Goal: Task Accomplishment & Management: Manage account settings

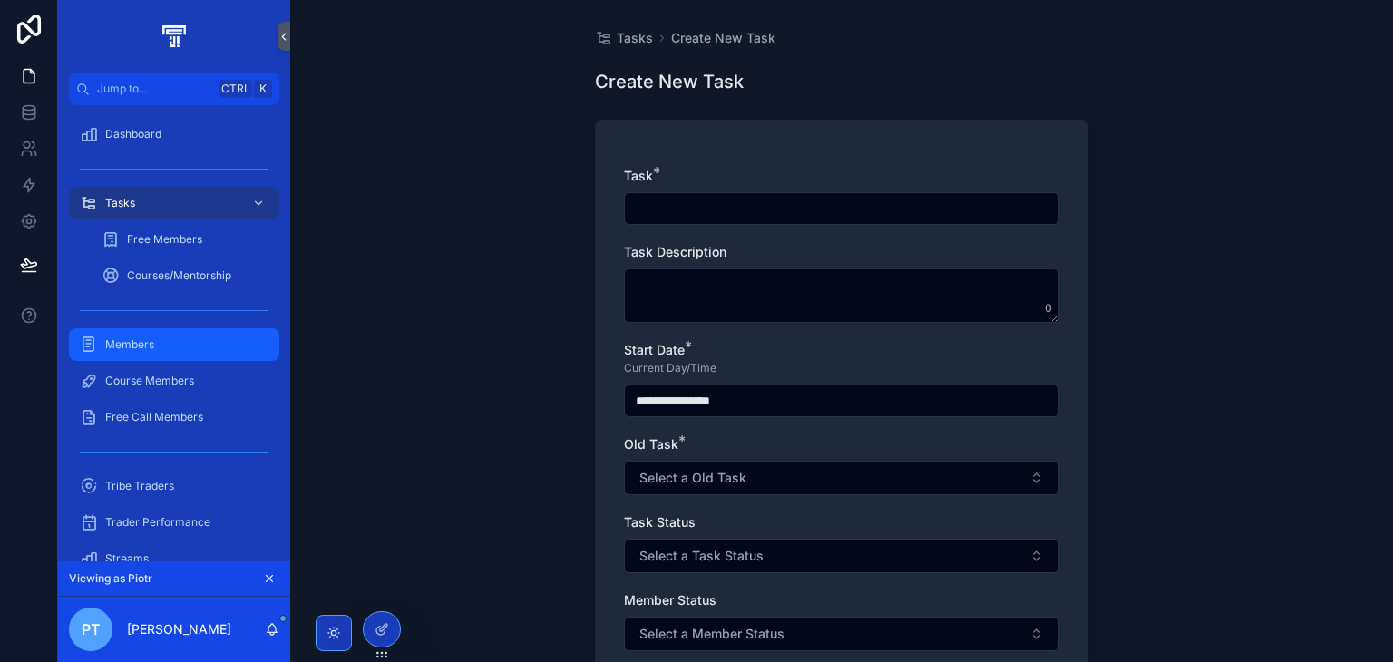
click at [173, 356] on div "Members" at bounding box center [174, 344] width 189 height 29
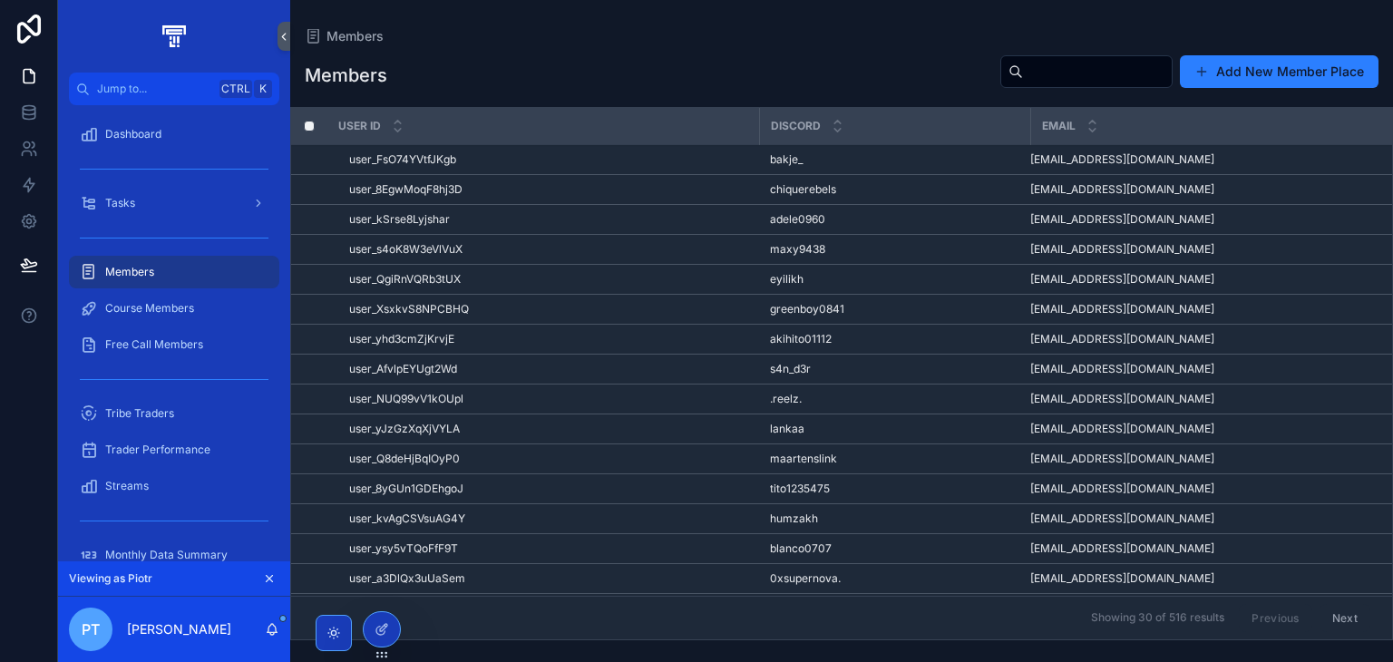
click at [559, 325] on td "user_yhd3cmZjKrvjE user_yhd3cmZjKrvjE" at bounding box center [543, 340] width 432 height 30
click at [558, 332] on div "user_yhd3cmZjKrvjE user_yhd3cmZjKrvjE" at bounding box center [548, 339] width 399 height 15
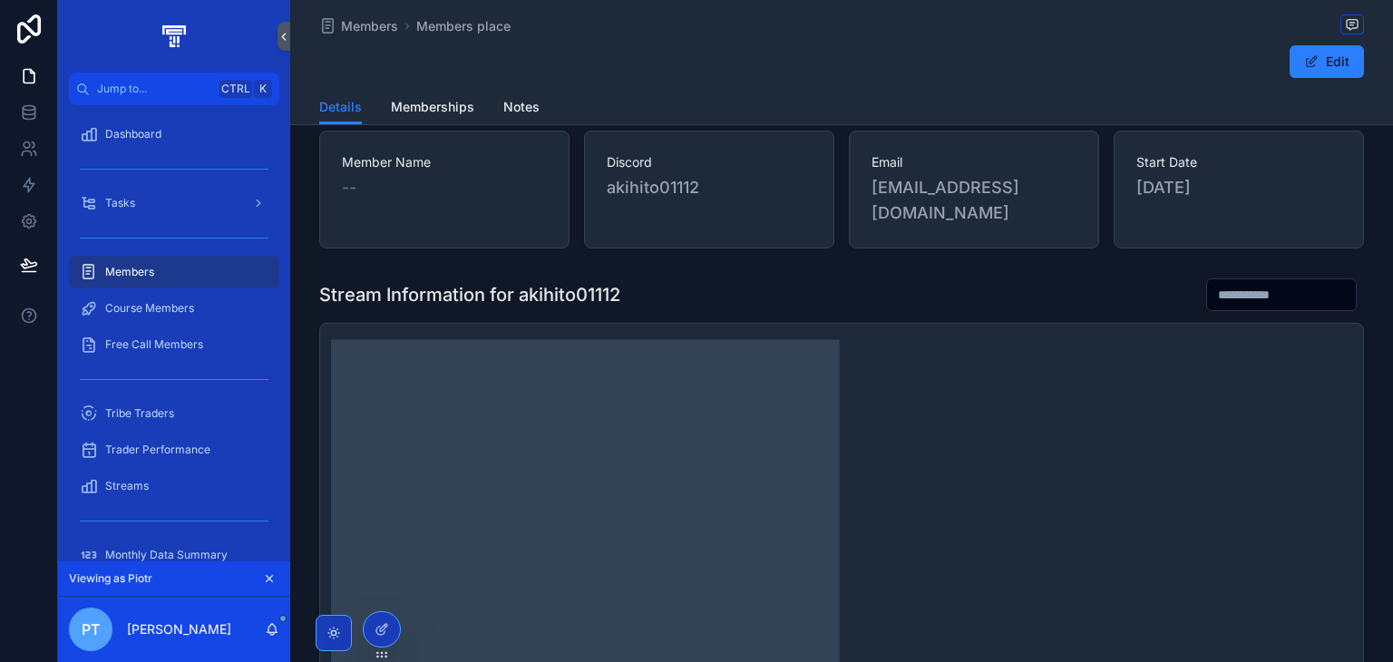
scroll to position [3, 0]
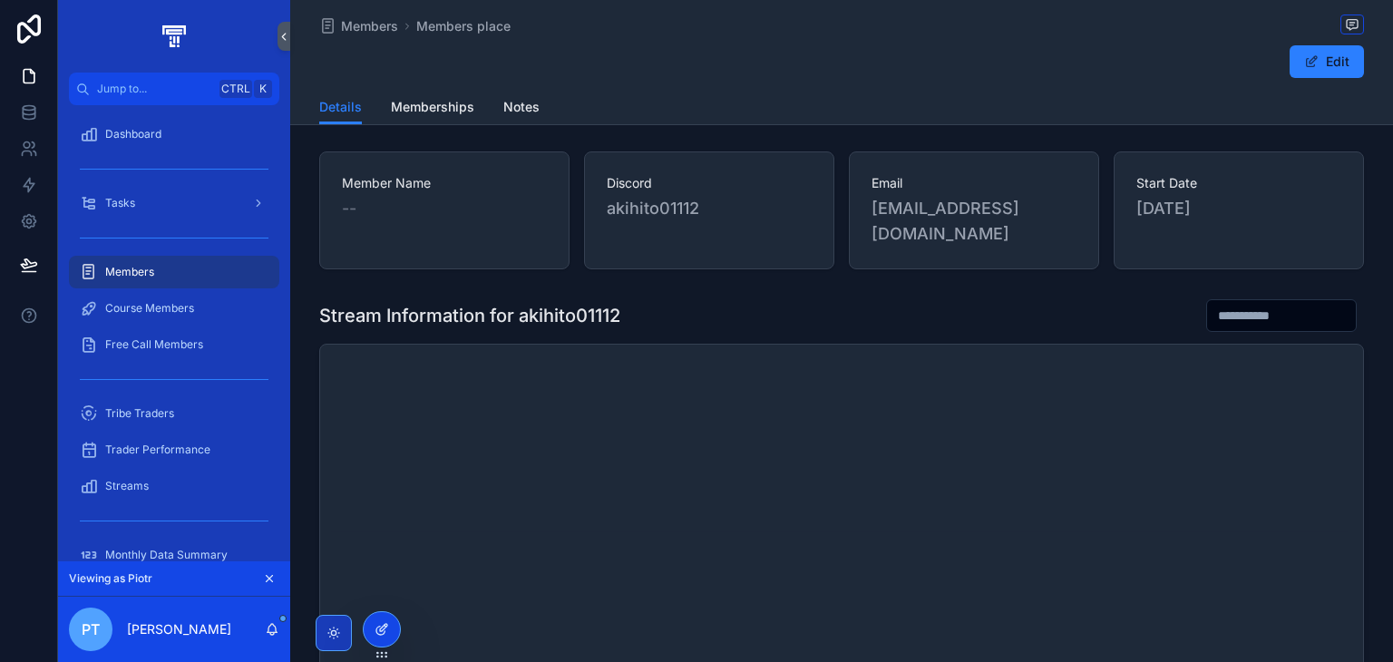
click at [377, 623] on icon at bounding box center [382, 629] width 15 height 15
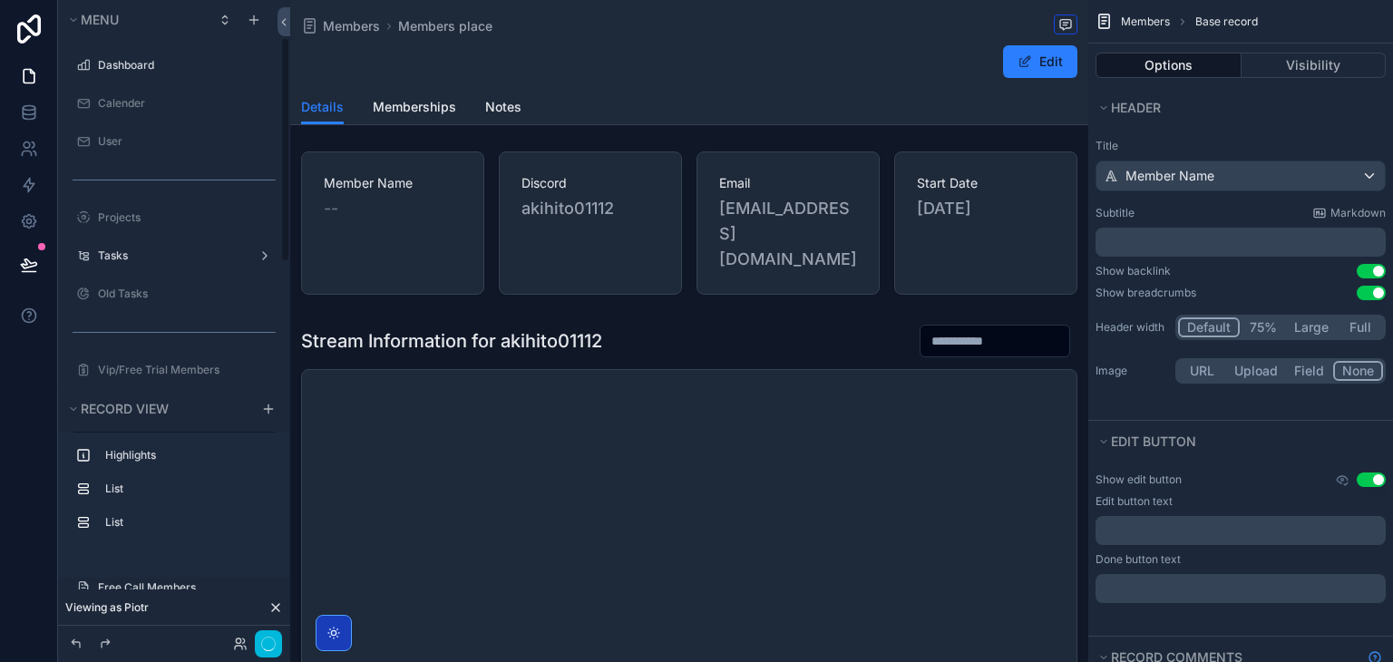
scroll to position [106, 0]
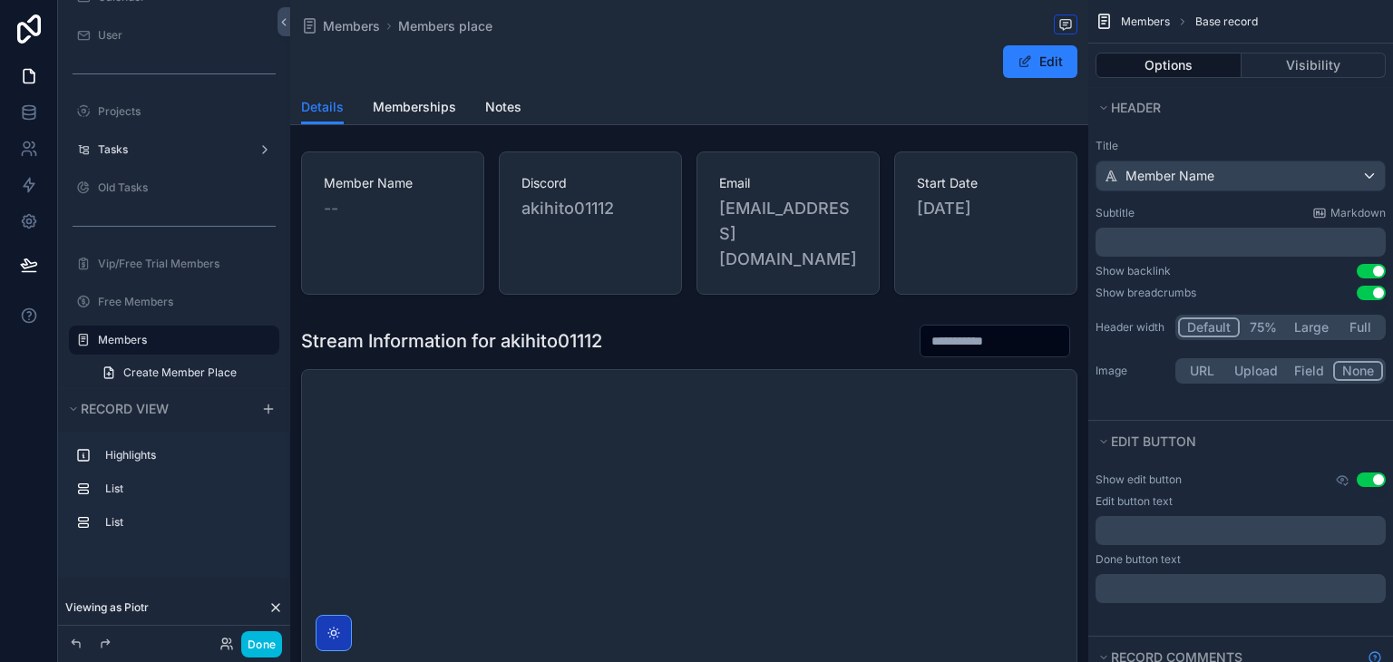
click at [882, 324] on div "scrollable content" at bounding box center [689, 533] width 798 height 432
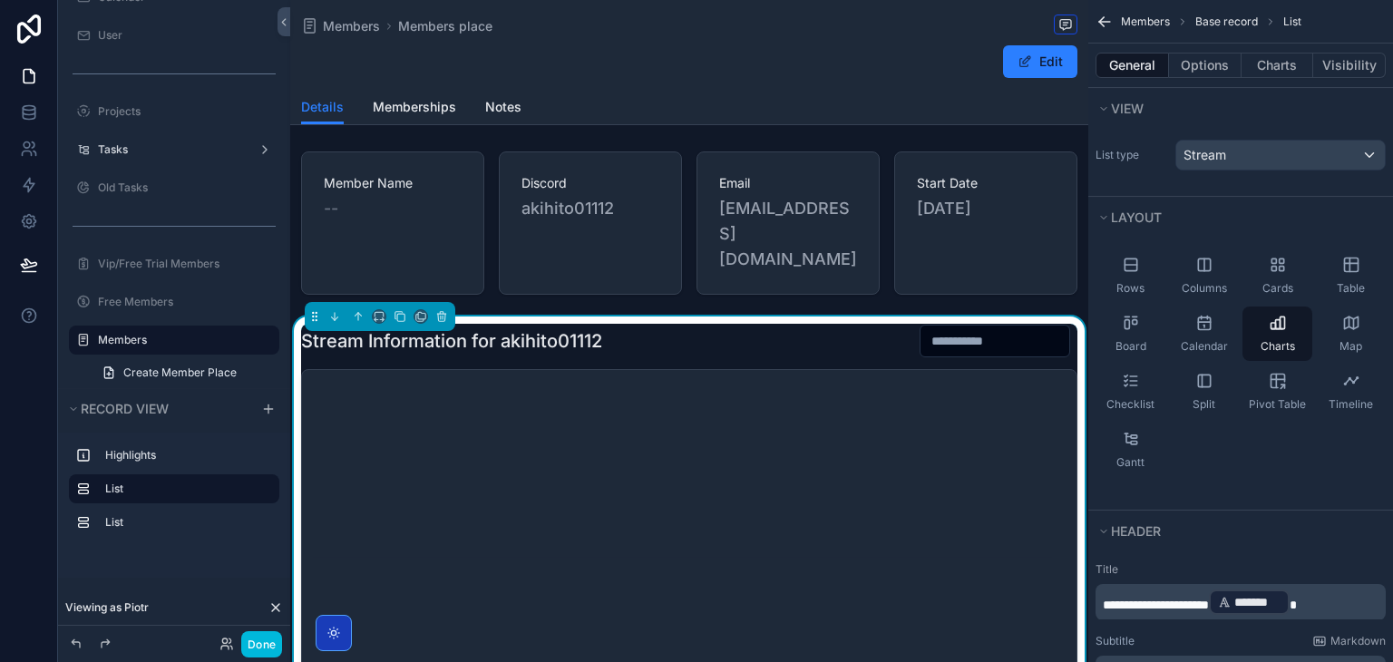
click at [1198, 80] on div "General Options Charts Visibility" at bounding box center [1240, 66] width 305 height 44
click at [1230, 62] on button "Options" at bounding box center [1205, 65] width 73 height 25
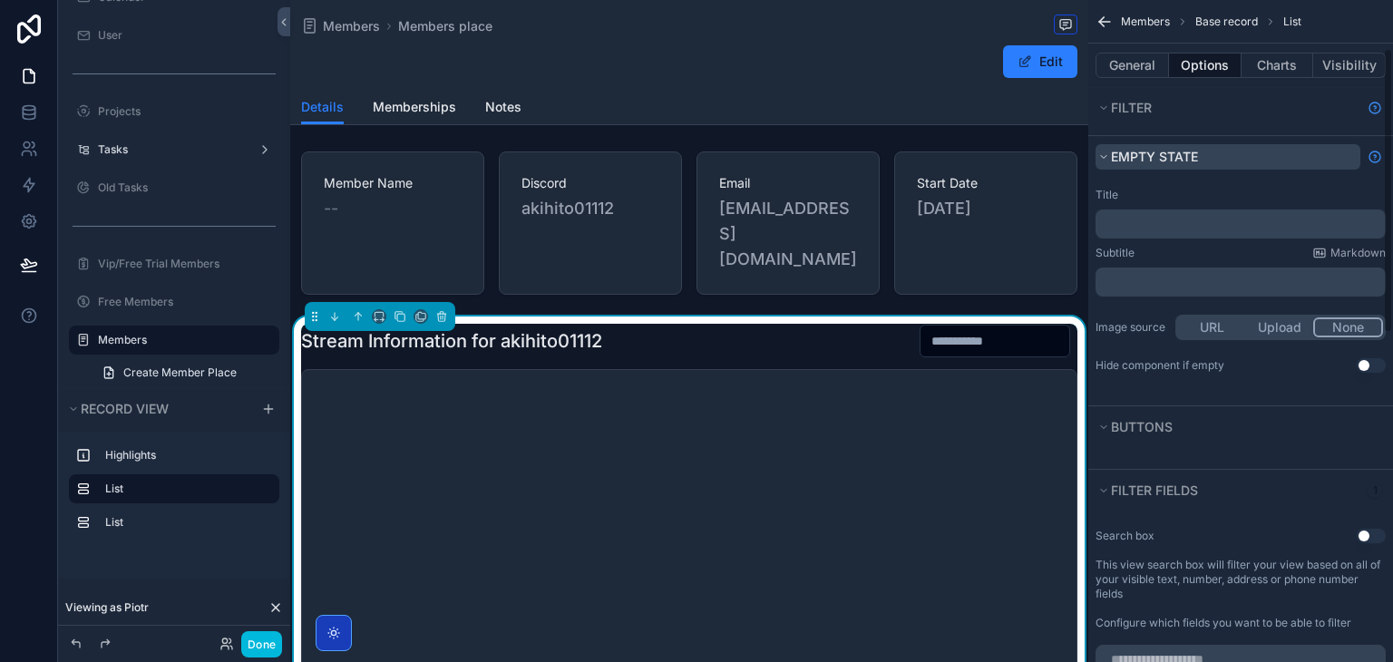
scroll to position [112, 0]
click at [1332, 58] on button "Visibility" at bounding box center [1349, 65] width 73 height 25
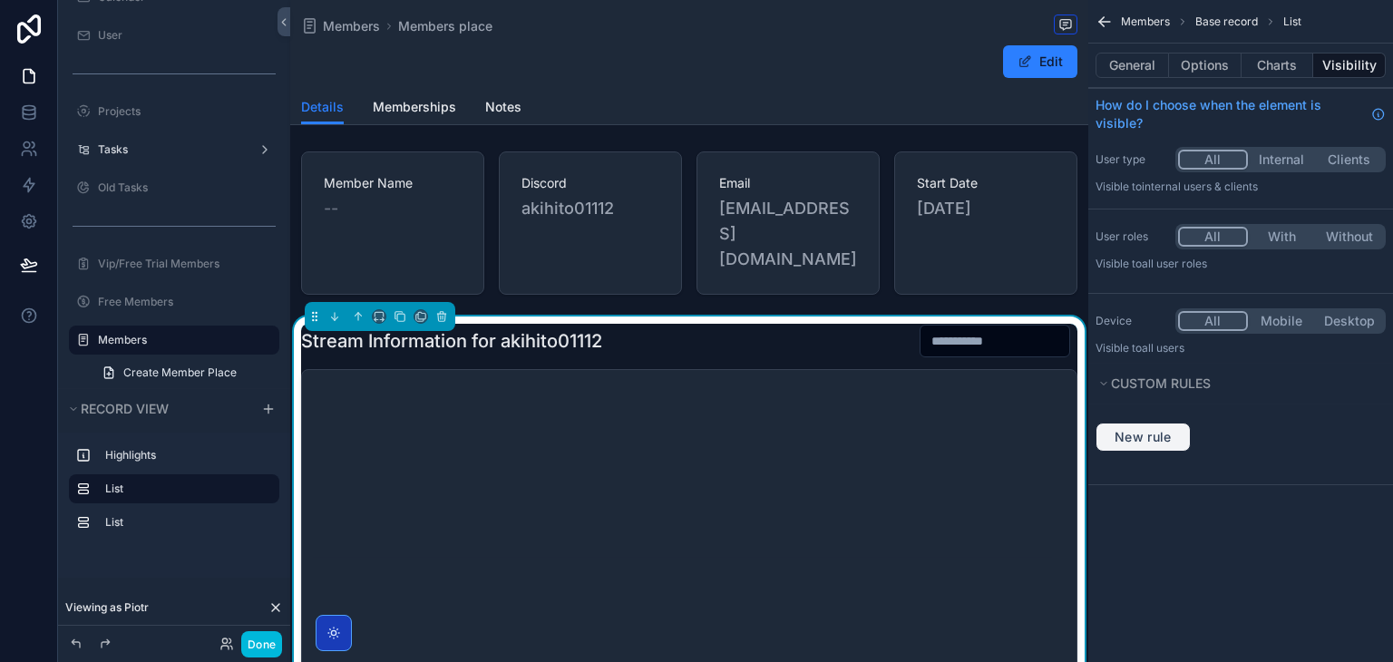
click at [1147, 429] on span "New rule" at bounding box center [1144, 437] width 72 height 16
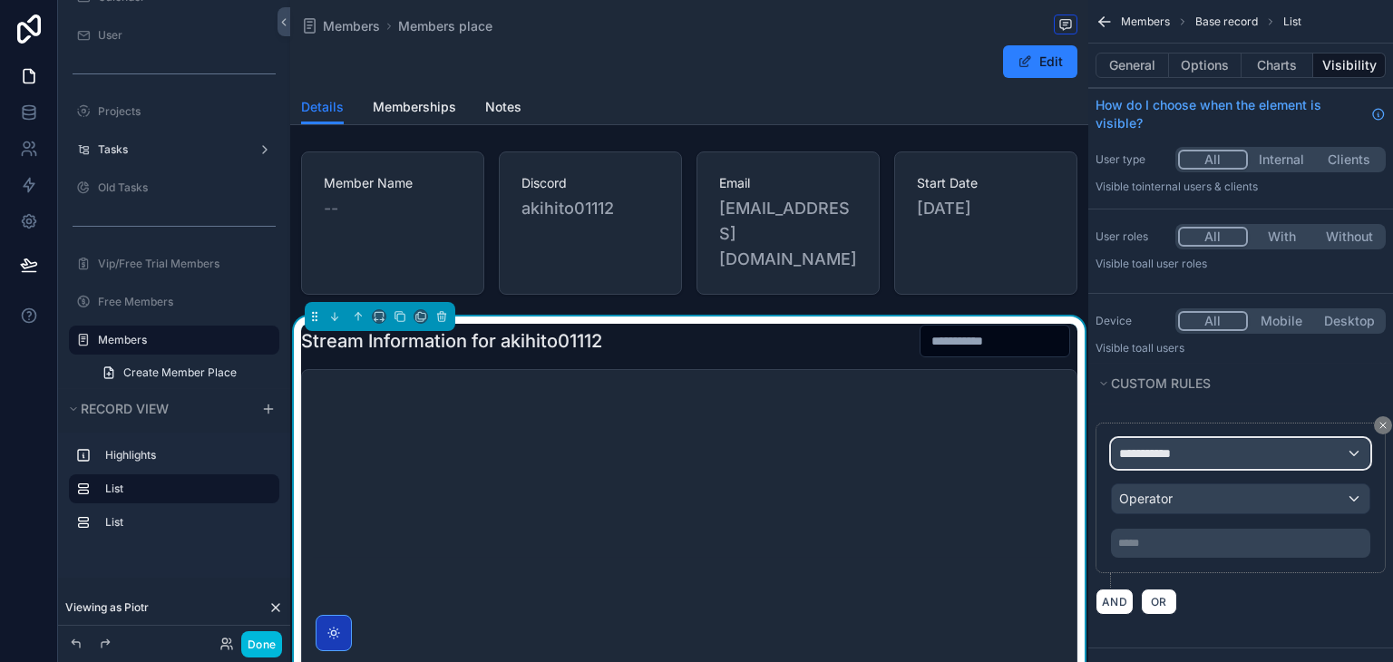
click at [1151, 465] on div "**********" at bounding box center [1241, 453] width 258 height 29
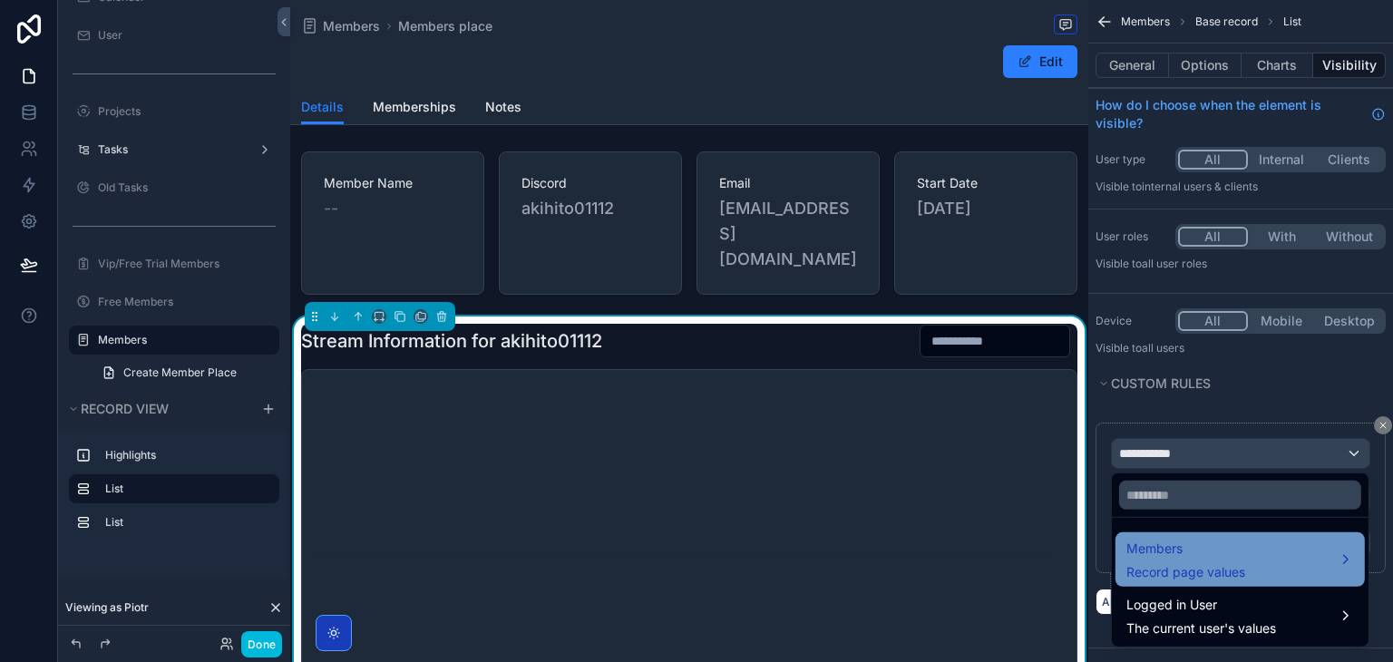
click at [1167, 569] on span "Record page values" at bounding box center [1186, 572] width 119 height 18
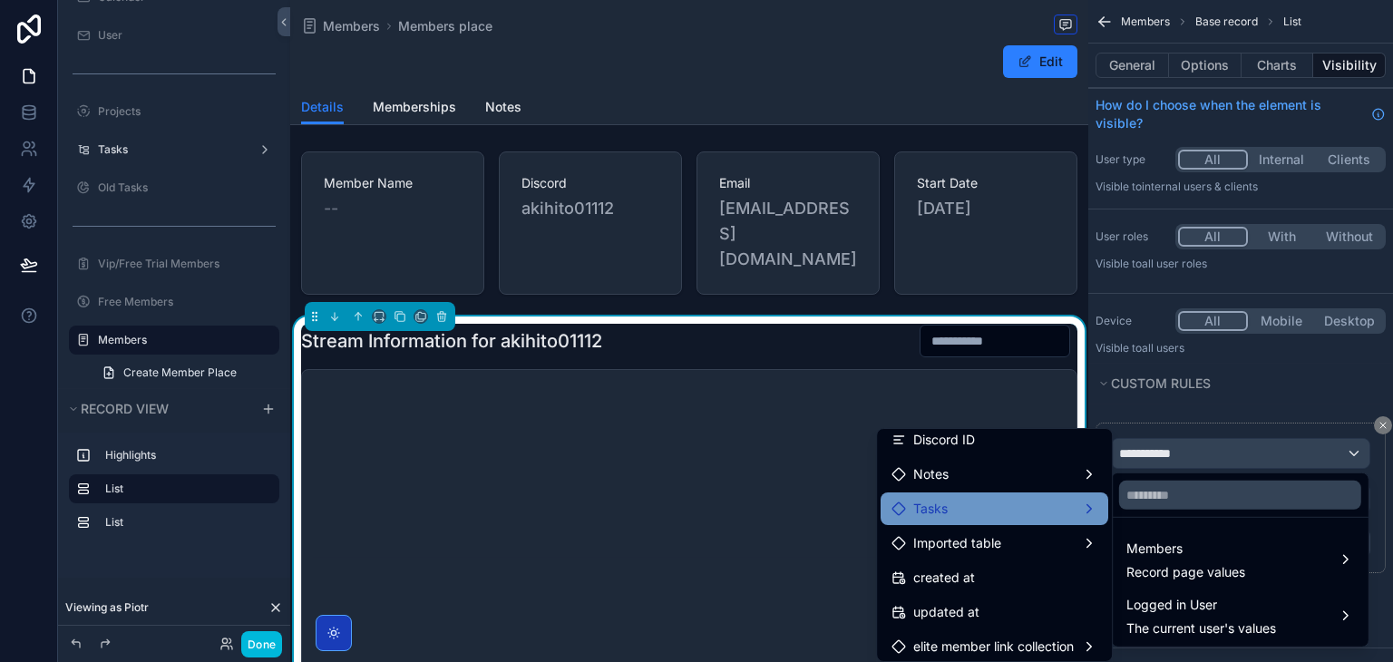
scroll to position [299, 0]
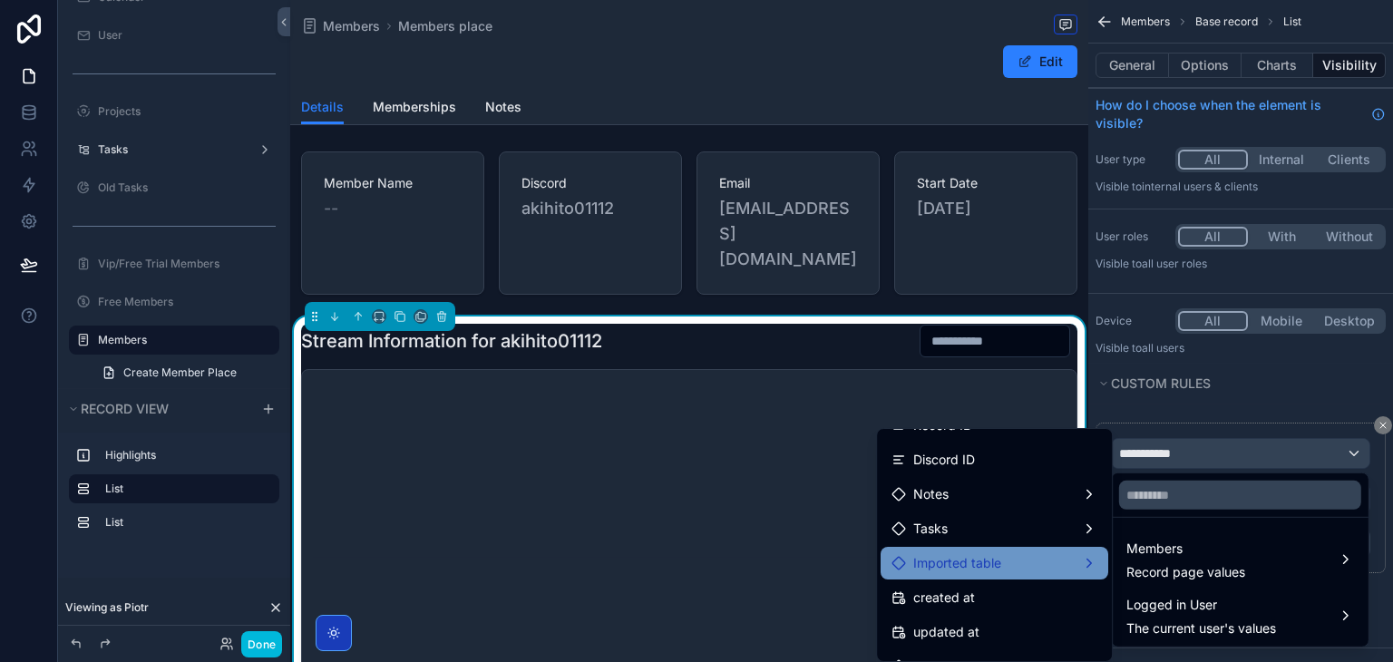
click at [1016, 564] on div "Imported table" at bounding box center [995, 563] width 206 height 22
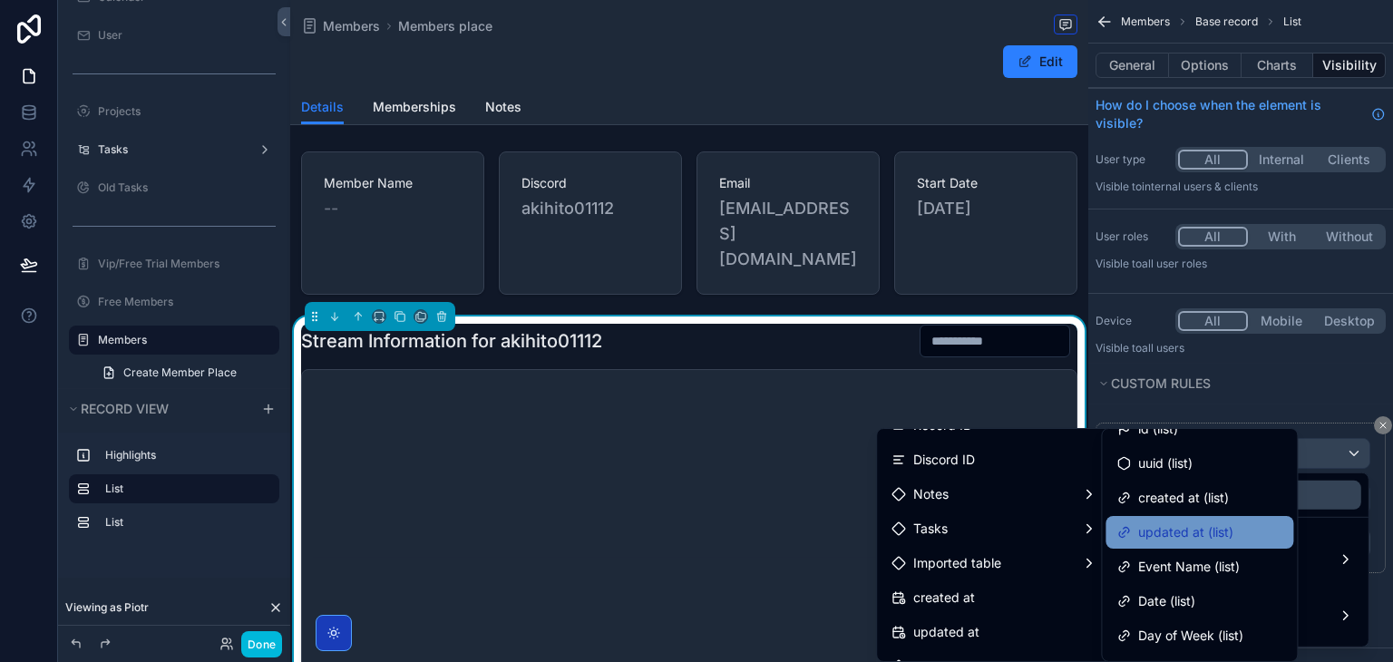
scroll to position [0, 0]
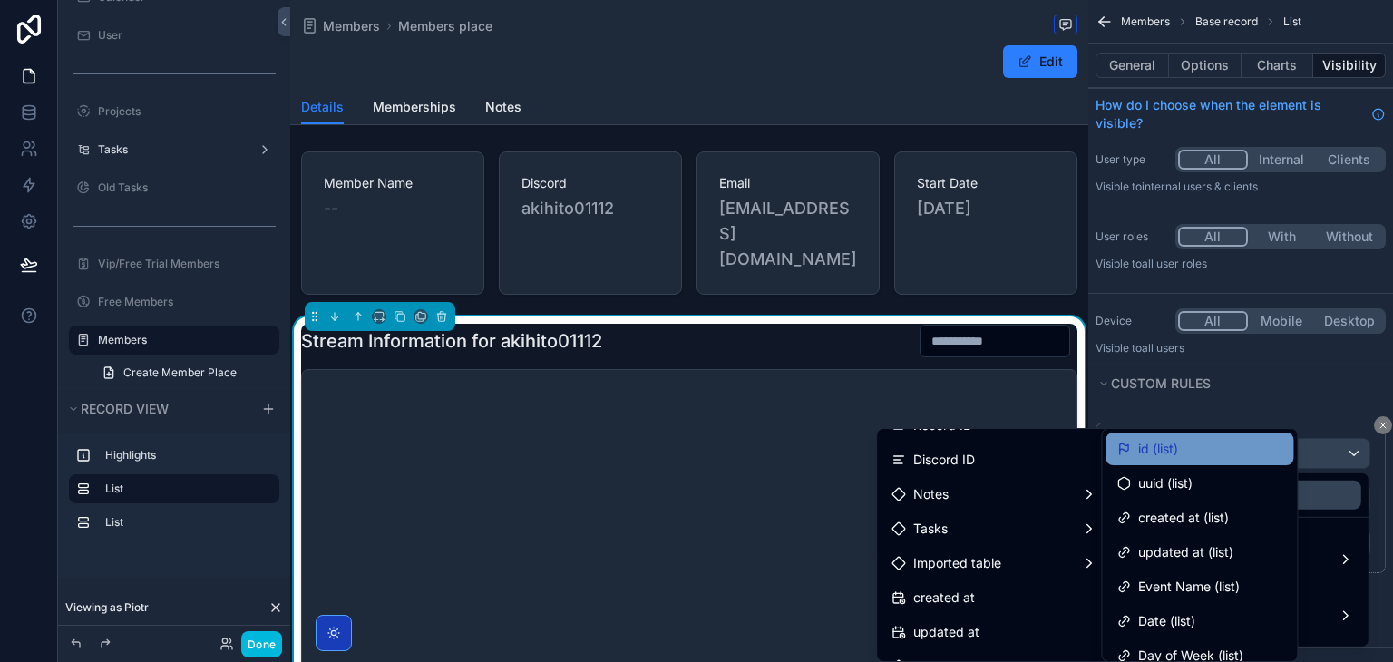
click at [1215, 438] on div "id (list)" at bounding box center [1200, 449] width 166 height 22
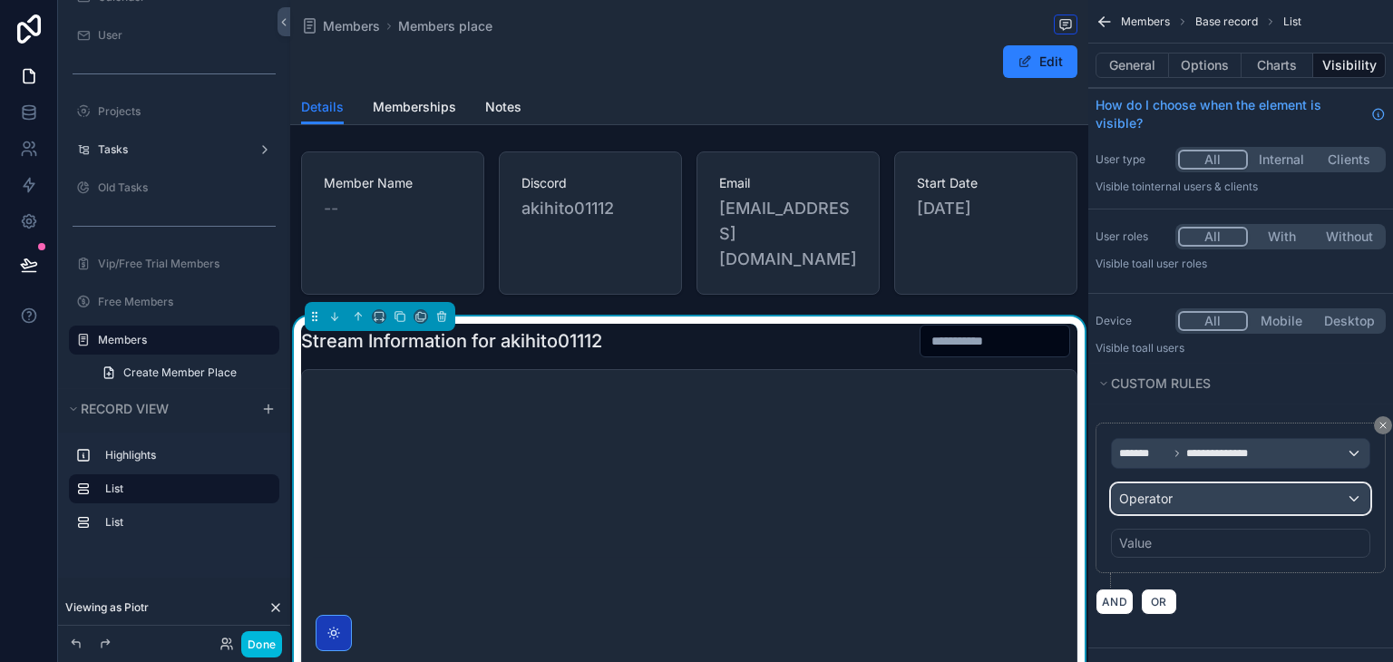
click at [1212, 500] on div "Operator" at bounding box center [1241, 498] width 258 height 29
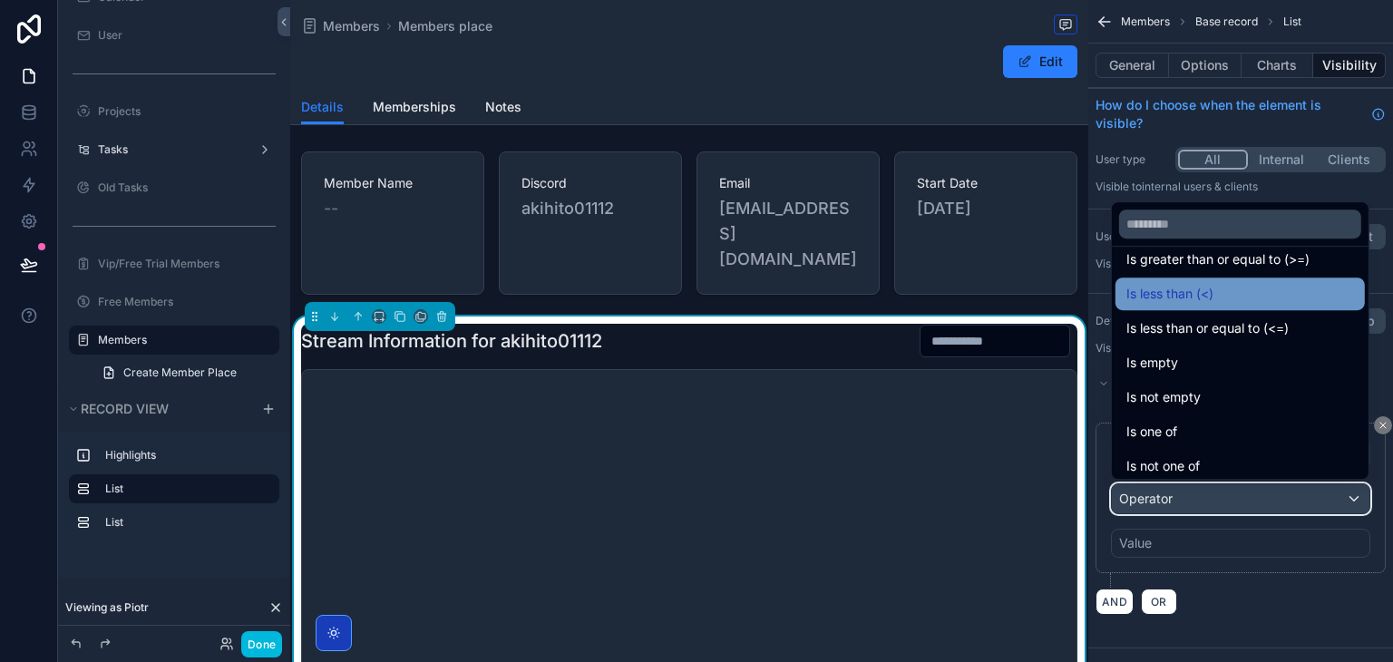
scroll to position [129, 0]
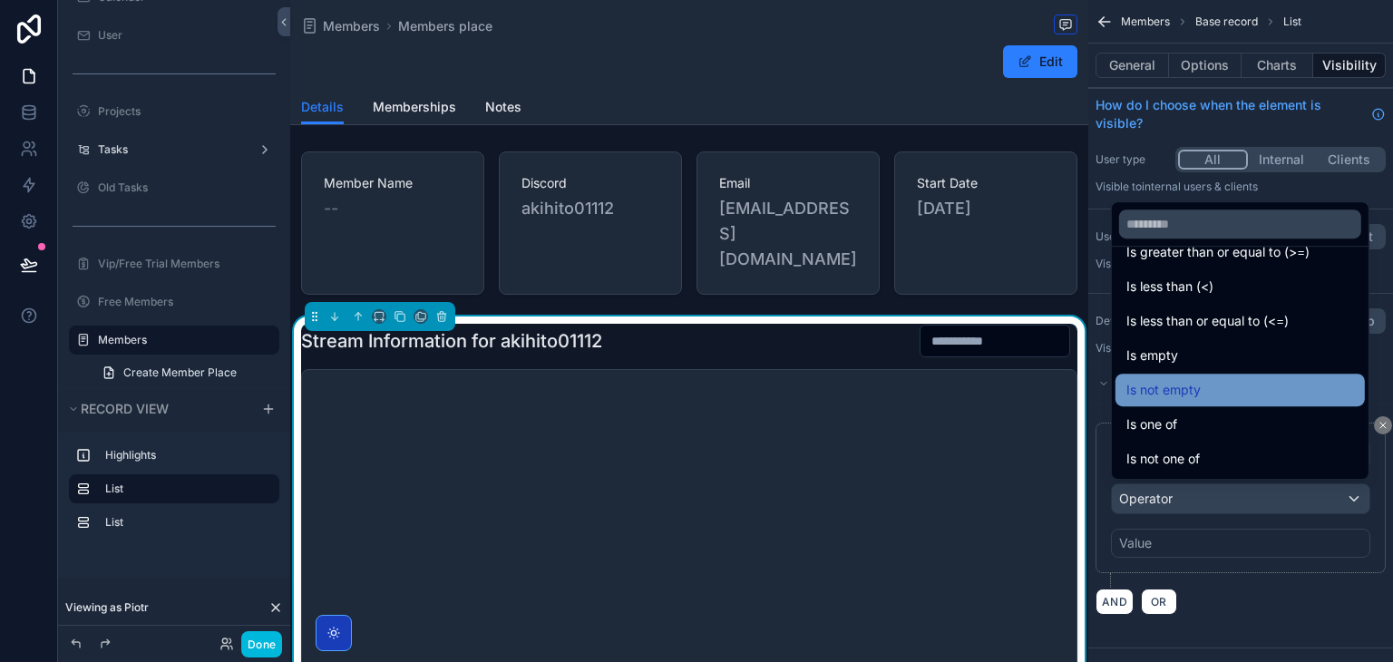
click at [1186, 382] on span "Is not empty" at bounding box center [1164, 390] width 74 height 22
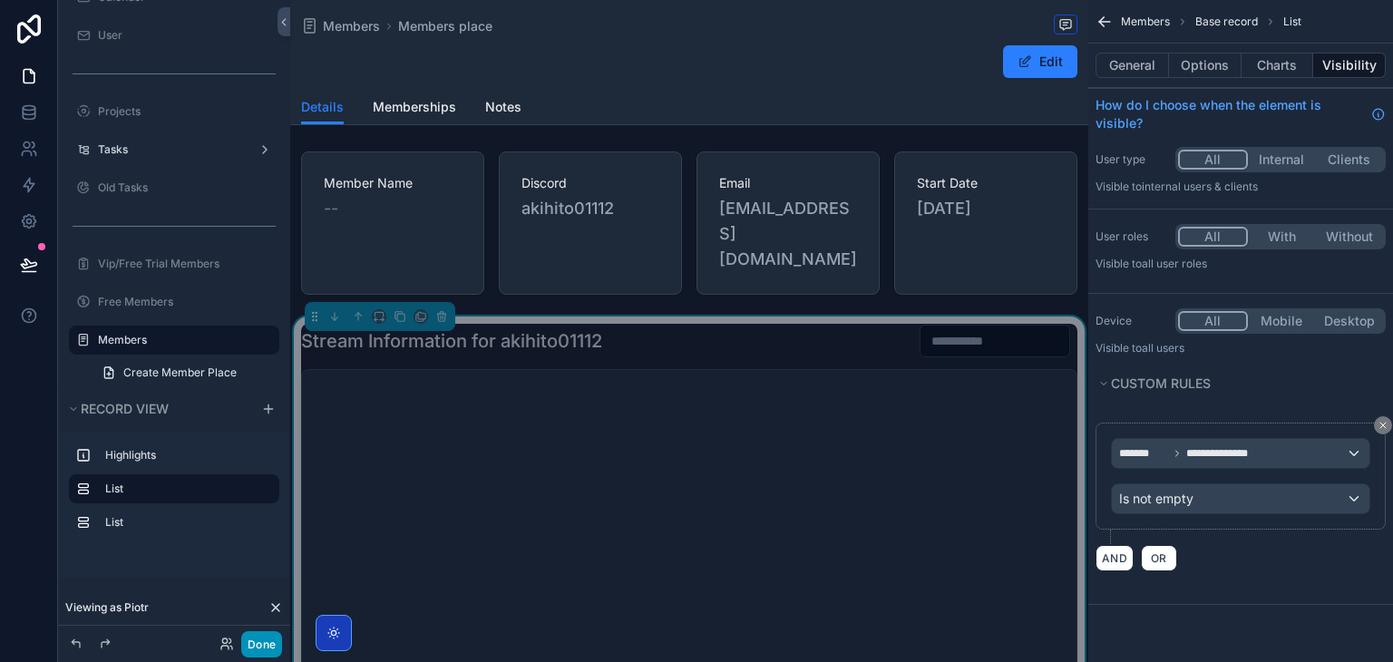
click at [270, 650] on button "Done" at bounding box center [261, 644] width 41 height 26
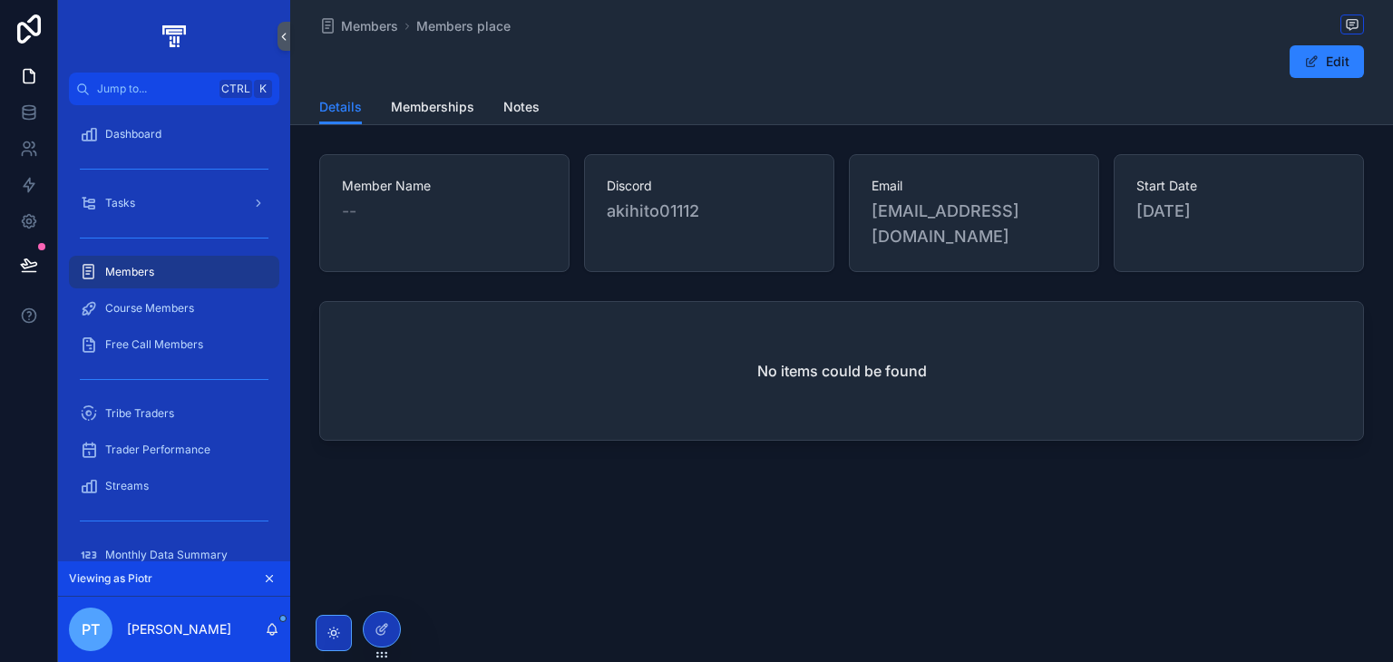
scroll to position [0, 0]
click at [366, 639] on div at bounding box center [382, 629] width 38 height 36
click at [376, 628] on icon at bounding box center [380, 631] width 8 height 8
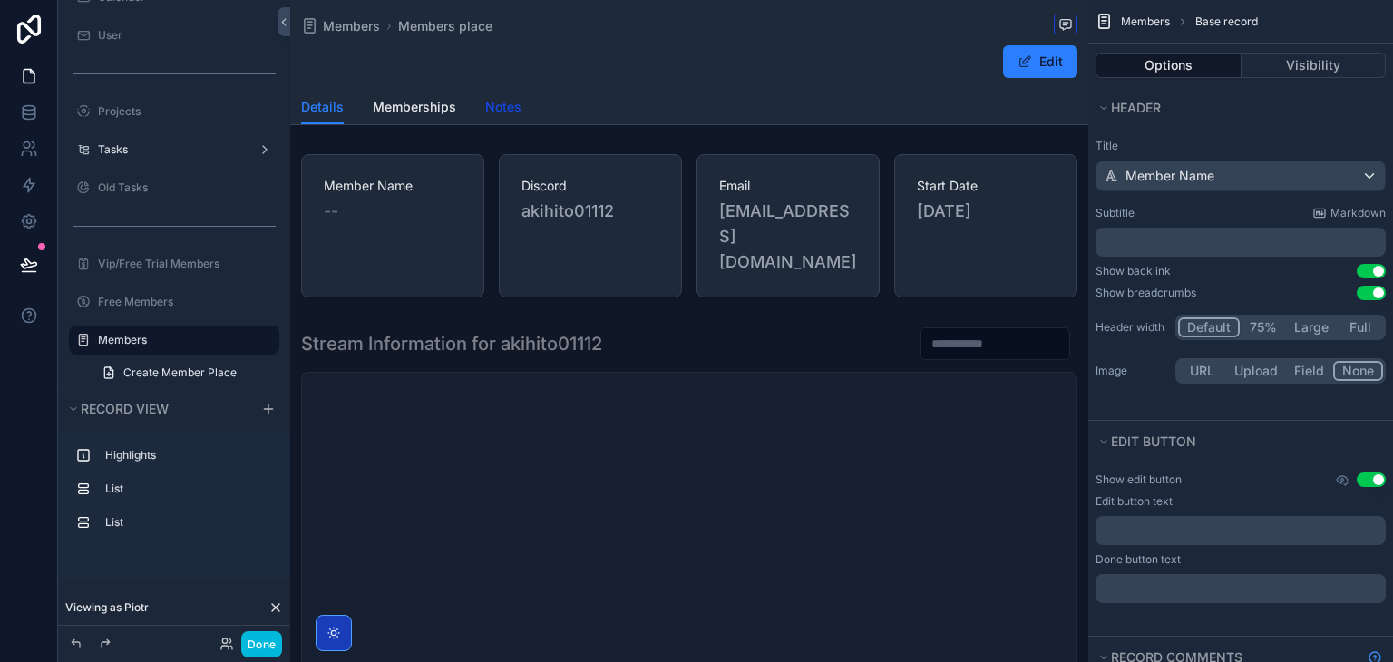
click at [495, 100] on span "Notes" at bounding box center [503, 107] width 36 height 18
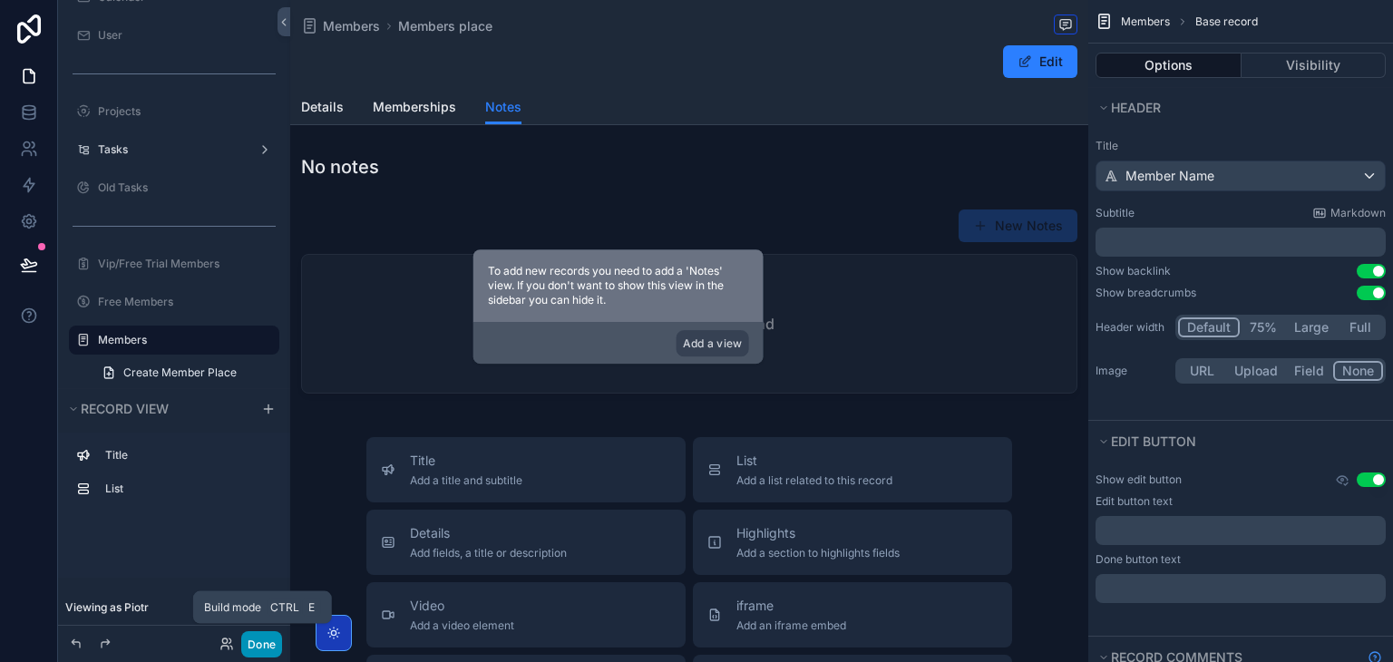
click at [259, 640] on button "Done" at bounding box center [261, 644] width 41 height 26
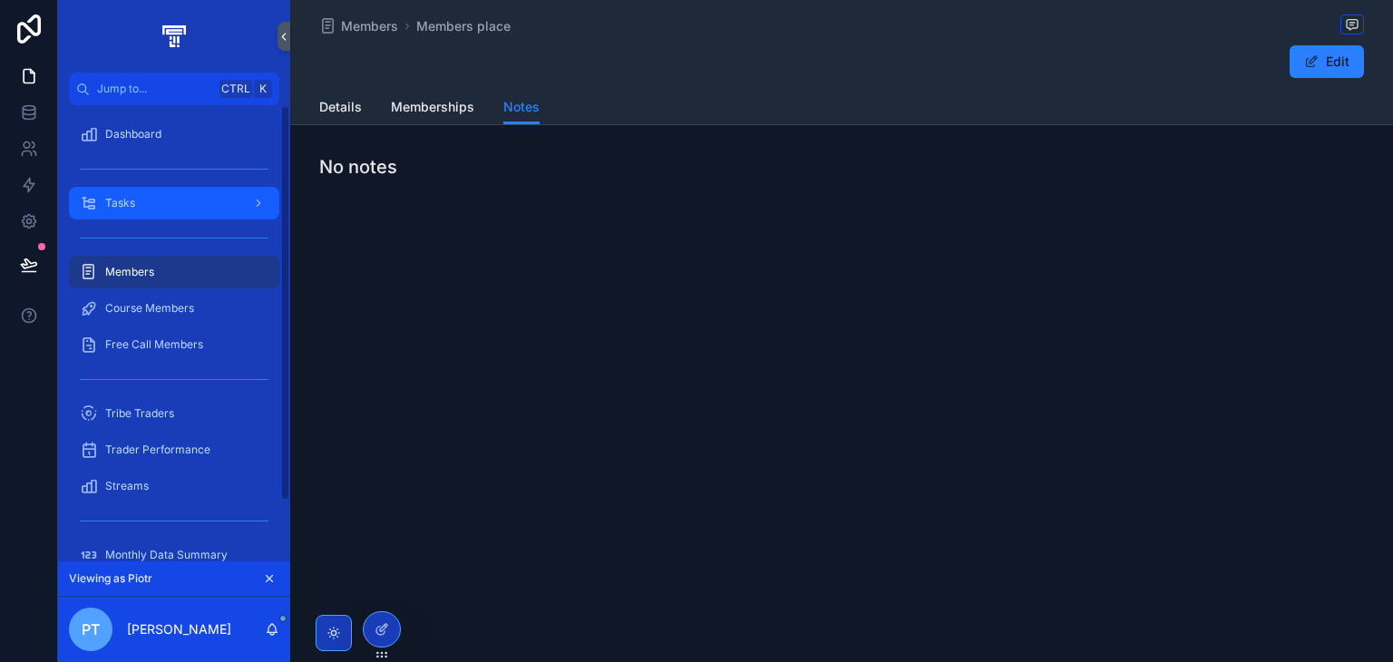
click at [165, 204] on div "Tasks" at bounding box center [174, 203] width 189 height 29
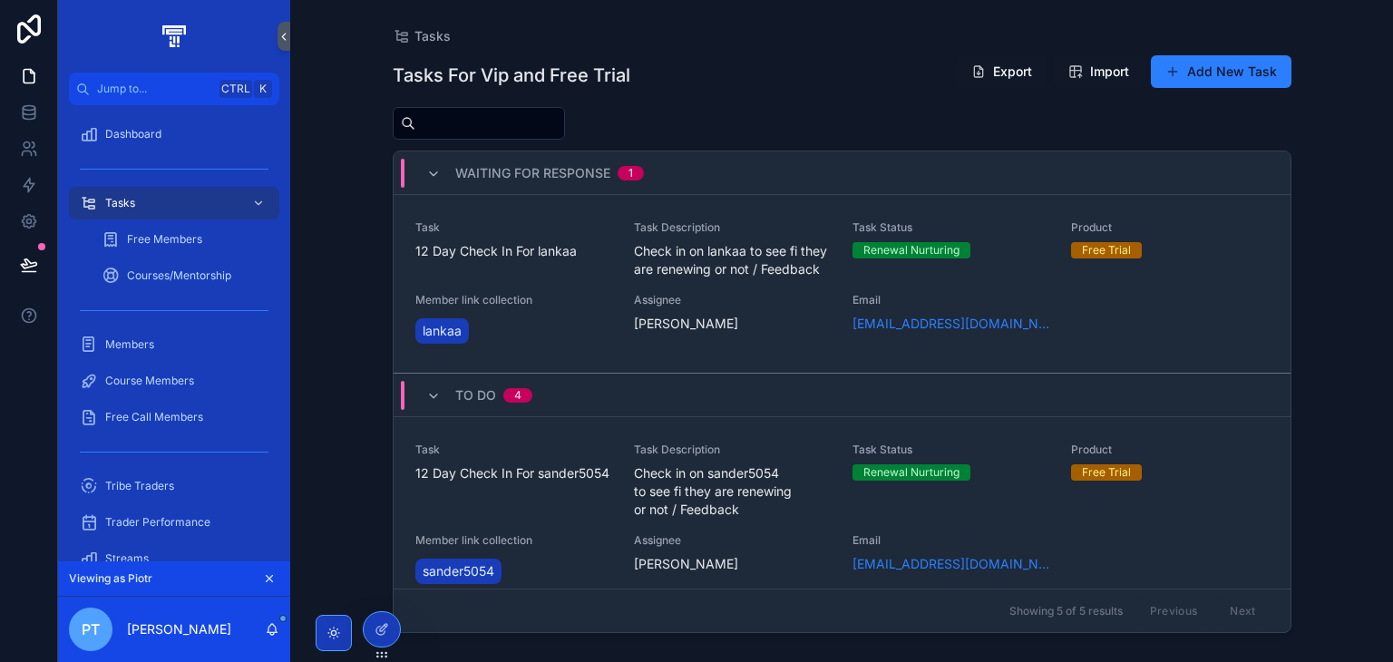
click at [613, 521] on div "Task 12 Day Check In For sander5054 Task Description Check in on sander5054 to …" at bounding box center [842, 515] width 854 height 145
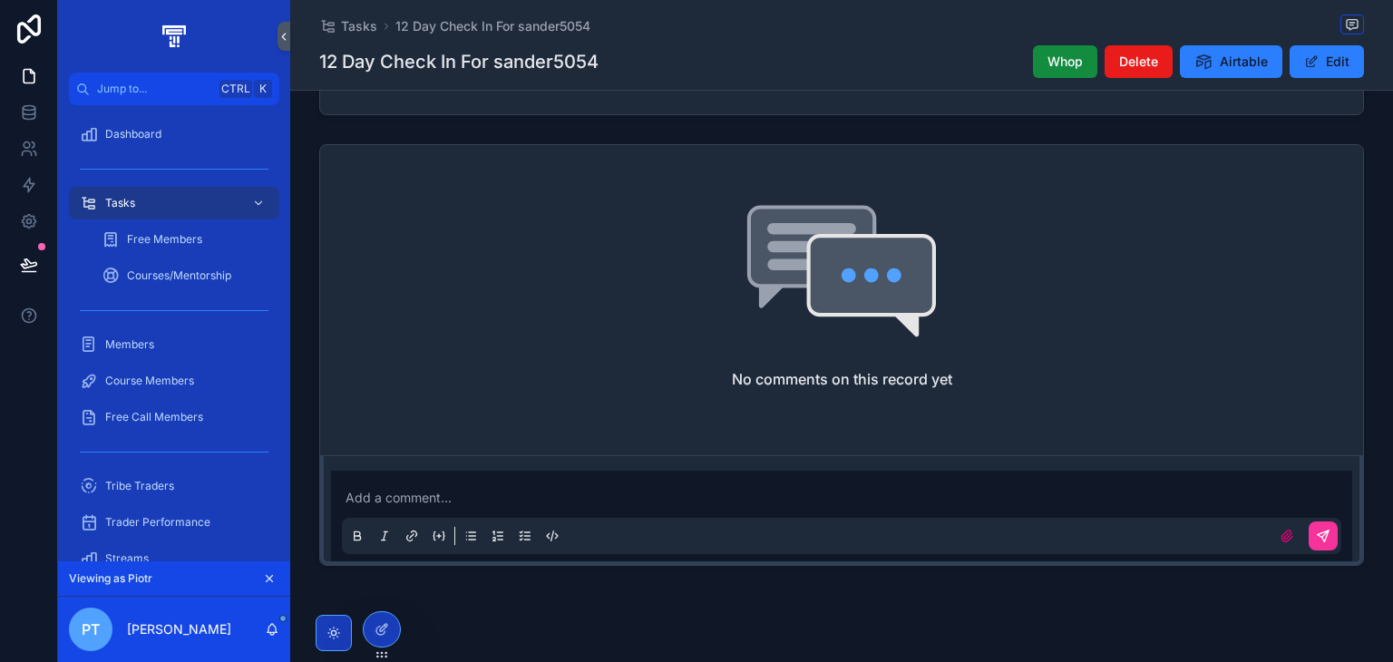
scroll to position [617, 0]
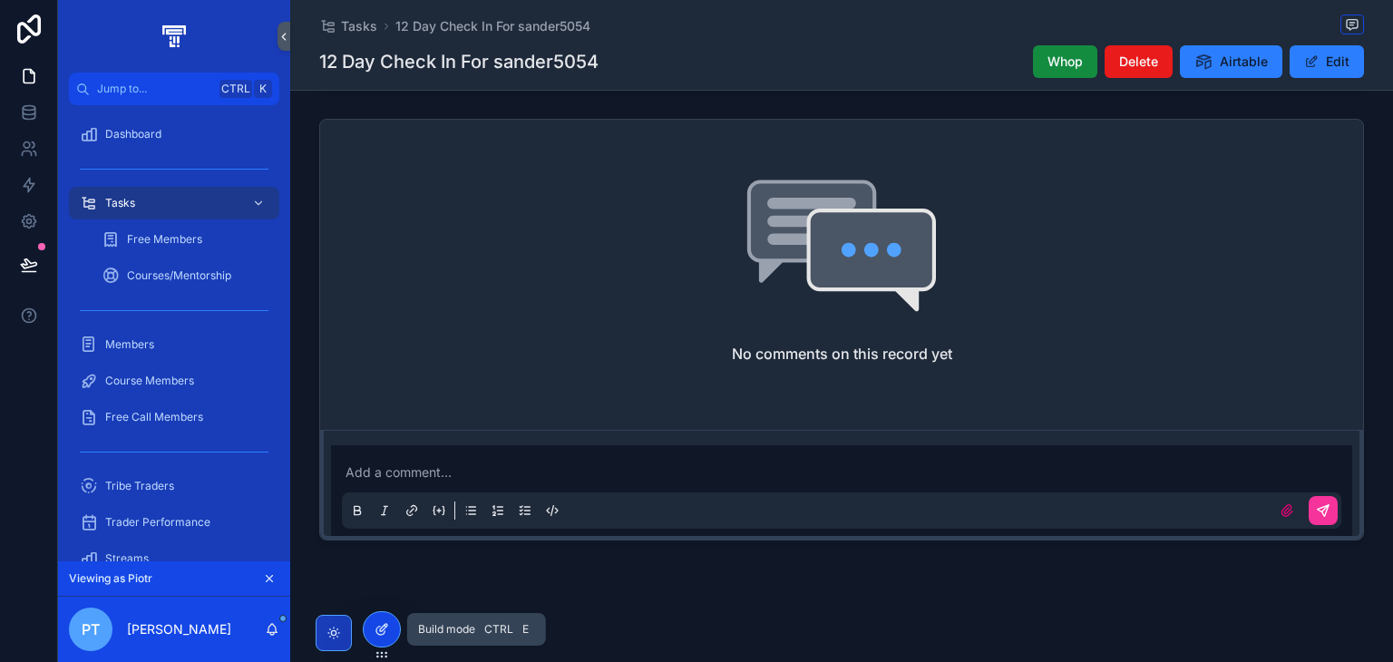
click at [377, 623] on icon at bounding box center [382, 629] width 15 height 15
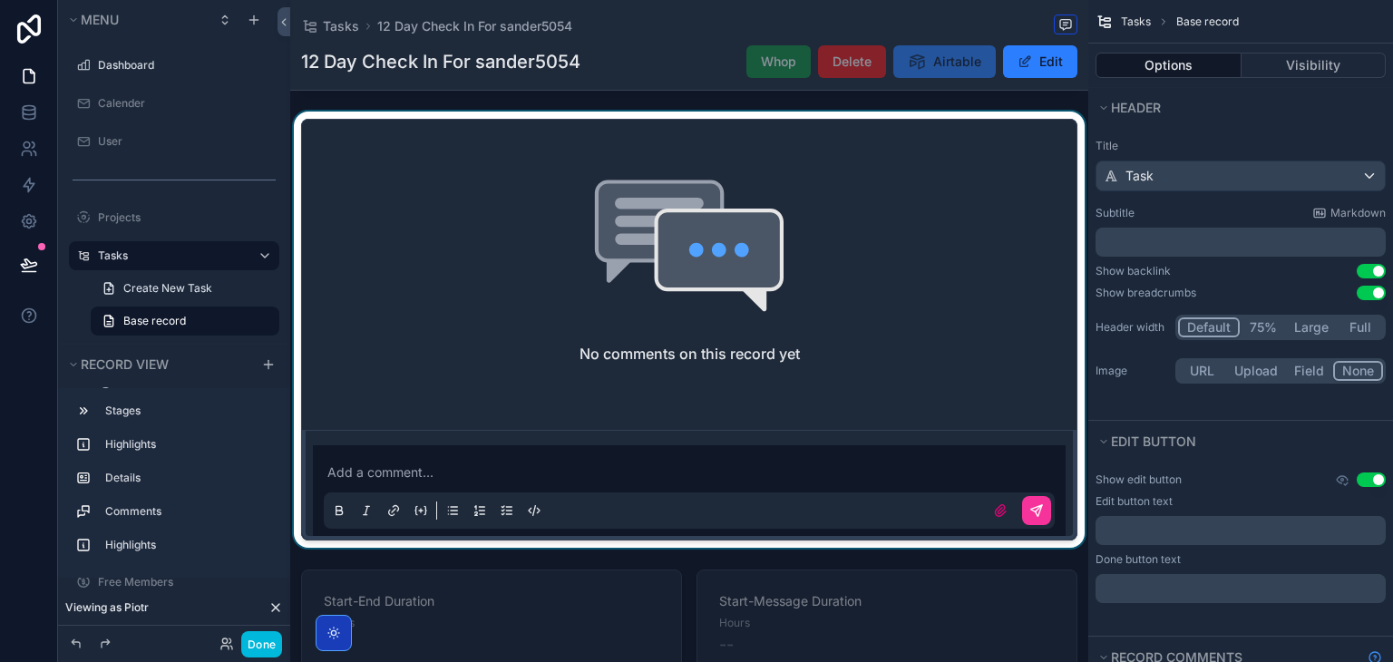
click at [424, 437] on div "scrollable content" at bounding box center [689, 330] width 798 height 436
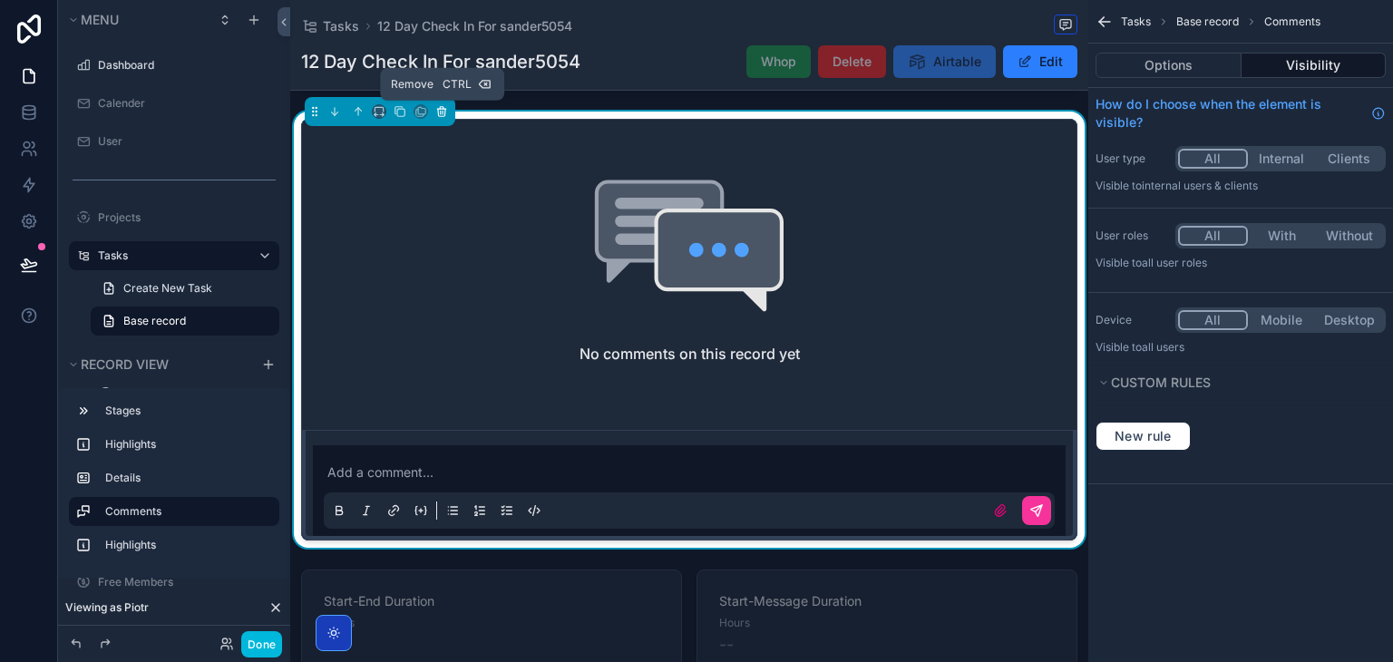
click at [435, 113] on icon "scrollable content" at bounding box center [441, 111] width 13 height 13
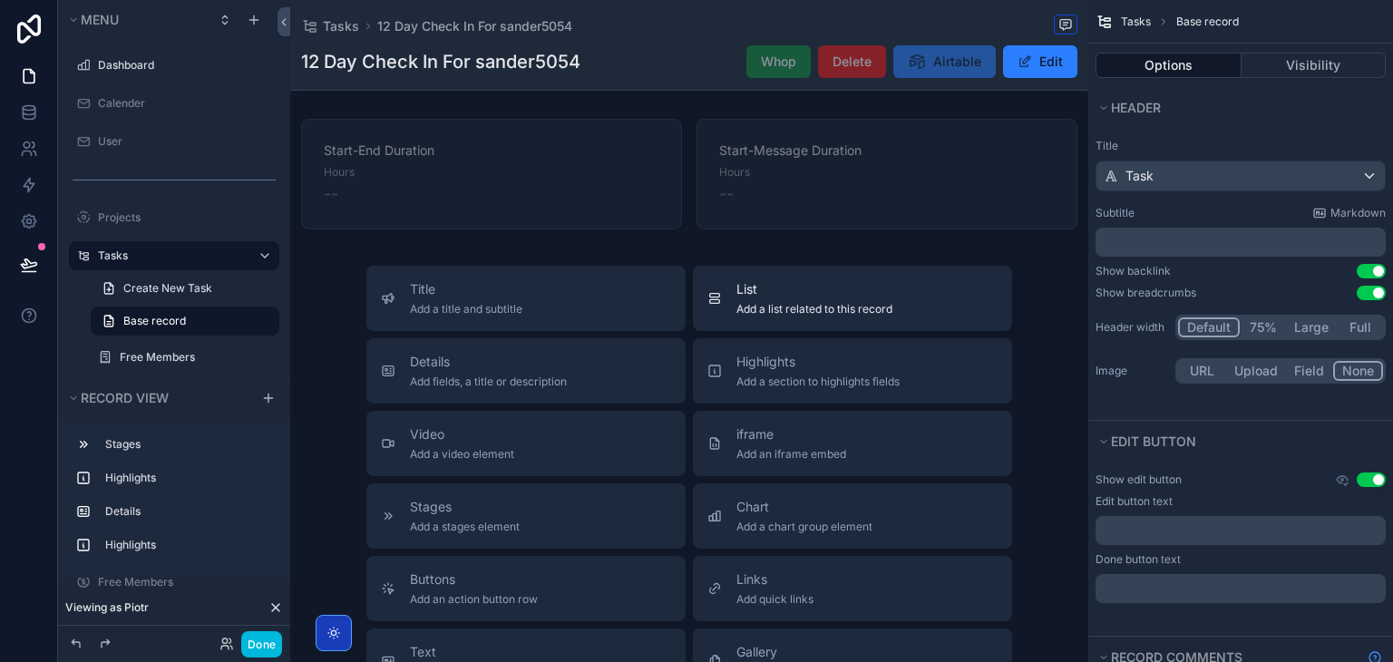
click at [721, 284] on div "List Add a list related to this record" at bounding box center [852, 298] width 290 height 36
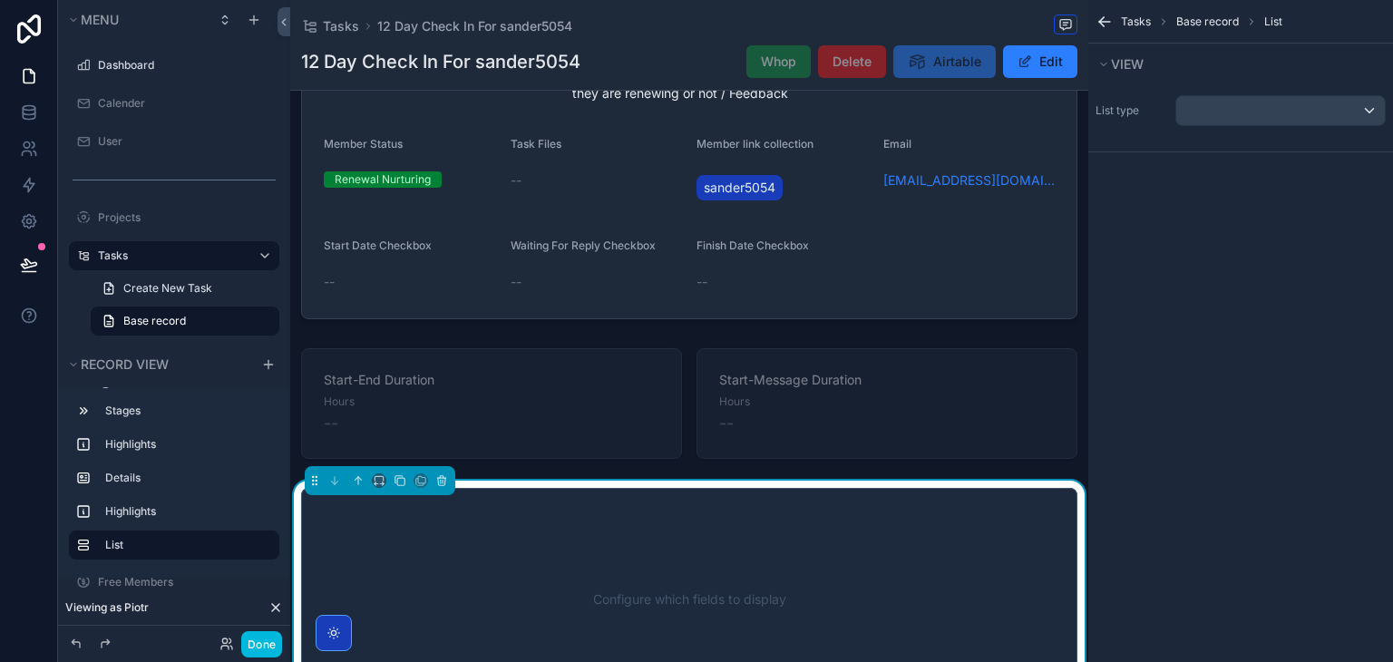
scroll to position [391, 0]
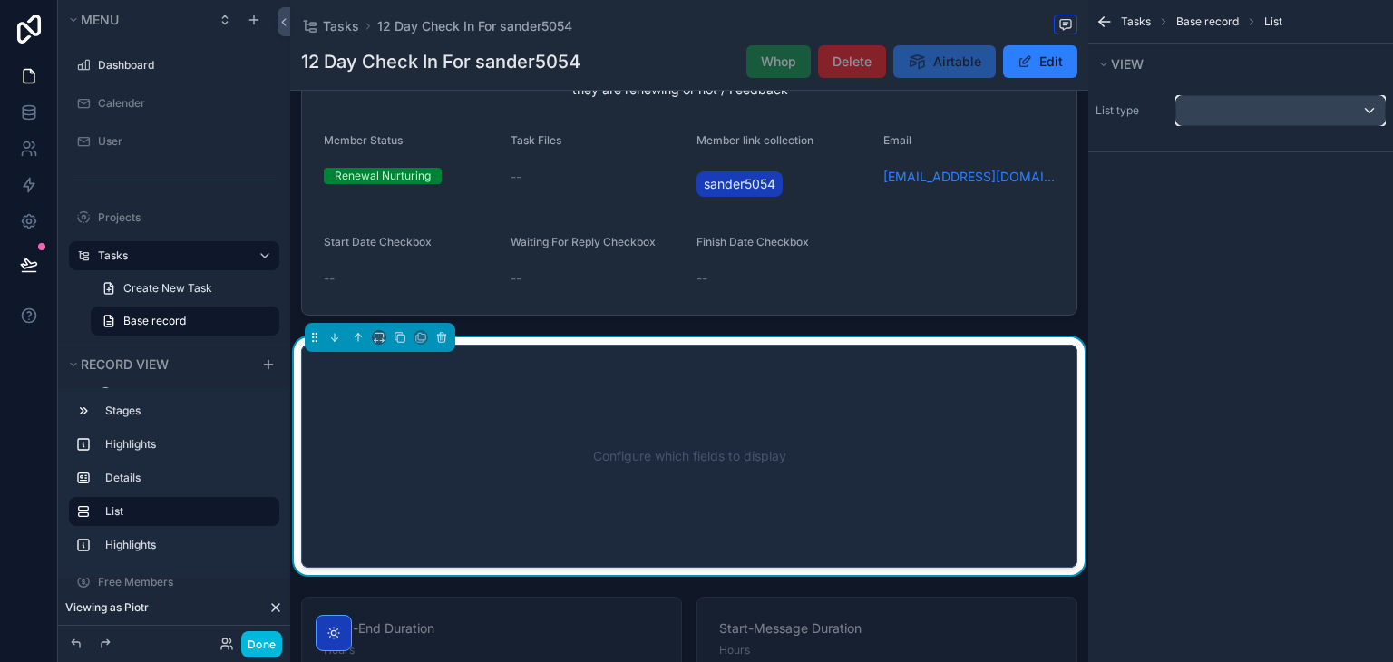
click at [1371, 110] on div "scrollable content" at bounding box center [1280, 110] width 209 height 29
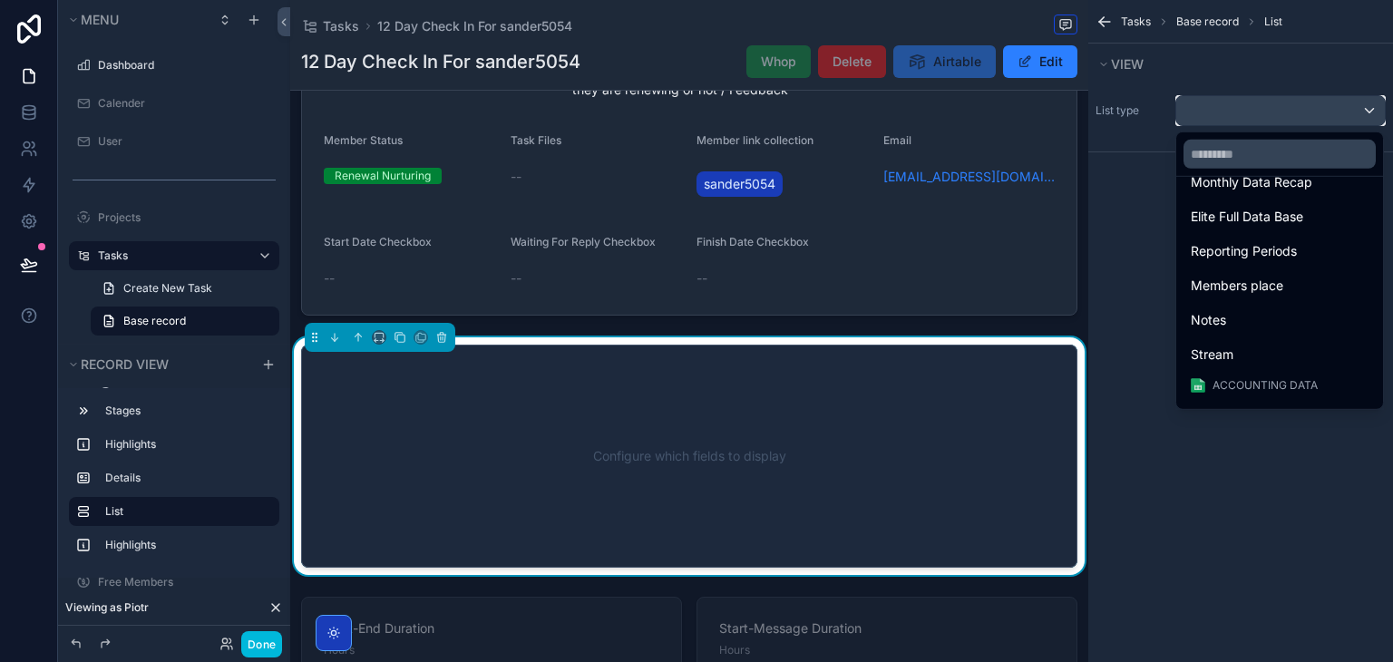
scroll to position [671, 0]
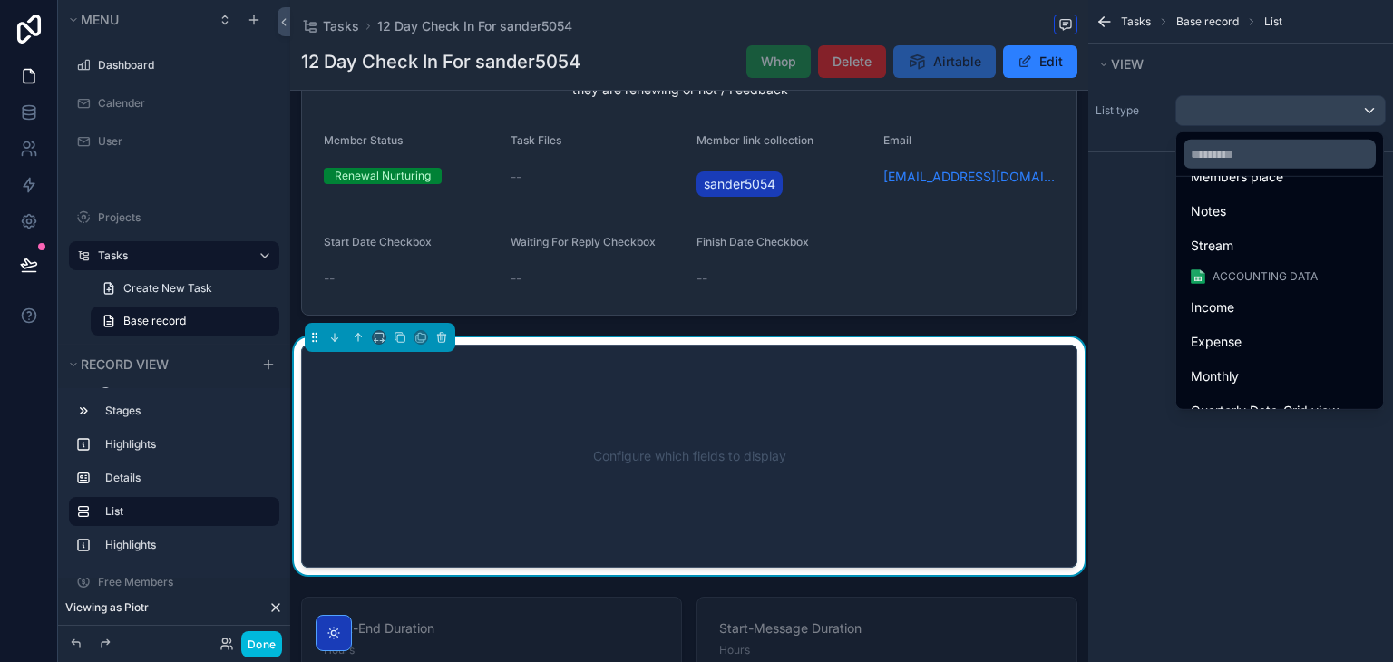
click at [1354, 448] on div "scrollable content" at bounding box center [696, 331] width 1393 height 662
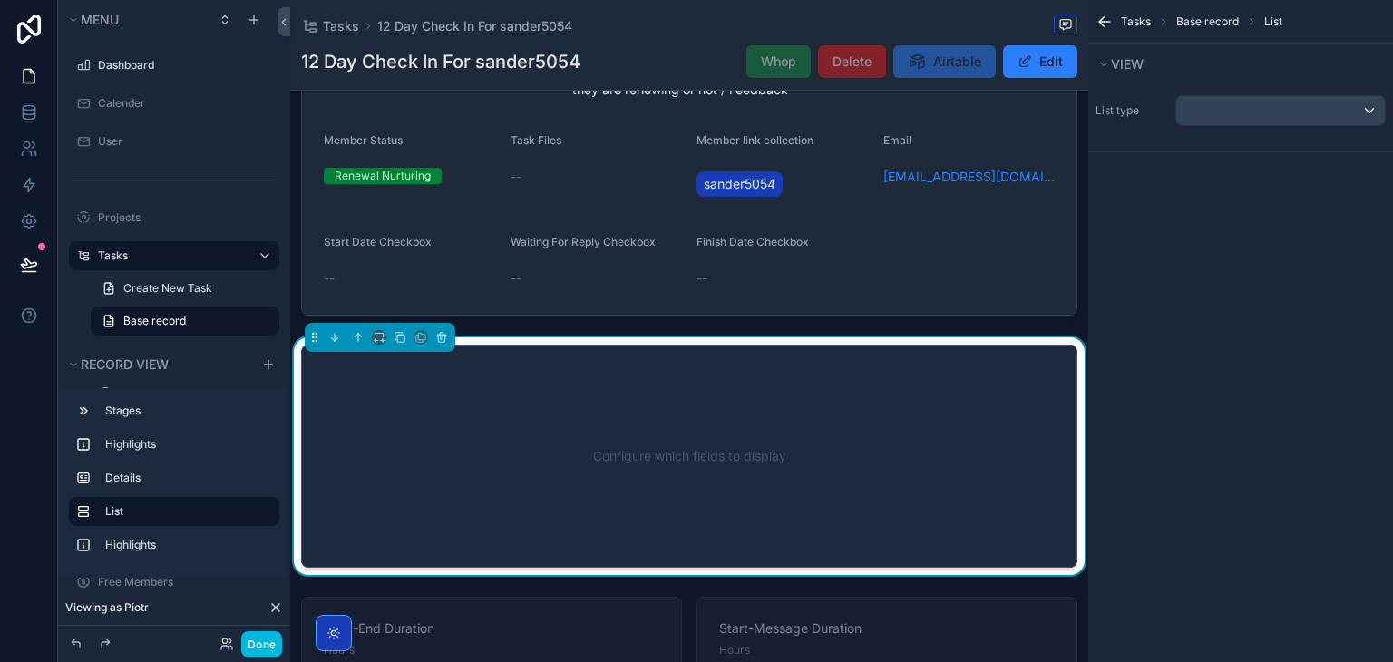
click at [1001, 478] on div "Configure which fields to display" at bounding box center [689, 456] width 717 height 163
click at [1348, 115] on div "scrollable content" at bounding box center [1280, 110] width 209 height 29
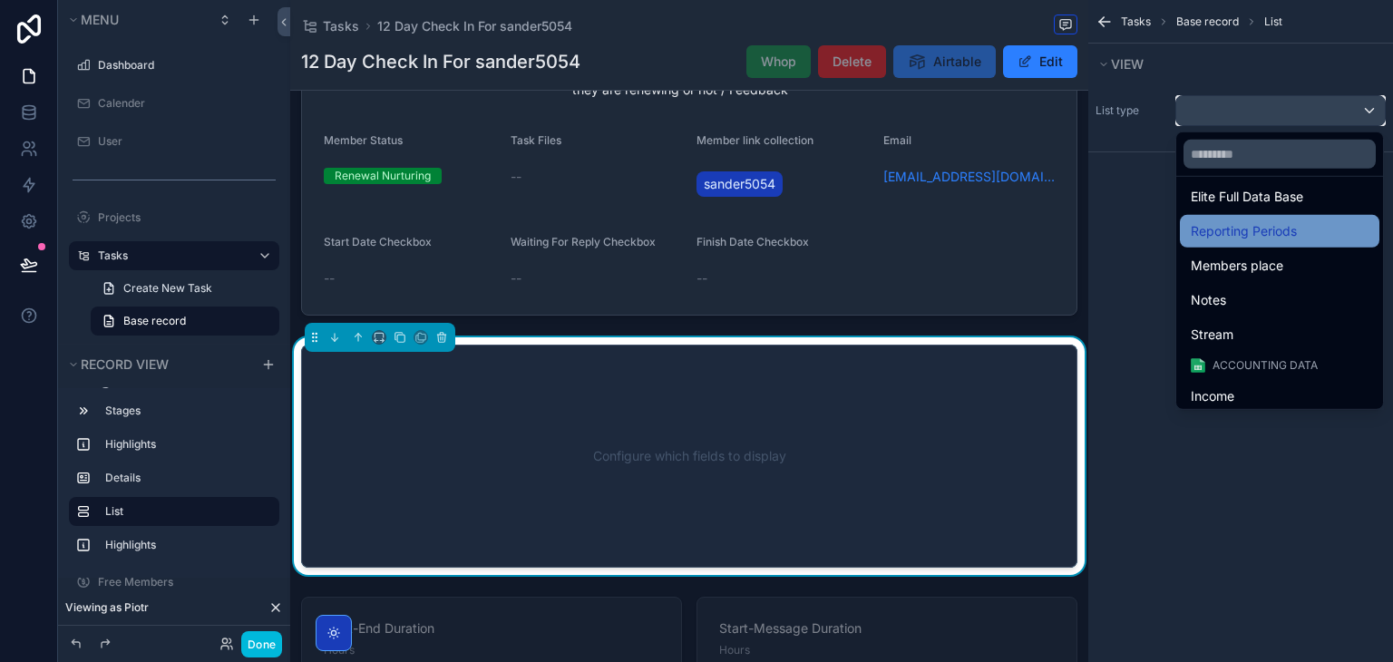
scroll to position [584, 0]
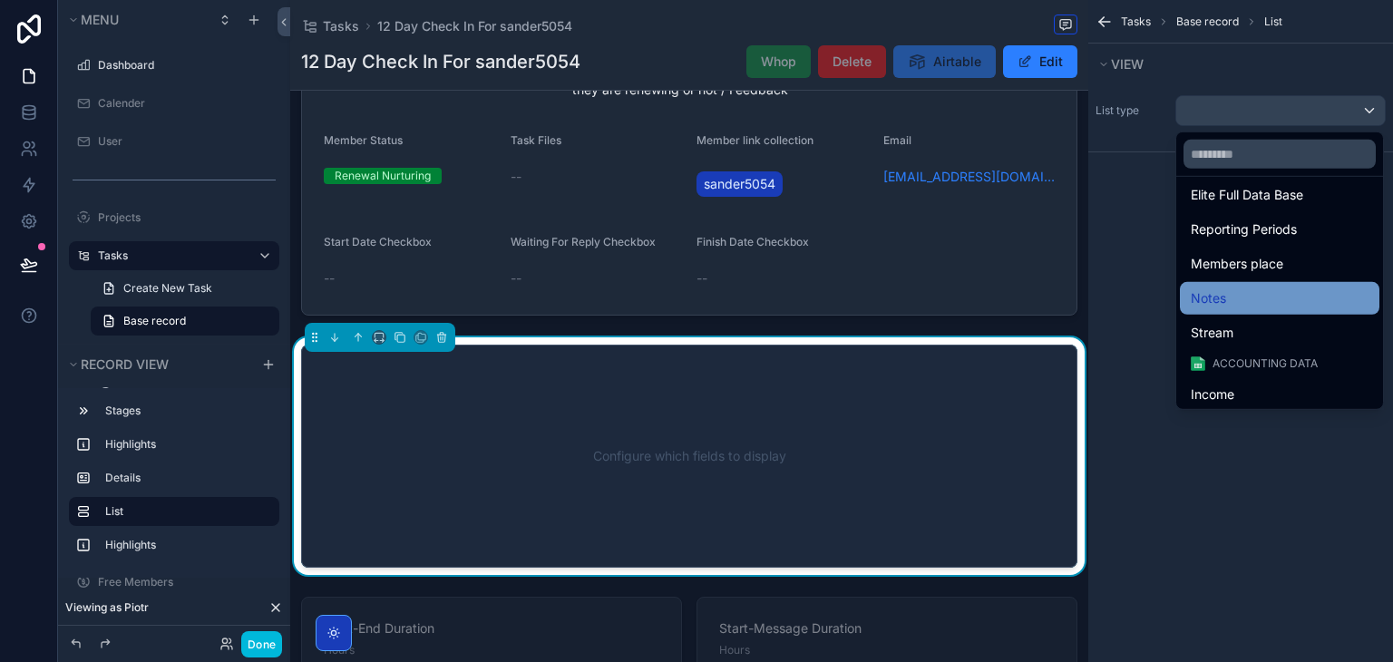
click at [1273, 288] on div "Notes" at bounding box center [1280, 299] width 178 height 22
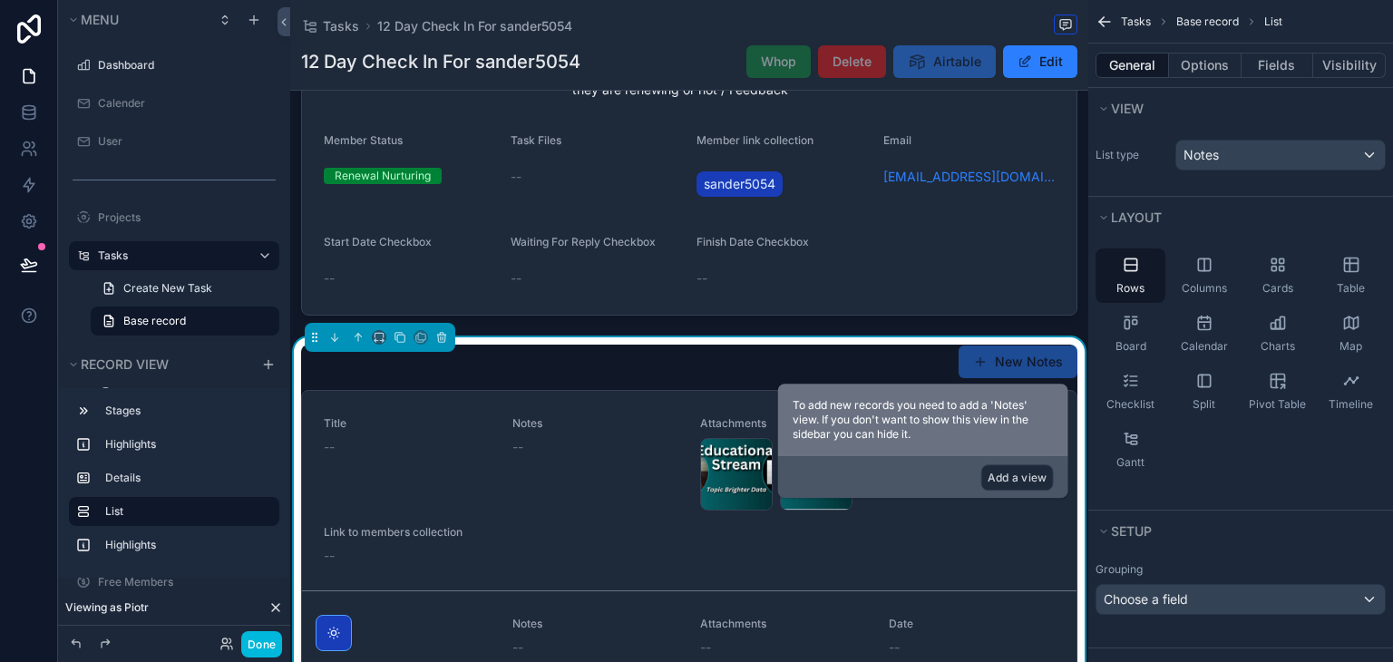
click at [1010, 476] on button "Add a view" at bounding box center [1017, 477] width 73 height 26
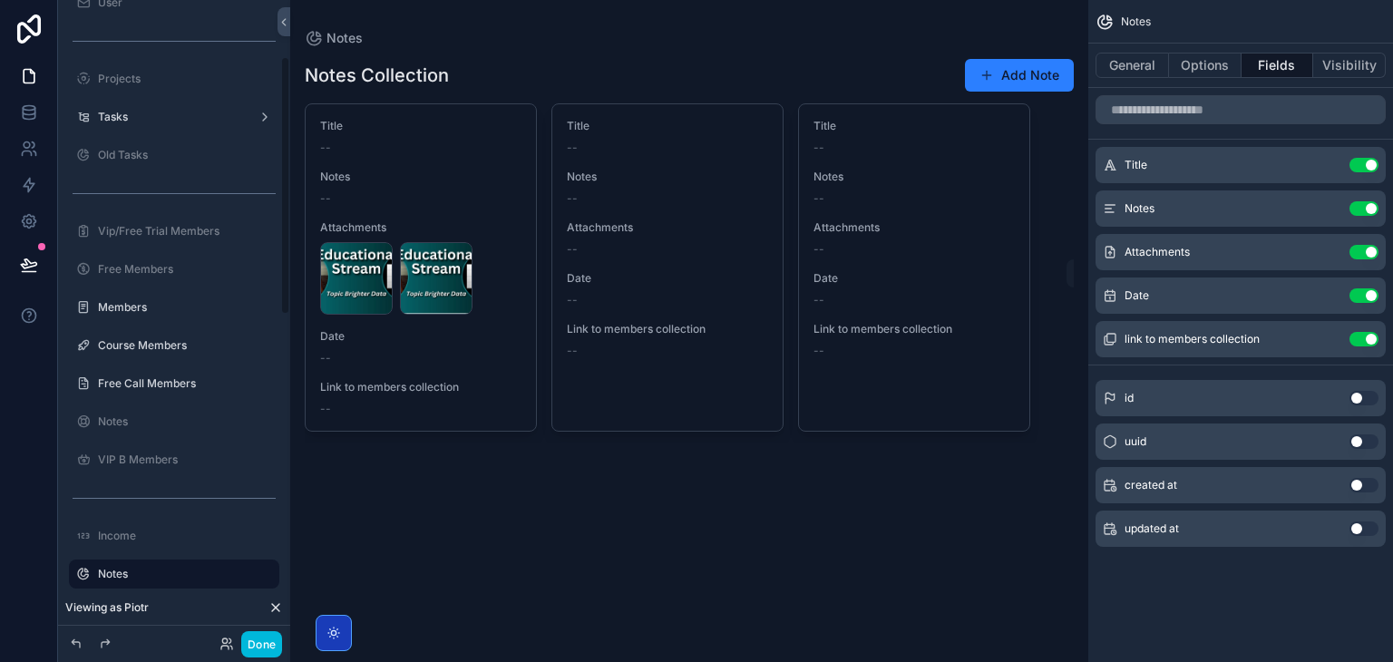
scroll to position [138, 0]
click at [63, 571] on div "Notes Create Note" at bounding box center [174, 591] width 232 height 65
click at [0, 0] on icon "scrollable content" at bounding box center [0, 0] width 0 height 0
drag, startPoint x: 63, startPoint y: 572, endPoint x: 73, endPoint y: 578, distance: 10.6
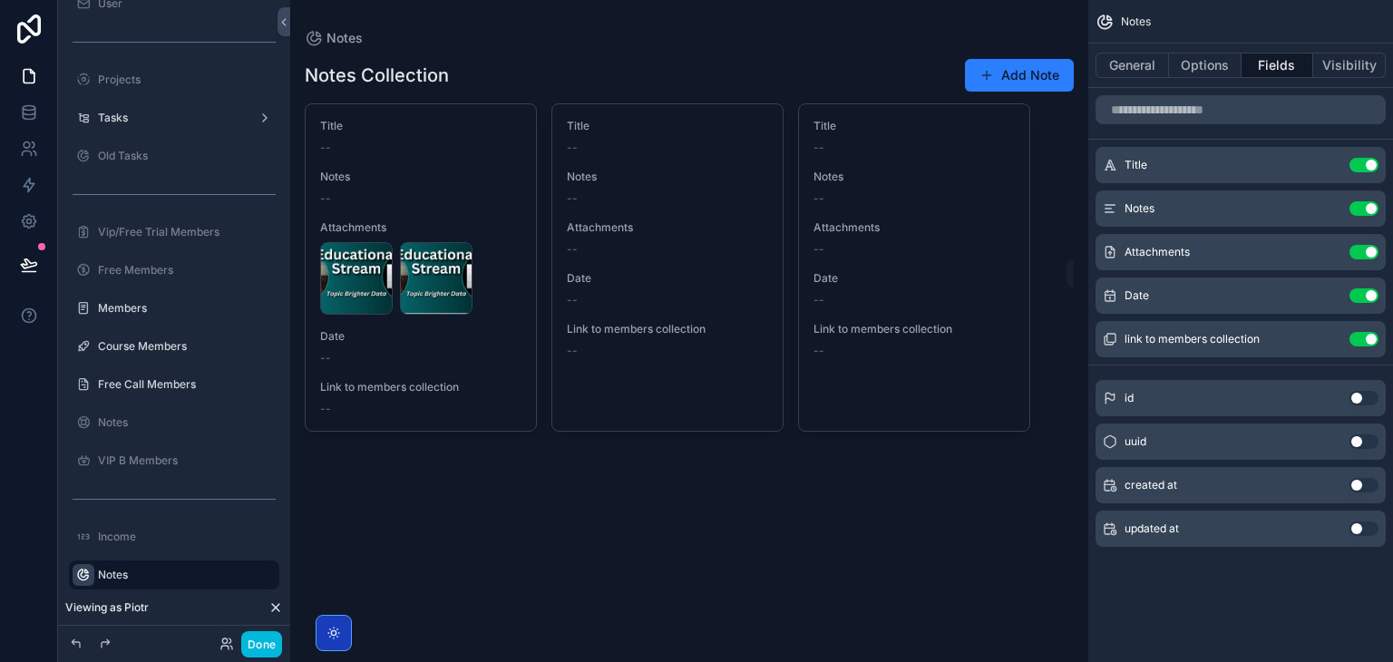
click at [73, 578] on div "Notes" at bounding box center [174, 575] width 203 height 29
drag, startPoint x: 66, startPoint y: 578, endPoint x: 108, endPoint y: 569, distance: 42.7
click at [108, 569] on div "Notes" at bounding box center [174, 575] width 203 height 29
drag, startPoint x: 108, startPoint y: 569, endPoint x: 69, endPoint y: 576, distance: 39.7
click at [0, 0] on icon "scrollable content" at bounding box center [0, 0] width 0 height 0
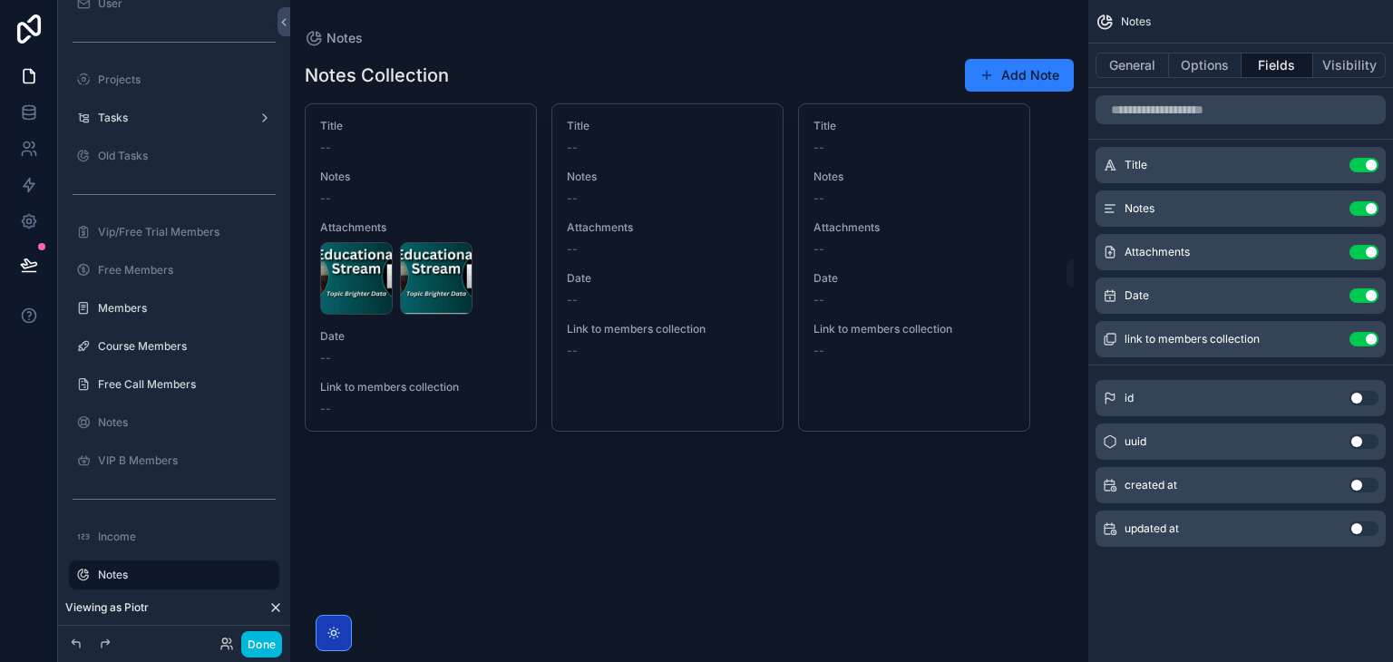
drag, startPoint x: 68, startPoint y: 572, endPoint x: 129, endPoint y: 94, distance: 481.9
click at [129, 94] on div "Dashboard Calender User Projects Tasks Old Tasks Vip/Free Trial Members Free Me…" at bounding box center [174, 589] width 232 height 1366
drag, startPoint x: 58, startPoint y: 574, endPoint x: 129, endPoint y: 411, distance: 177.9
click at [129, 411] on div "Dashboard Calender User Projects Tasks Old Tasks Vip/Free Trial Members Free Me…" at bounding box center [174, 589] width 232 height 1366
drag, startPoint x: 123, startPoint y: 571, endPoint x: 141, endPoint y: 538, distance: 37.4
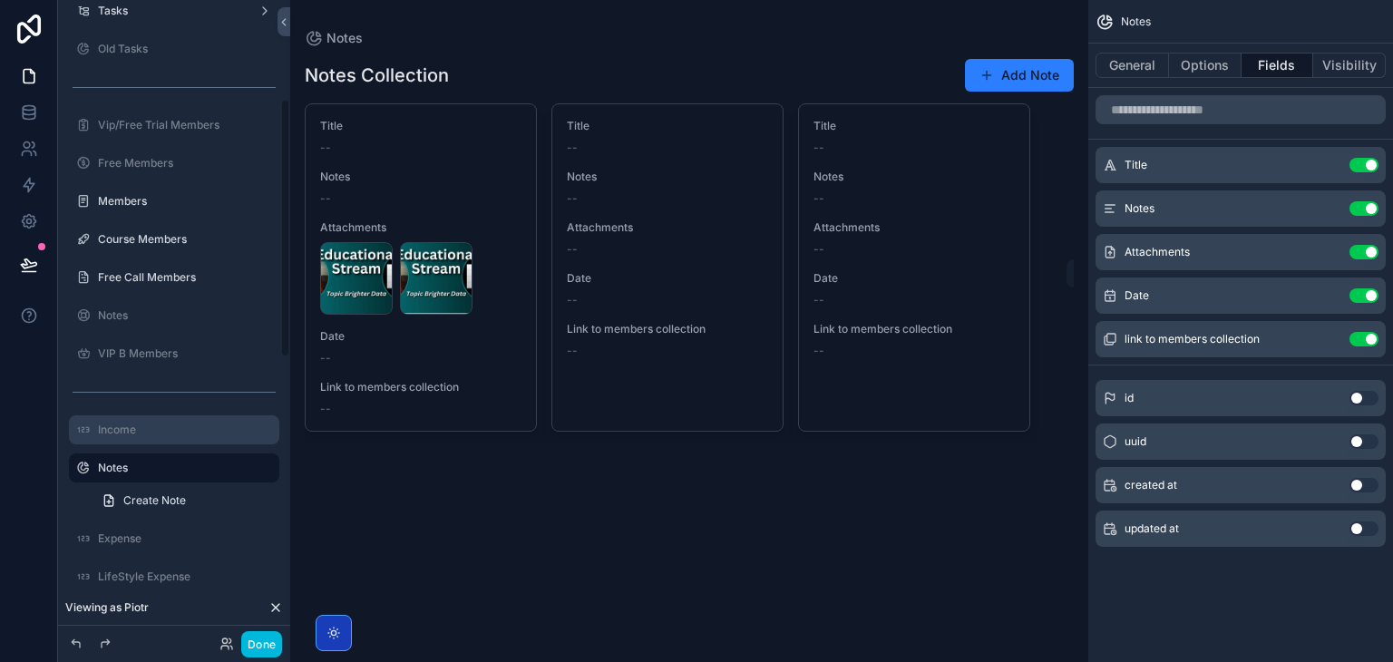
scroll to position [268, 0]
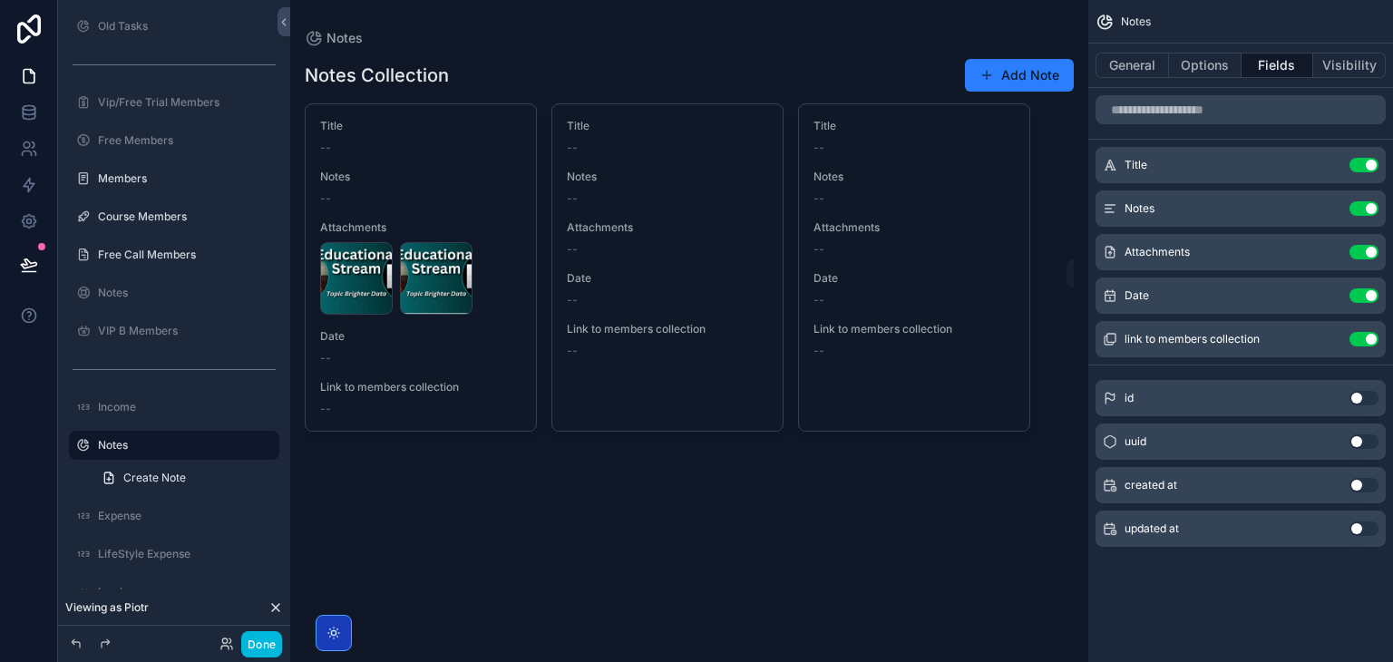
drag, startPoint x: 155, startPoint y: 446, endPoint x: 157, endPoint y: 461, distance: 14.6
click at [255, 637] on button "Done" at bounding box center [261, 644] width 41 height 26
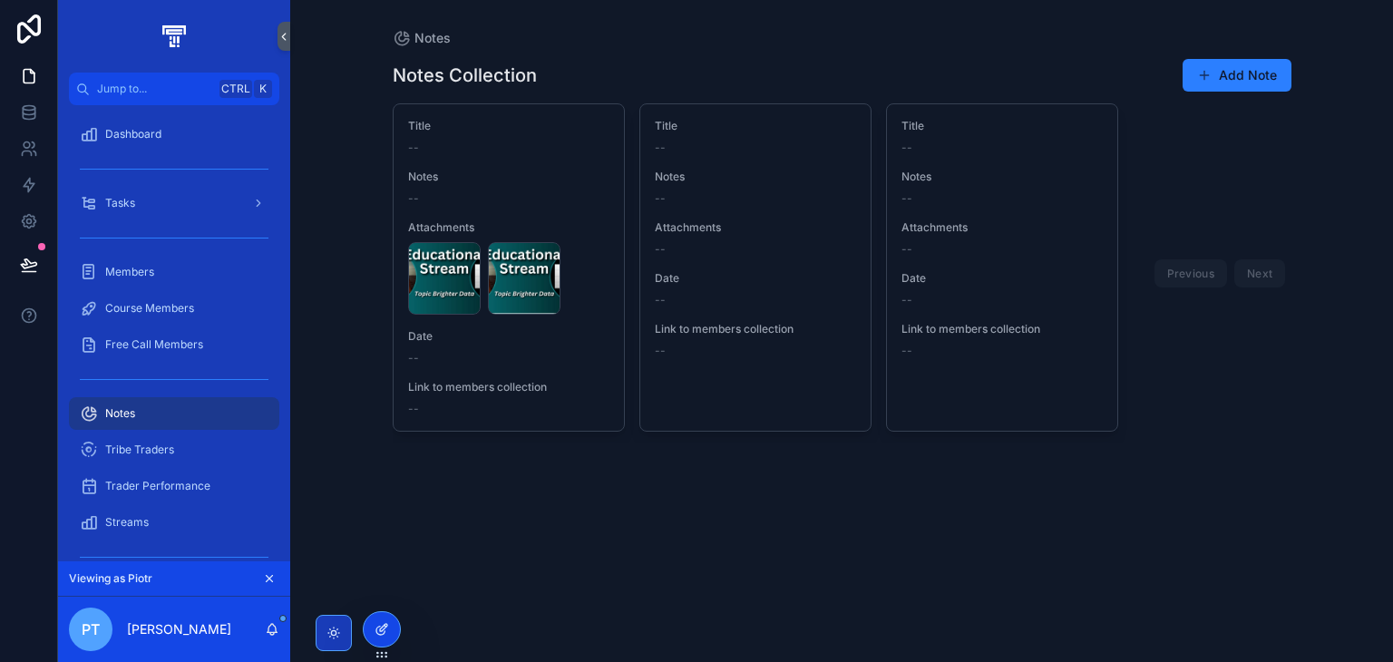
click at [378, 614] on div at bounding box center [382, 629] width 36 height 34
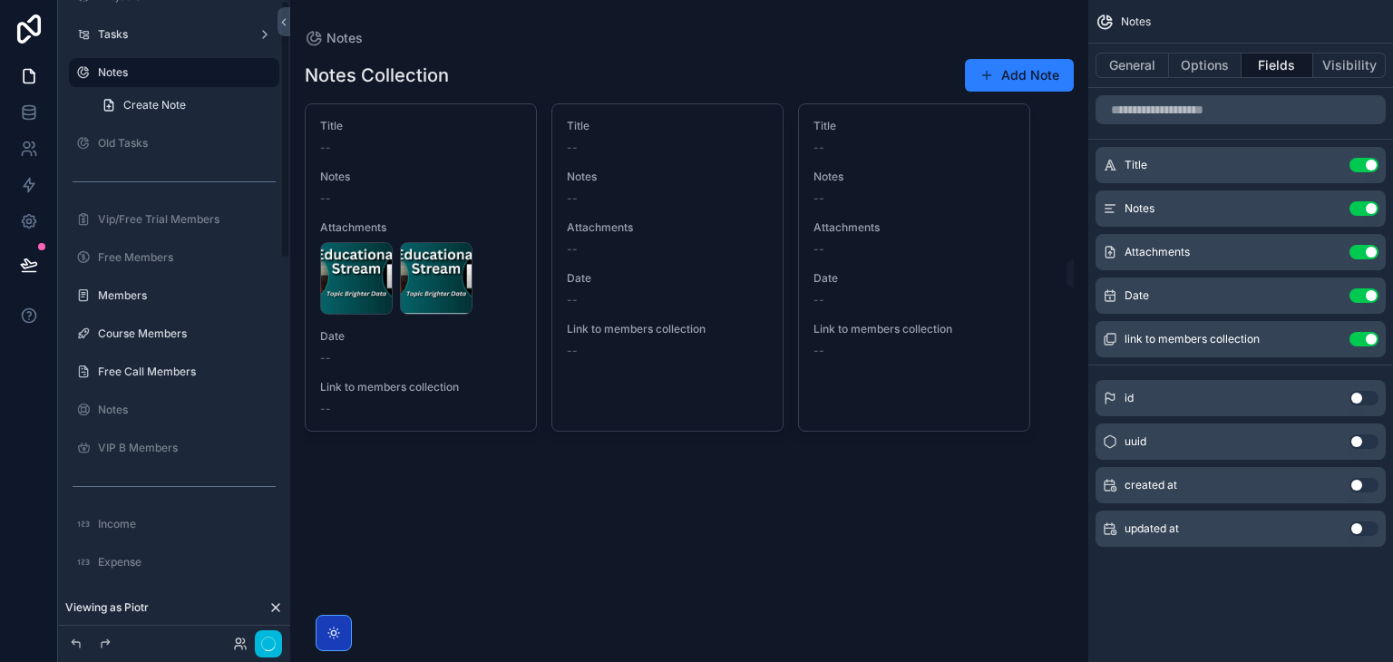
scroll to position [0, 0]
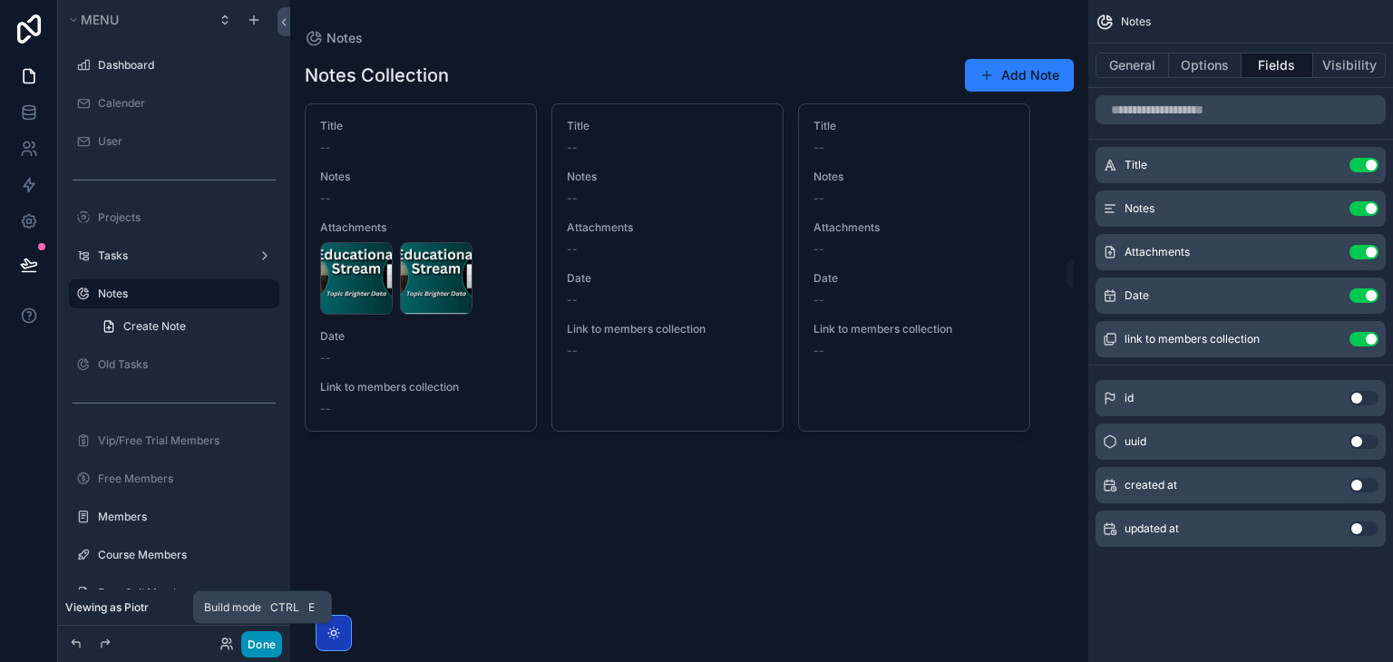
click at [276, 643] on button "Done" at bounding box center [261, 644] width 41 height 26
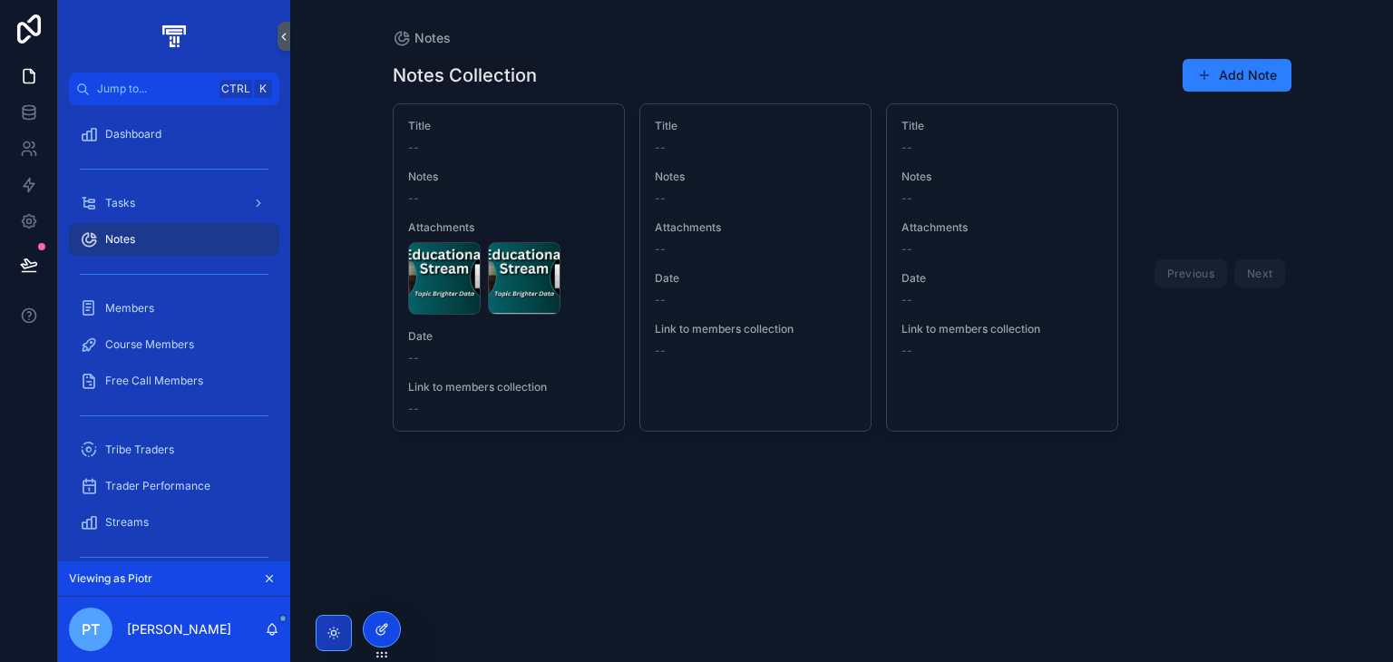
click at [384, 633] on icon at bounding box center [380, 631] width 8 height 8
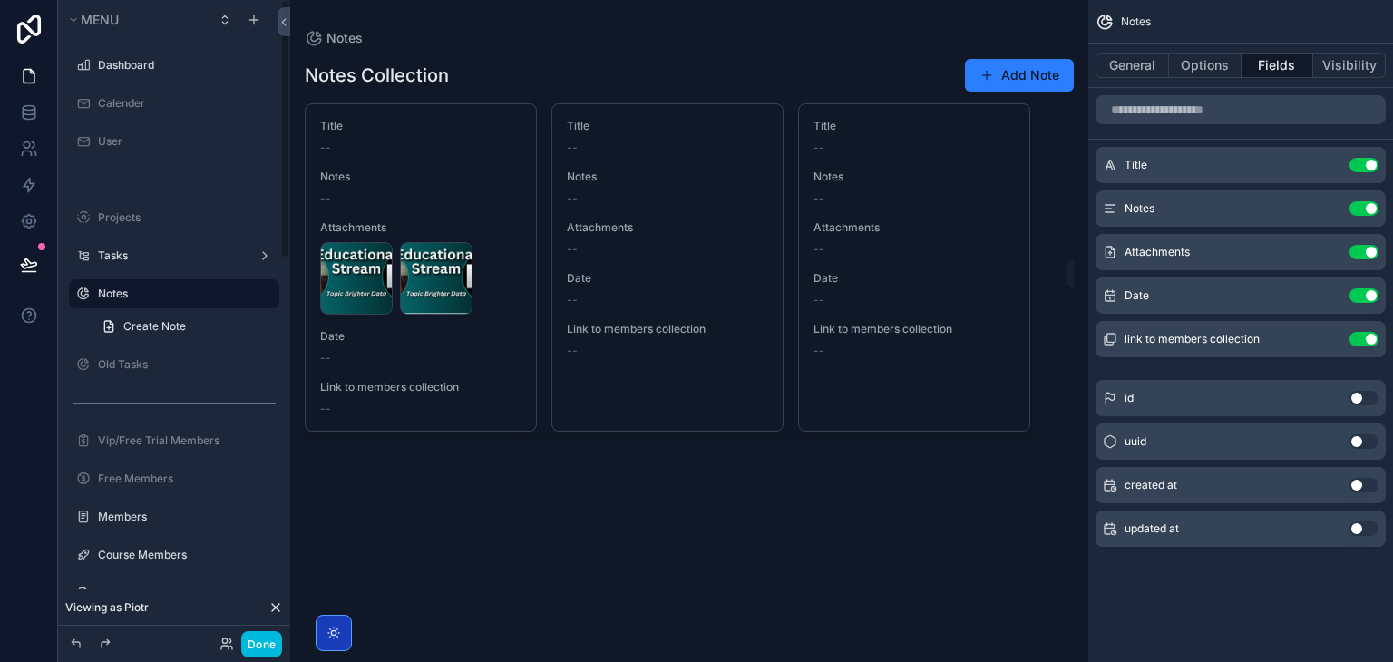
click at [1361, 80] on div "General Options Fields Visibility" at bounding box center [1240, 66] width 305 height 44
click at [1365, 73] on button "Visibility" at bounding box center [1349, 65] width 73 height 25
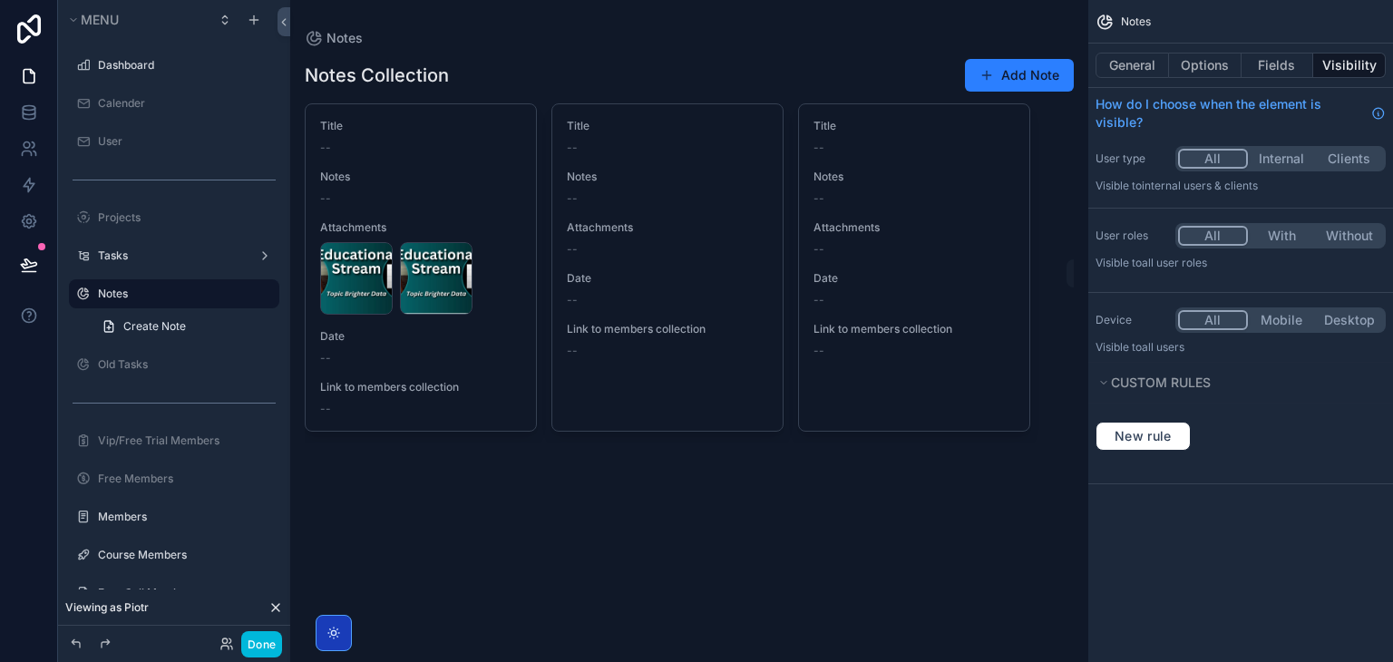
click at [1300, 239] on button "With" at bounding box center [1282, 236] width 68 height 20
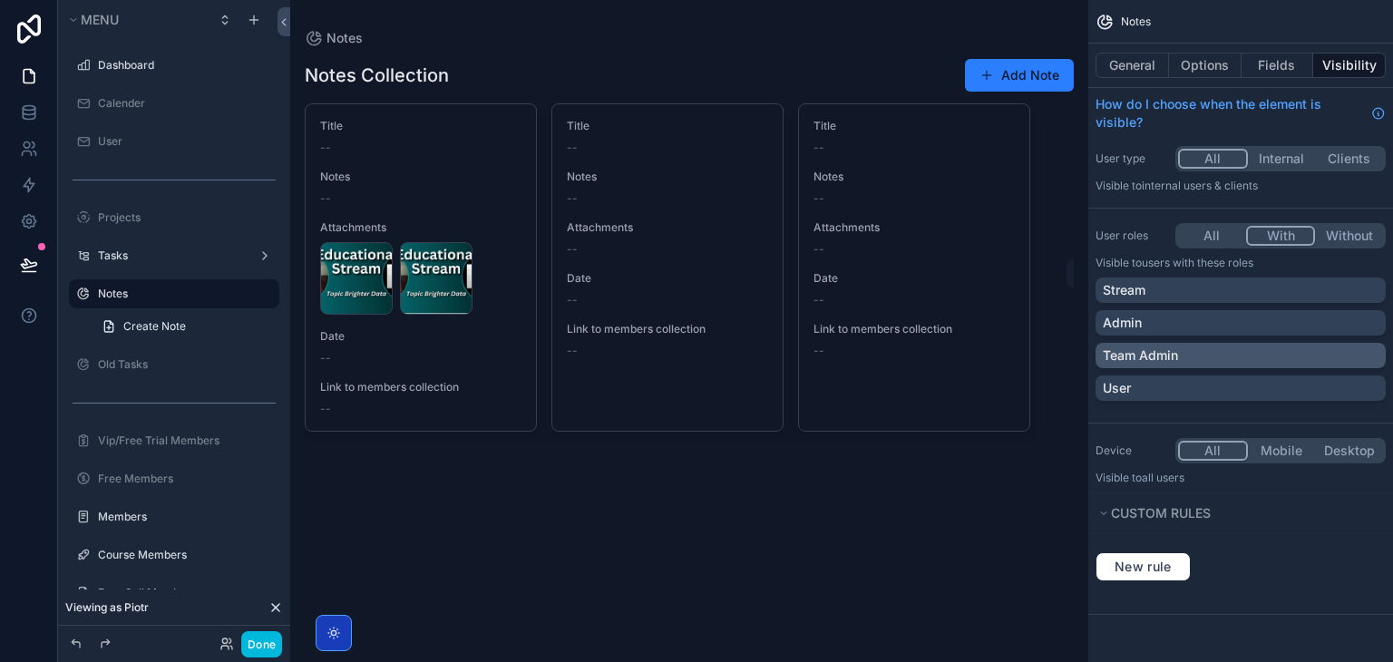
click at [1165, 357] on p "Team Admin" at bounding box center [1140, 355] width 75 height 18
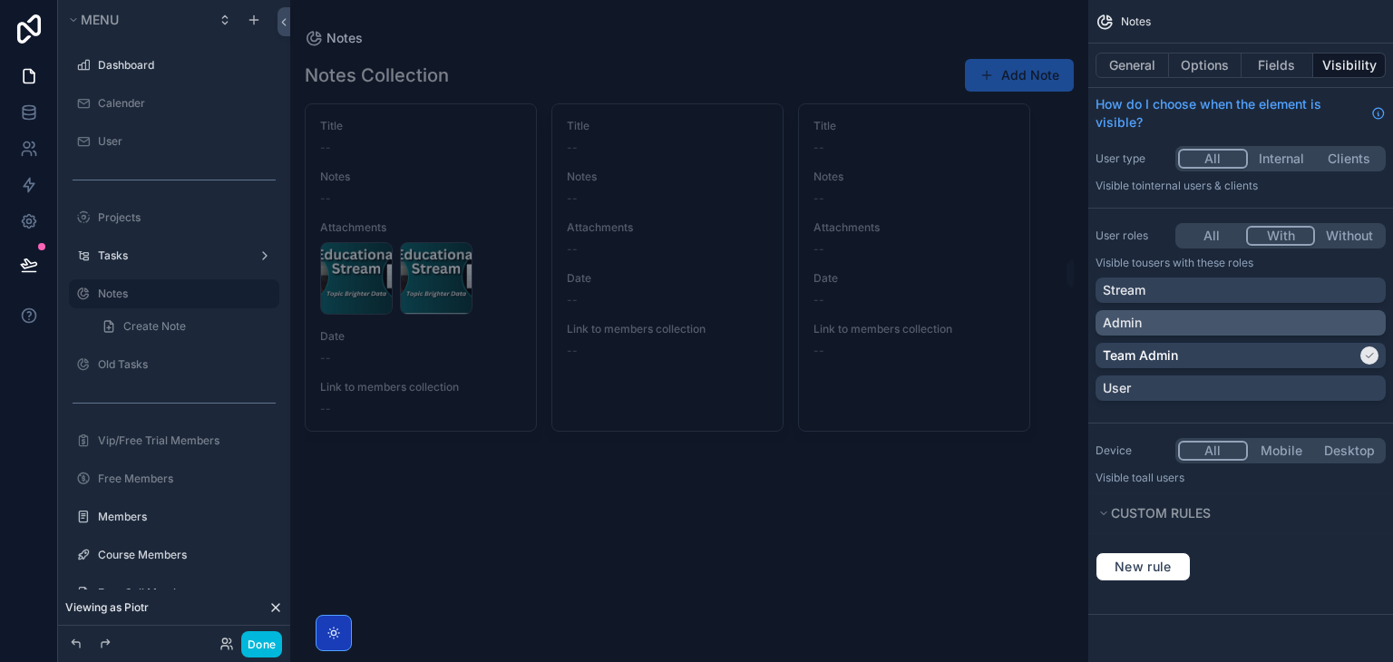
click at [1173, 327] on div "Admin" at bounding box center [1241, 323] width 276 height 18
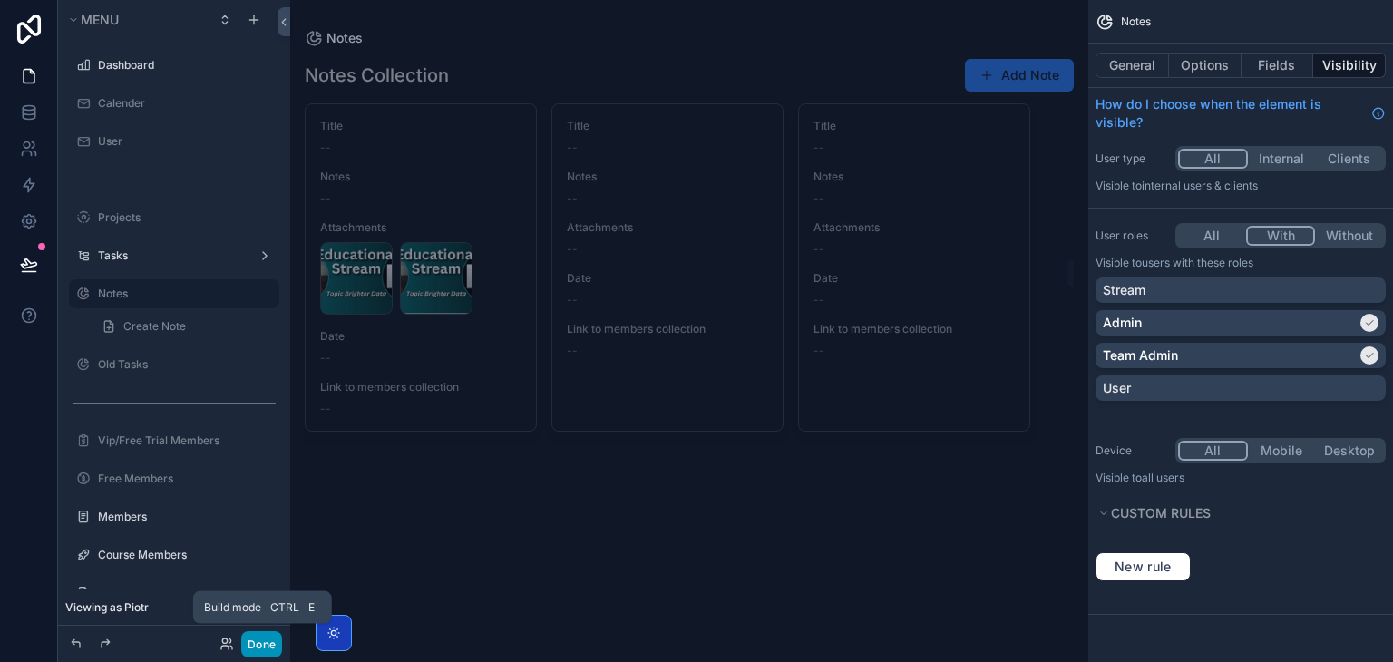
click at [267, 643] on button "Done" at bounding box center [261, 644] width 41 height 26
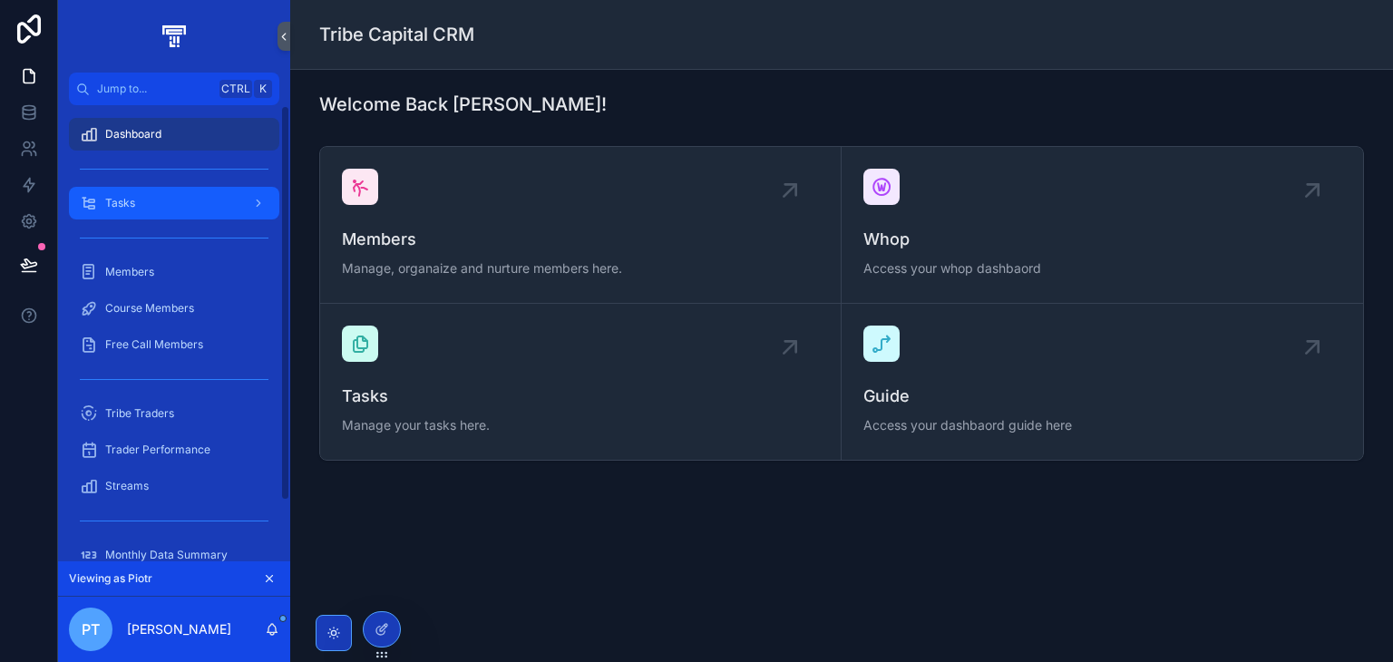
click at [147, 197] on div "Tasks" at bounding box center [174, 203] width 189 height 29
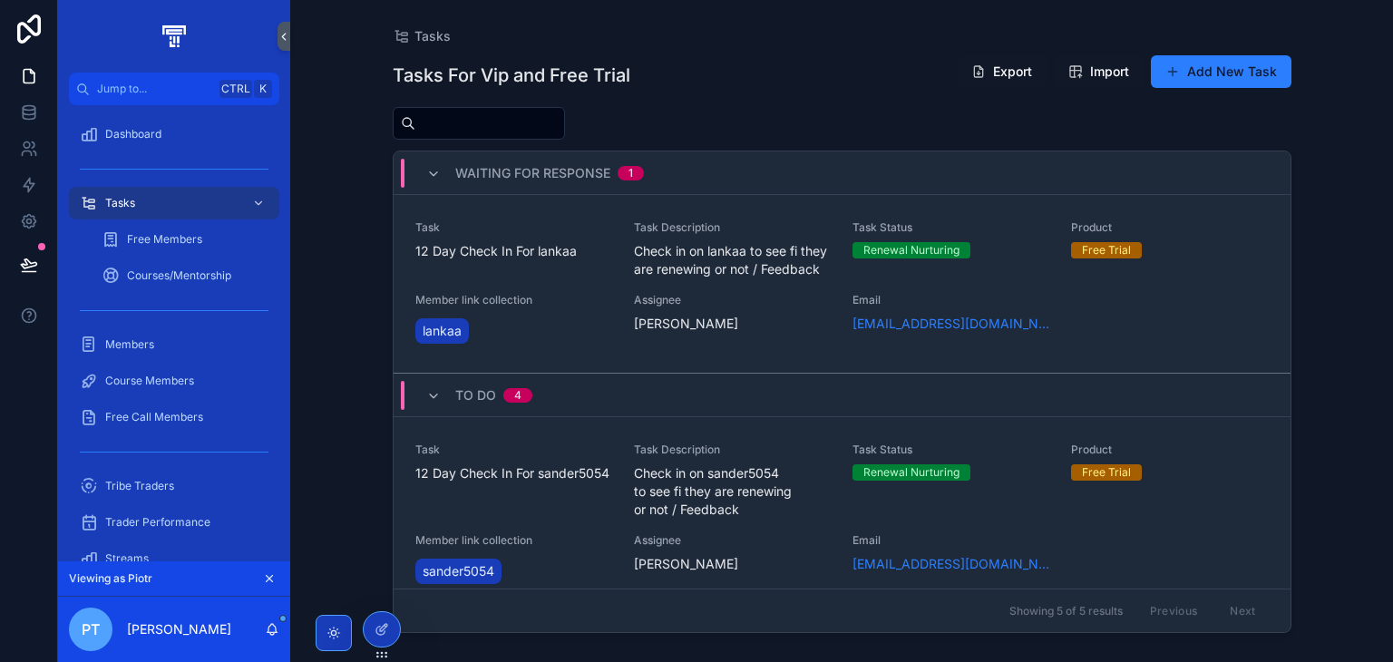
click at [703, 503] on span "Check in on sander5054 to see fi they are renewing or not / Feedback" at bounding box center [732, 491] width 197 height 54
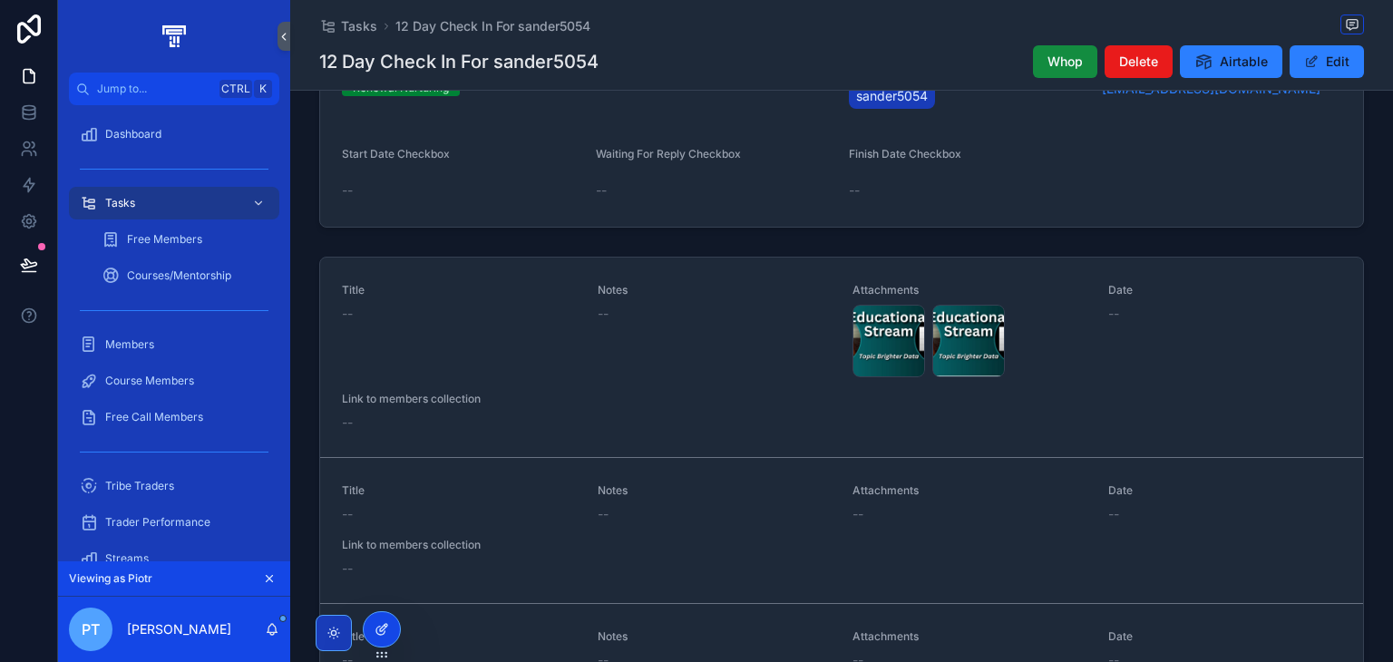
click at [384, 634] on icon at bounding box center [382, 629] width 15 height 15
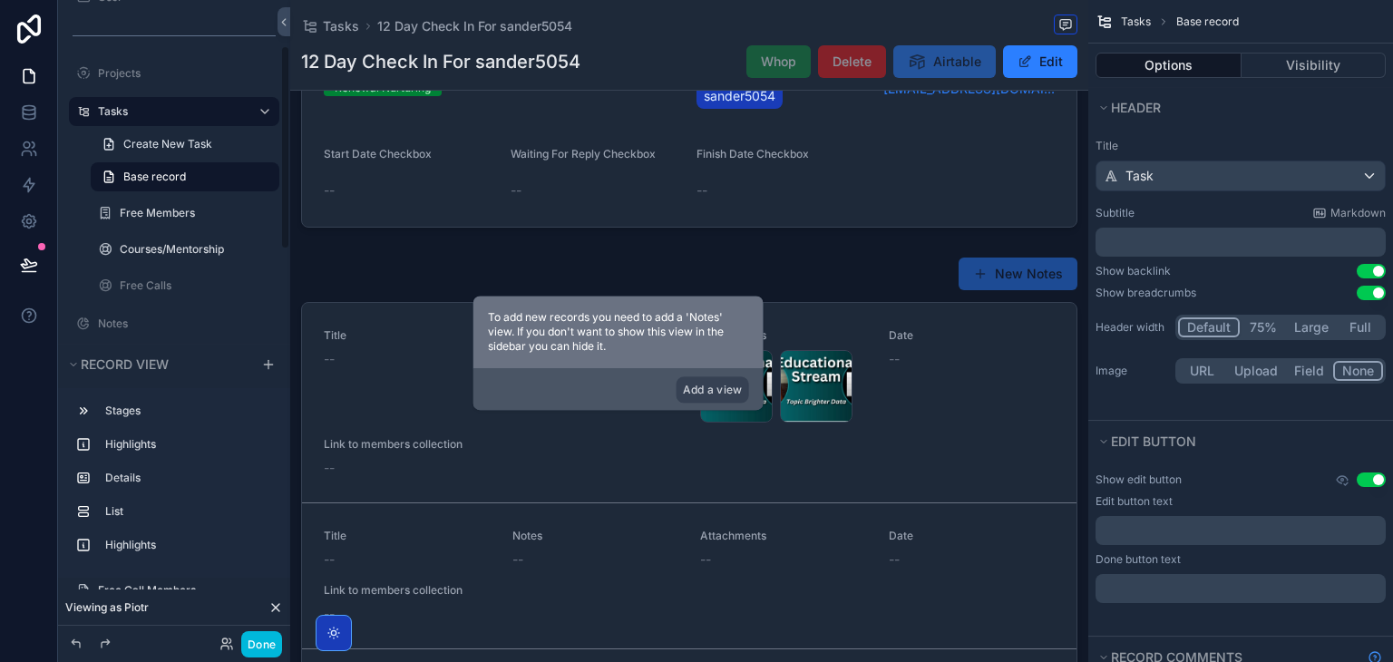
scroll to position [171, 0]
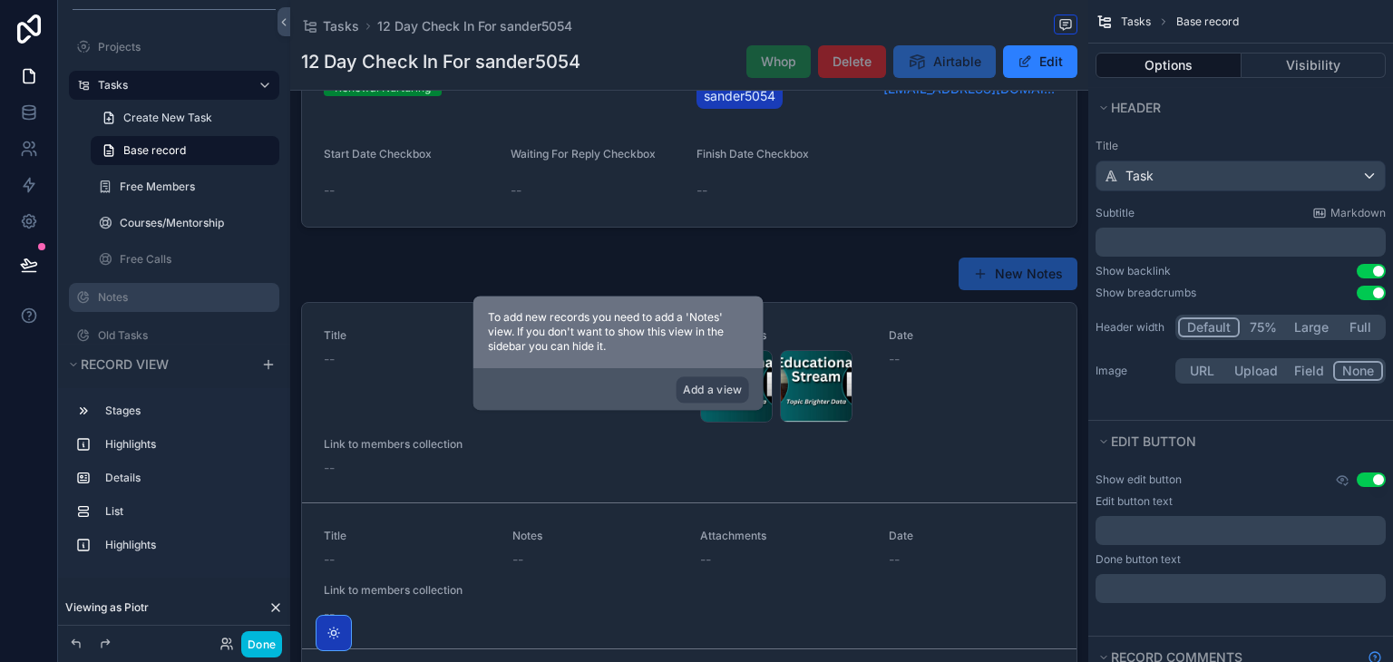
click at [157, 304] on div "Notes" at bounding box center [187, 297] width 178 height 15
click at [123, 304] on div "Notes" at bounding box center [187, 297] width 178 height 15
click at [0, 0] on icon "scrollable content" at bounding box center [0, 0] width 0 height 0
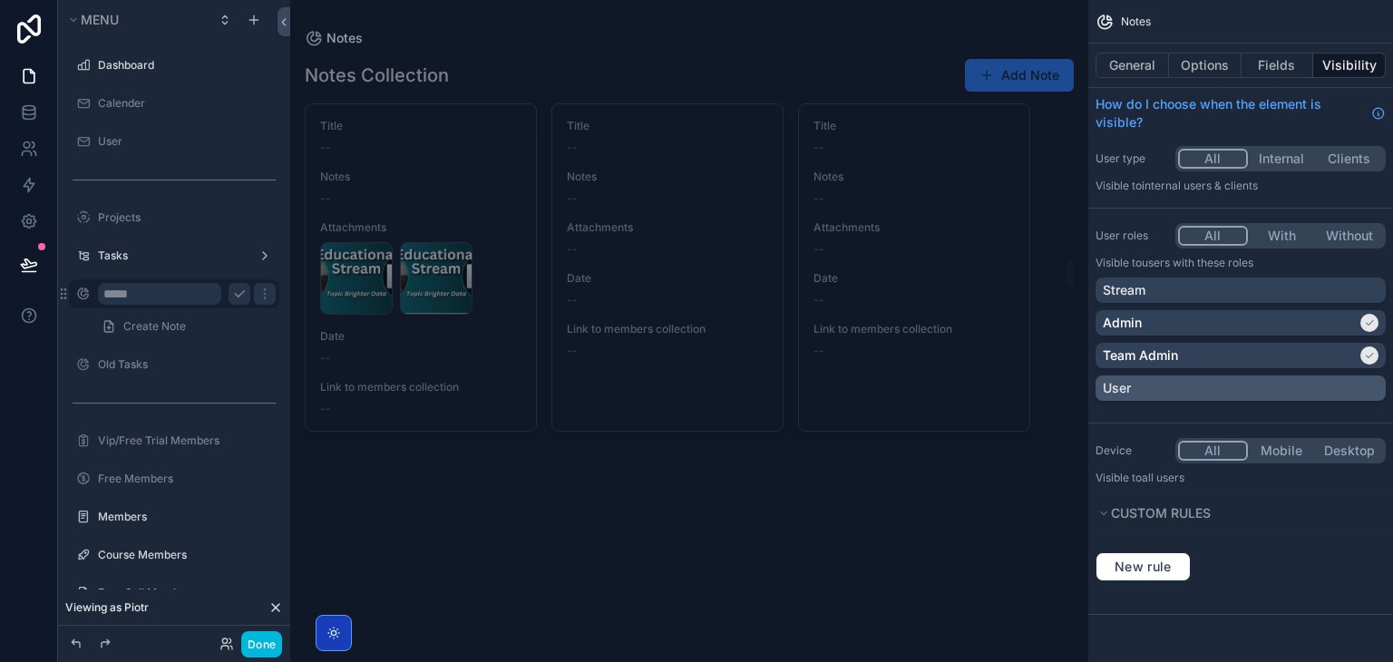
click at [1228, 386] on div "User" at bounding box center [1241, 388] width 276 height 18
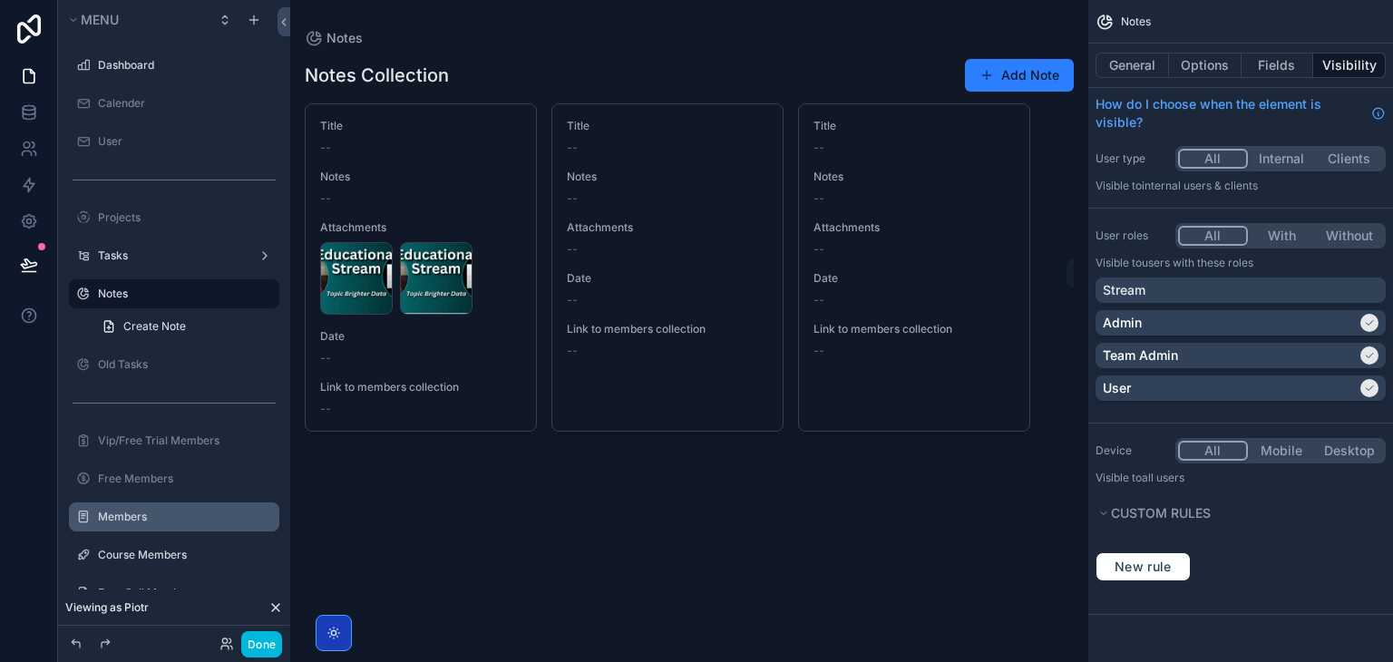
click at [145, 516] on label "Members" at bounding box center [183, 517] width 171 height 15
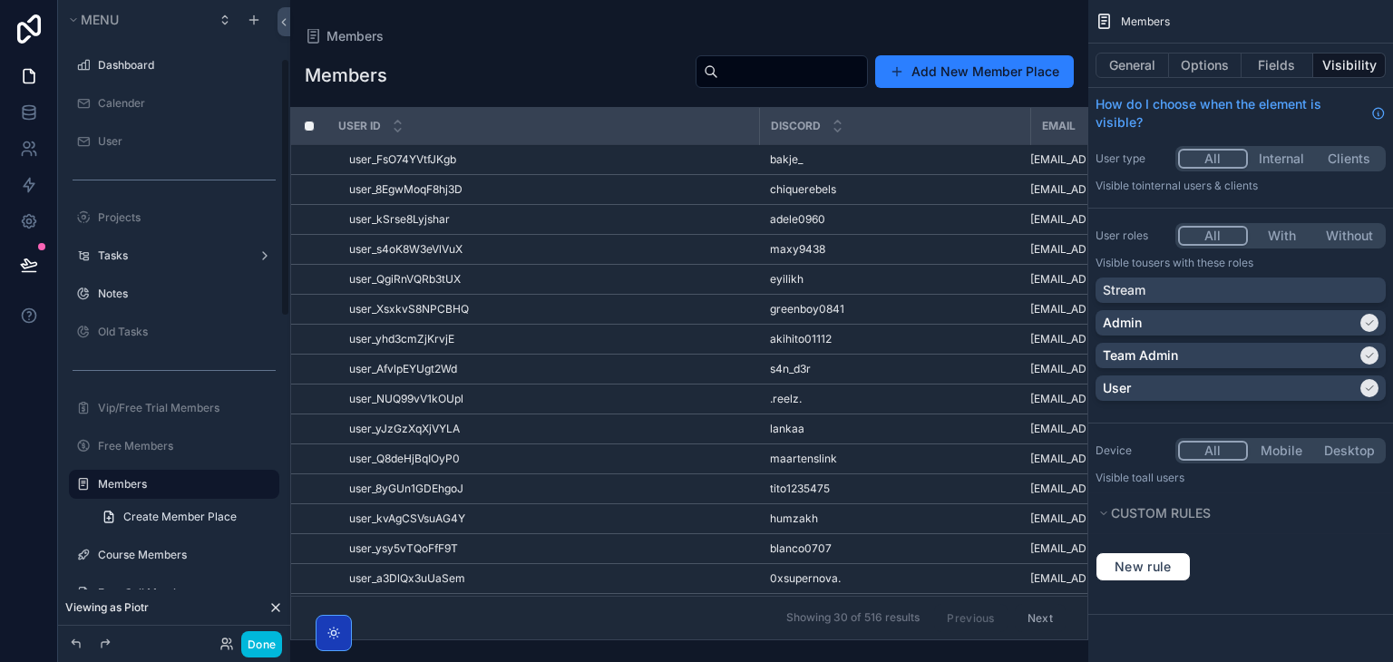
scroll to position [144, 0]
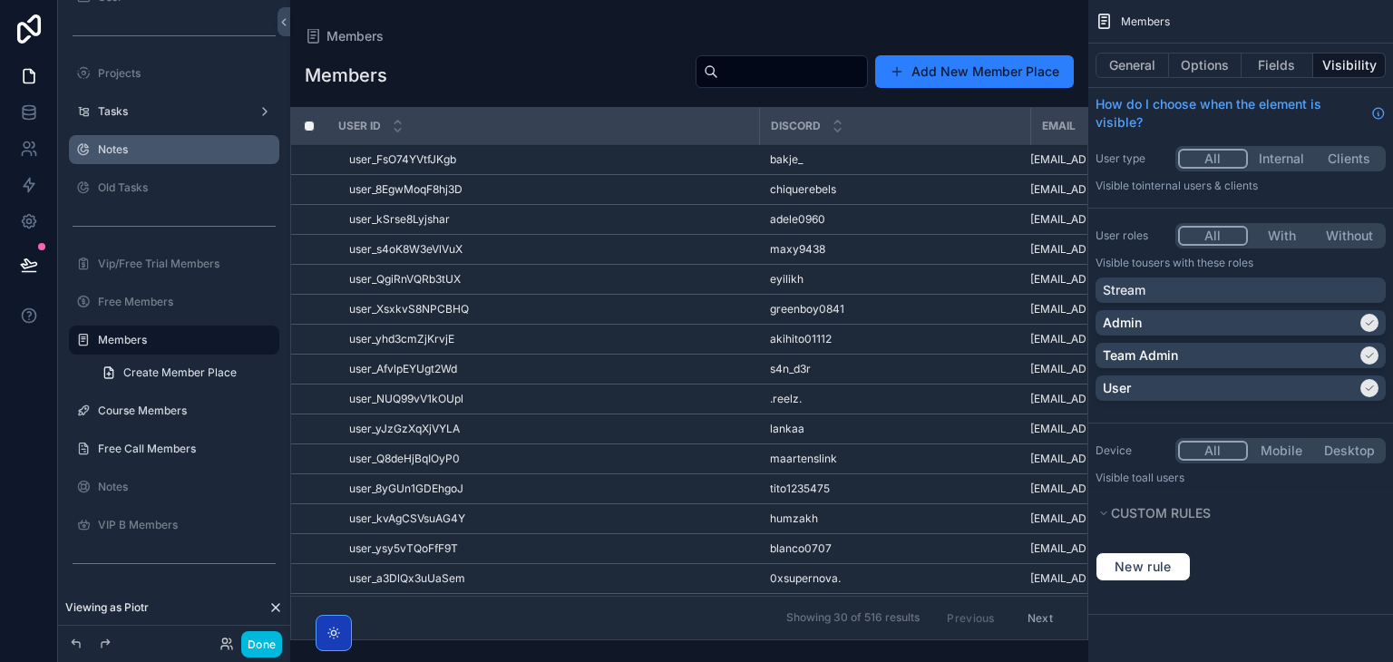
click at [134, 150] on label "Notes" at bounding box center [183, 149] width 171 height 15
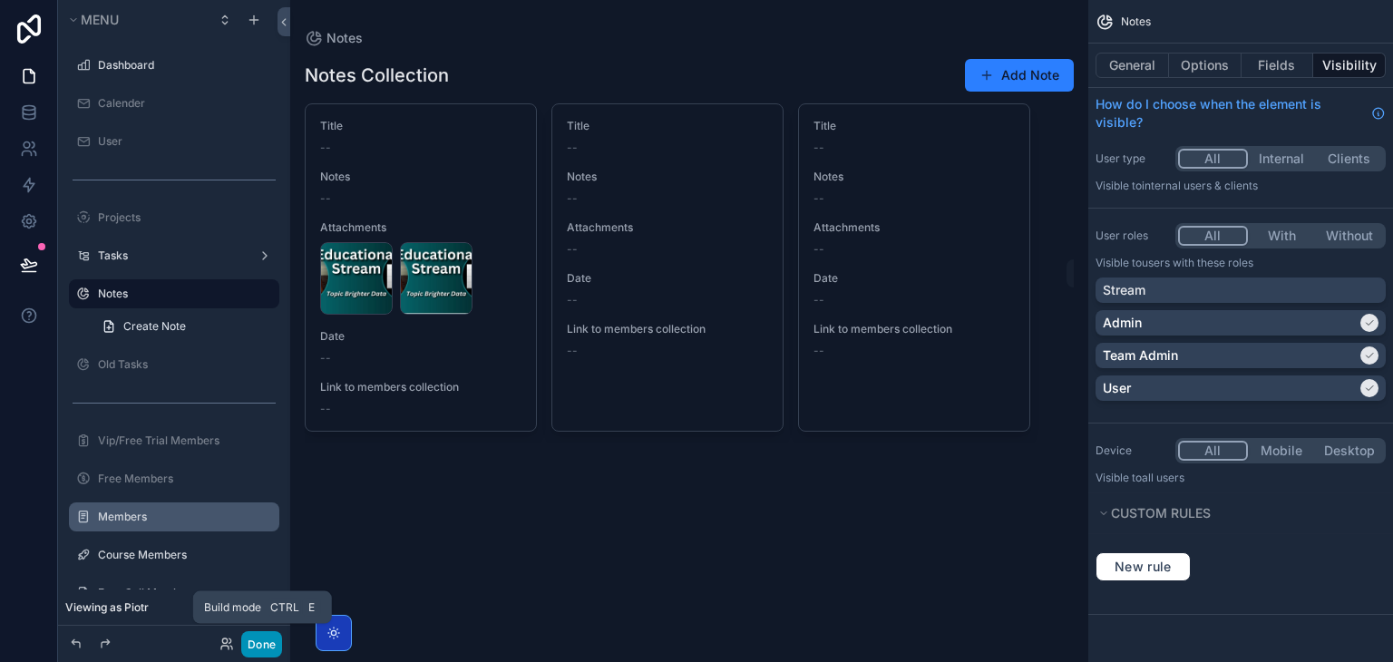
click at [262, 641] on button "Done" at bounding box center [261, 644] width 41 height 26
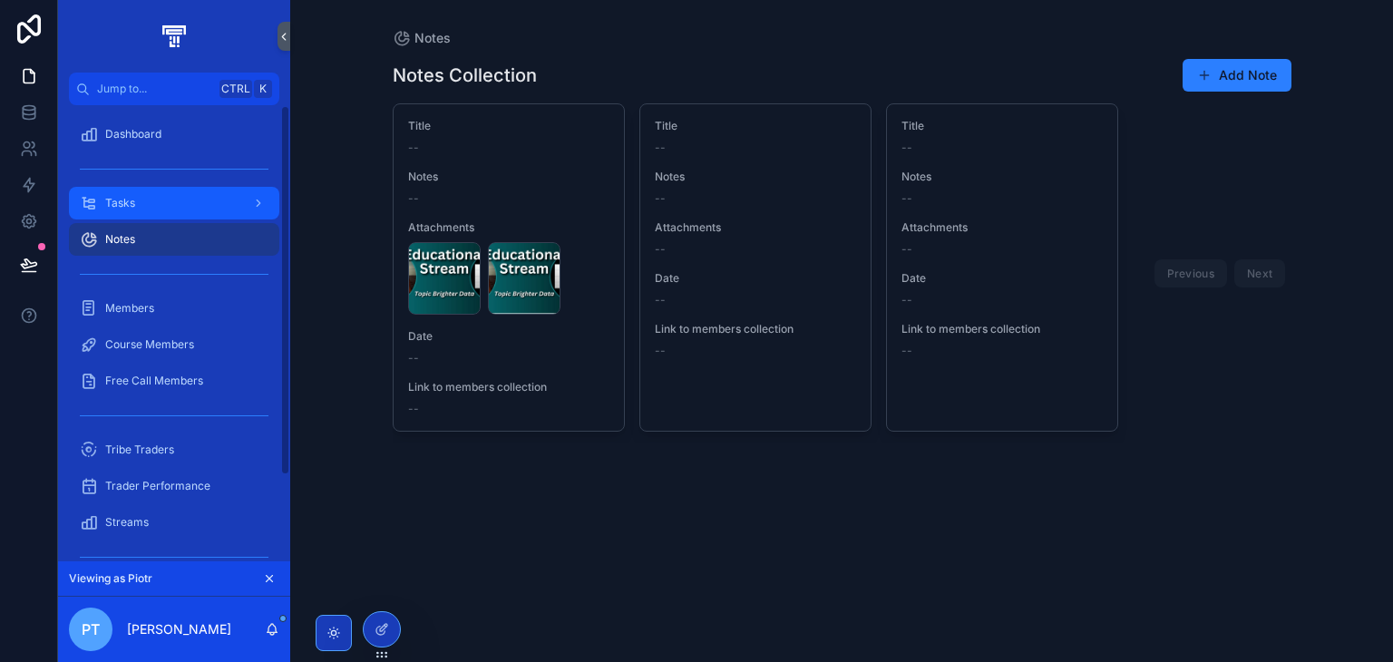
click at [196, 208] on div "Tasks" at bounding box center [174, 203] width 189 height 29
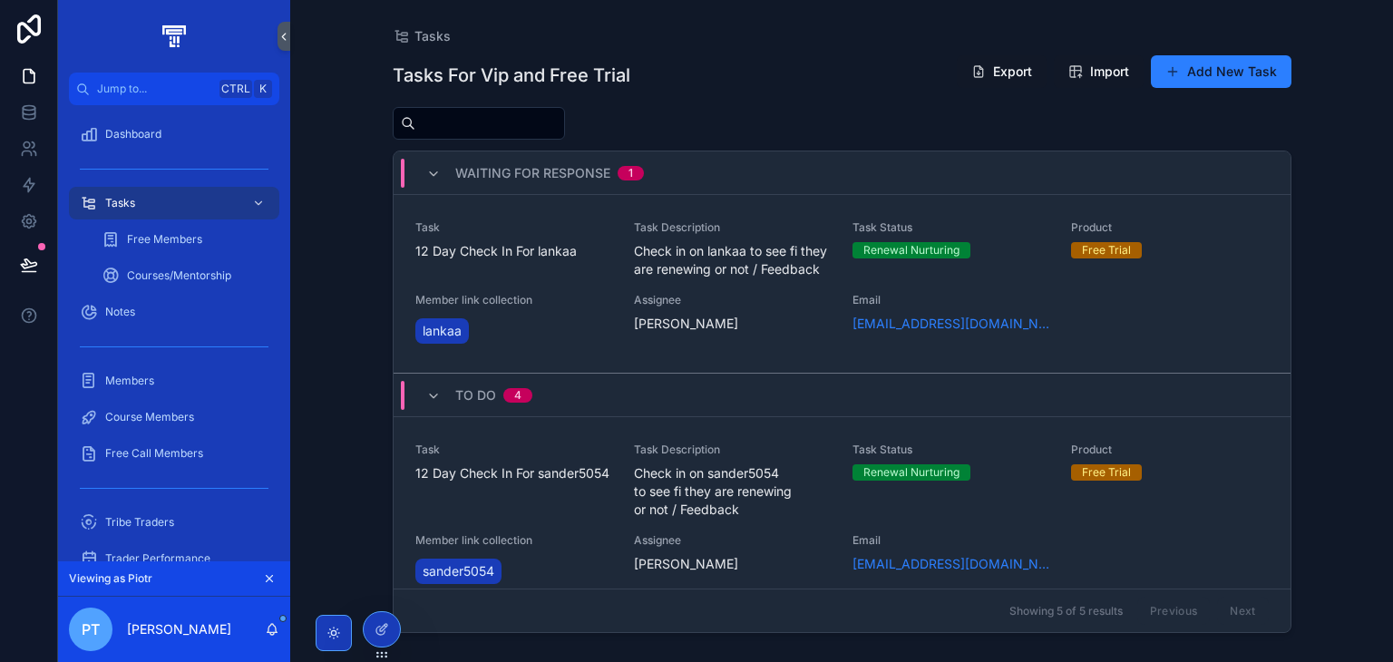
click at [598, 483] on span "12 Day Check In For sander5054" at bounding box center [513, 473] width 197 height 18
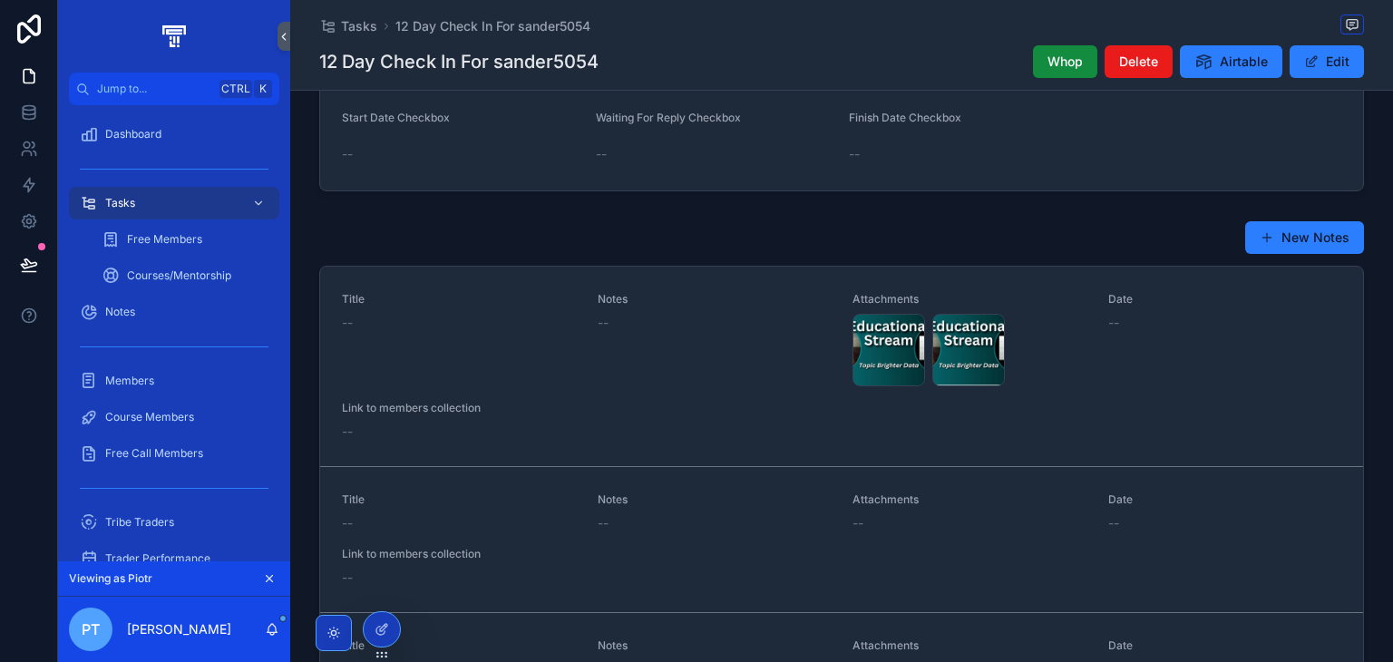
scroll to position [40, 0]
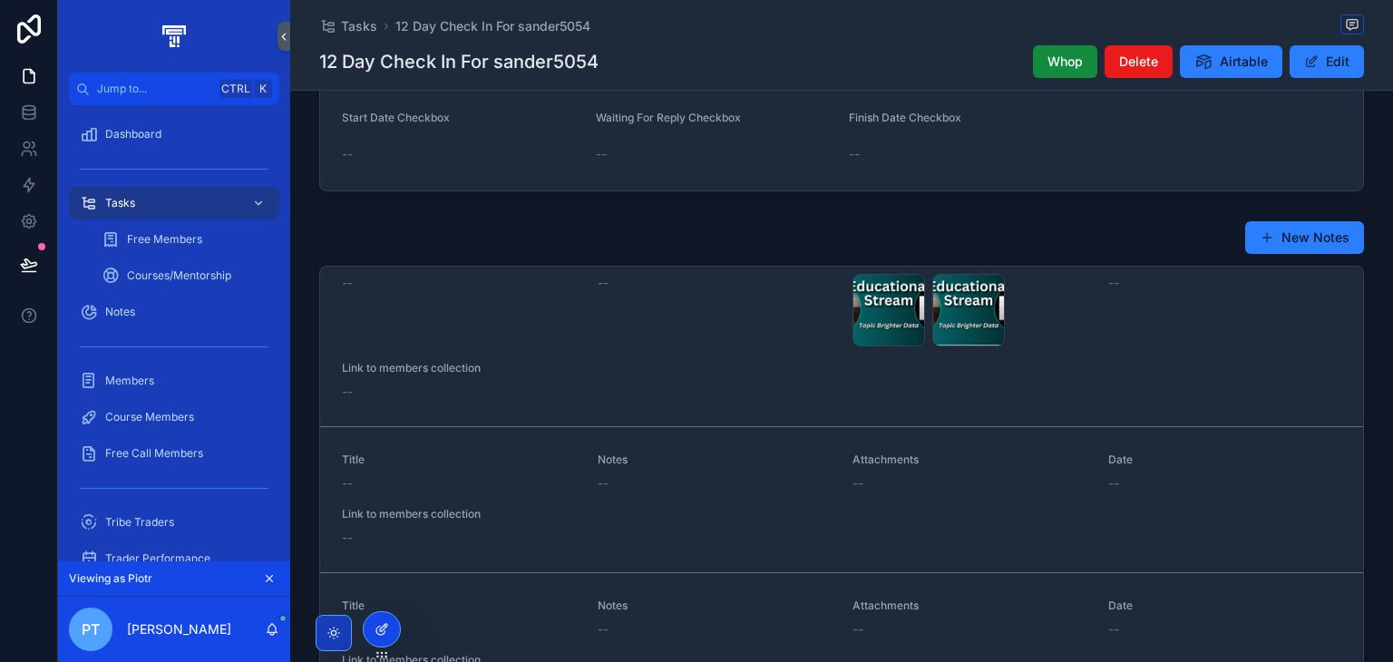
click at [381, 617] on div at bounding box center [382, 629] width 36 height 34
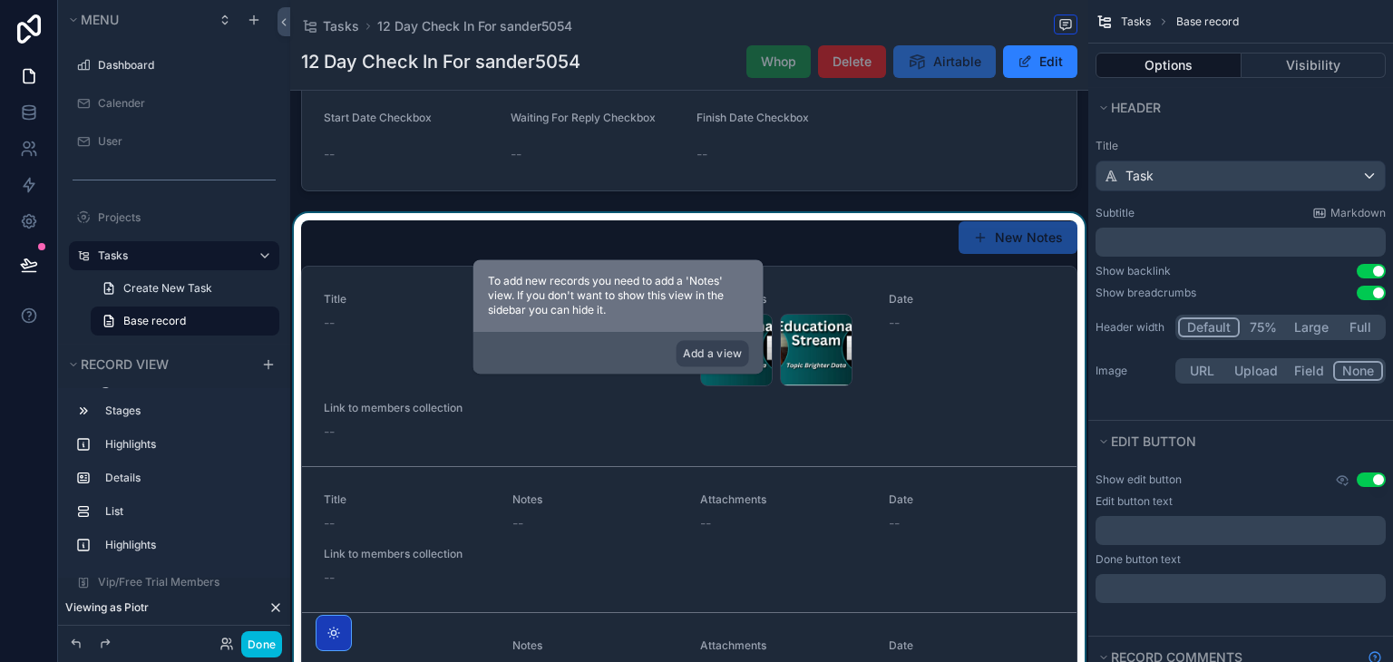
click at [570, 403] on div "scrollable content" at bounding box center [689, 495] width 798 height 564
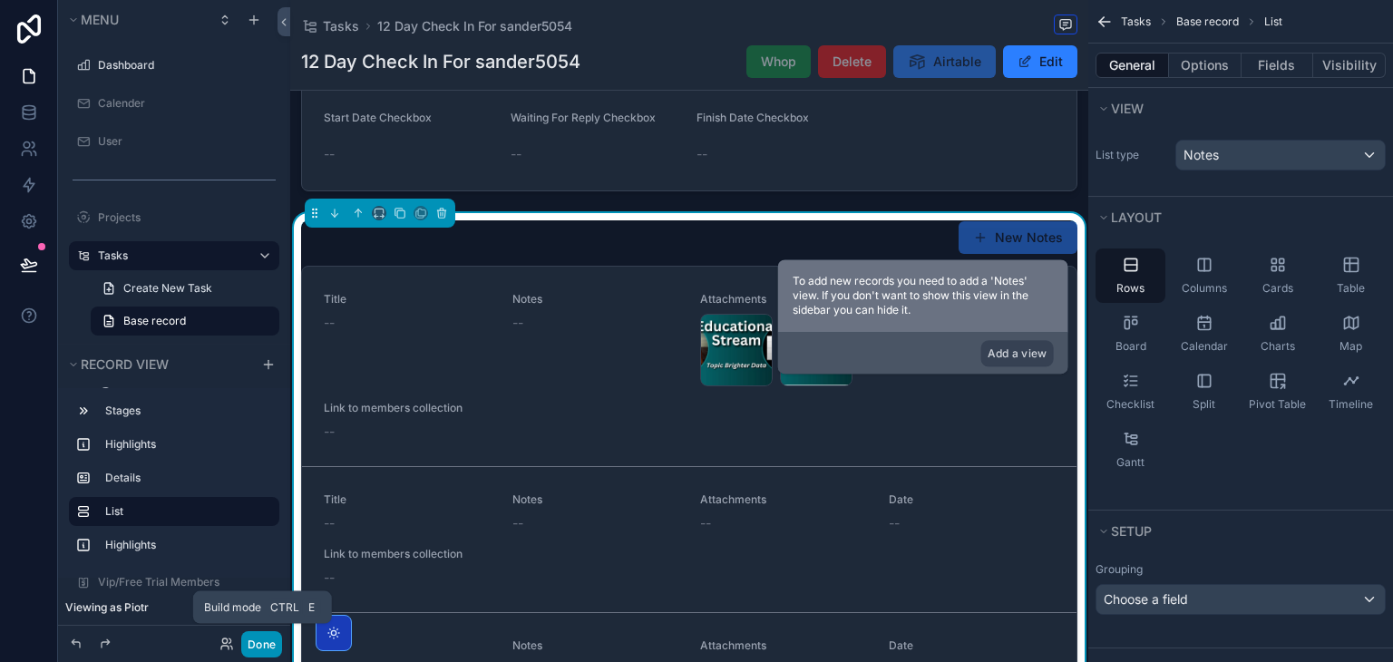
click at [265, 633] on button "Done" at bounding box center [261, 644] width 41 height 26
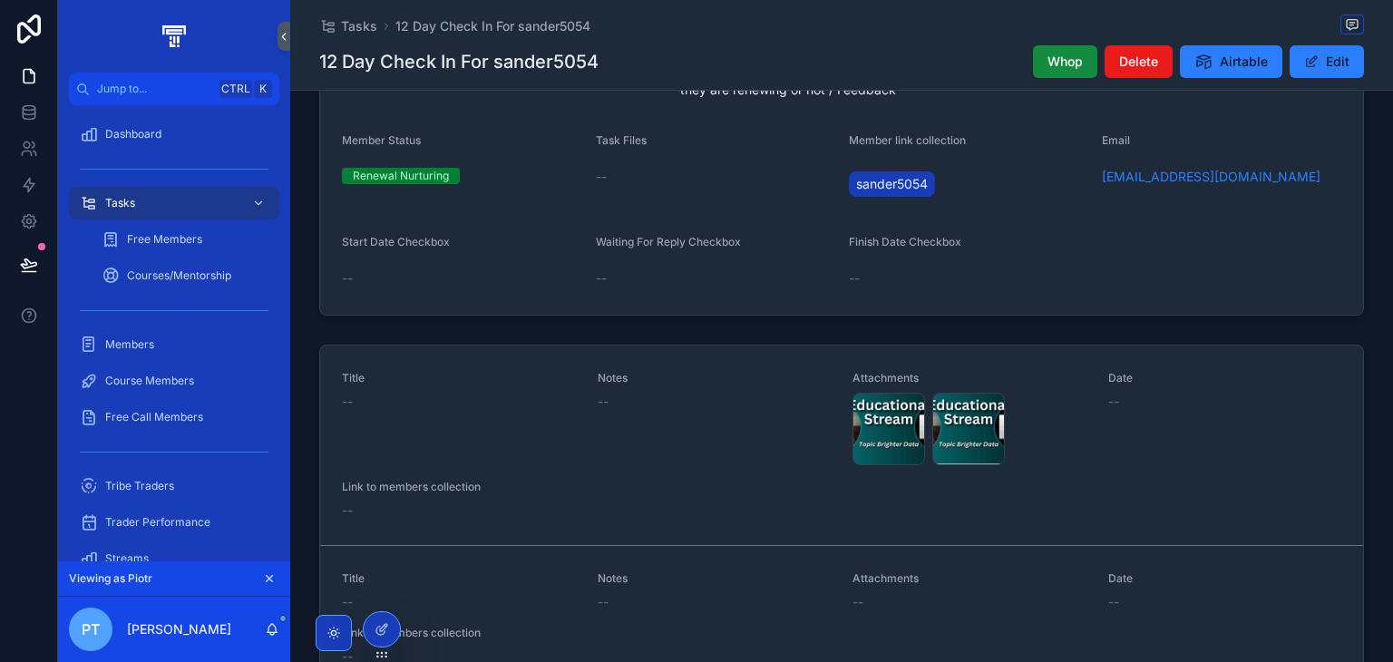
scroll to position [385, 0]
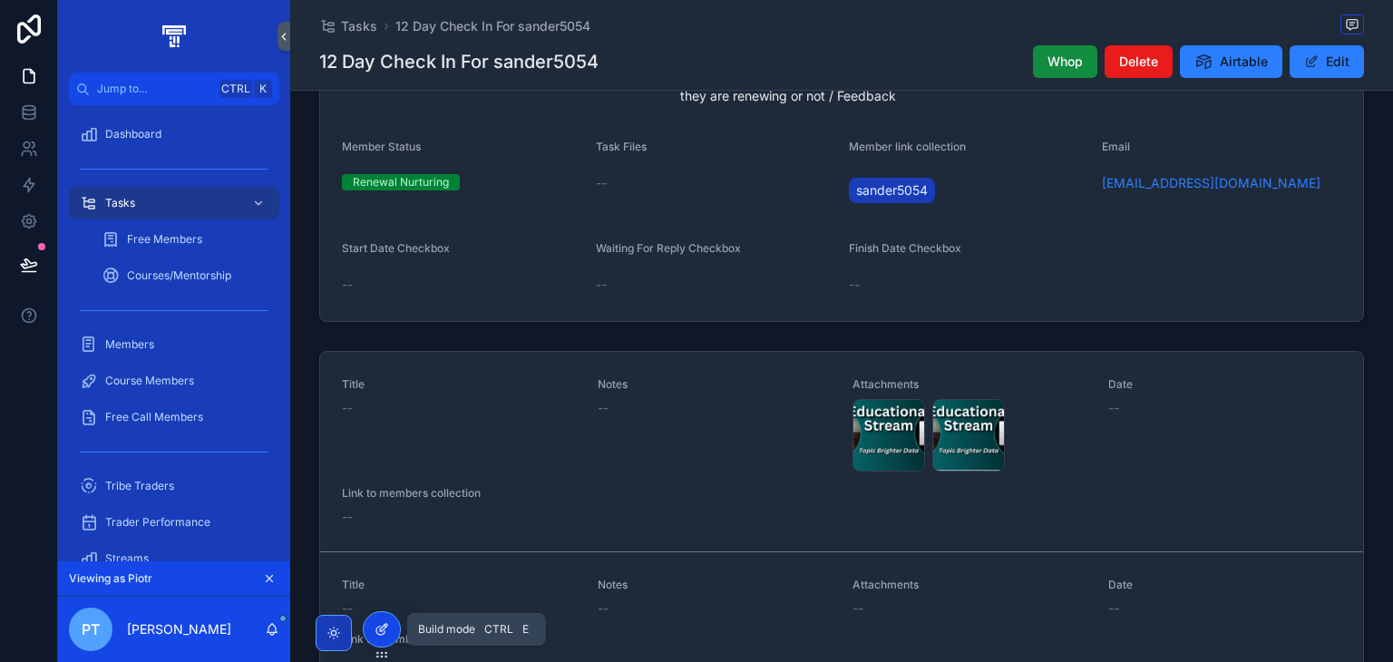
click at [381, 626] on icon at bounding box center [382, 629] width 15 height 15
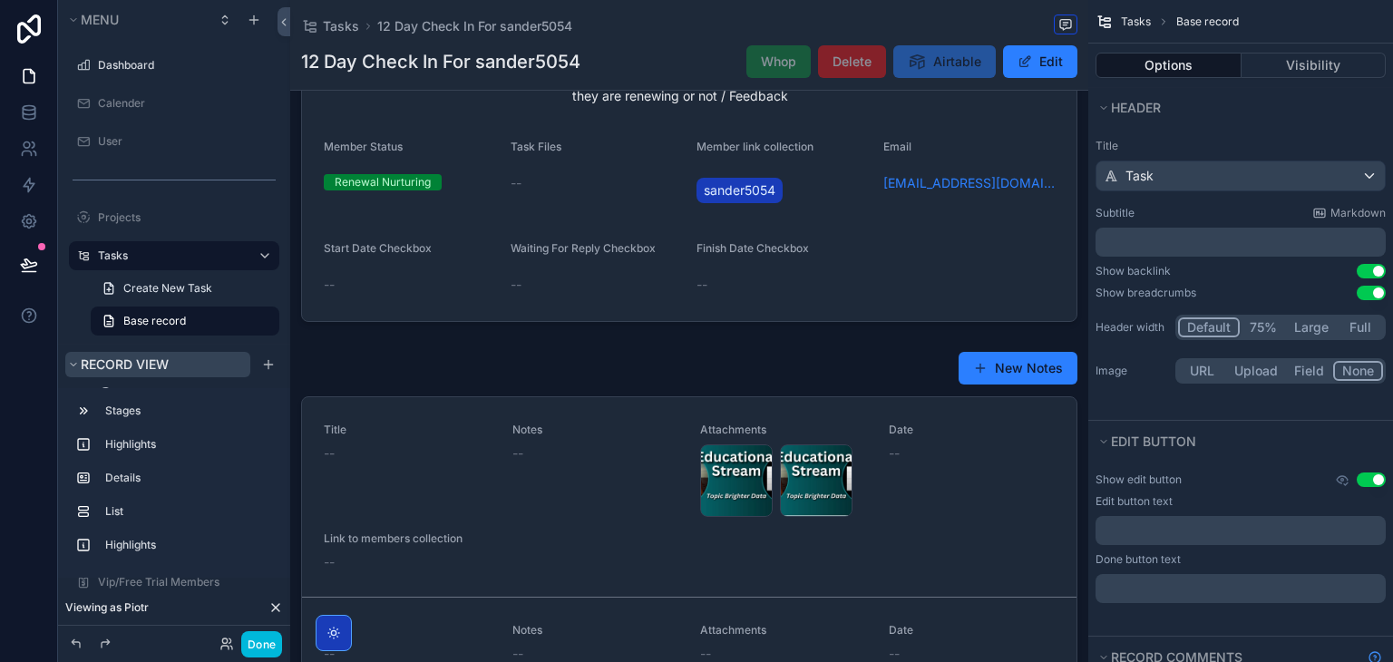
click at [69, 366] on icon "scrollable content" at bounding box center [73, 364] width 11 height 11
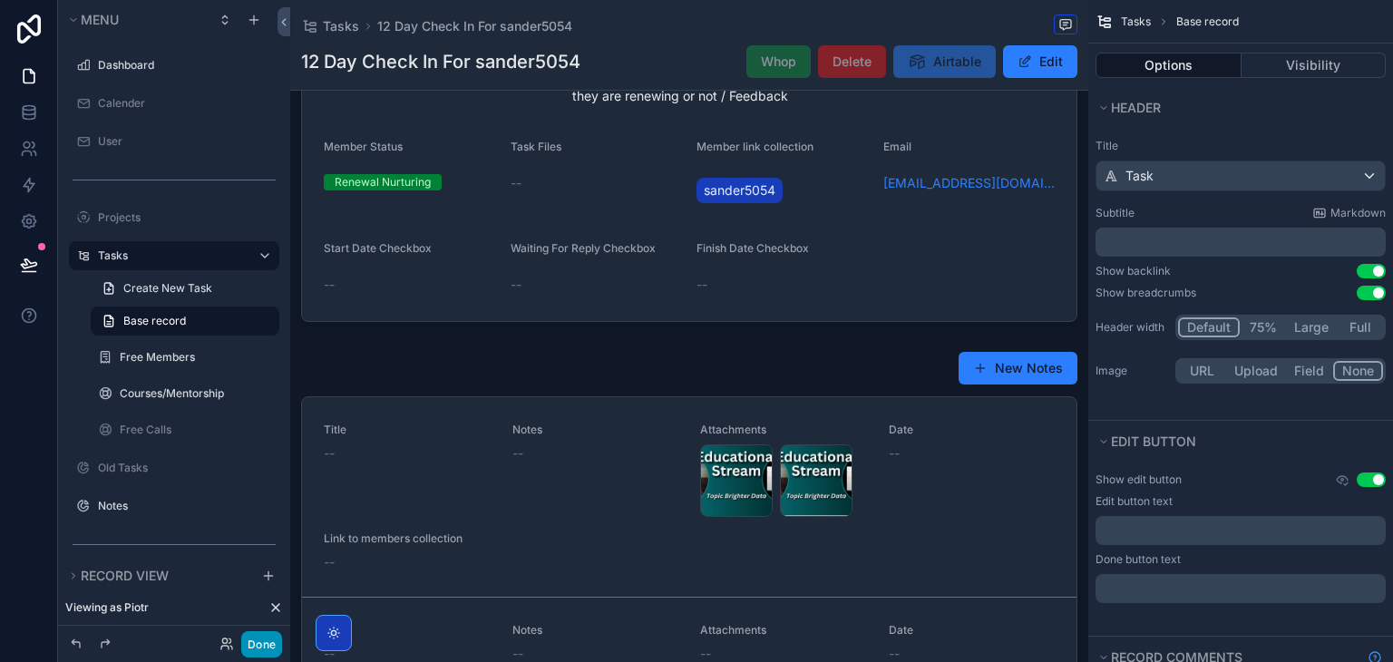
click at [259, 636] on button "Done" at bounding box center [261, 644] width 41 height 26
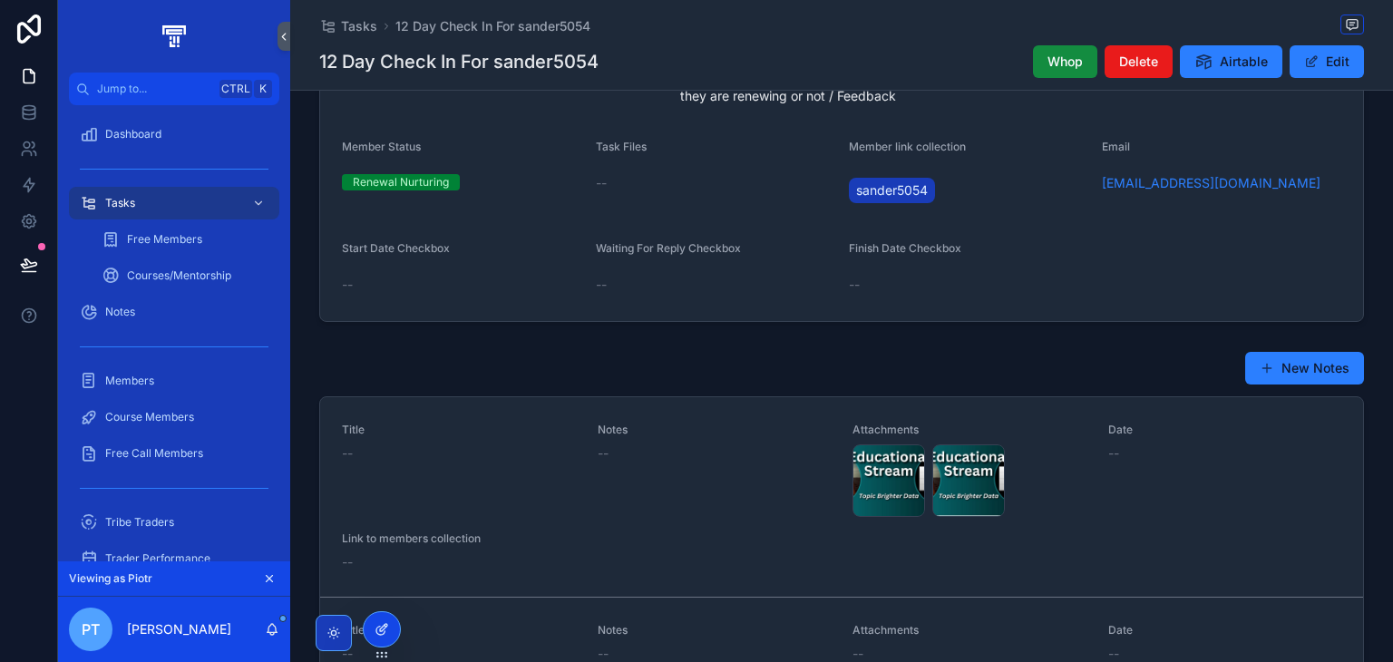
click at [385, 624] on icon at bounding box center [383, 627] width 7 height 7
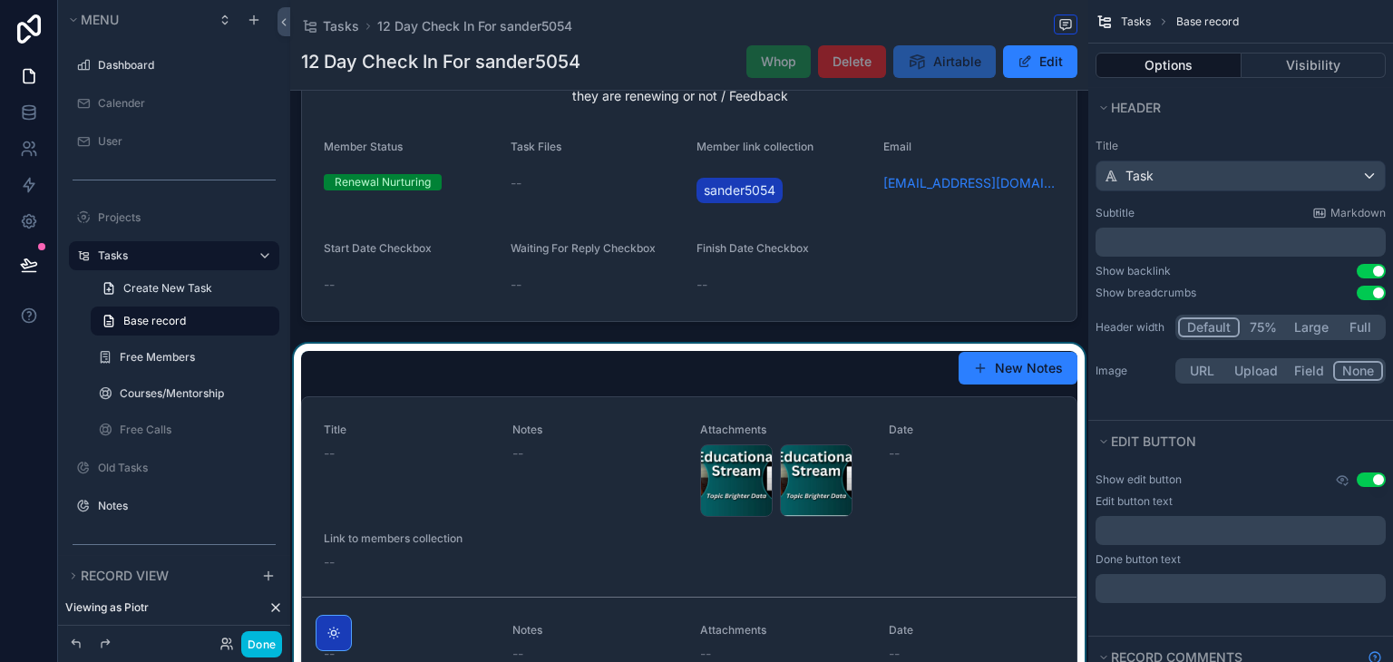
click at [856, 491] on div "scrollable content" at bounding box center [689, 626] width 798 height 564
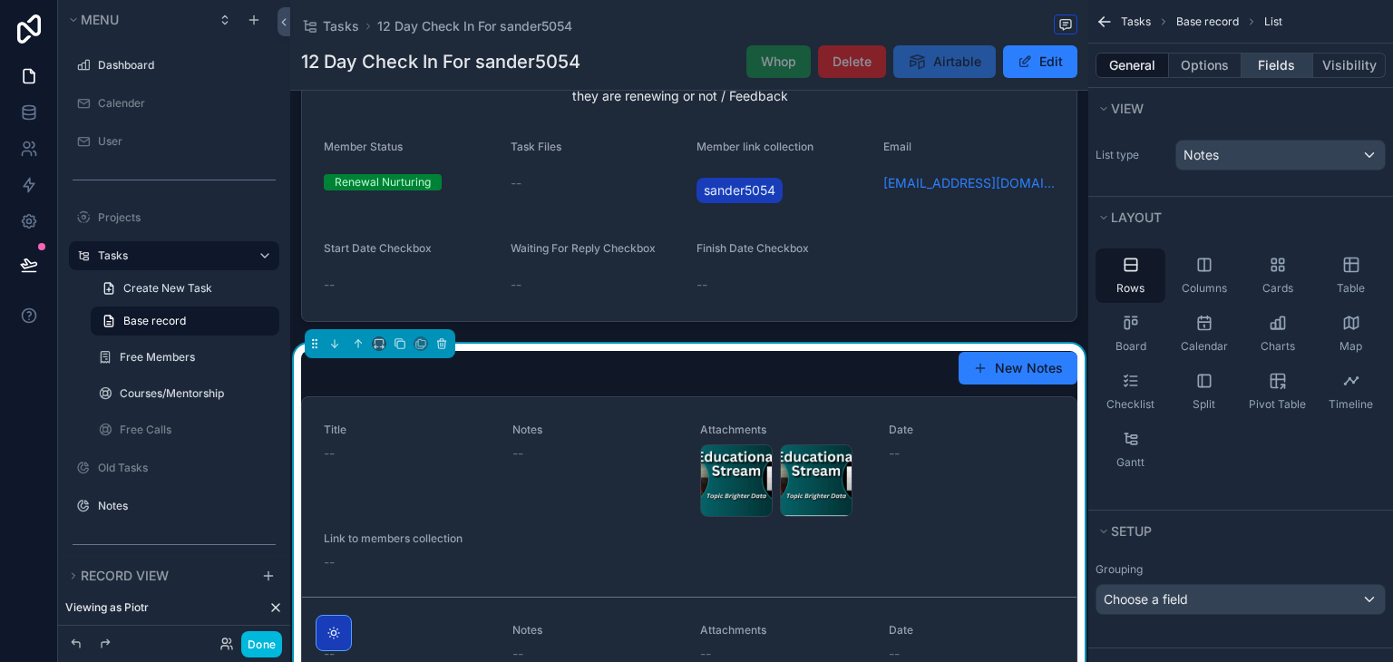
click at [1279, 68] on button "Fields" at bounding box center [1278, 65] width 73 height 25
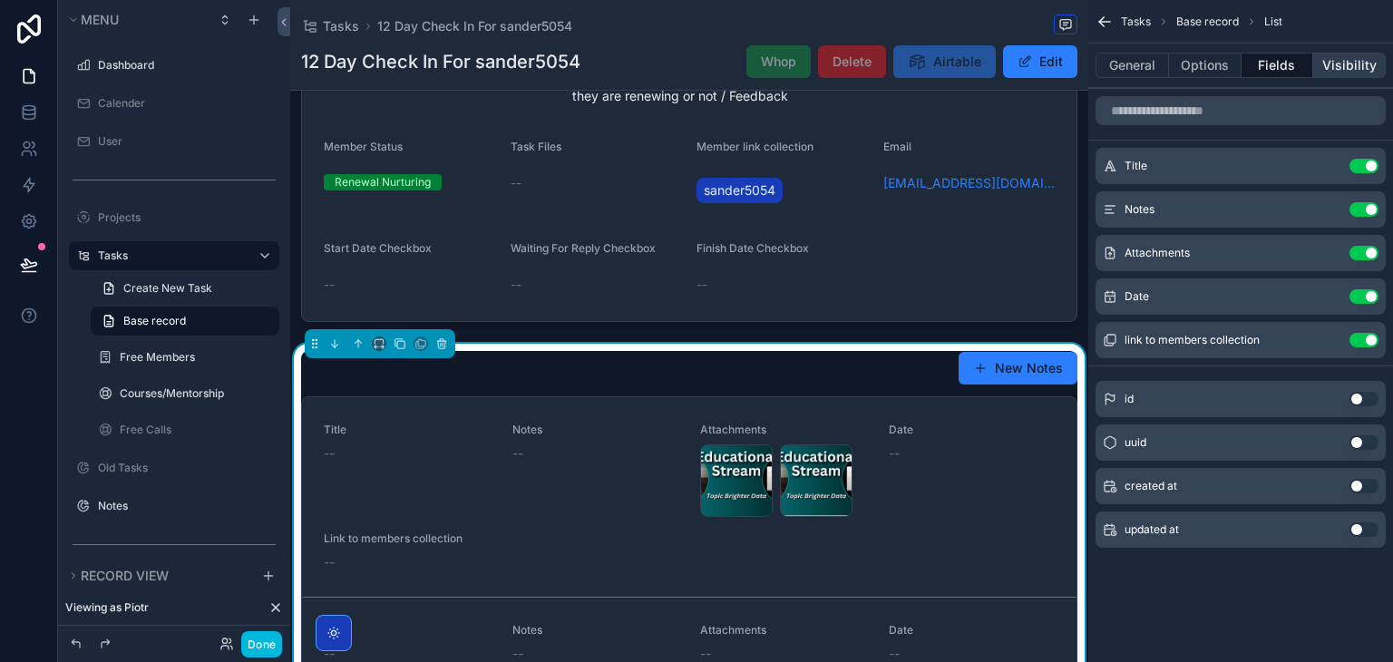
click at [1322, 65] on button "Visibility" at bounding box center [1349, 65] width 73 height 25
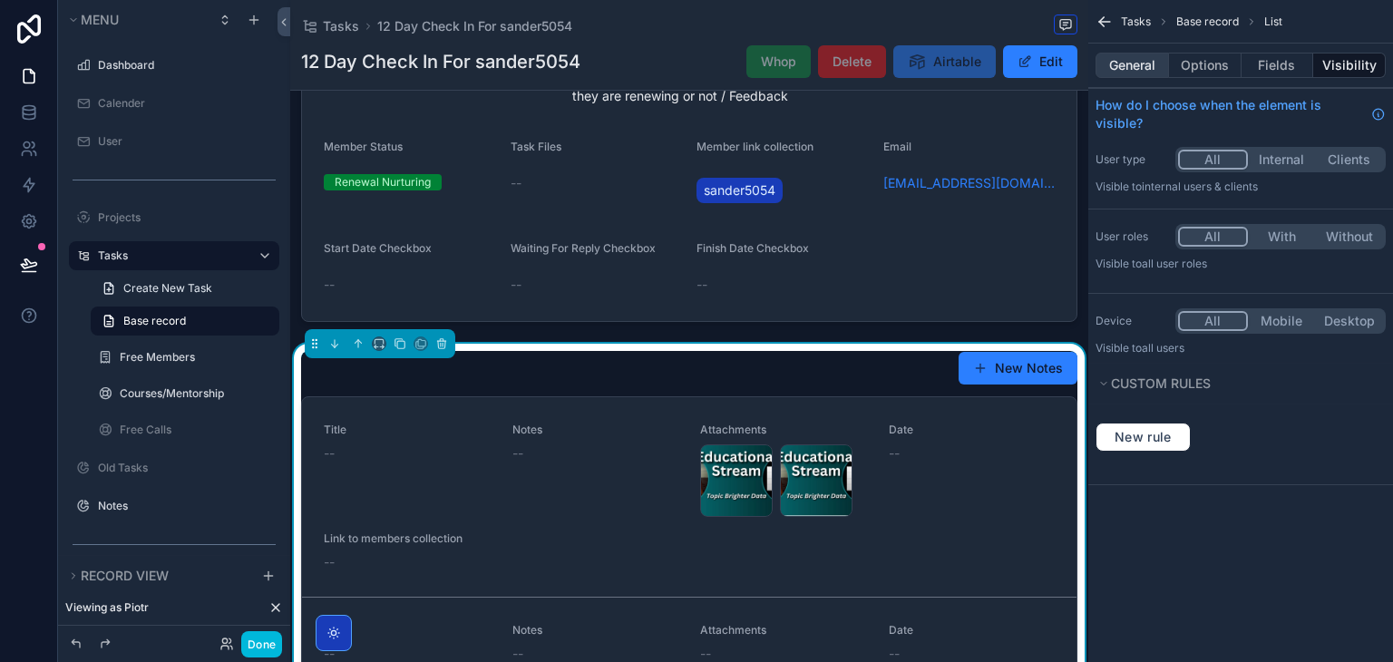
click at [1142, 70] on button "General" at bounding box center [1132, 65] width 73 height 25
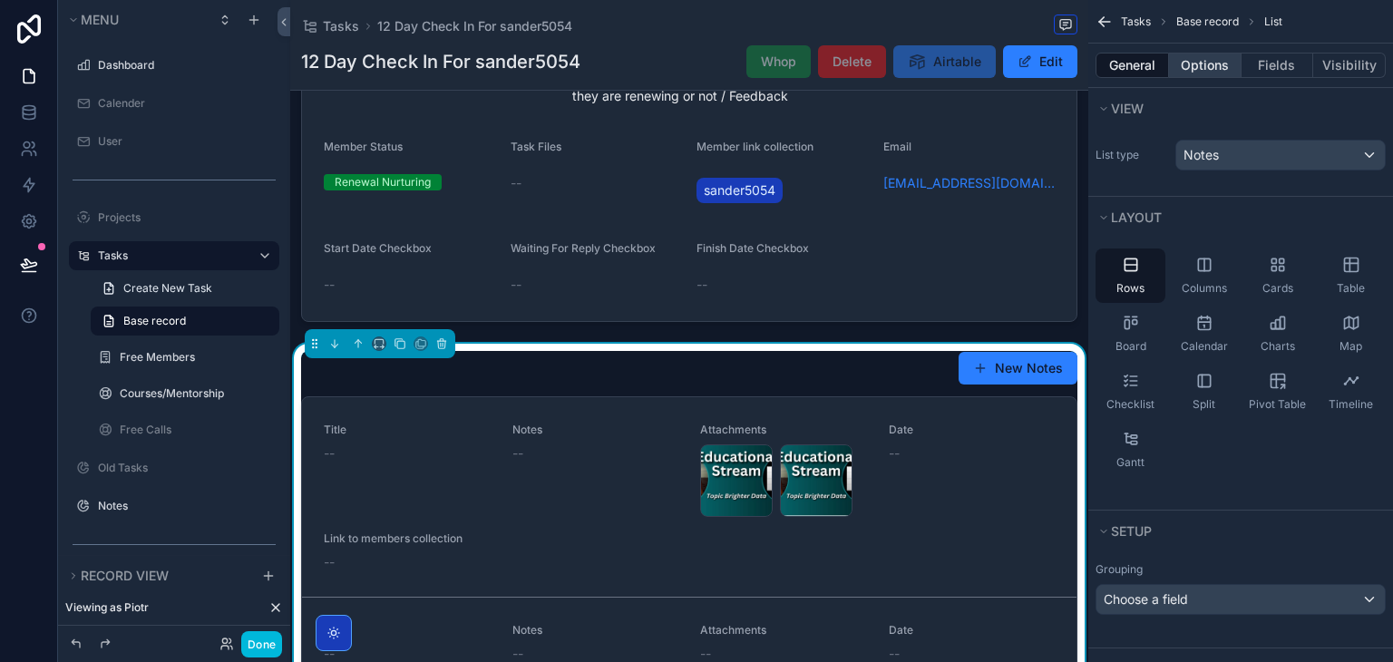
click at [1209, 65] on button "Options" at bounding box center [1205, 65] width 73 height 25
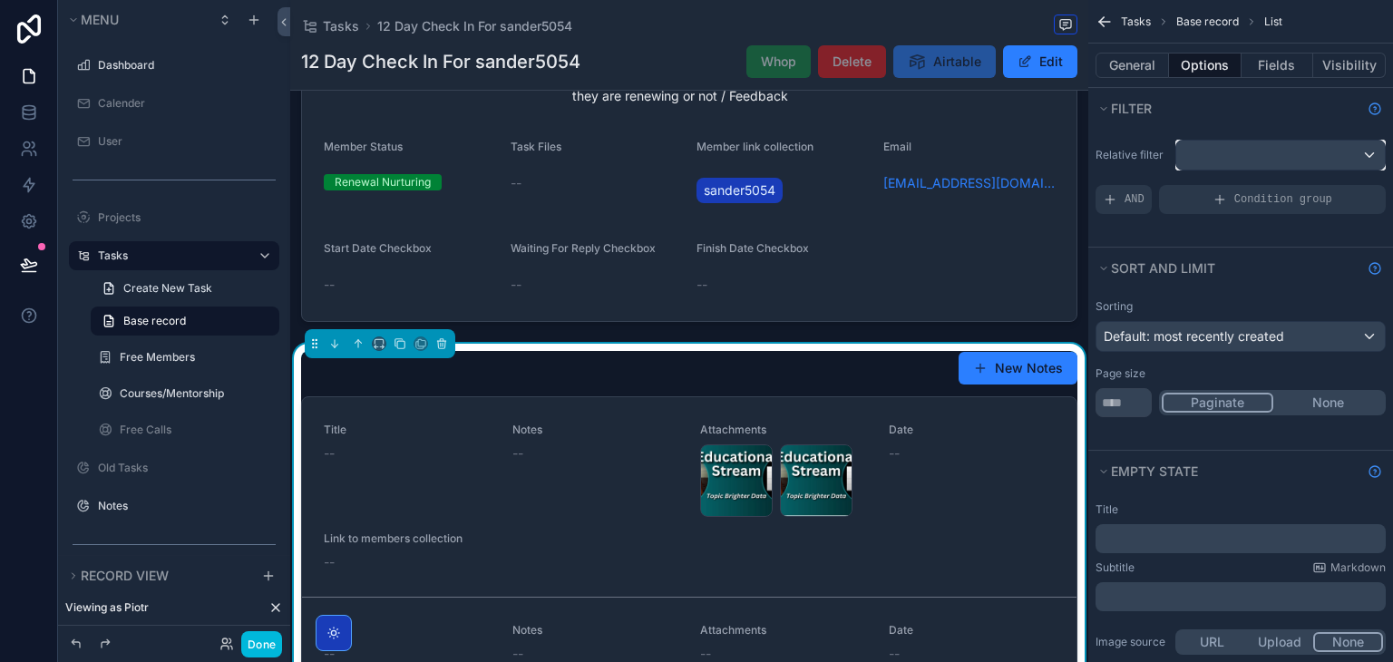
click at [1238, 169] on button "scrollable content" at bounding box center [1281, 155] width 210 height 31
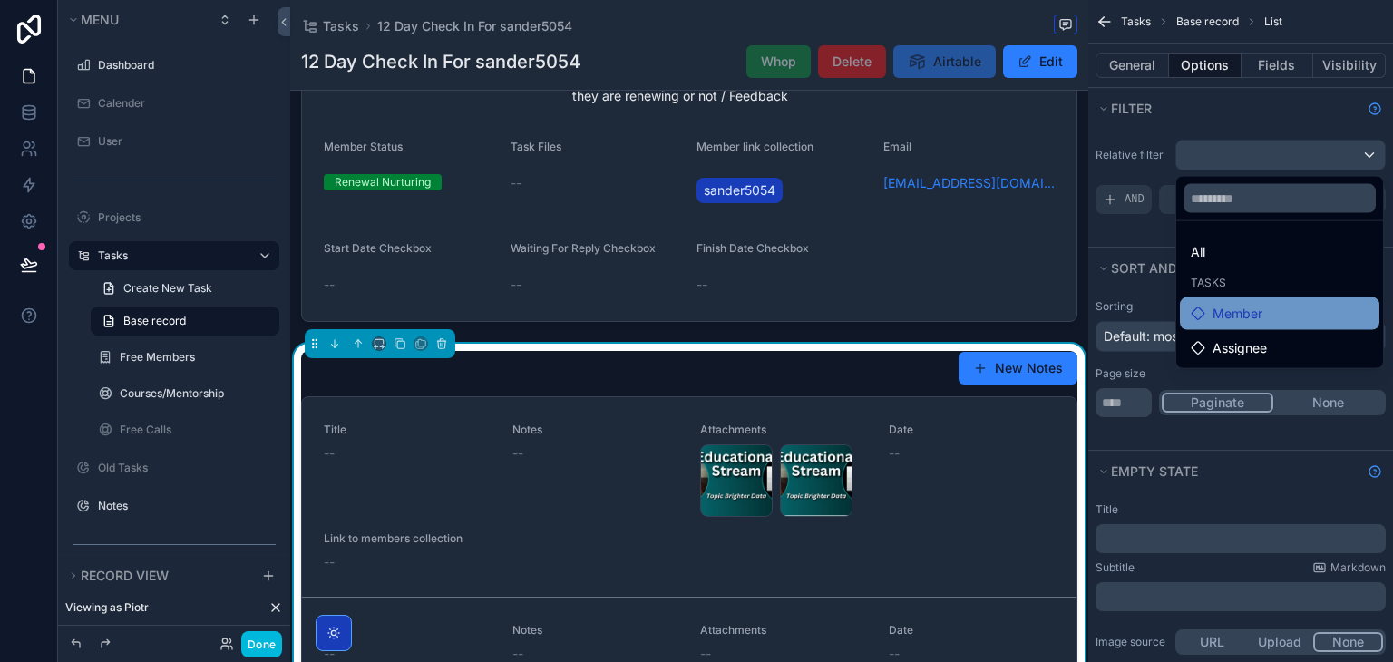
click at [1239, 309] on span "Member" at bounding box center [1238, 314] width 50 height 22
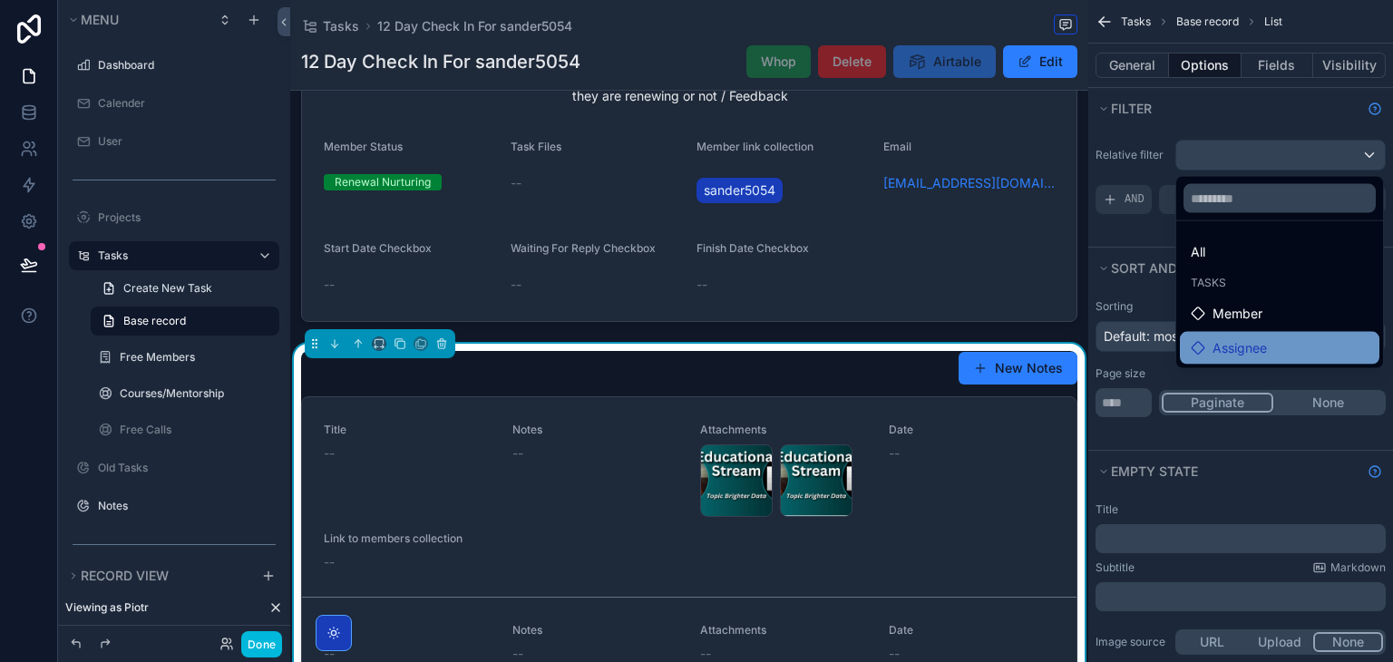
click at [1239, 344] on span "Assignee" at bounding box center [1240, 348] width 54 height 22
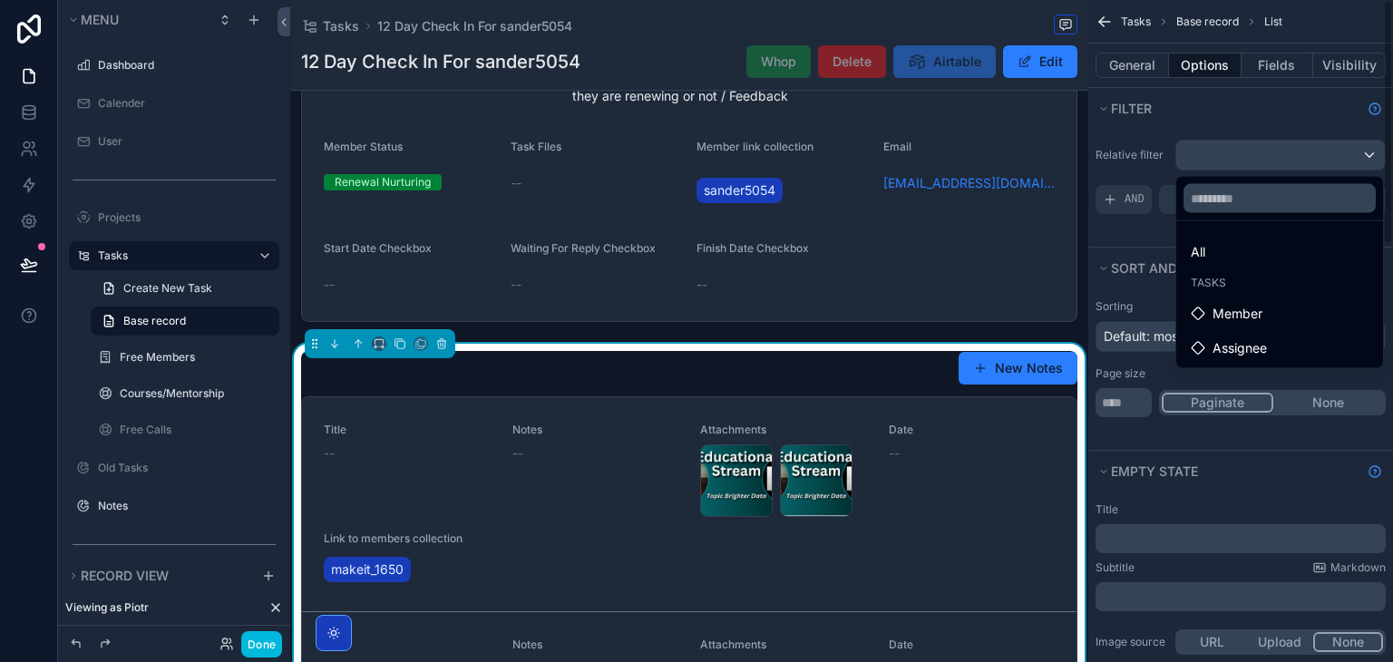
click at [1235, 151] on div "scrollable content" at bounding box center [696, 331] width 1393 height 662
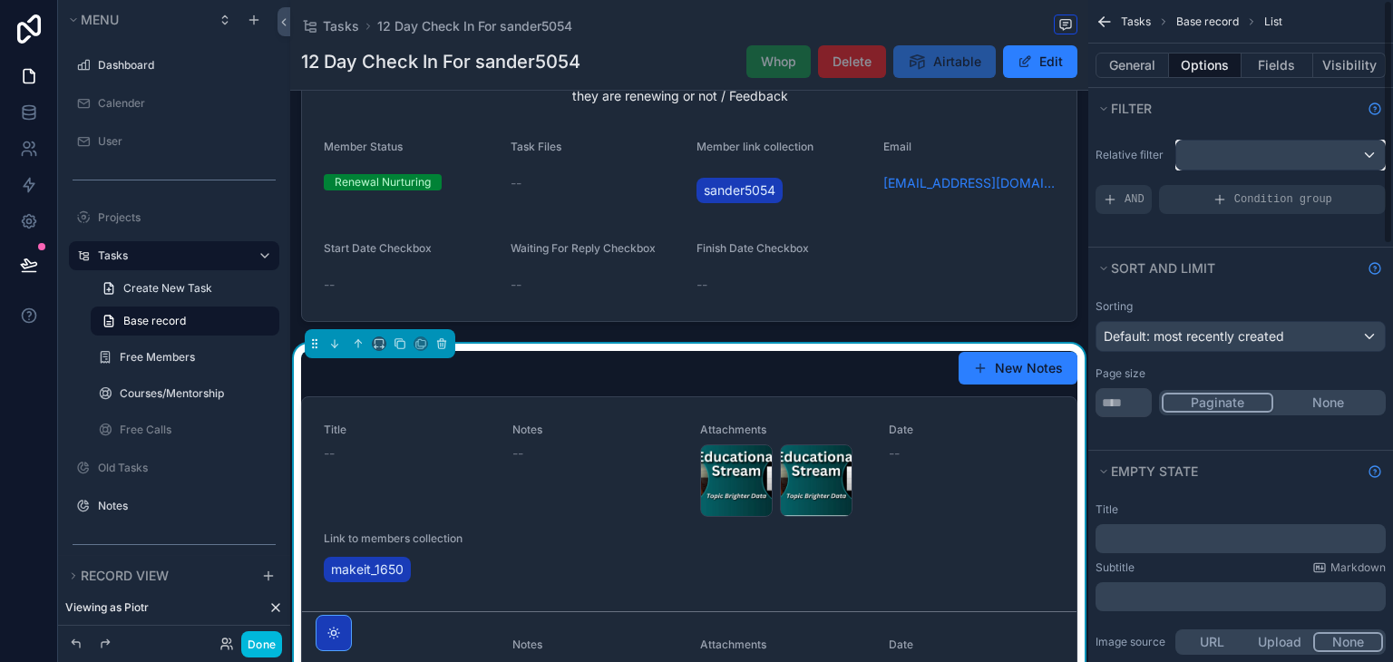
click at [1235, 151] on div "scrollable content" at bounding box center [1280, 155] width 209 height 29
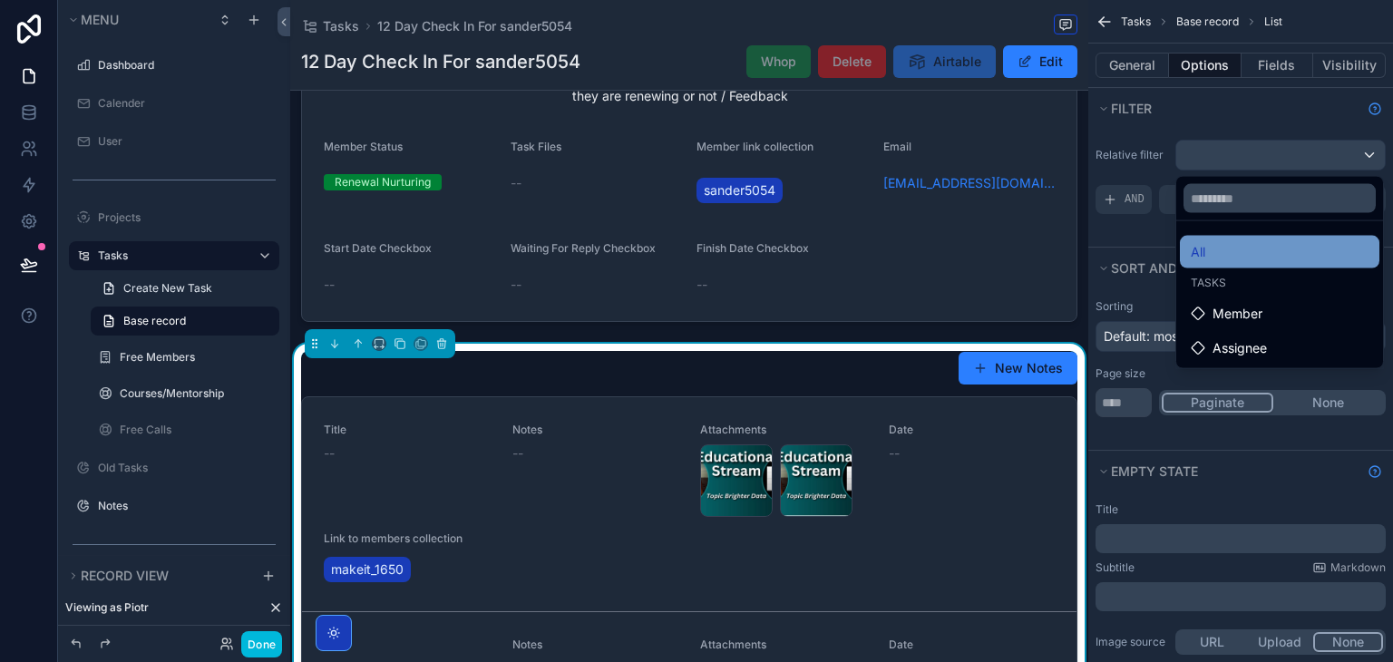
click at [1225, 262] on div "All" at bounding box center [1280, 252] width 200 height 33
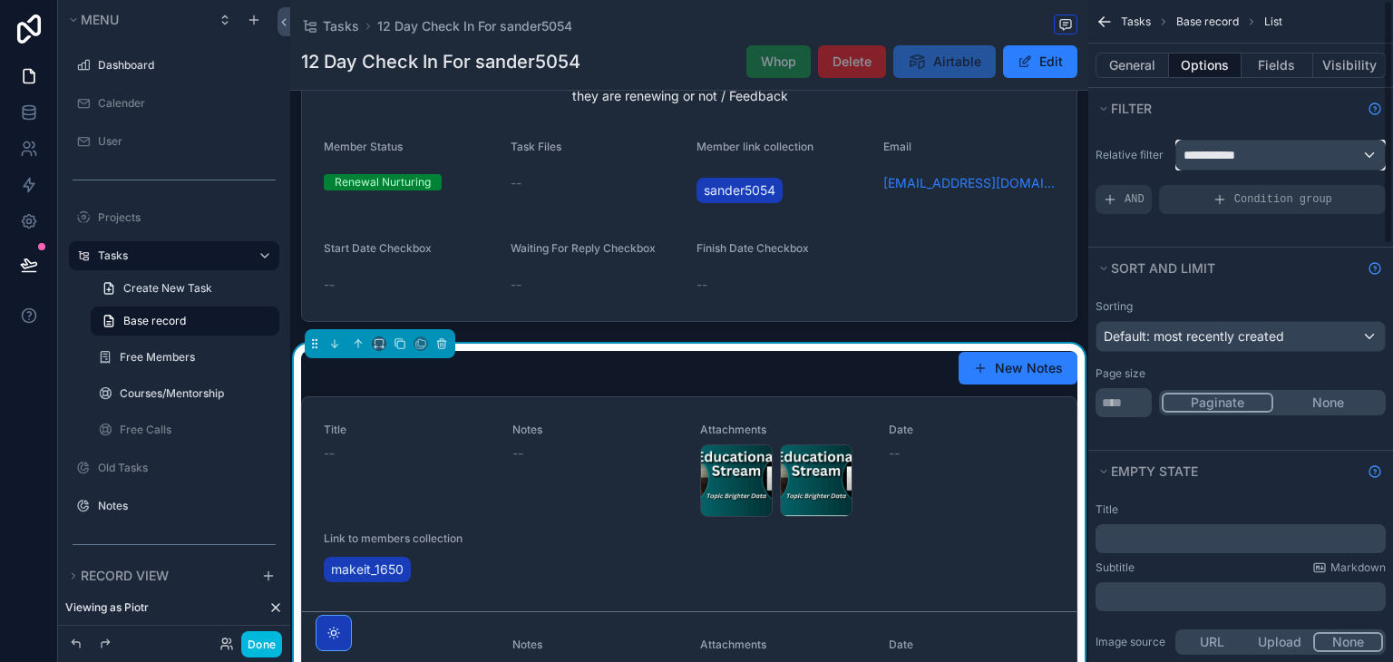
click at [1217, 148] on span "**********" at bounding box center [1217, 155] width 67 height 18
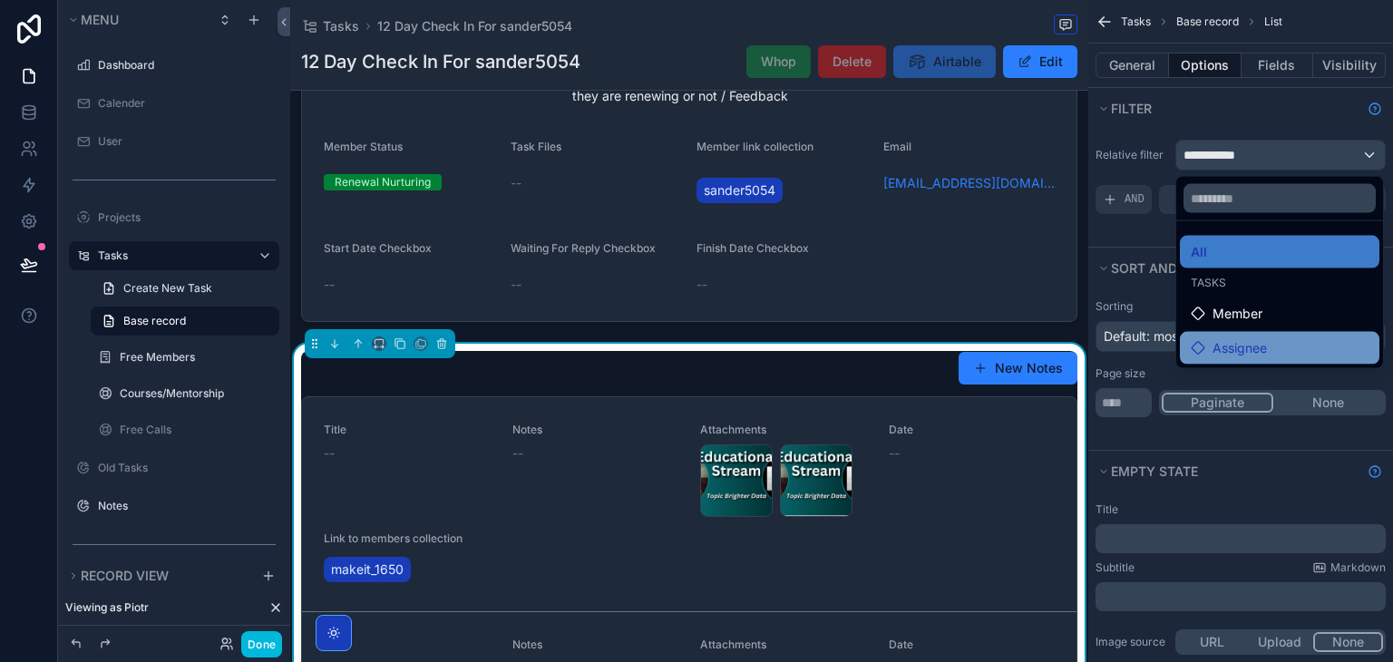
click at [1238, 340] on span "Assignee" at bounding box center [1240, 348] width 54 height 22
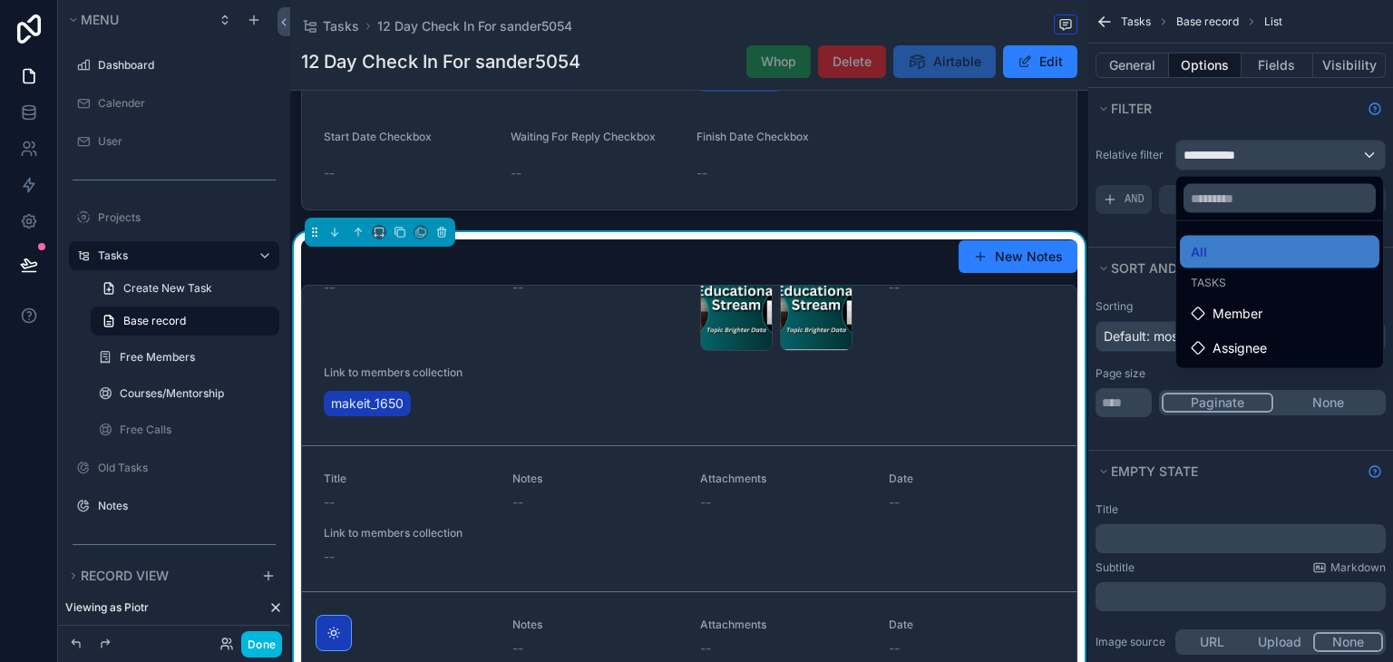
scroll to position [479, 0]
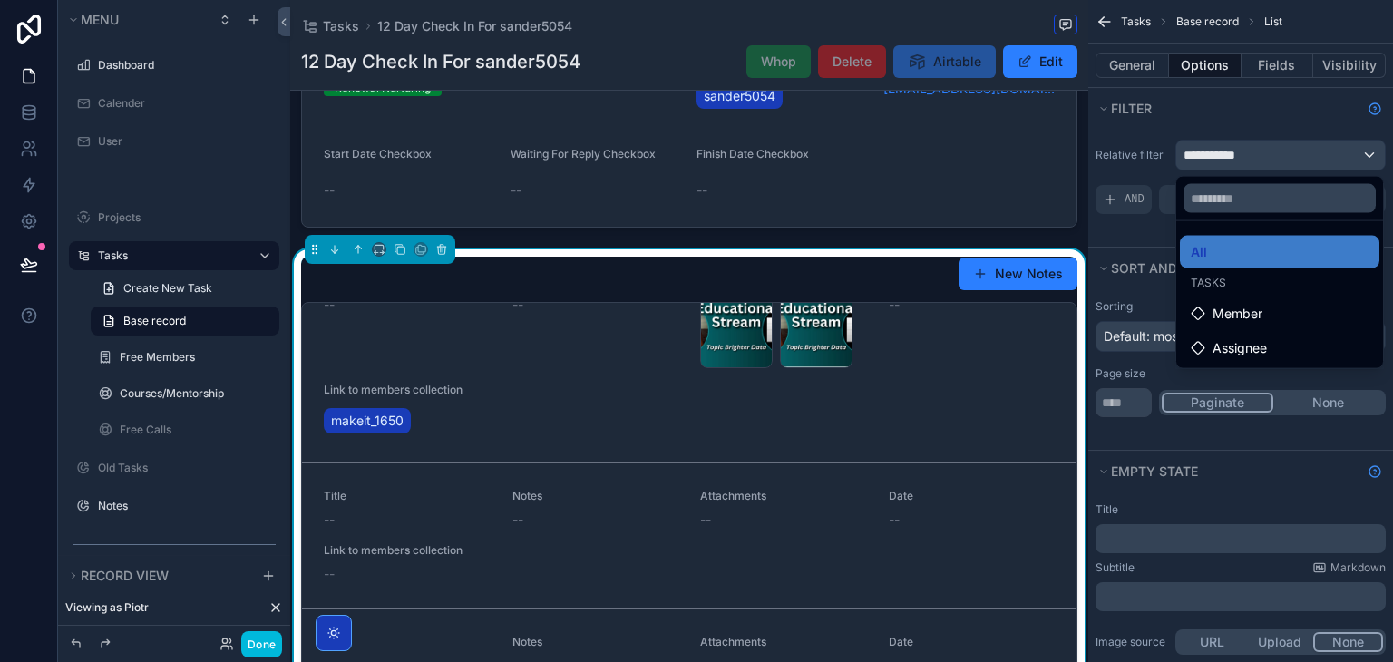
click at [1136, 184] on div "scrollable content" at bounding box center [696, 331] width 1393 height 662
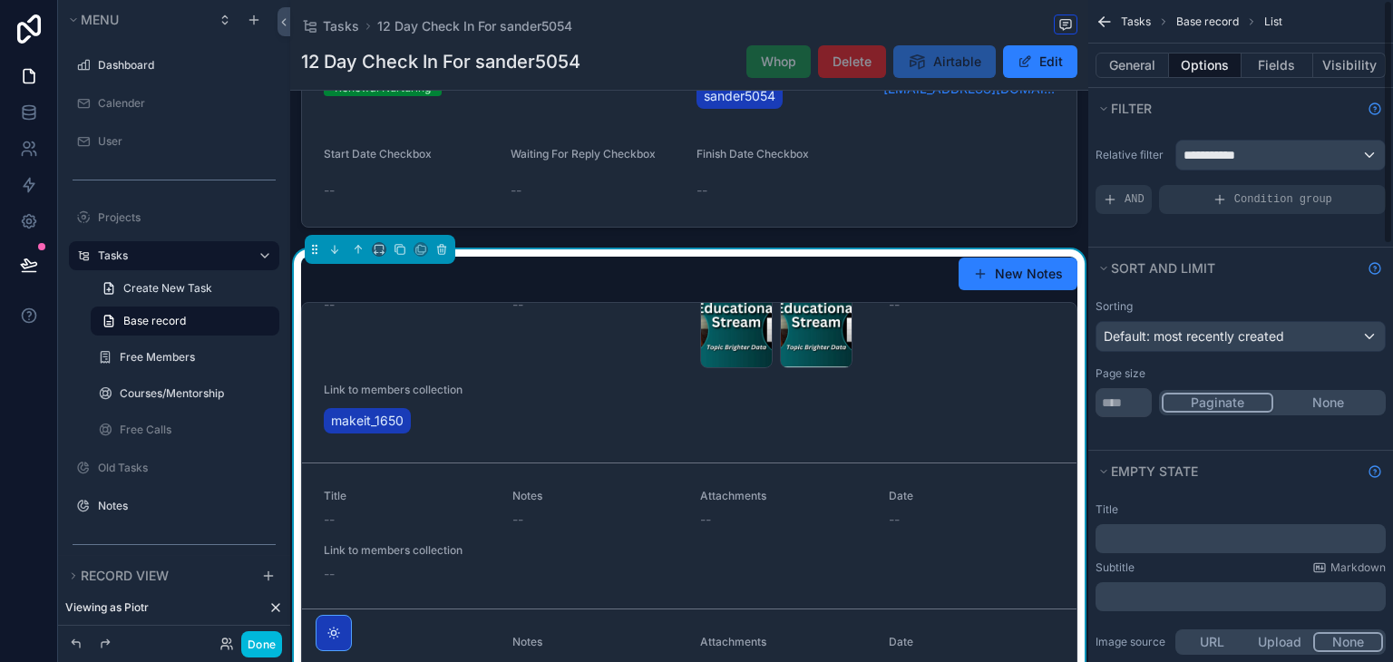
click at [1244, 171] on div "**********" at bounding box center [1240, 176] width 305 height 89
click at [1247, 162] on span "**********" at bounding box center [1217, 155] width 67 height 18
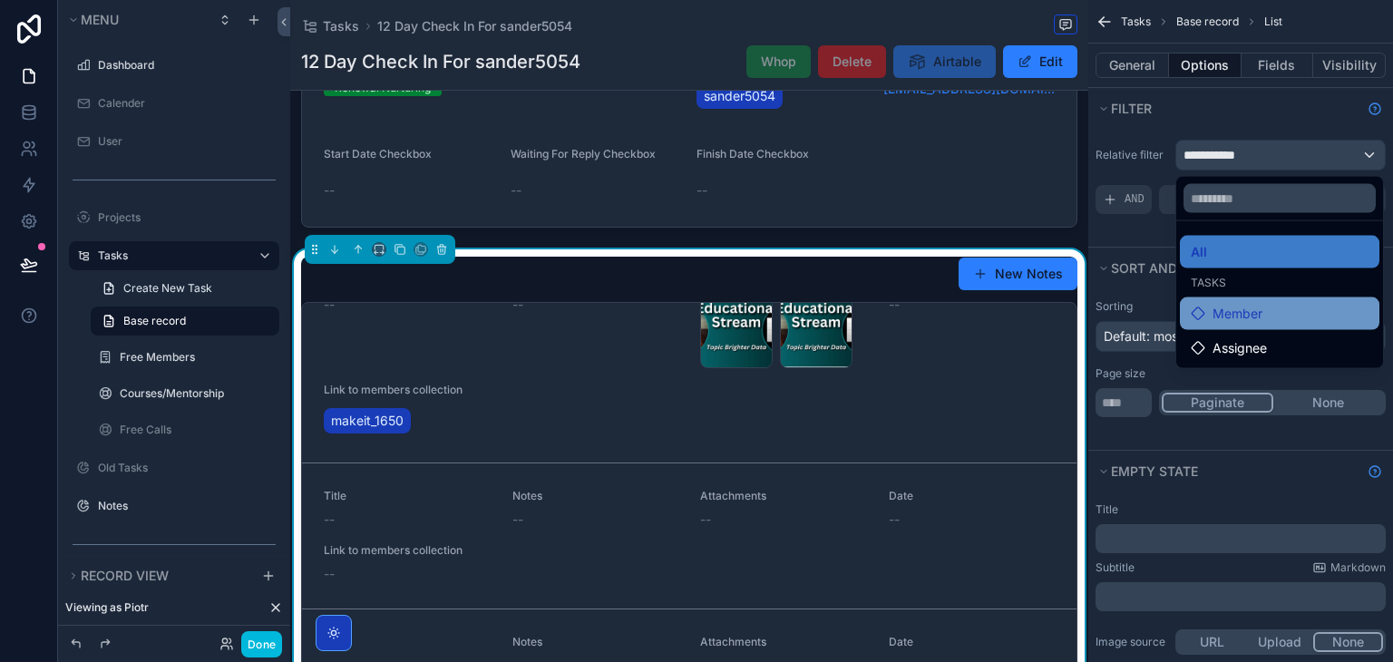
click at [1248, 310] on span "Member" at bounding box center [1238, 314] width 50 height 22
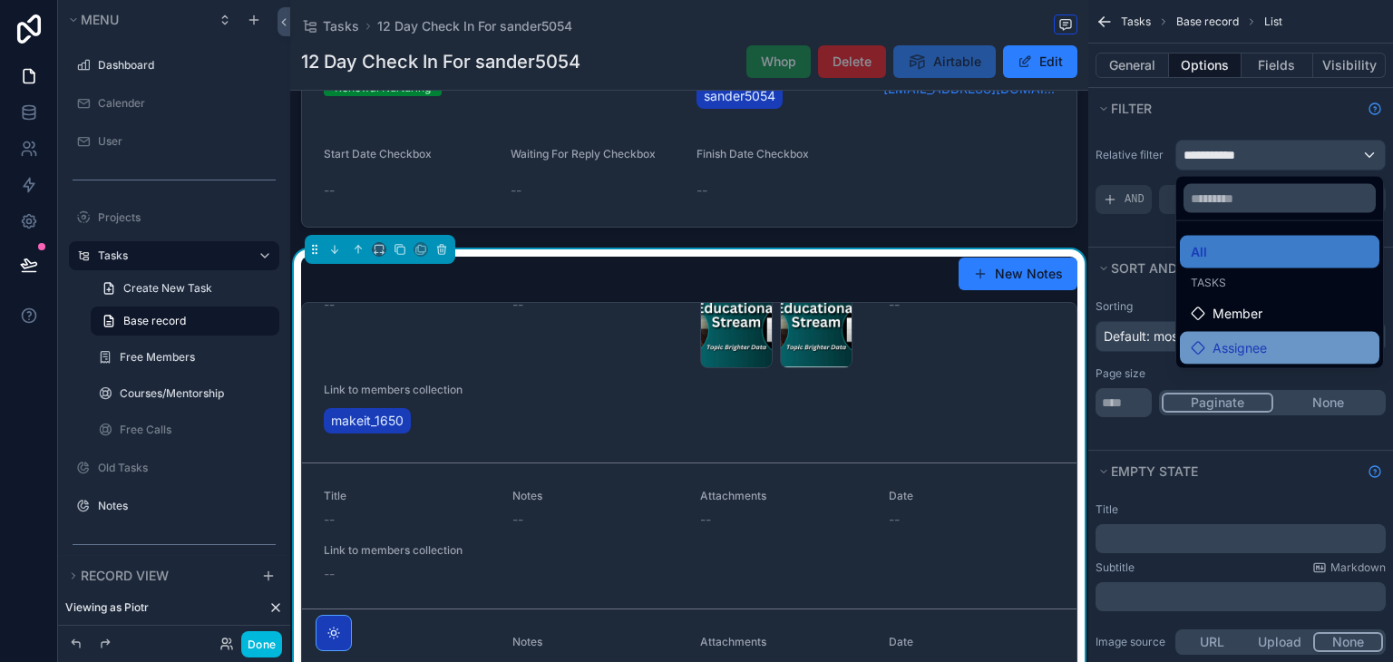
click at [1205, 342] on div "Assignee" at bounding box center [1229, 348] width 76 height 22
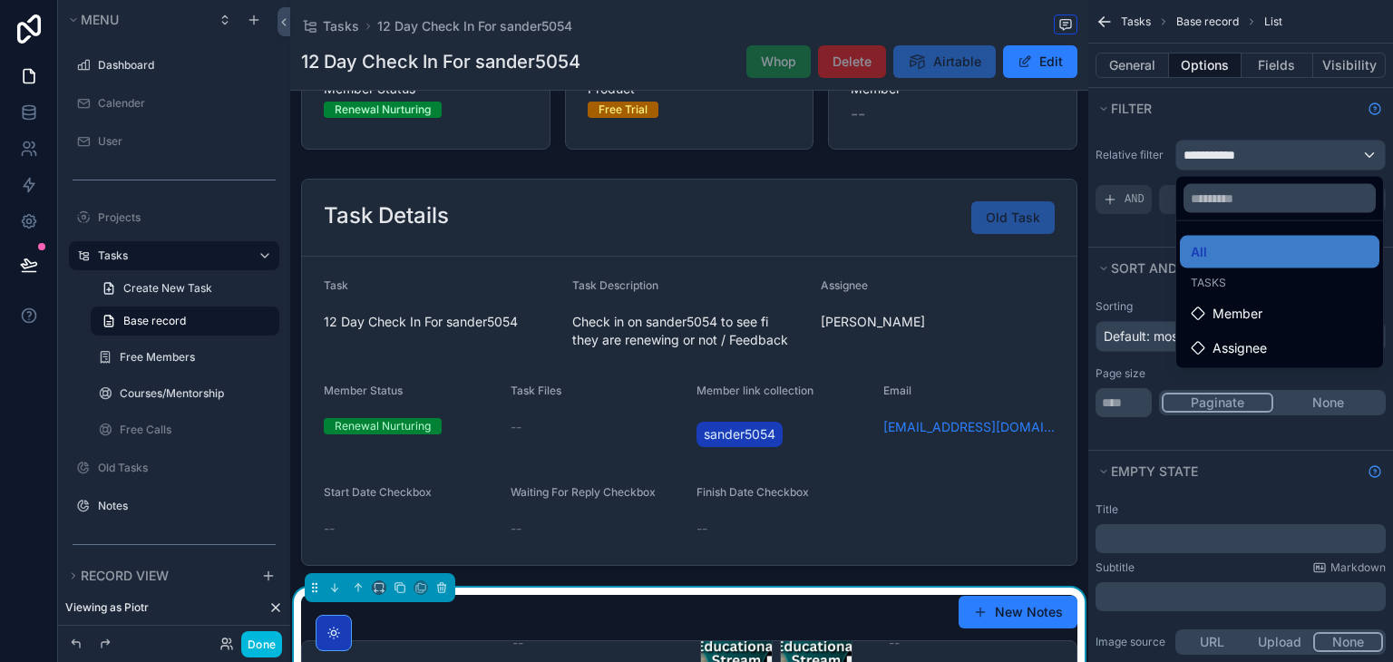
scroll to position [0, 0]
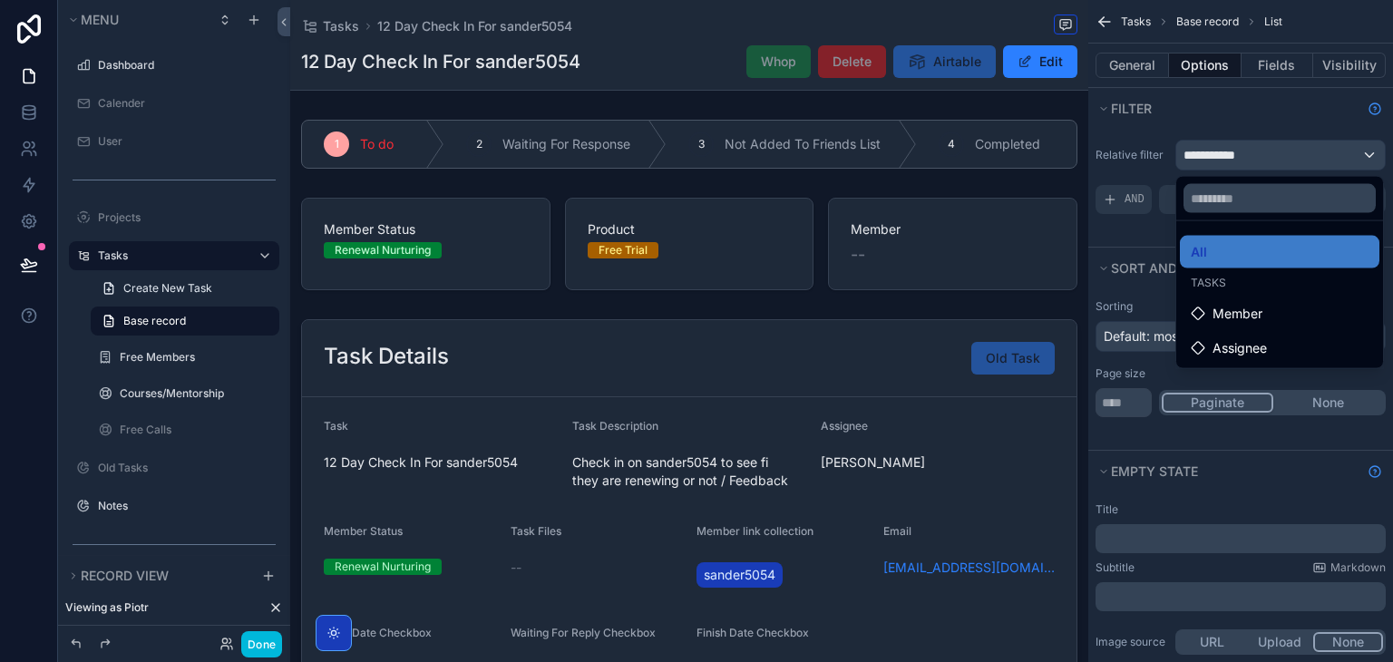
click at [1154, 256] on div "scrollable content" at bounding box center [696, 331] width 1393 height 662
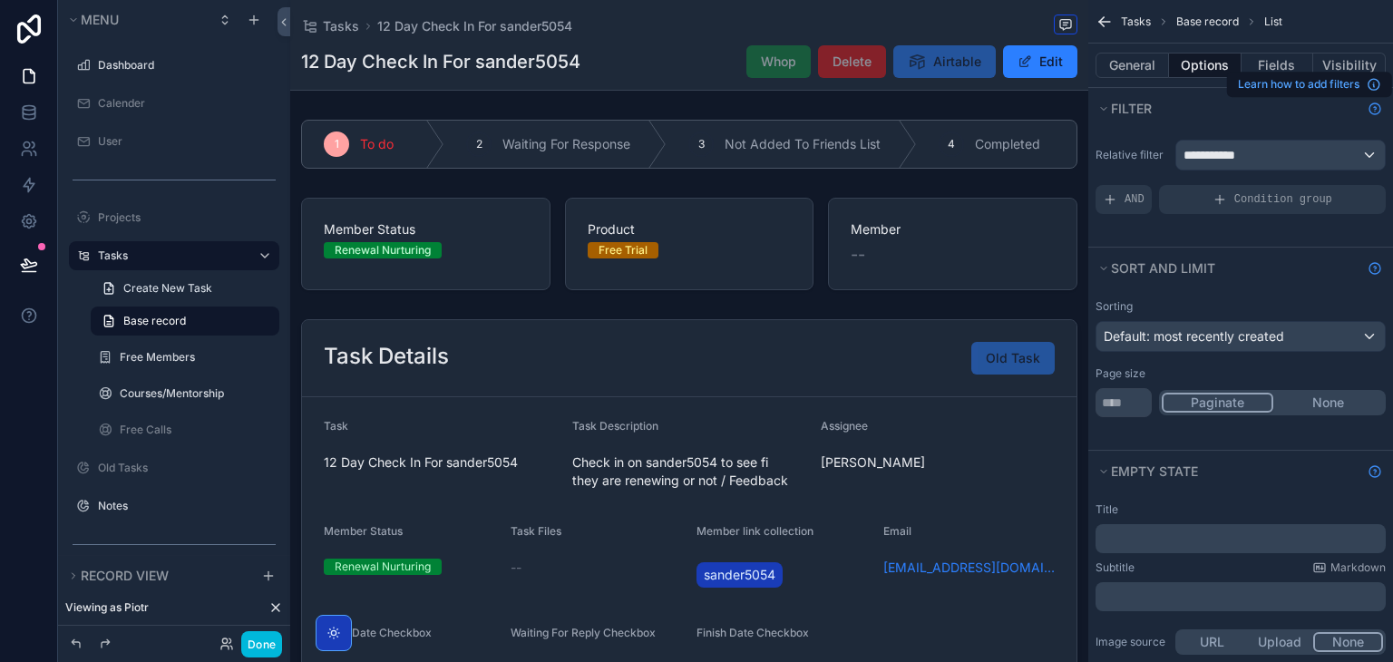
click at [1372, 106] on icon "Show help information" at bounding box center [1375, 109] width 15 height 15
click at [1262, 142] on div "**********" at bounding box center [1280, 155] width 209 height 29
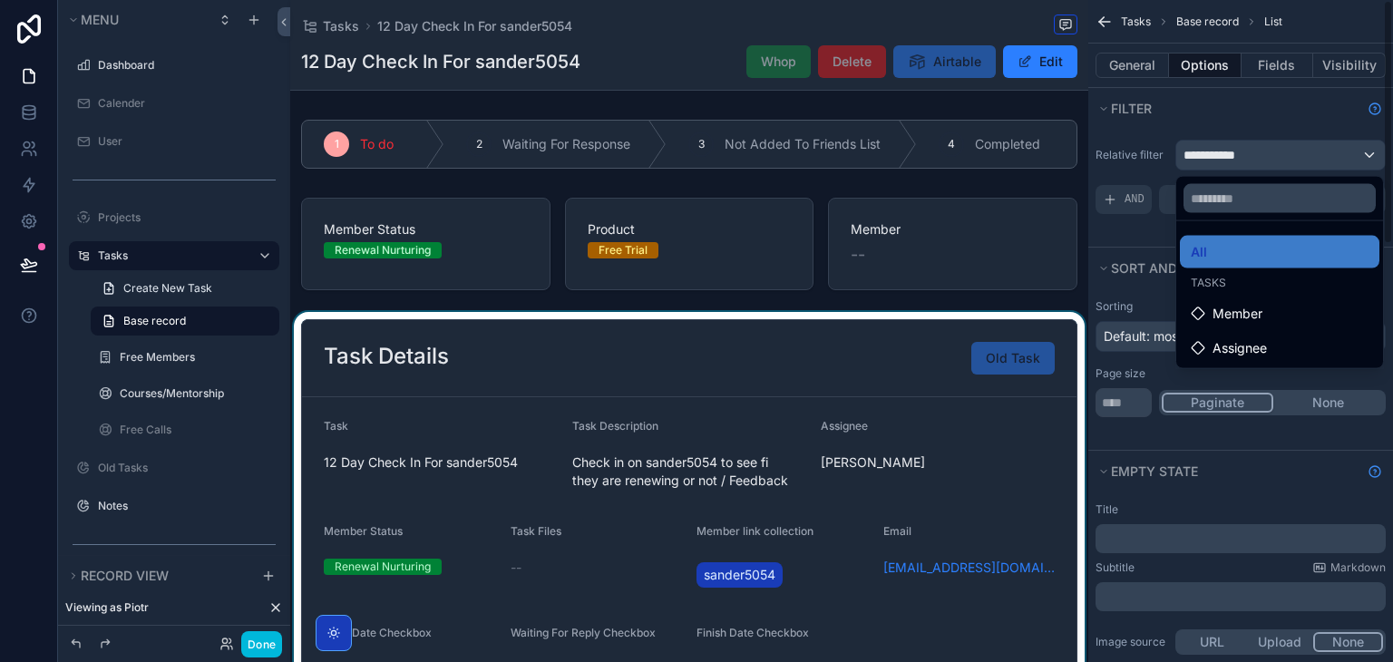
click at [658, 366] on div "scrollable content" at bounding box center [689, 513] width 798 height 402
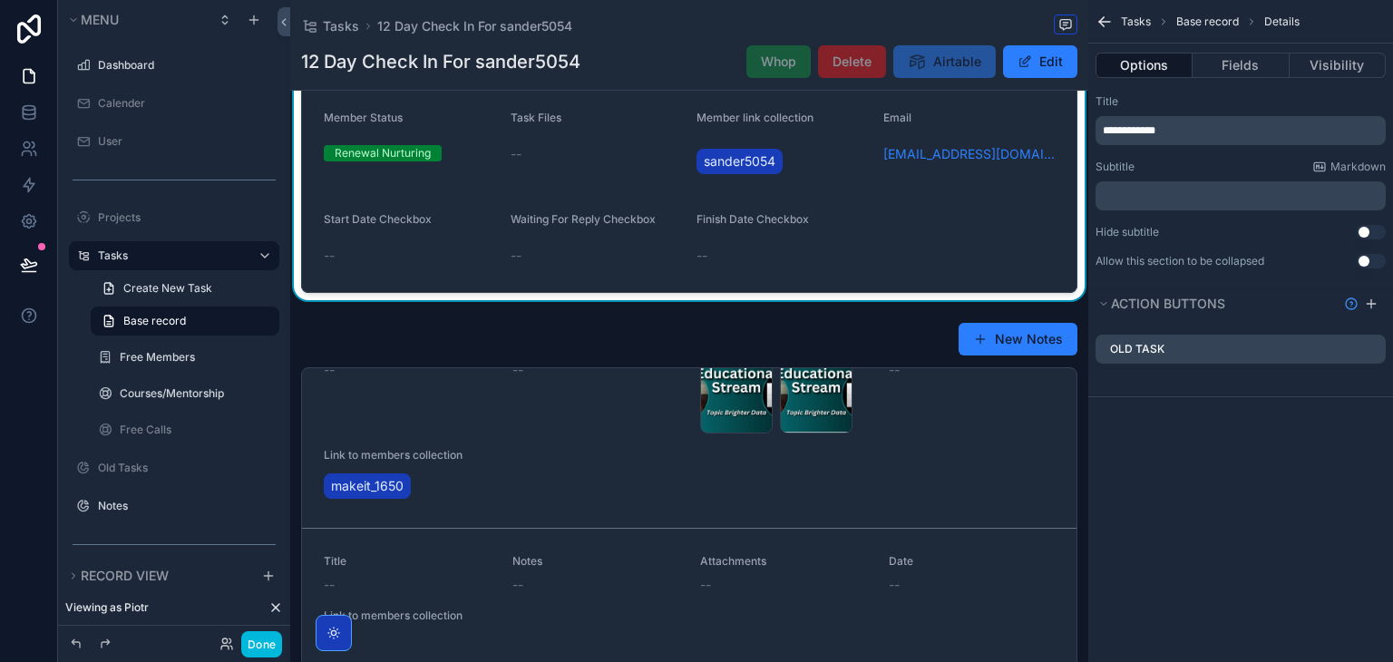
scroll to position [415, 0]
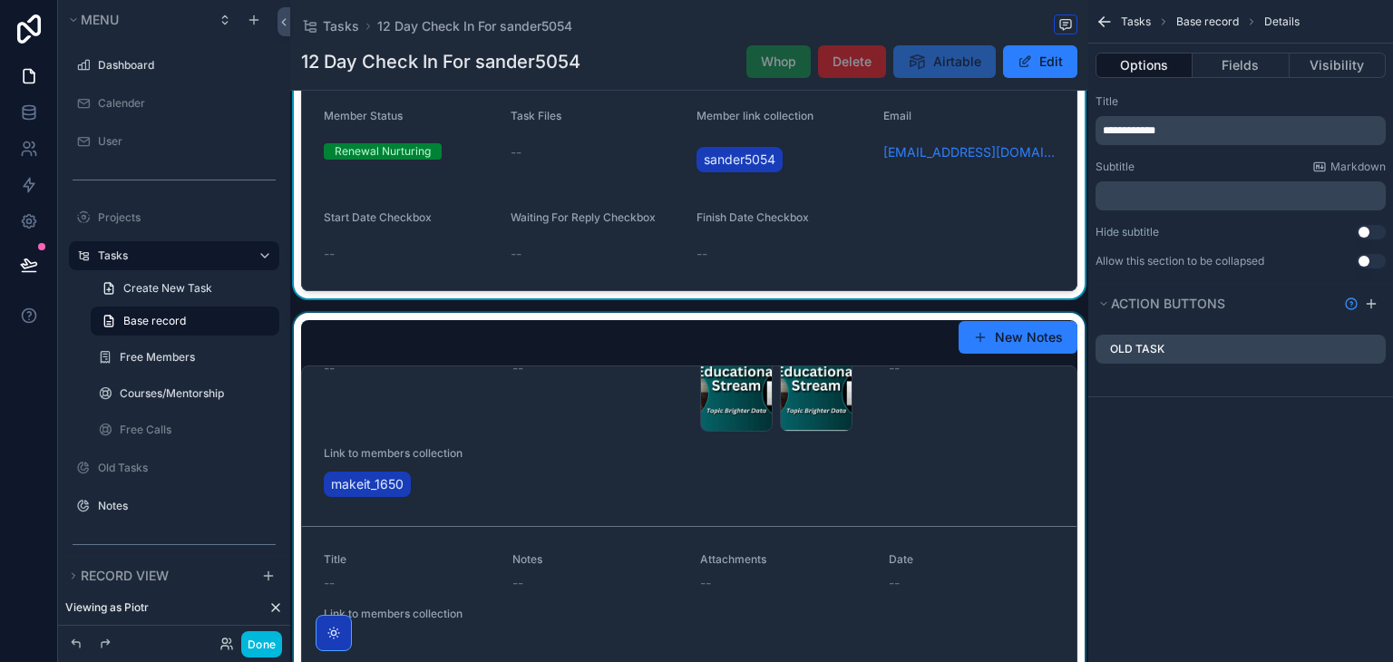
click at [630, 422] on div "scrollable content" at bounding box center [689, 595] width 798 height 564
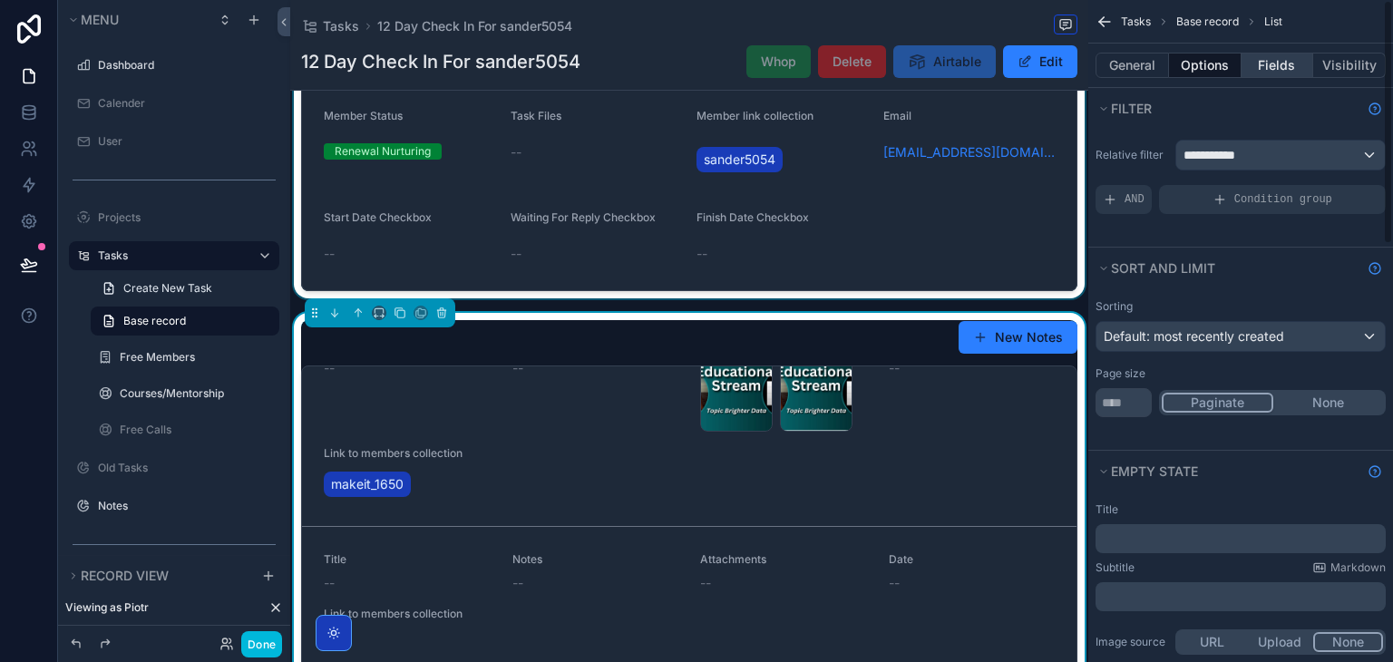
click at [1266, 55] on button "Fields" at bounding box center [1278, 65] width 73 height 25
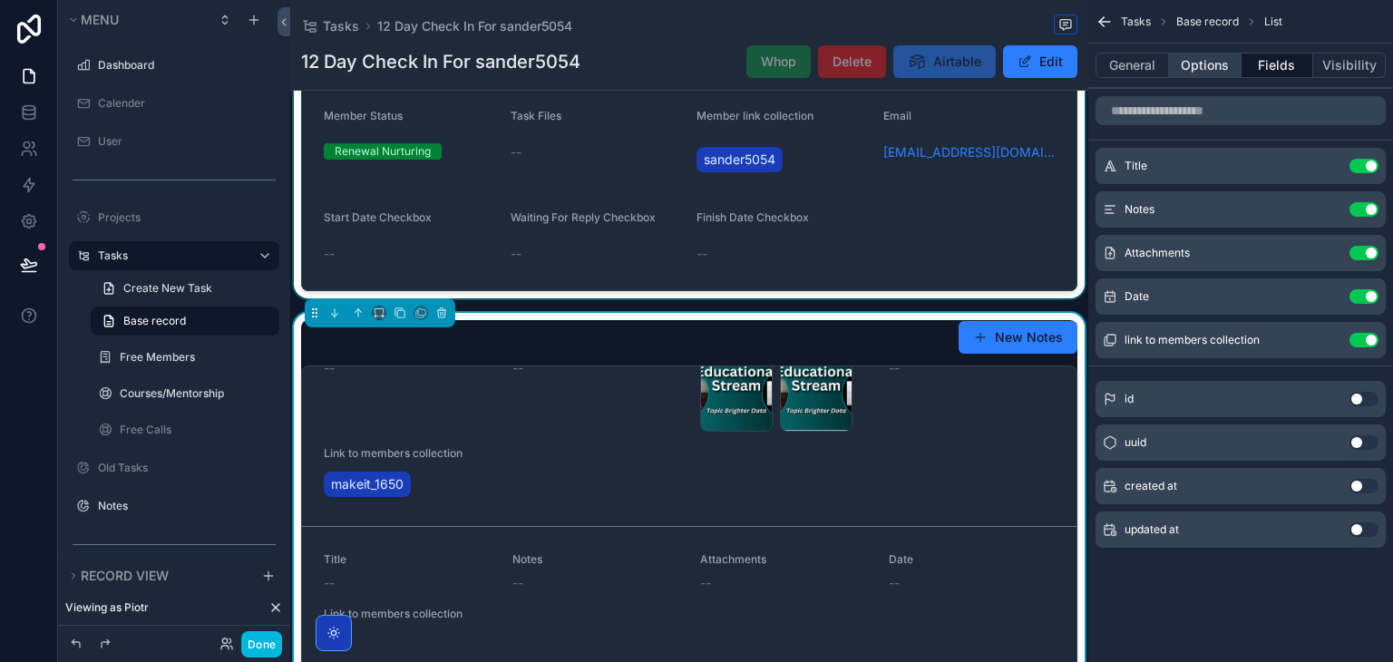
click at [1207, 72] on button "Options" at bounding box center [1205, 65] width 73 height 25
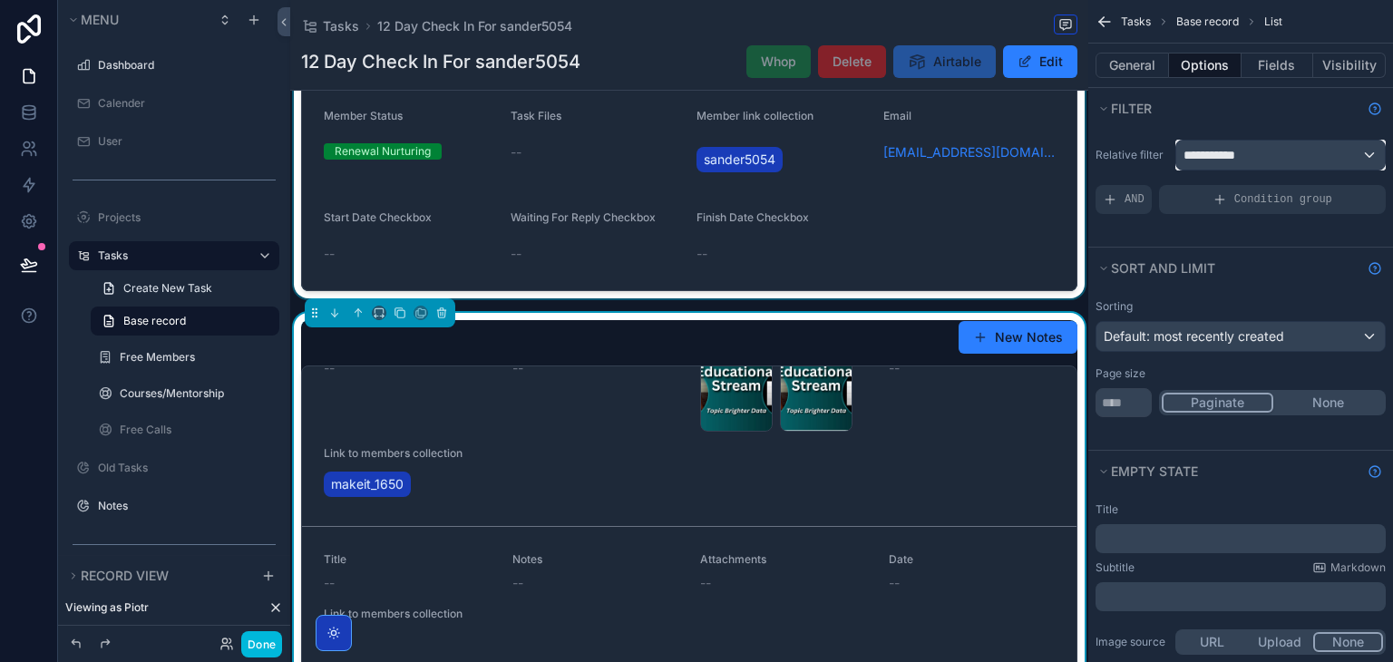
click at [1229, 161] on span "**********" at bounding box center [1217, 155] width 67 height 18
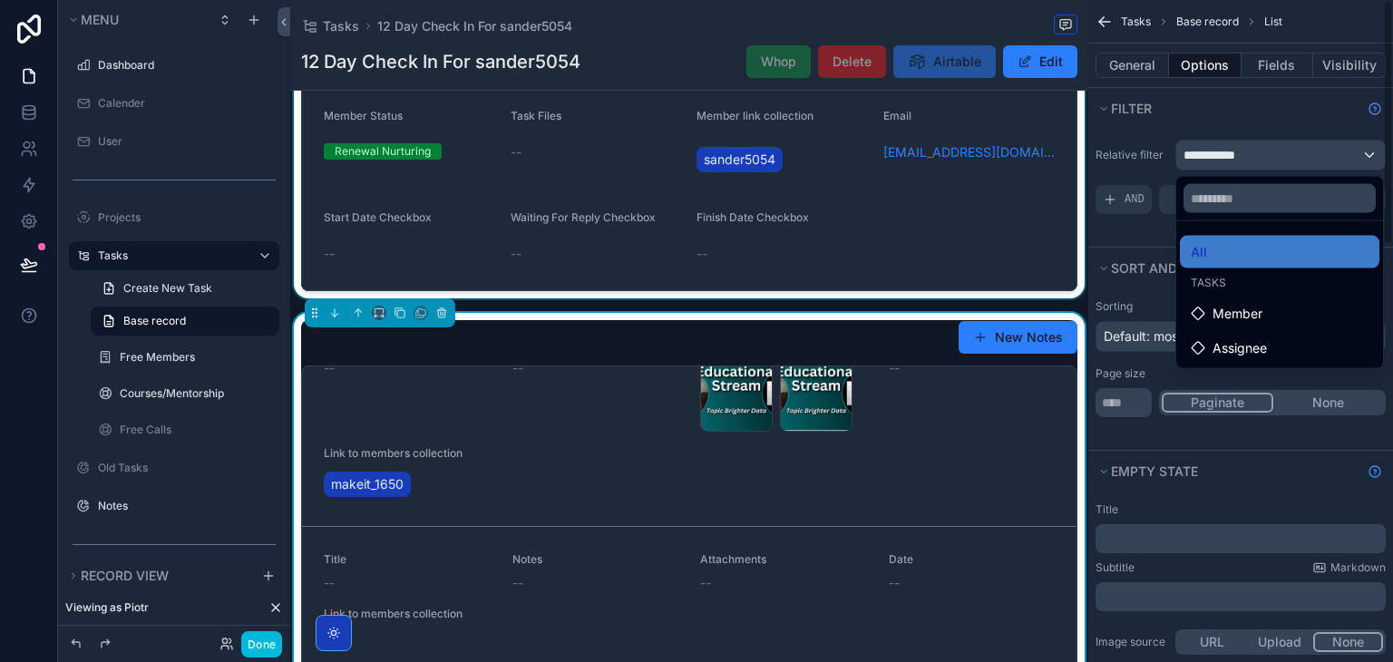
click at [36, 263] on div "scrollable content" at bounding box center [696, 331] width 1393 height 662
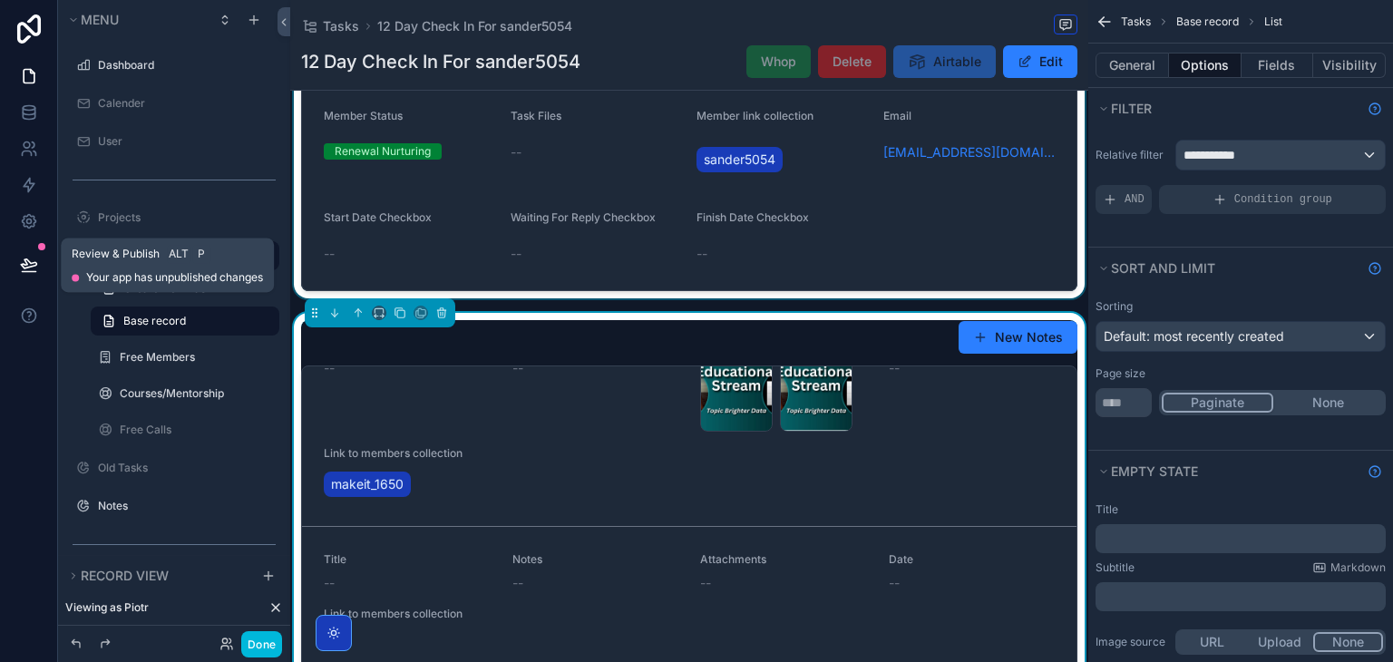
click at [36, 263] on icon at bounding box center [29, 265] width 18 height 18
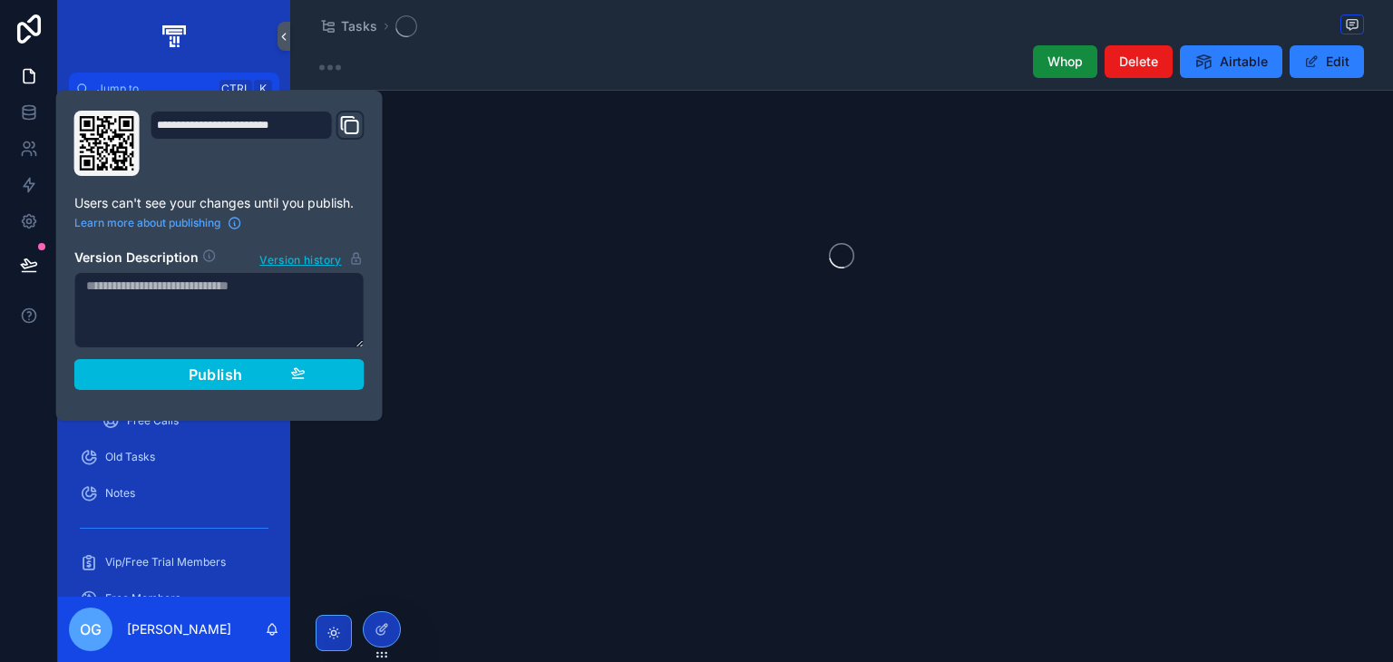
type input "**********"
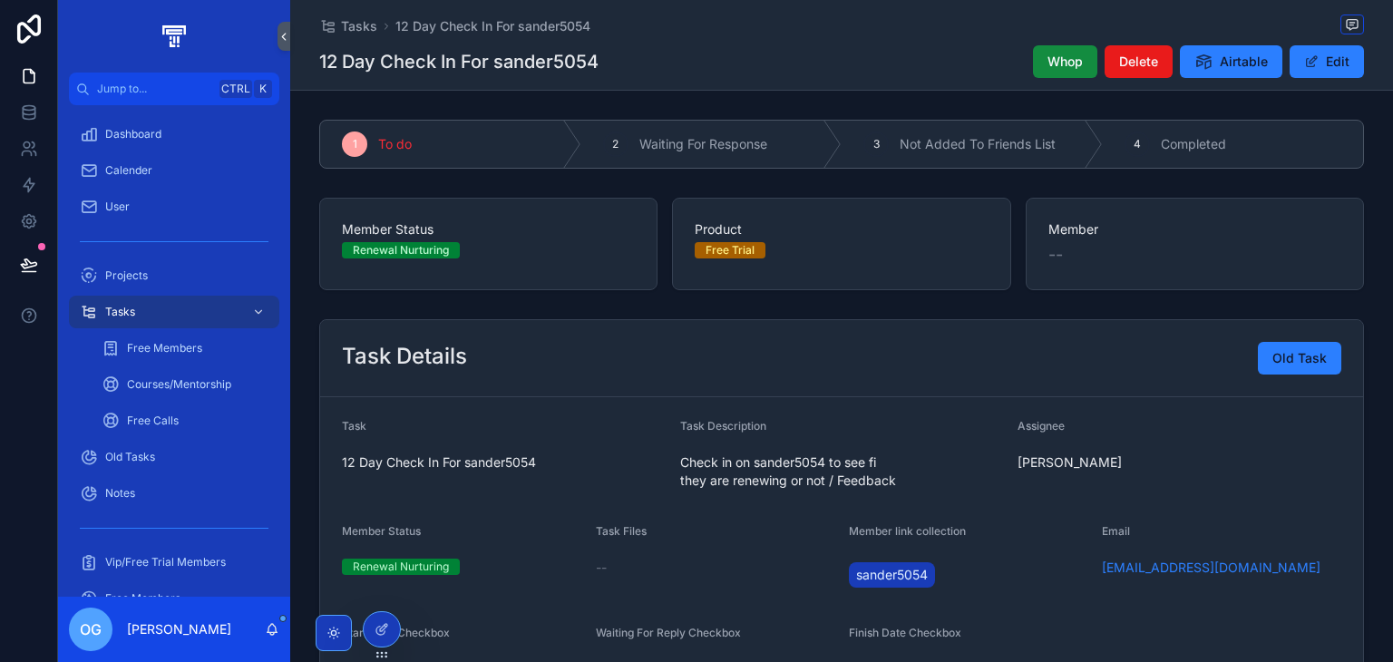
click at [238, 24] on link "scrollable content" at bounding box center [174, 36] width 210 height 29
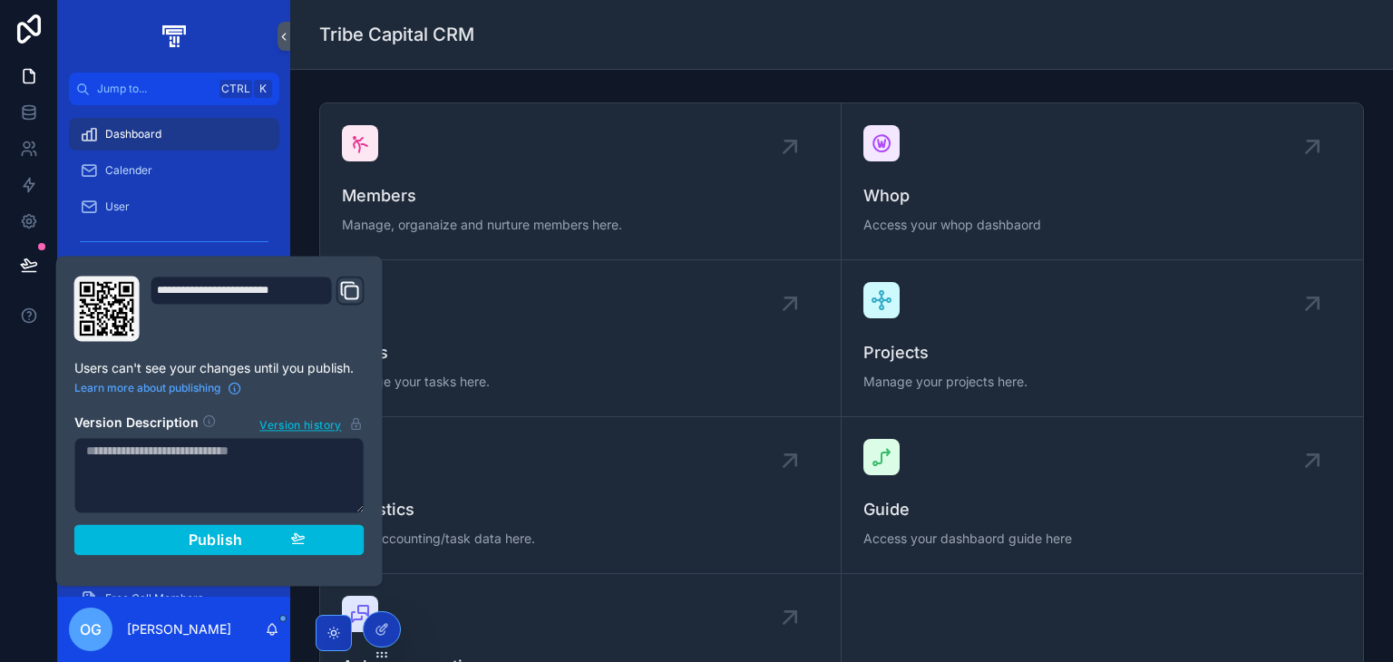
scroll to position [44, 0]
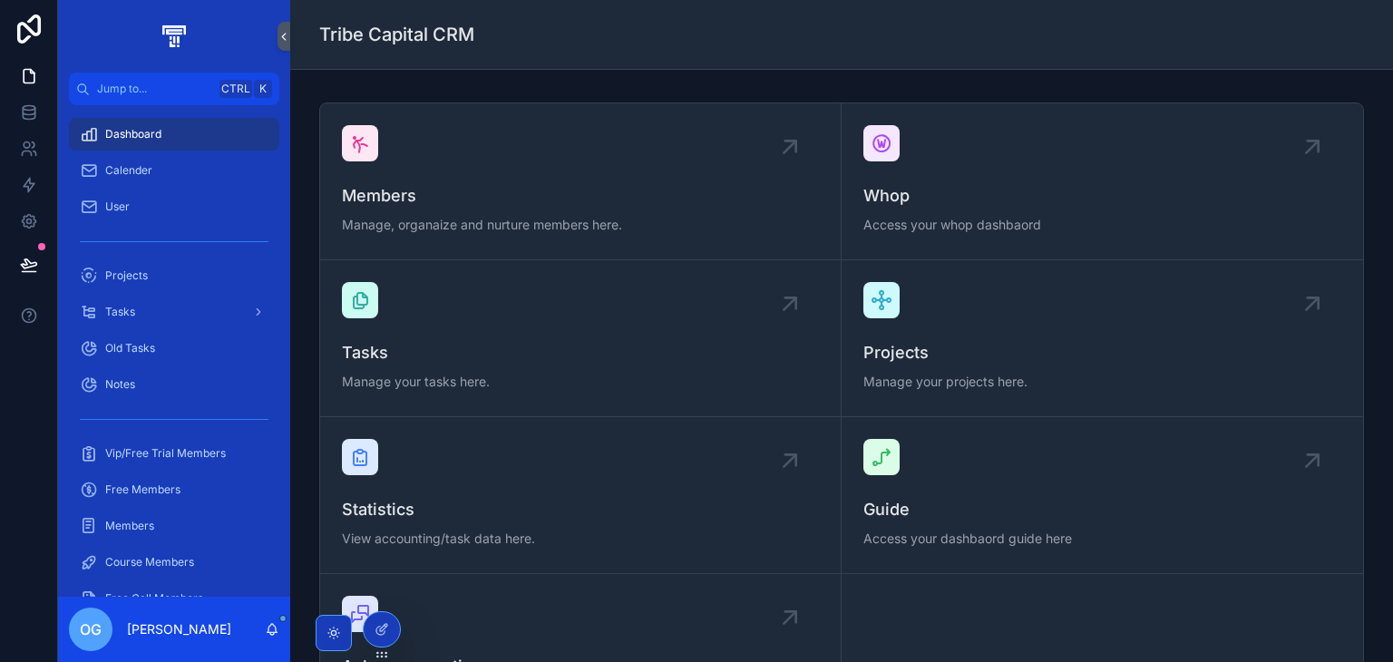
click at [544, 84] on div "Welcome Back Oscar! Members Manage, organaize and nurture members here. Whop Ac…" at bounding box center [841, 449] width 1103 height 846
click at [145, 314] on div "Tasks" at bounding box center [174, 312] width 189 height 29
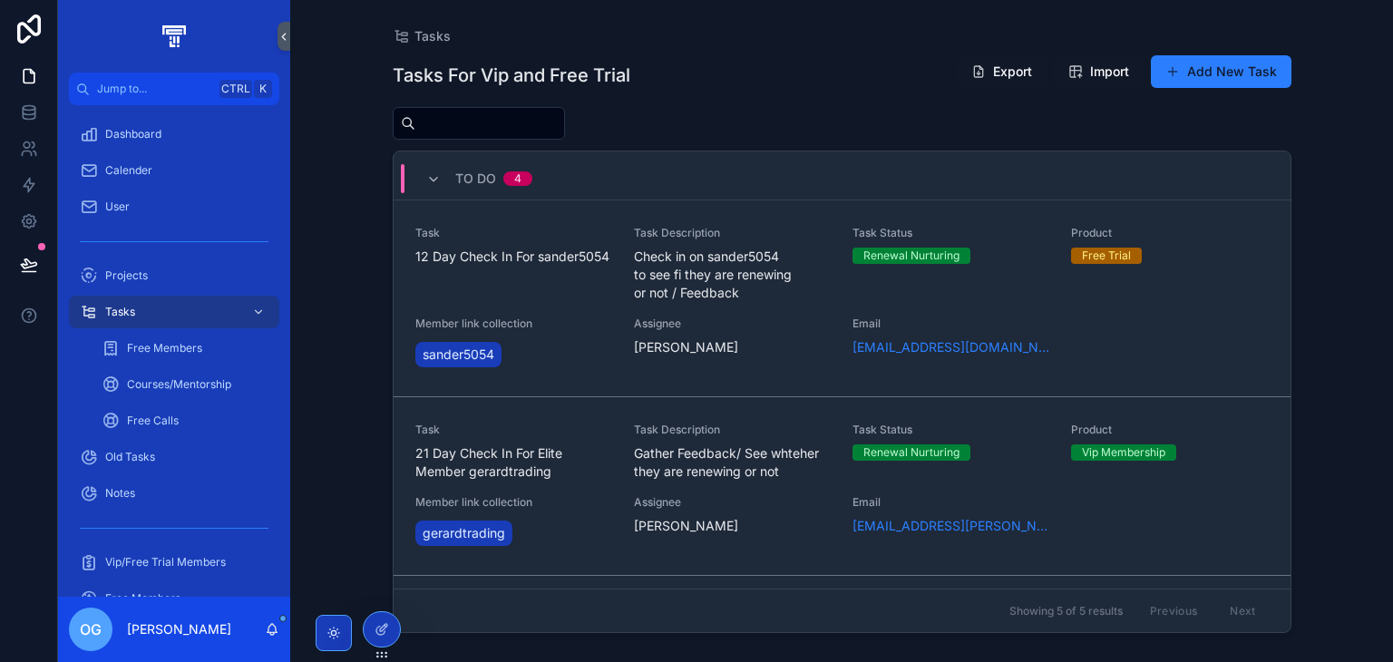
scroll to position [218, 0]
click at [551, 265] on span "12 Day Check In For sander5054" at bounding box center [513, 256] width 197 height 18
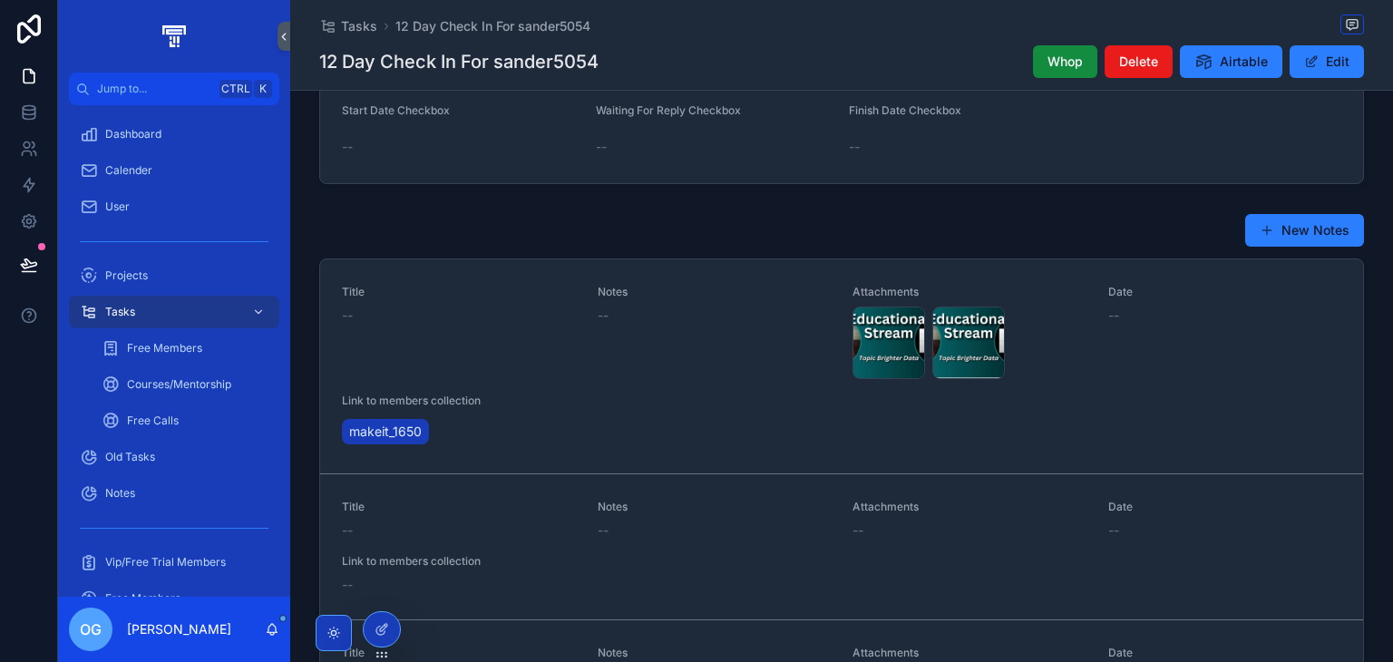
scroll to position [525, 0]
click at [395, 622] on div at bounding box center [382, 629] width 36 height 34
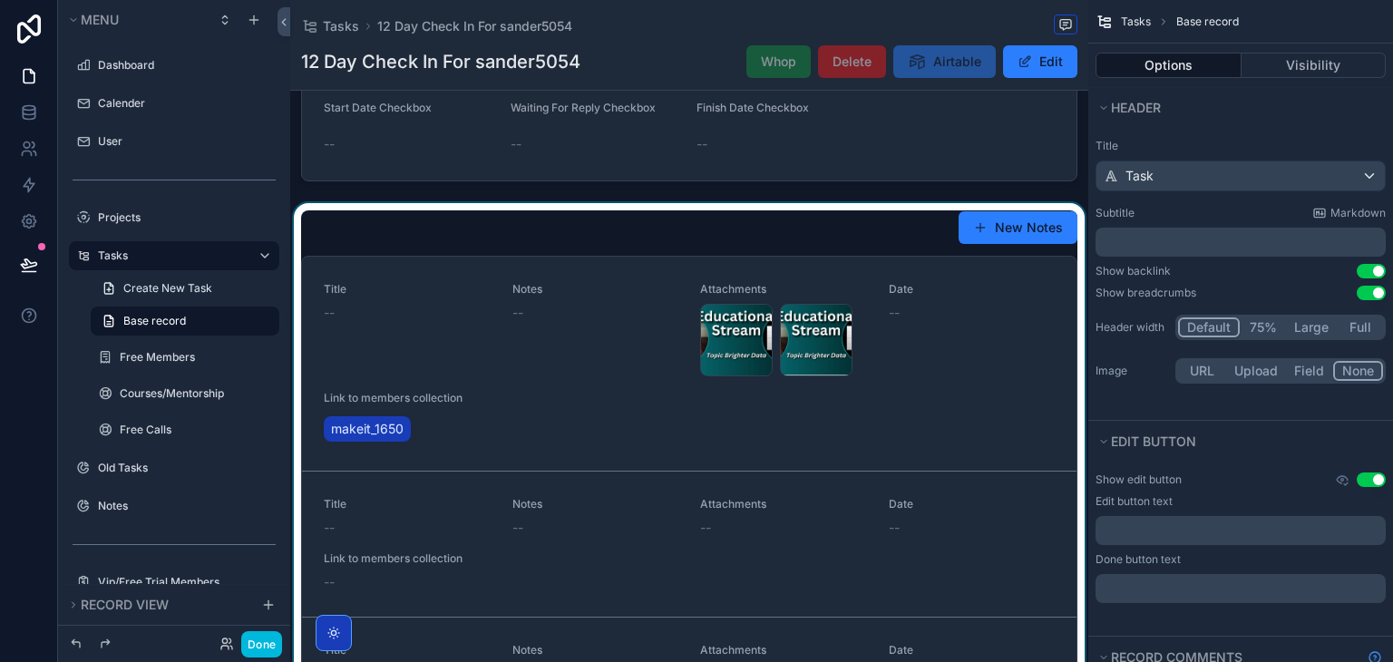
click at [744, 219] on div "scrollable content" at bounding box center [689, 485] width 798 height 564
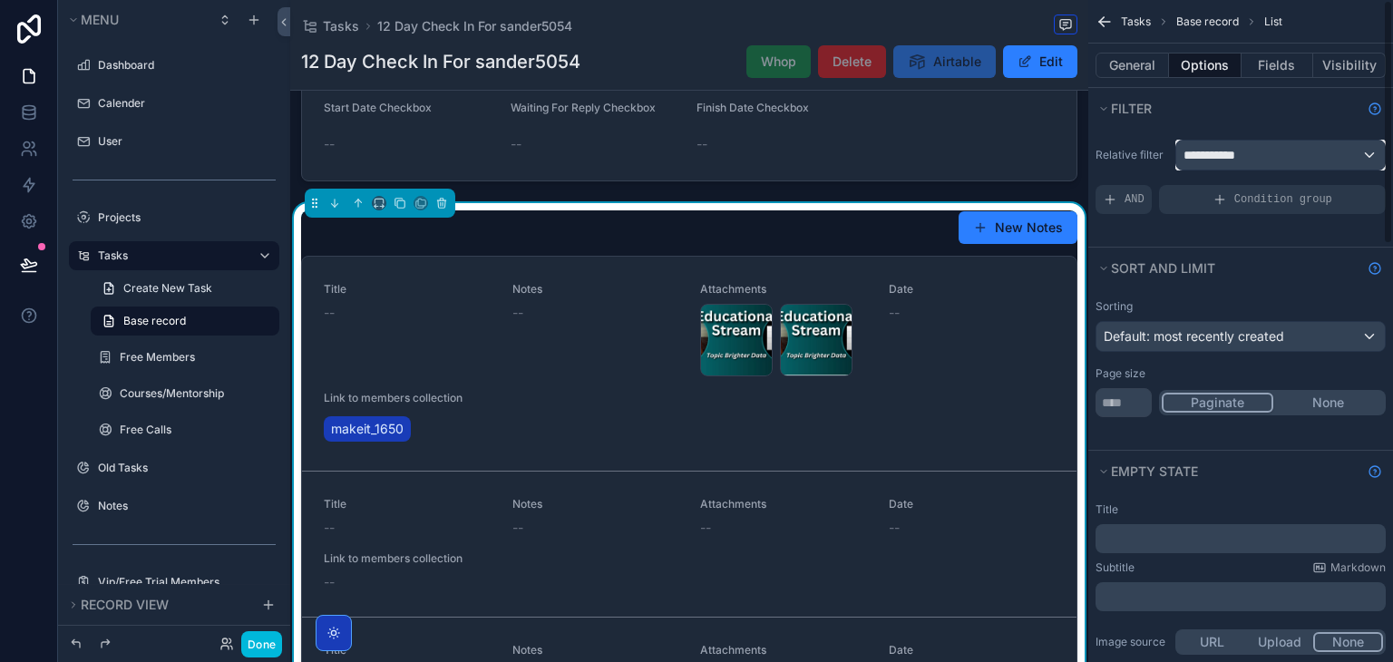
click at [1223, 160] on span "**********" at bounding box center [1217, 155] width 67 height 18
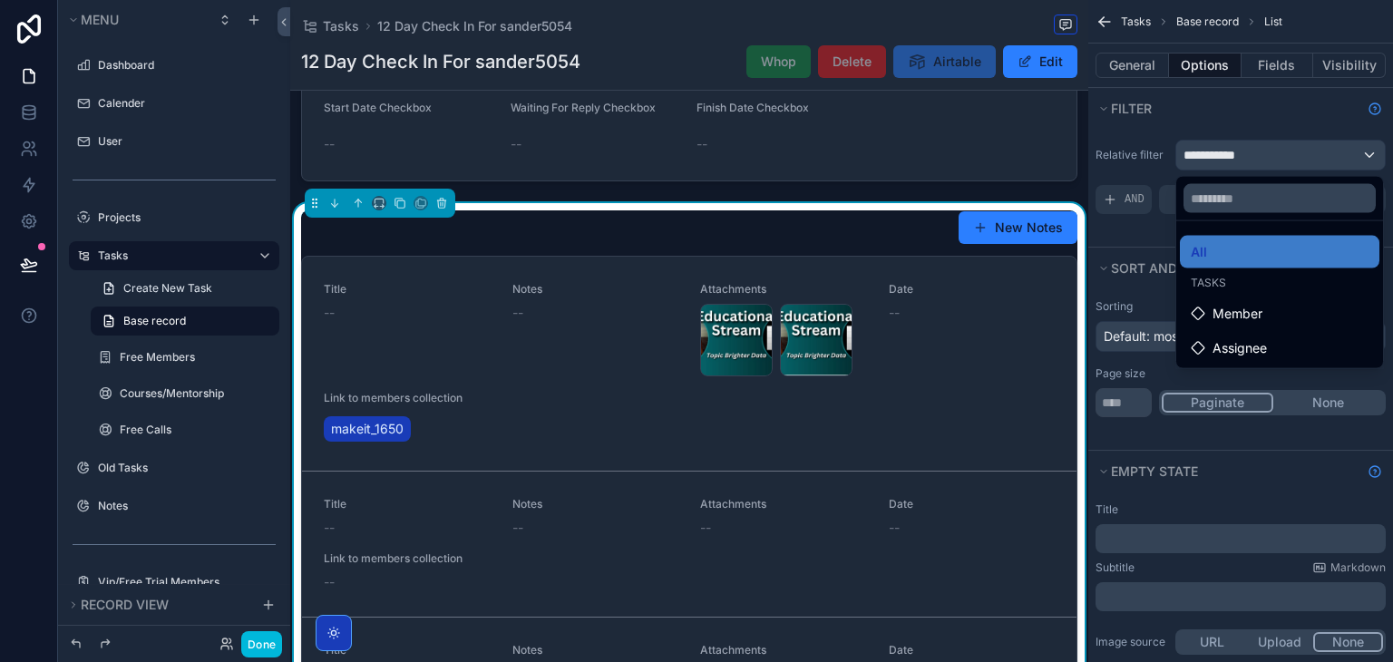
click at [1223, 160] on div "scrollable content" at bounding box center [696, 331] width 1393 height 662
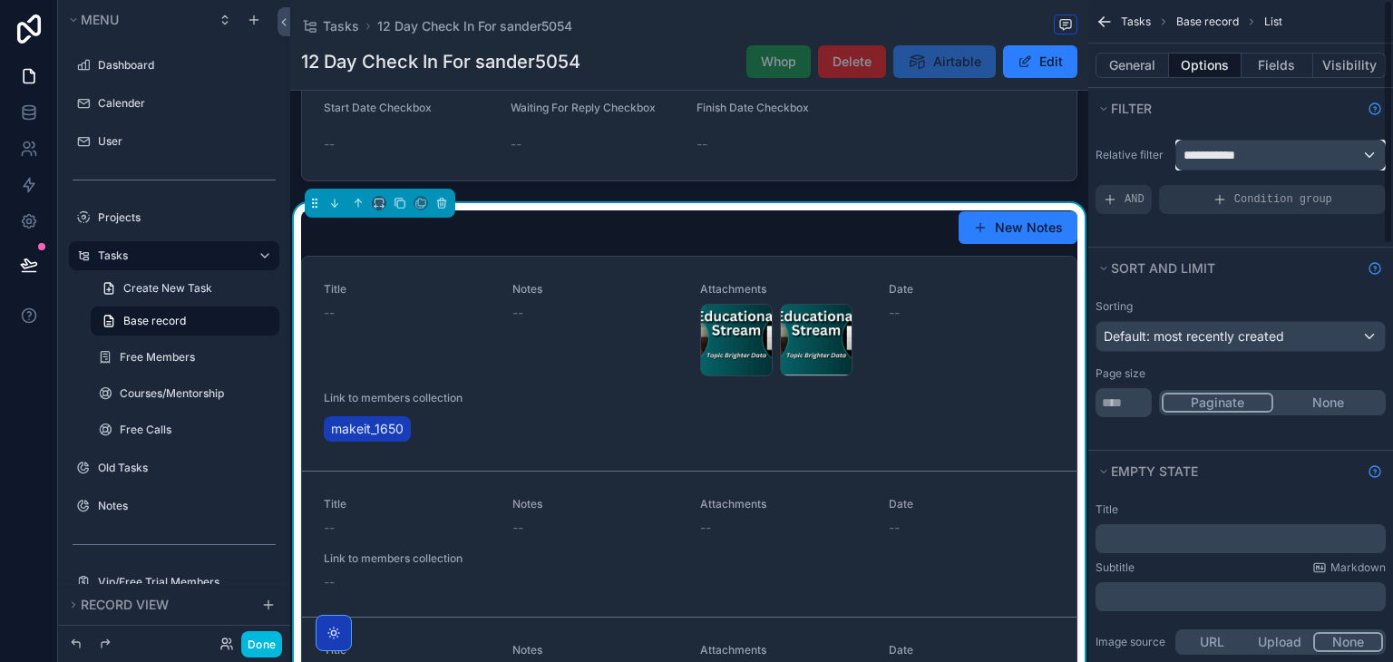
click at [1258, 147] on div "**********" at bounding box center [1280, 155] width 209 height 29
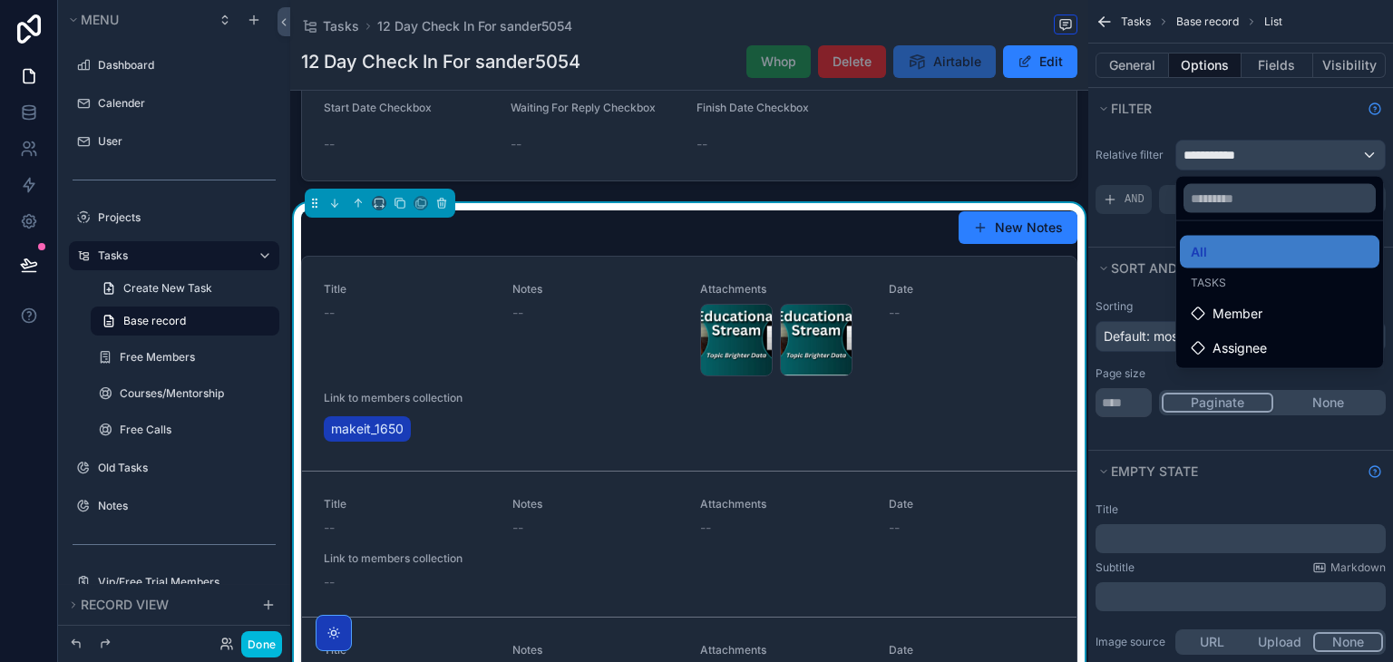
click at [1204, 137] on div "scrollable content" at bounding box center [696, 331] width 1393 height 662
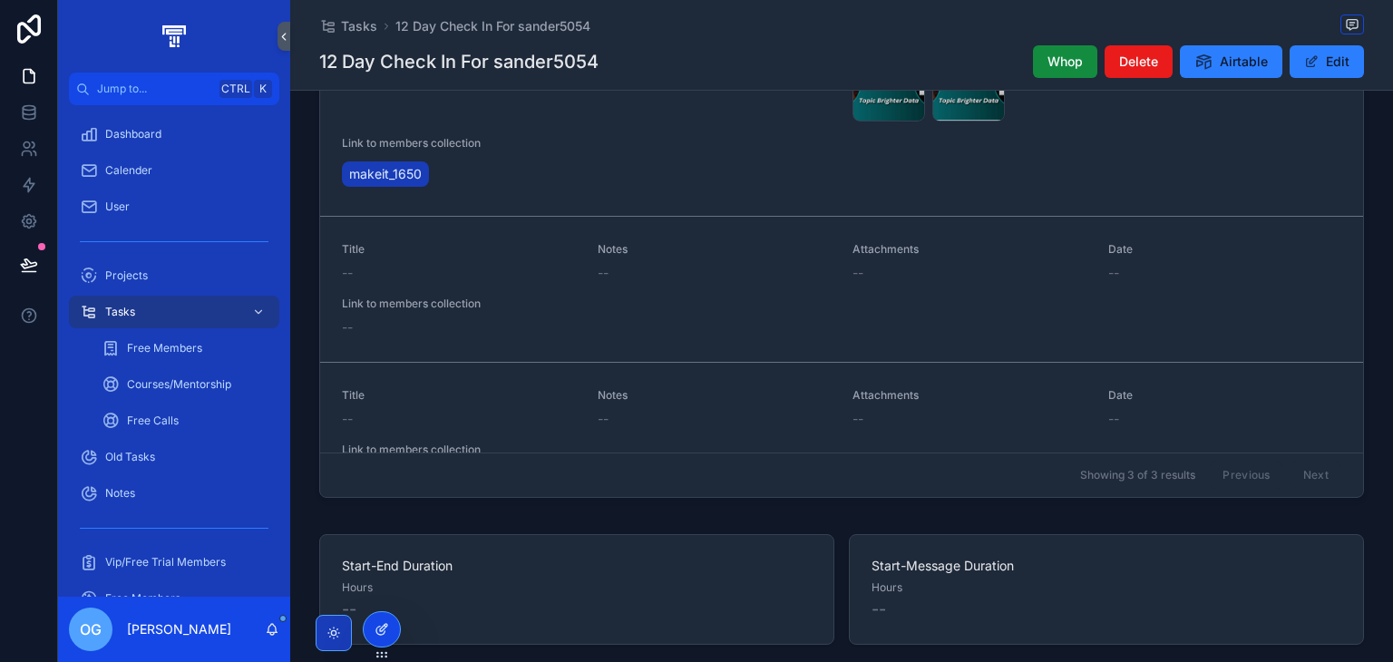
click at [385, 625] on icon at bounding box center [382, 629] width 15 height 15
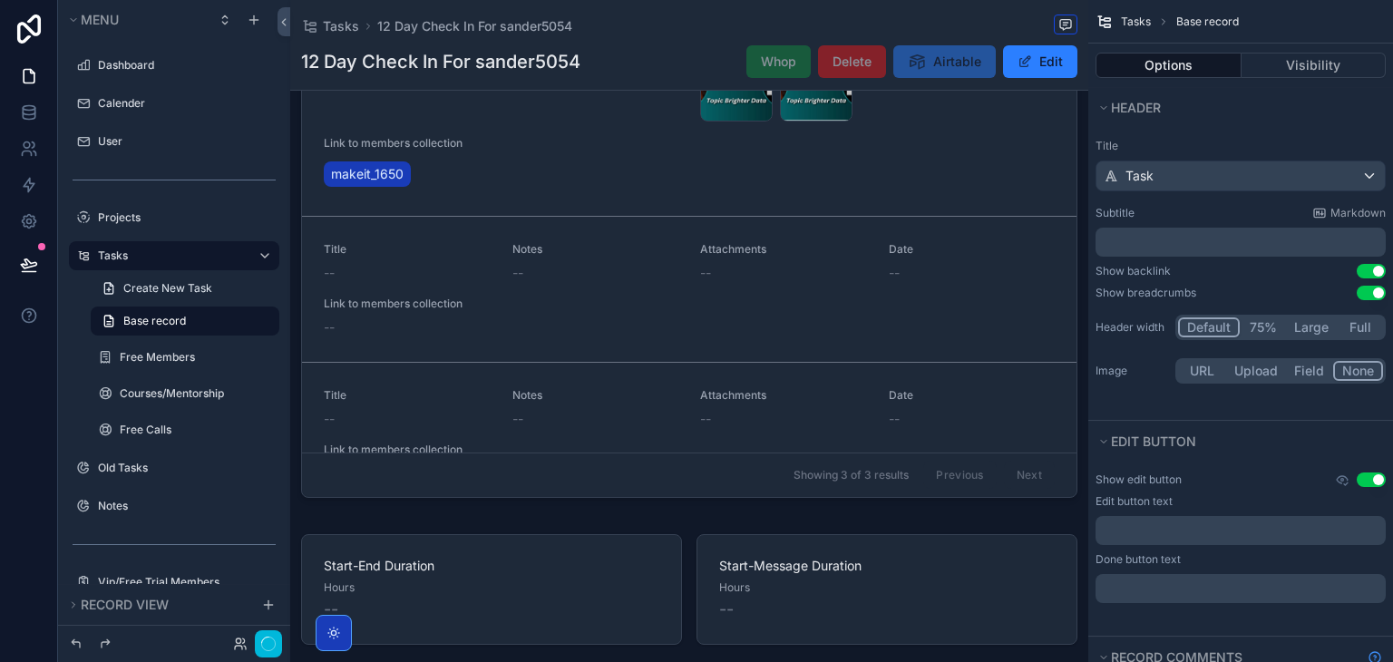
click at [765, 344] on div "scrollable content" at bounding box center [689, 230] width 798 height 564
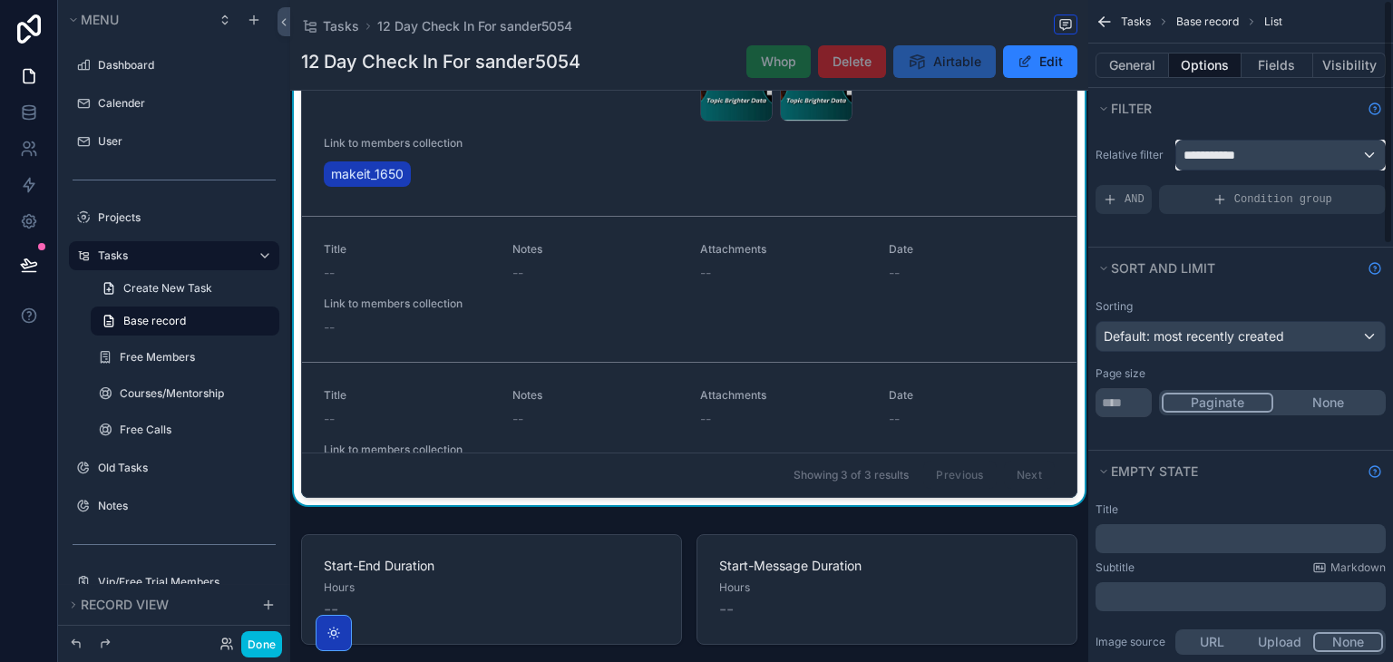
click at [1237, 155] on span "**********" at bounding box center [1217, 155] width 67 height 18
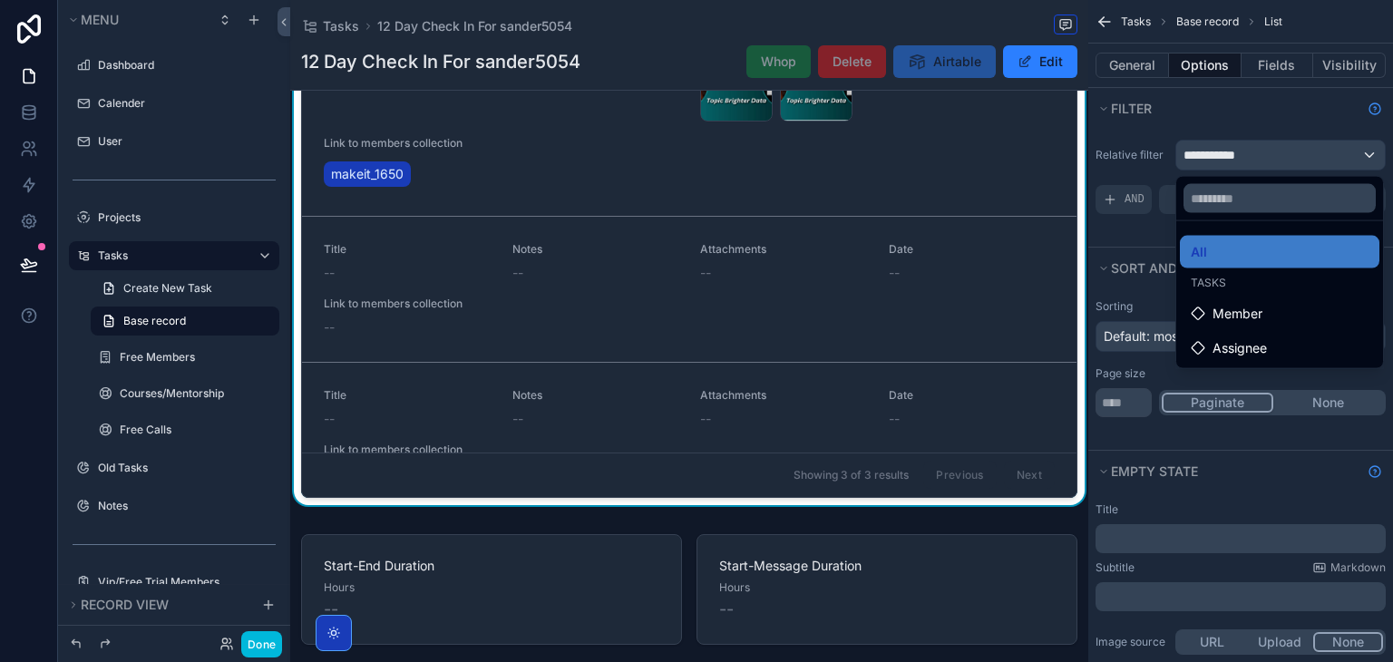
click at [24, 219] on div "scrollable content" at bounding box center [696, 331] width 1393 height 662
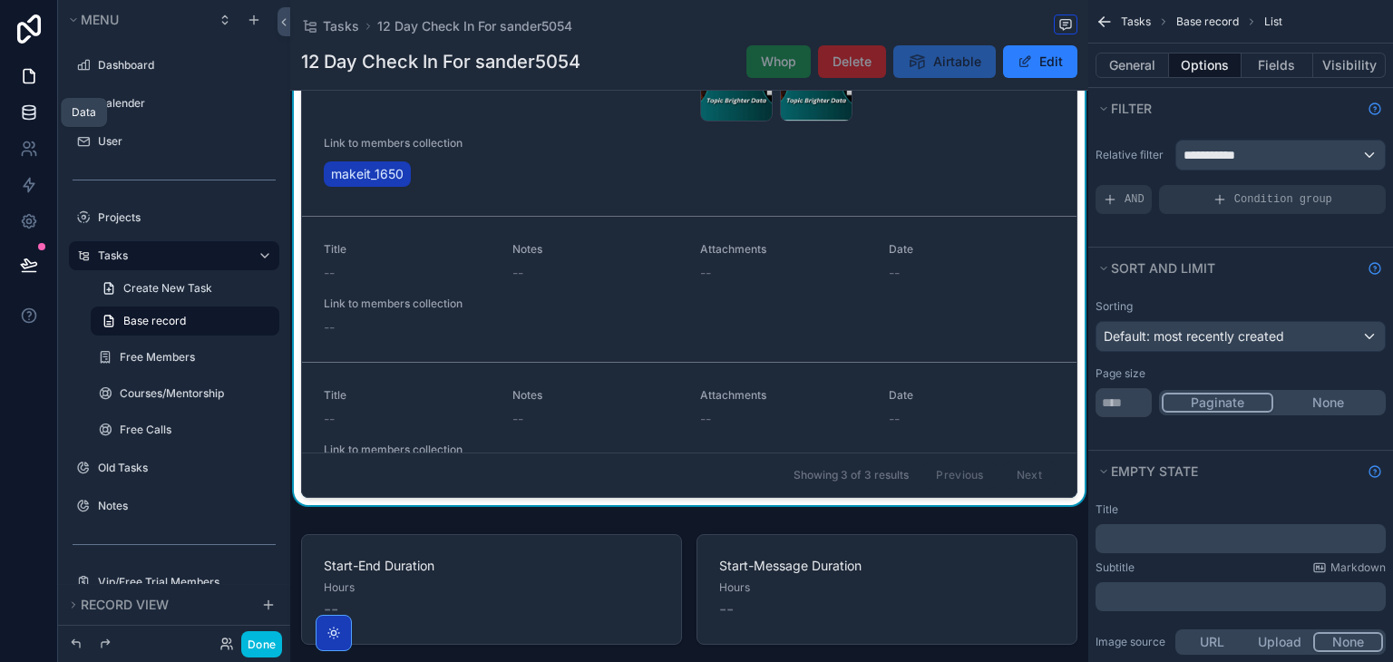
click at [27, 117] on icon at bounding box center [29, 112] width 18 height 18
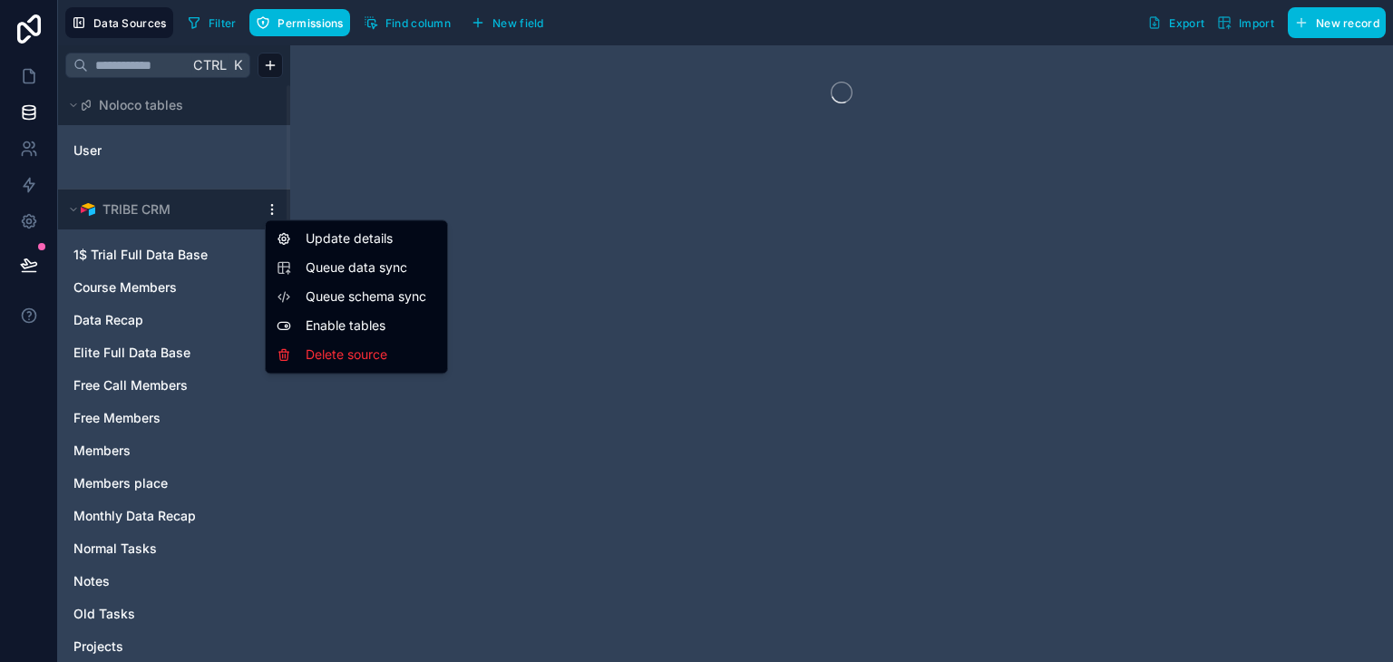
click at [278, 212] on html "Data Sources Filter Permissions Find column New field Export Import New record …" at bounding box center [696, 331] width 1393 height 662
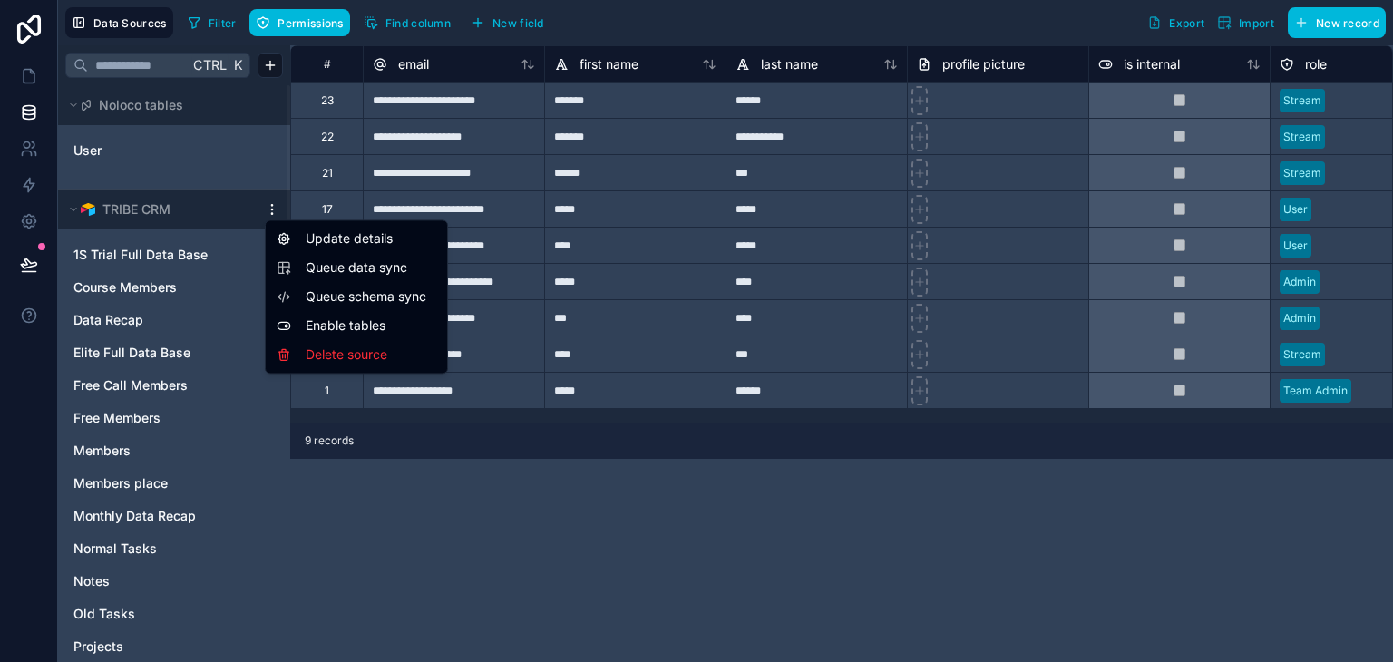
click at [355, 288] on span "Queue schema sync" at bounding box center [371, 297] width 131 height 18
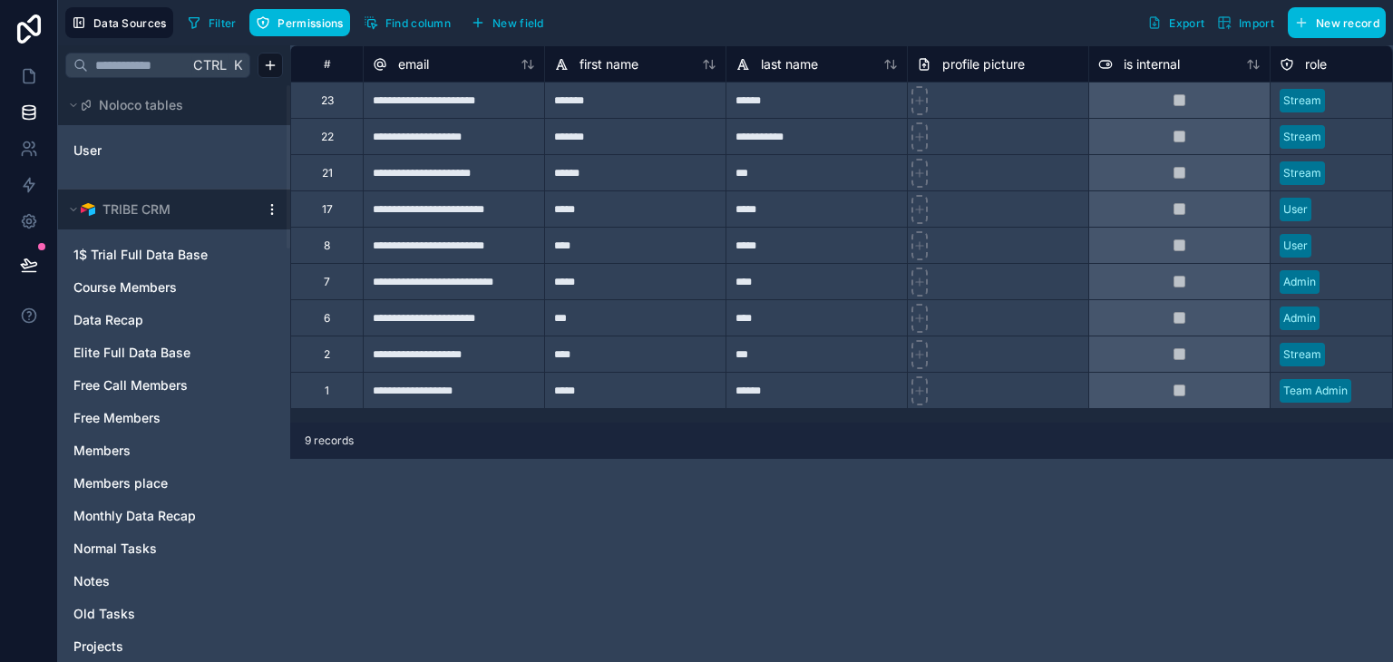
click at [268, 209] on html "**********" at bounding box center [696, 331] width 1393 height 662
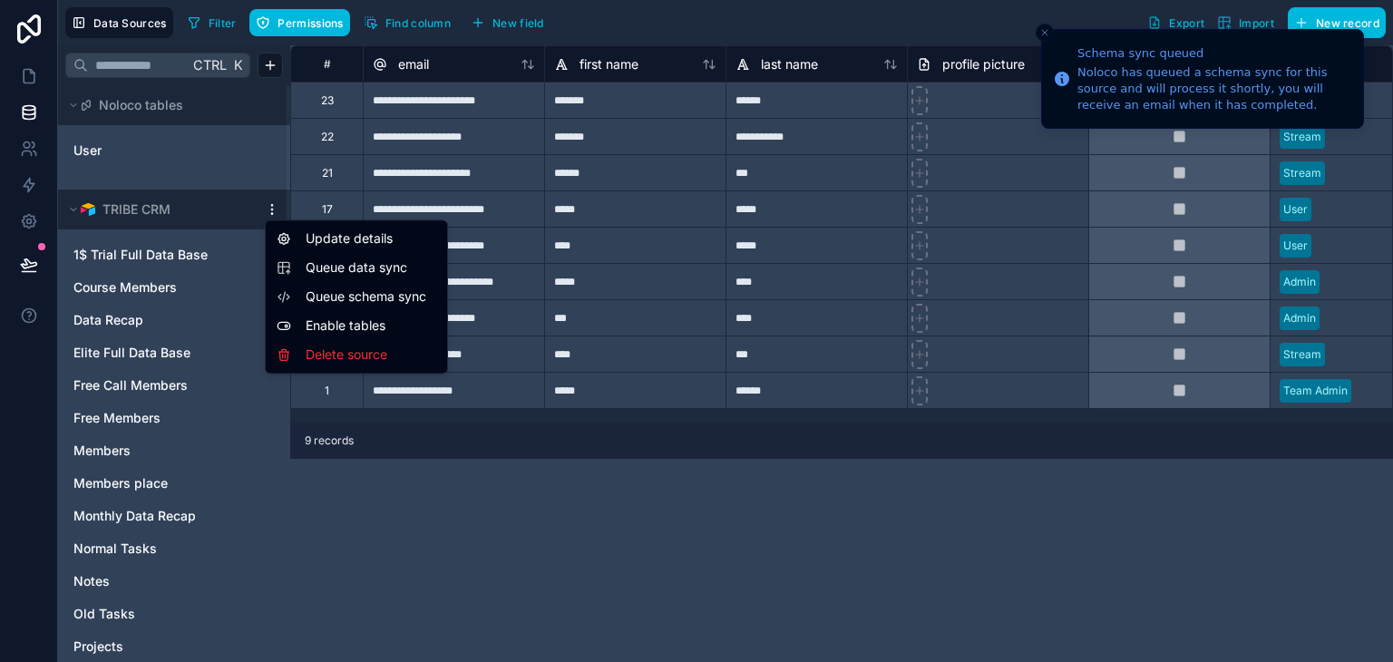
click at [318, 268] on span "Queue data sync" at bounding box center [371, 268] width 131 height 18
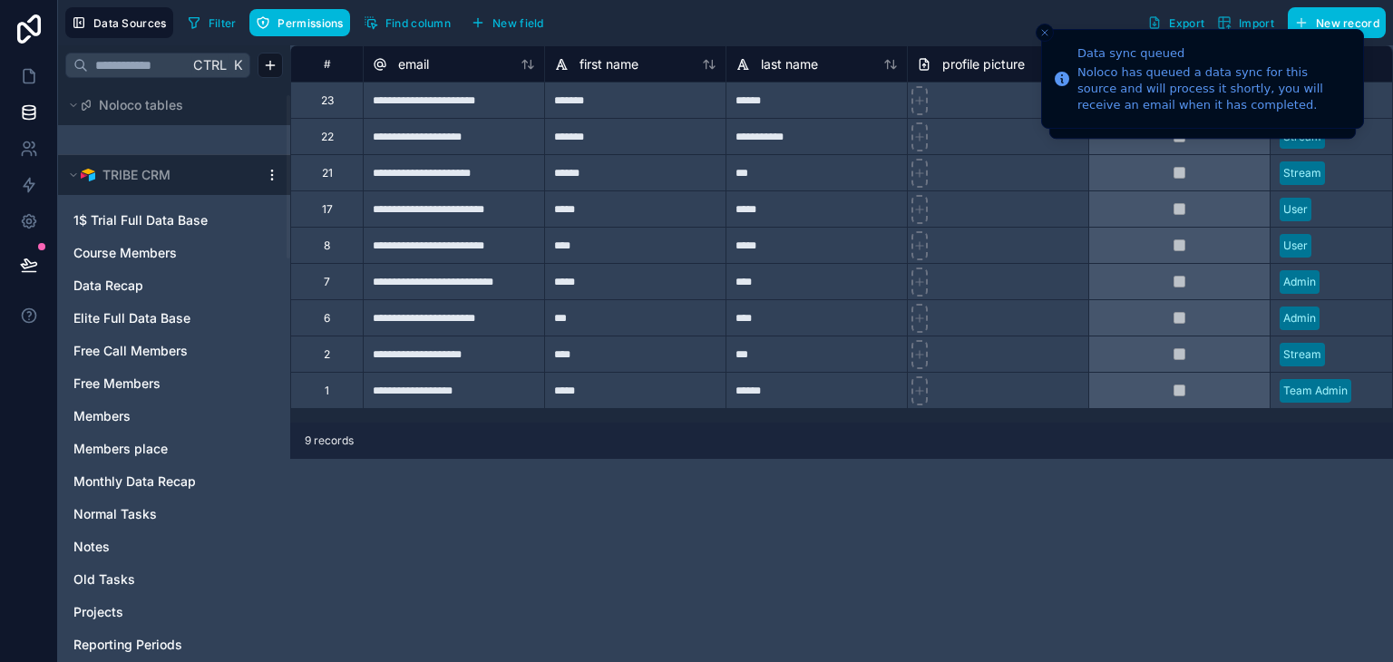
scroll to position [33, 0]
click at [25, 88] on link at bounding box center [28, 76] width 57 height 36
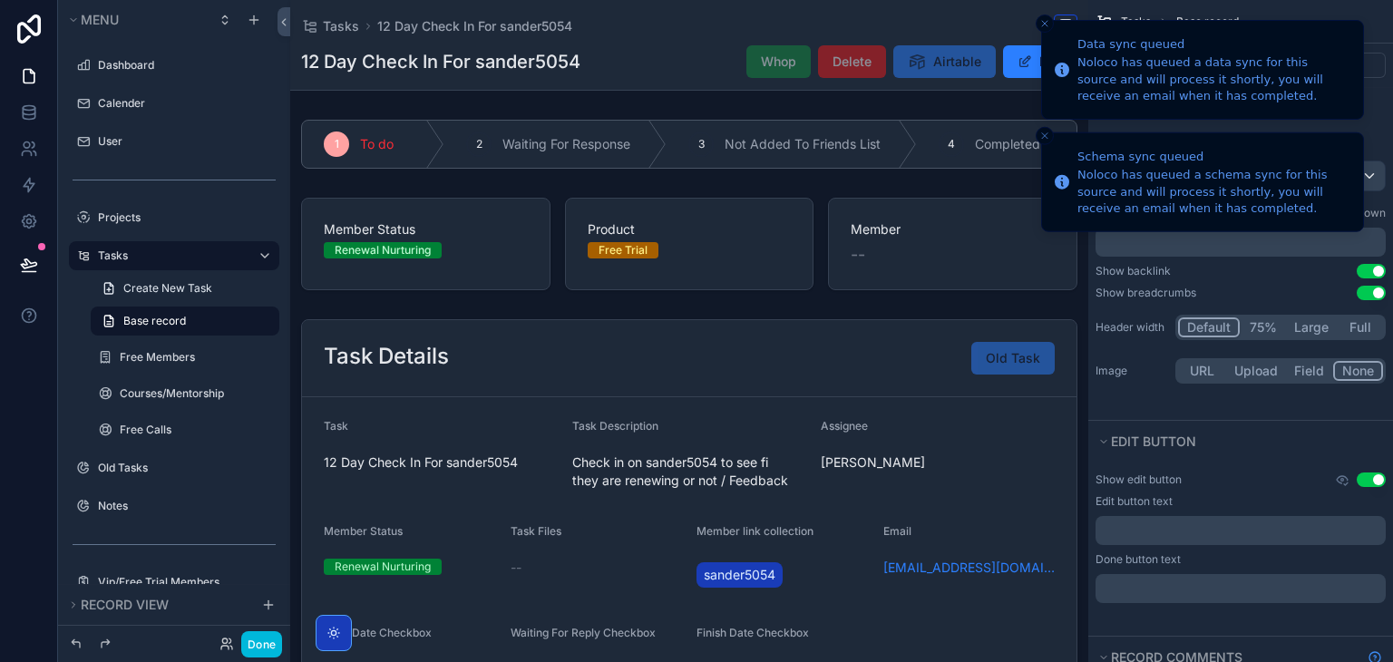
click at [1045, 28] on icon "Close toast" at bounding box center [1044, 23] width 11 height 11
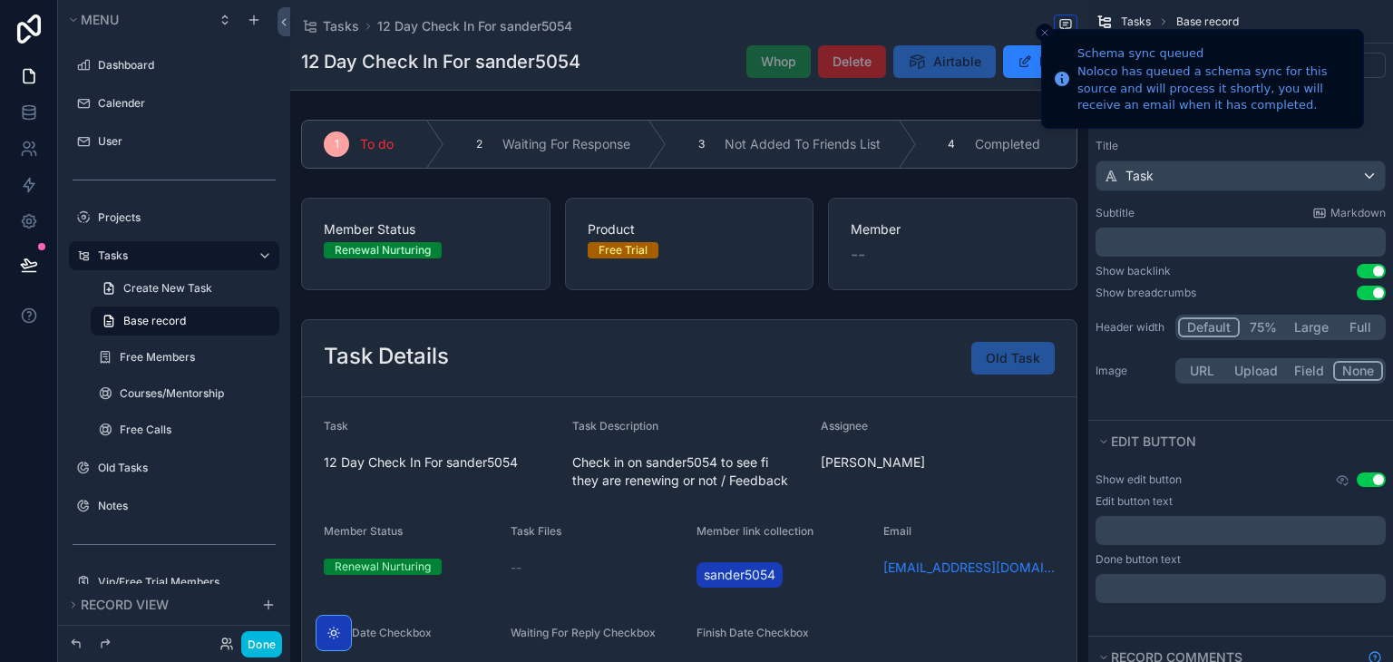
click at [1045, 33] on icon "Close toast" at bounding box center [1044, 32] width 11 height 11
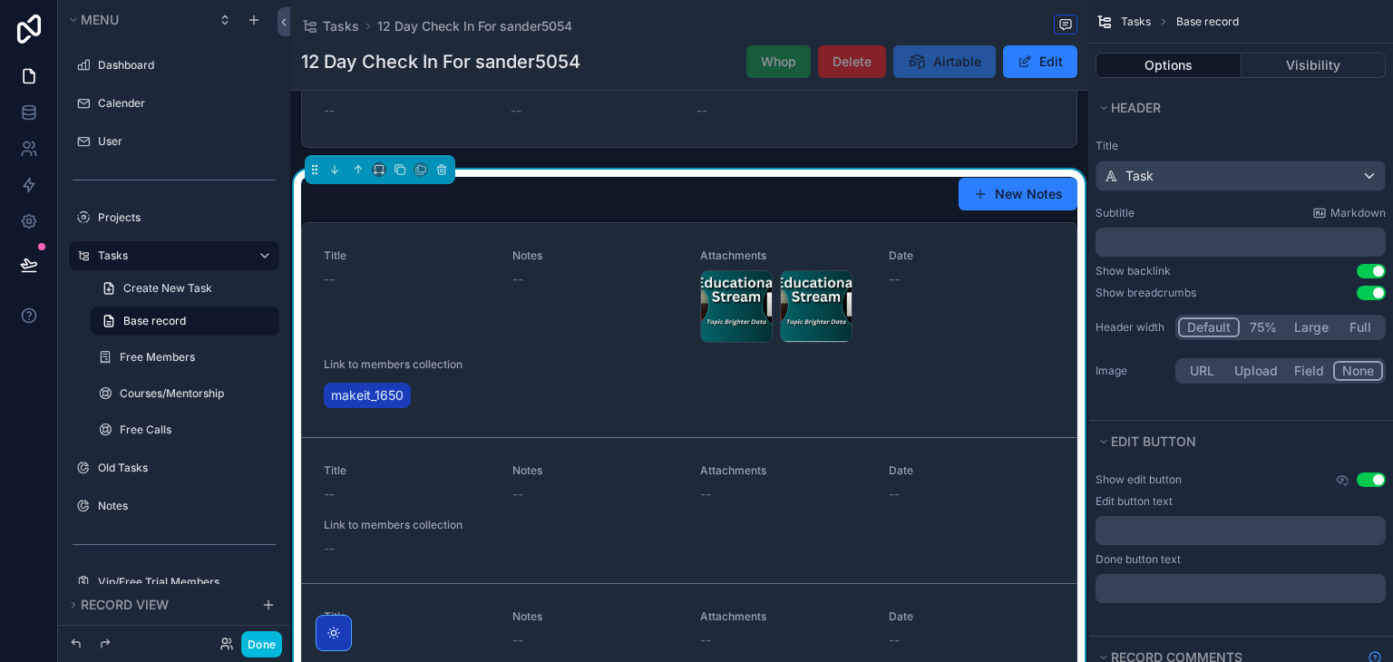
scroll to position [620, 0]
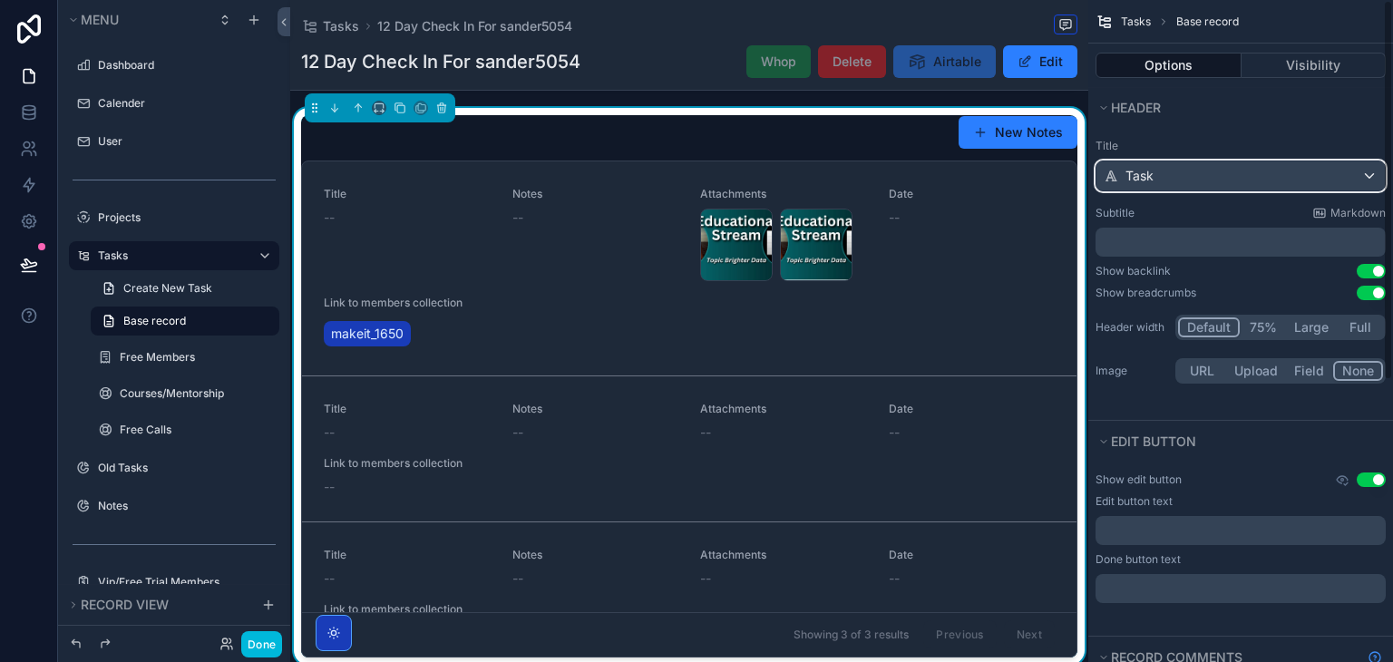
click at [1099, 183] on div "Task" at bounding box center [1241, 175] width 288 height 29
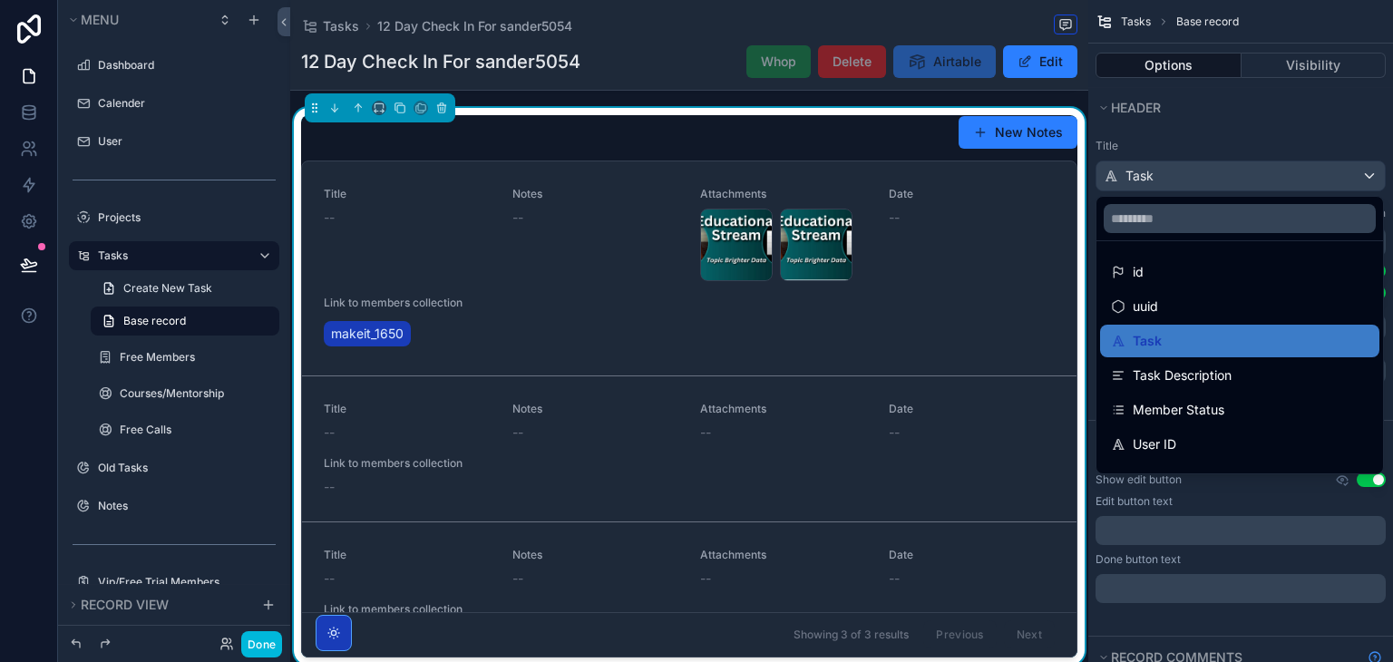
click at [1010, 172] on link "Title -- Notes -- Attachments Flo-Solo-(3) .jpg Flo-Solo-(2) .jpg Date -- Link …" at bounding box center [689, 268] width 775 height 215
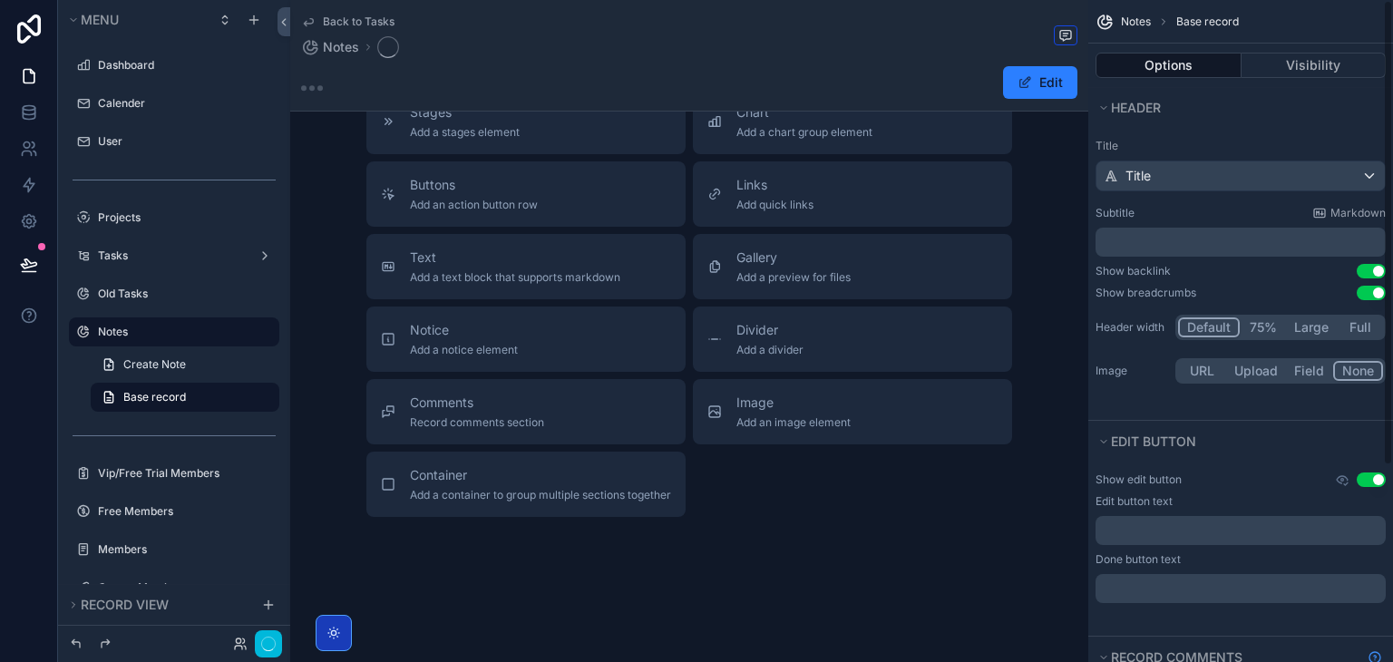
click at [1215, 112] on button "Header" at bounding box center [1235, 107] width 279 height 25
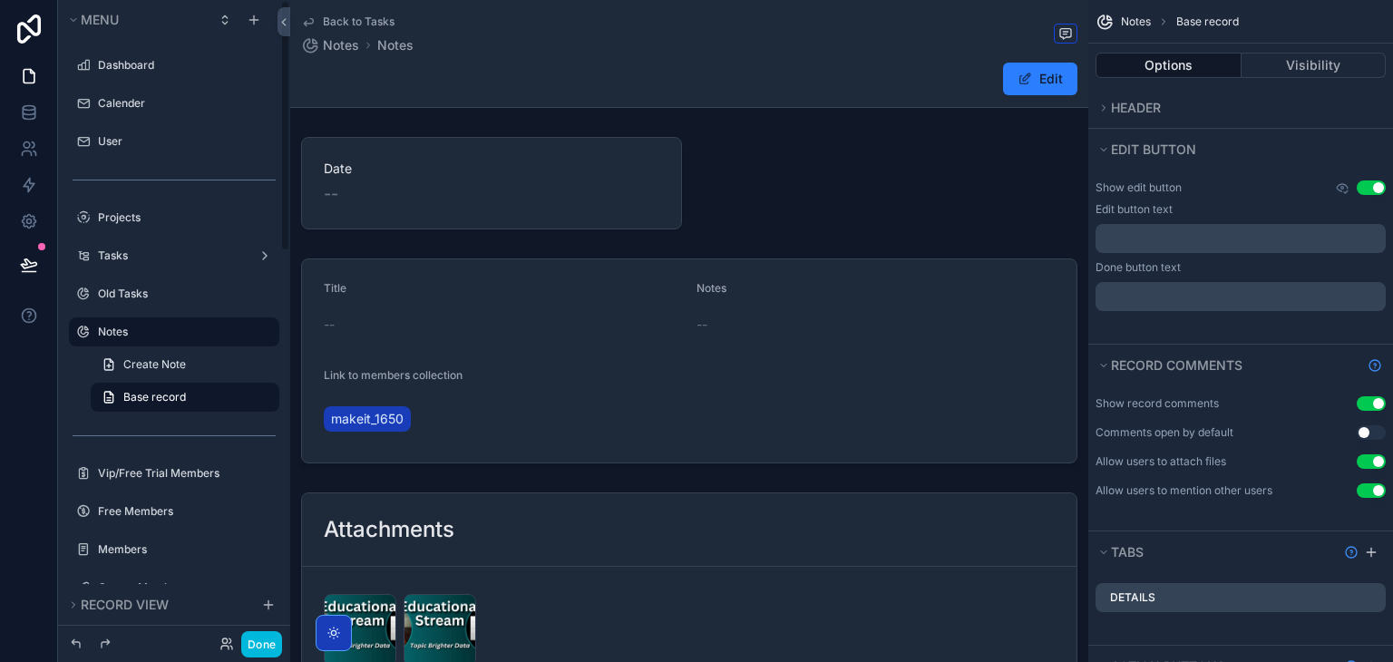
click at [158, 337] on label "Notes" at bounding box center [183, 332] width 171 height 15
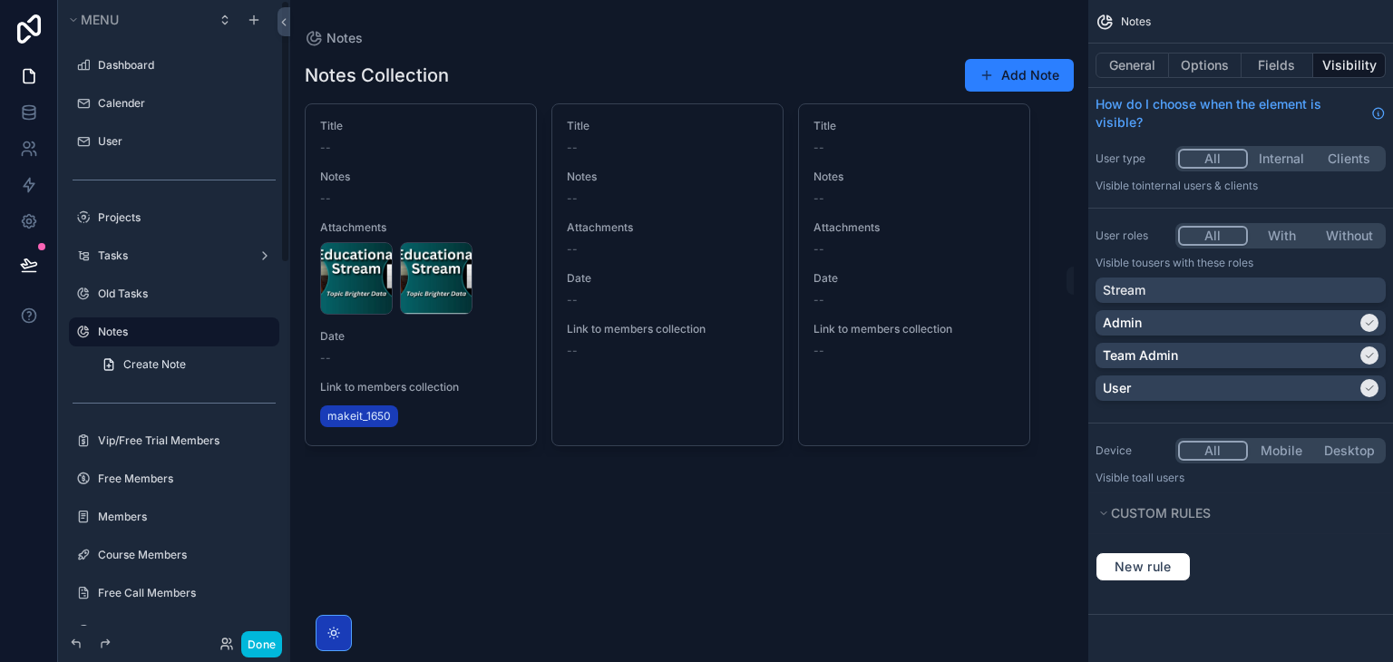
click at [158, 249] on label "Tasks" at bounding box center [170, 256] width 145 height 15
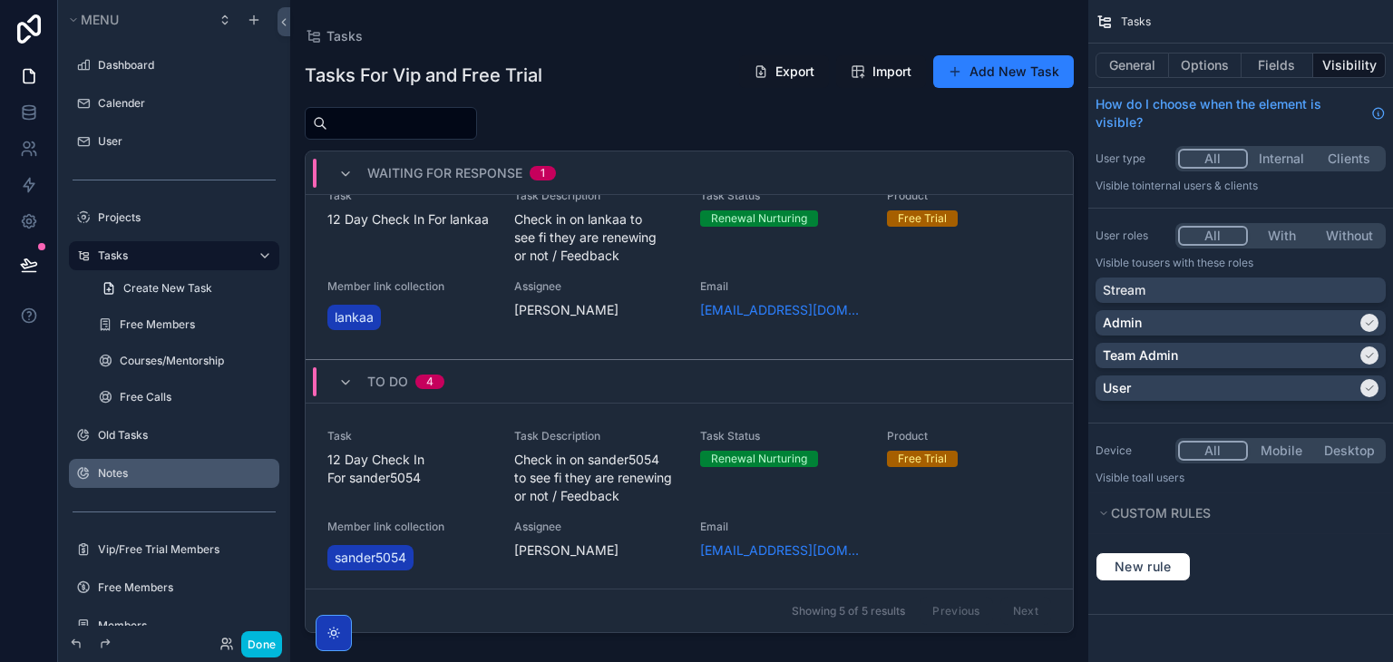
scroll to position [36, 0]
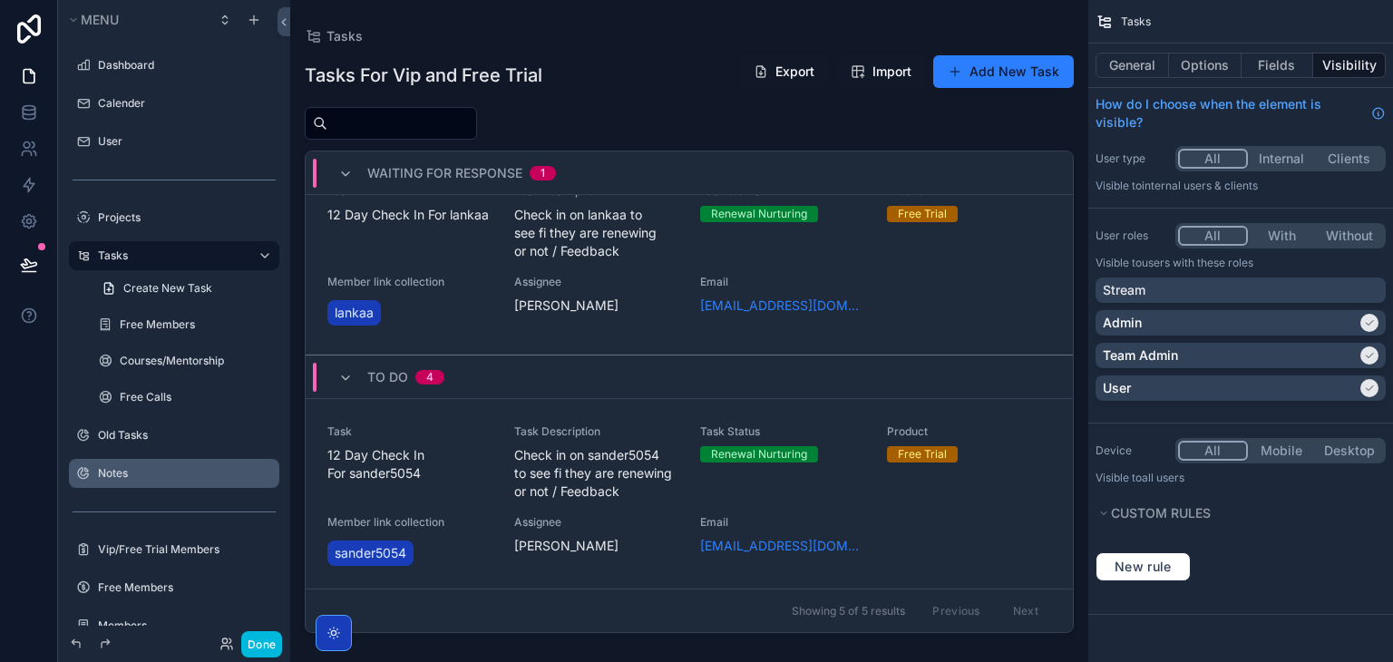
click at [898, 459] on div "Free Trial" at bounding box center [922, 454] width 49 height 16
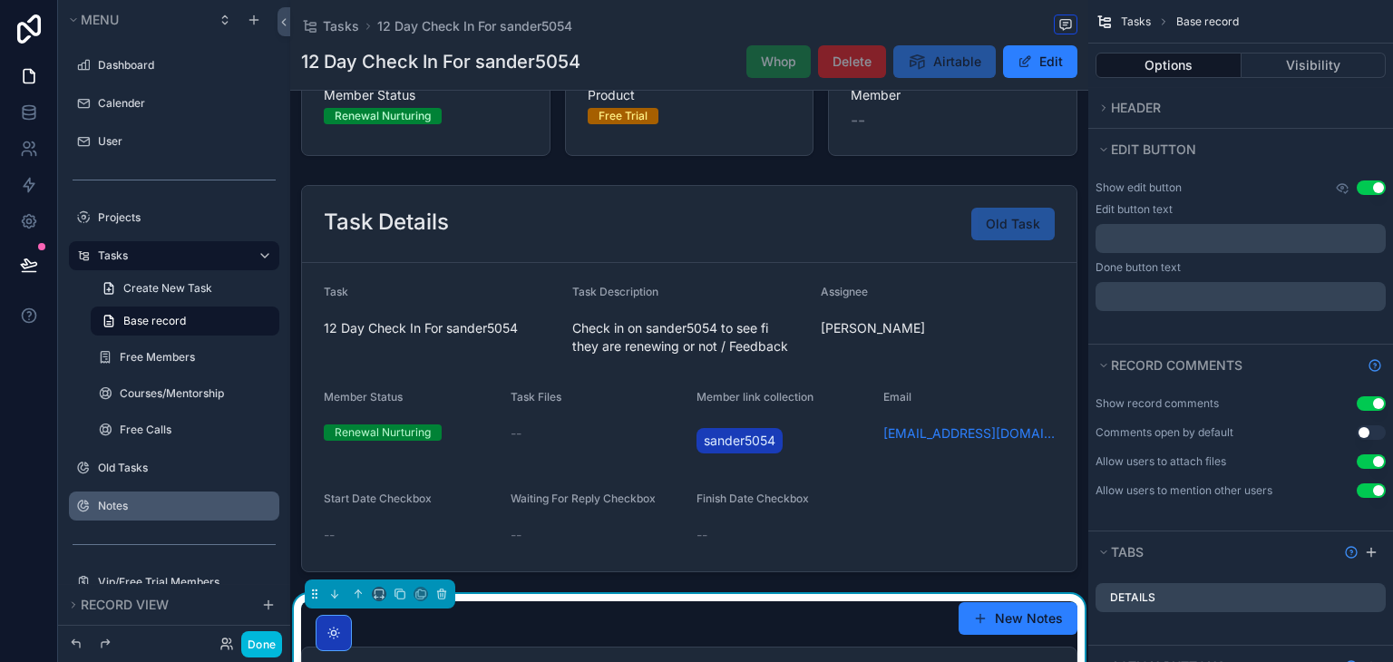
scroll to position [122, 0]
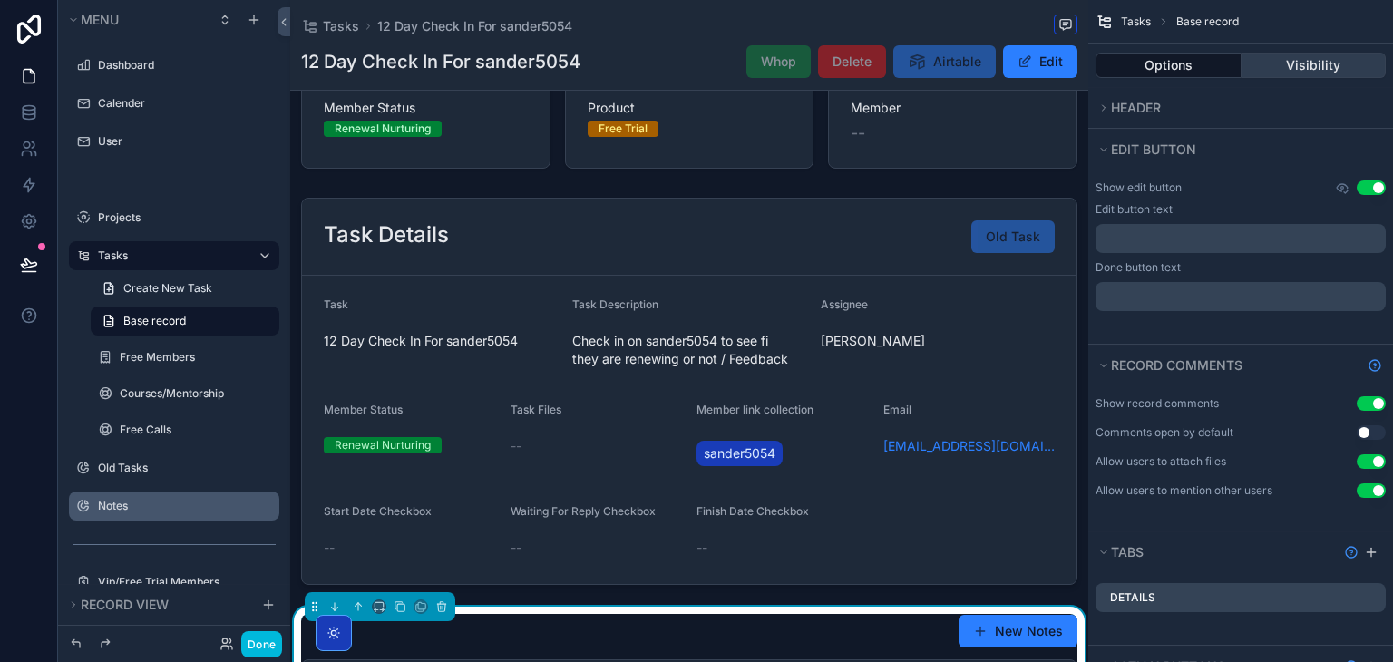
click at [1334, 63] on button "Visibility" at bounding box center [1314, 65] width 145 height 25
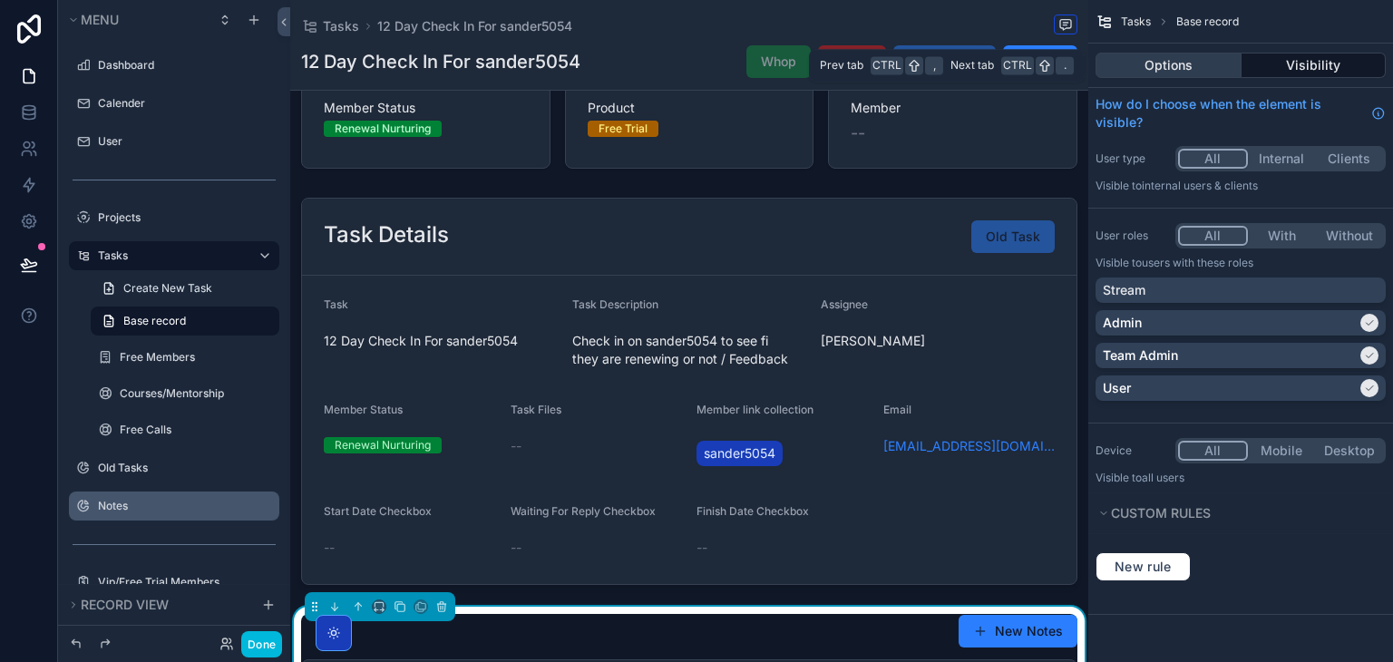
click at [1206, 68] on button "Options" at bounding box center [1169, 65] width 146 height 25
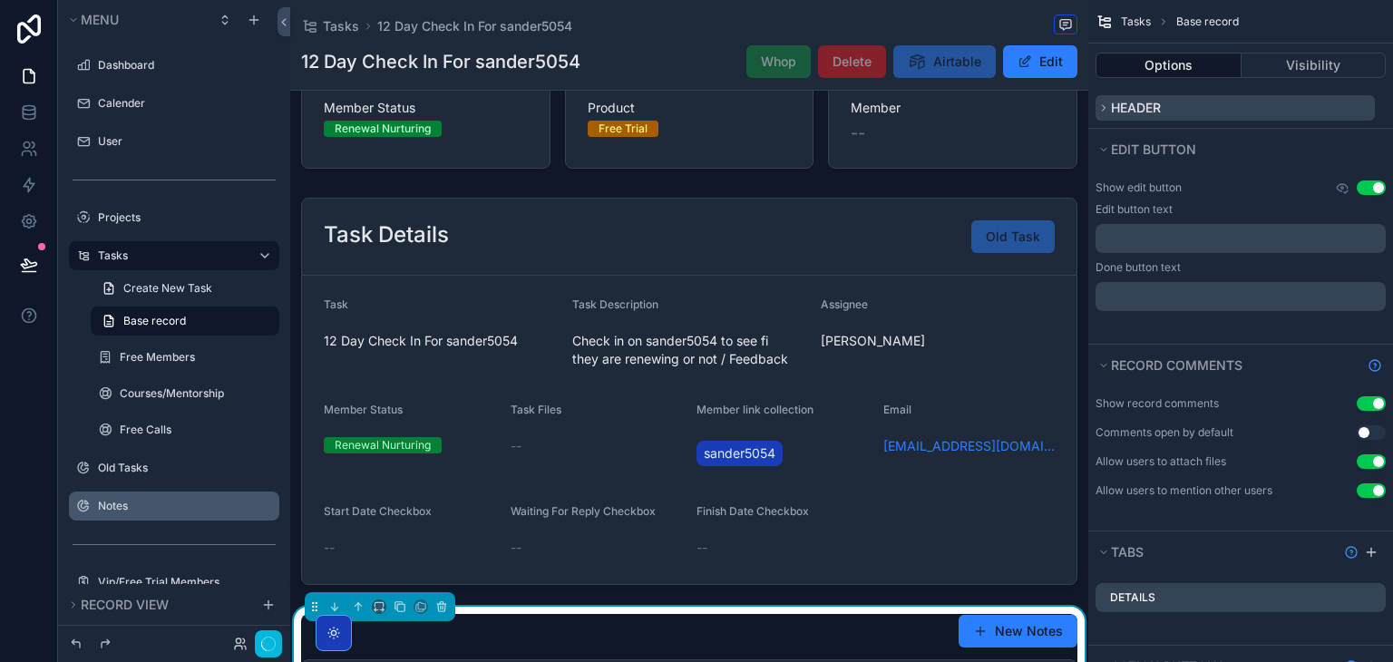
click at [1143, 105] on span "Header" at bounding box center [1136, 107] width 50 height 15
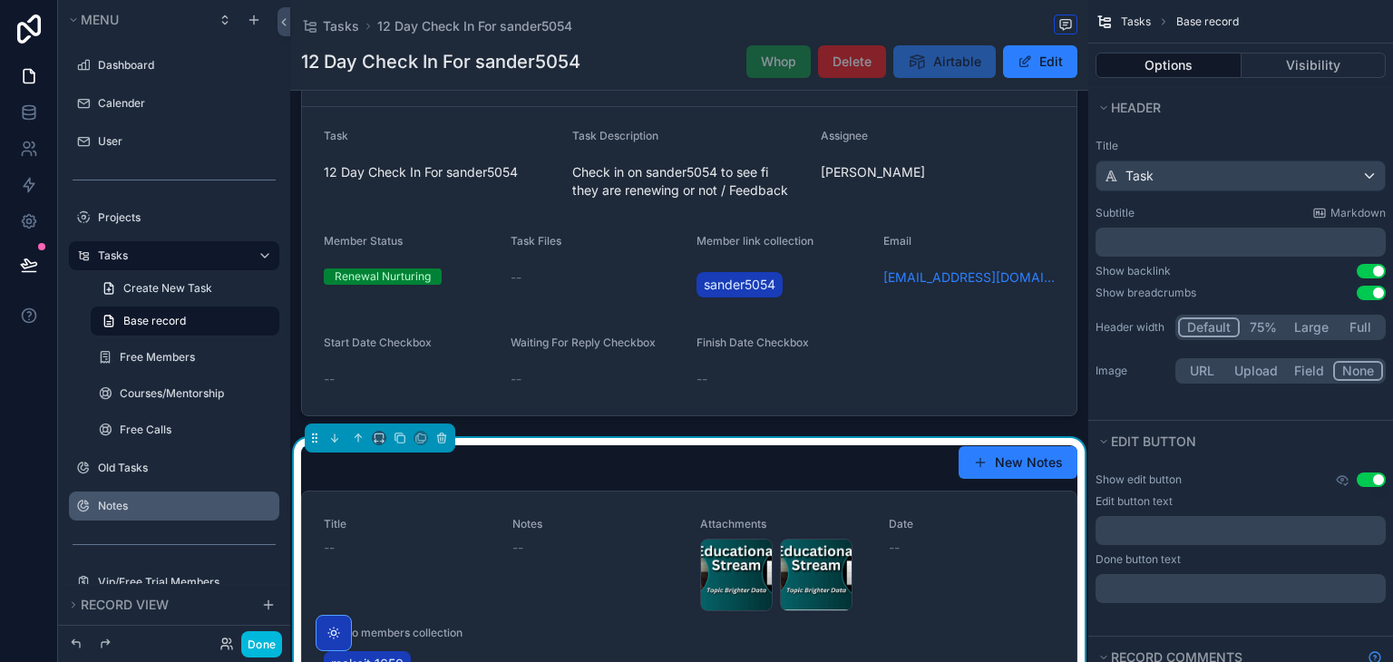
scroll to position [412, 0]
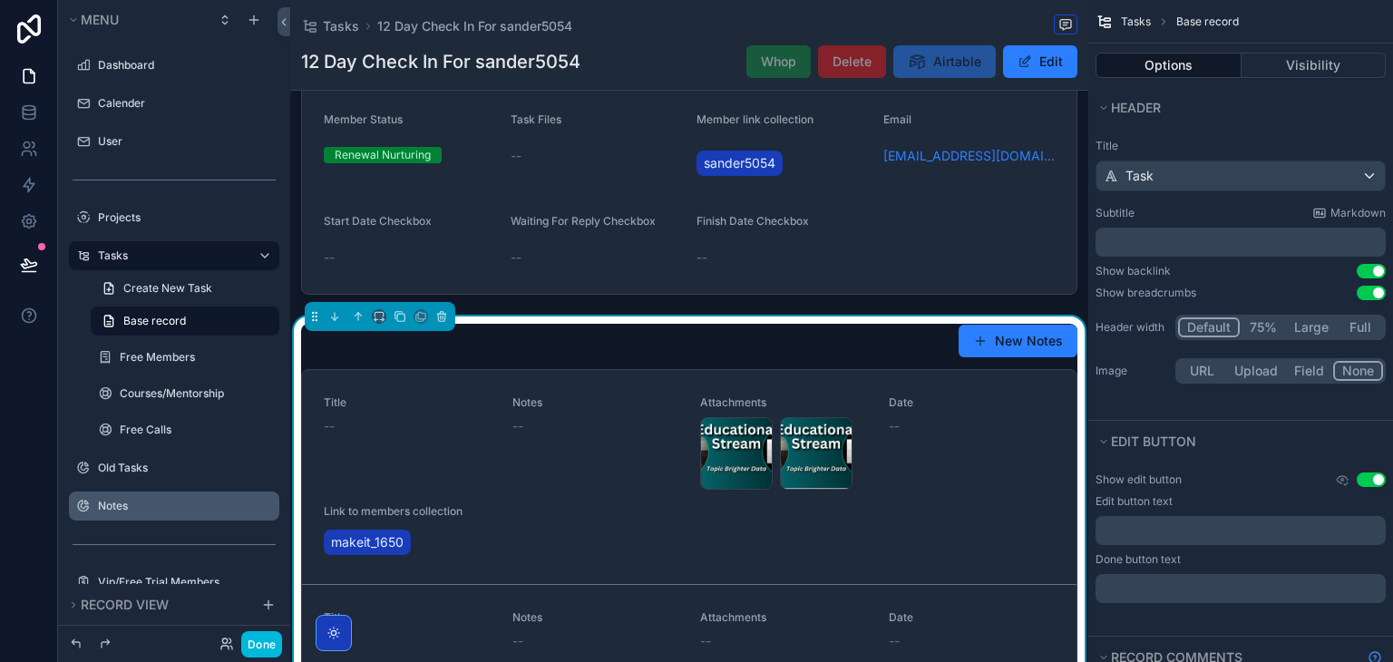
click at [542, 353] on div "New Notes" at bounding box center [689, 341] width 776 height 34
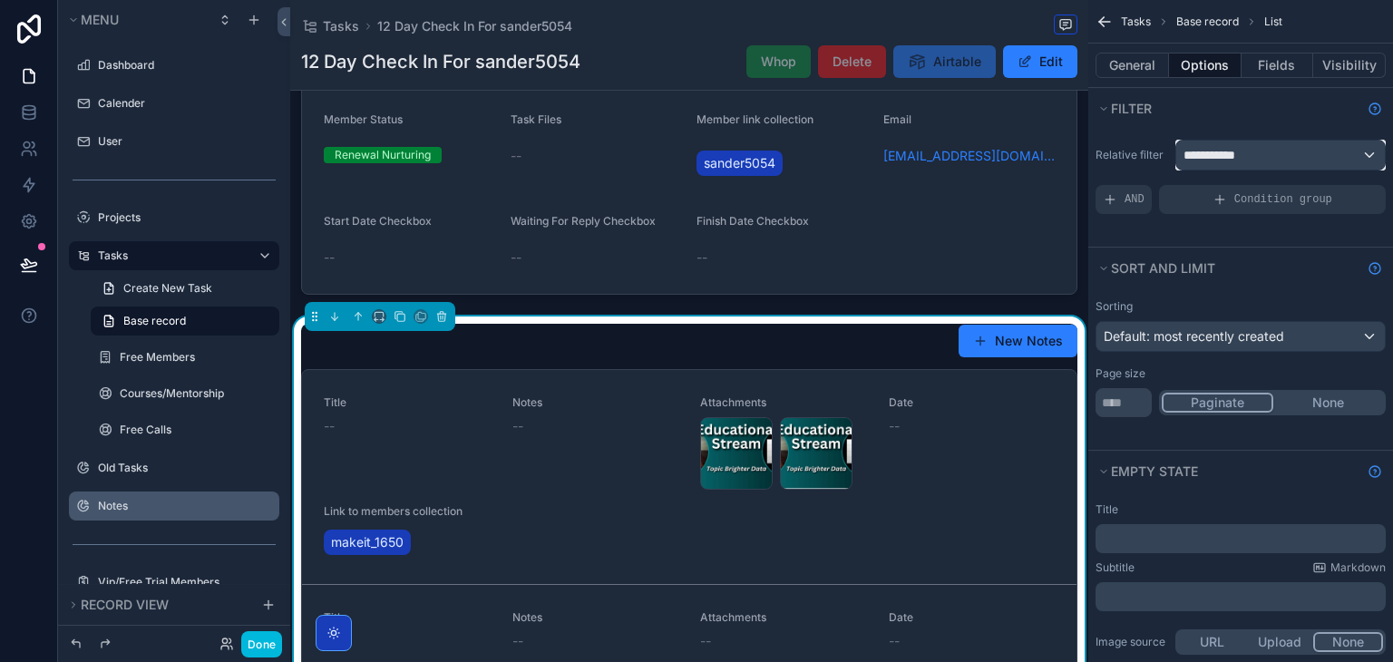
click at [1186, 144] on div "**********" at bounding box center [1280, 155] width 209 height 29
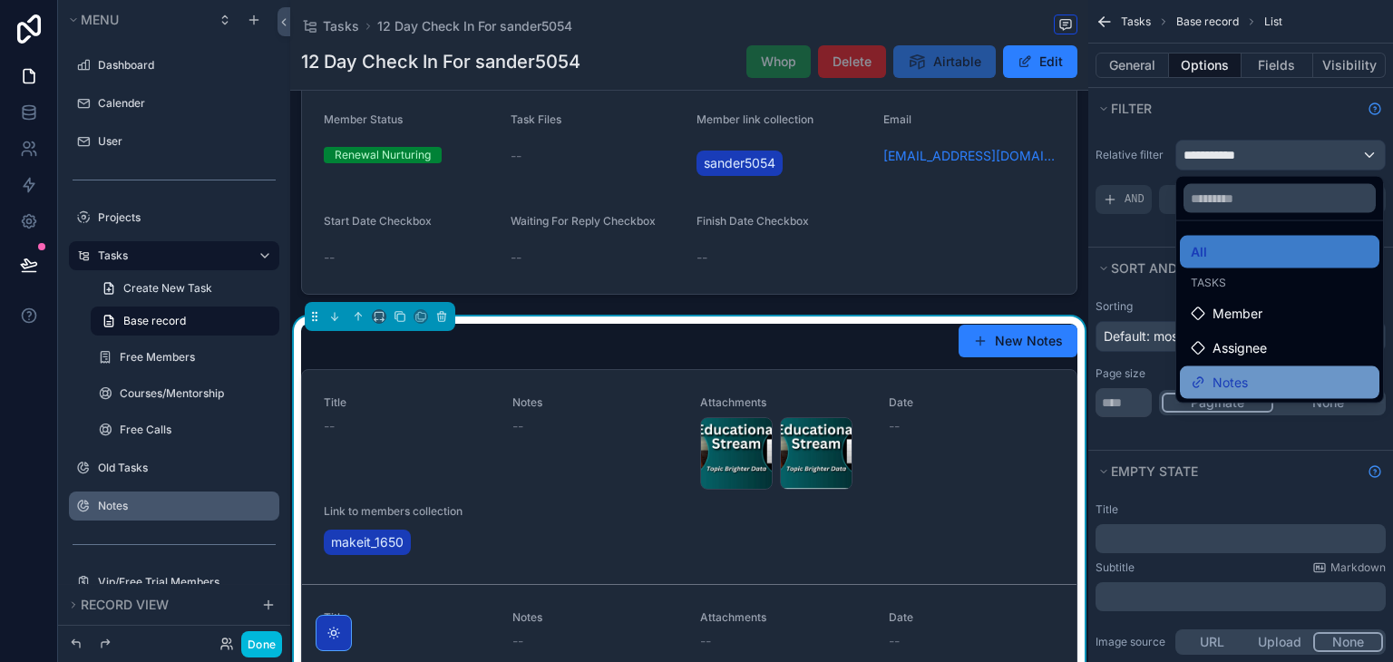
click at [1263, 390] on div "Notes" at bounding box center [1280, 383] width 178 height 22
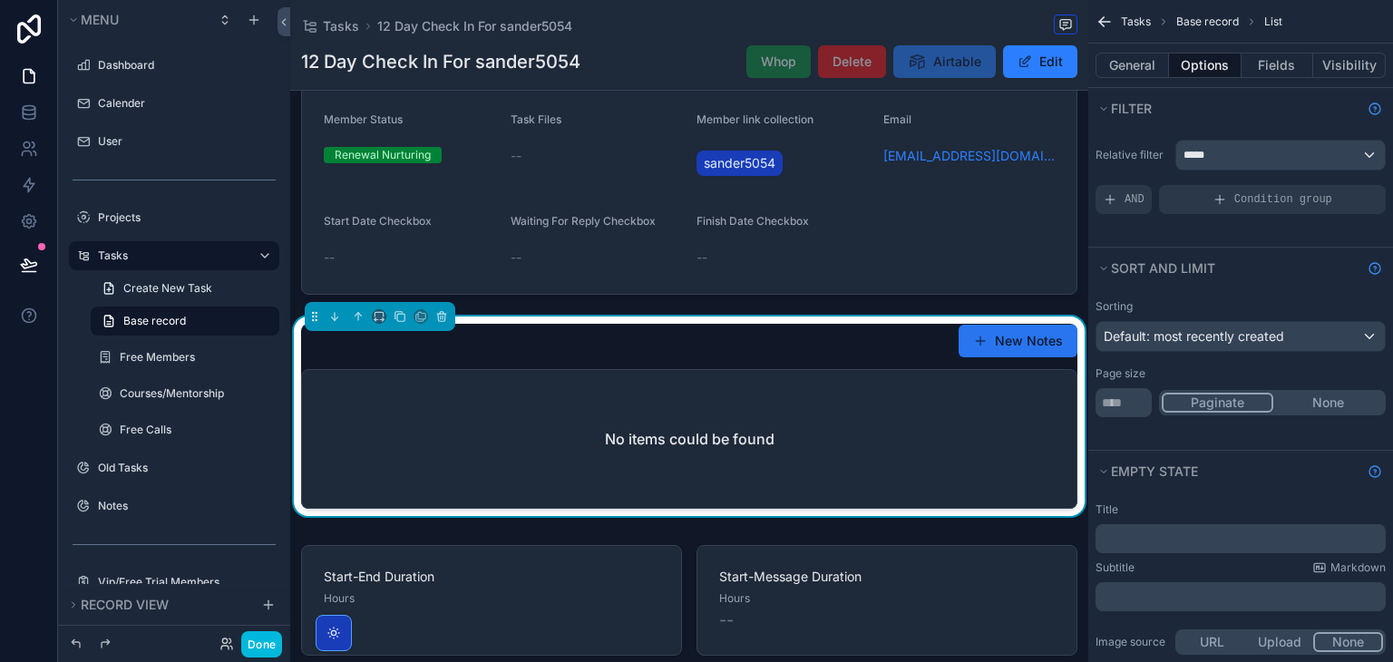
click at [998, 344] on button "New Notes" at bounding box center [1018, 341] width 119 height 33
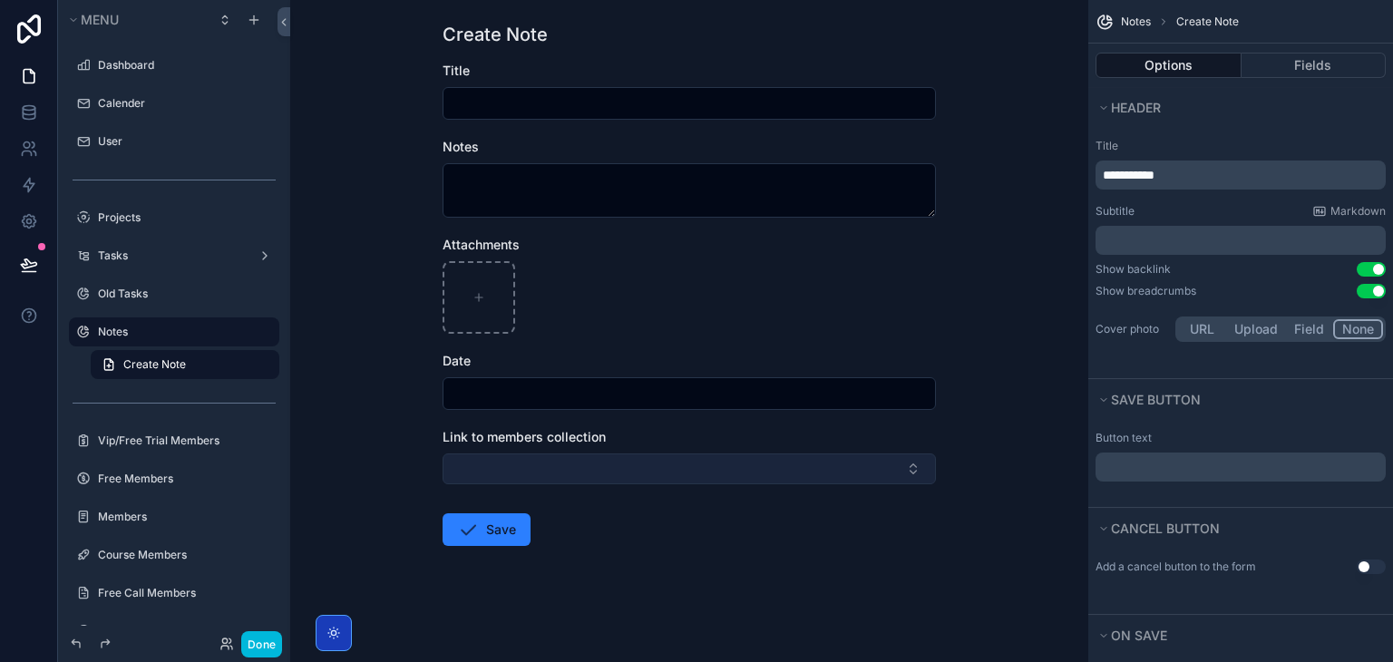
scroll to position [69, 0]
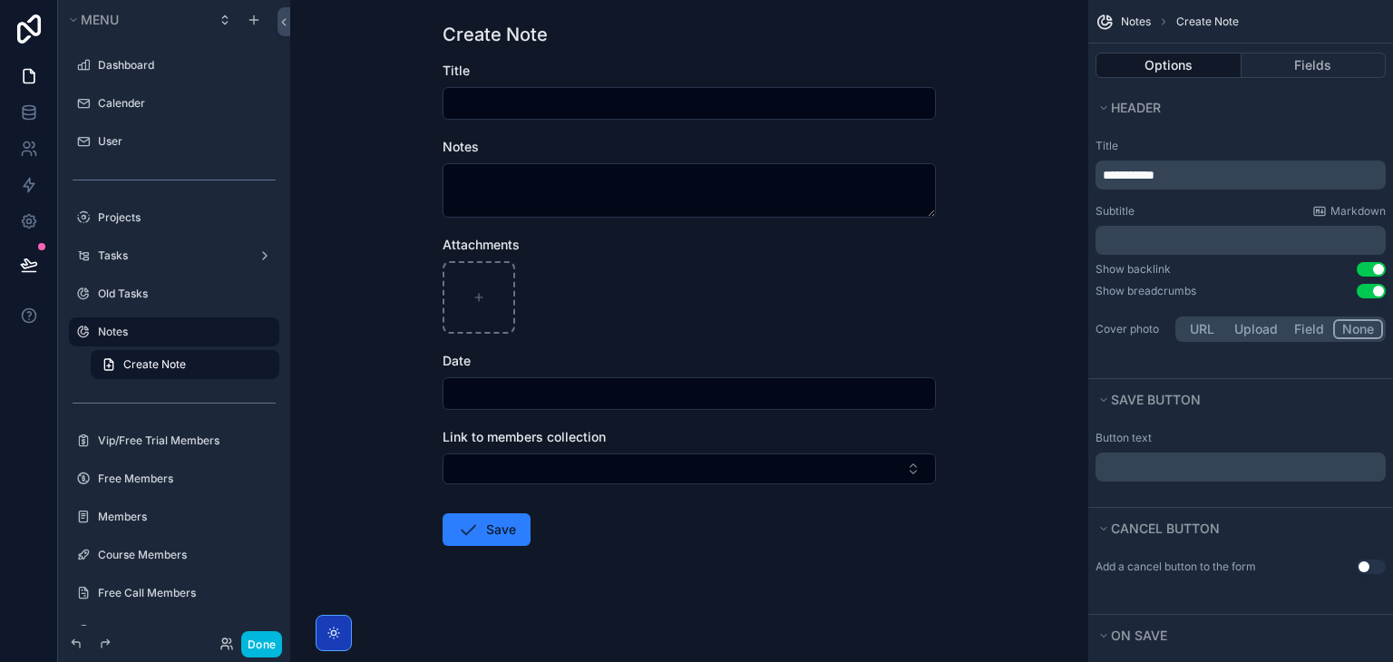
click at [584, 92] on input "scrollable content" at bounding box center [690, 103] width 492 height 25
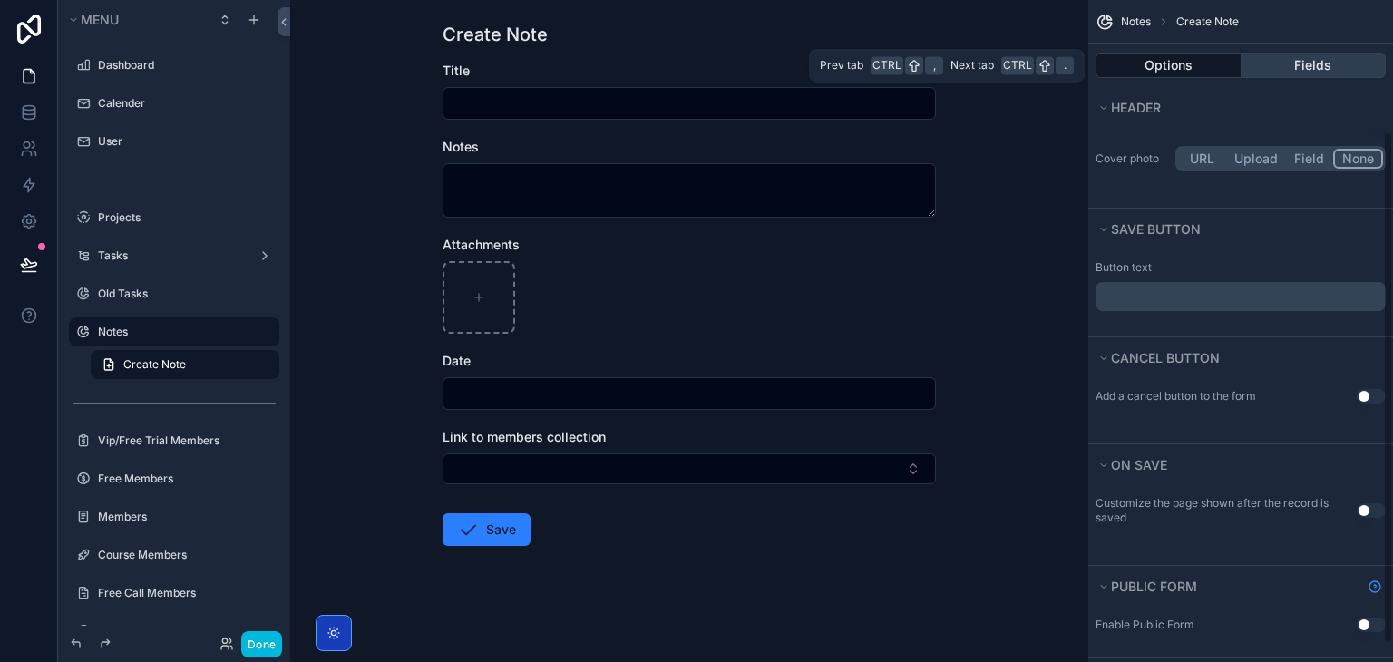
click at [1281, 73] on button "Fields" at bounding box center [1314, 65] width 145 height 25
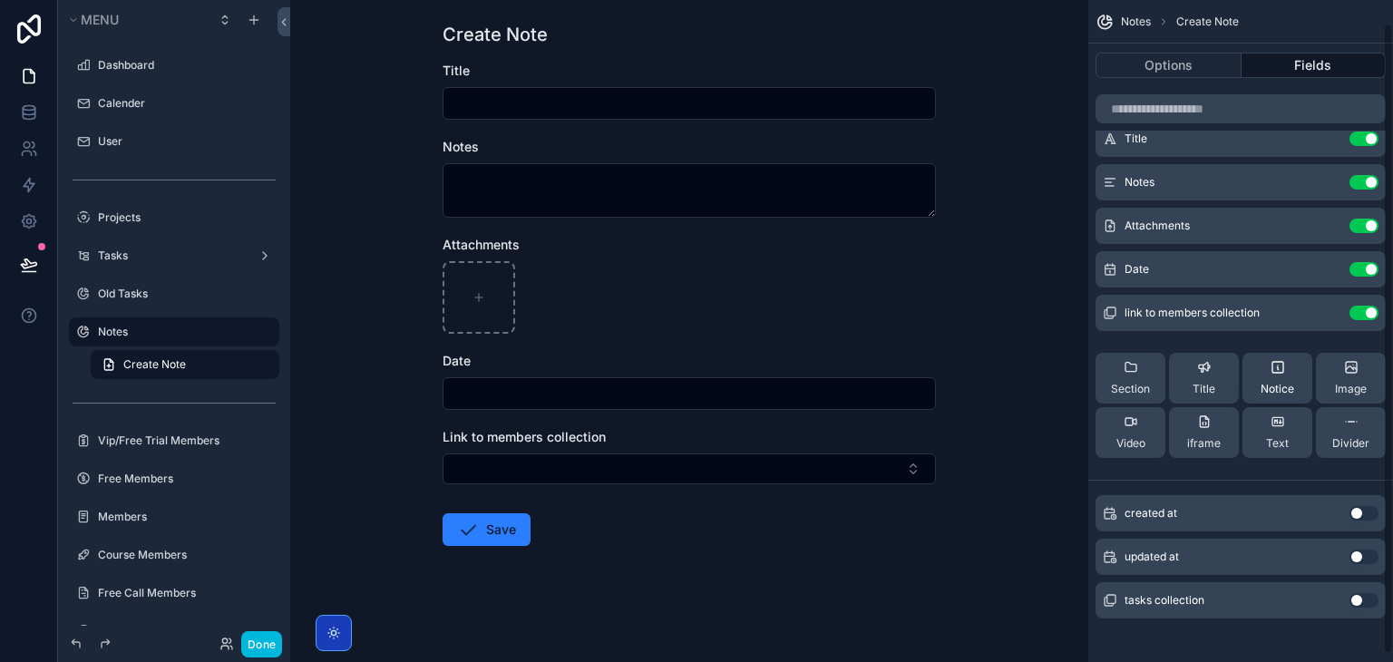
scroll to position [25, 0]
click at [817, 102] on input "scrollable content" at bounding box center [690, 103] width 492 height 25
type input "*****"
click at [776, 179] on textarea "scrollable content" at bounding box center [689, 190] width 493 height 54
type textarea "***"
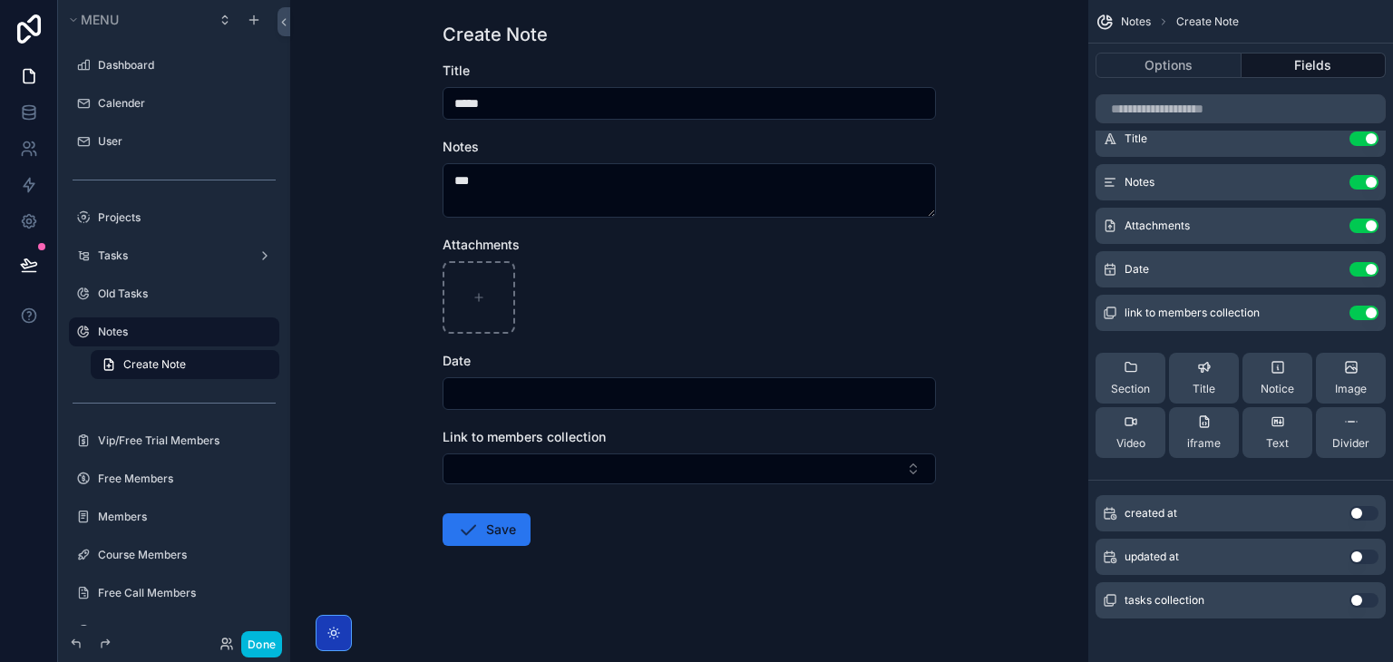
click at [493, 520] on button "Save" at bounding box center [487, 529] width 88 height 33
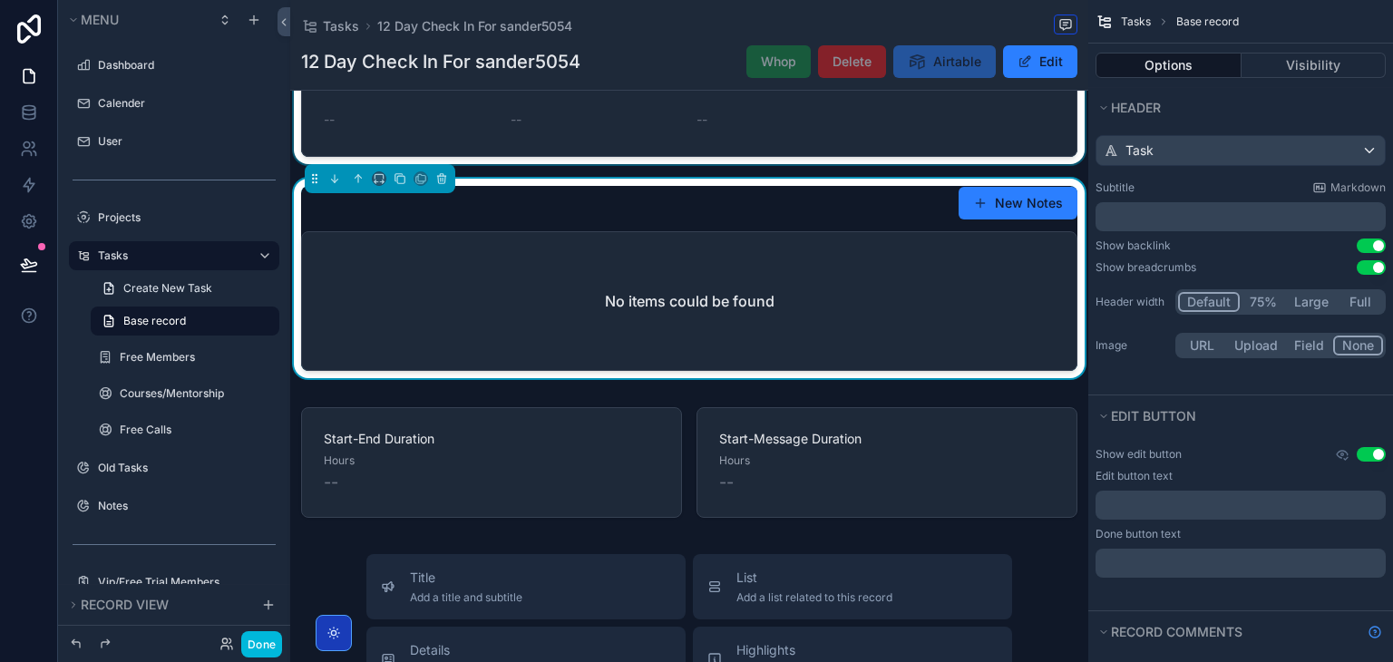
scroll to position [549, 0]
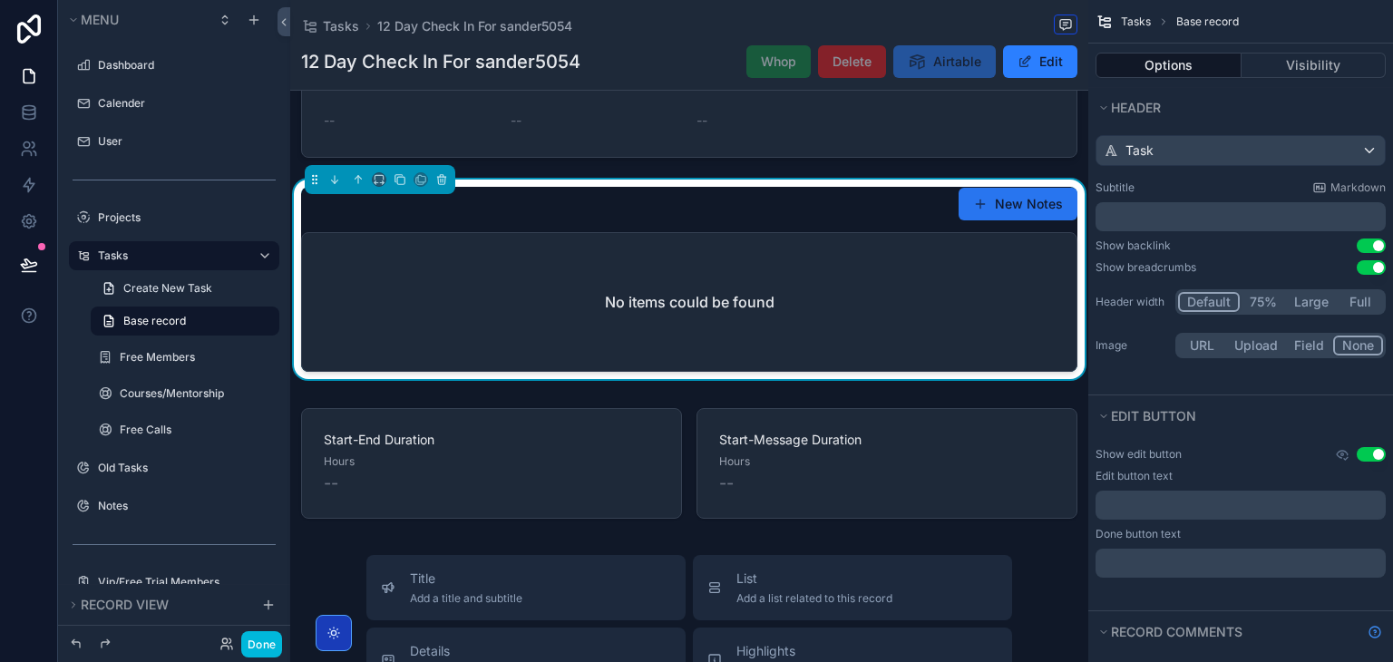
click at [990, 210] on button "New Notes" at bounding box center [1018, 204] width 119 height 33
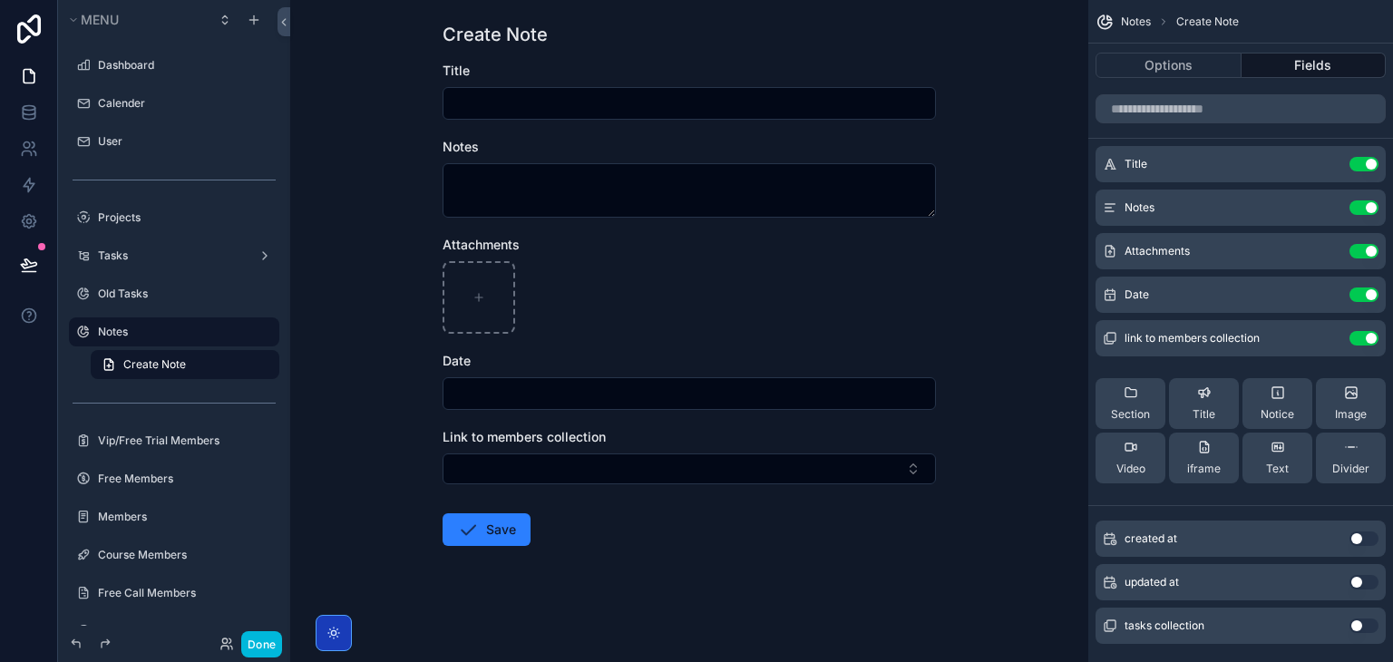
click at [1364, 619] on button "Use setting" at bounding box center [1364, 626] width 29 height 15
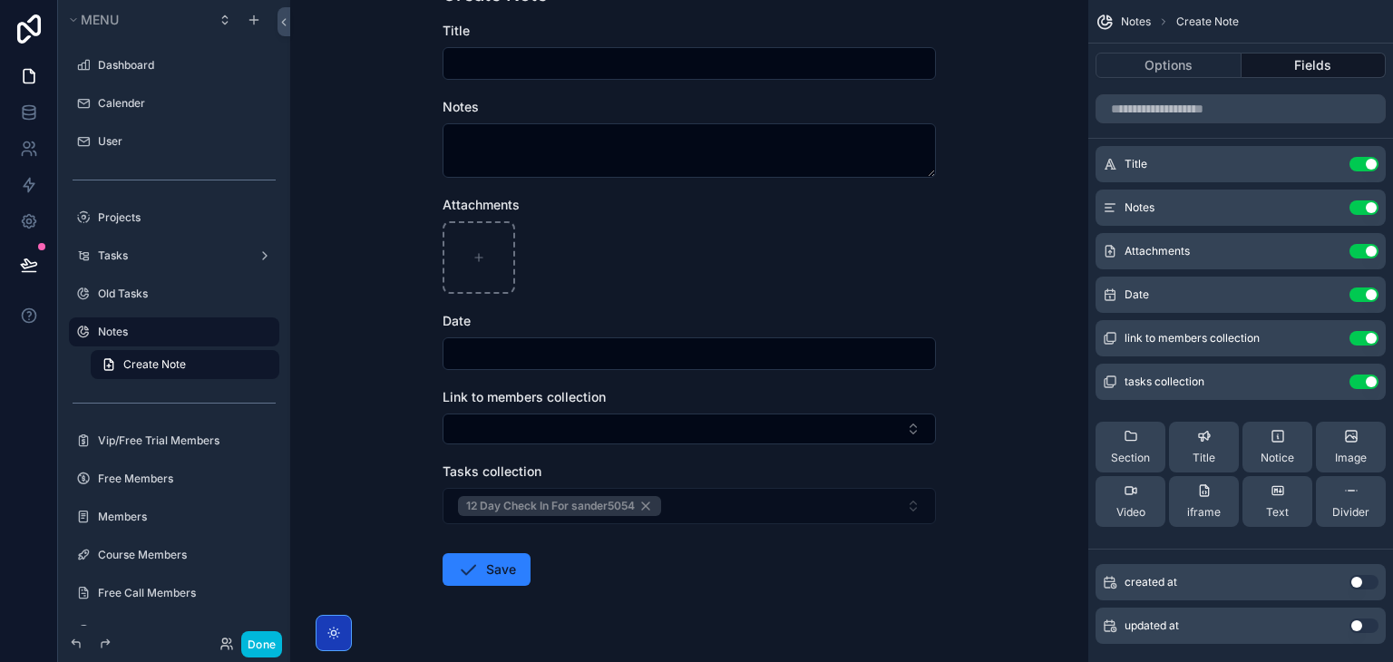
scroll to position [98, 0]
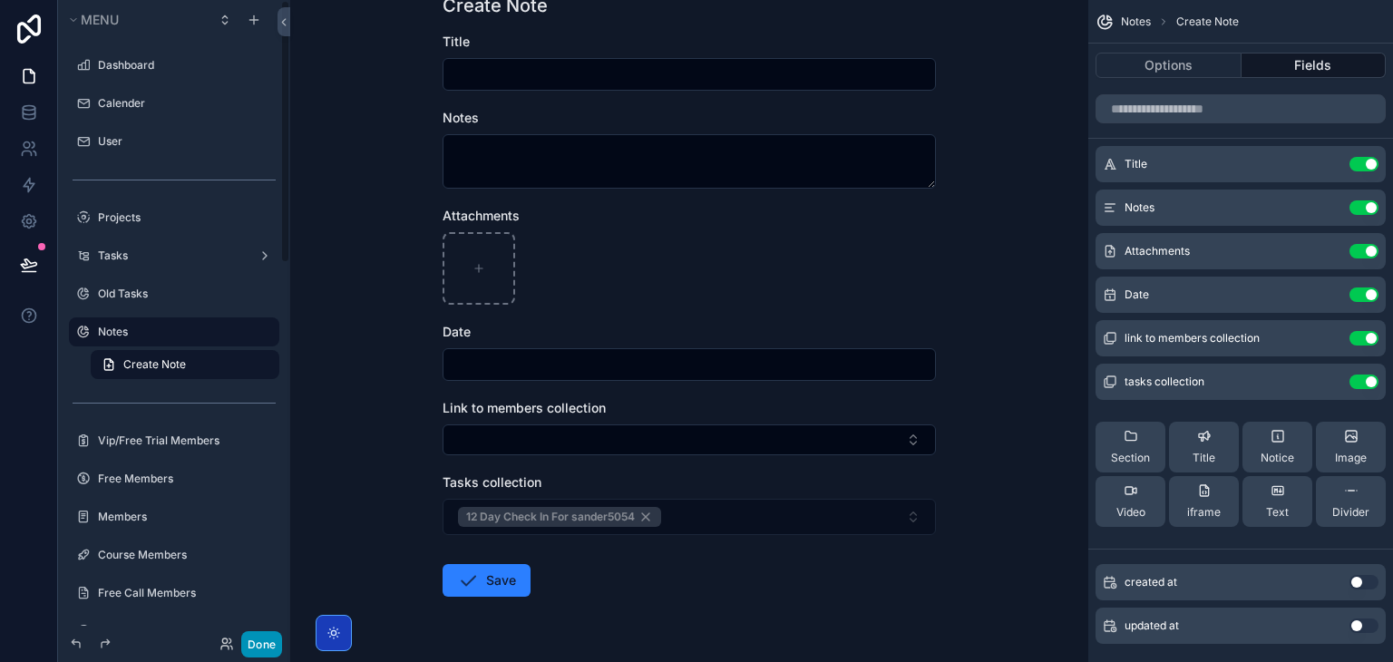
click at [243, 646] on button "Done" at bounding box center [261, 644] width 41 height 26
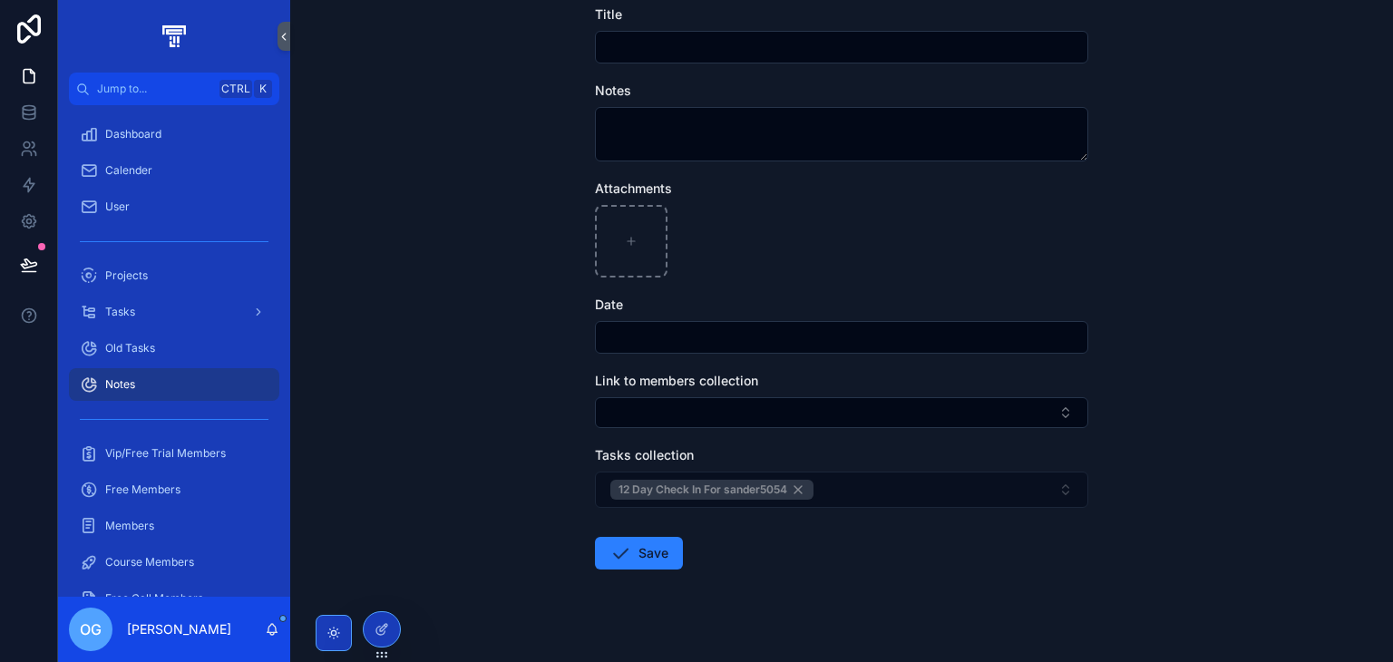
scroll to position [131, 0]
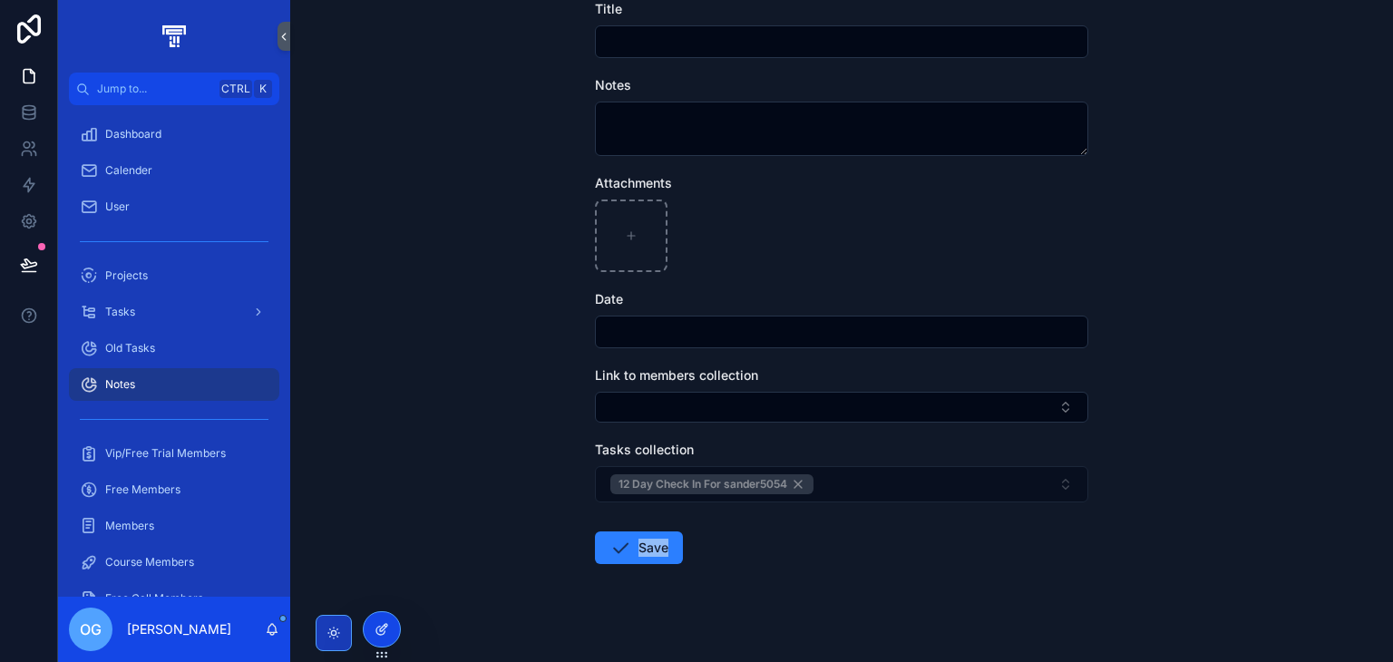
drag, startPoint x: 815, startPoint y: 485, endPoint x: 365, endPoint y: 625, distance: 471.9
click at [365, 625] on div "Jump to... Ctrl K Dashboard Calender User Projects Tasks Old Tasks Notes Vip/Fr…" at bounding box center [725, 331] width 1335 height 662
click at [365, 625] on div at bounding box center [382, 629] width 36 height 34
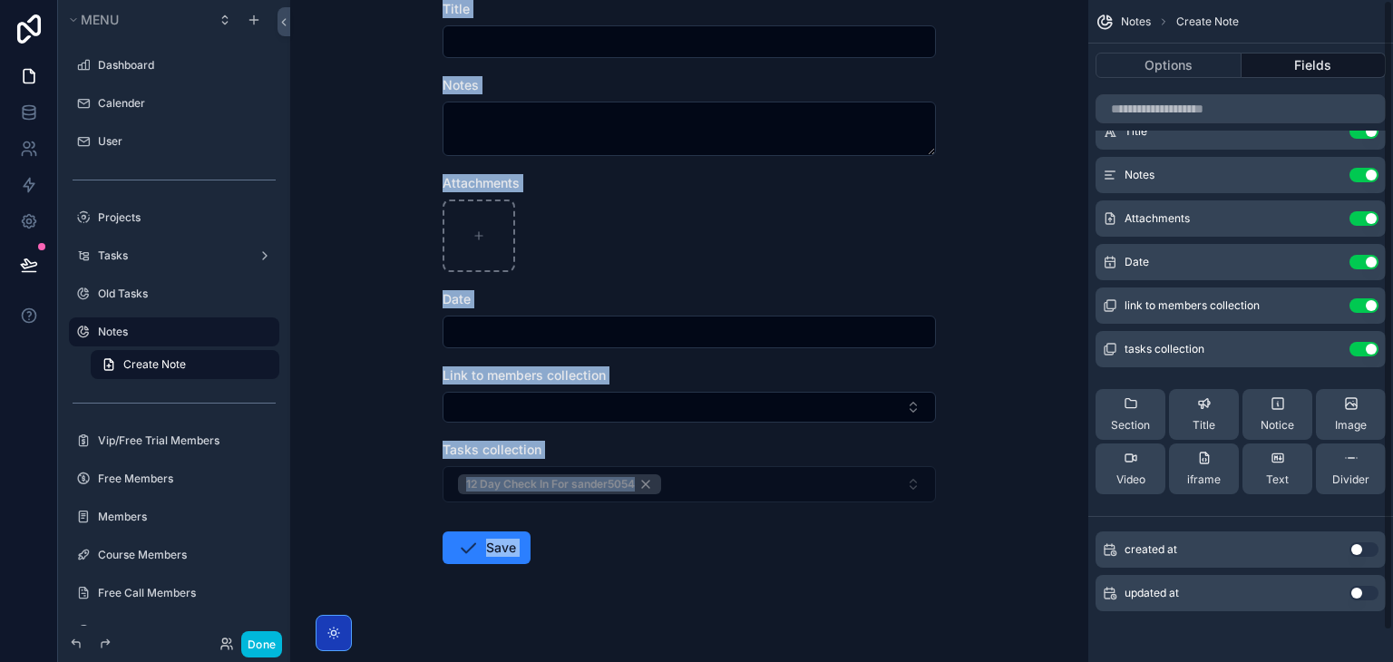
scroll to position [0, 0]
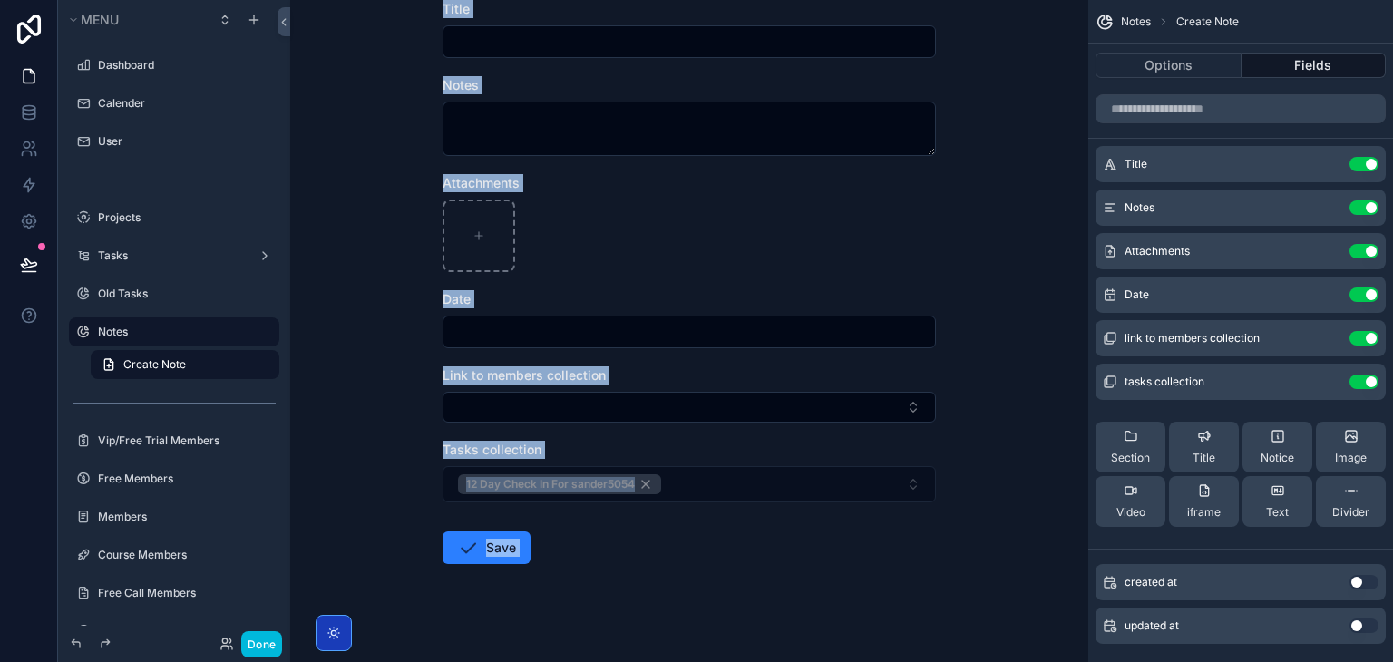
click at [0, 0] on icon "scrollable content" at bounding box center [0, 0] width 0 height 0
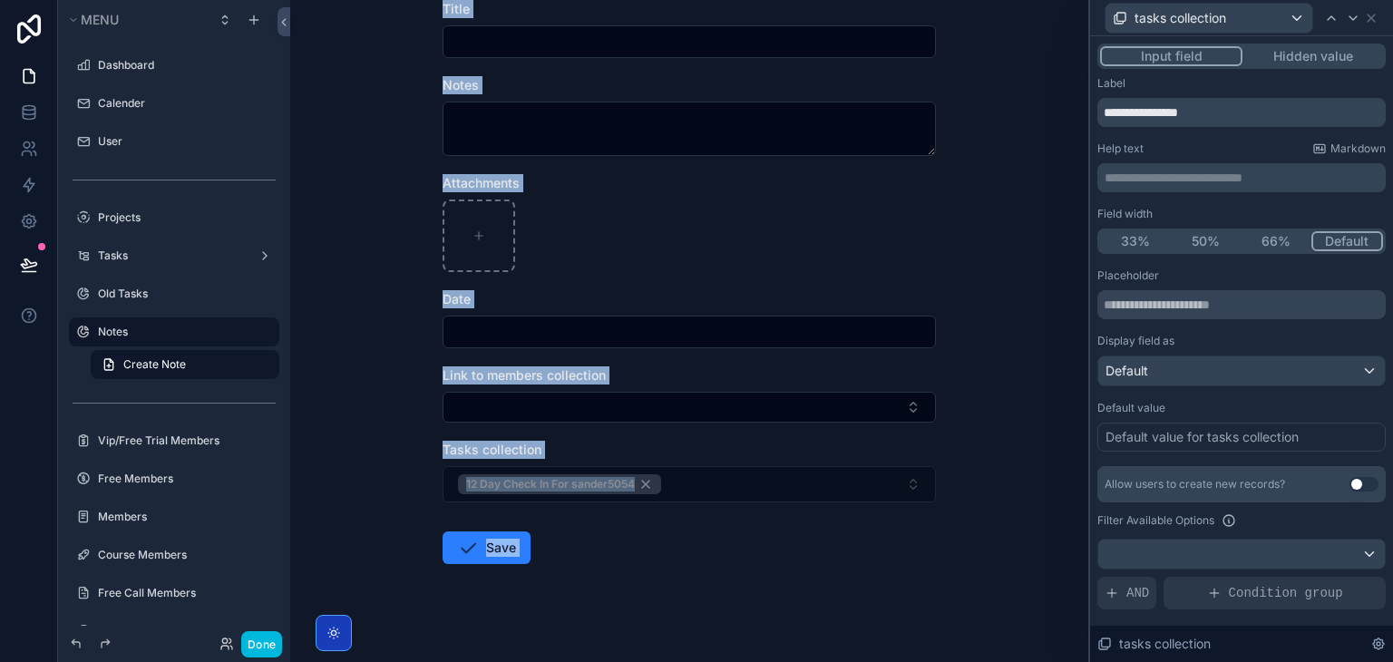
click at [1290, 52] on button "Hidden value" at bounding box center [1313, 56] width 141 height 20
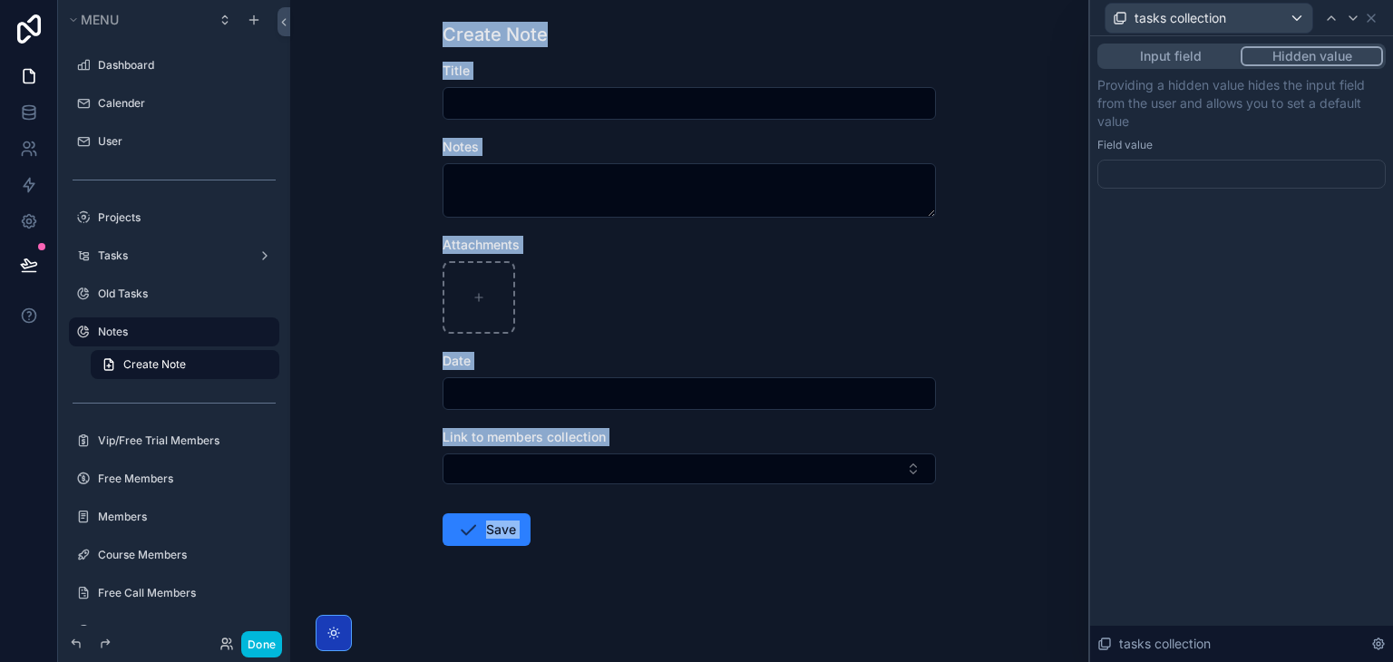
scroll to position [69, 0]
click at [1212, 64] on button "Input field" at bounding box center [1170, 56] width 141 height 20
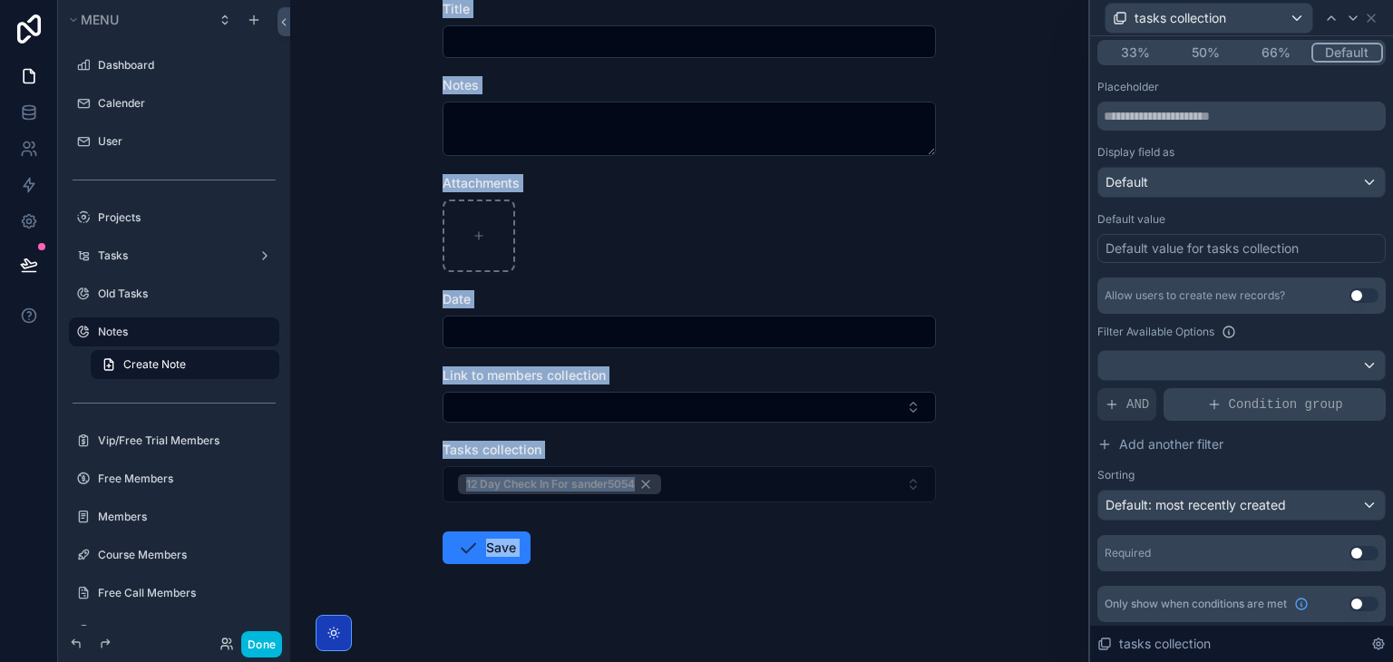
scroll to position [189, 0]
click at [1241, 372] on div at bounding box center [1241, 365] width 287 height 29
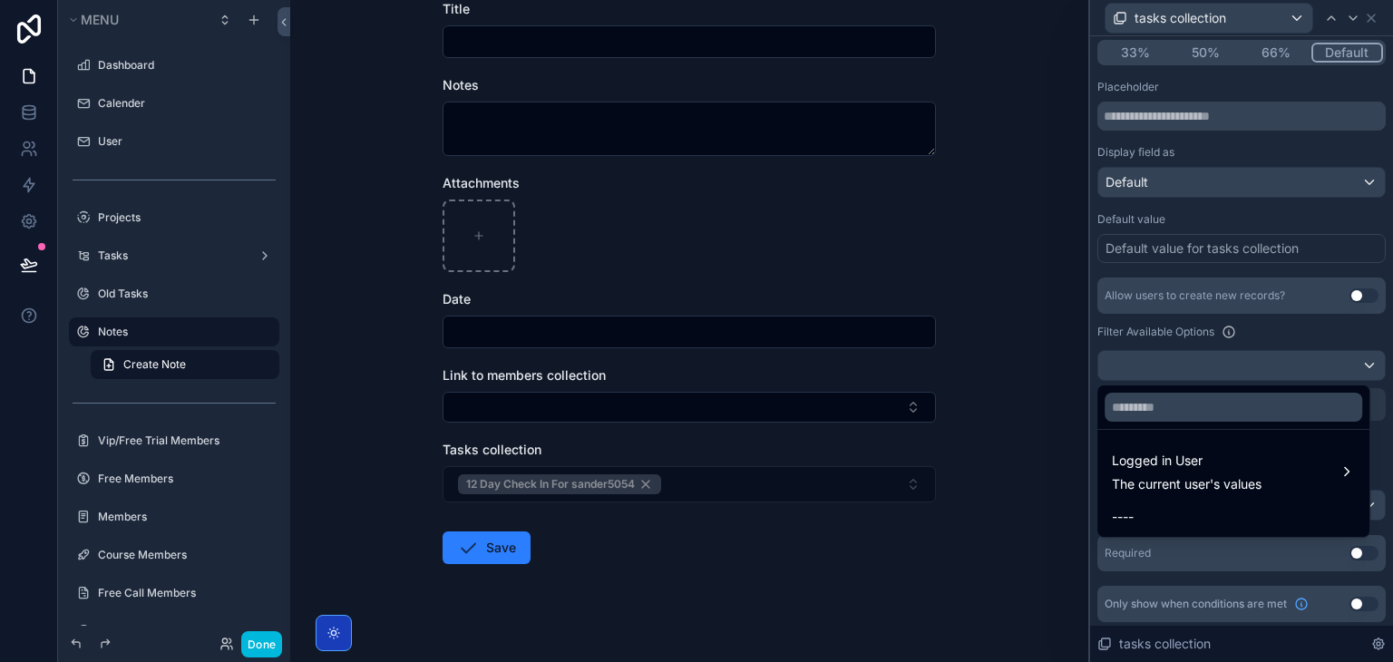
click at [1251, 305] on div at bounding box center [1241, 331] width 303 height 662
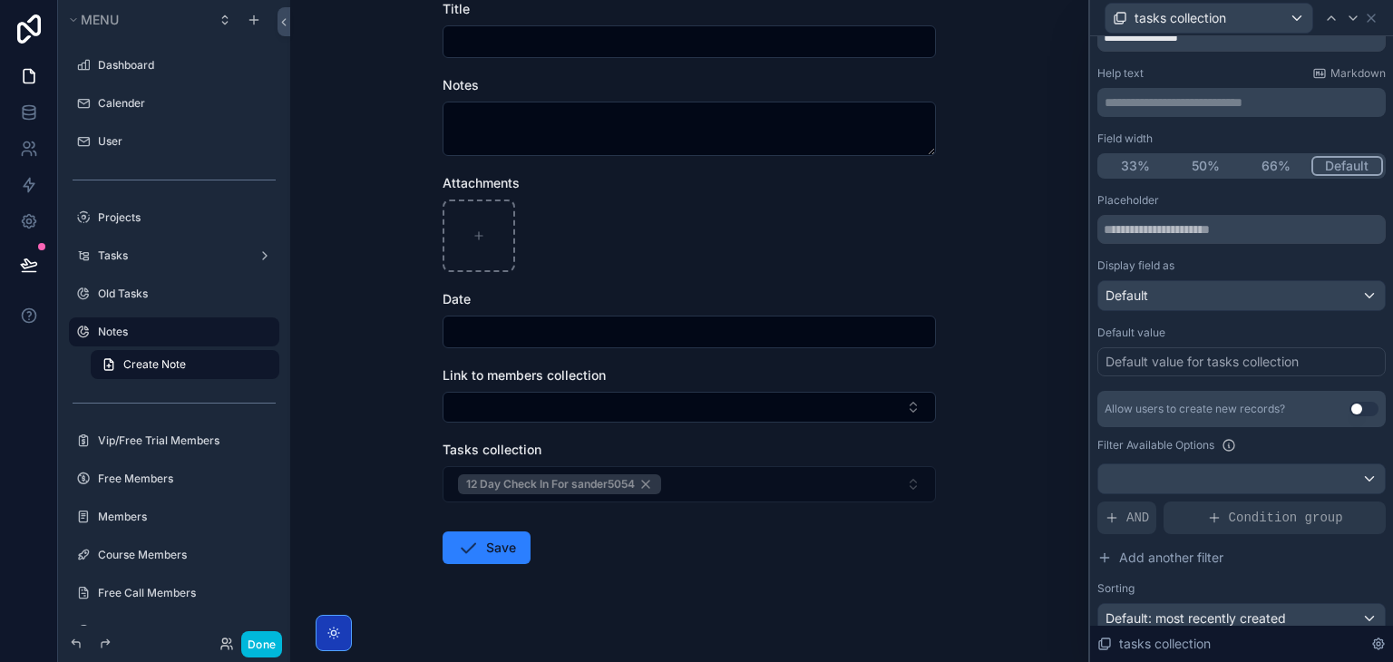
scroll to position [0, 0]
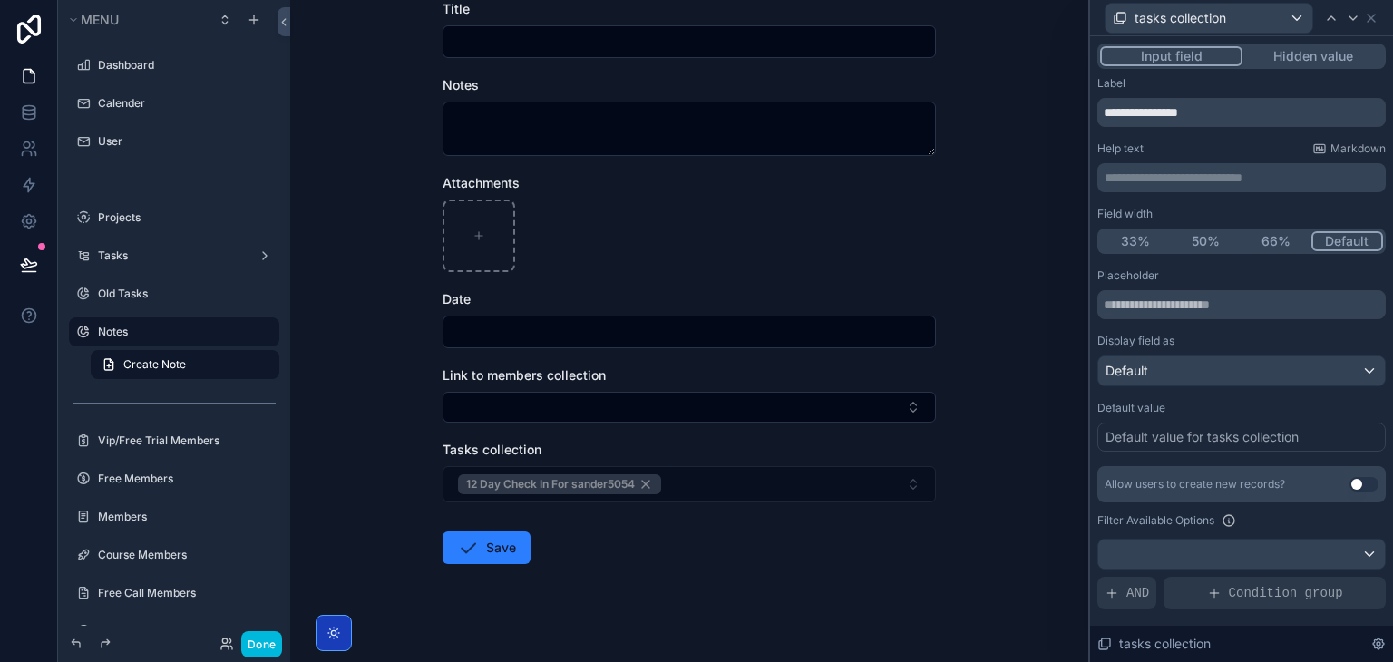
click at [1214, 179] on p "**********" at bounding box center [1244, 178] width 278 height 18
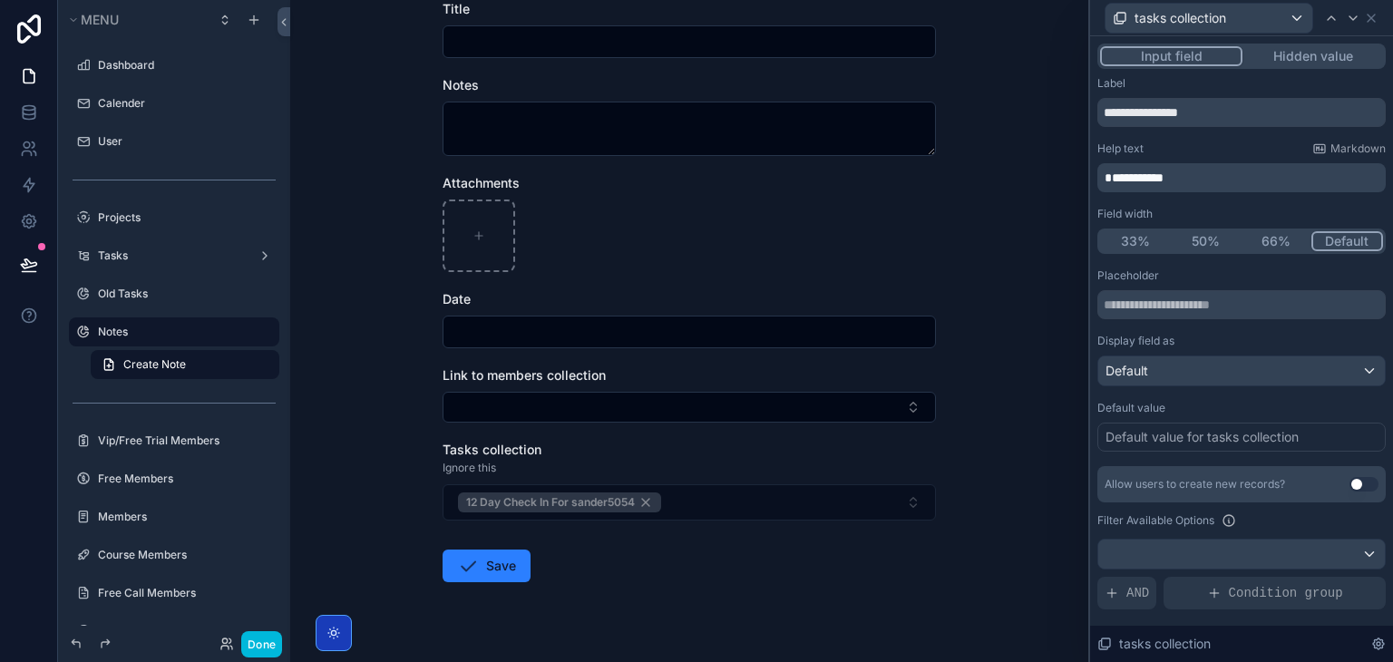
click at [1207, 165] on div "**********" at bounding box center [1242, 177] width 288 height 29
click at [1252, 20] on div "tasks collection" at bounding box center [1209, 18] width 207 height 29
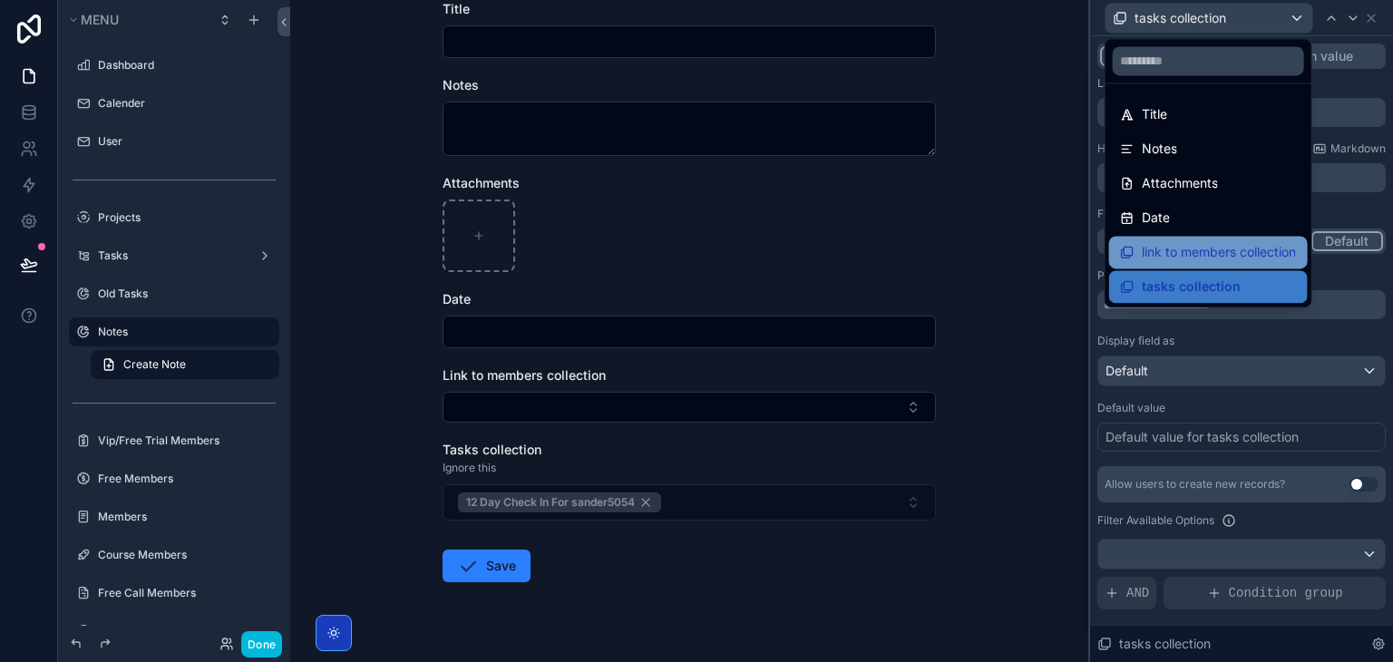
click at [1205, 256] on span "link to members collection" at bounding box center [1219, 252] width 154 height 22
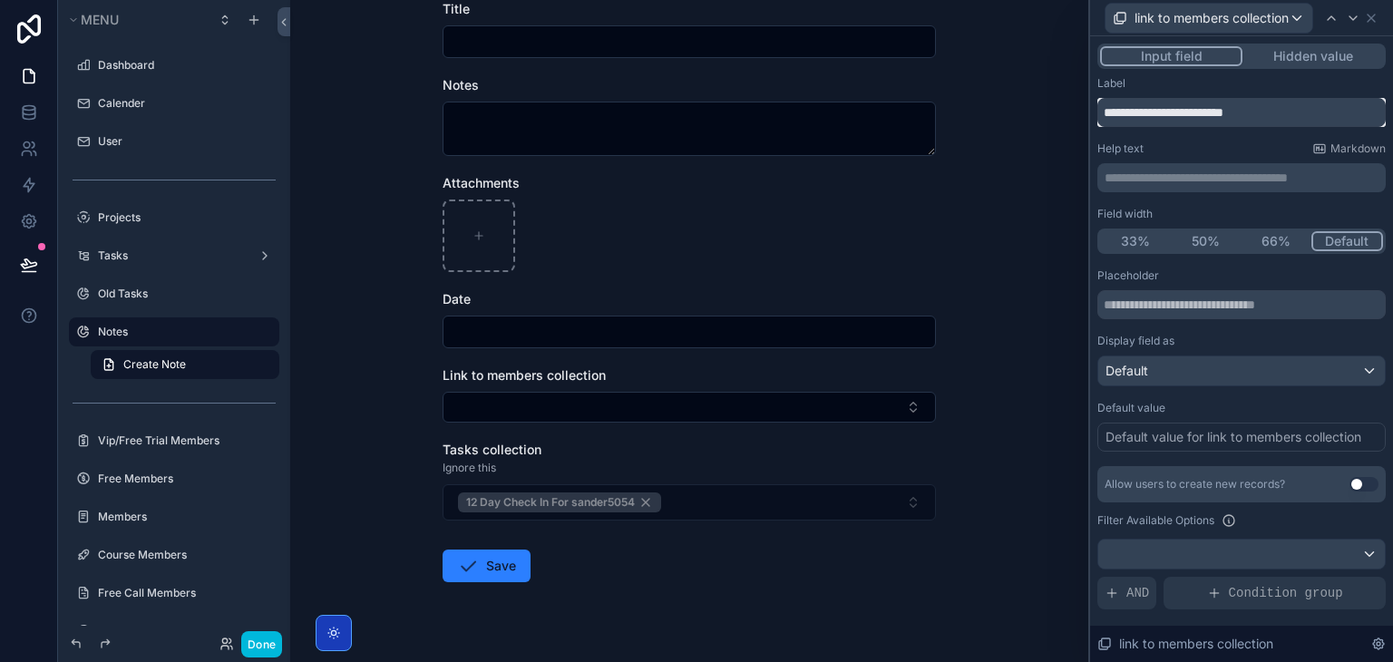
click at [1196, 113] on input "**********" at bounding box center [1242, 112] width 288 height 29
type input "*"
type input "******"
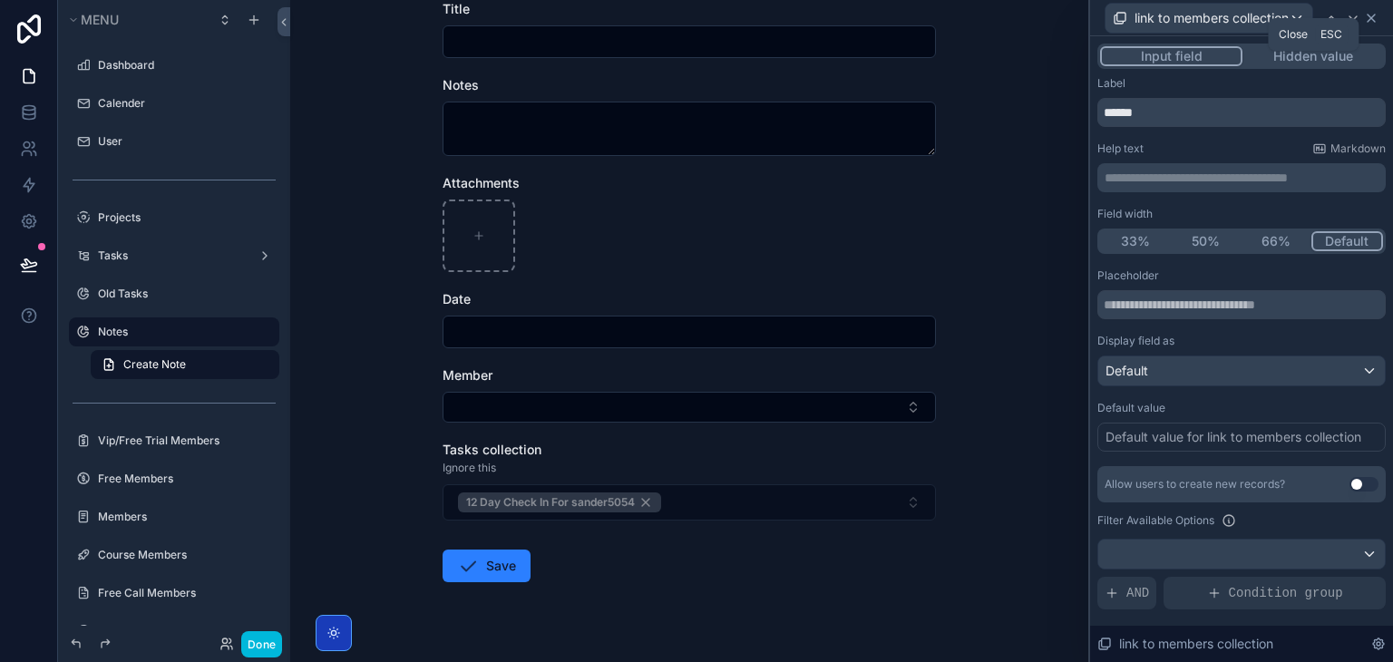
click at [1371, 24] on icon at bounding box center [1371, 18] width 15 height 15
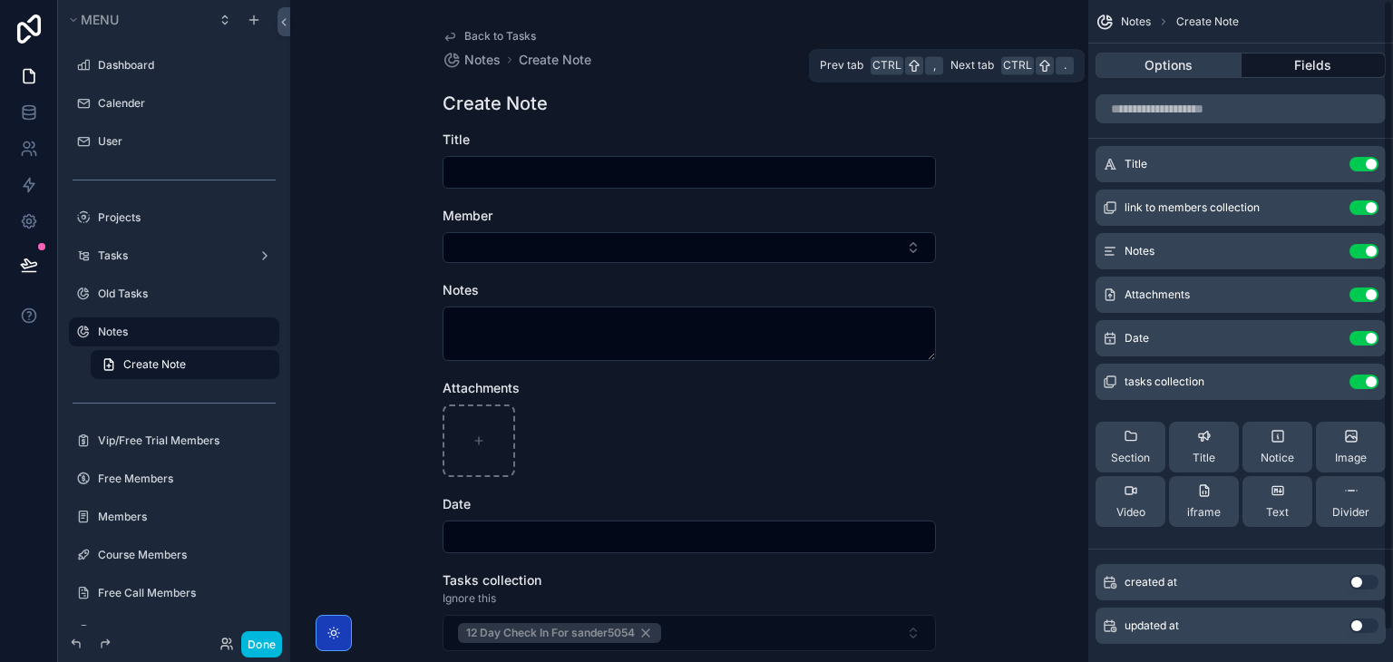
click at [1206, 54] on button "Options" at bounding box center [1169, 65] width 146 height 25
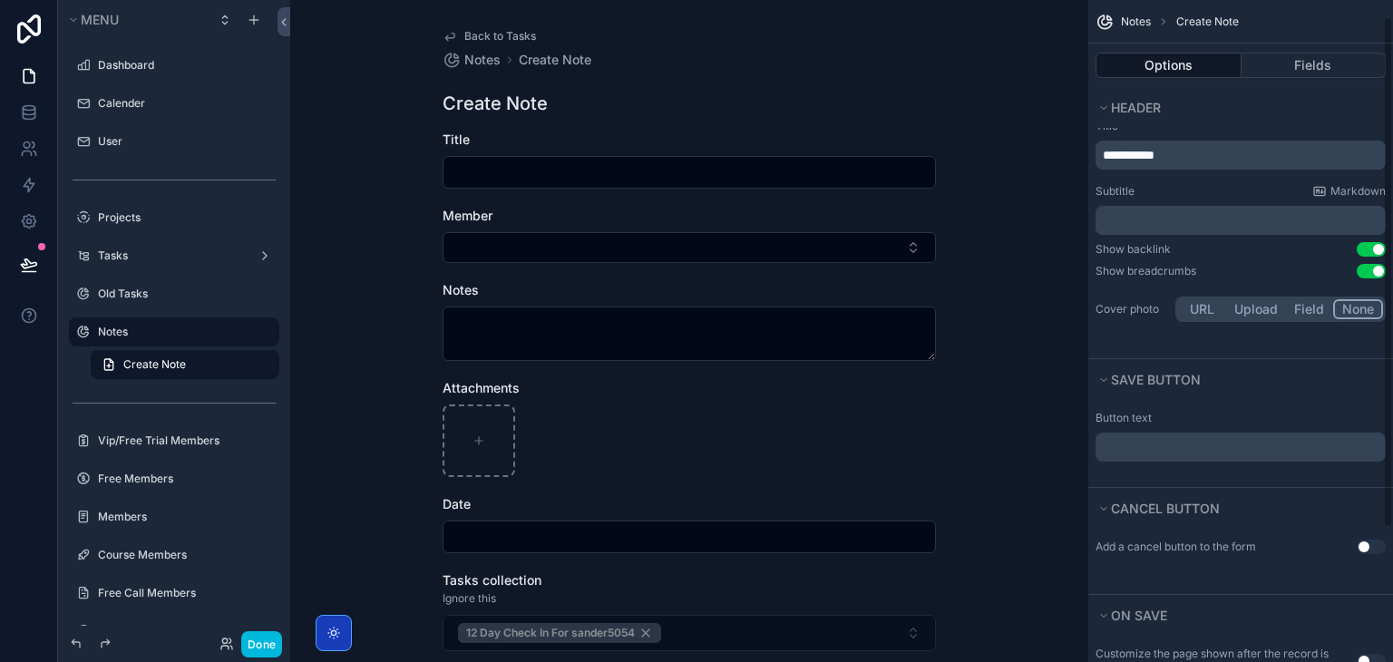
scroll to position [22, 0]
click at [1371, 272] on button "Use setting" at bounding box center [1371, 269] width 29 height 15
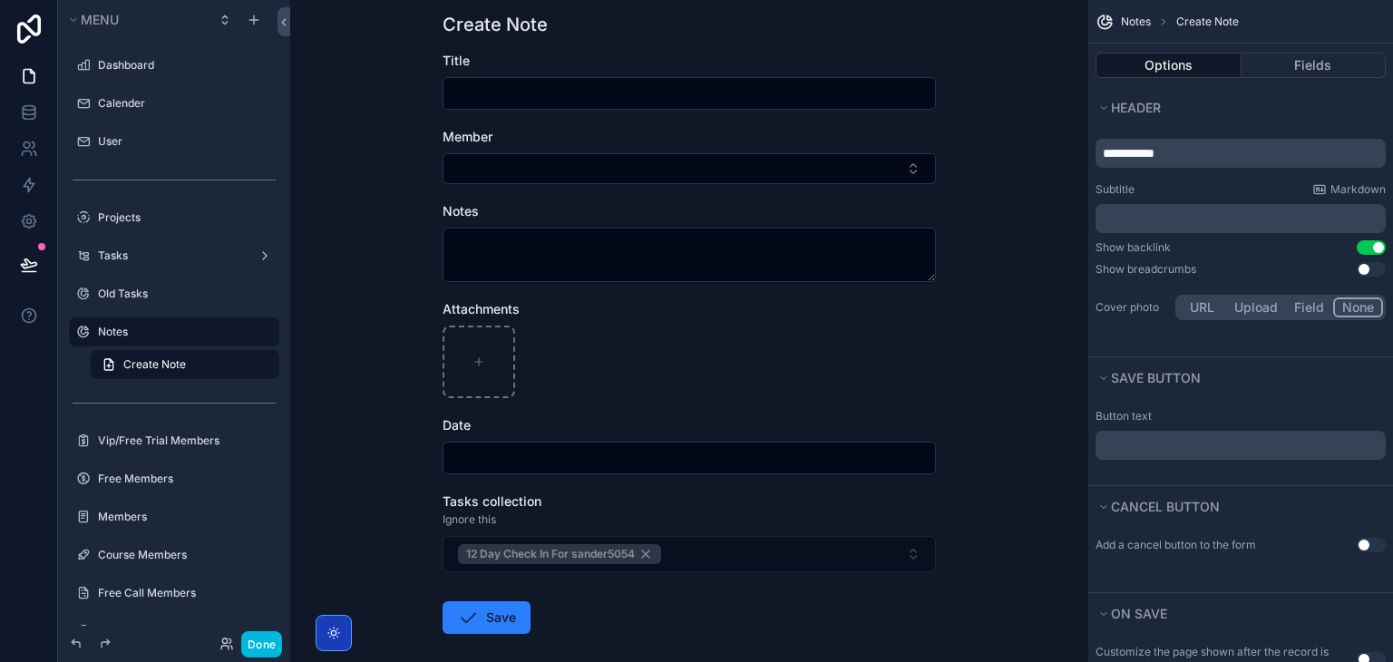
scroll to position [54, 0]
click at [281, 639] on button "Done" at bounding box center [261, 644] width 41 height 26
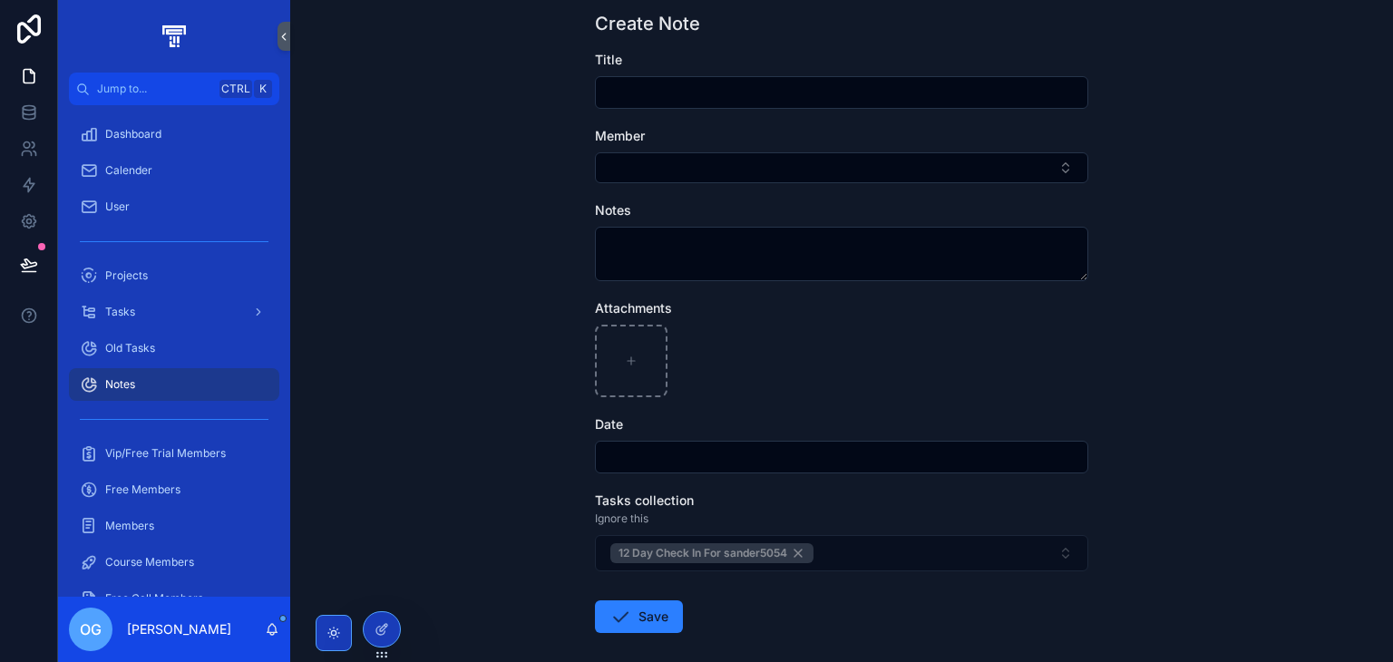
scroll to position [0, 0]
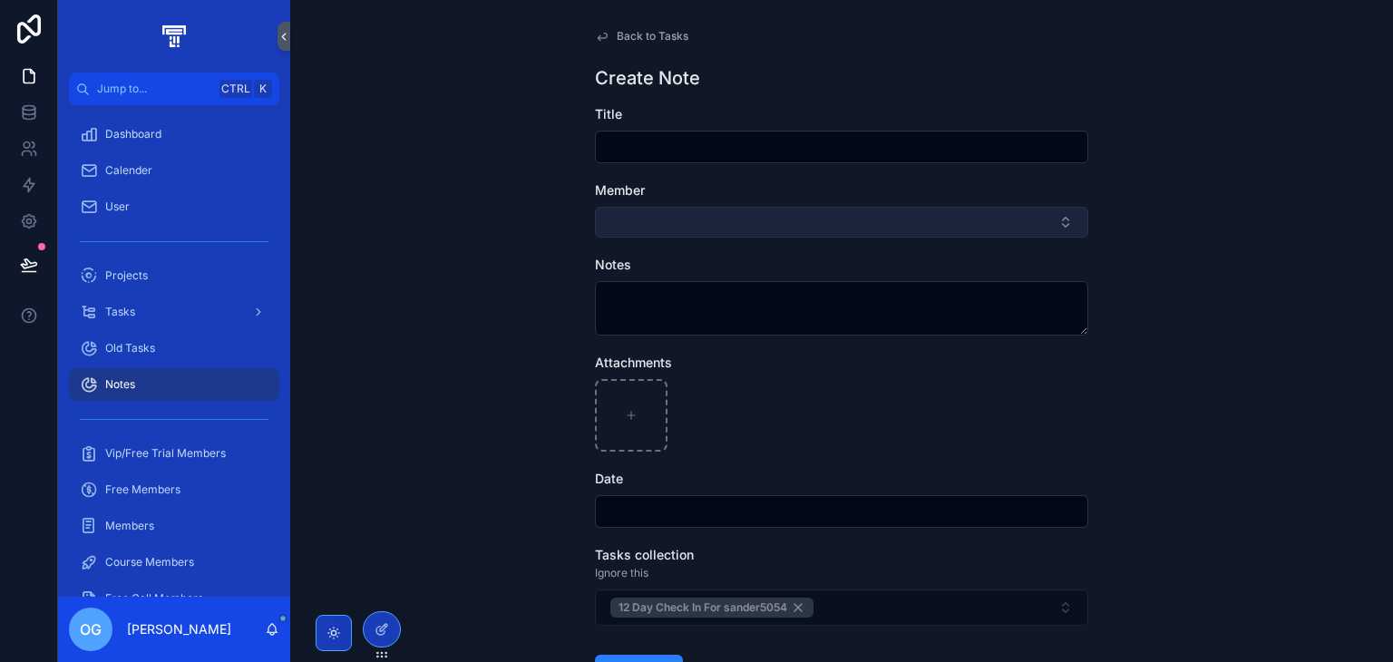
click at [713, 211] on button "Select Button" at bounding box center [841, 222] width 493 height 31
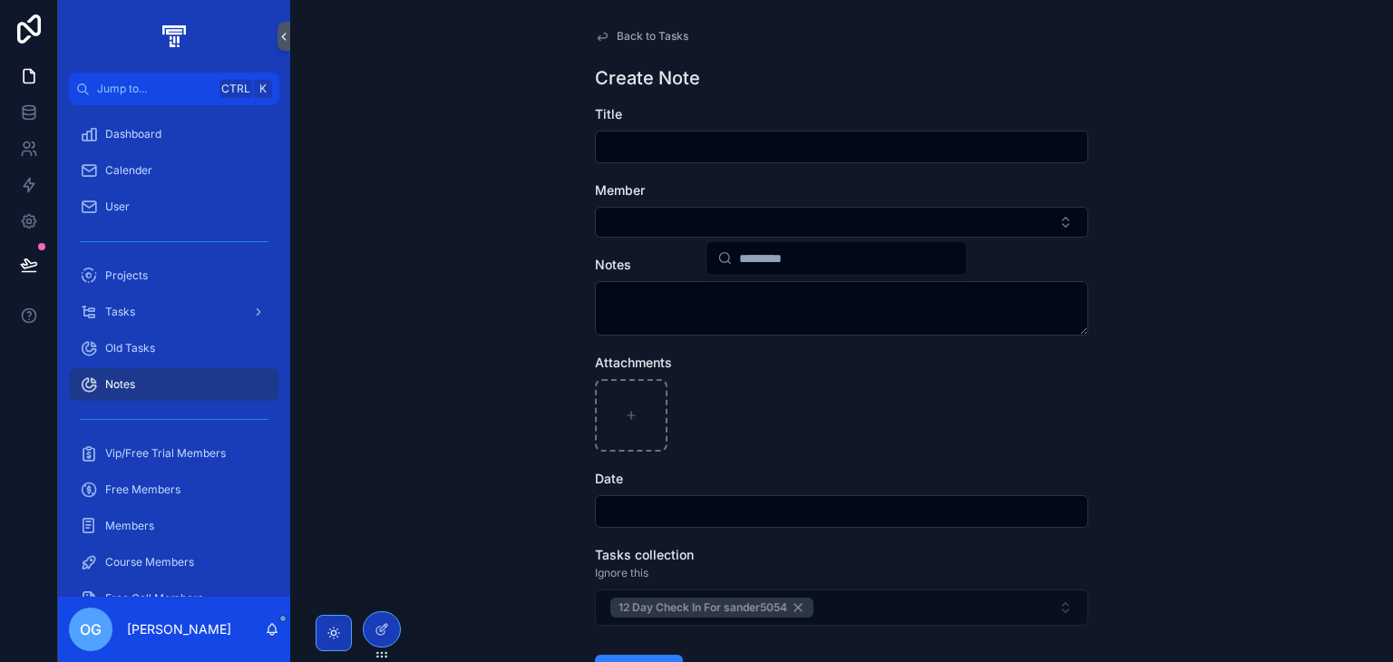
click at [505, 242] on div "Back to Tasks Create Note Title Member Notes Attachments Date Tasks collection …" at bounding box center [841, 331] width 1103 height 662
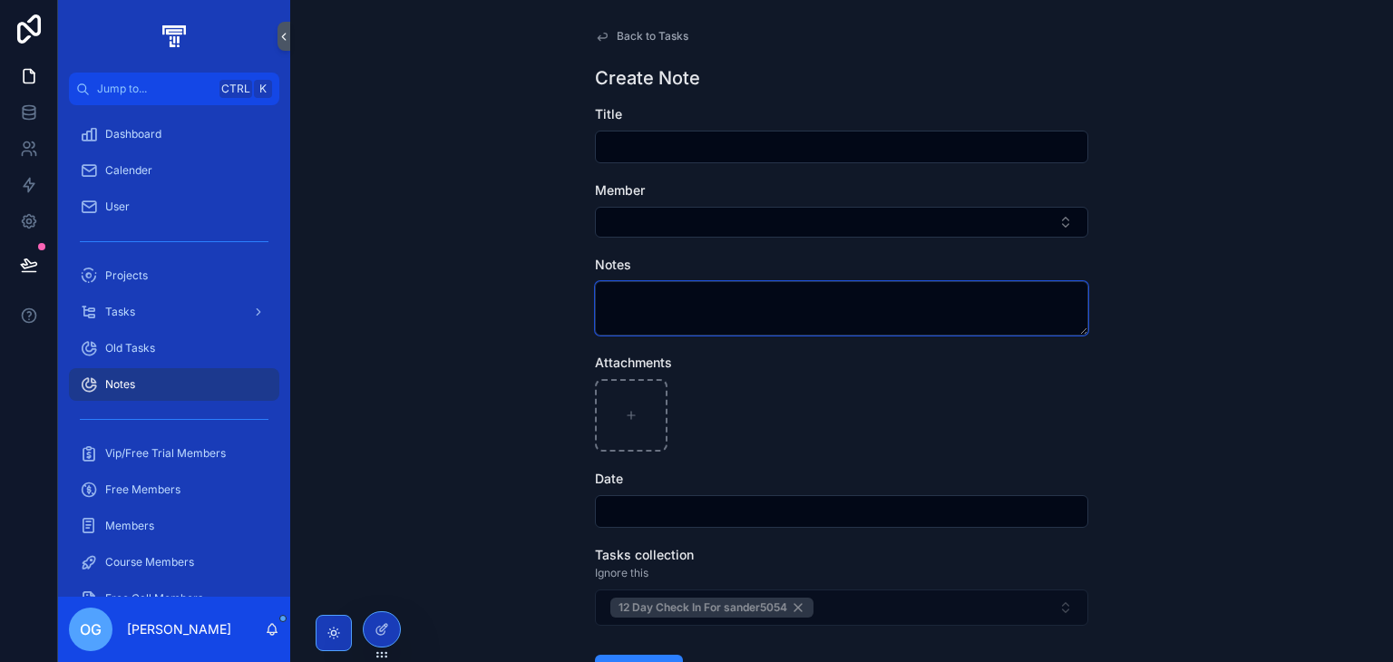
click at [657, 281] on textarea "scrollable content" at bounding box center [841, 308] width 493 height 54
drag, startPoint x: 1081, startPoint y: 331, endPoint x: 1091, endPoint y: 309, distance: 23.9
click at [1091, 309] on div "Back to Tasks Create Note Title Member Notes Attachments Date Tasks collection …" at bounding box center [842, 402] width 522 height 804
click at [686, 499] on input "scrollable content" at bounding box center [842, 511] width 492 height 25
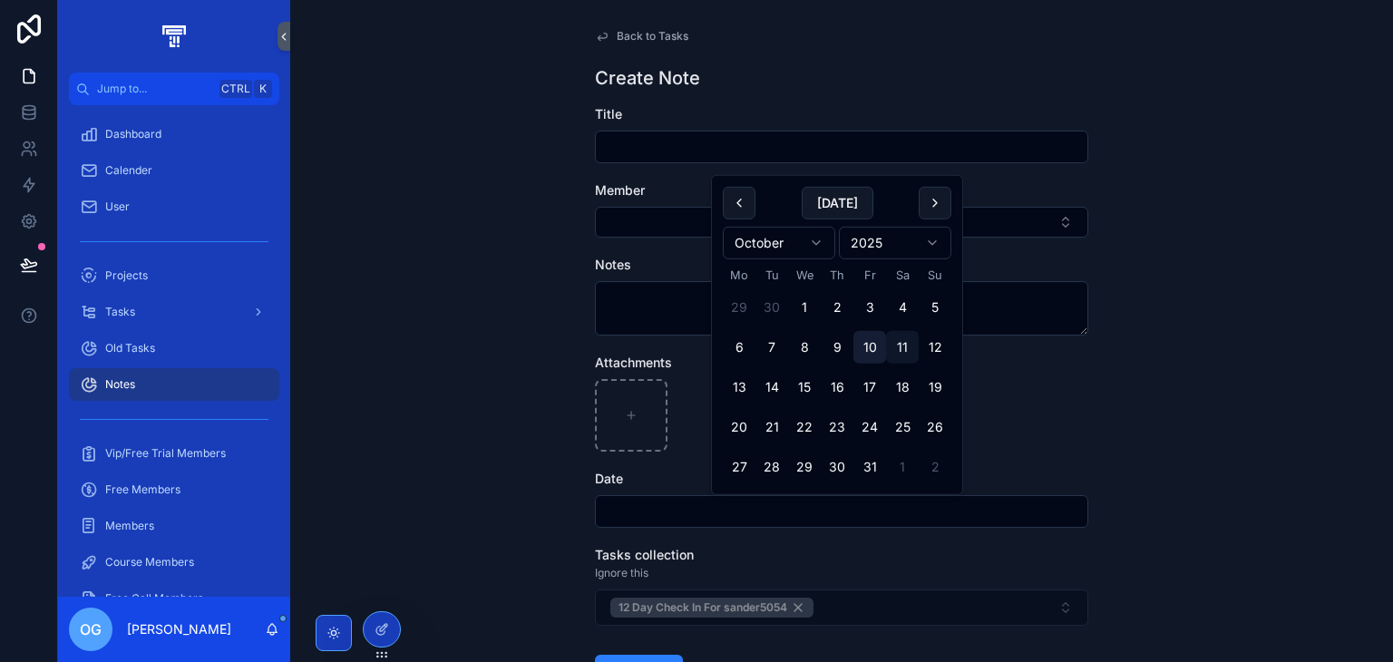
click at [869, 345] on button "10" at bounding box center [870, 347] width 33 height 33
type input "**********"
click at [1031, 355] on div "Attachments" at bounding box center [841, 363] width 493 height 18
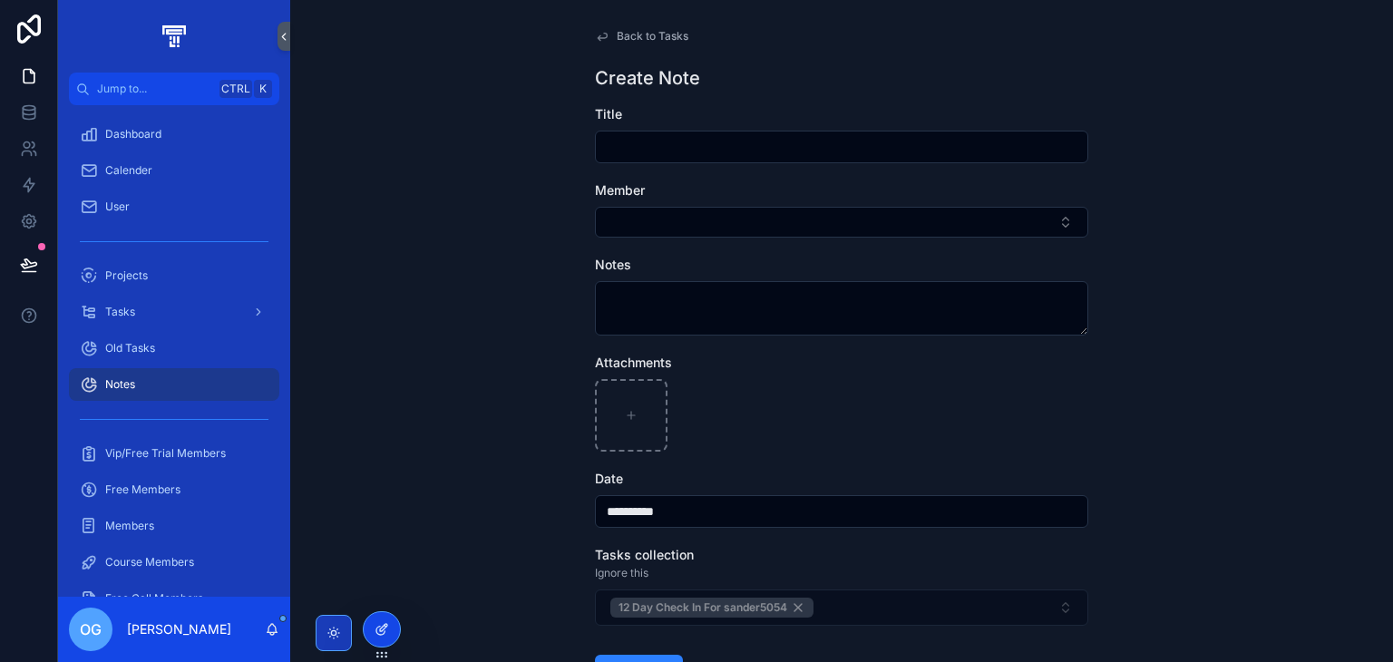
click at [371, 629] on div at bounding box center [382, 629] width 36 height 34
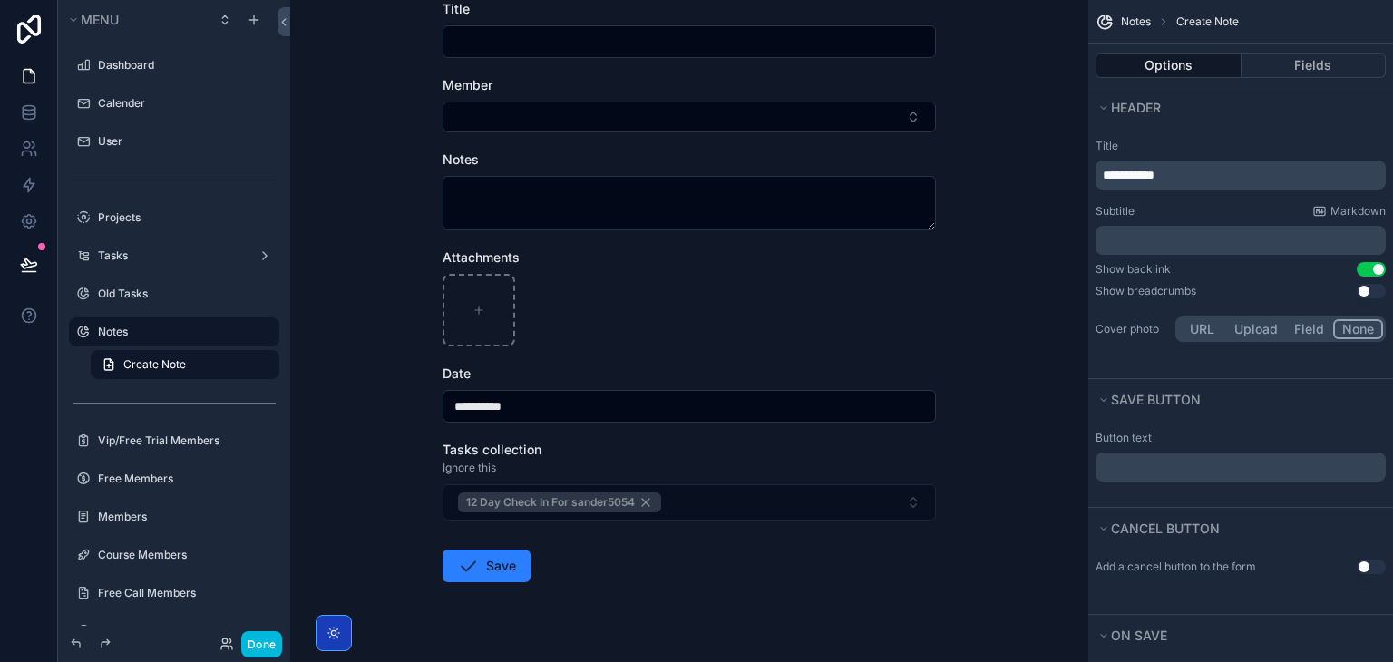
scroll to position [116, 0]
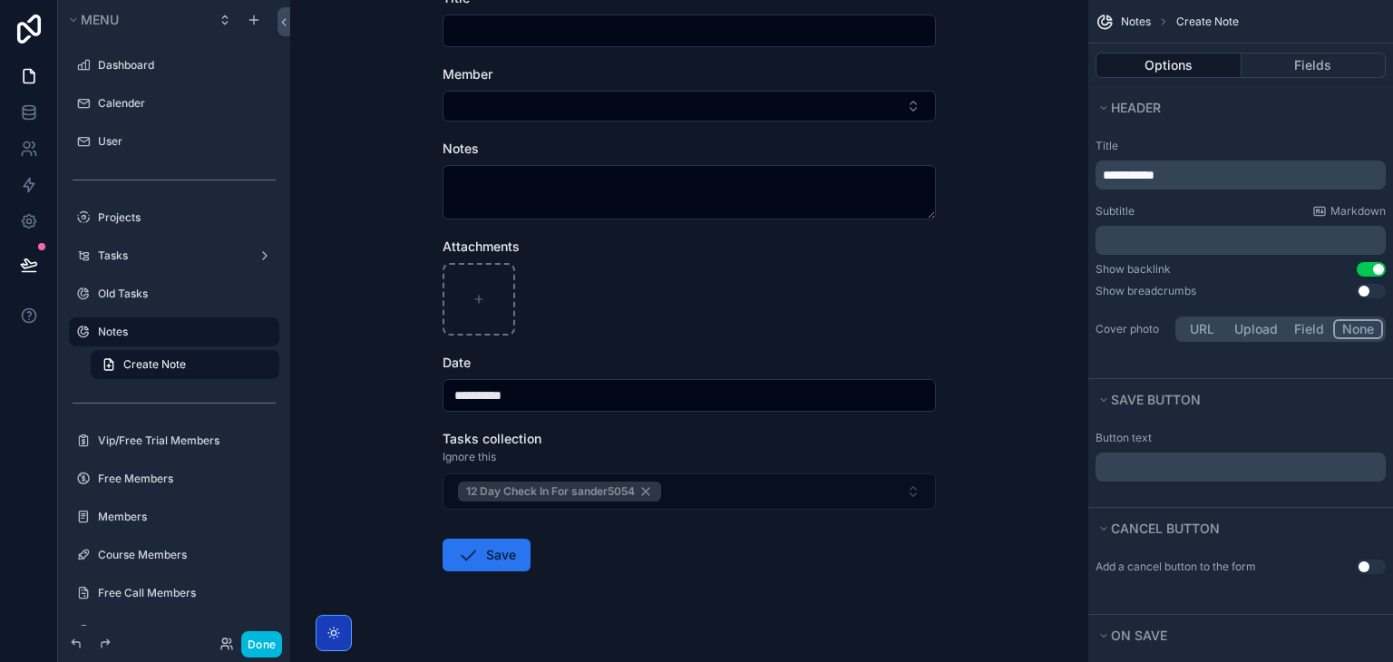
click at [508, 568] on button "Save" at bounding box center [487, 555] width 88 height 33
click at [488, 551] on button "Save" at bounding box center [487, 555] width 88 height 33
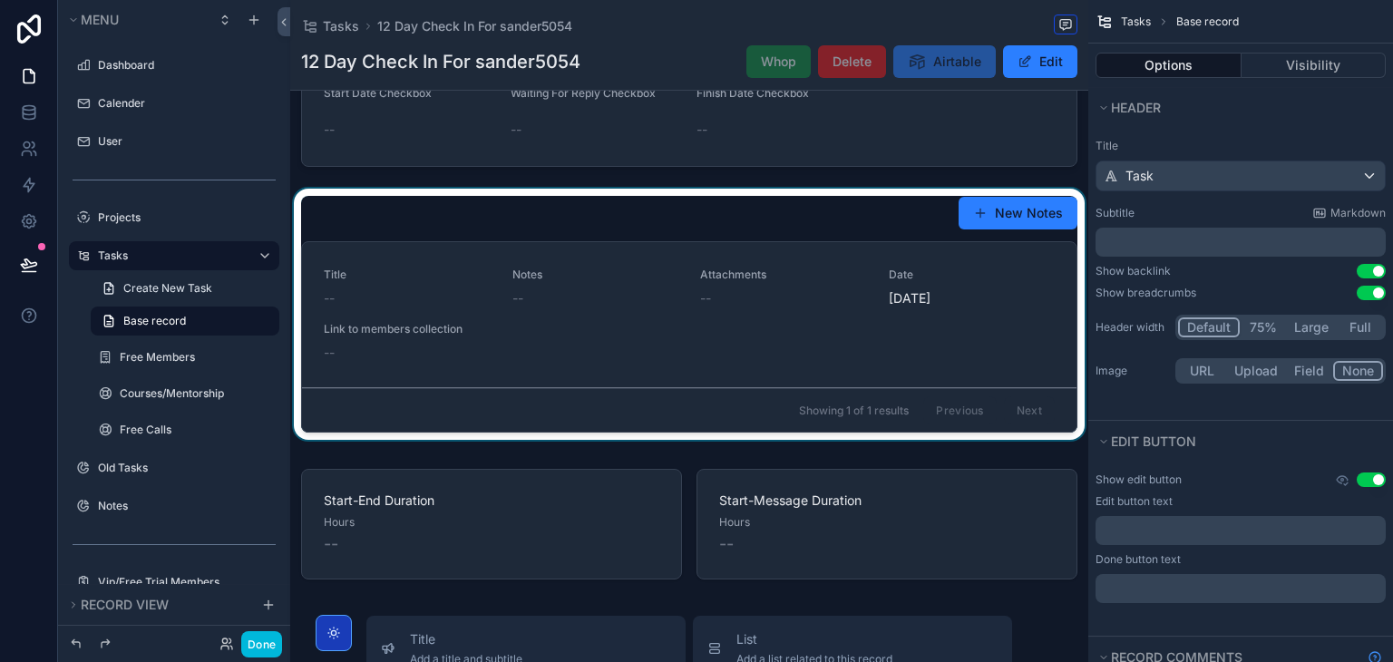
scroll to position [543, 0]
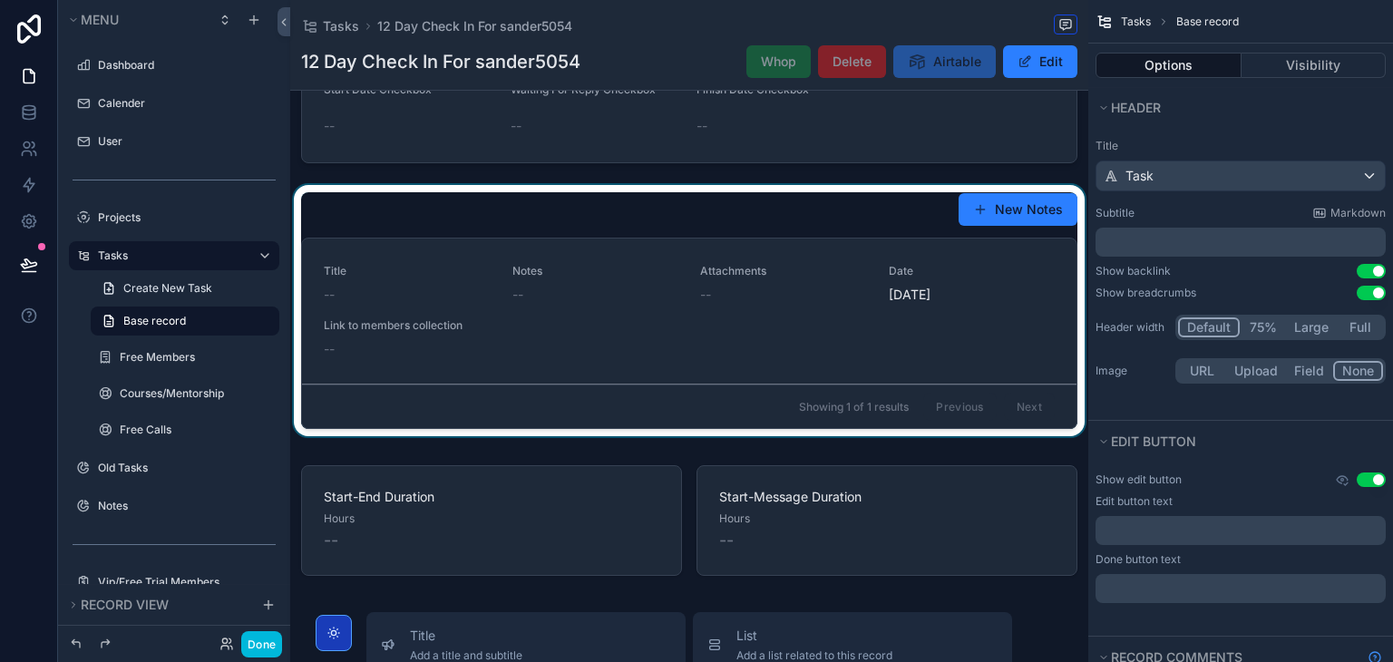
click at [746, 376] on div "scrollable content" at bounding box center [689, 314] width 798 height 259
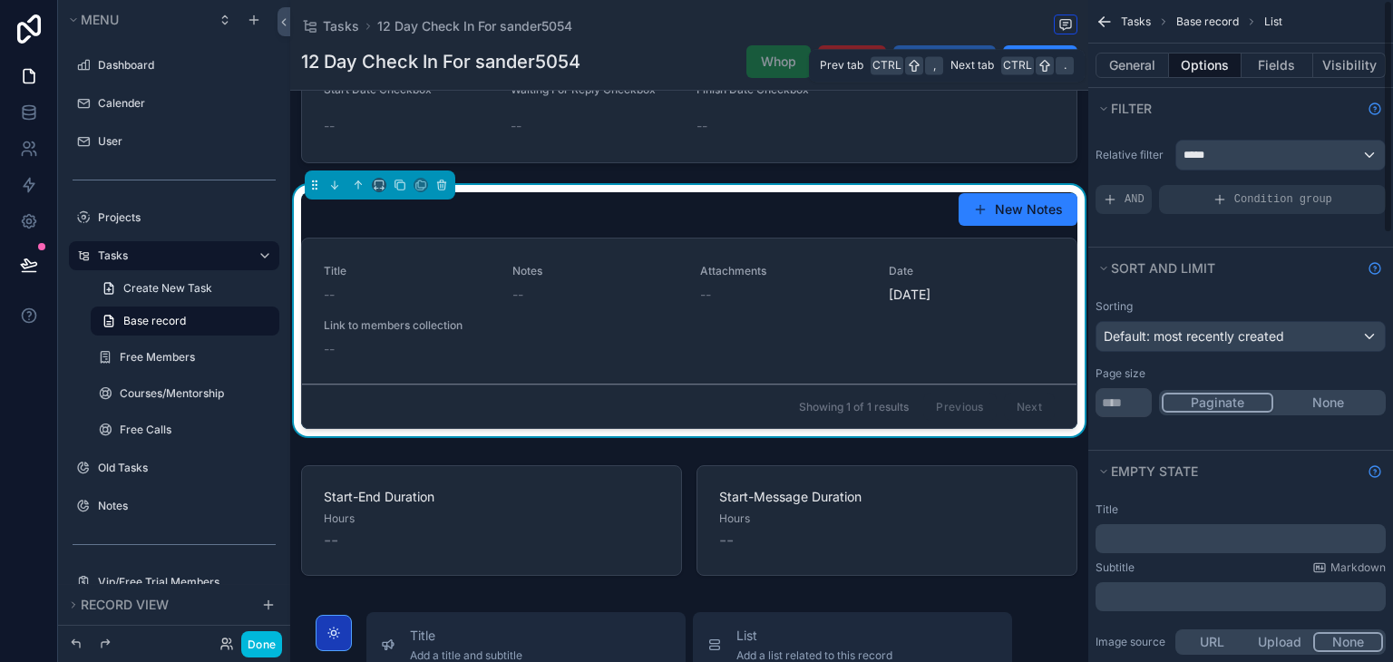
click at [1271, 46] on div "General Options Fields Visibility" at bounding box center [1240, 66] width 305 height 44
click at [1273, 59] on button "Fields" at bounding box center [1278, 65] width 73 height 25
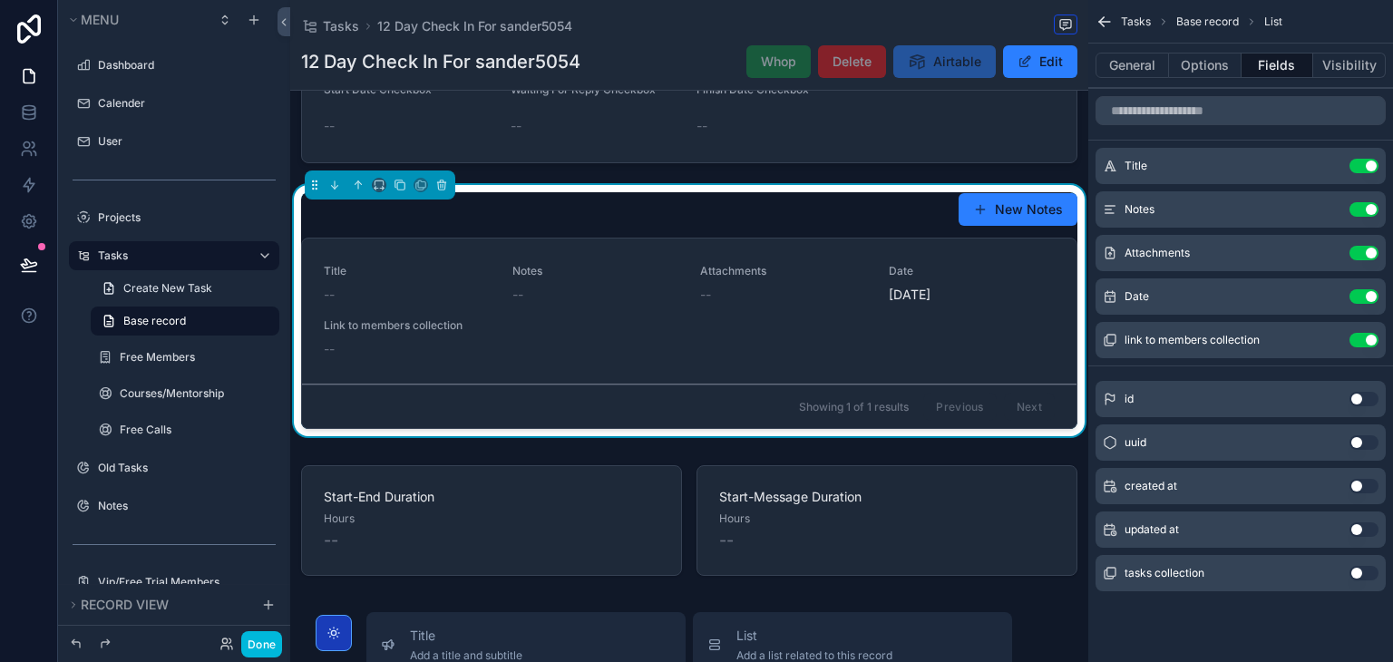
click at [1364, 338] on button "Use setting" at bounding box center [1364, 340] width 29 height 15
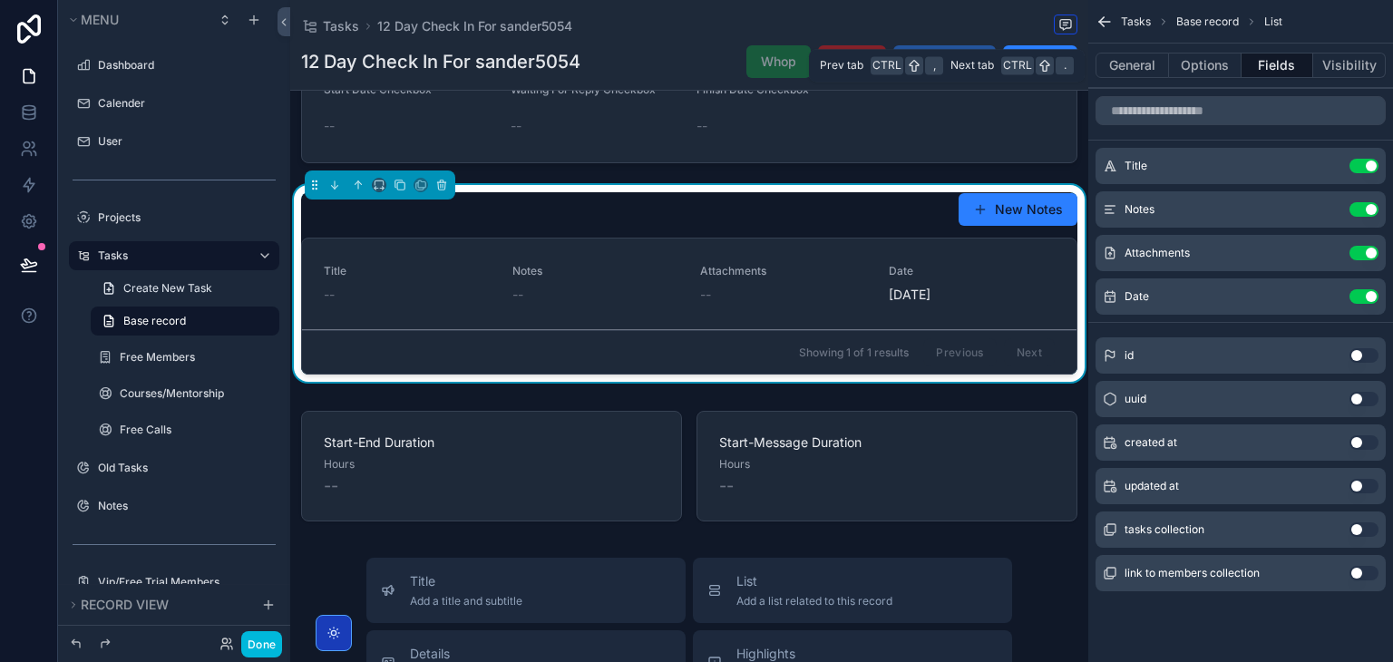
click at [1203, 81] on div "General Options Fields Visibility" at bounding box center [1240, 66] width 305 height 44
click at [0, 0] on icon "scrollable content" at bounding box center [0, 0] width 0 height 0
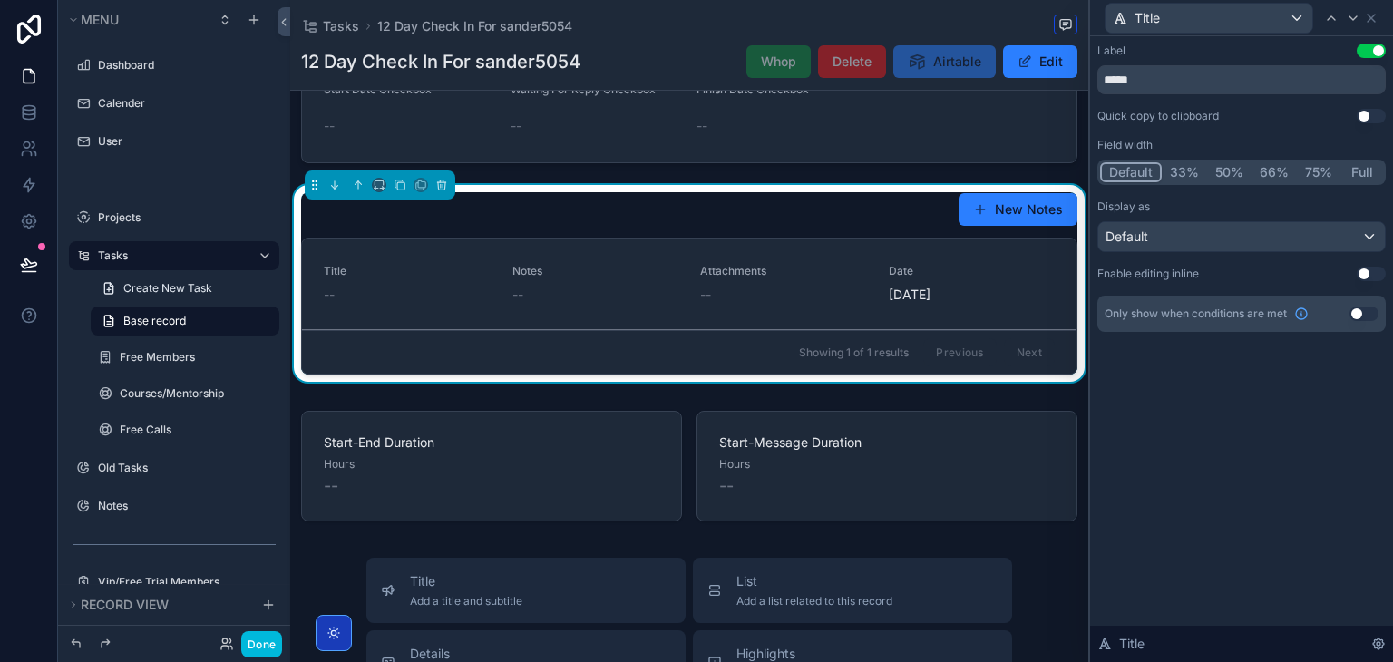
click at [1344, 171] on button "Full" at bounding box center [1362, 172] width 43 height 20
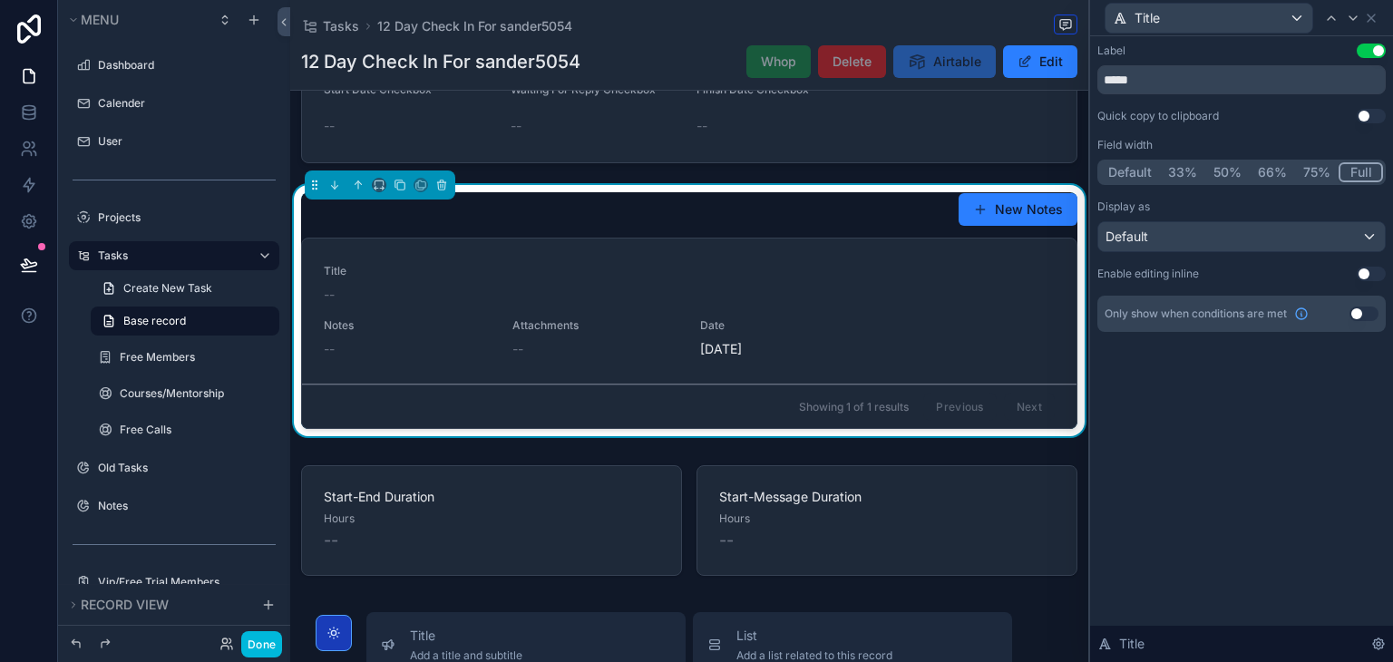
click at [1231, 174] on button "50%" at bounding box center [1227, 172] width 44 height 20
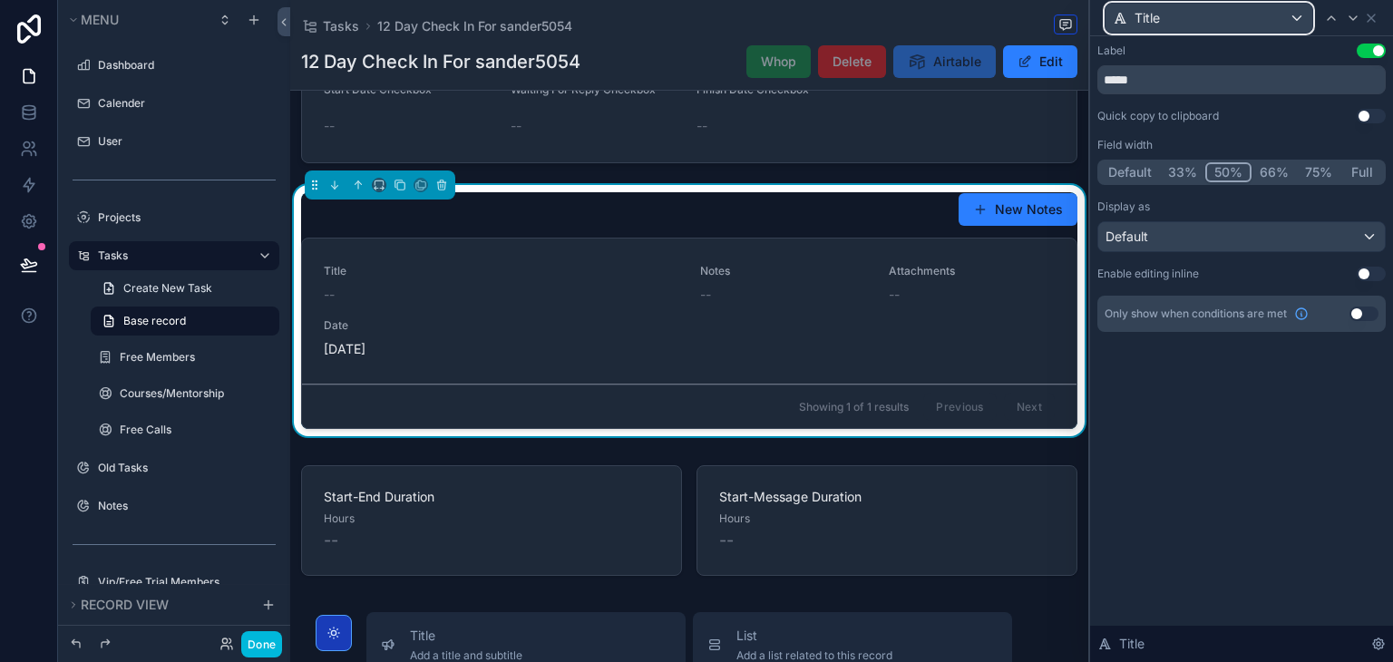
click at [1280, 28] on div "Title" at bounding box center [1209, 18] width 207 height 29
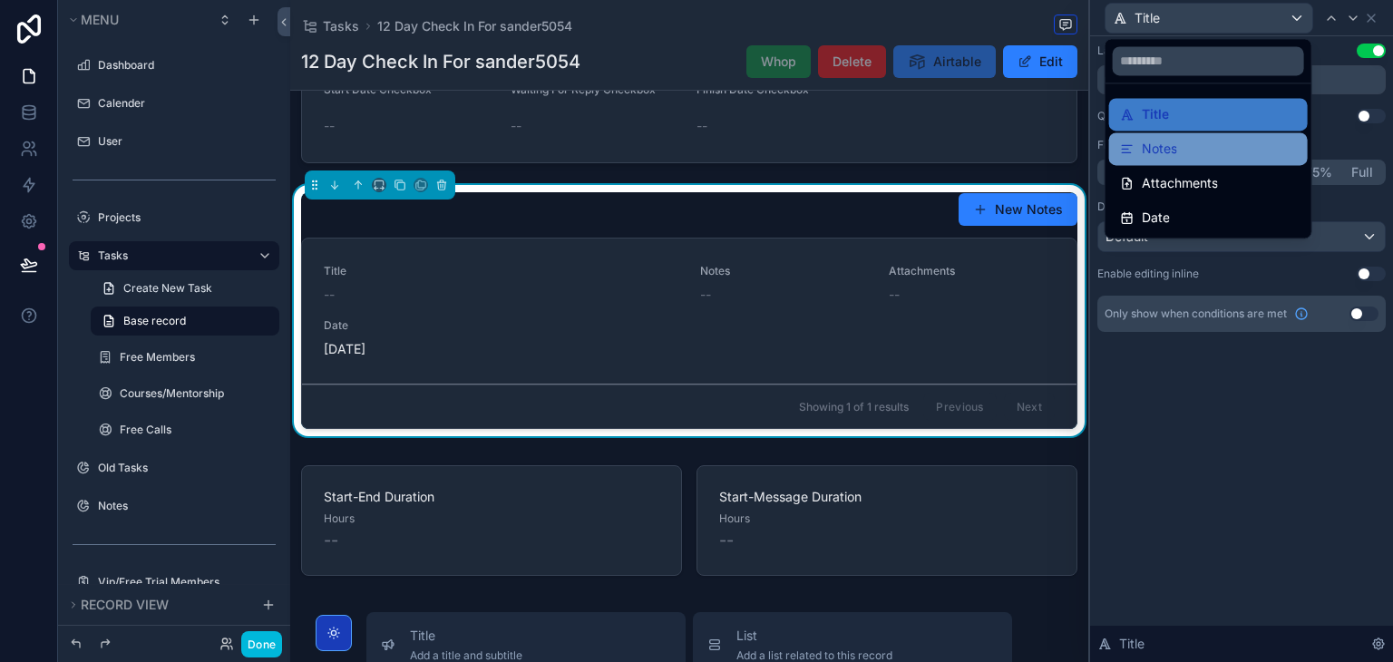
click at [1214, 145] on div "Notes" at bounding box center [1208, 149] width 177 height 22
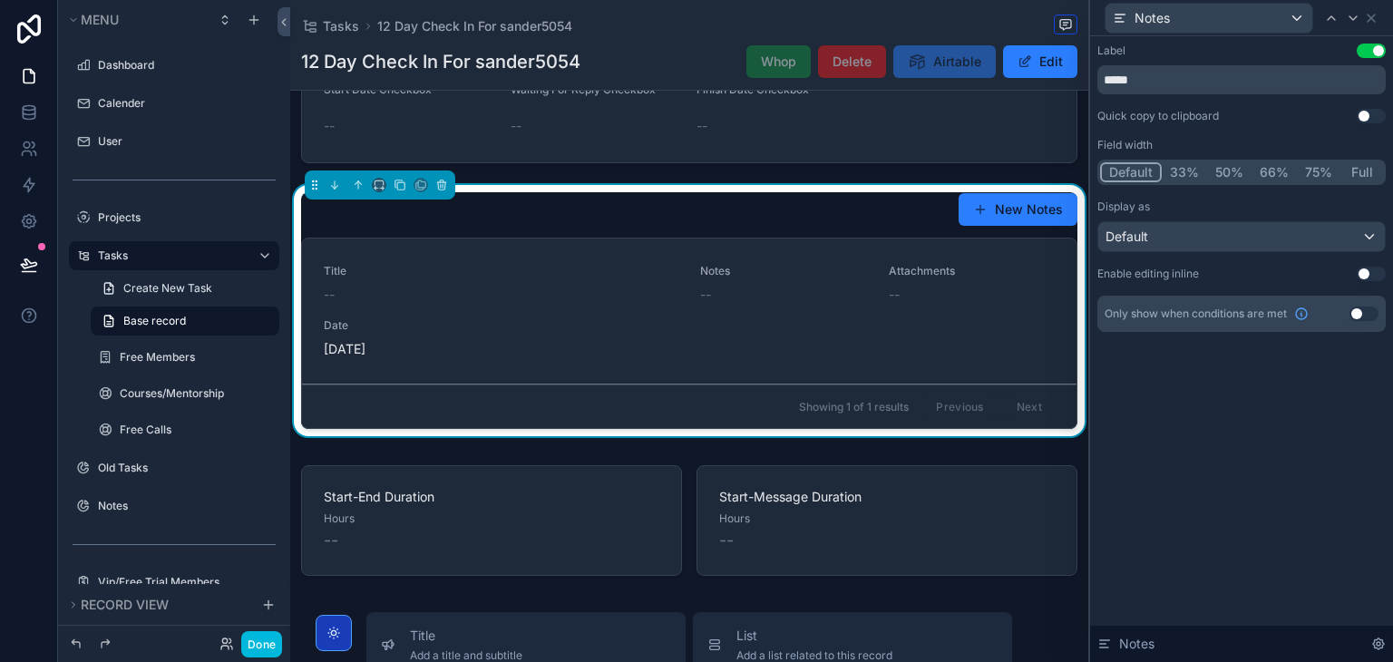
click at [1232, 178] on button "50%" at bounding box center [1229, 172] width 44 height 20
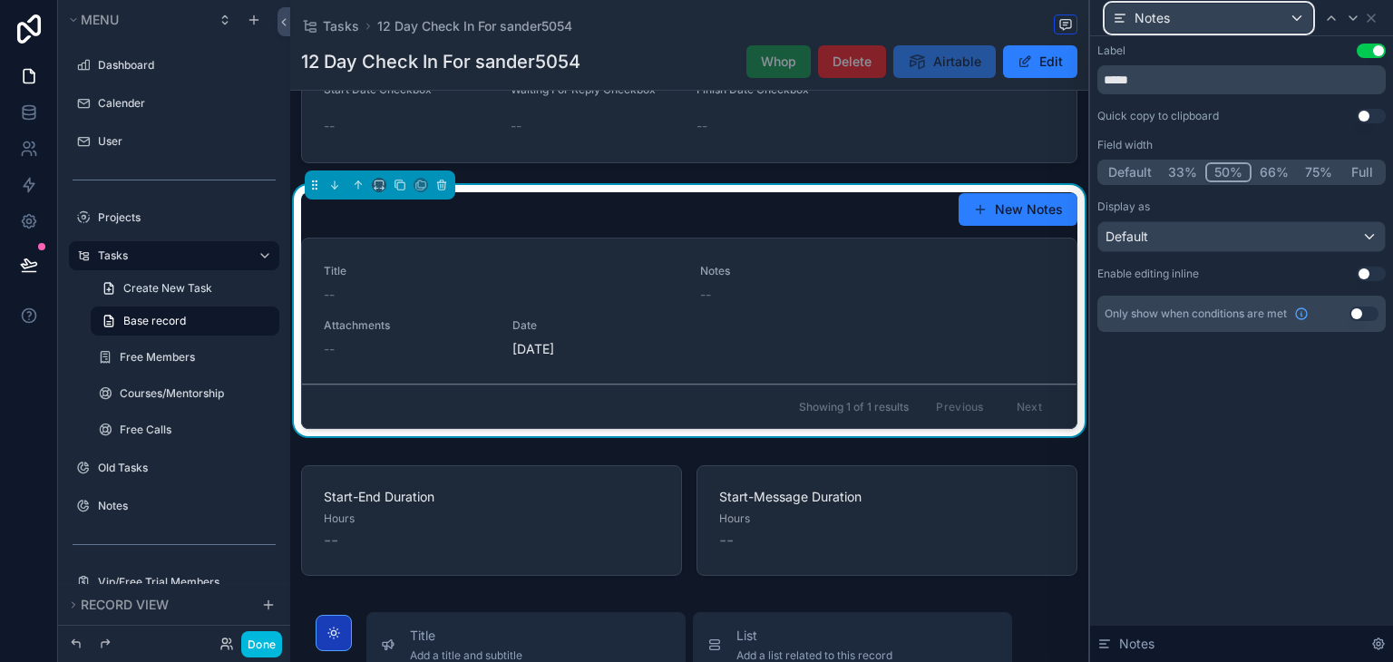
click at [1243, 32] on div "Notes" at bounding box center [1209, 18] width 207 height 29
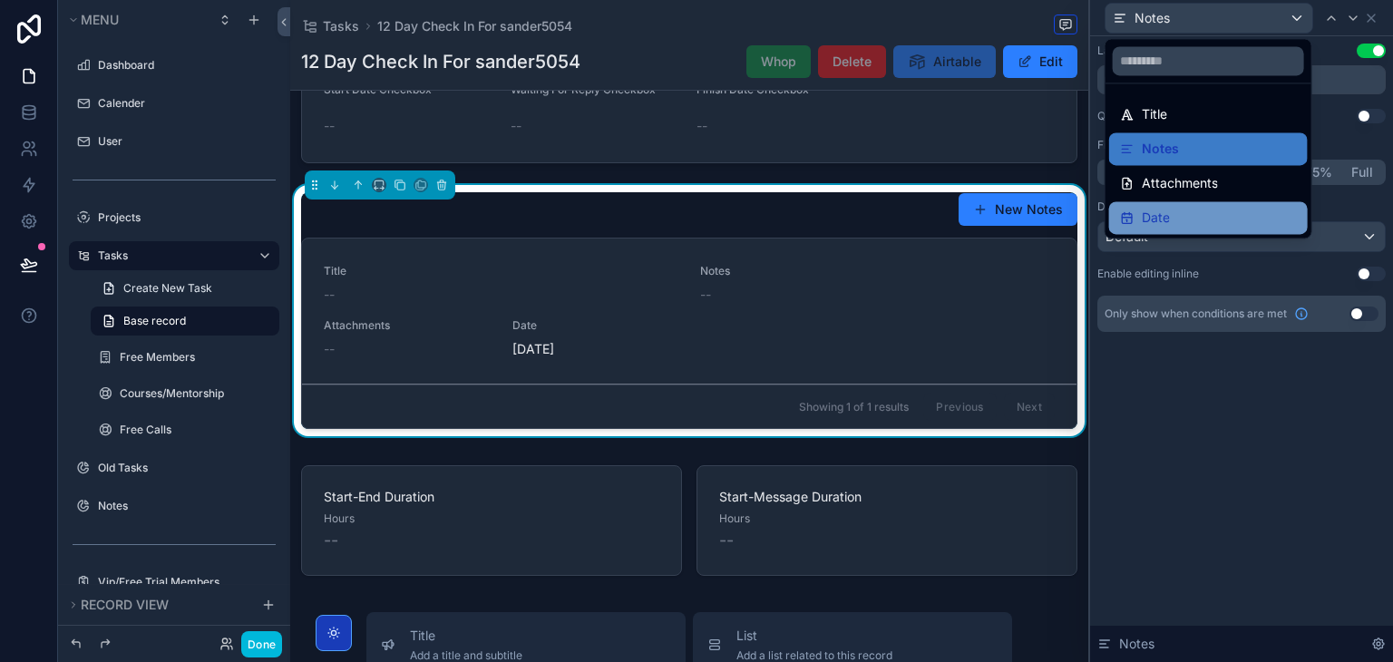
click at [1188, 207] on div "Date" at bounding box center [1208, 218] width 177 height 22
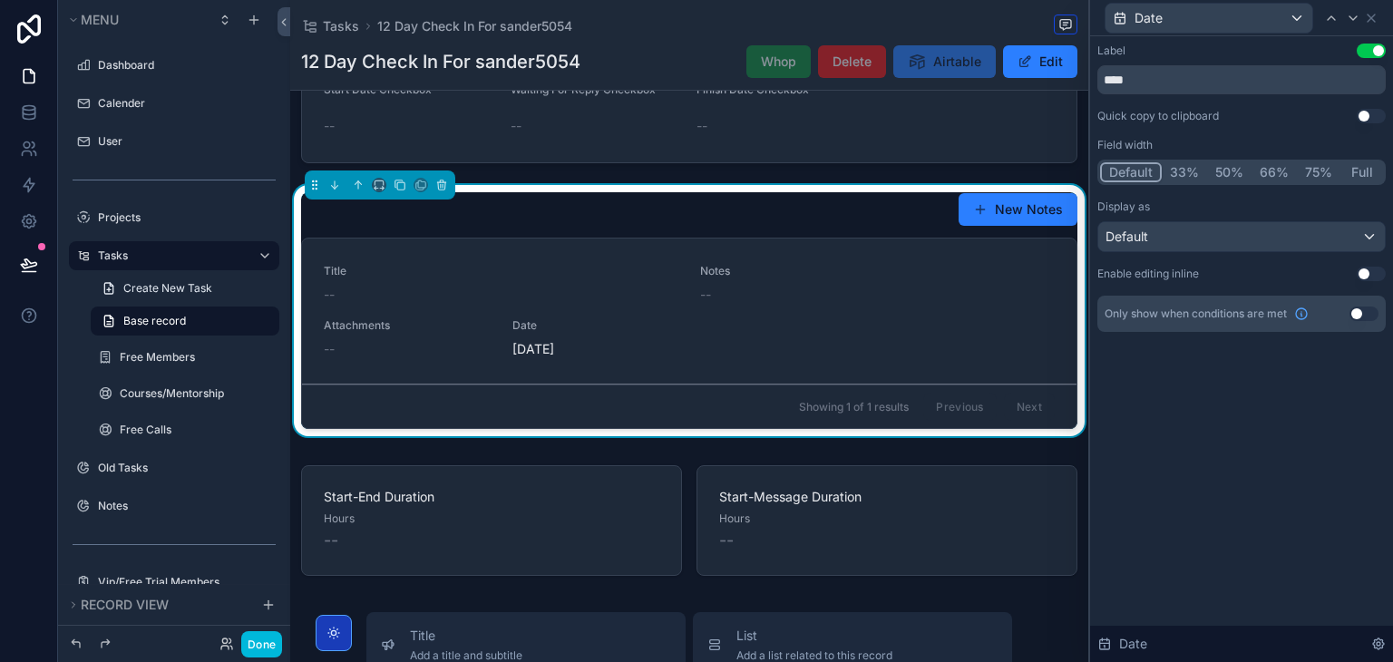
click at [1214, 180] on button "50%" at bounding box center [1229, 172] width 44 height 20
click at [1214, 180] on button "50%" at bounding box center [1228, 172] width 46 height 20
click at [1200, 39] on div "Label Use setting **** Quick copy to clipboard Use setting Field width Default …" at bounding box center [1241, 205] width 303 height 339
click at [1202, 33] on button "Date" at bounding box center [1209, 18] width 209 height 31
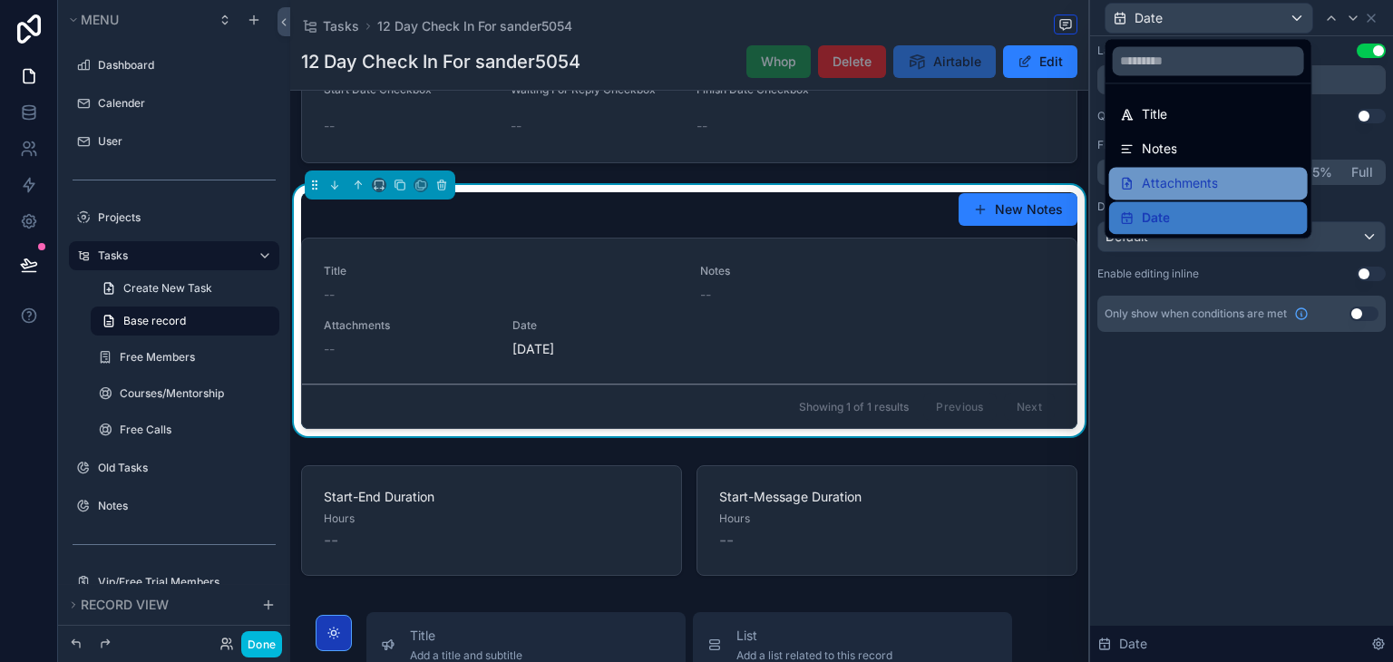
click at [1195, 193] on span "Attachments" at bounding box center [1180, 183] width 76 height 22
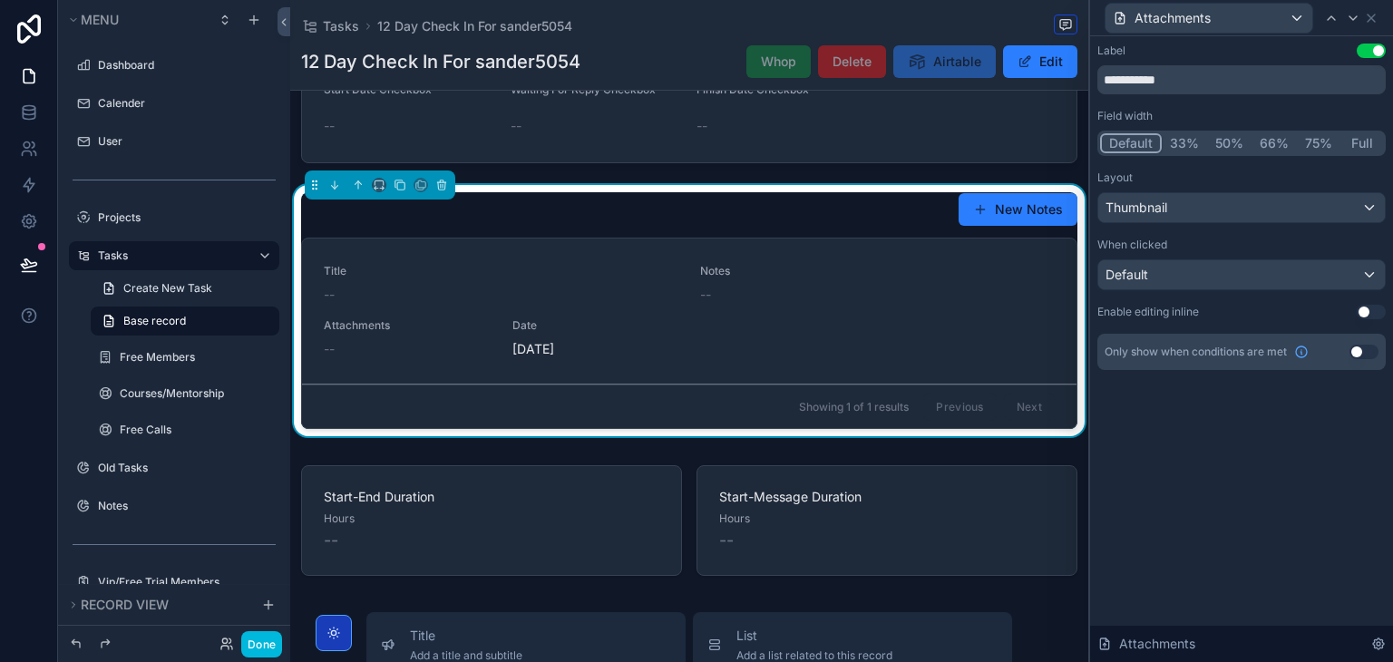
click at [1230, 151] on button "50%" at bounding box center [1229, 143] width 44 height 20
click at [1375, 16] on icon at bounding box center [1371, 18] width 15 height 15
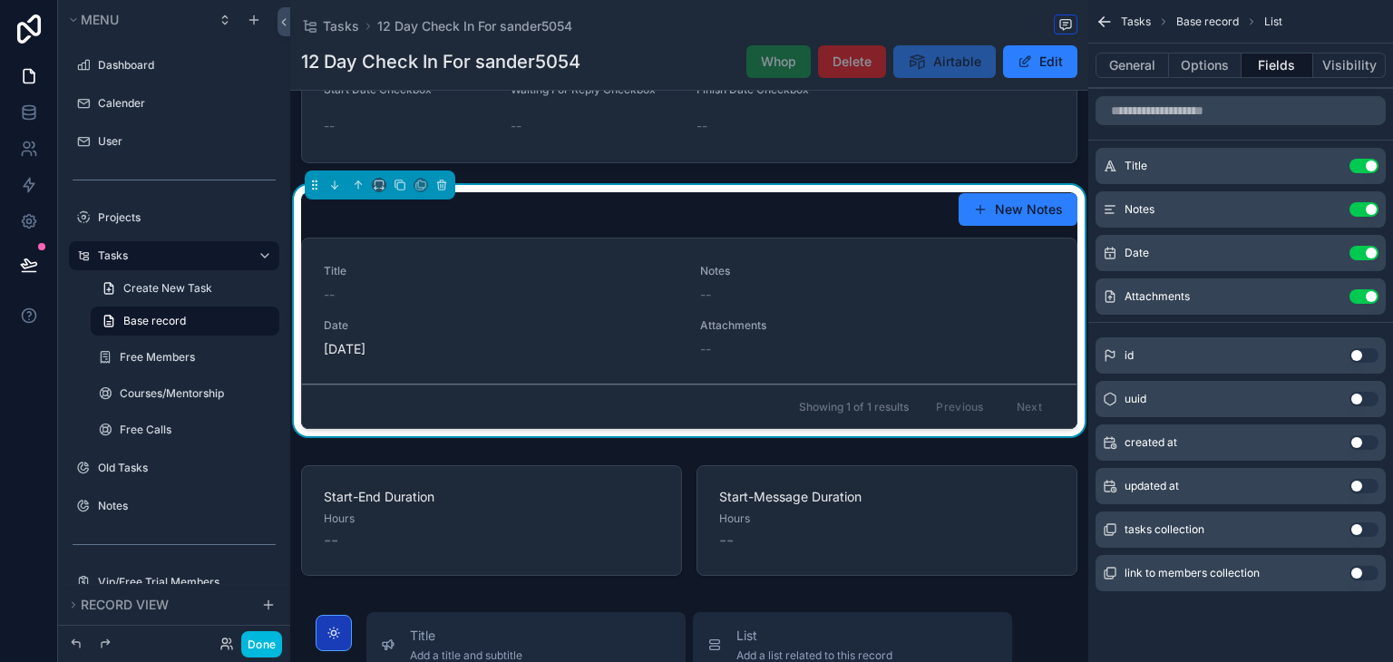
click at [0, 0] on icon "scrollable content" at bounding box center [0, 0] width 0 height 0
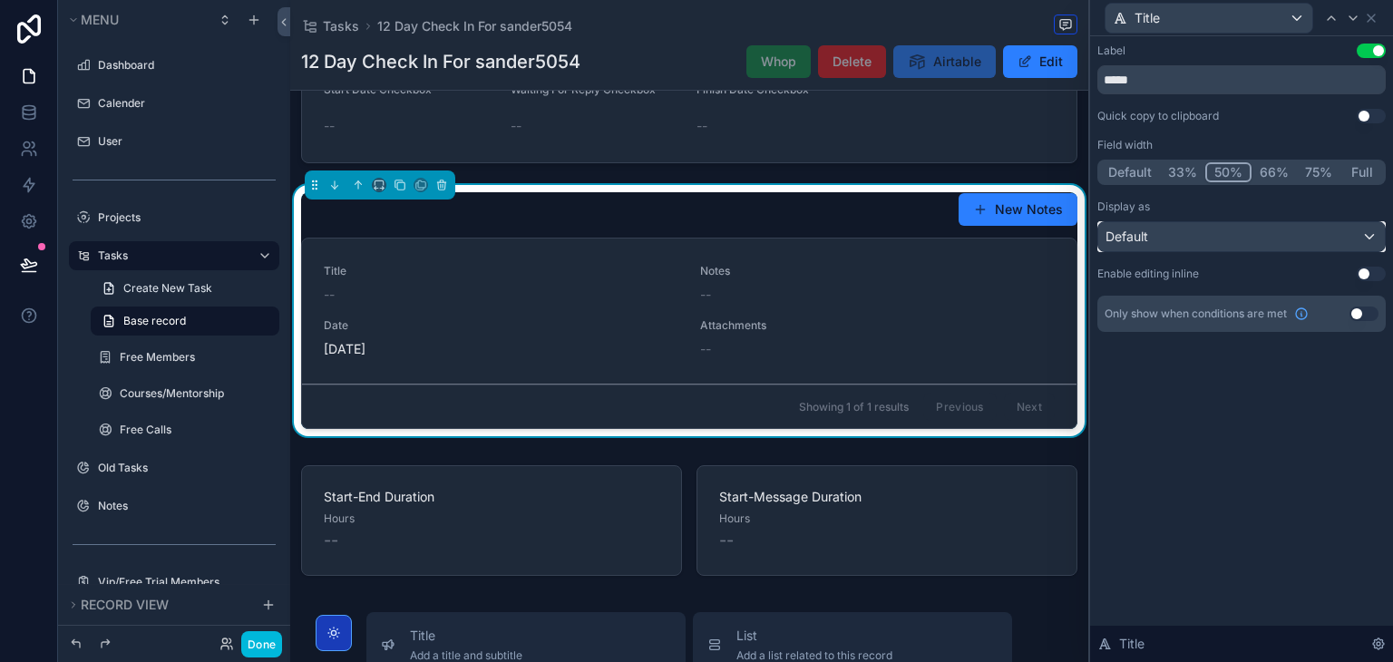
click at [1244, 227] on div "Default" at bounding box center [1241, 236] width 287 height 29
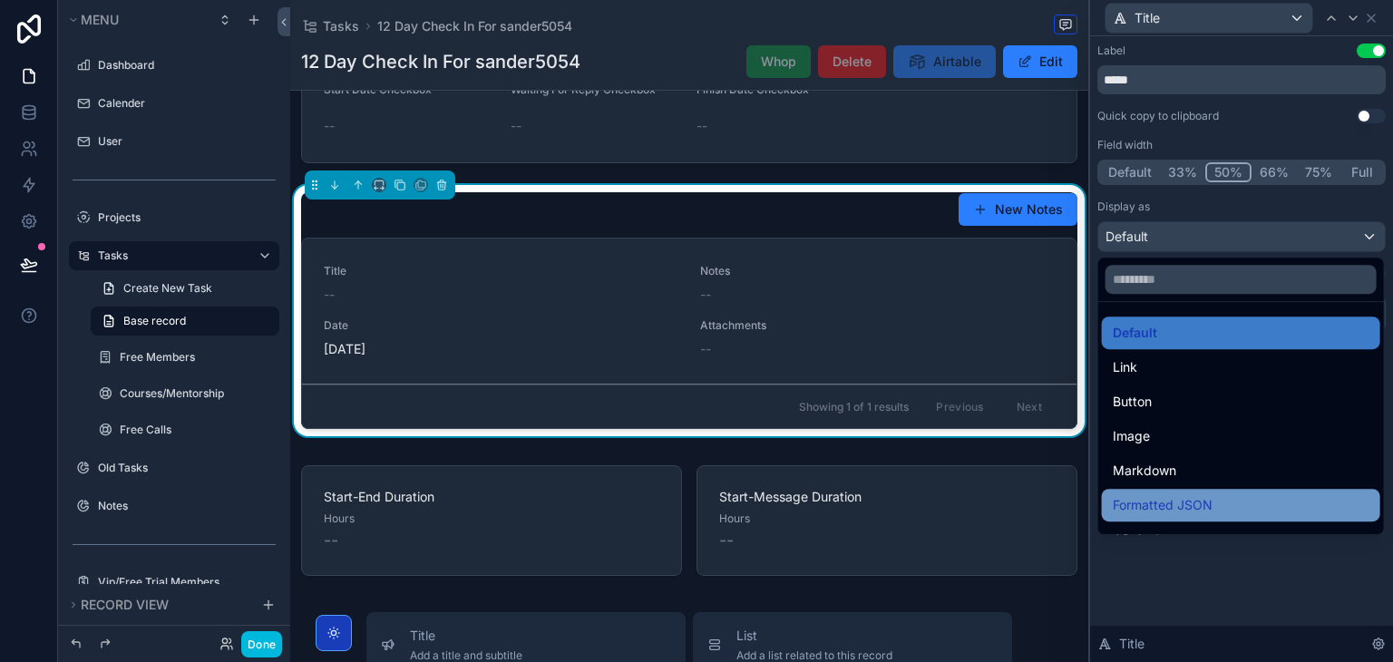
click at [1194, 495] on span "Formatted JSON" at bounding box center [1163, 505] width 100 height 22
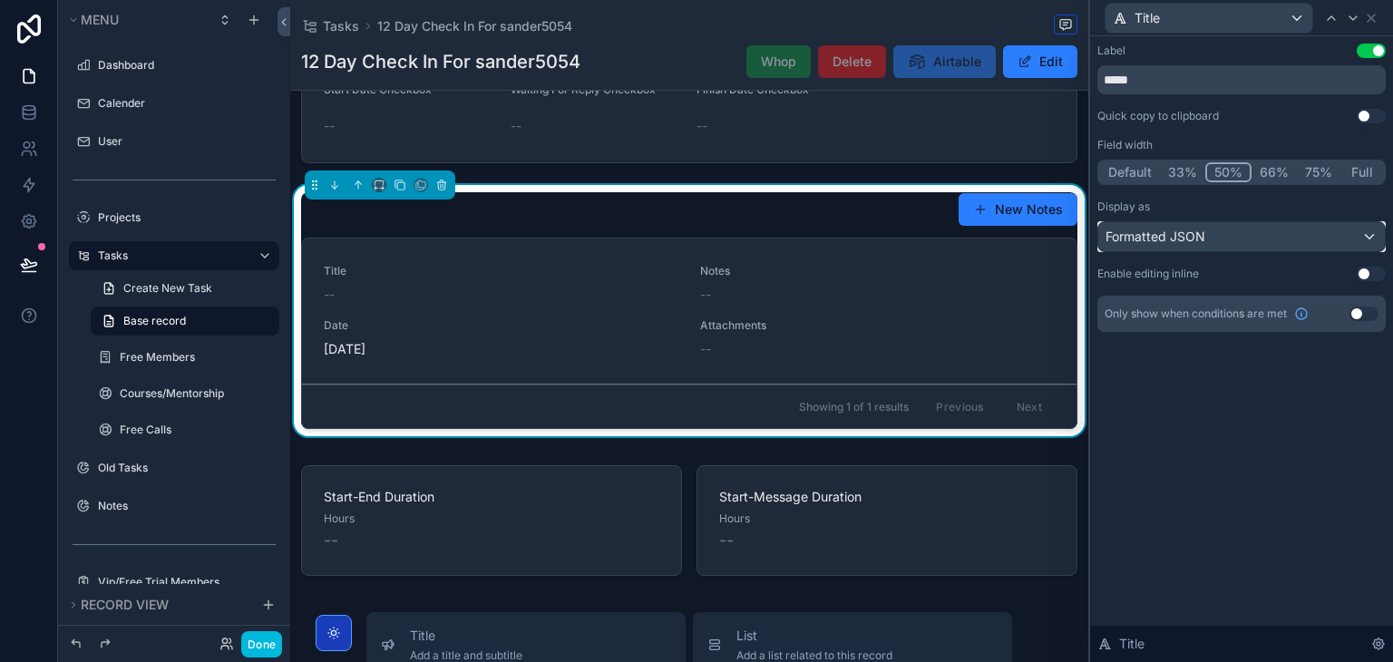
click at [1166, 239] on span "Formatted JSON" at bounding box center [1156, 237] width 100 height 18
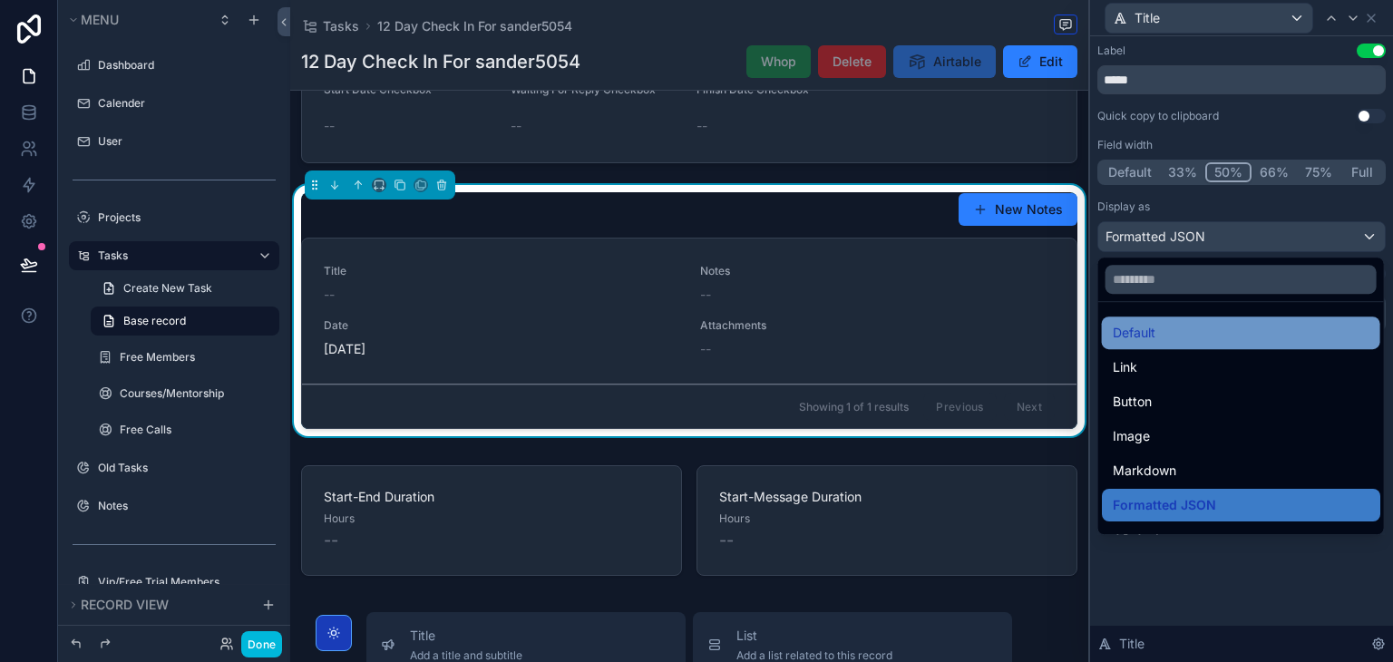
click at [1160, 323] on div "Default" at bounding box center [1241, 333] width 257 height 22
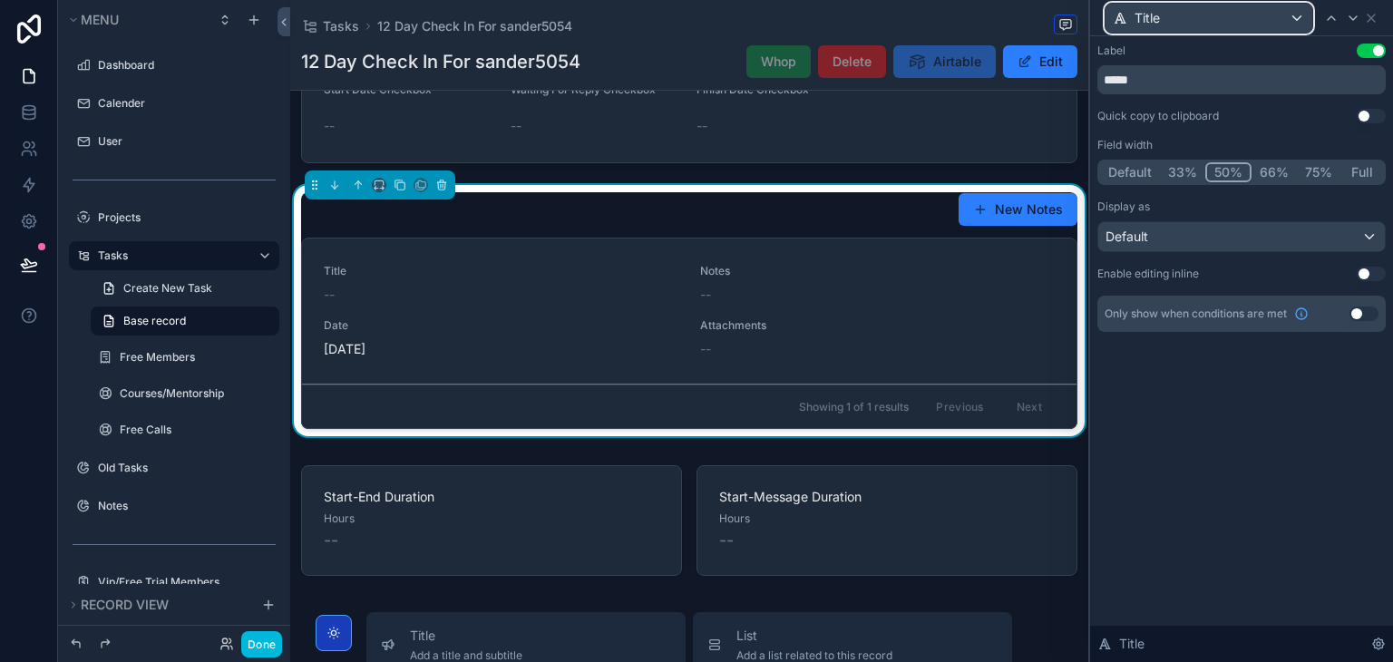
click at [1198, 24] on div "Title" at bounding box center [1209, 18] width 207 height 29
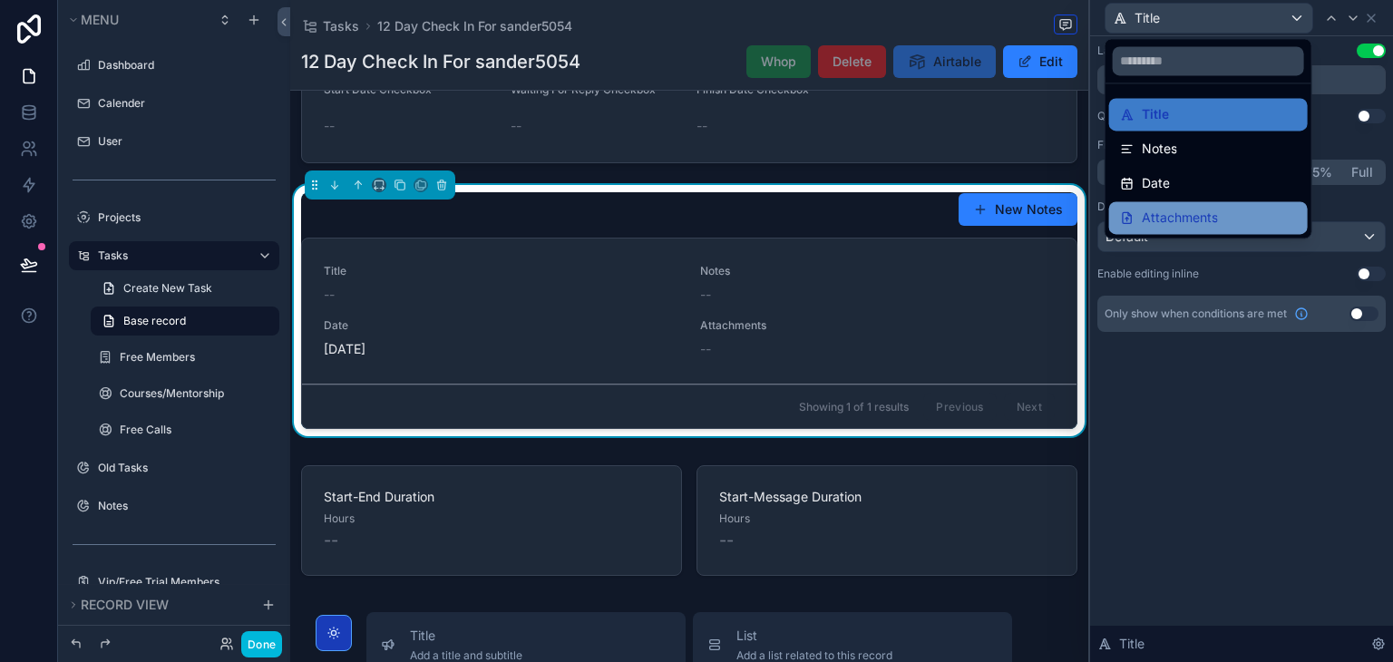
click at [1183, 207] on span "Attachments" at bounding box center [1180, 218] width 76 height 22
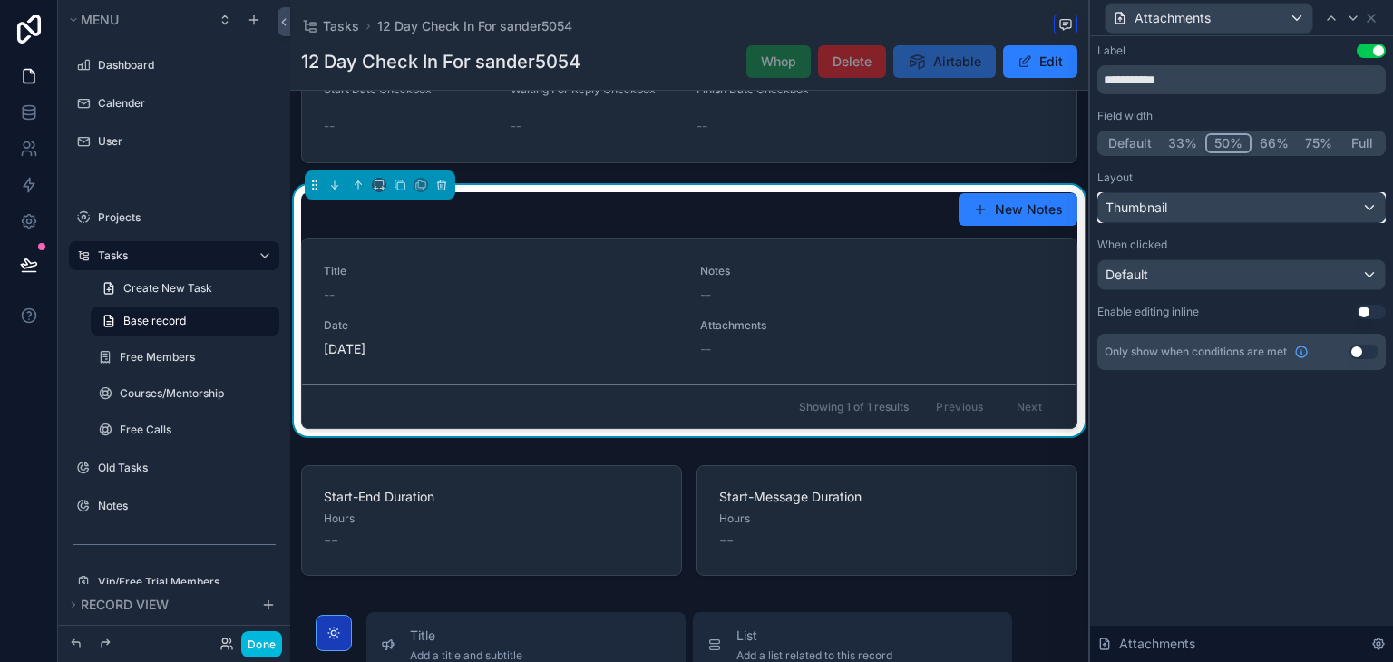
click at [1186, 211] on div "Thumbnail" at bounding box center [1241, 207] width 287 height 29
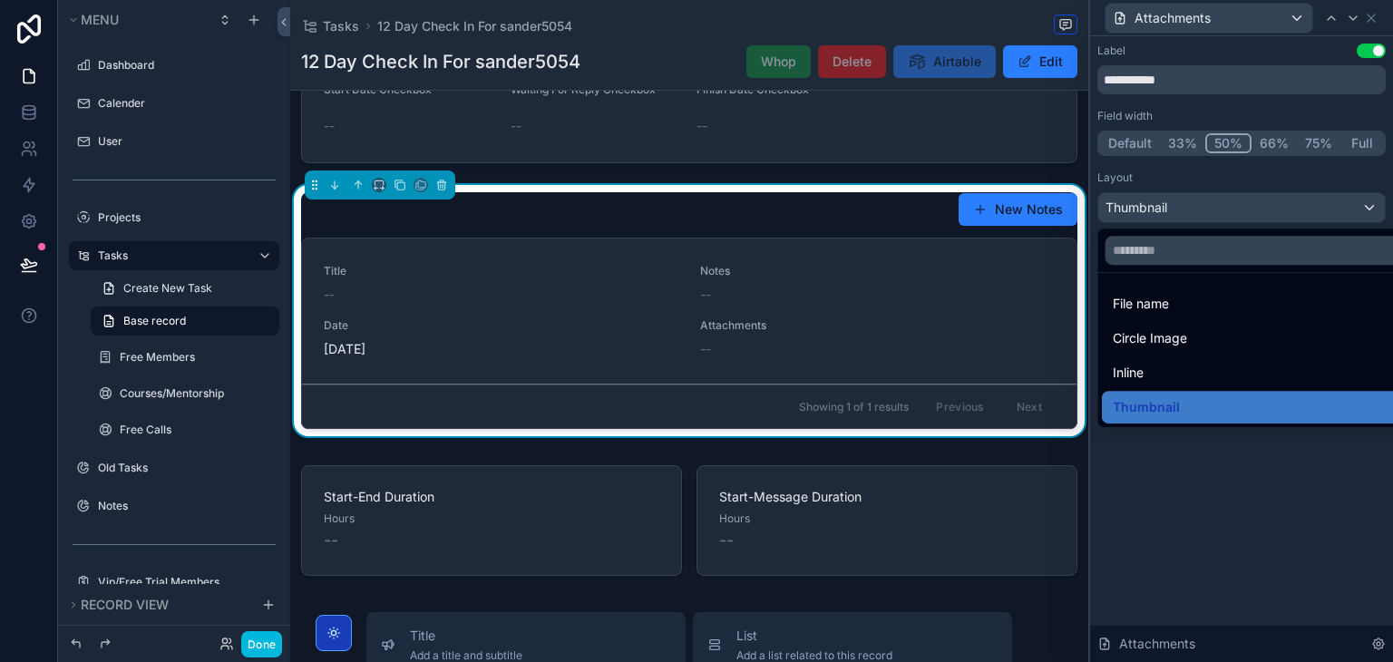
click at [1186, 211] on div at bounding box center [1241, 331] width 303 height 662
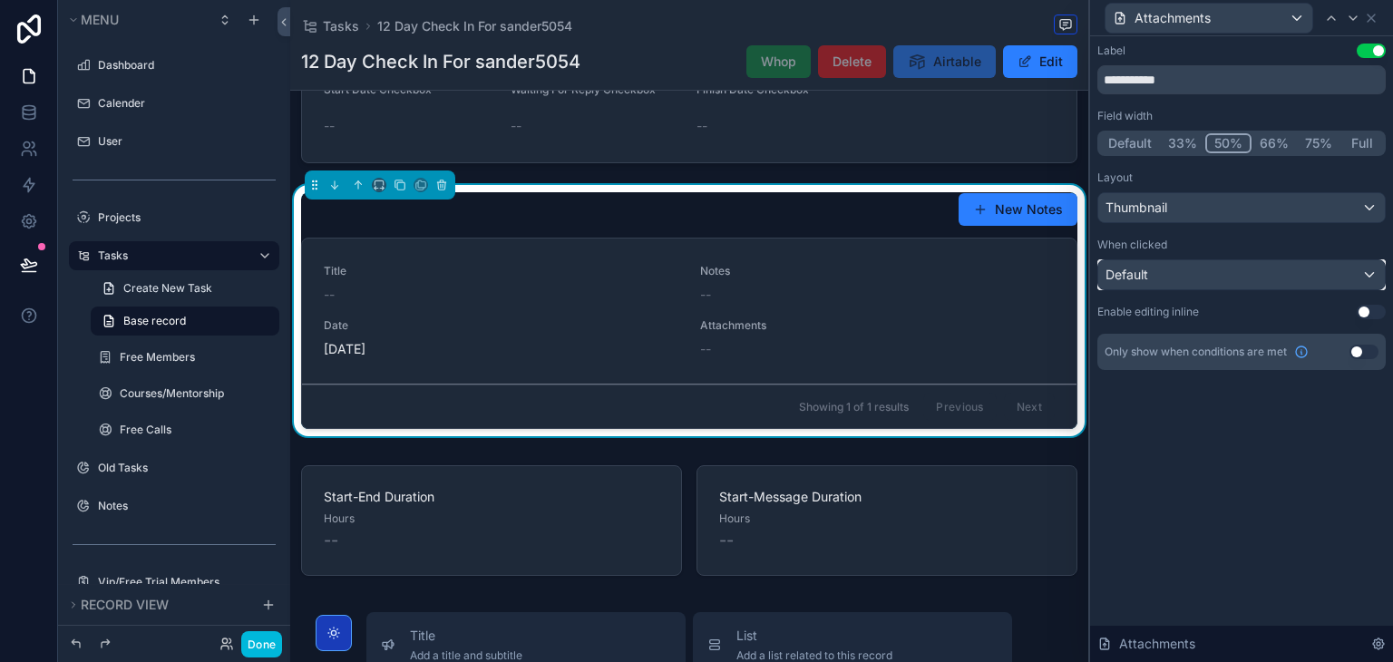
click at [1291, 260] on div "Default" at bounding box center [1241, 274] width 287 height 29
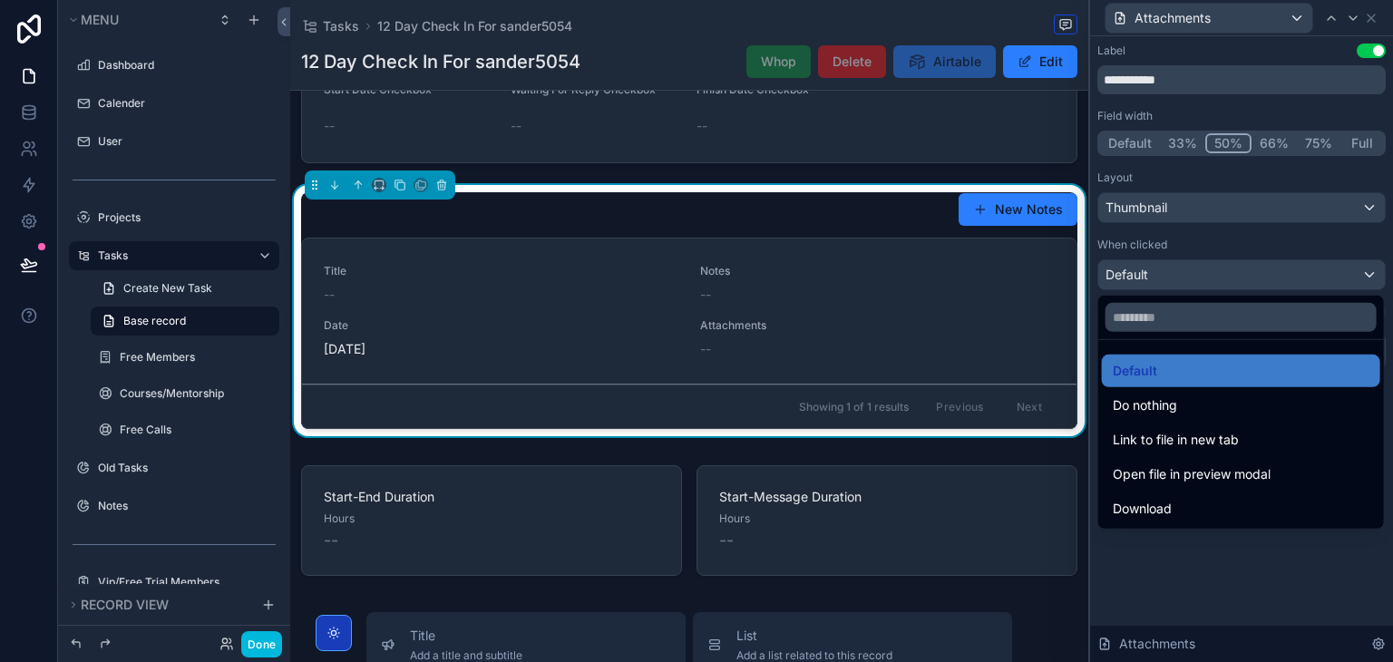
click at [1248, 549] on div at bounding box center [1241, 331] width 303 height 662
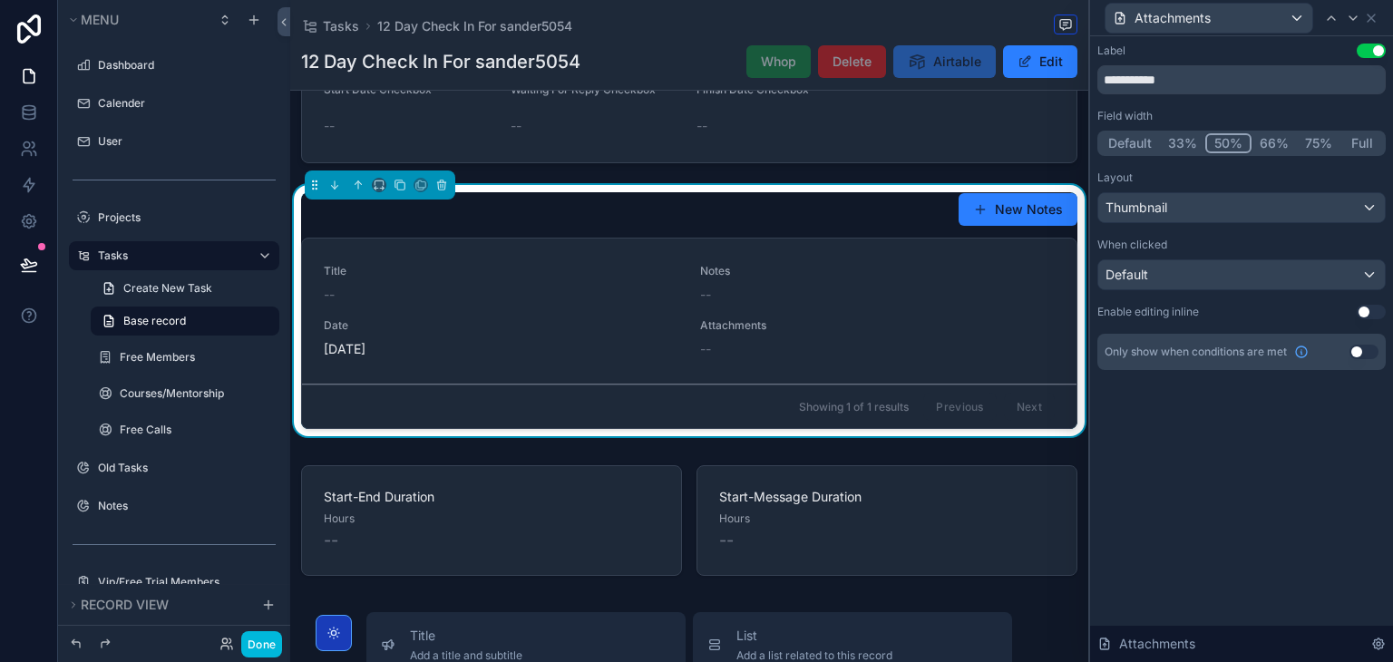
click at [1368, 310] on button "Use setting" at bounding box center [1371, 312] width 29 height 15
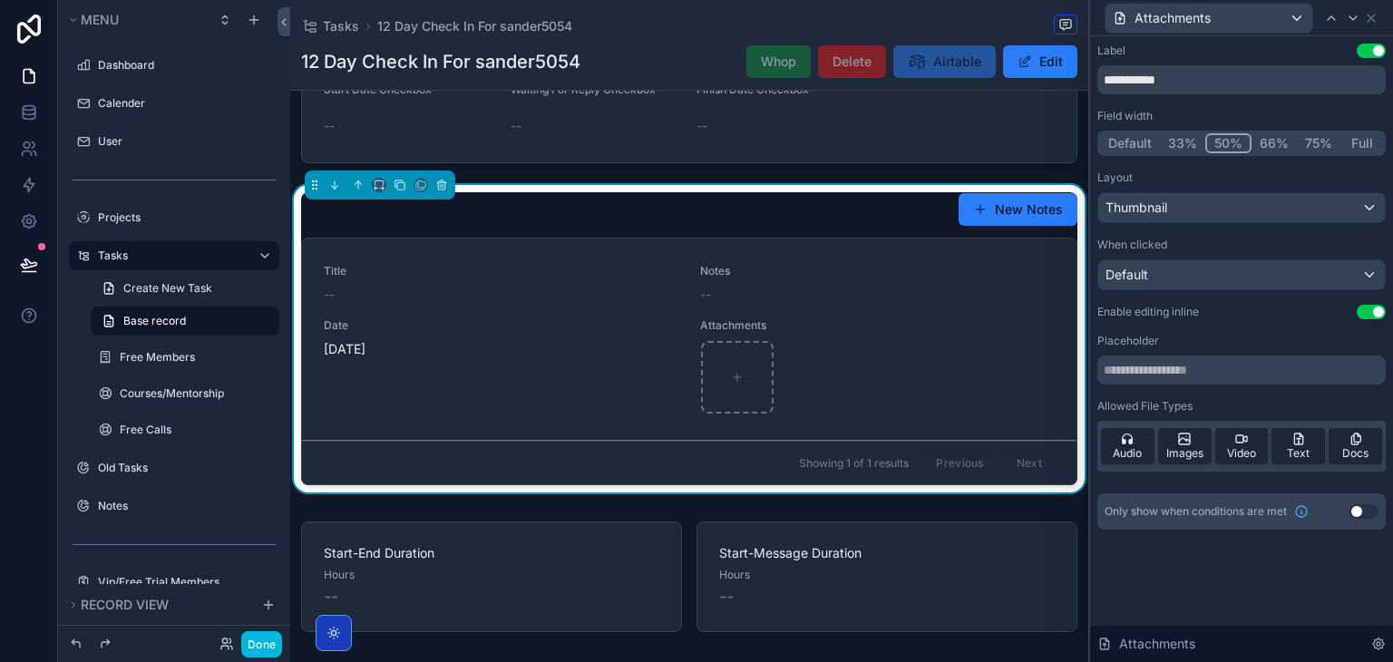
click at [1368, 310] on button "Use setting" at bounding box center [1371, 312] width 29 height 15
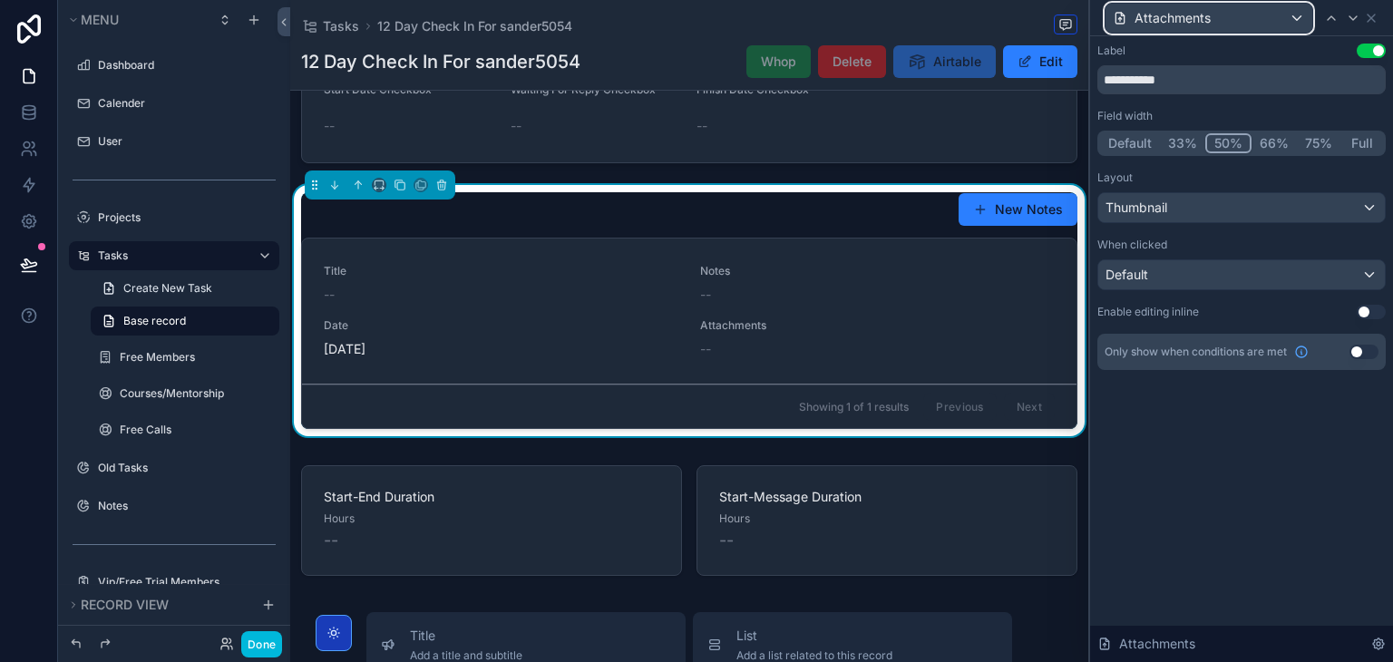
click at [1206, 15] on span "Attachments" at bounding box center [1173, 18] width 76 height 18
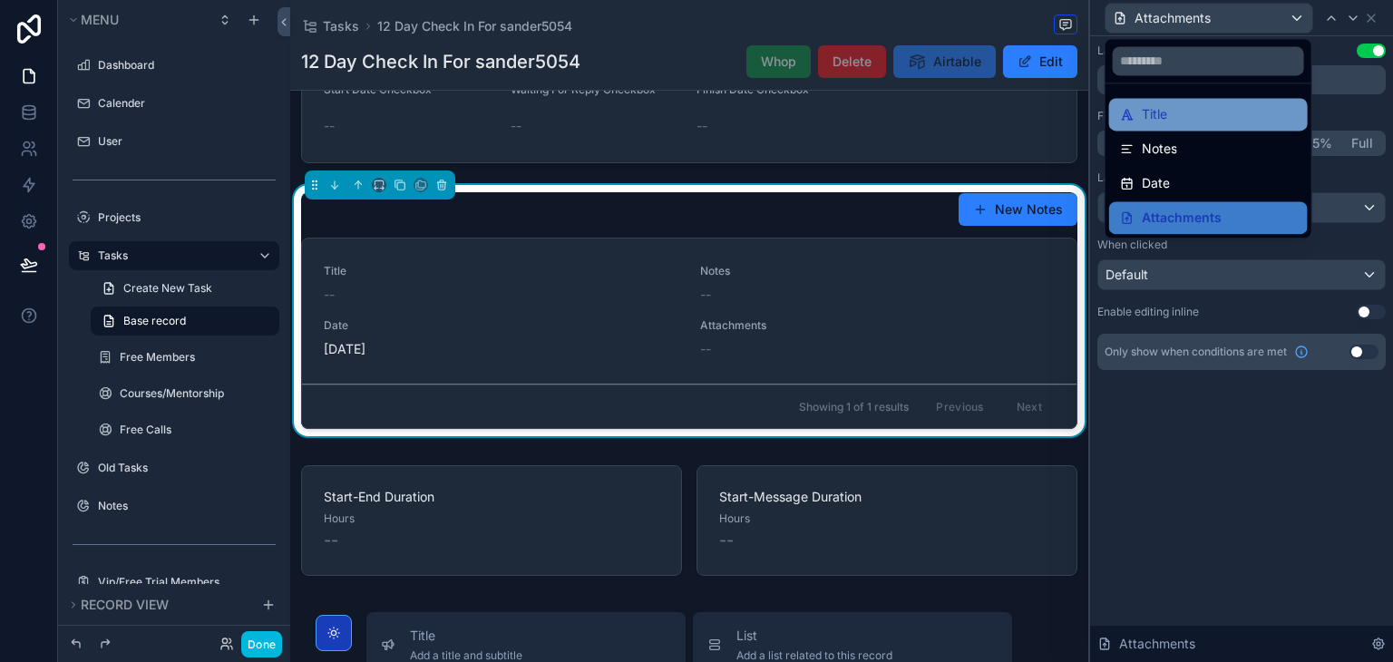
click at [1147, 117] on span "Title" at bounding box center [1154, 114] width 25 height 22
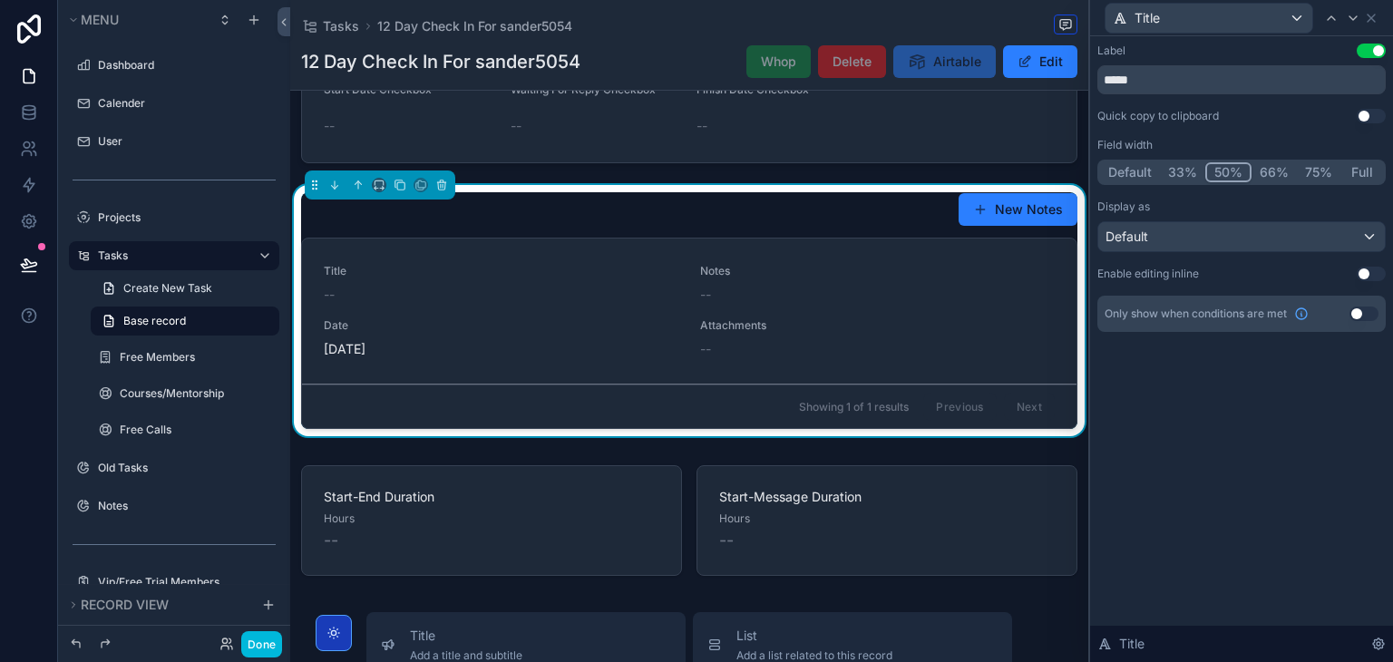
click at [1381, 270] on button "Use setting" at bounding box center [1371, 274] width 29 height 15
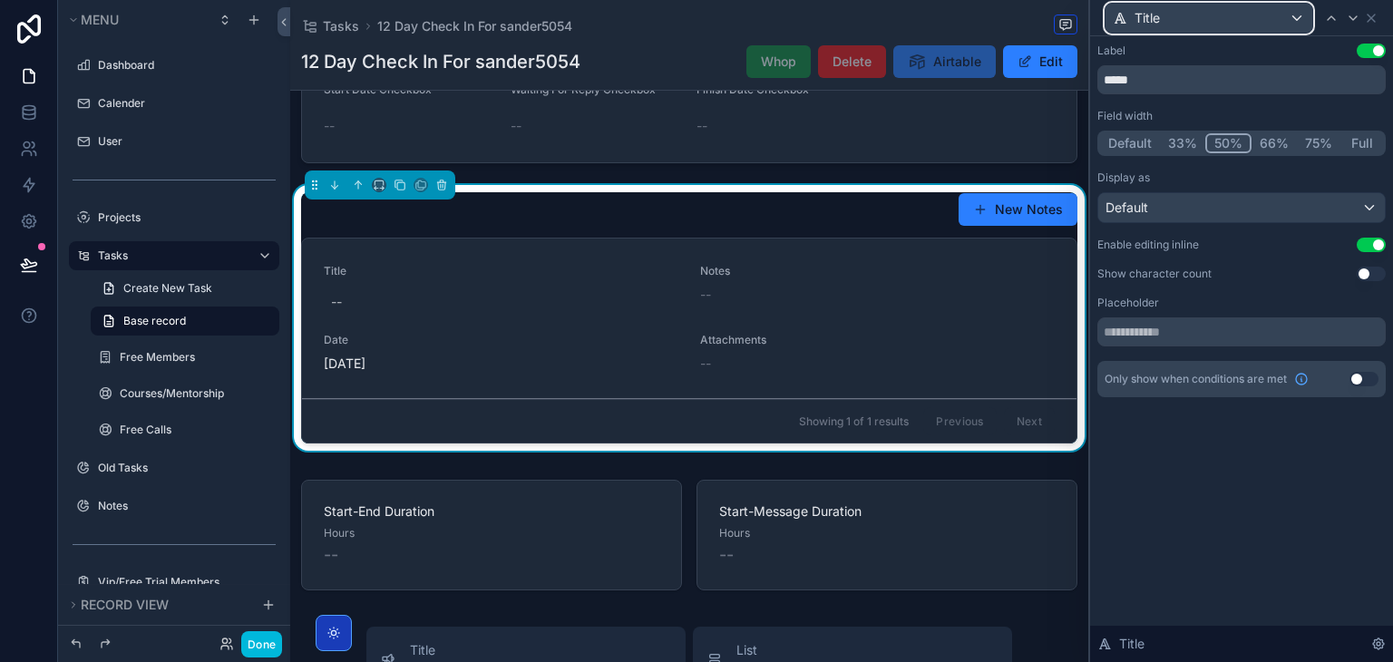
click at [1205, 20] on div "Title" at bounding box center [1209, 18] width 207 height 29
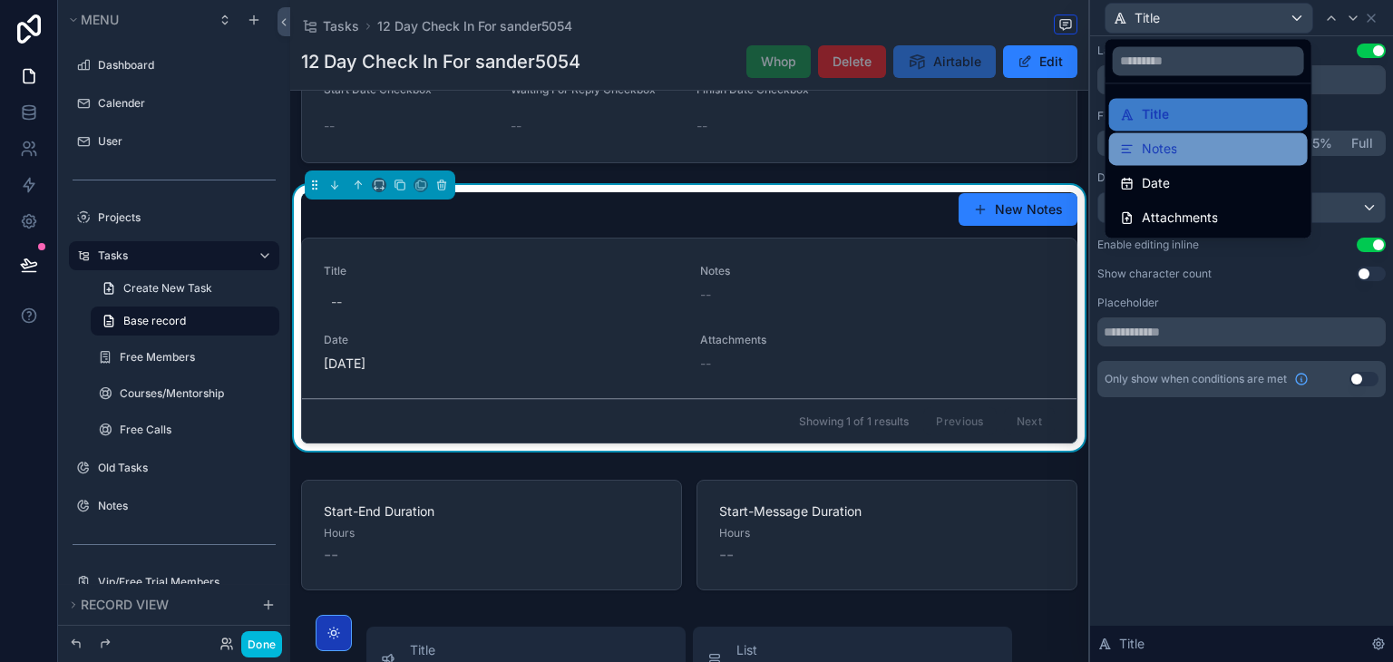
click at [1190, 164] on div "Notes" at bounding box center [1208, 148] width 199 height 33
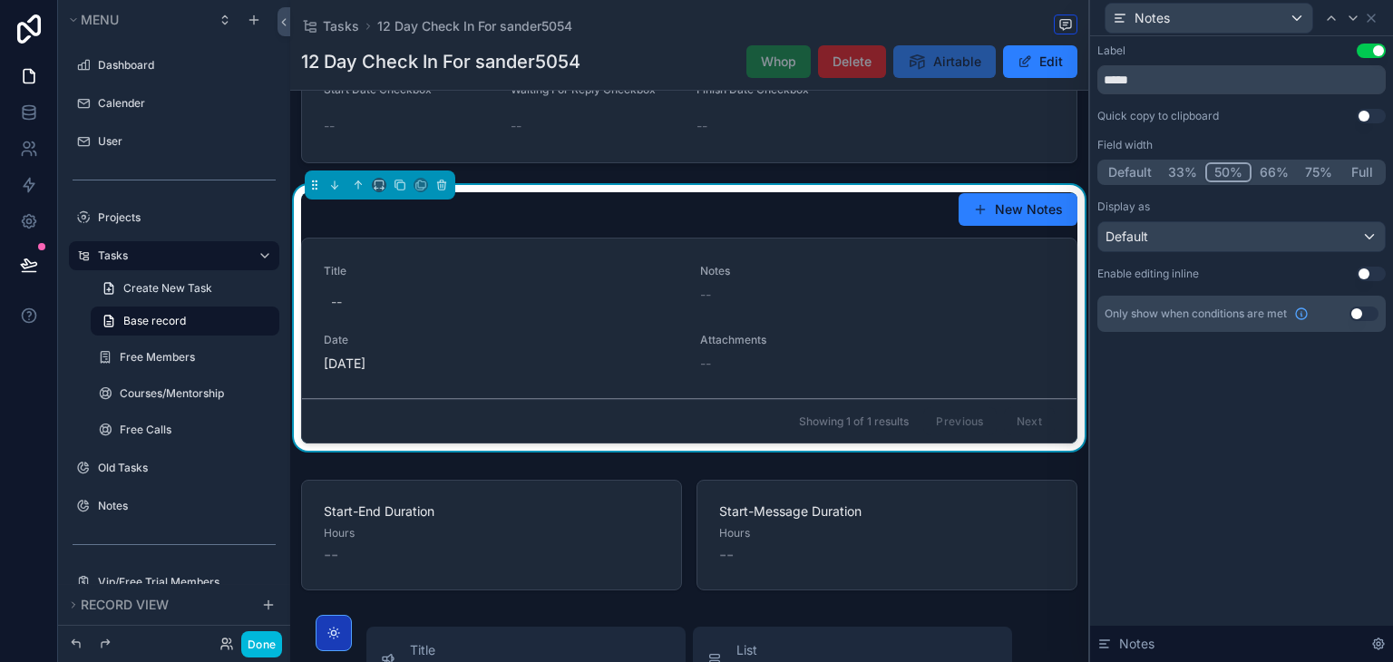
click at [1362, 271] on button "Use setting" at bounding box center [1371, 274] width 29 height 15
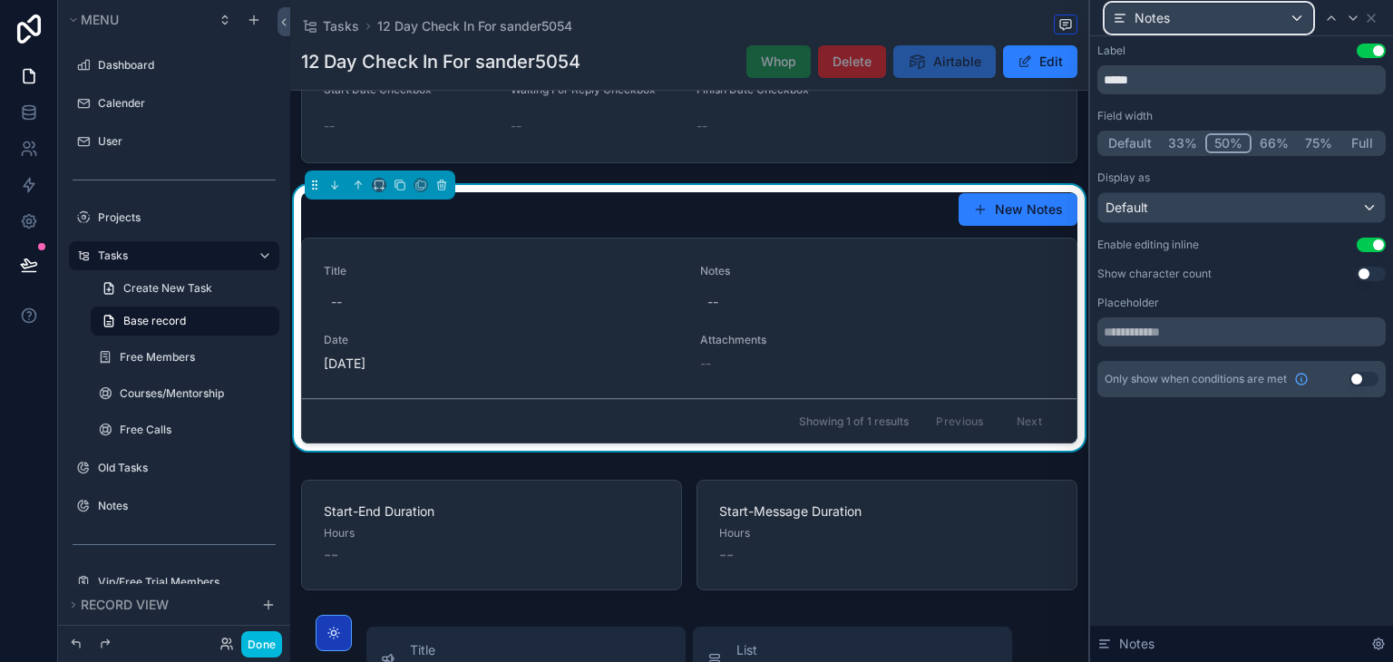
click at [1245, 28] on div "Notes" at bounding box center [1209, 18] width 207 height 29
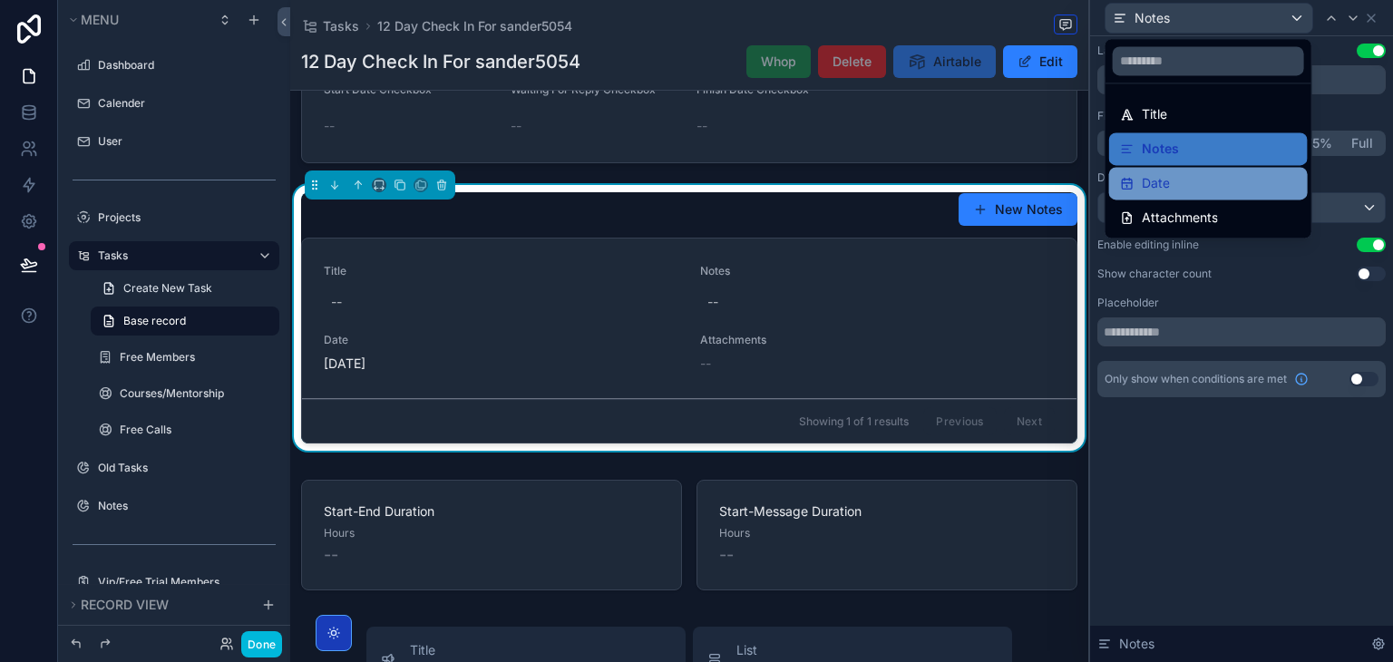
click at [1214, 181] on div "Date" at bounding box center [1208, 183] width 177 height 22
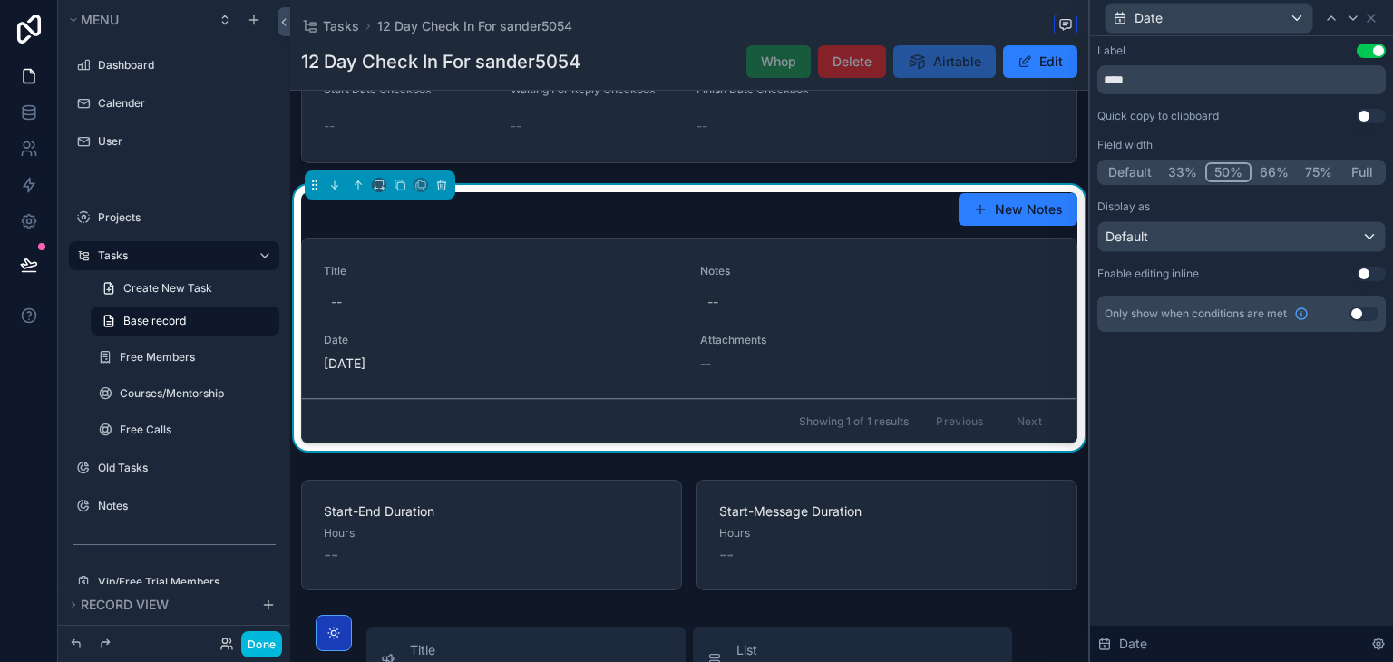
click at [1361, 271] on button "Use setting" at bounding box center [1371, 274] width 29 height 15
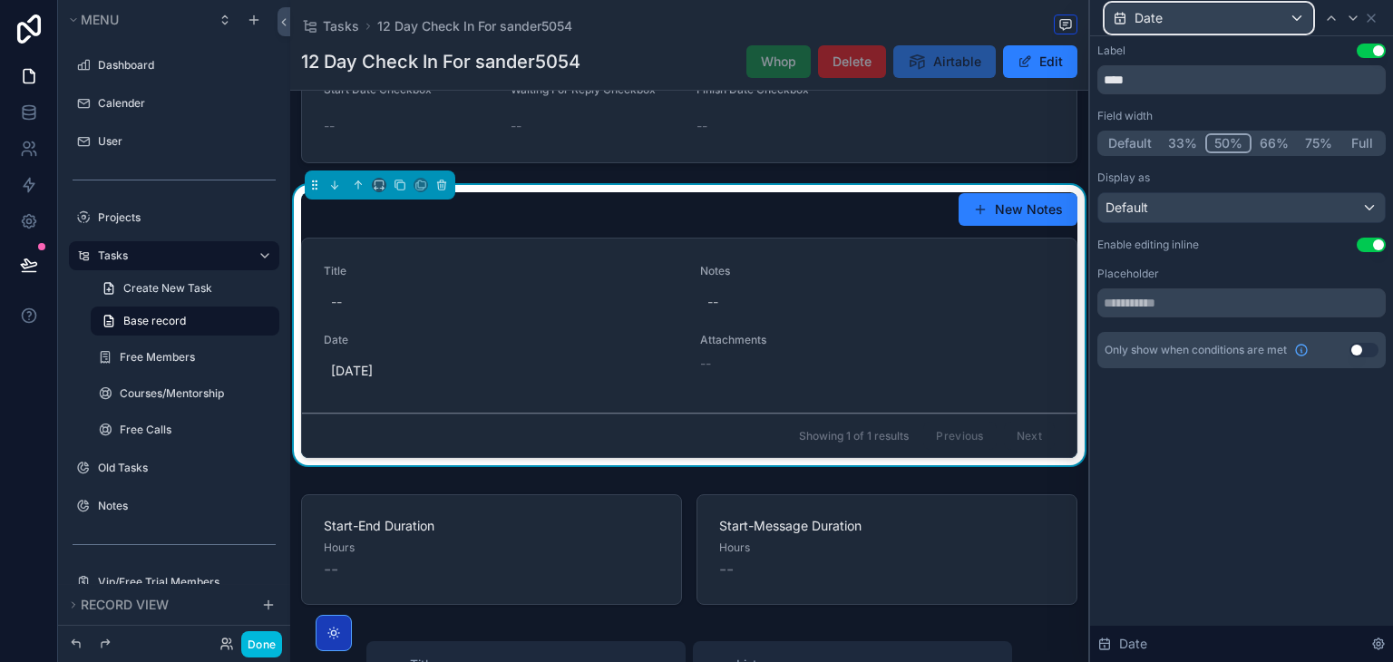
click at [1166, 23] on div "Date" at bounding box center [1209, 18] width 207 height 29
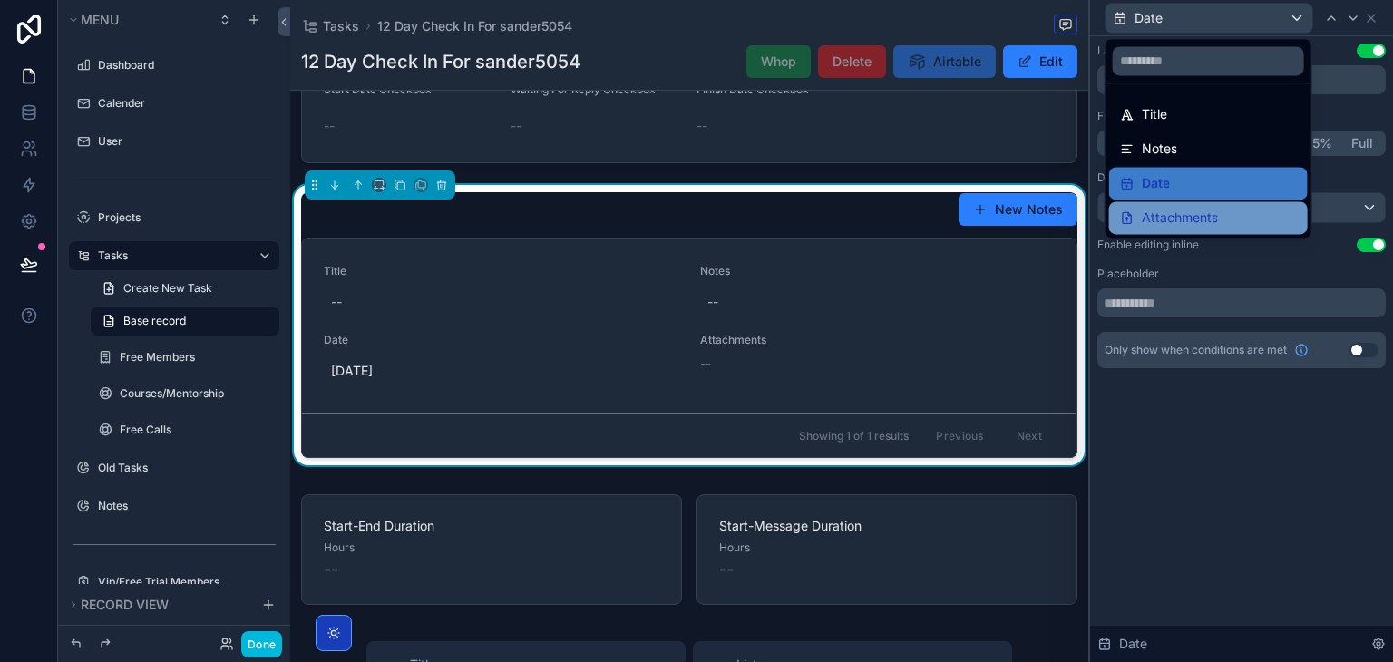
click at [1177, 208] on span "Attachments" at bounding box center [1180, 218] width 76 height 22
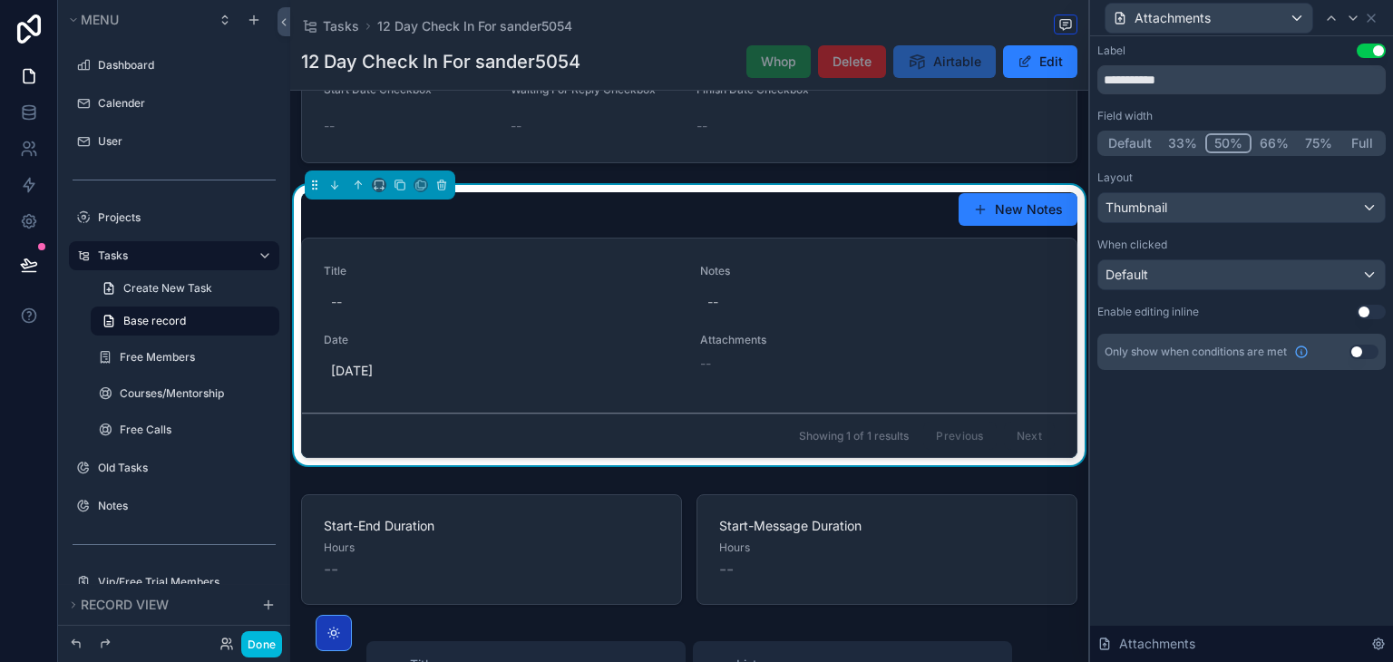
click at [1365, 302] on div "**********" at bounding box center [1242, 207] width 288 height 327
click at [1366, 307] on button "Use setting" at bounding box center [1371, 312] width 29 height 15
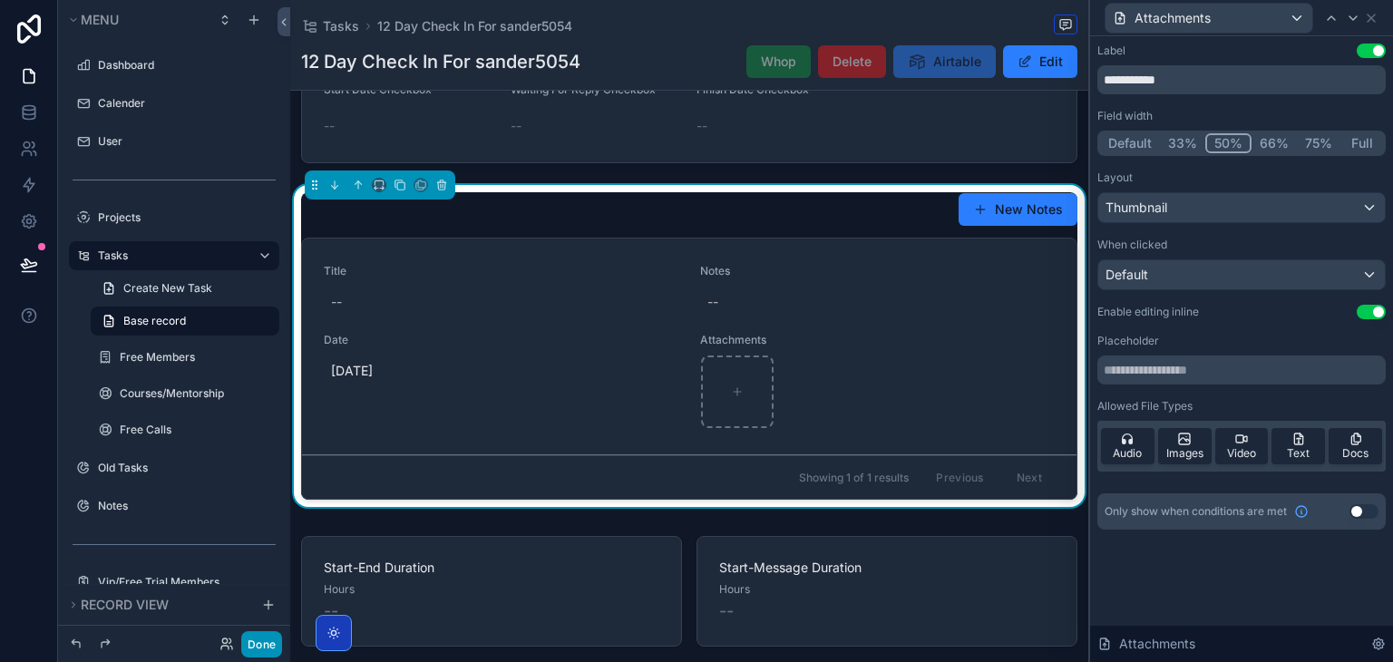
click at [274, 647] on button "Done" at bounding box center [261, 644] width 41 height 26
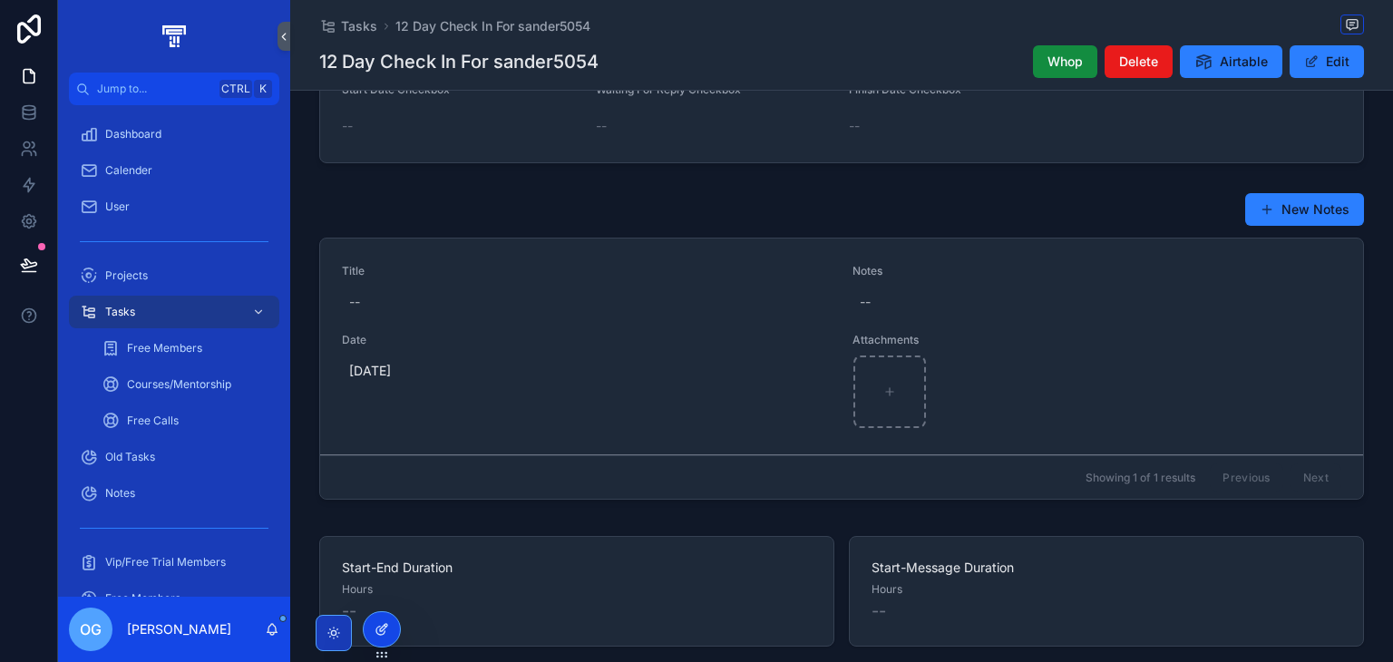
click at [383, 622] on icon at bounding box center [382, 629] width 15 height 15
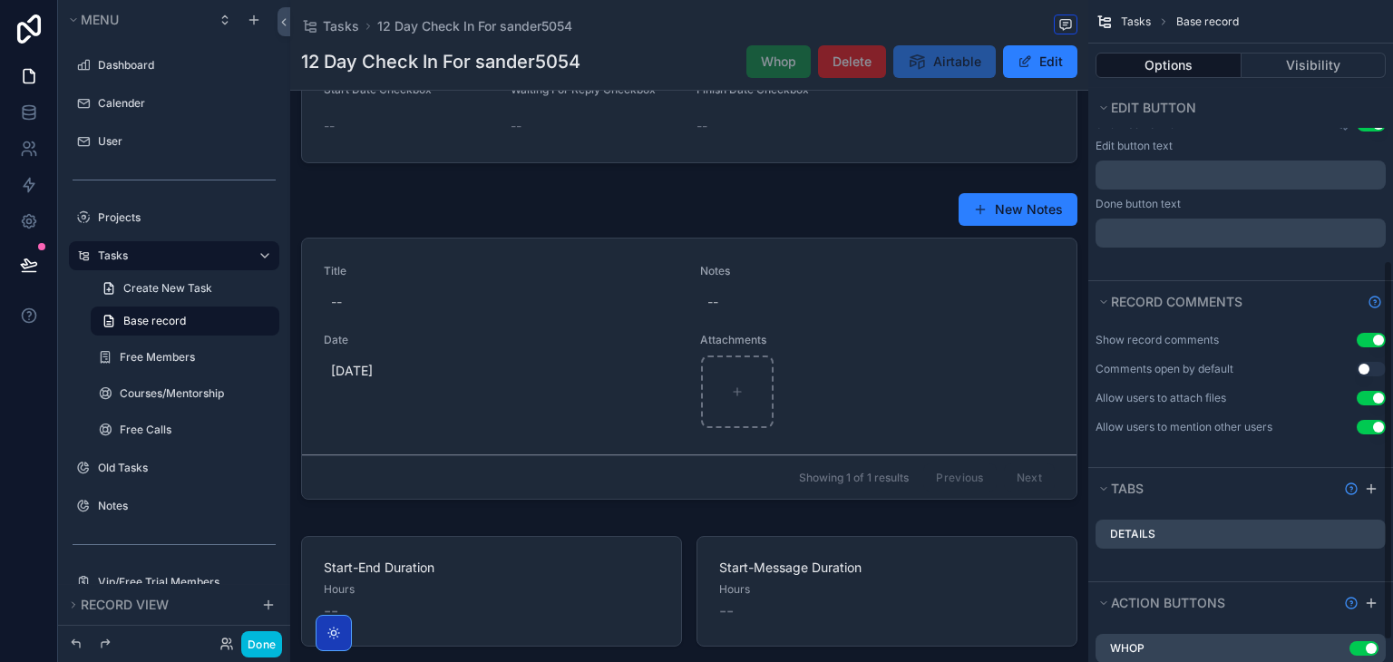
scroll to position [490, 0]
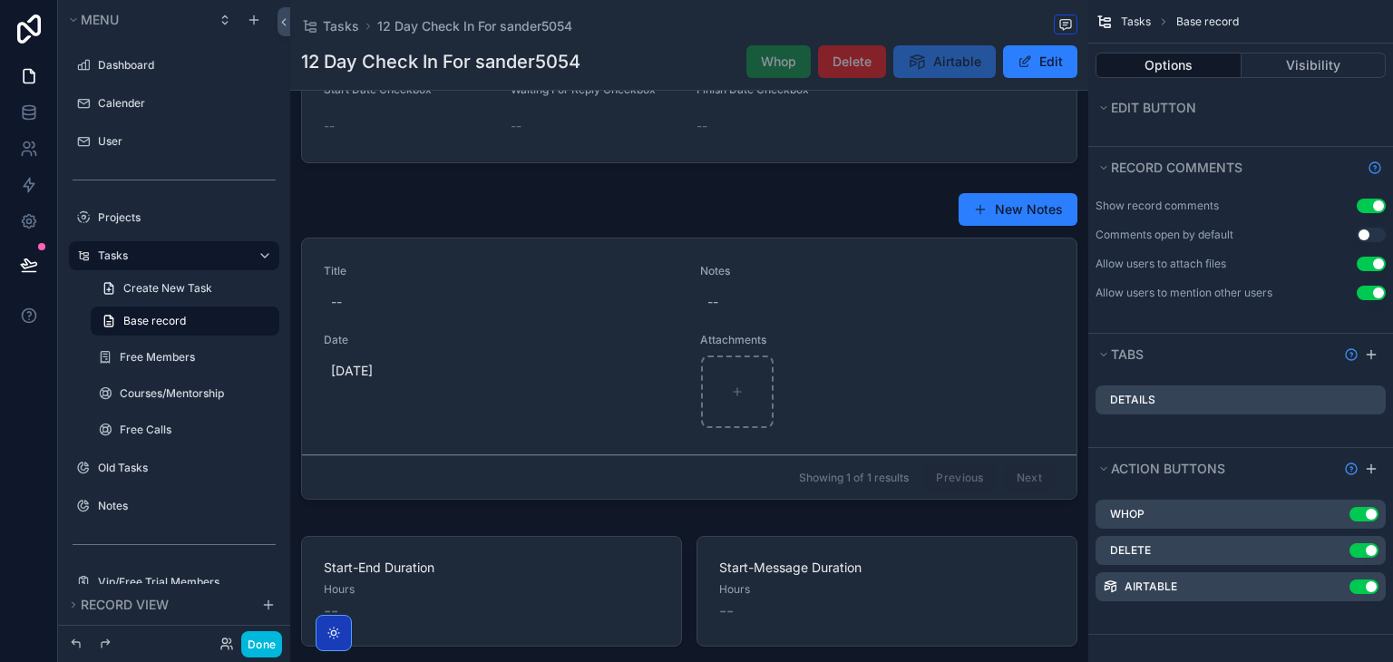
click at [0, 0] on icon "scrollable content" at bounding box center [0, 0] width 0 height 0
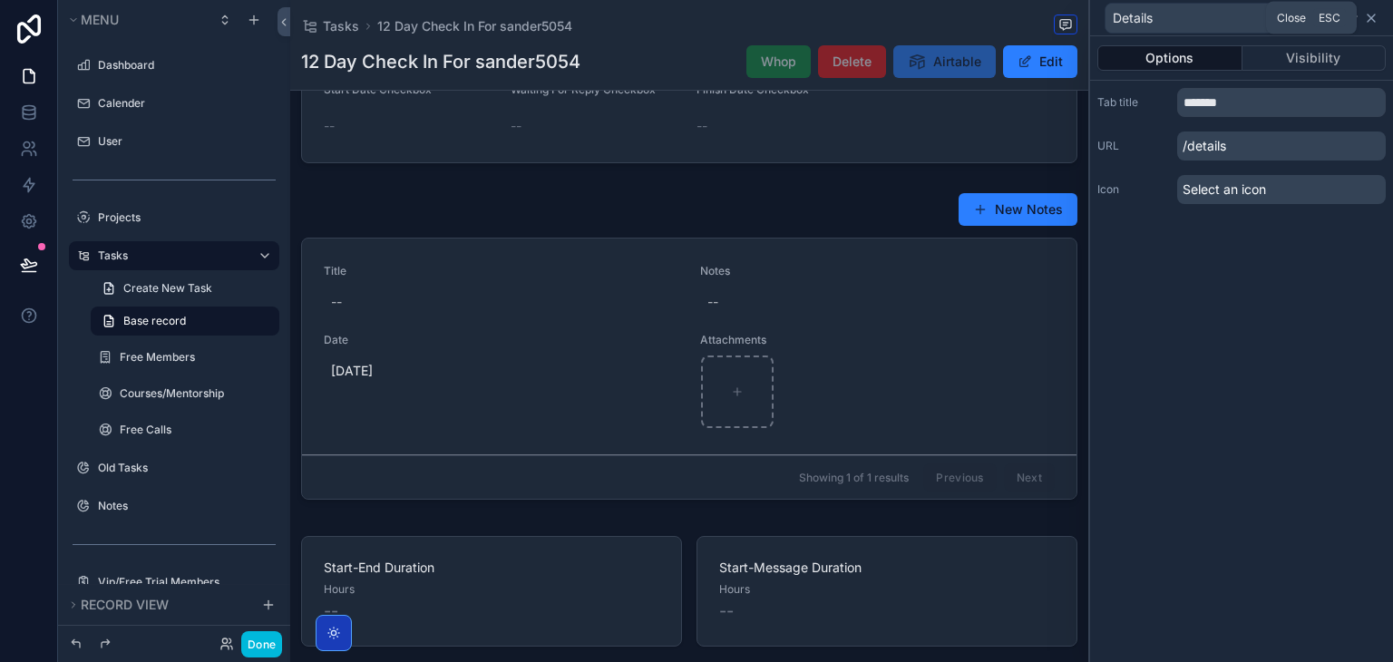
click at [1374, 24] on icon at bounding box center [1371, 18] width 15 height 15
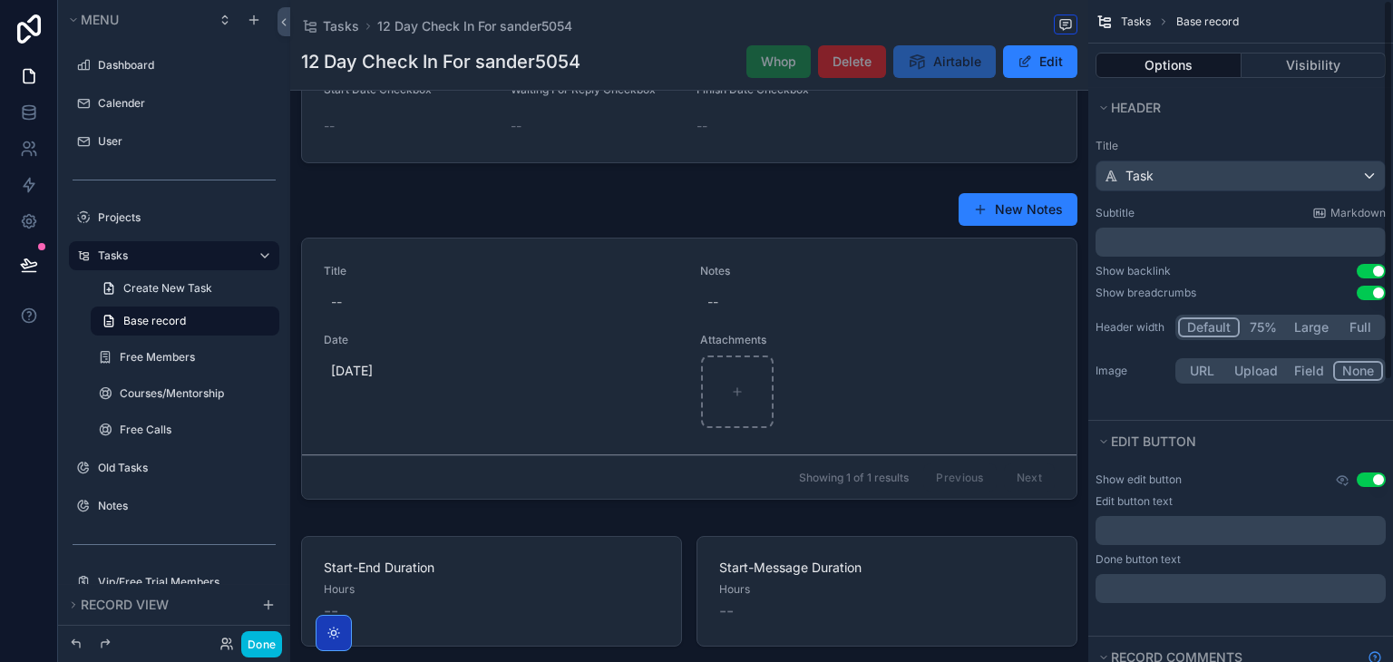
scroll to position [0, 0]
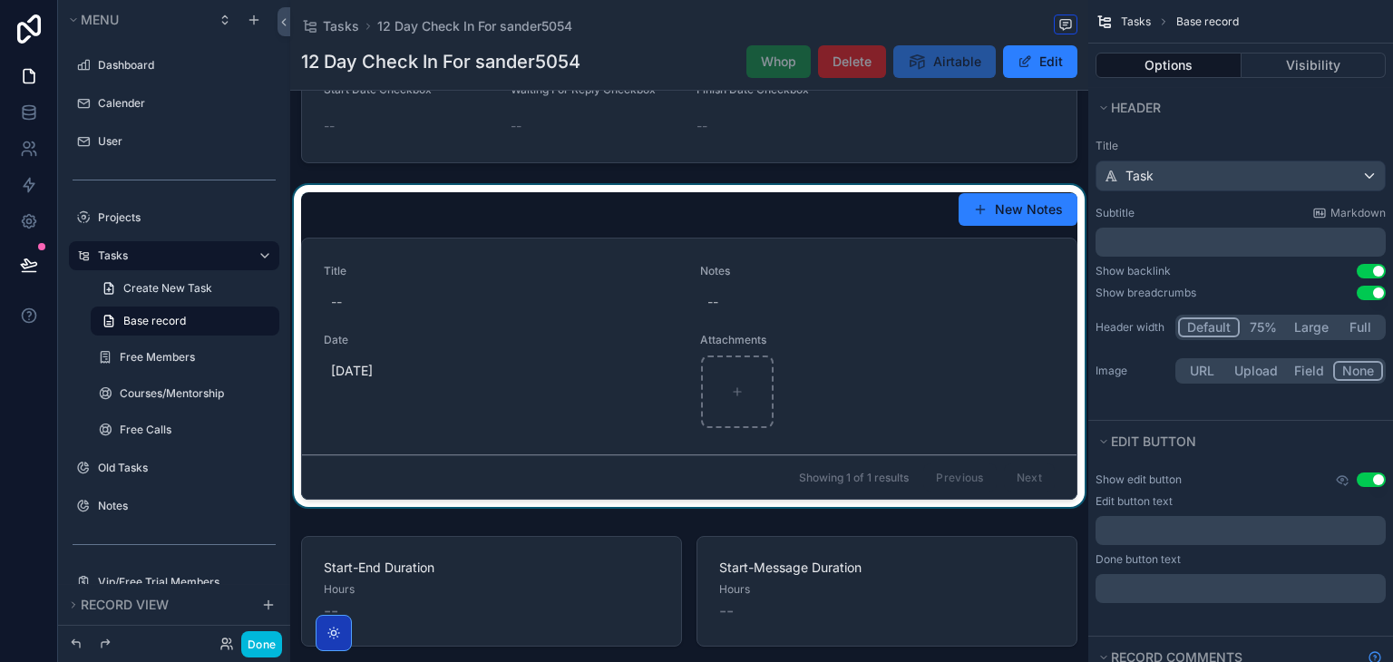
click at [864, 283] on div "scrollable content" at bounding box center [689, 349] width 798 height 329
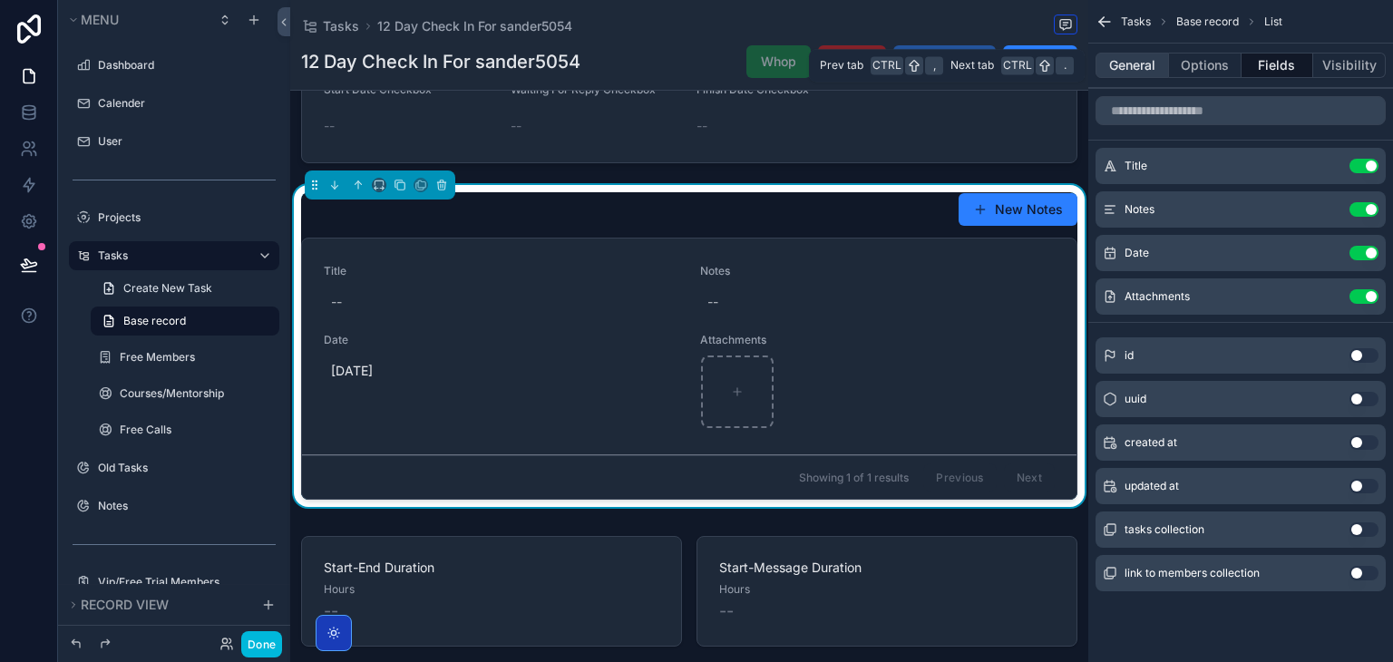
click at [1114, 66] on button "General" at bounding box center [1132, 65] width 73 height 25
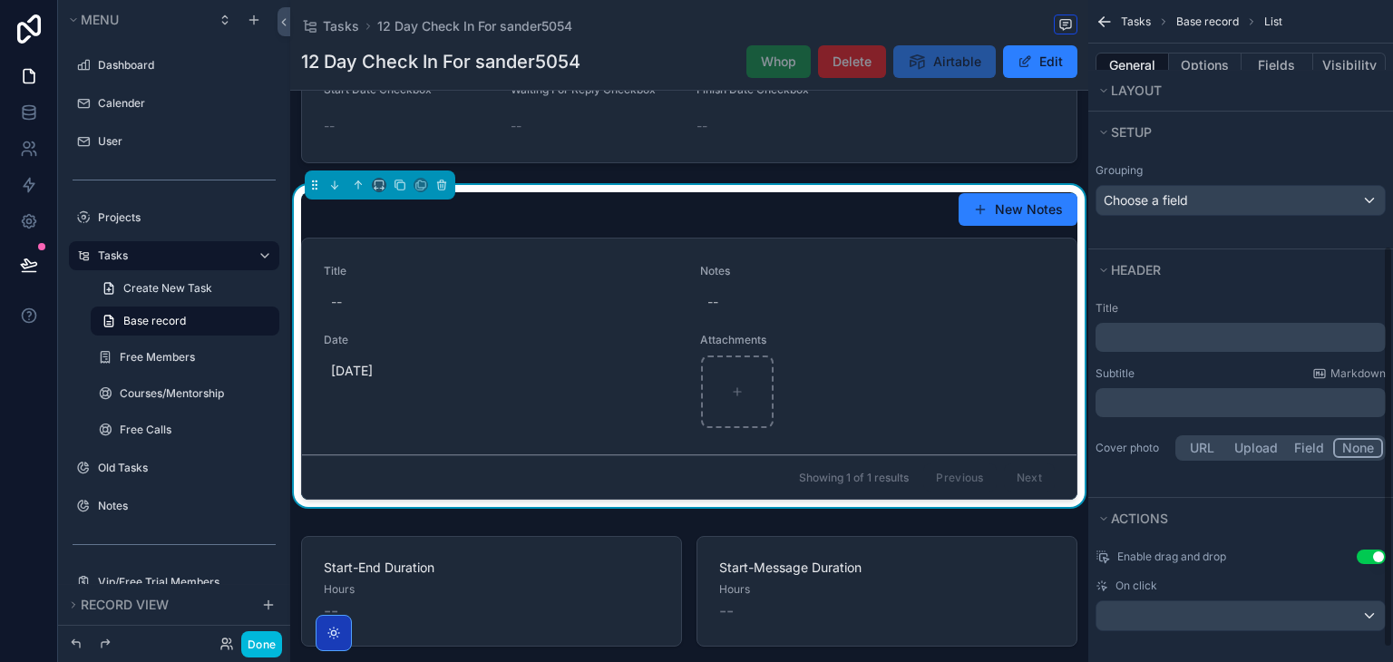
scroll to position [406, 0]
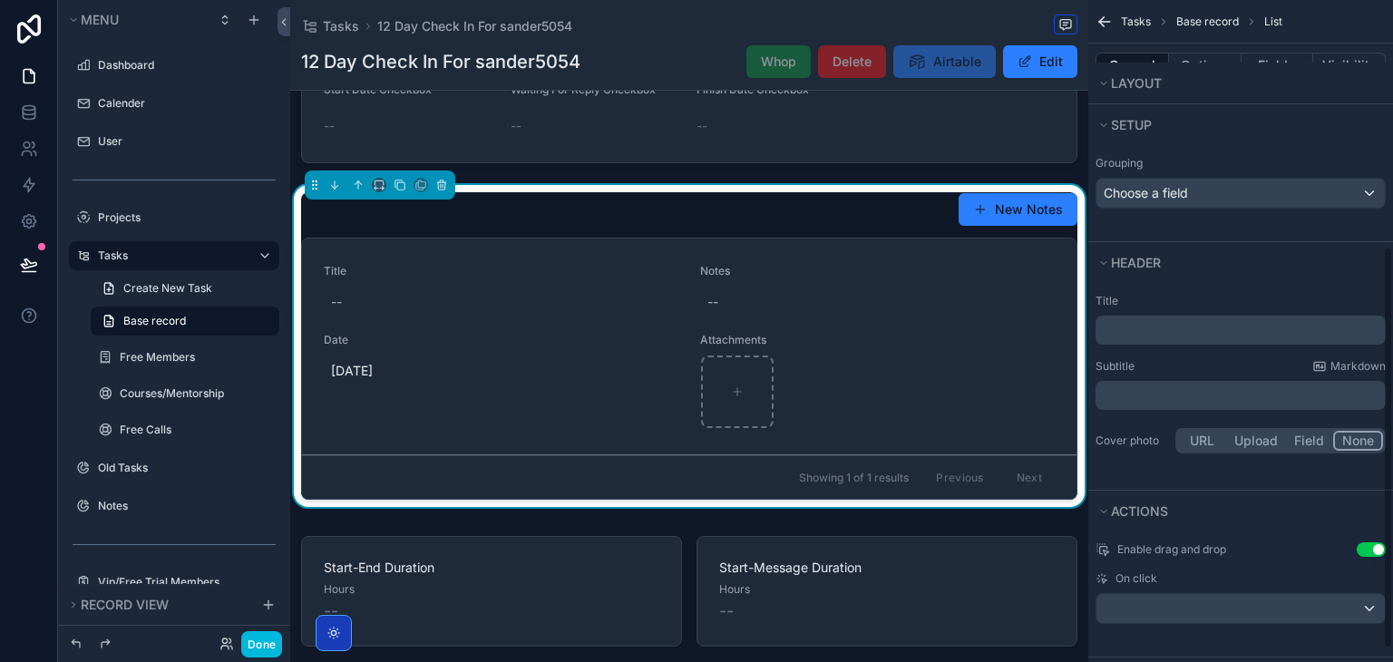
click at [1184, 328] on p "﻿" at bounding box center [1242, 330] width 279 height 18
click at [268, 645] on button "Done" at bounding box center [261, 644] width 41 height 26
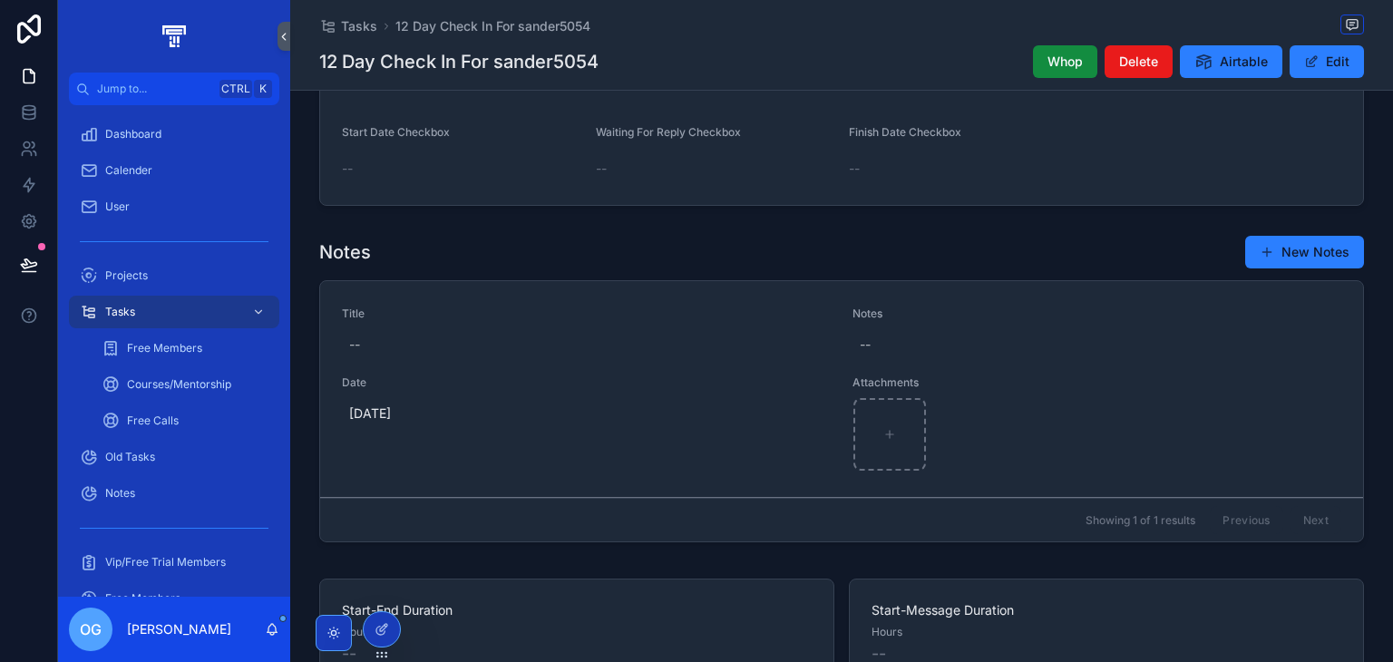
scroll to position [649, 0]
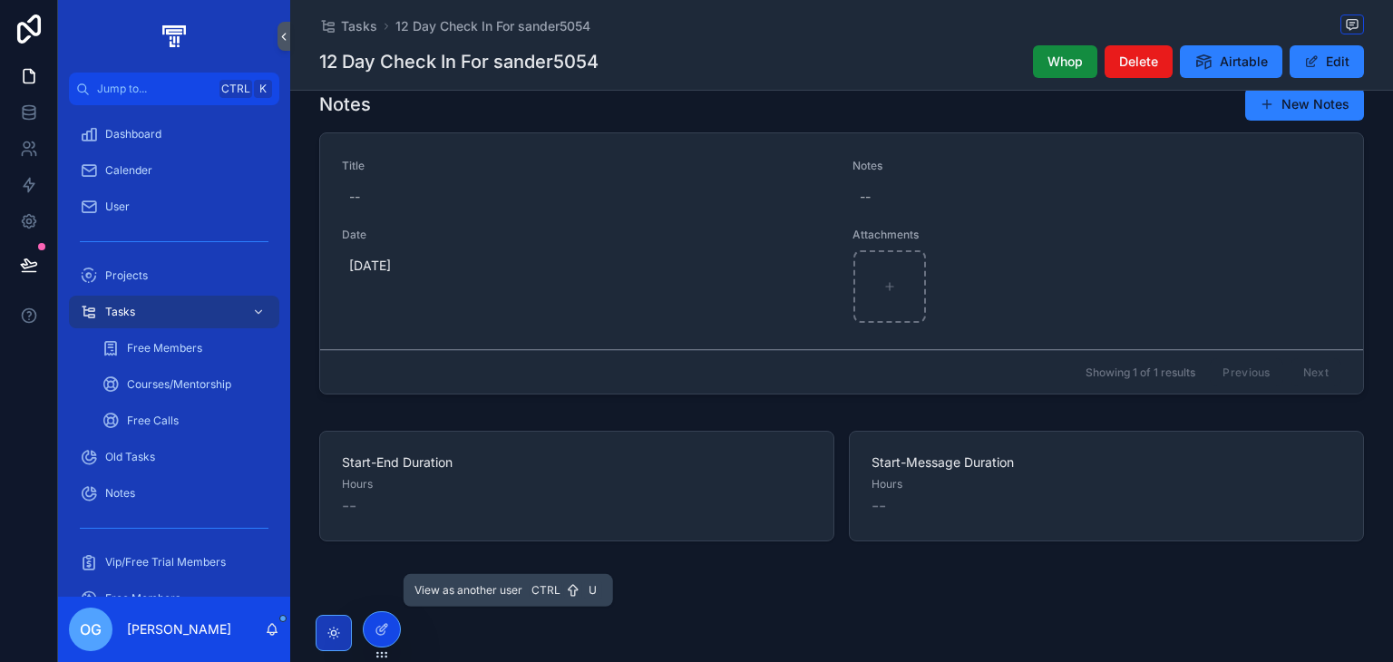
click at [0, 0] on icon at bounding box center [0, 0] width 0 height 0
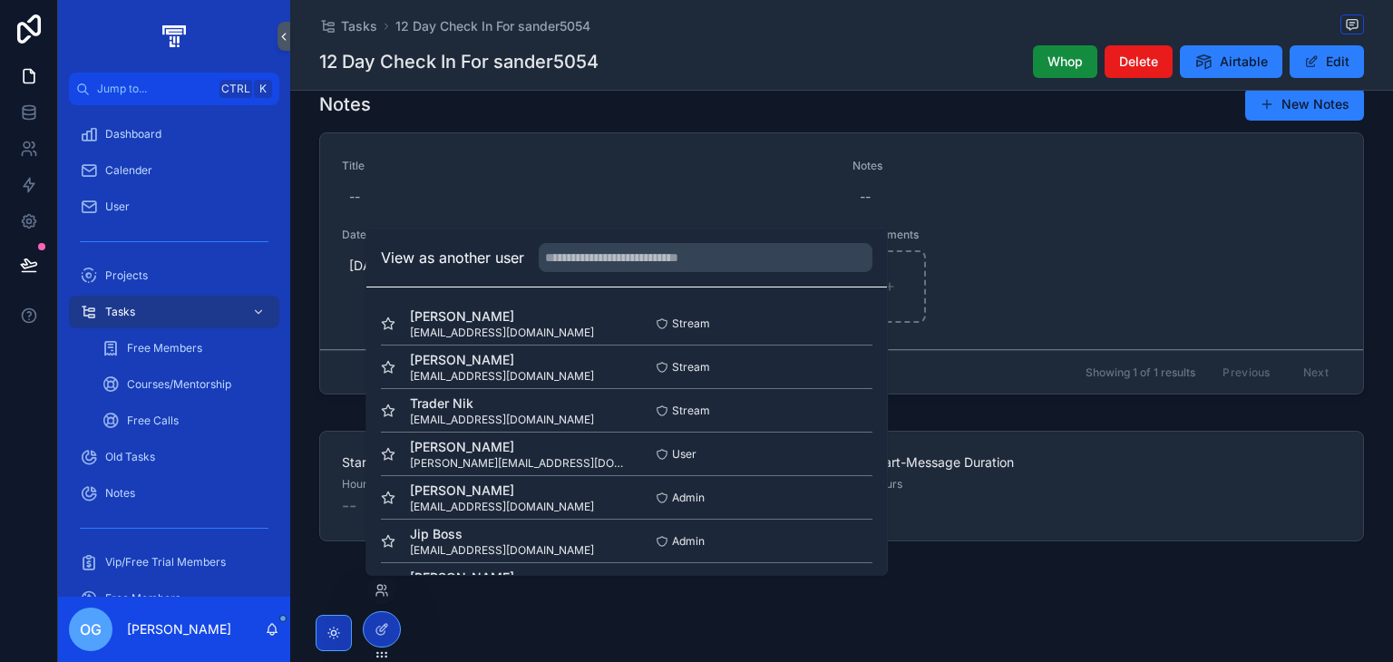
click at [0, 0] on button "Select" at bounding box center [0, 0] width 0 height 0
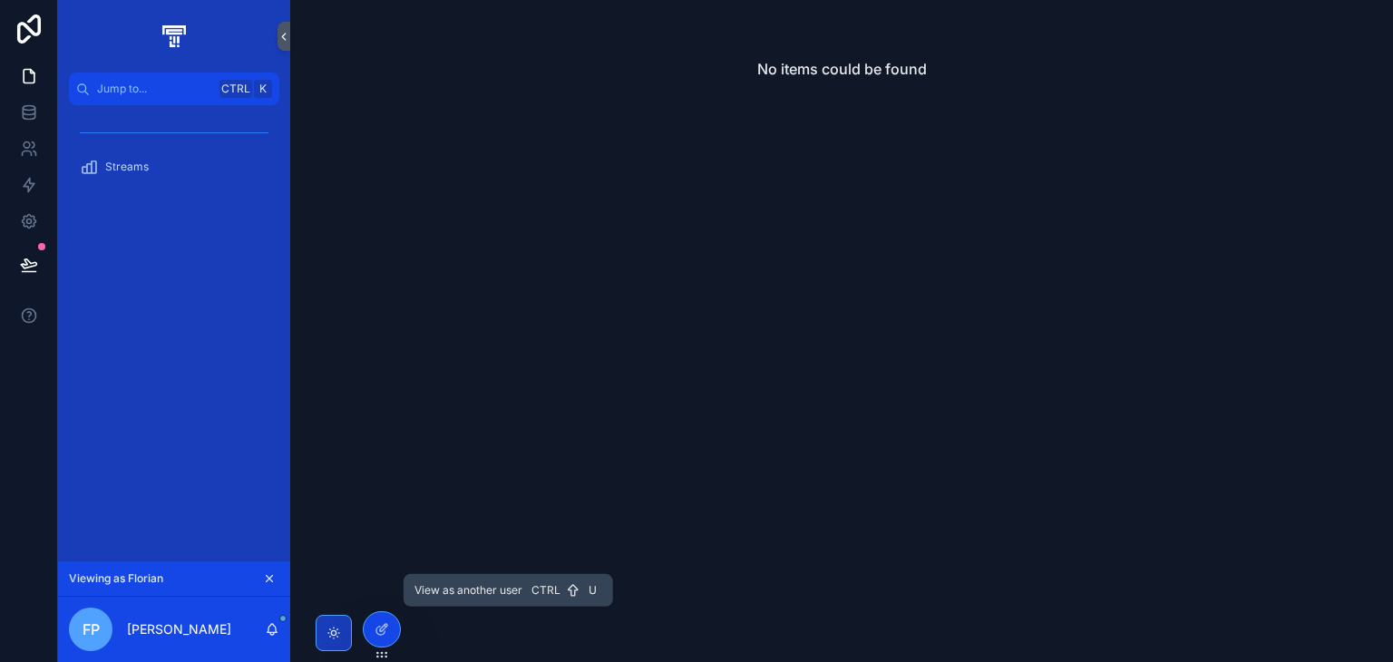
click at [0, 0] on icon at bounding box center [0, 0] width 0 height 0
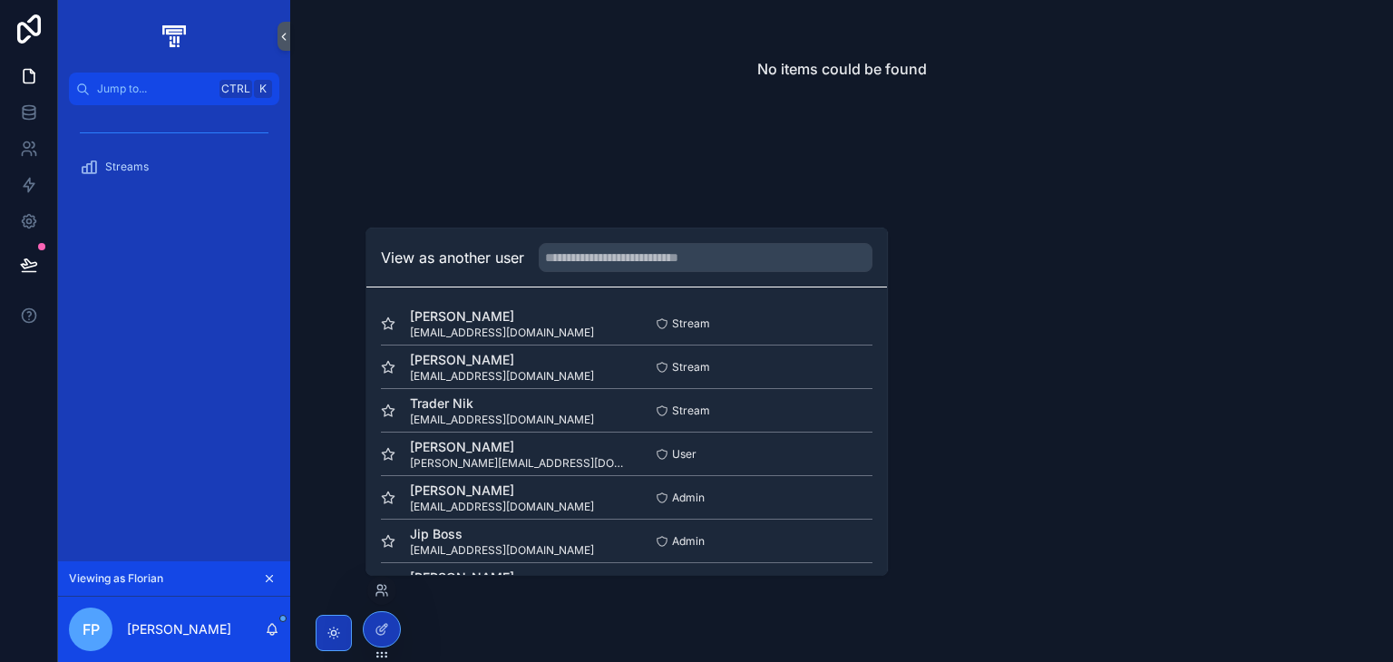
click at [0, 0] on button "Select" at bounding box center [0, 0] width 0 height 0
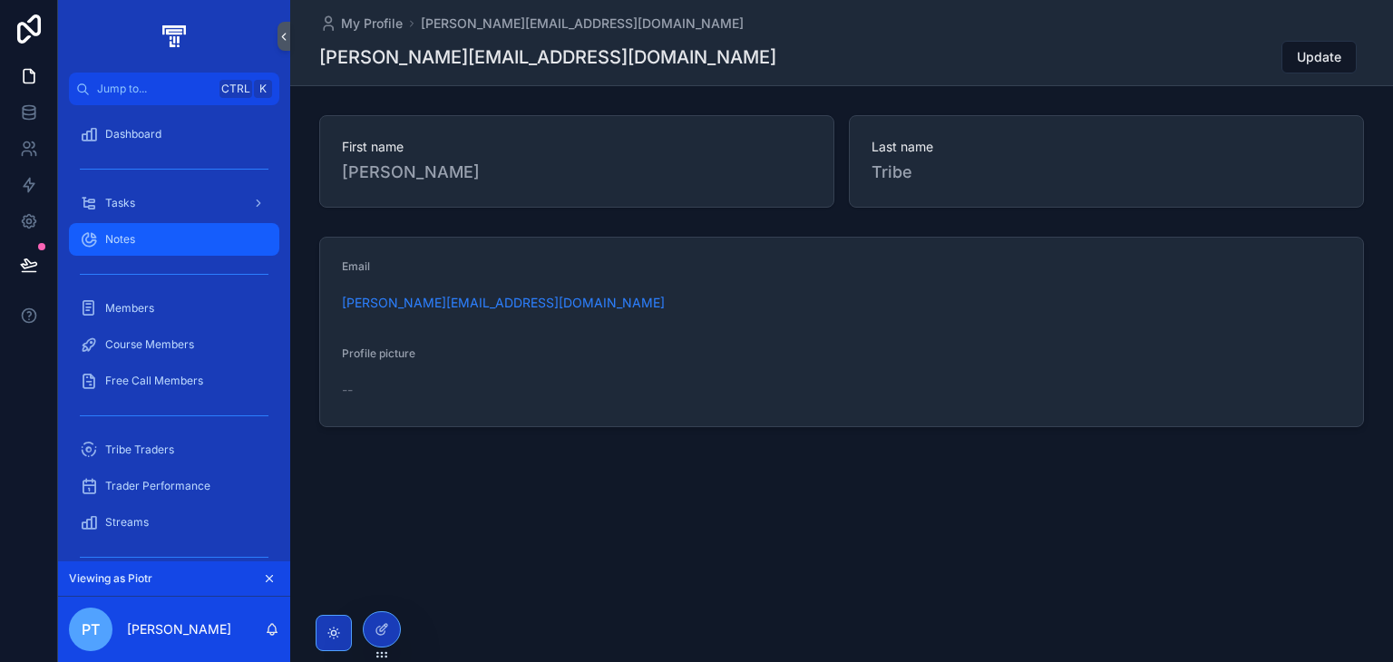
click at [188, 233] on div "Notes" at bounding box center [174, 239] width 189 height 29
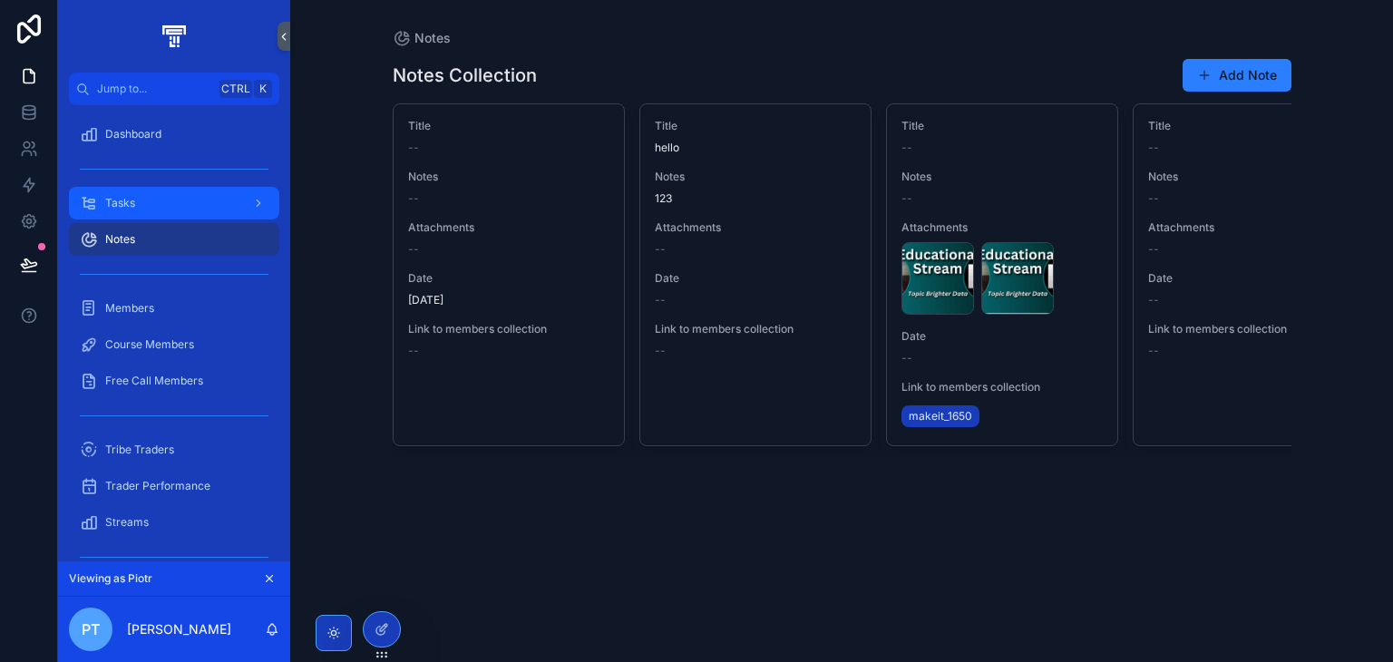
click at [196, 210] on div "Tasks" at bounding box center [174, 203] width 189 height 29
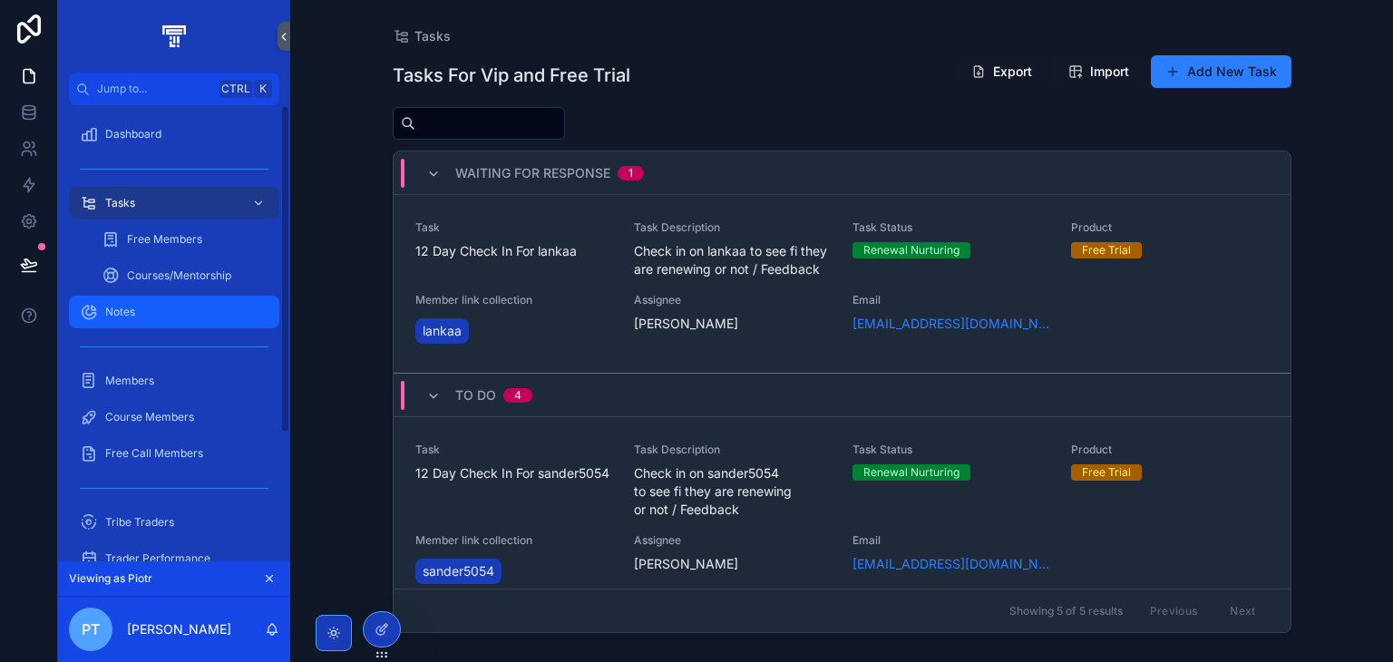
click at [203, 324] on div "Notes" at bounding box center [174, 312] width 189 height 29
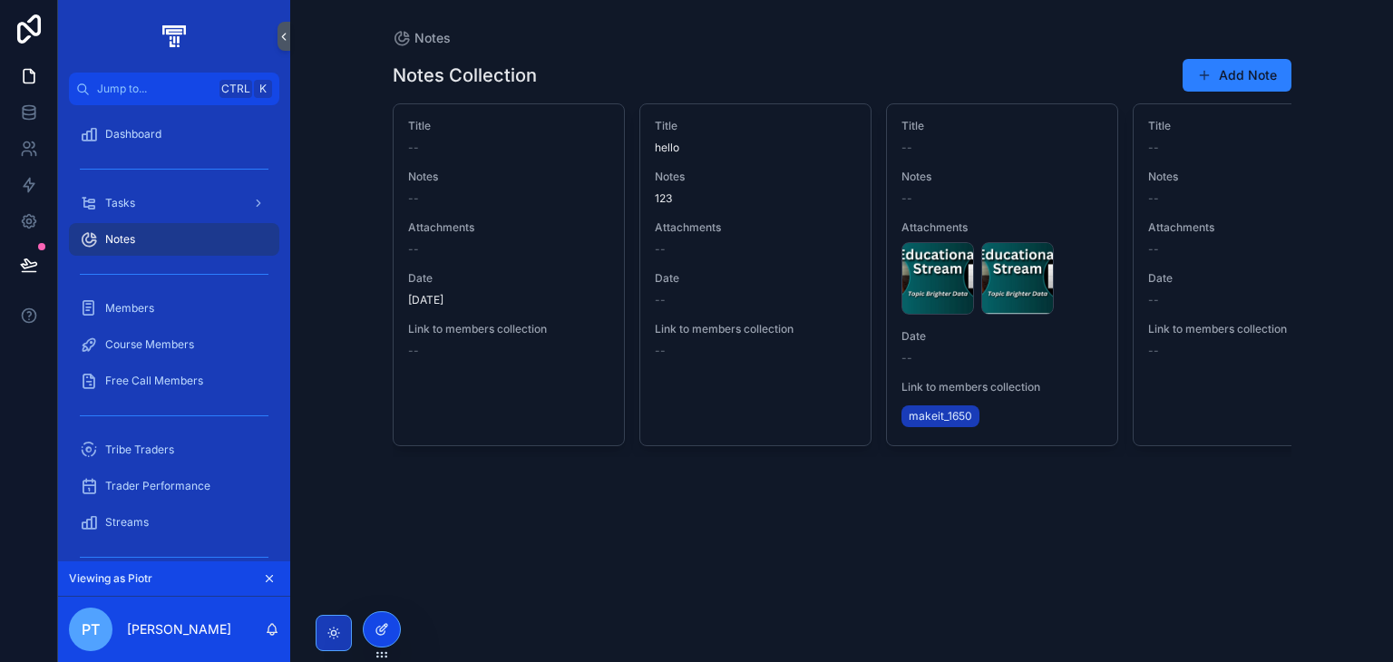
click at [383, 614] on div at bounding box center [382, 629] width 36 height 34
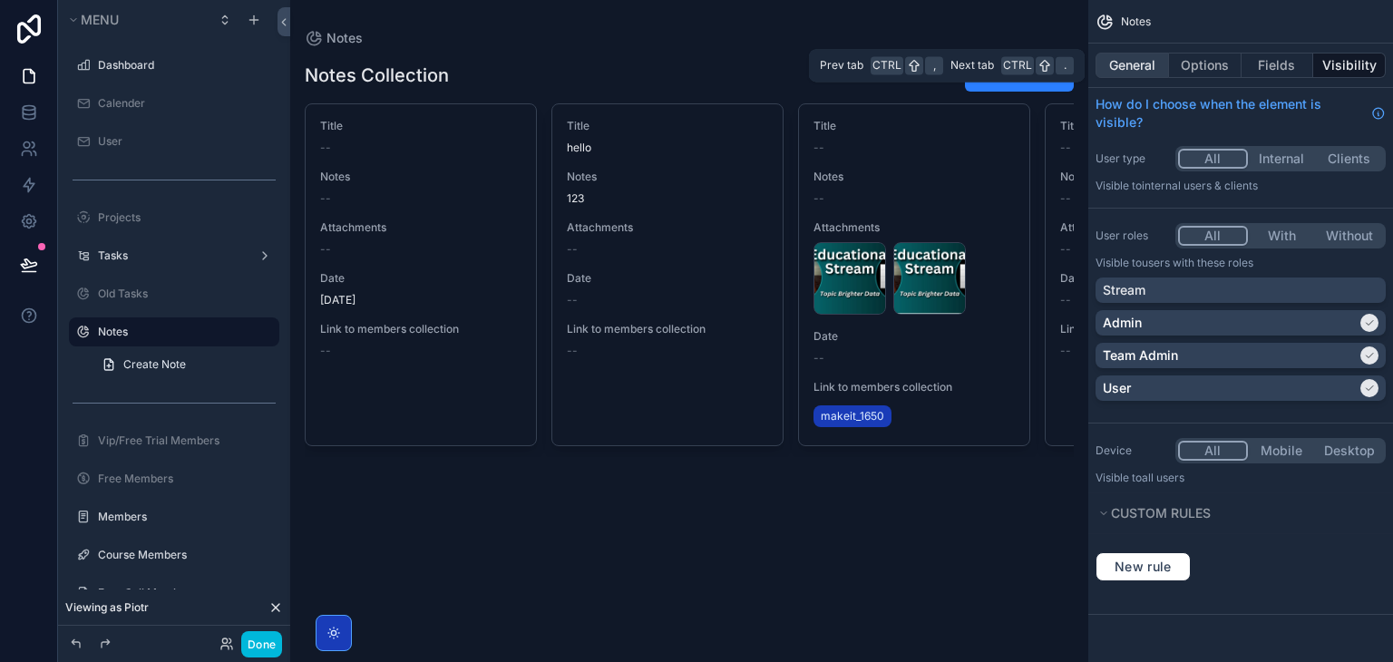
click at [1147, 53] on button "General" at bounding box center [1132, 65] width 73 height 25
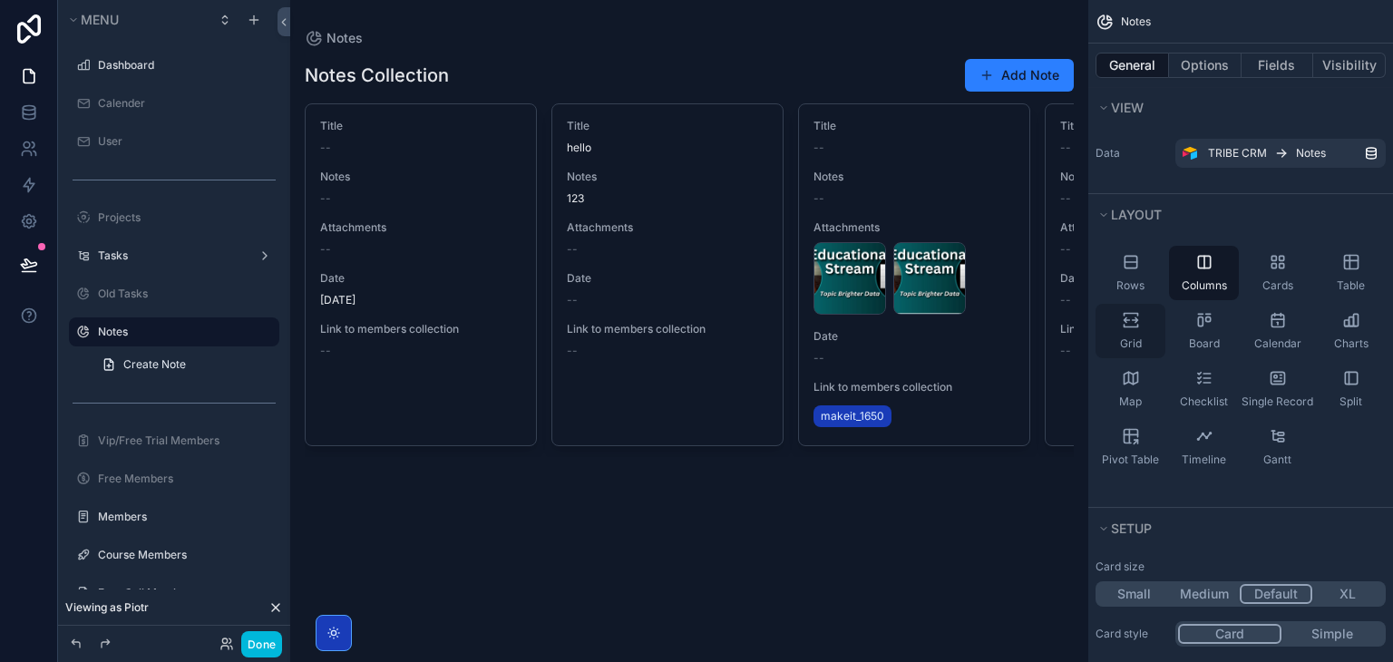
click at [1133, 331] on div "Grid" at bounding box center [1131, 331] width 70 height 54
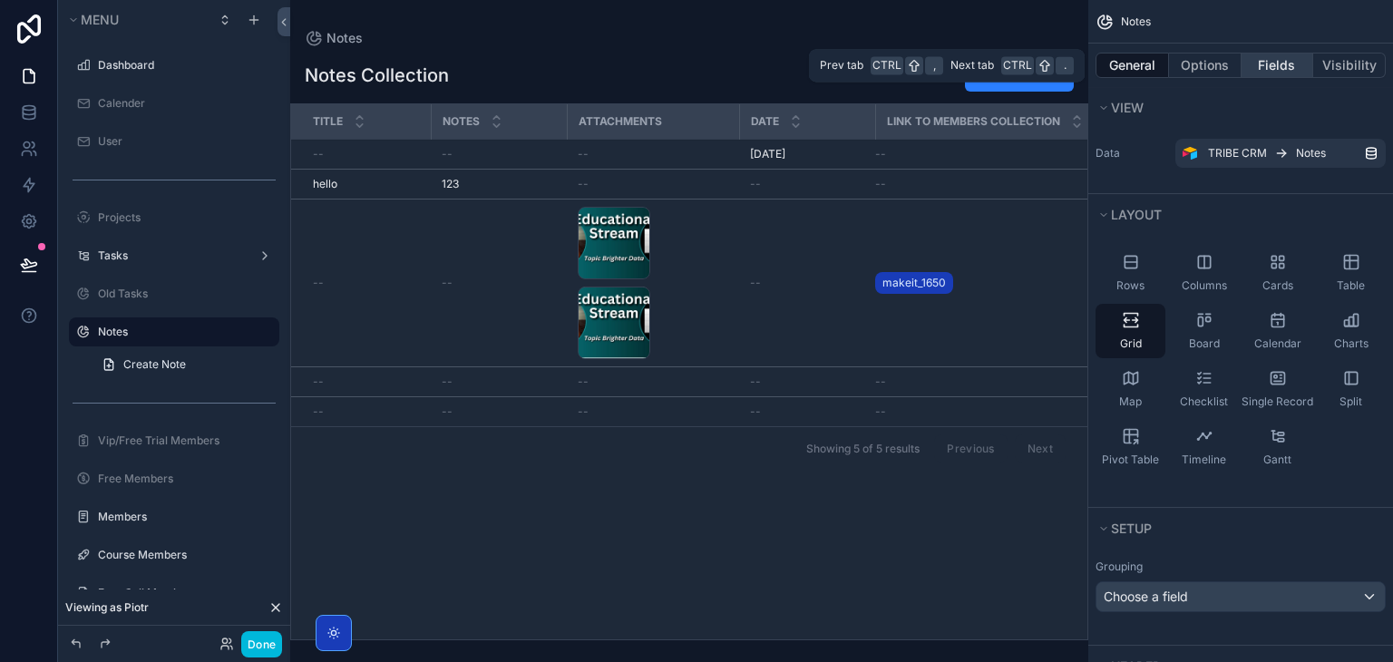
click at [1309, 69] on button "Fields" at bounding box center [1278, 65] width 73 height 25
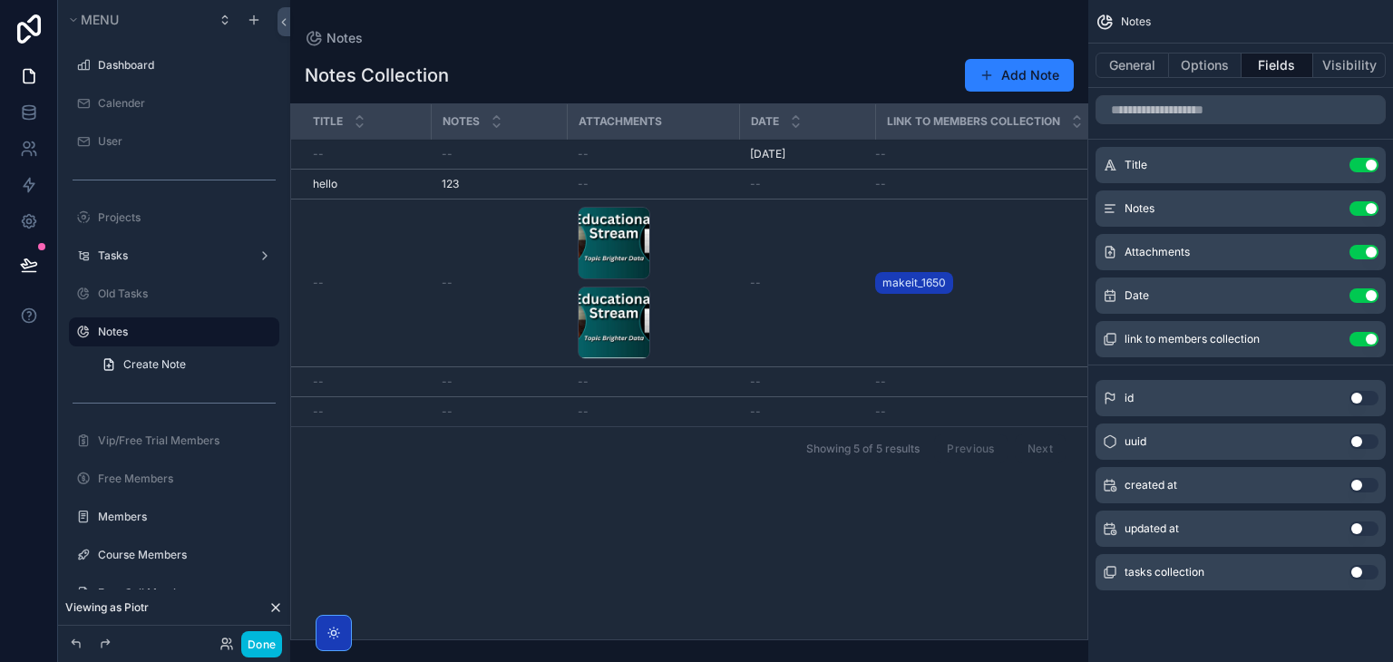
click at [1361, 254] on button "Use setting" at bounding box center [1364, 252] width 29 height 15
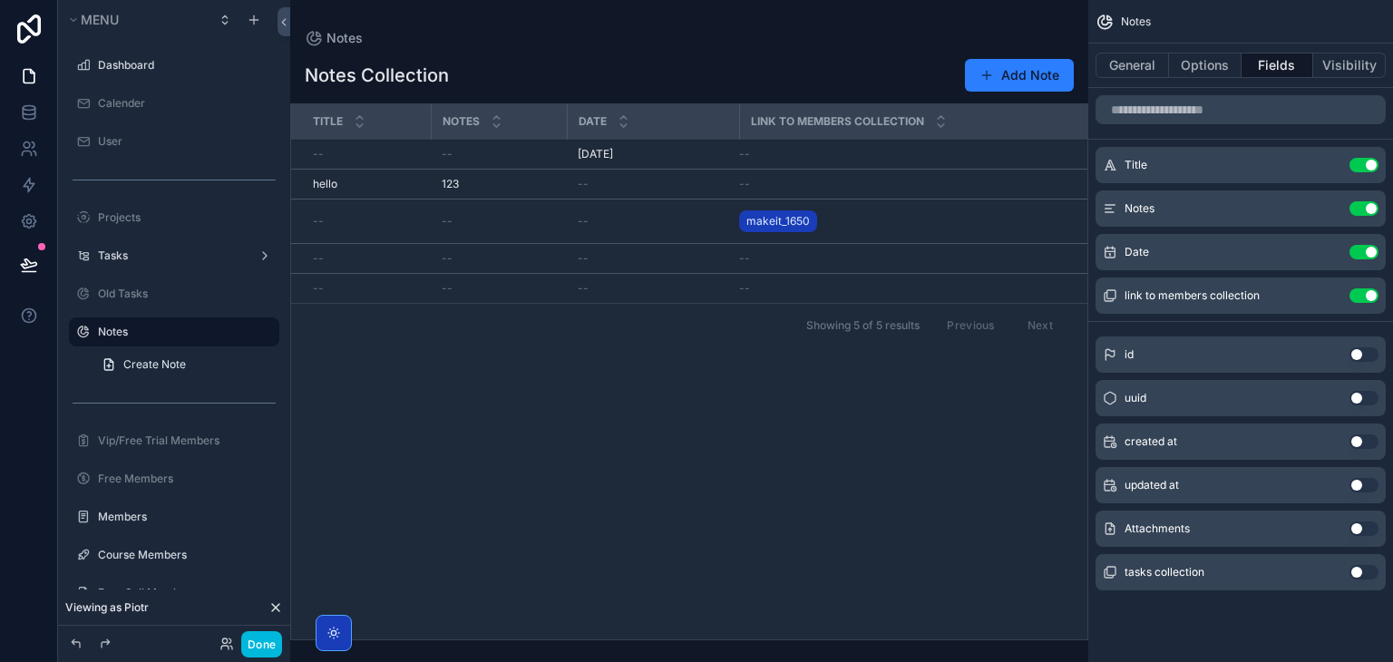
click at [682, 218] on div "scrollable content" at bounding box center [689, 331] width 798 height 662
click at [718, 229] on td "--" at bounding box center [653, 222] width 172 height 44
click at [661, 164] on td "[DATE] [DATE]" at bounding box center [653, 155] width 172 height 30
click at [660, 54] on div "Notes Collection Add Note Title Notes Date Link to members collection -- -- [DA…" at bounding box center [689, 343] width 798 height 593
click at [620, 263] on div "--" at bounding box center [653, 258] width 151 height 15
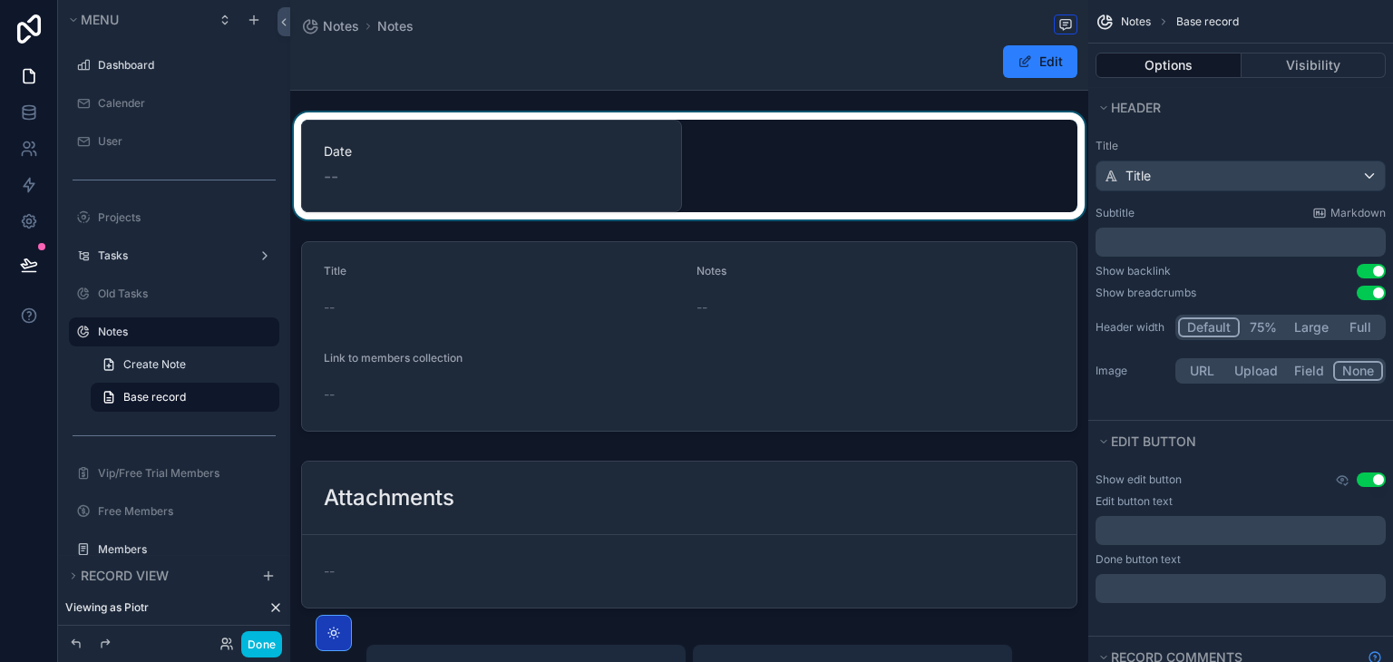
click at [591, 179] on div "scrollable content" at bounding box center [689, 165] width 798 height 107
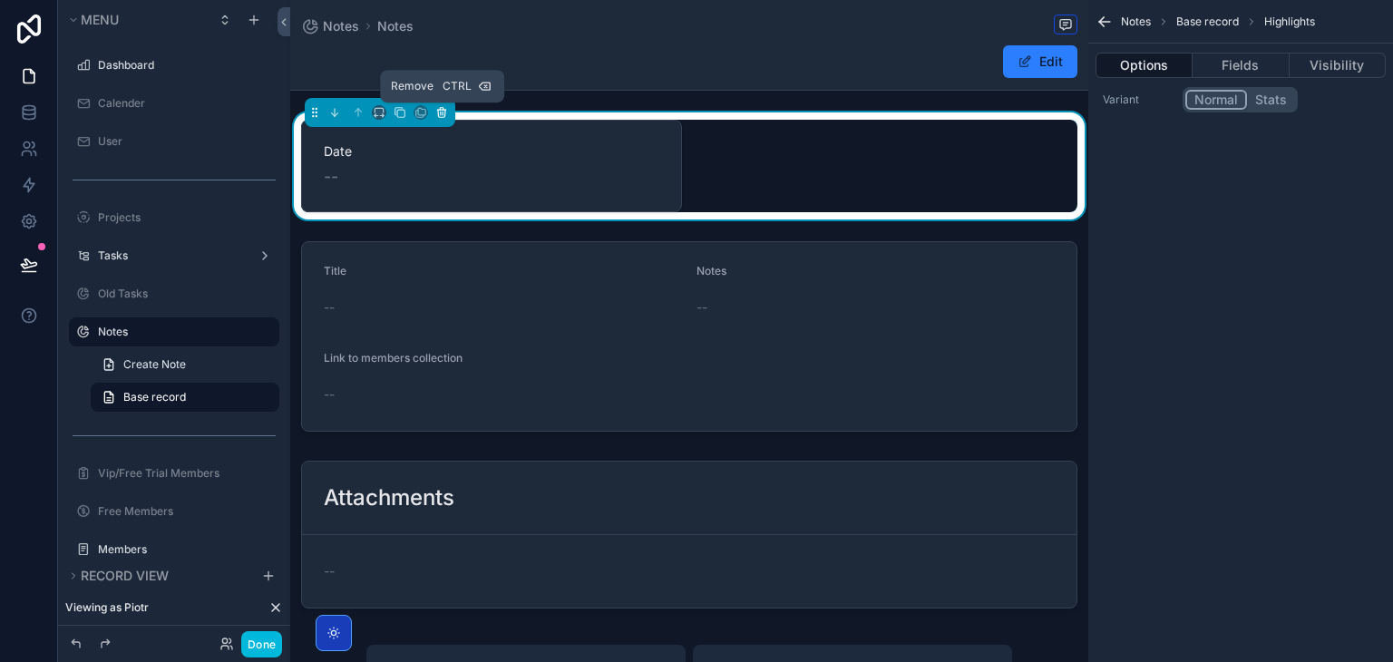
click at [449, 120] on button "scrollable content" at bounding box center [442, 112] width 20 height 20
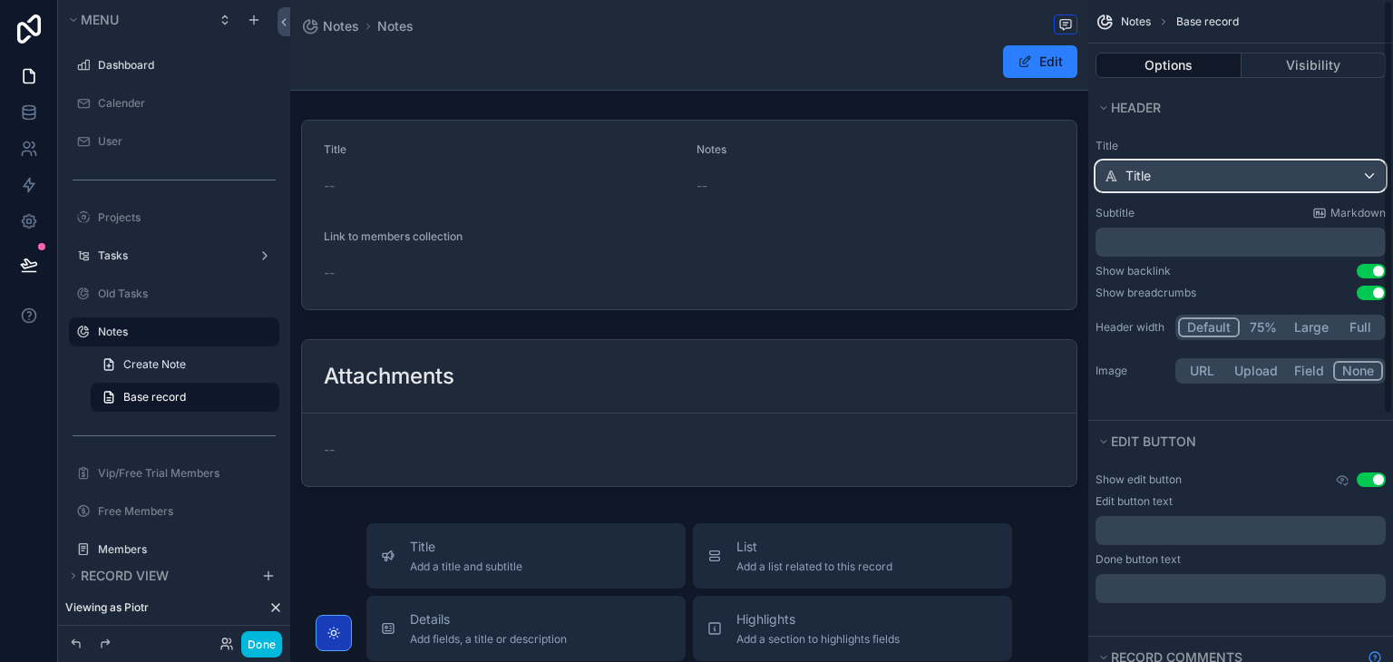
click at [1190, 170] on div "Title" at bounding box center [1241, 175] width 288 height 29
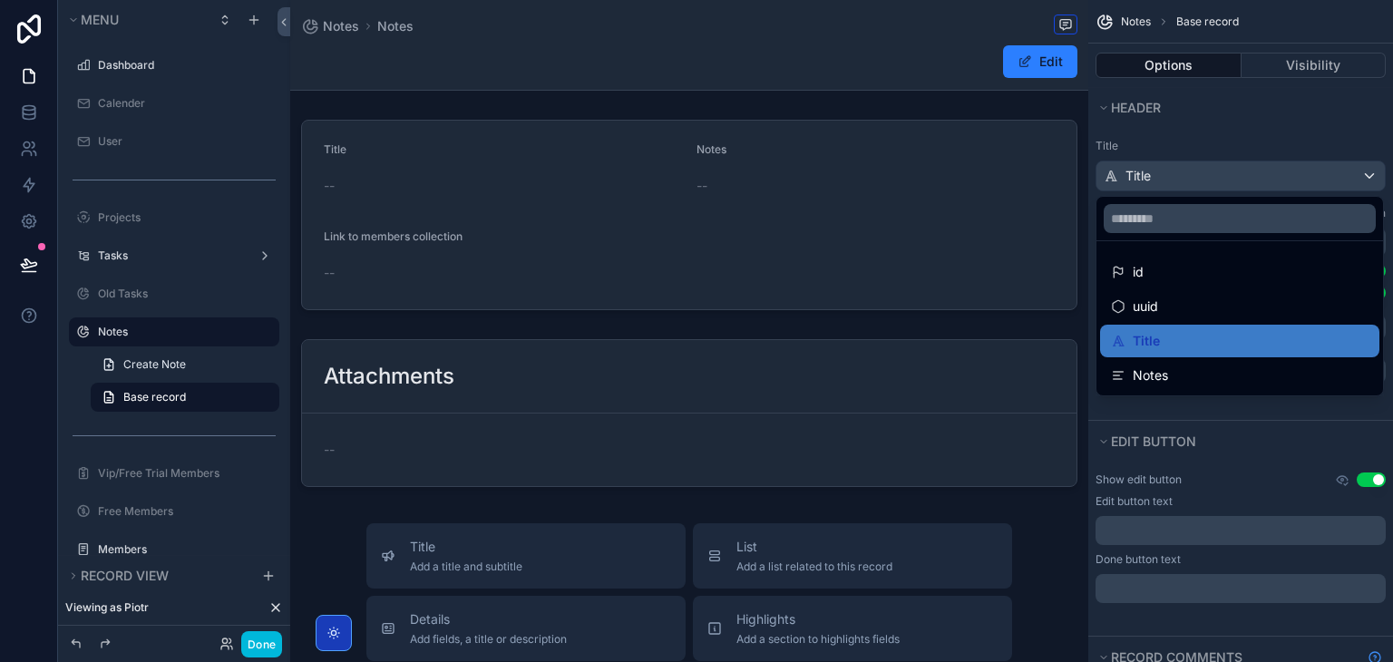
click at [1190, 170] on div "scrollable content" at bounding box center [696, 331] width 1393 height 662
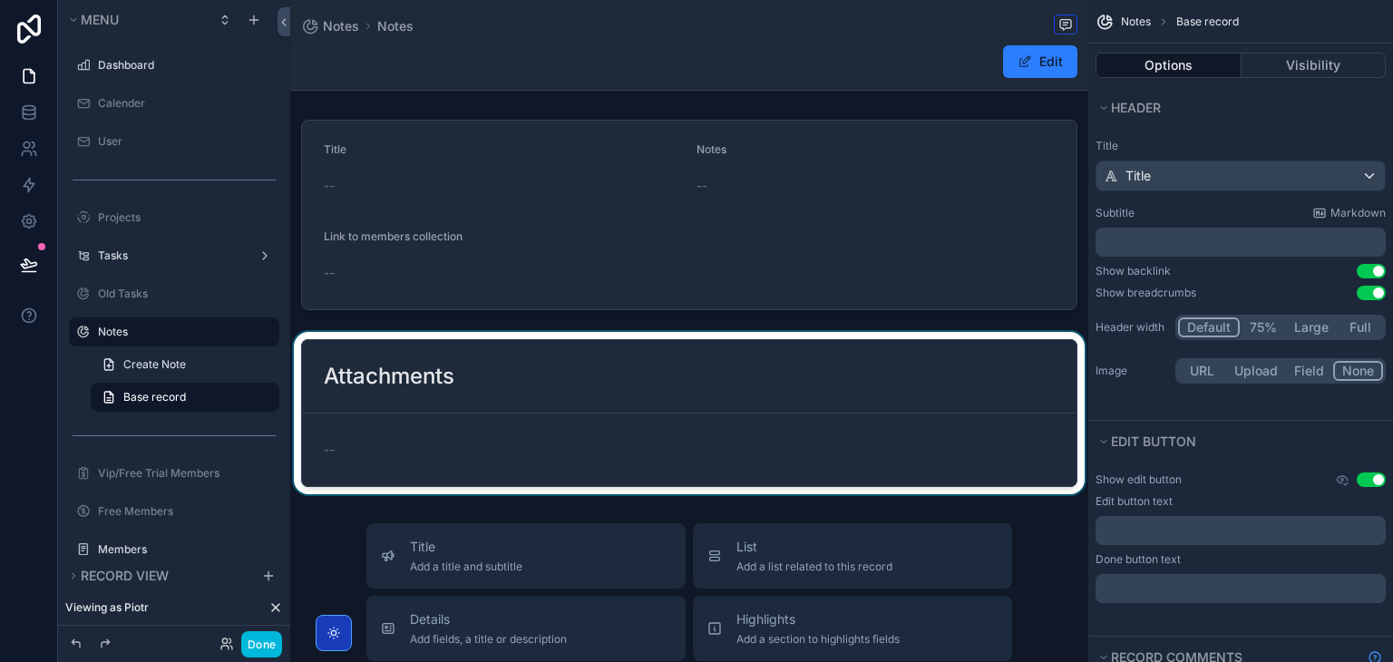
click at [786, 390] on div "scrollable content" at bounding box center [689, 413] width 798 height 162
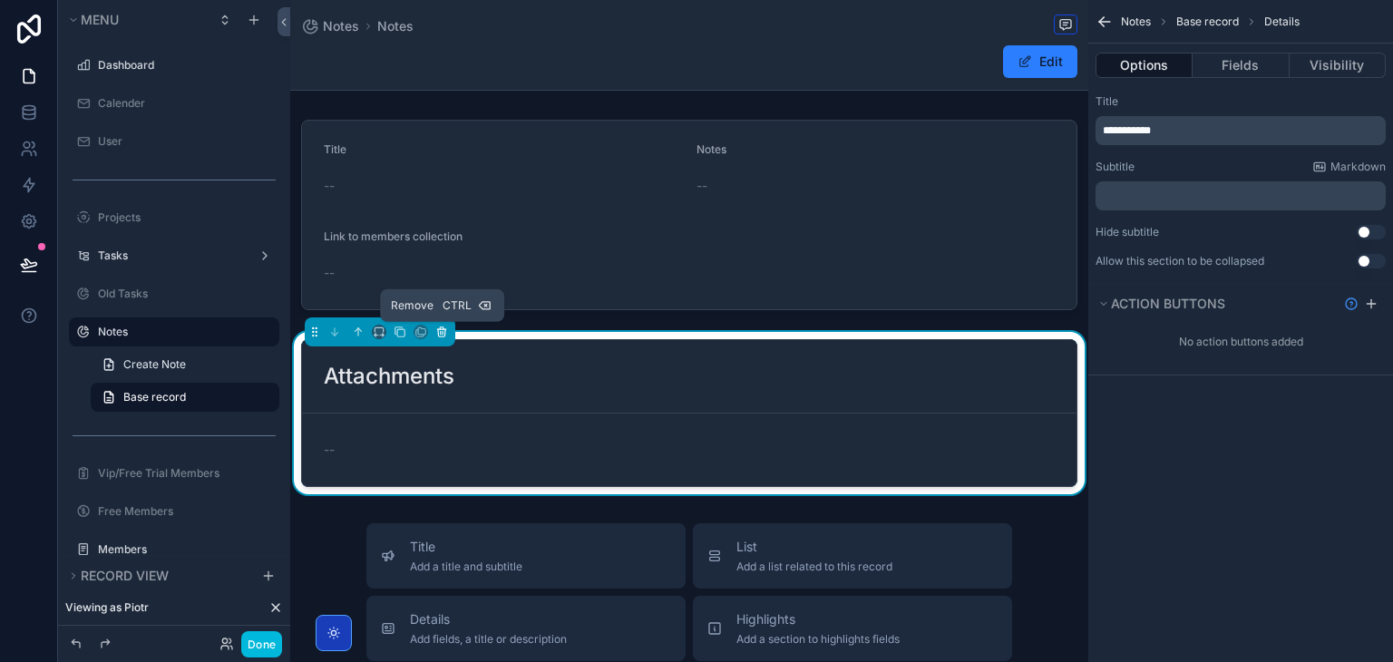
click at [440, 327] on icon "scrollable content" at bounding box center [441, 332] width 13 height 13
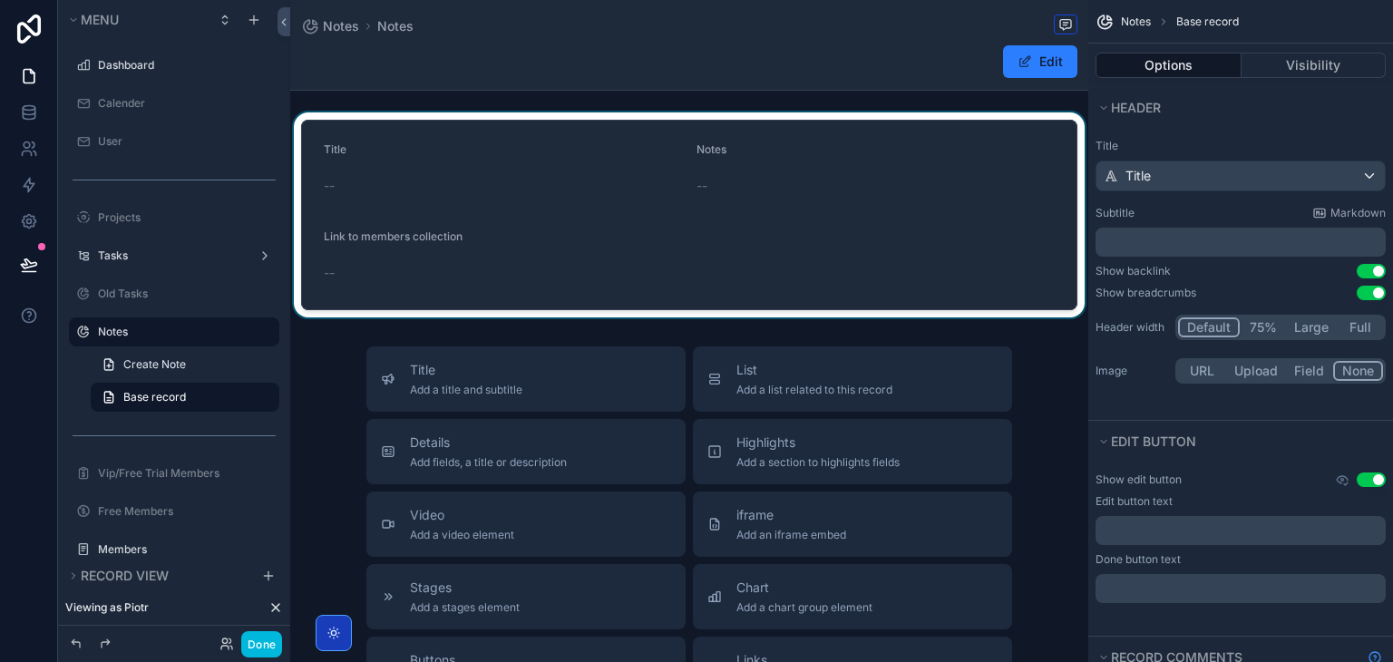
click at [486, 222] on div "scrollable content" at bounding box center [689, 214] width 798 height 205
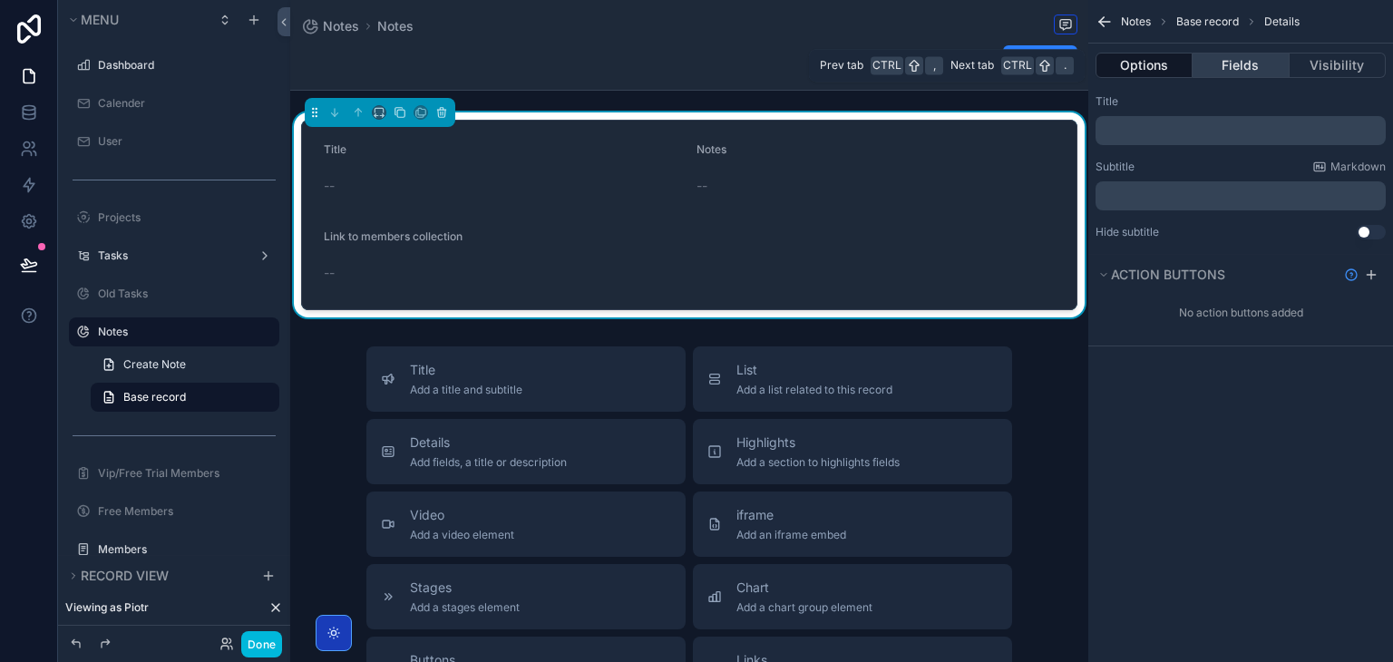
click at [1242, 63] on button "Fields" at bounding box center [1241, 65] width 96 height 25
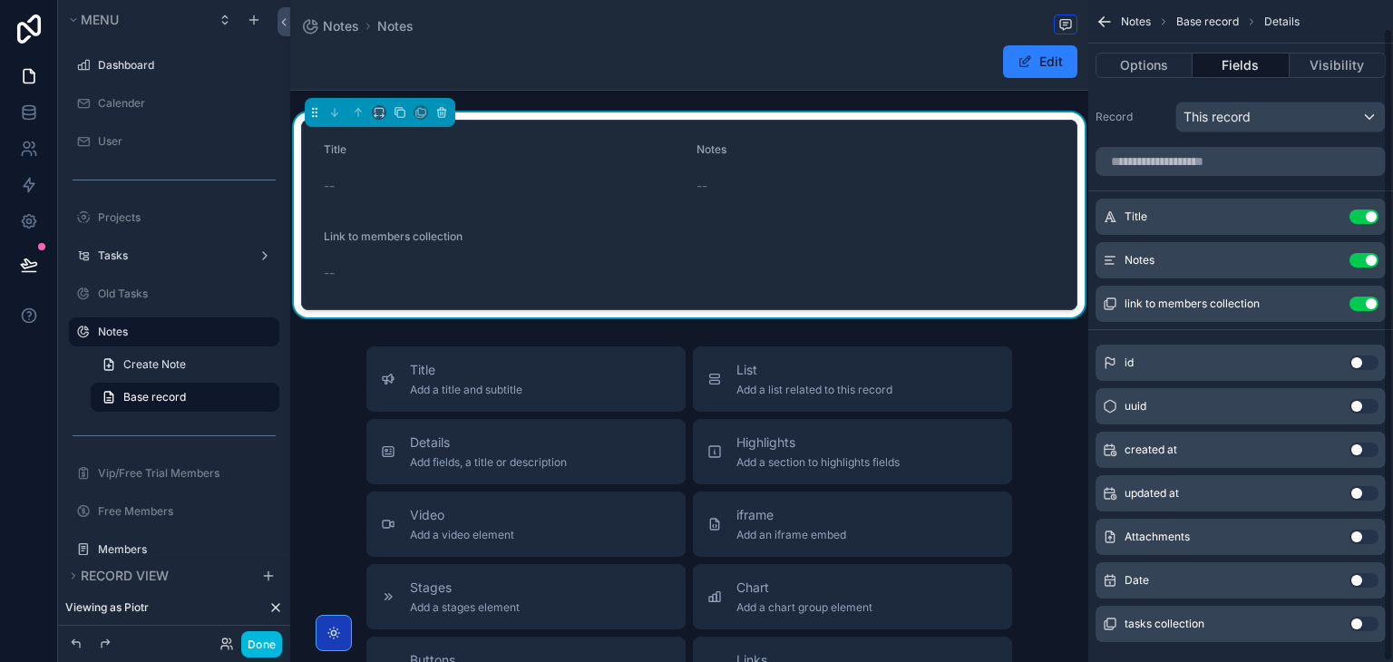
scroll to position [30, 0]
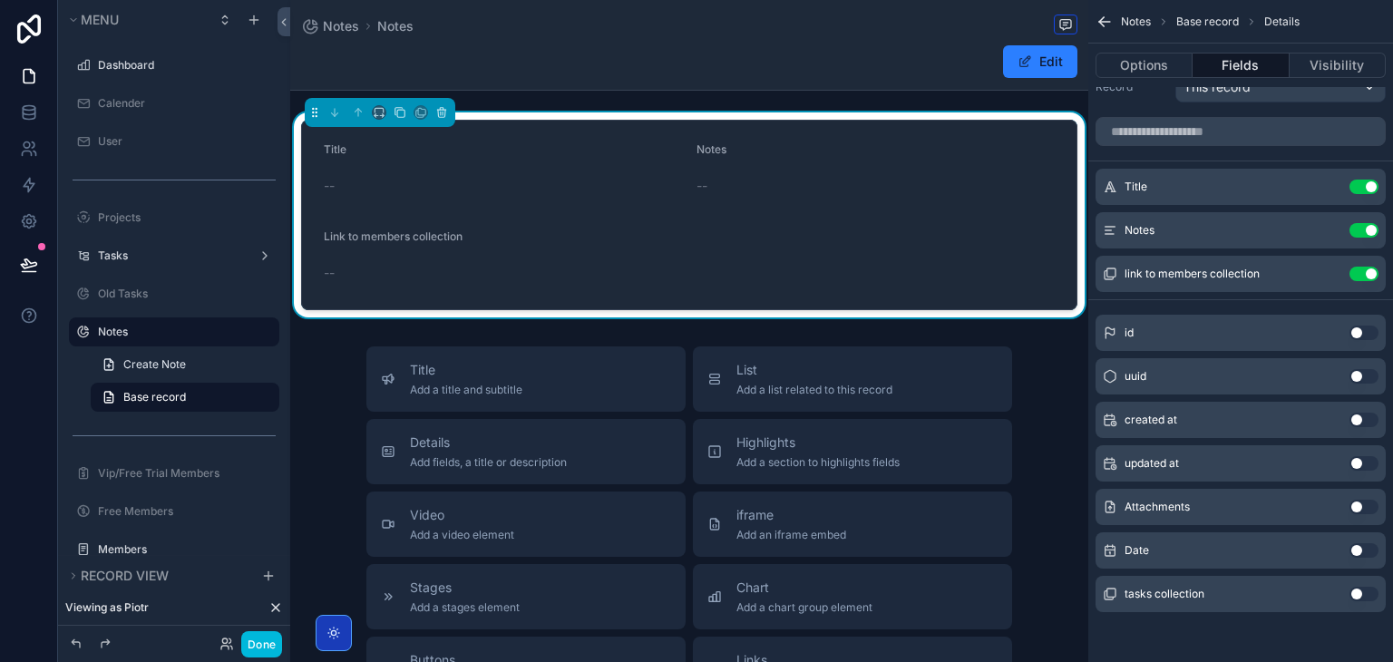
click at [1358, 549] on button "Use setting" at bounding box center [1364, 550] width 29 height 15
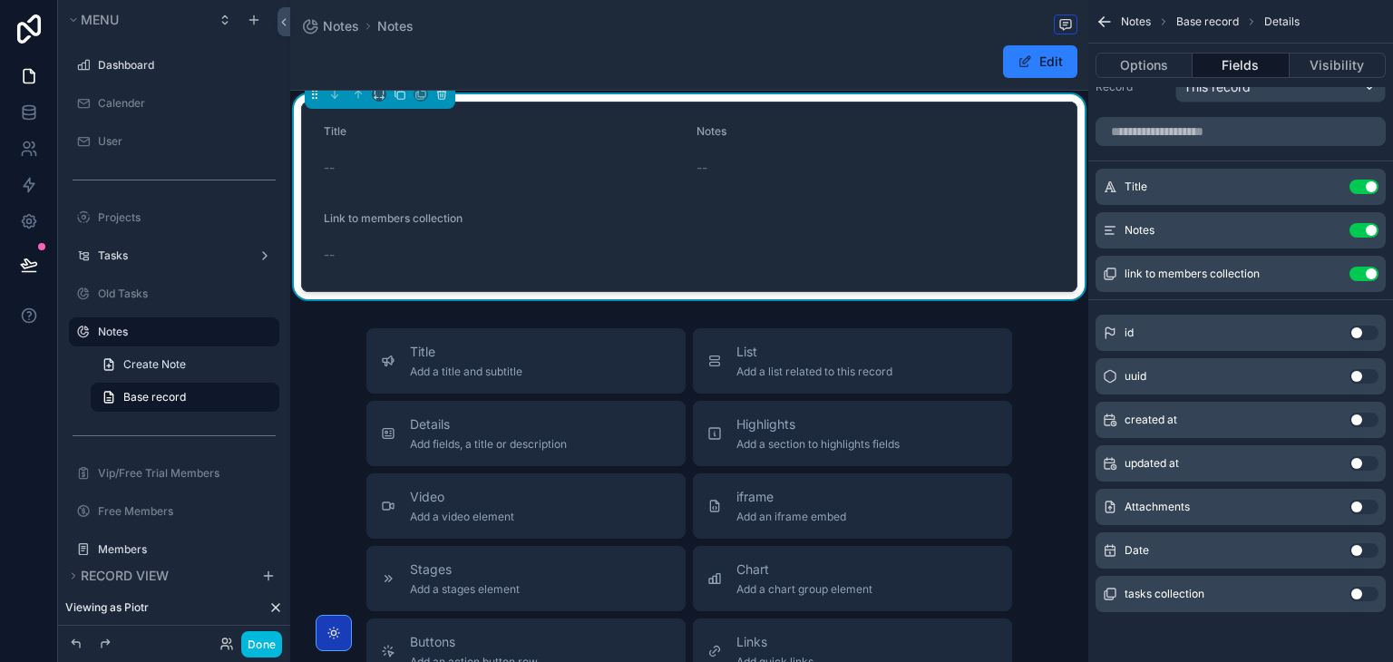
scroll to position [0, 0]
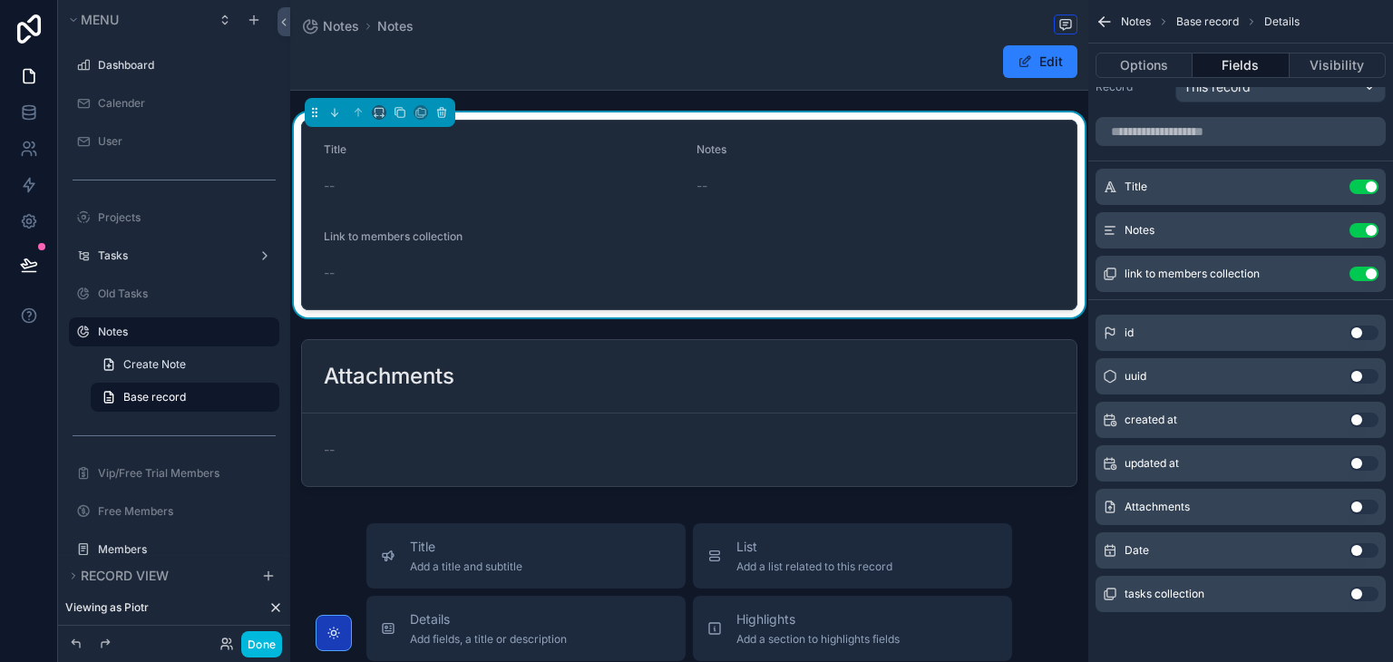
click at [0, 0] on icon "scrollable content" at bounding box center [0, 0] width 0 height 0
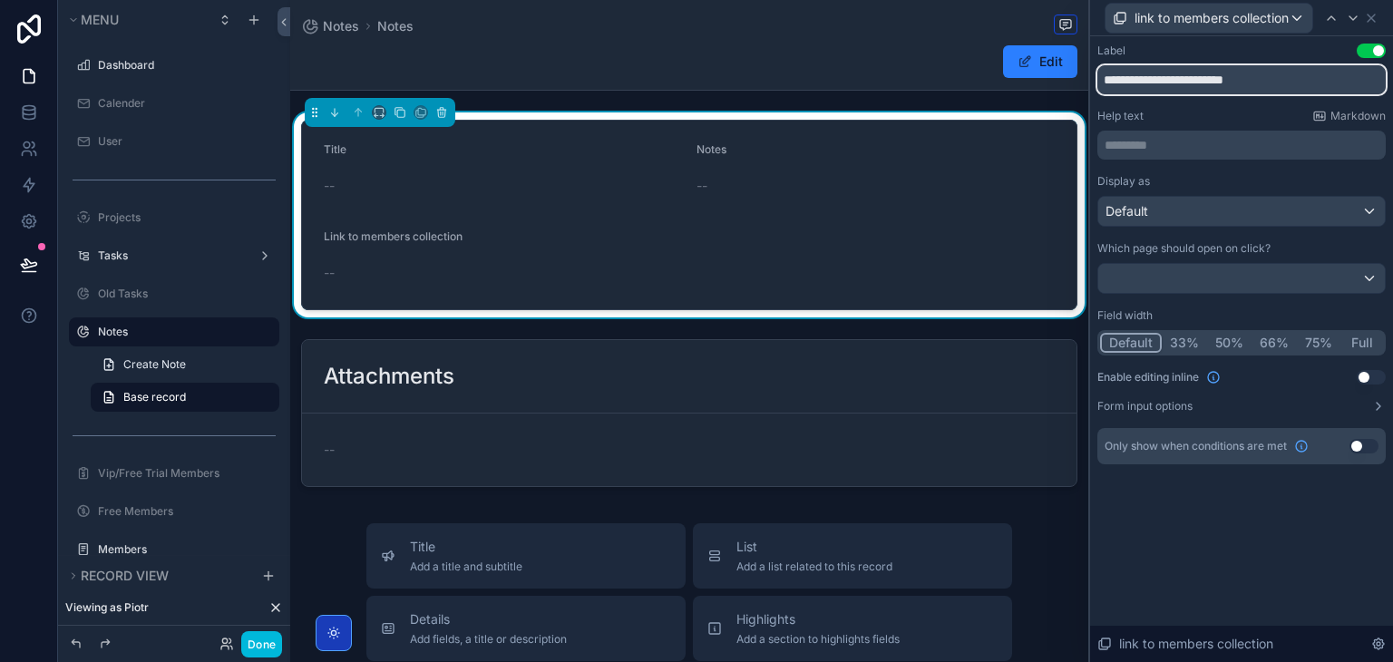
click at [1268, 66] on input "**********" at bounding box center [1242, 79] width 288 height 29
type input "******"
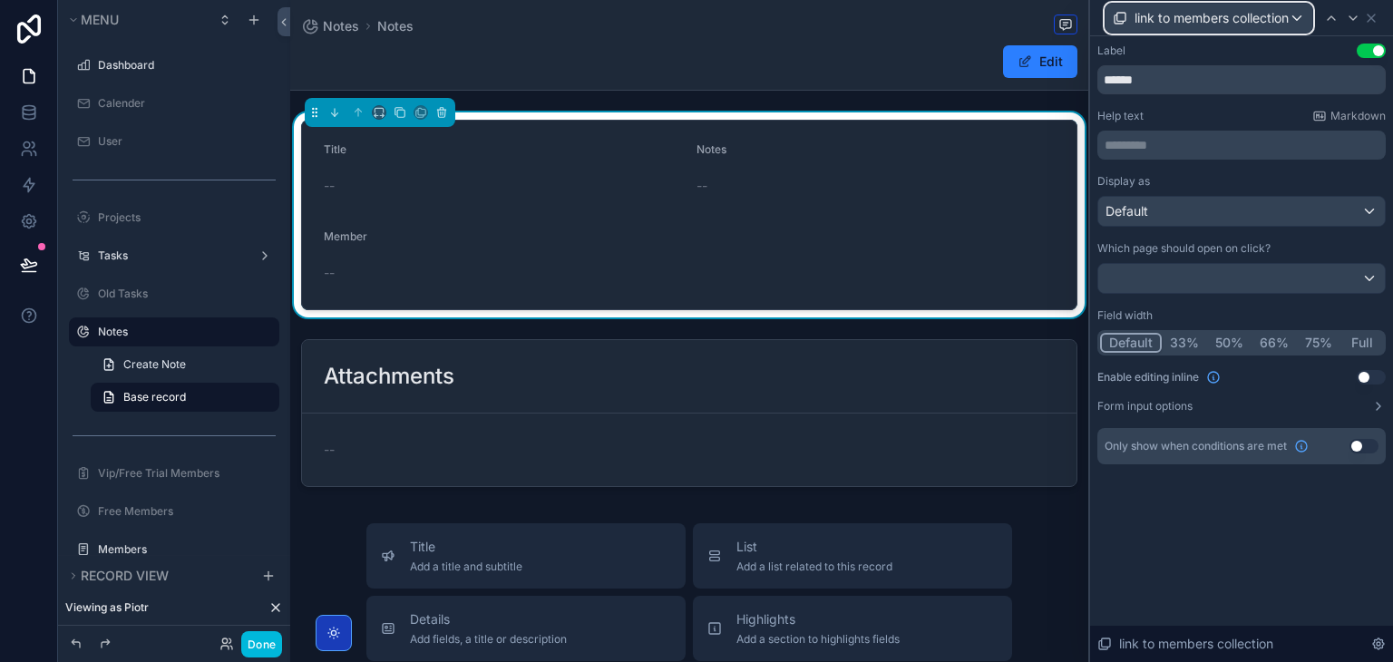
click at [1260, 23] on span "link to members collection" at bounding box center [1212, 18] width 154 height 18
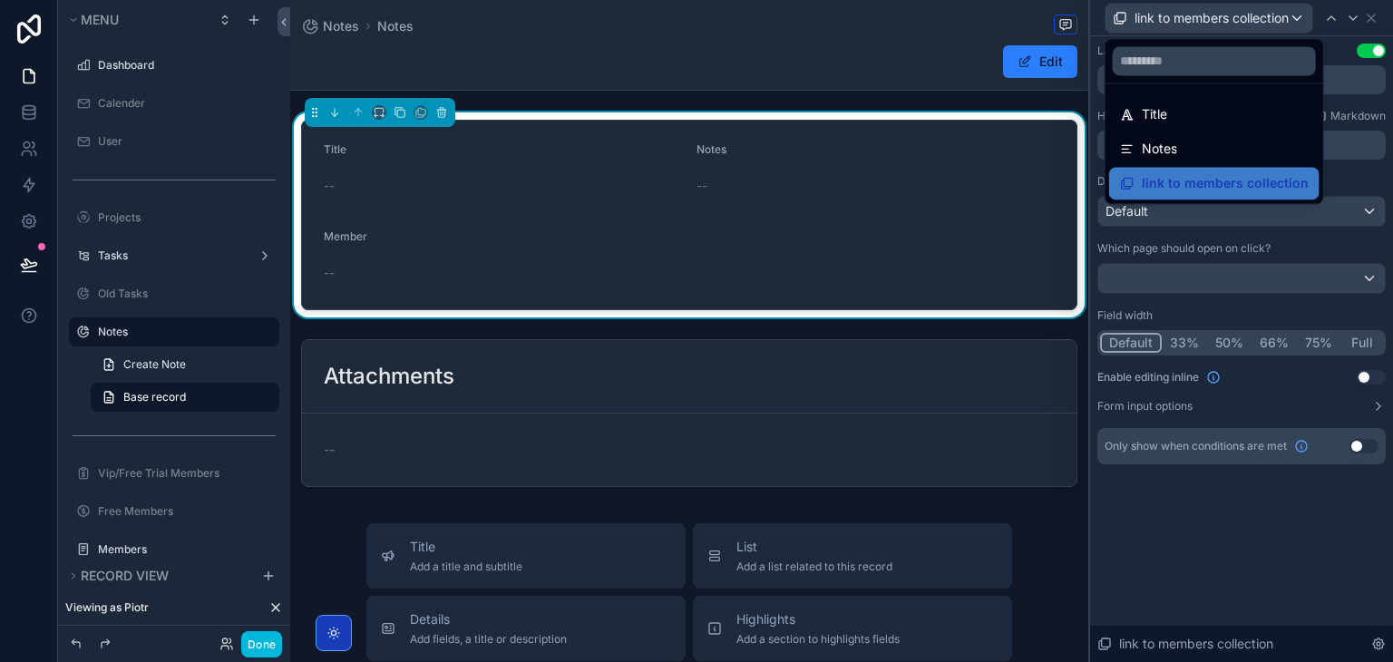
click at [1339, 59] on div at bounding box center [1241, 331] width 303 height 662
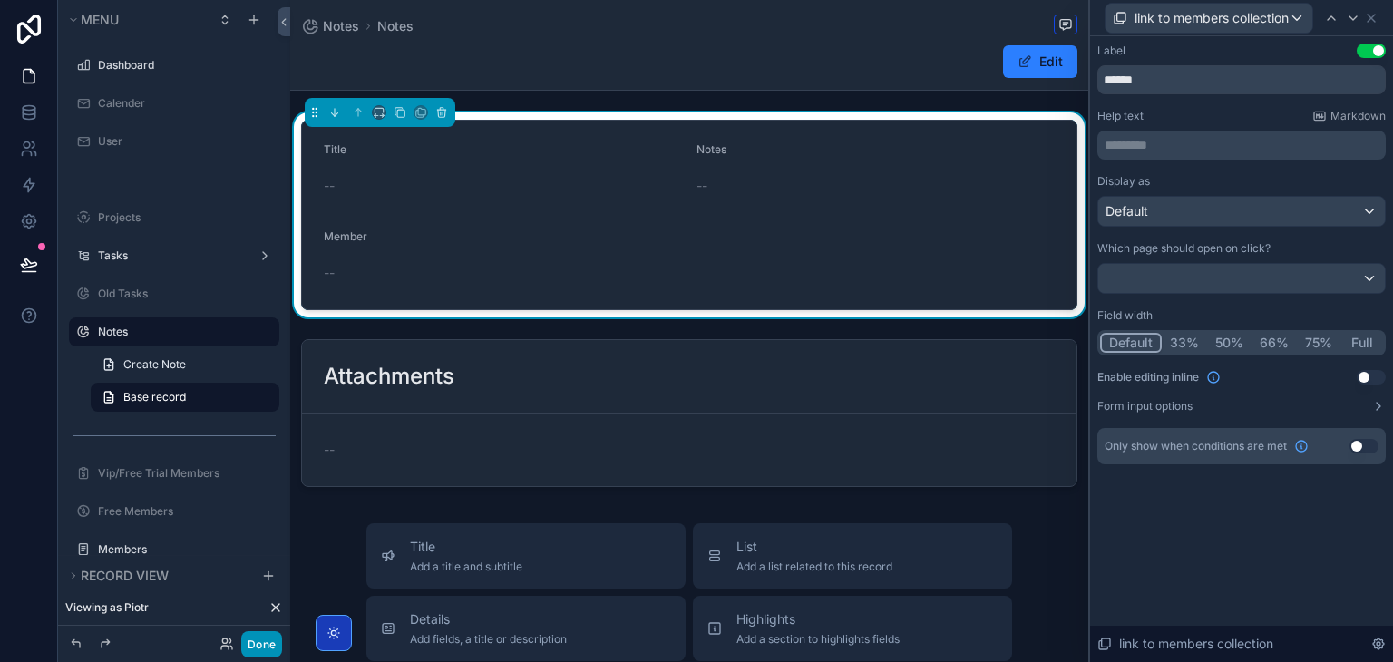
click at [278, 642] on button "Done" at bounding box center [261, 644] width 41 height 26
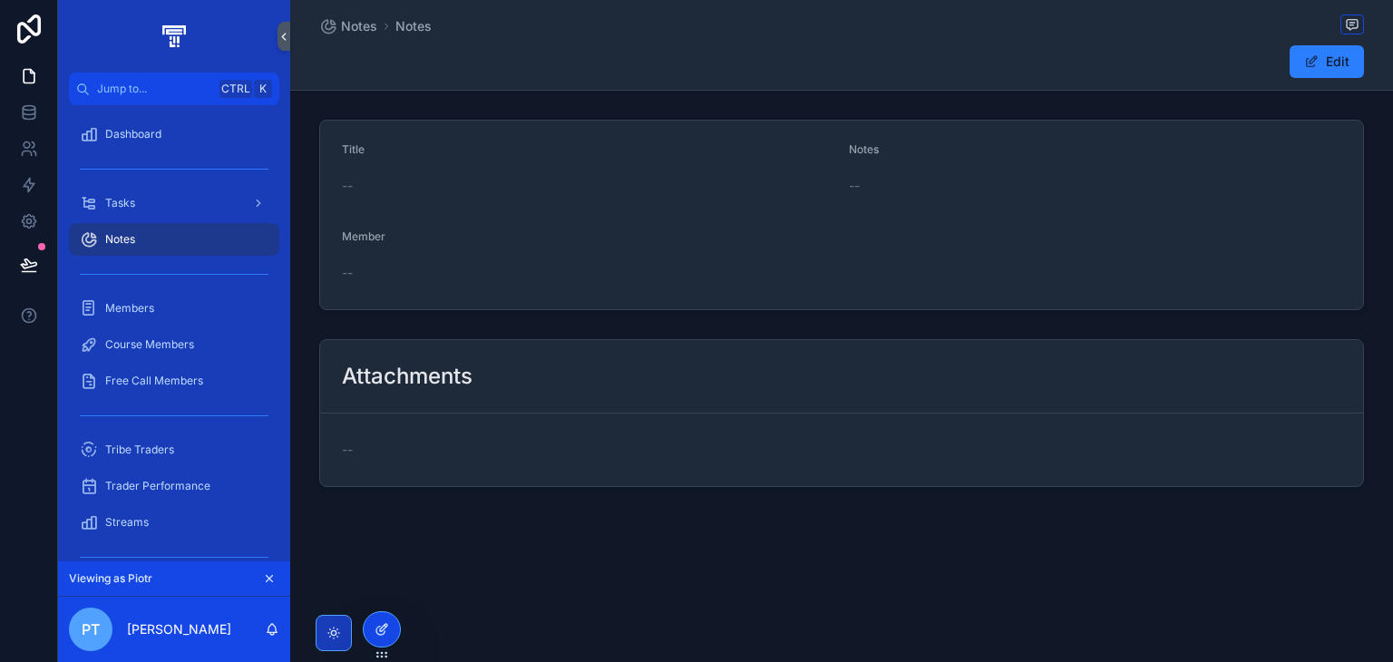
click at [391, 629] on div at bounding box center [382, 629] width 36 height 34
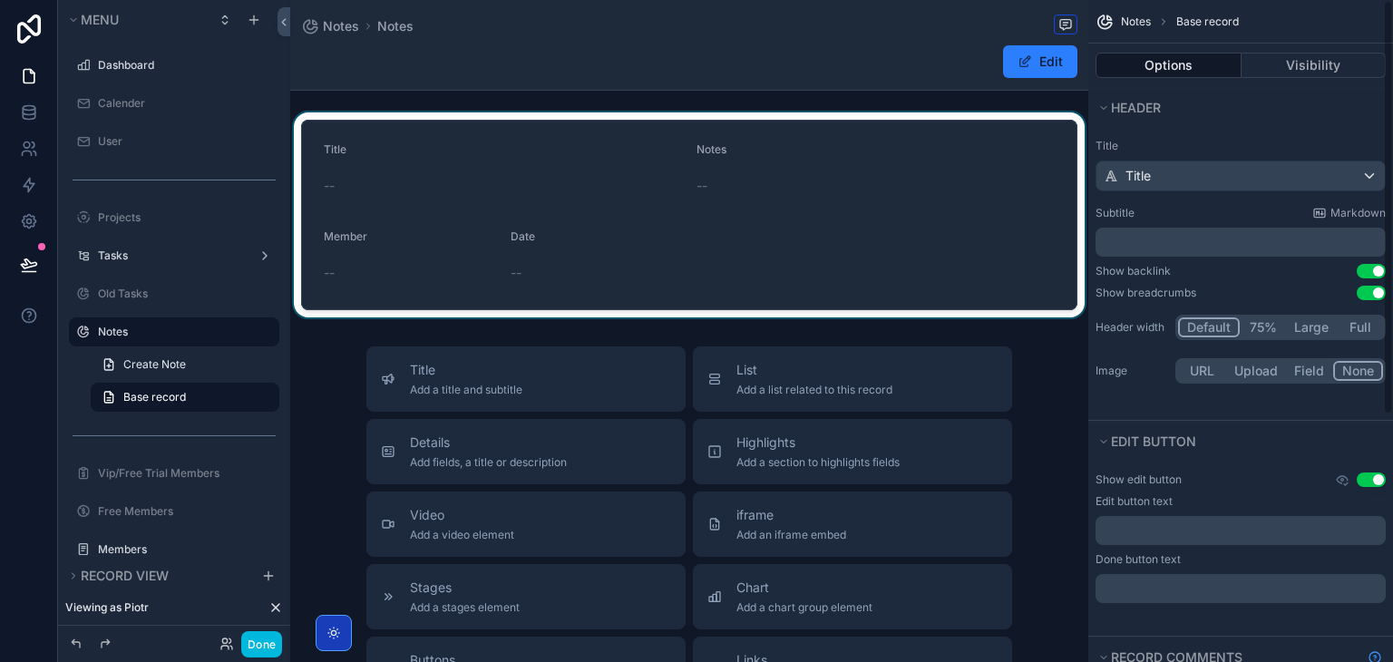
click at [845, 161] on div "scrollable content" at bounding box center [689, 214] width 798 height 205
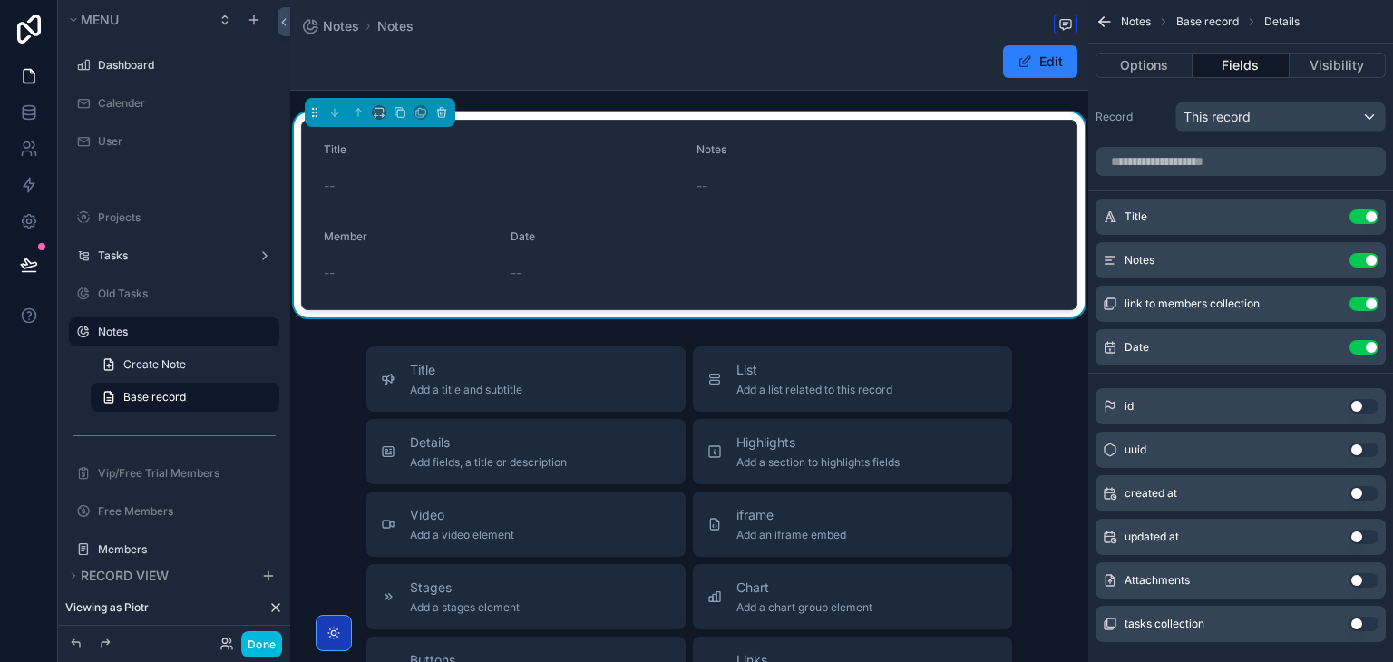
click at [0, 0] on button "scrollable content" at bounding box center [0, 0] width 0 height 0
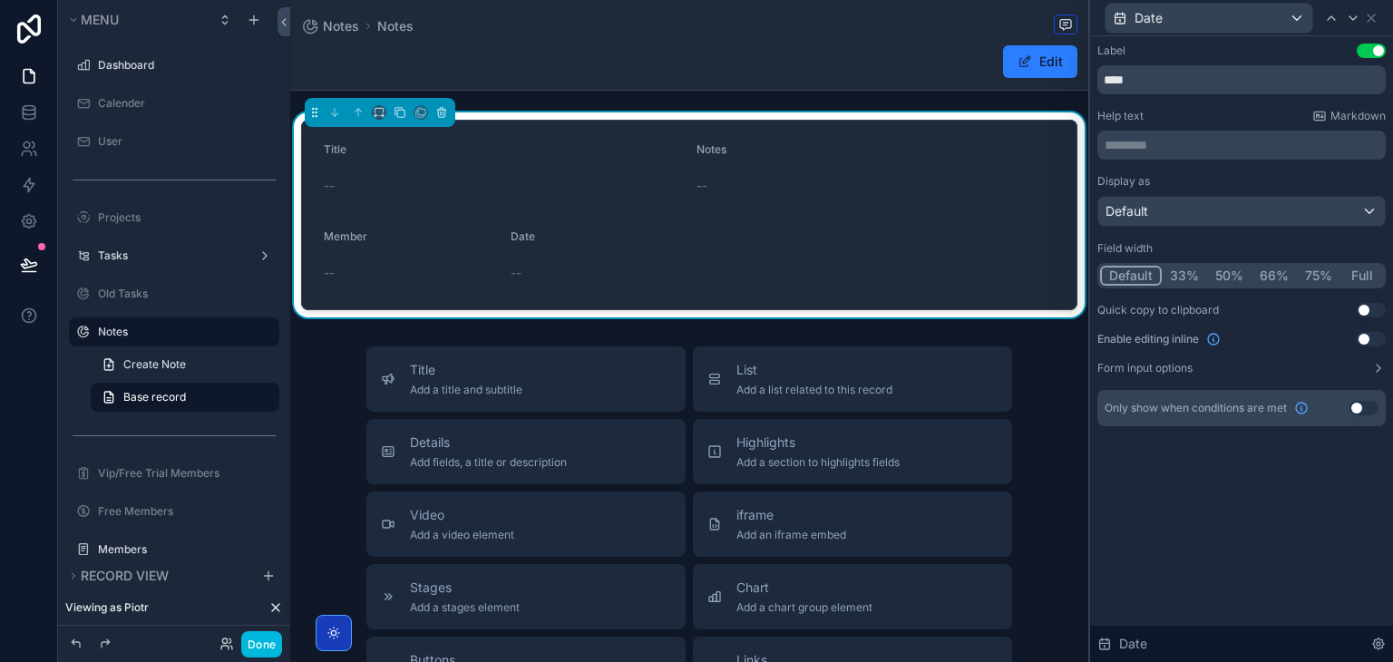
click at [1225, 273] on button "50%" at bounding box center [1229, 276] width 44 height 20
click at [1191, 15] on div "Date" at bounding box center [1209, 18] width 207 height 29
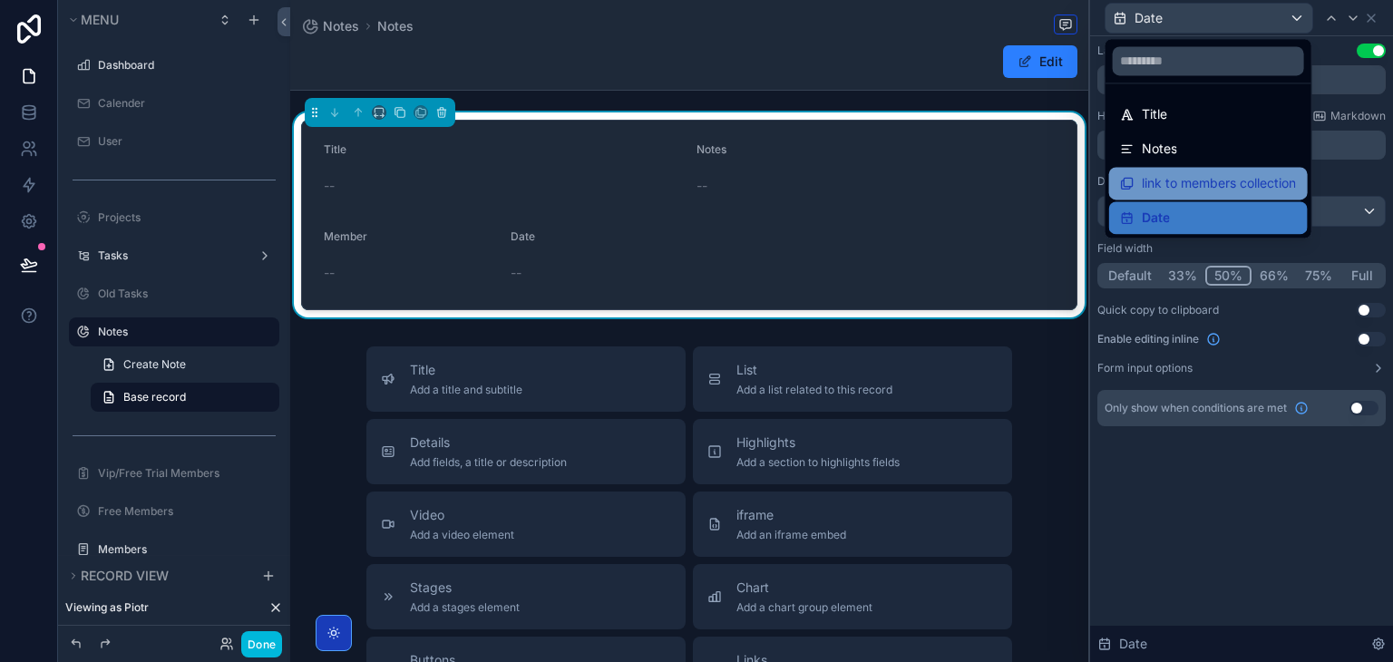
click at [1161, 186] on span "link to members collection" at bounding box center [1219, 183] width 154 height 22
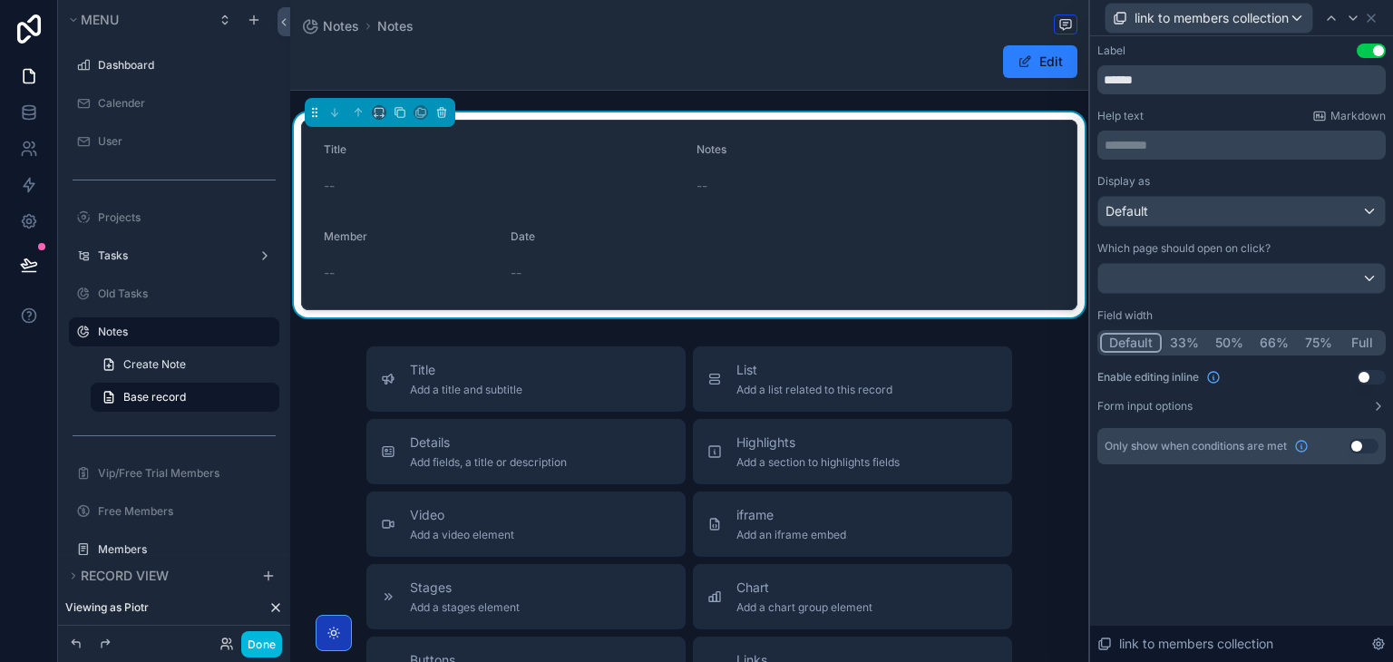
click at [1226, 330] on div "Default 33% 50% 66% 75% Full" at bounding box center [1242, 342] width 288 height 25
click at [1226, 338] on button "50%" at bounding box center [1229, 343] width 44 height 20
click at [254, 646] on button "Done" at bounding box center [261, 644] width 41 height 26
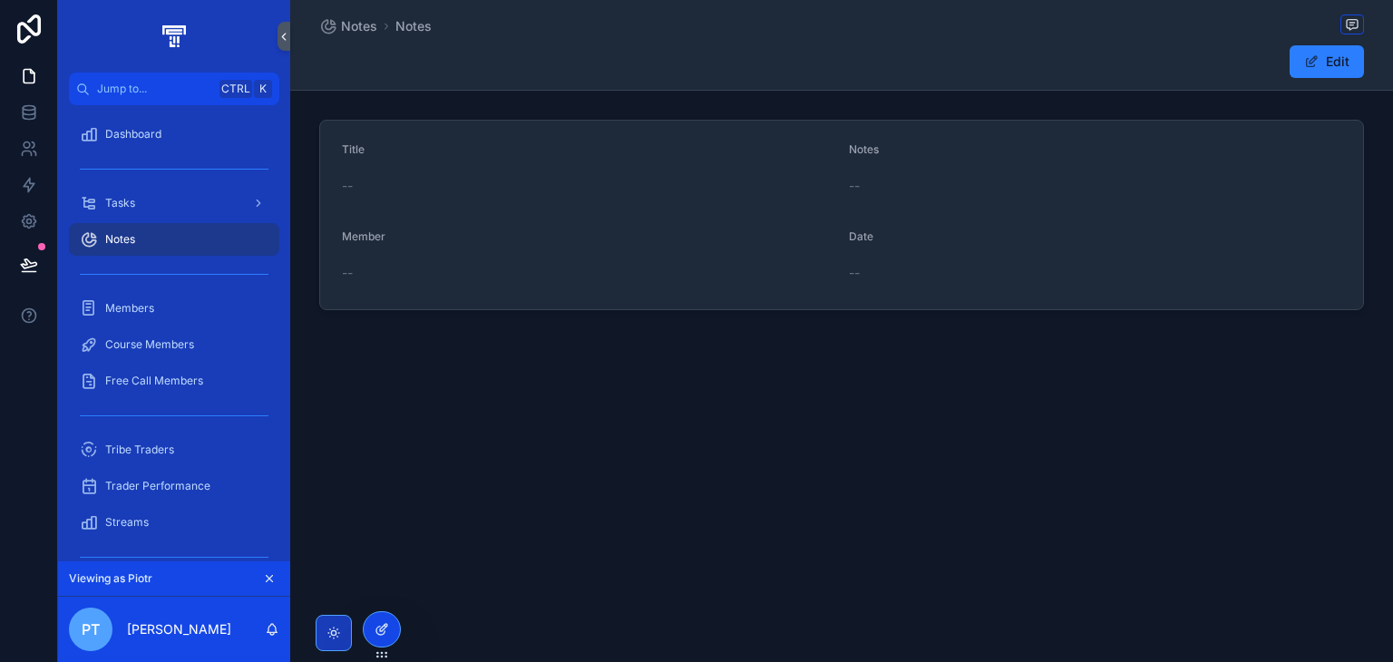
click at [381, 634] on icon at bounding box center [380, 631] width 8 height 8
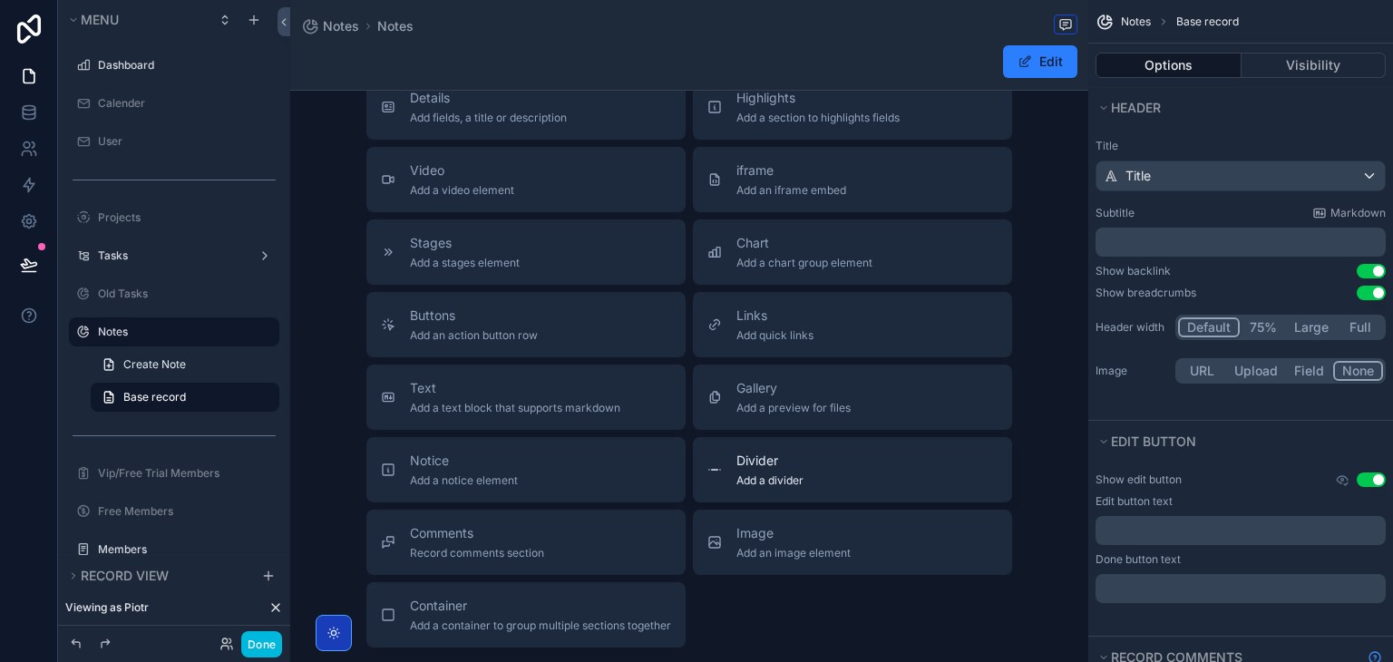
scroll to position [345, 0]
click at [764, 389] on span "Gallery" at bounding box center [794, 388] width 114 height 18
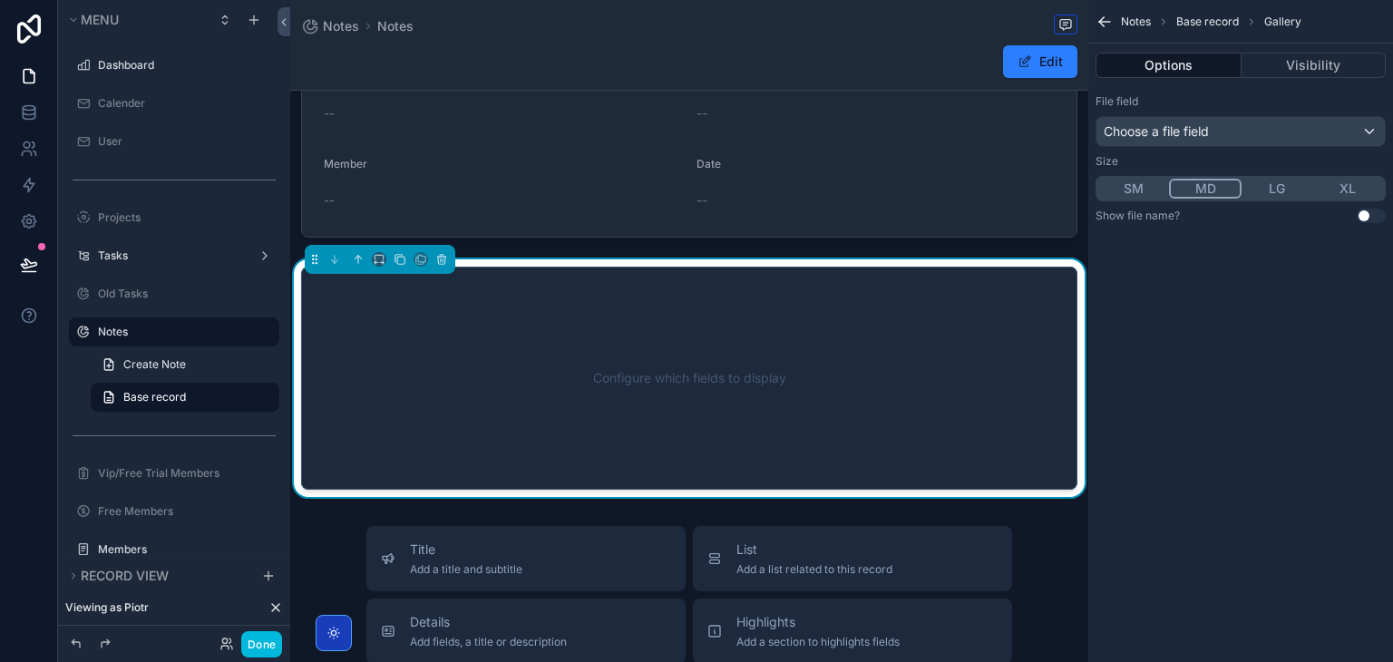
scroll to position [69, 0]
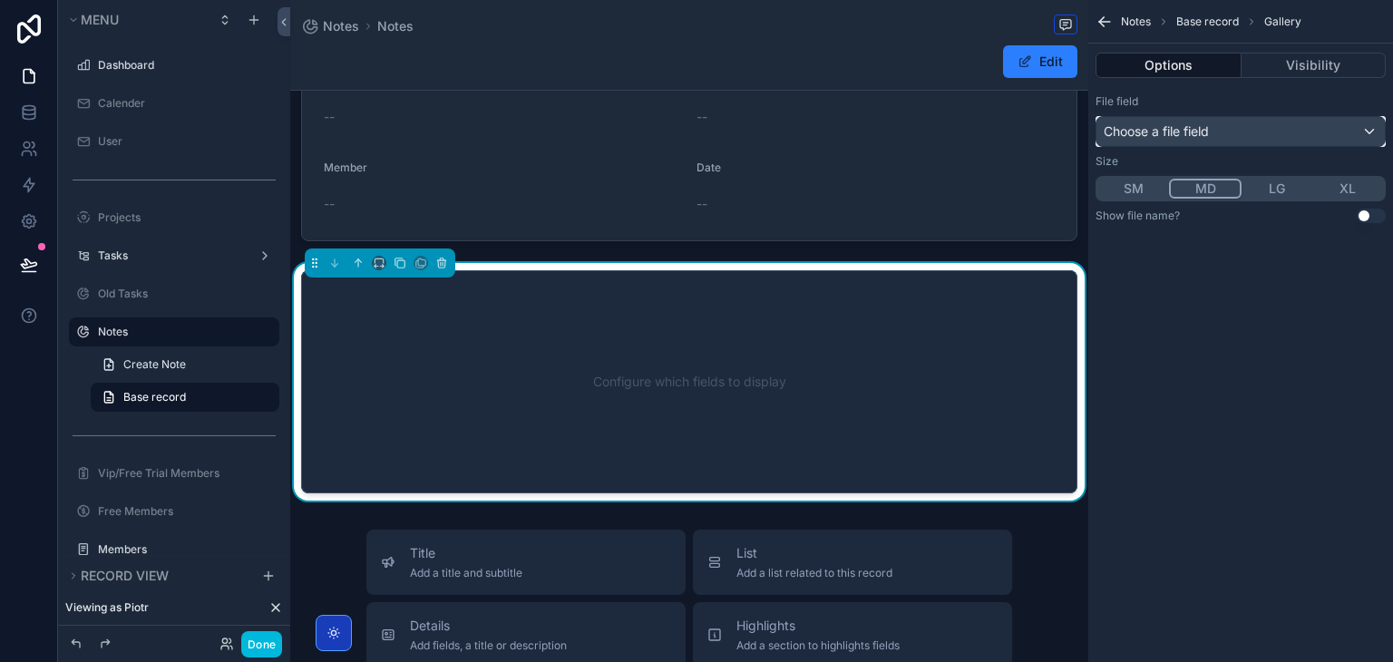
click at [1167, 137] on span "Choose a file field" at bounding box center [1156, 130] width 105 height 15
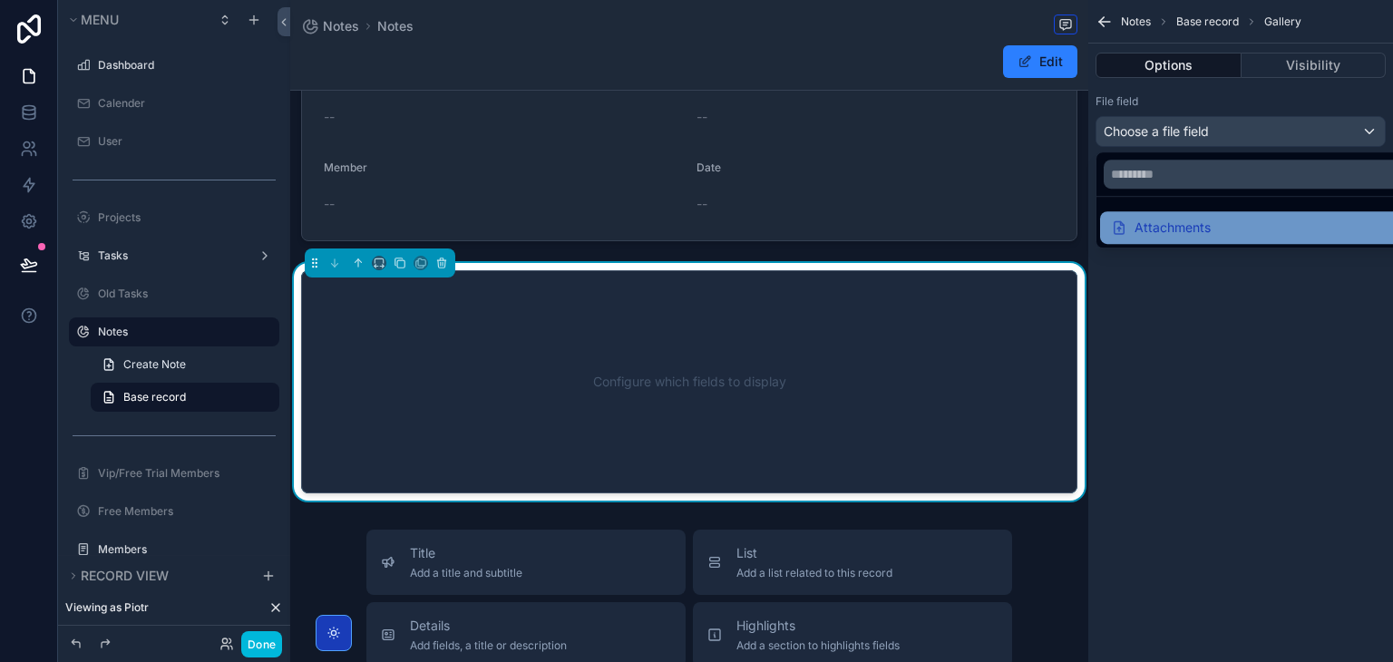
click at [1164, 237] on div "Attachments" at bounding box center [1161, 228] width 100 height 22
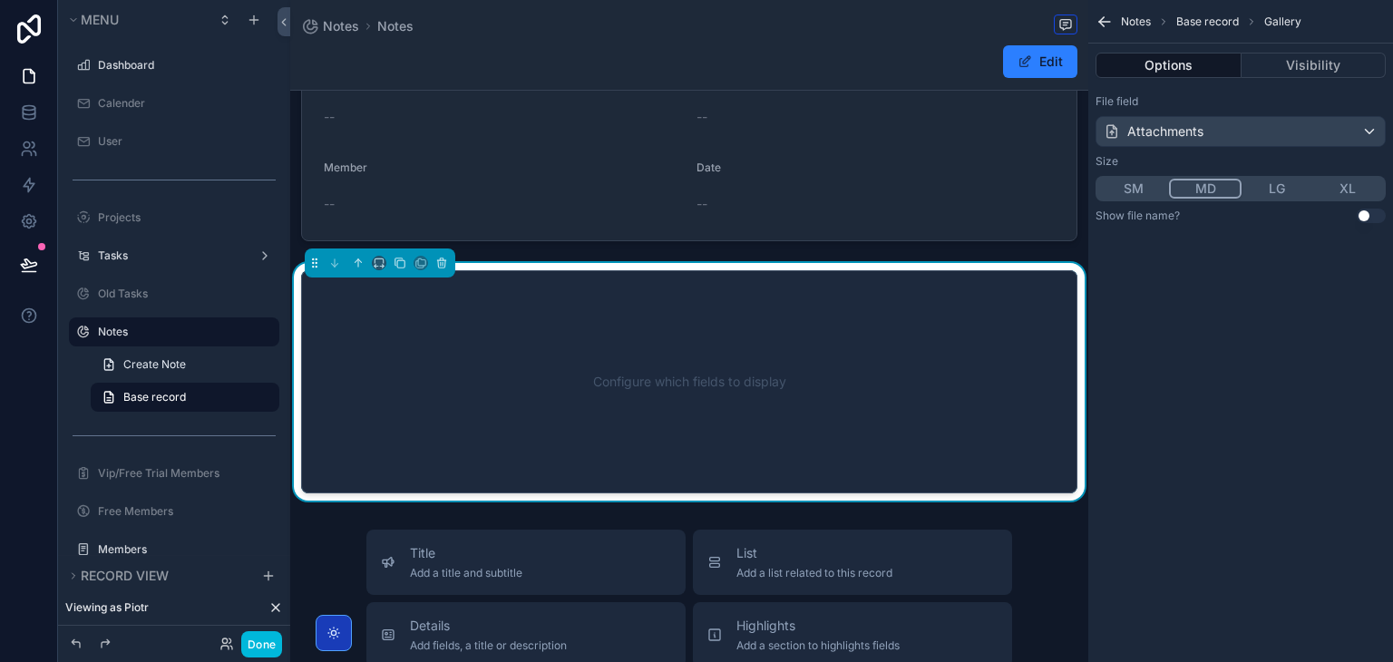
click at [1103, 22] on icon "scrollable content" at bounding box center [1104, 22] width 11 height 0
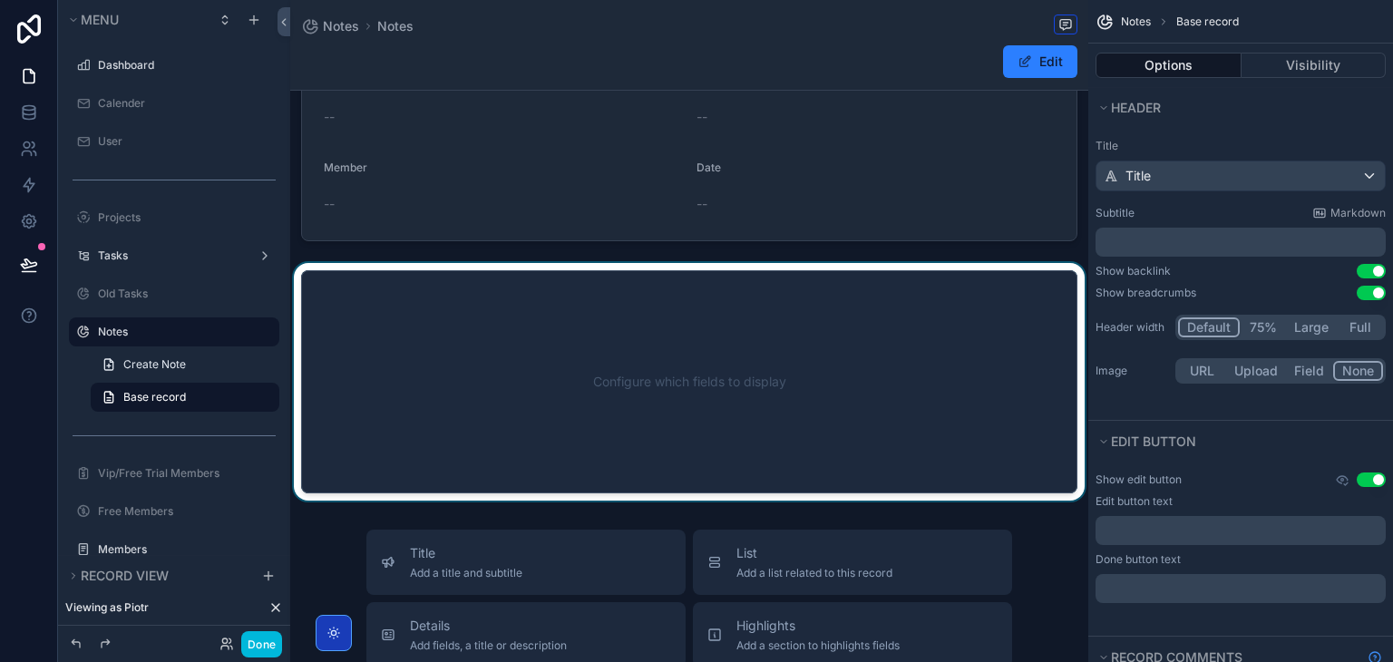
click at [864, 321] on div "scrollable content" at bounding box center [689, 382] width 798 height 238
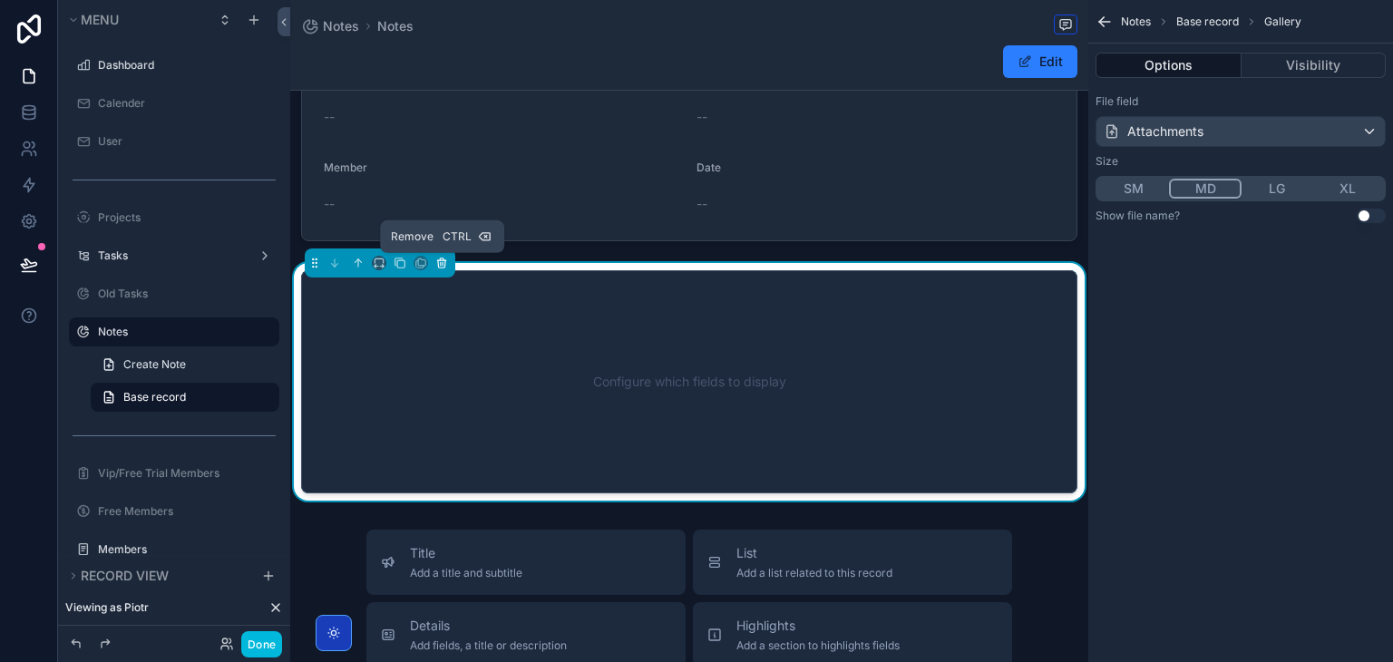
click at [443, 269] on button "scrollable content" at bounding box center [442, 263] width 20 height 20
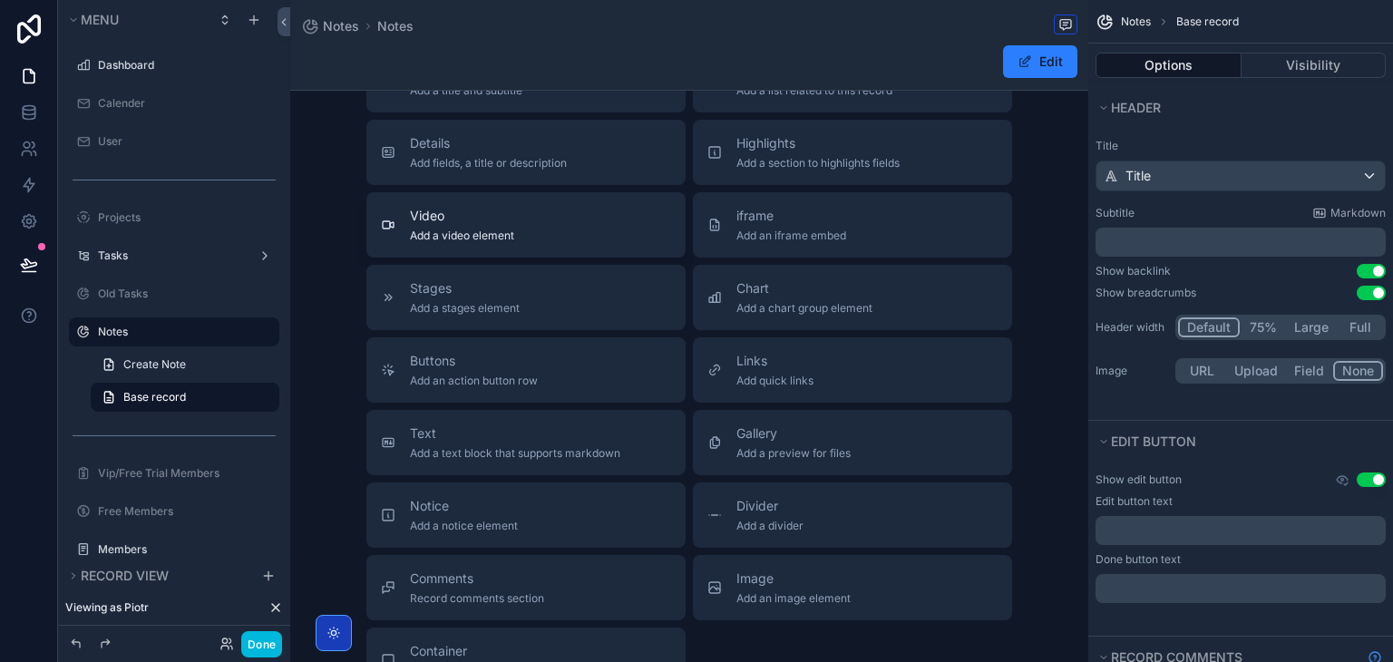
scroll to position [300, 0]
click at [590, 233] on div "Video Add a video element" at bounding box center [526, 224] width 290 height 36
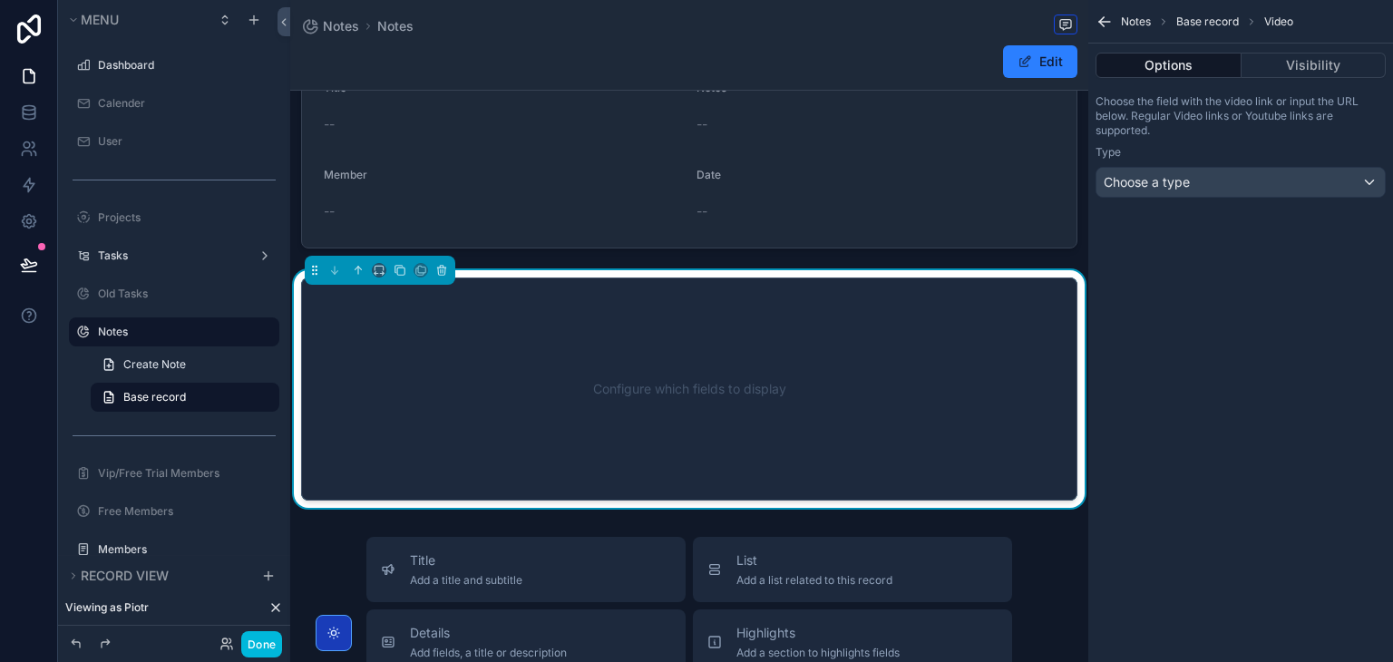
scroll to position [53, 0]
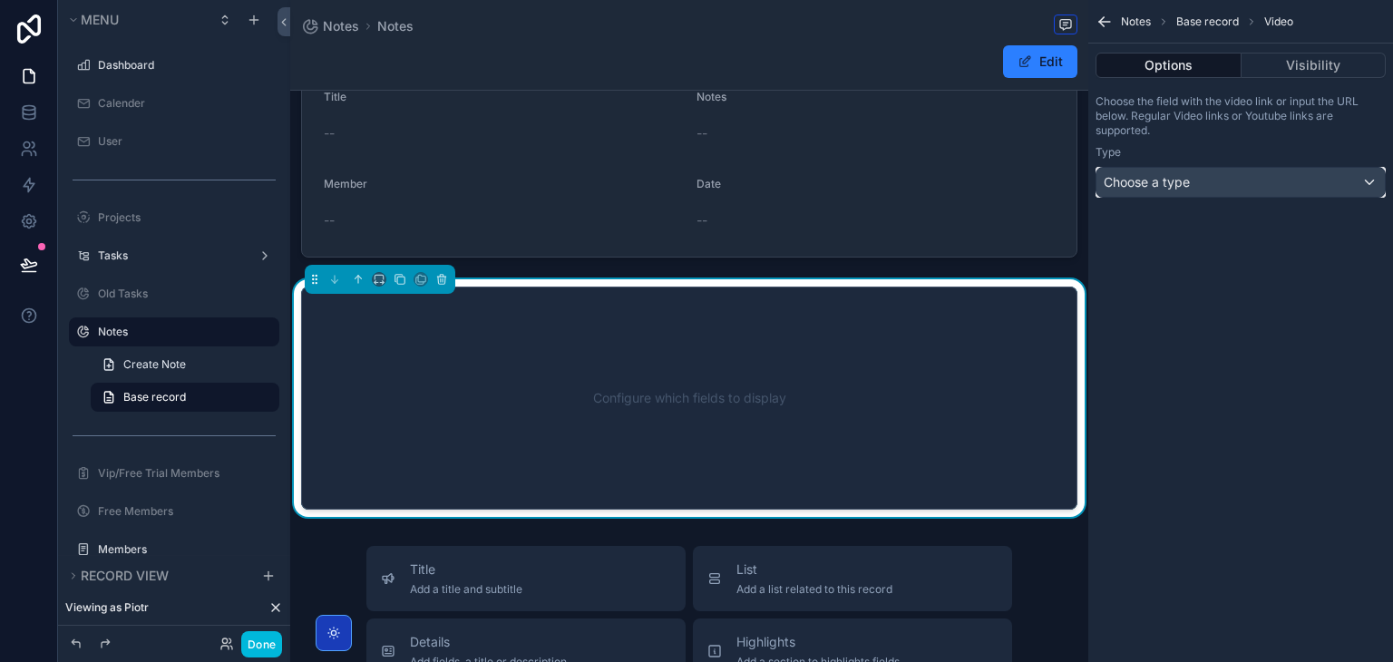
click at [1161, 193] on div "Choose a type" at bounding box center [1241, 182] width 288 height 29
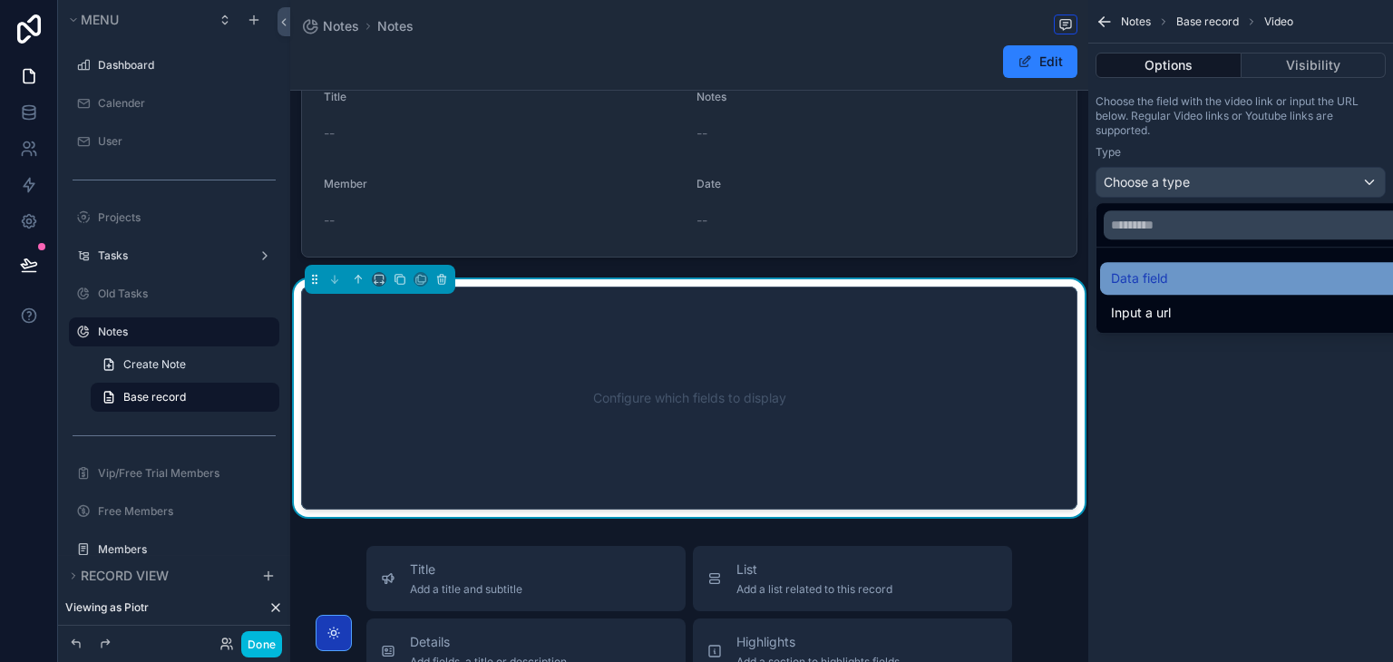
click at [1186, 284] on div "Data field" at bounding box center [1261, 279] width 301 height 22
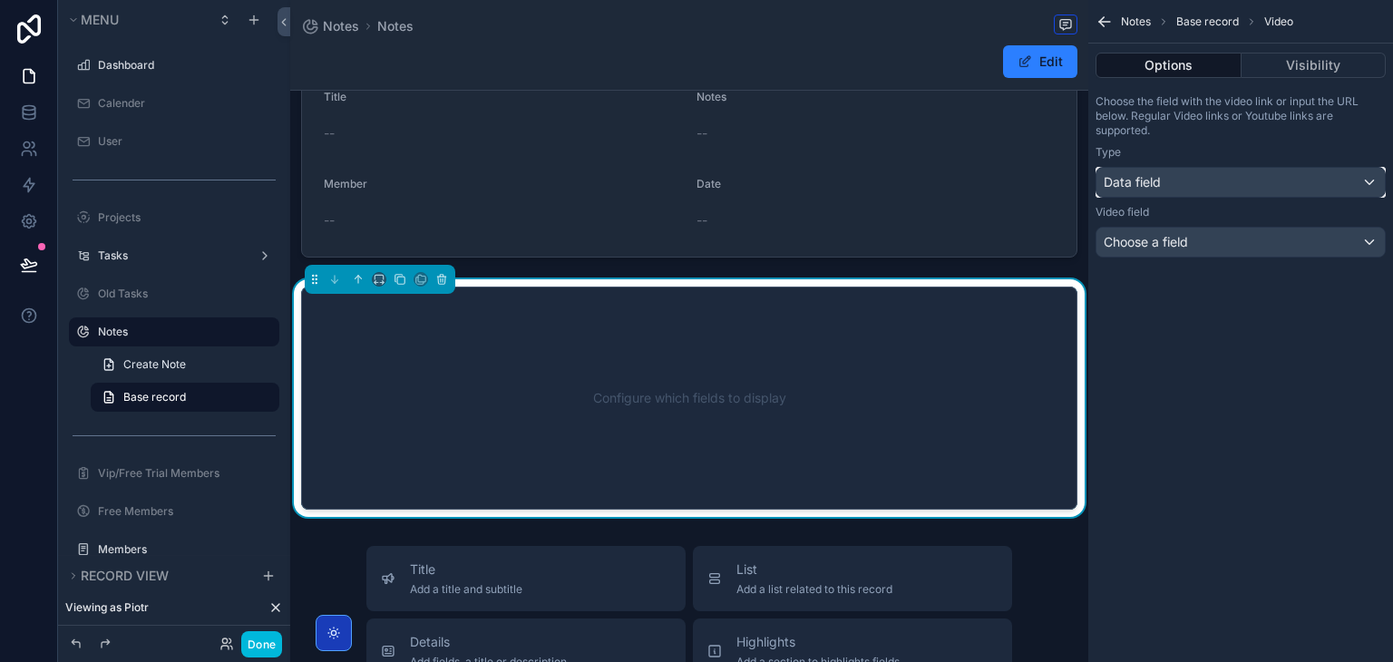
click at [1189, 185] on div "Data field" at bounding box center [1241, 182] width 288 height 29
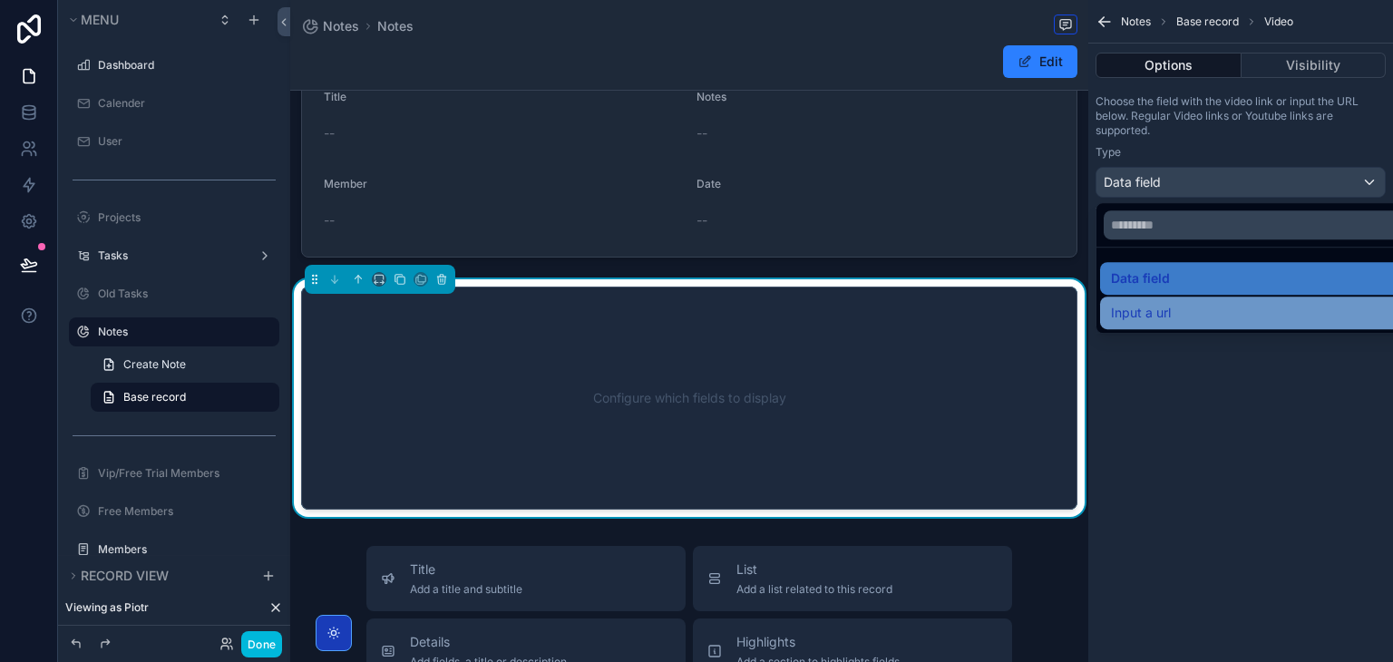
click at [1165, 308] on span "Input a url" at bounding box center [1141, 313] width 60 height 22
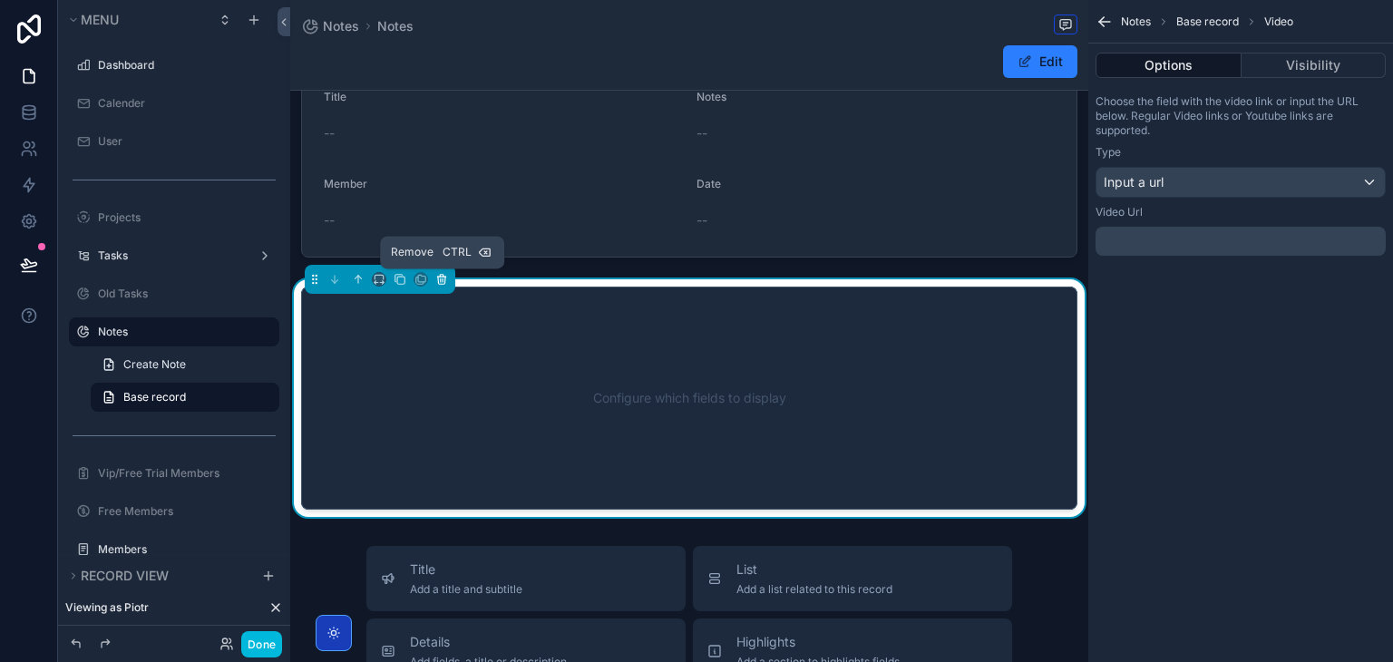
click at [439, 284] on icon "scrollable content" at bounding box center [441, 279] width 13 height 13
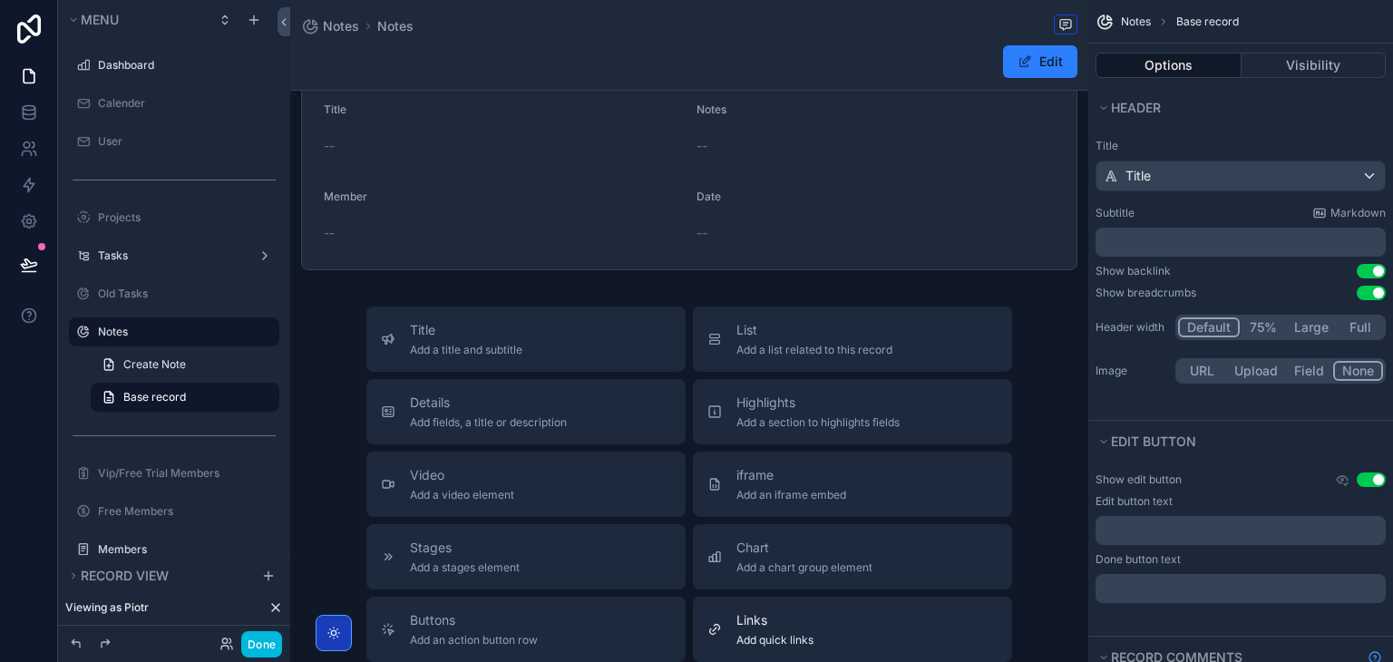
scroll to position [40, 0]
click at [629, 389] on button "Details Add fields, a title or description" at bounding box center [525, 411] width 319 height 65
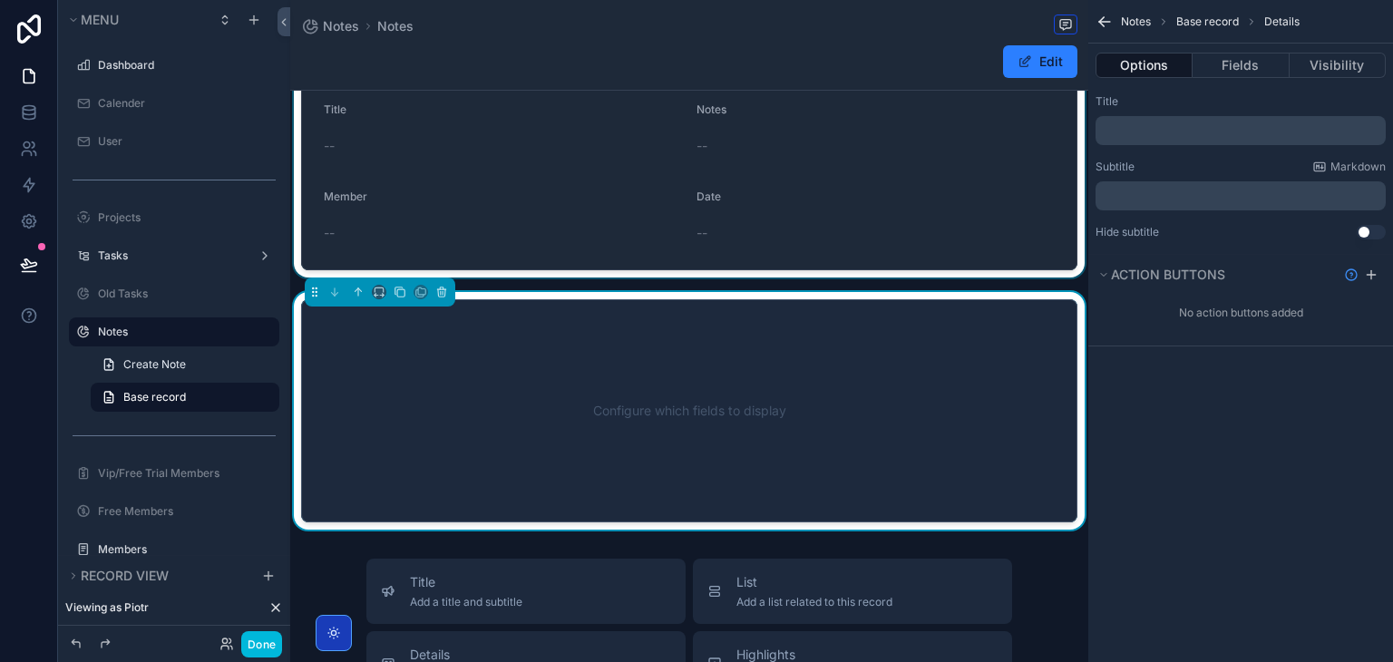
scroll to position [119, 0]
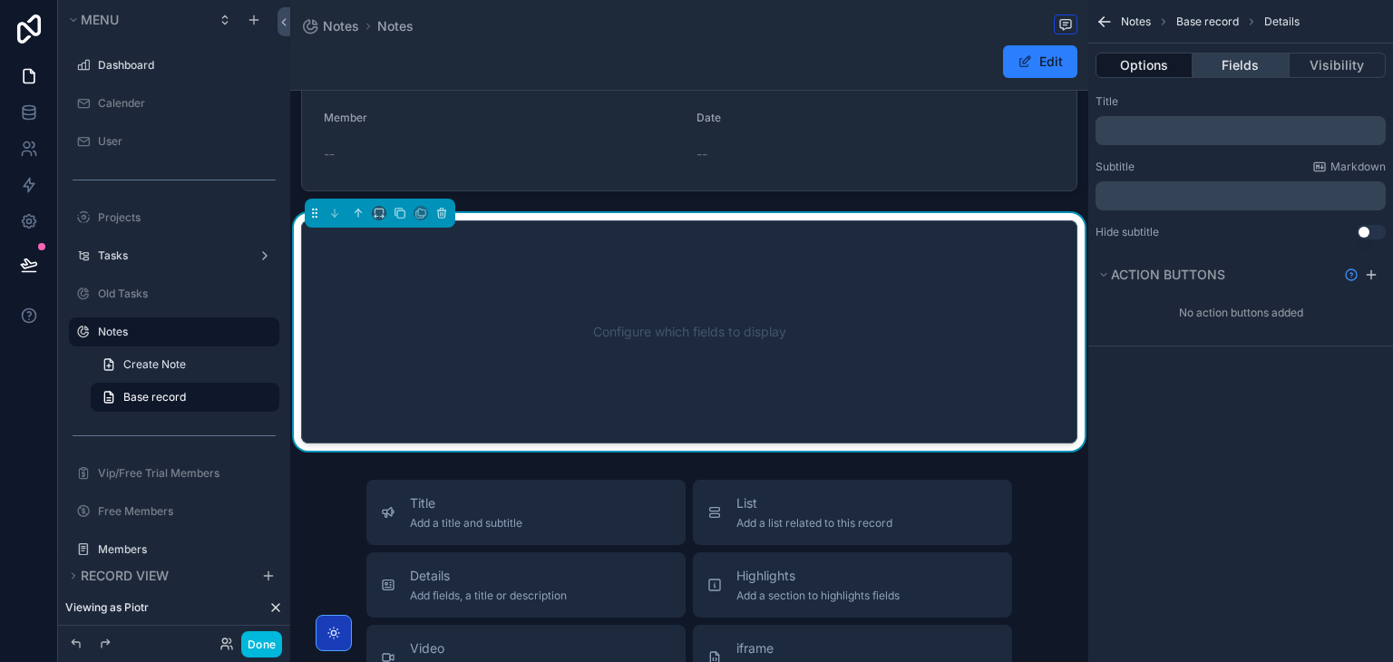
click at [1226, 73] on button "Fields" at bounding box center [1241, 65] width 96 height 25
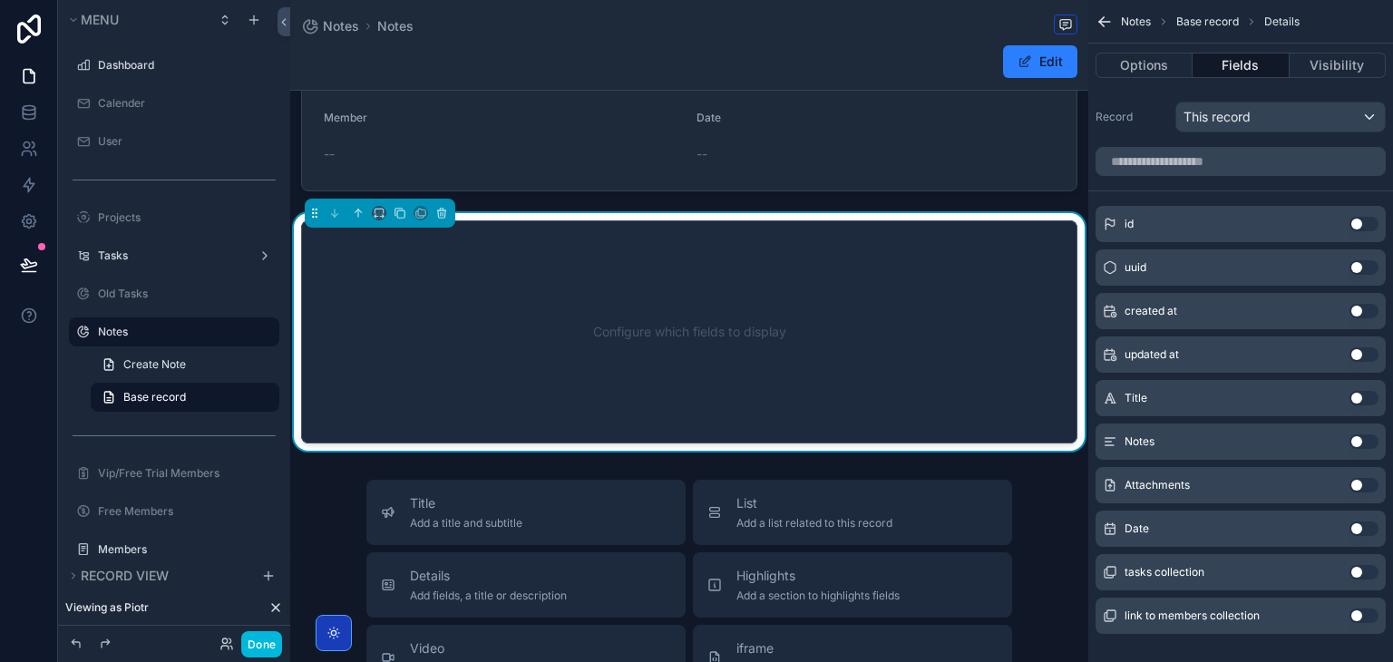
click at [1370, 484] on button "Use setting" at bounding box center [1364, 485] width 29 height 15
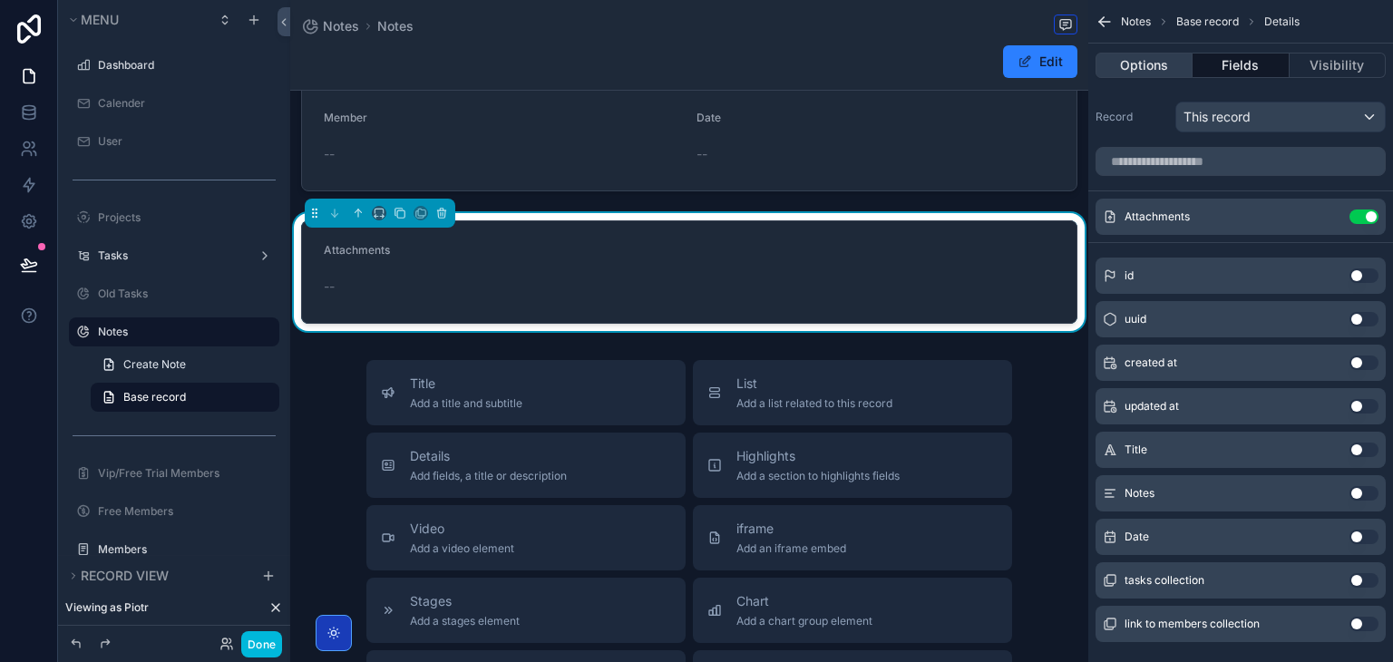
click at [1141, 57] on button "Options" at bounding box center [1144, 65] width 97 height 25
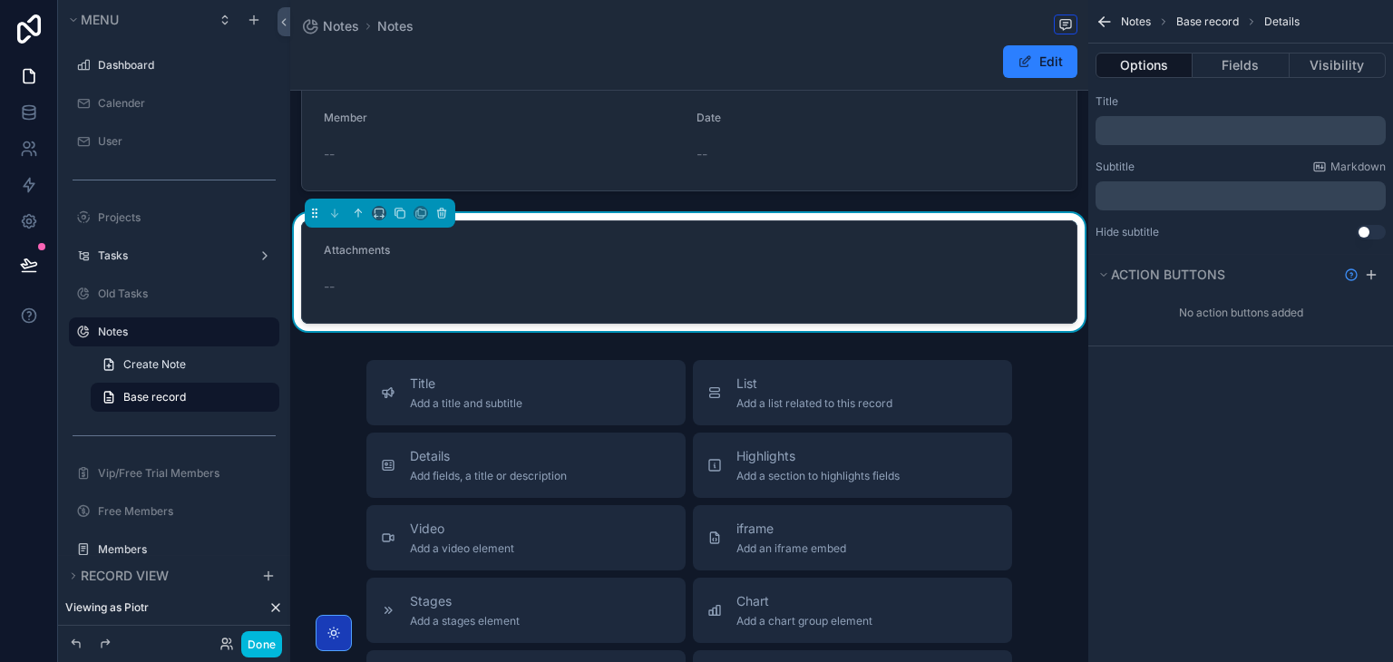
click at [1148, 131] on p "﻿" at bounding box center [1242, 130] width 279 height 15
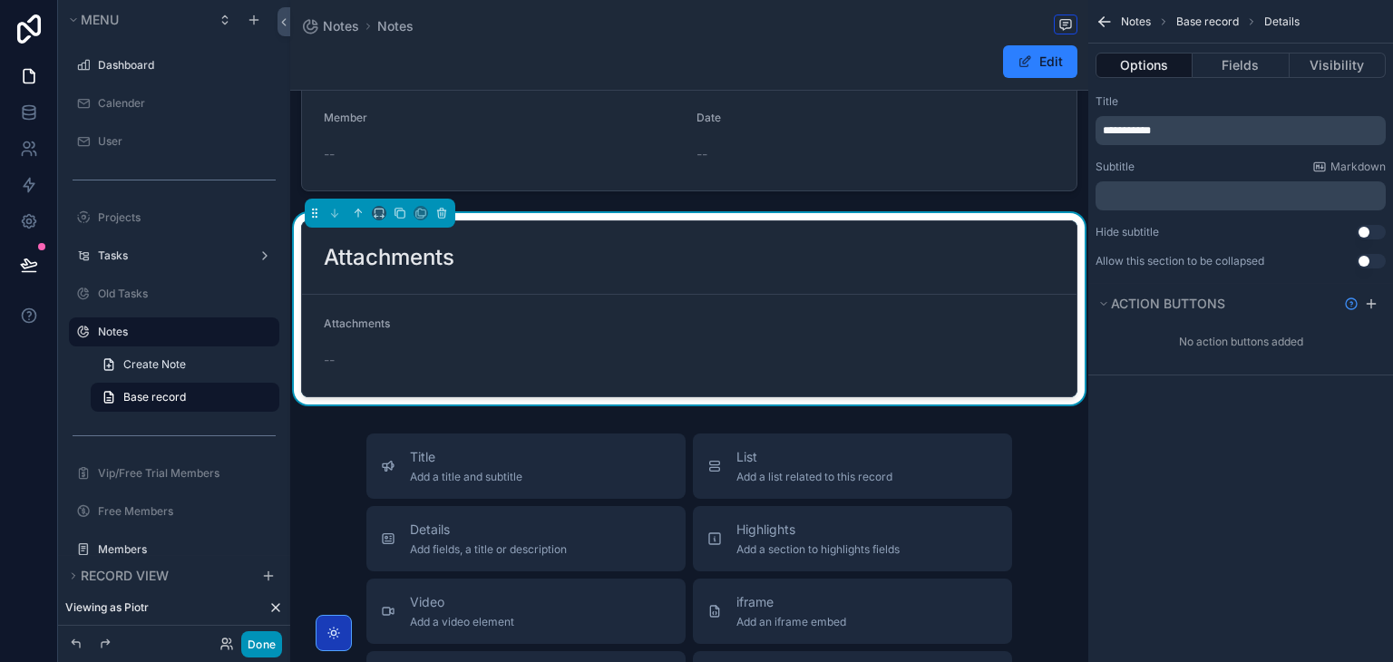
click at [267, 633] on button "Done" at bounding box center [261, 644] width 41 height 26
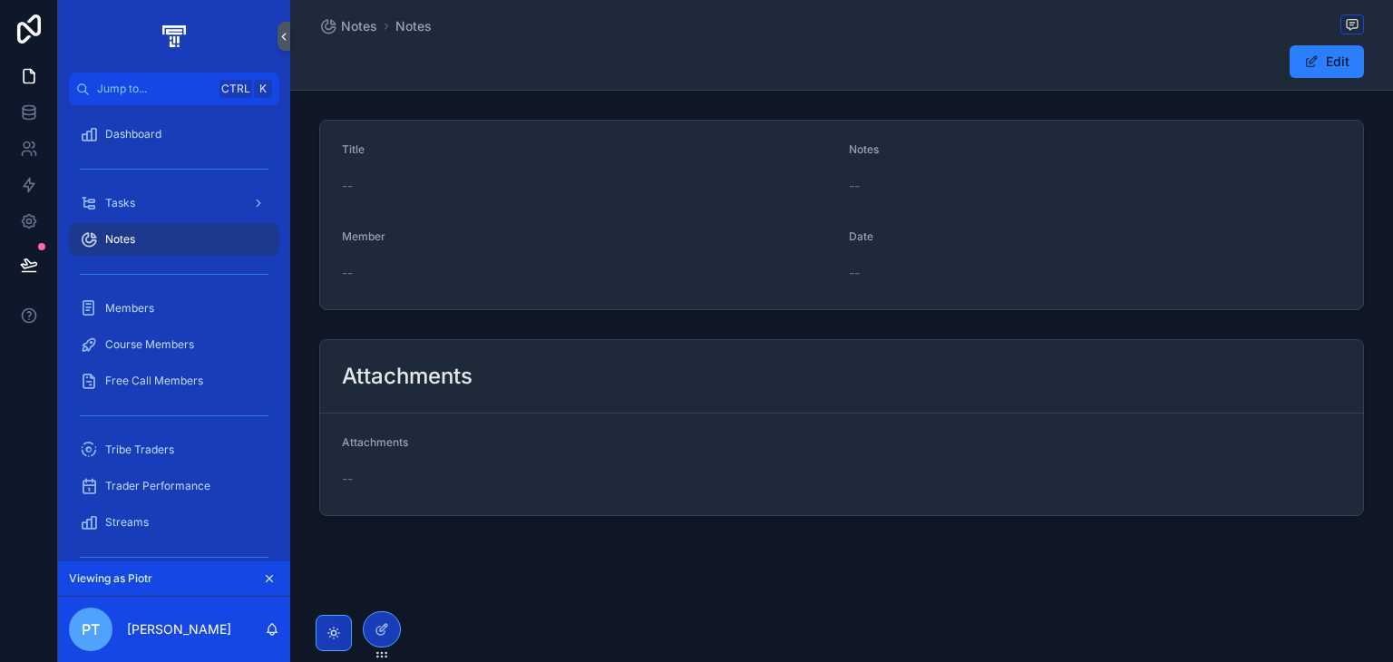
scroll to position [0, 0]
click at [1332, 65] on button "Edit" at bounding box center [1327, 61] width 74 height 33
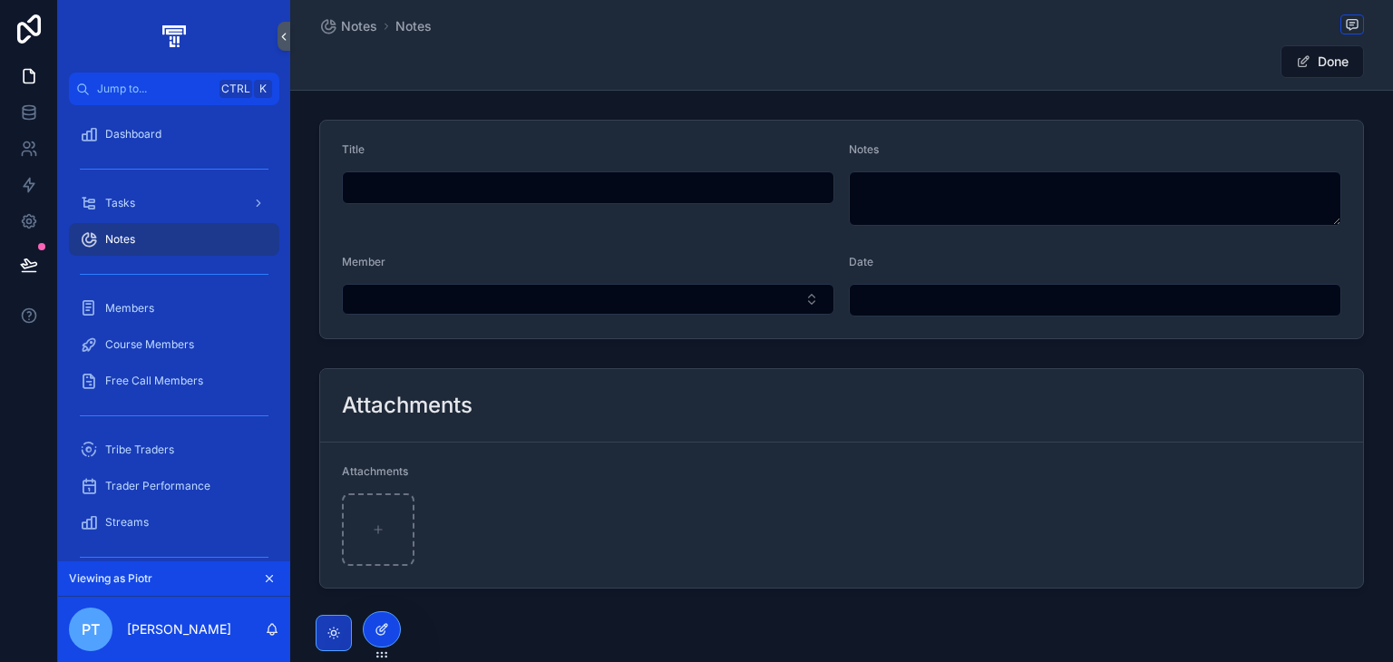
click at [380, 634] on icon at bounding box center [380, 631] width 8 height 8
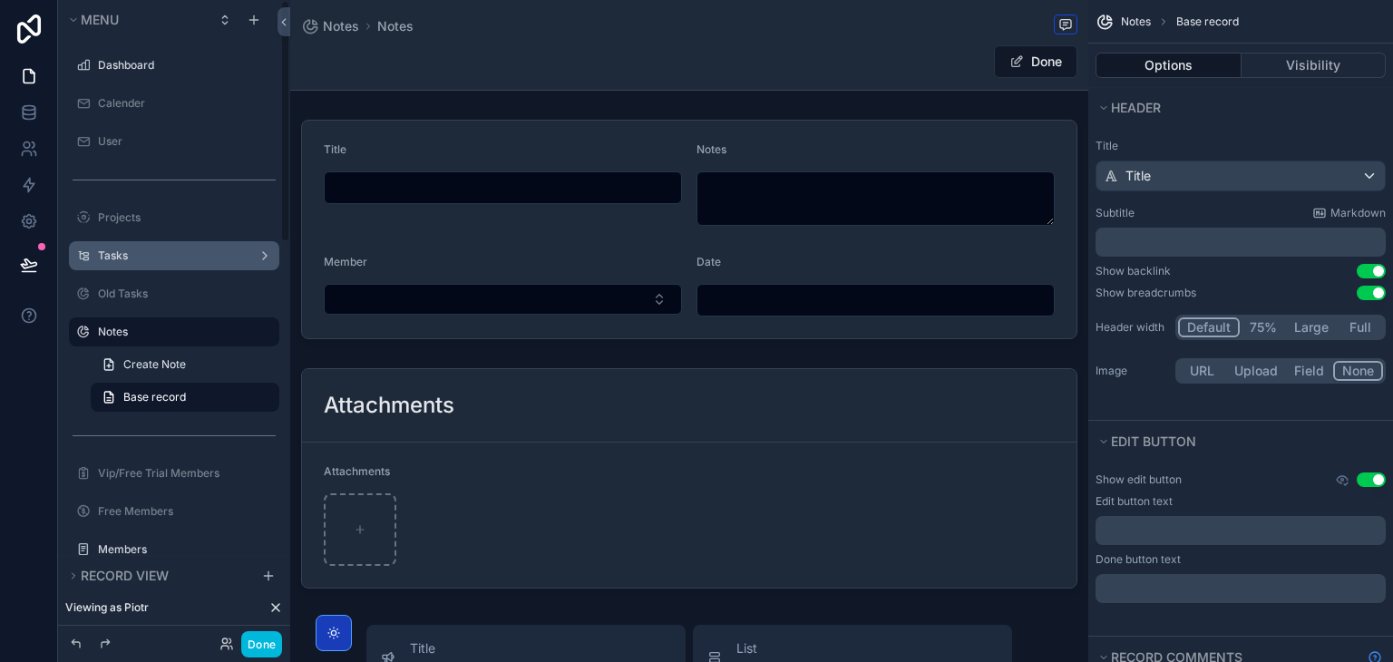
click at [161, 263] on div "Tasks" at bounding box center [174, 256] width 152 height 15
click at [172, 257] on label "Tasks" at bounding box center [170, 256] width 145 height 15
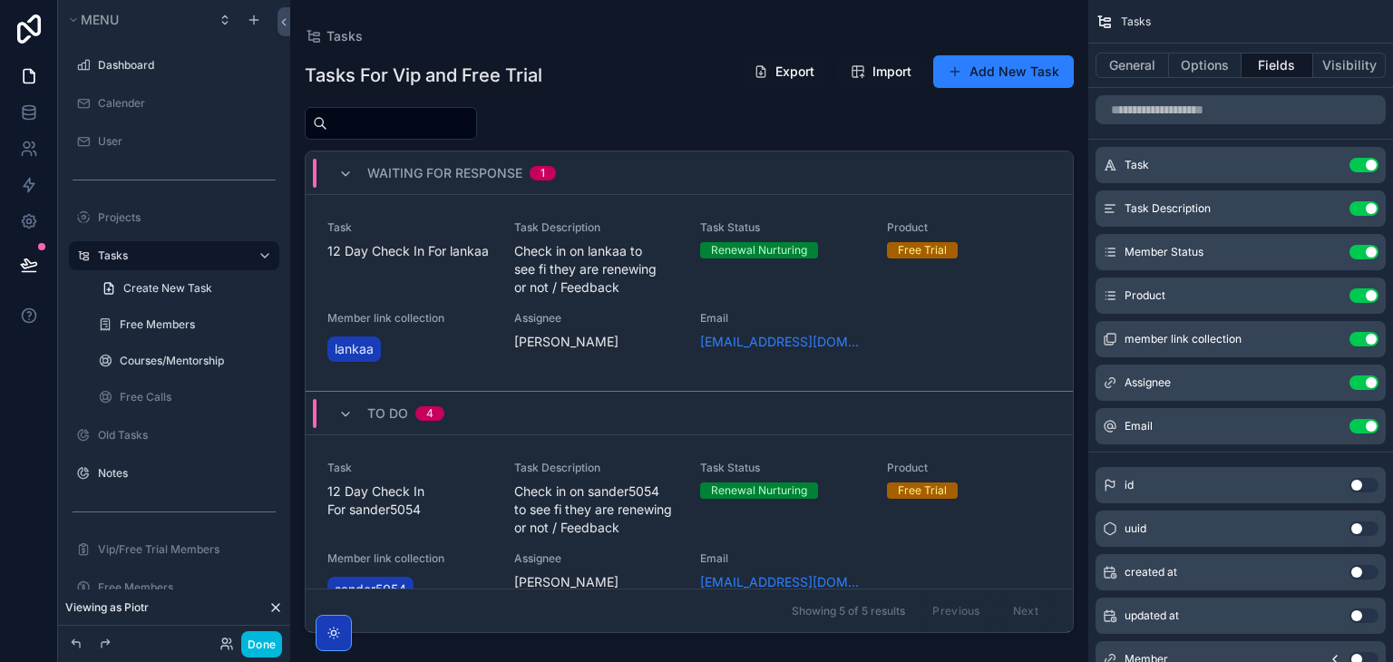
click at [462, 502] on div "scrollable content" at bounding box center [689, 320] width 798 height 640
click at [459, 496] on span "12 Day Check In For sander5054" at bounding box center [409, 501] width 165 height 36
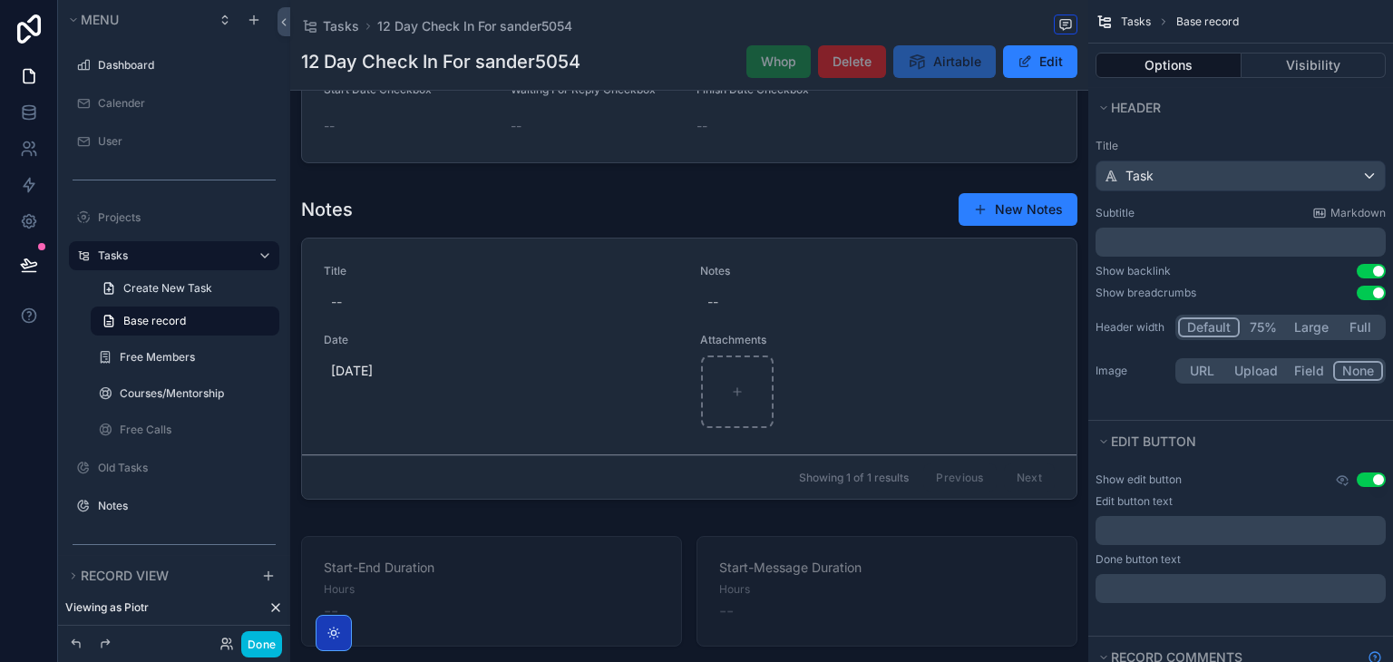
scroll to position [550, 0]
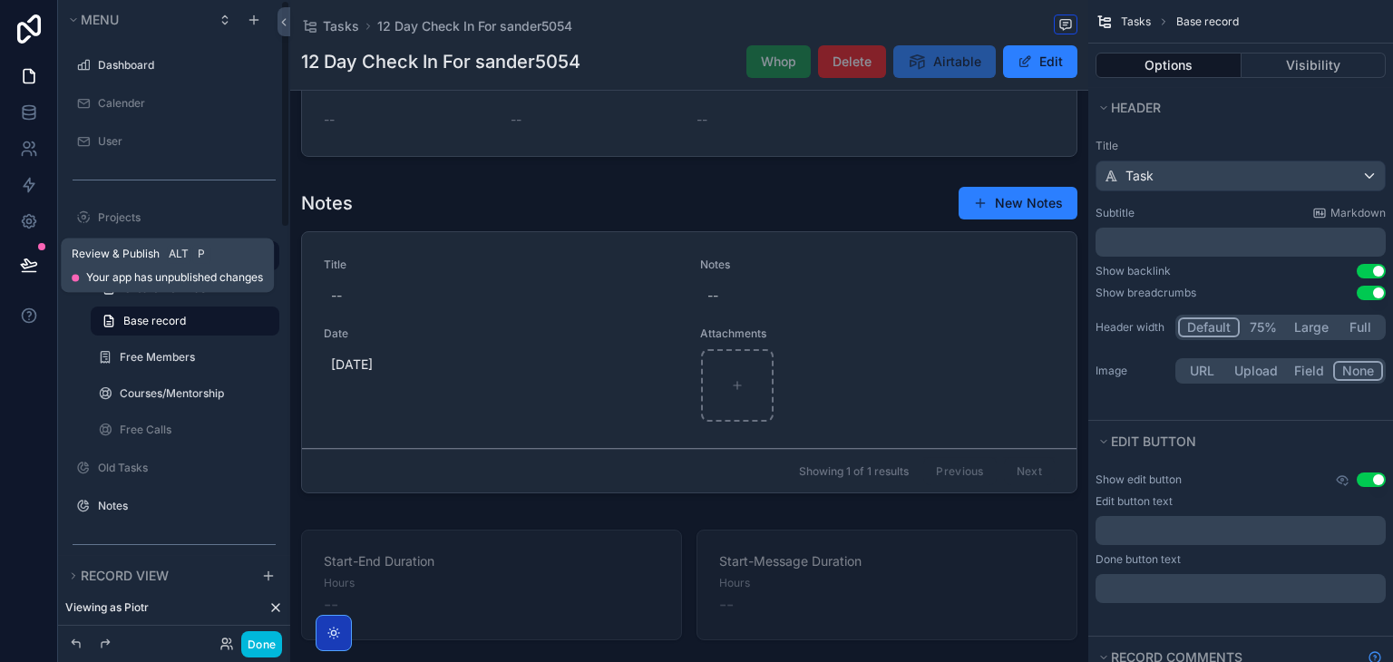
click at [20, 271] on icon at bounding box center [29, 265] width 18 height 18
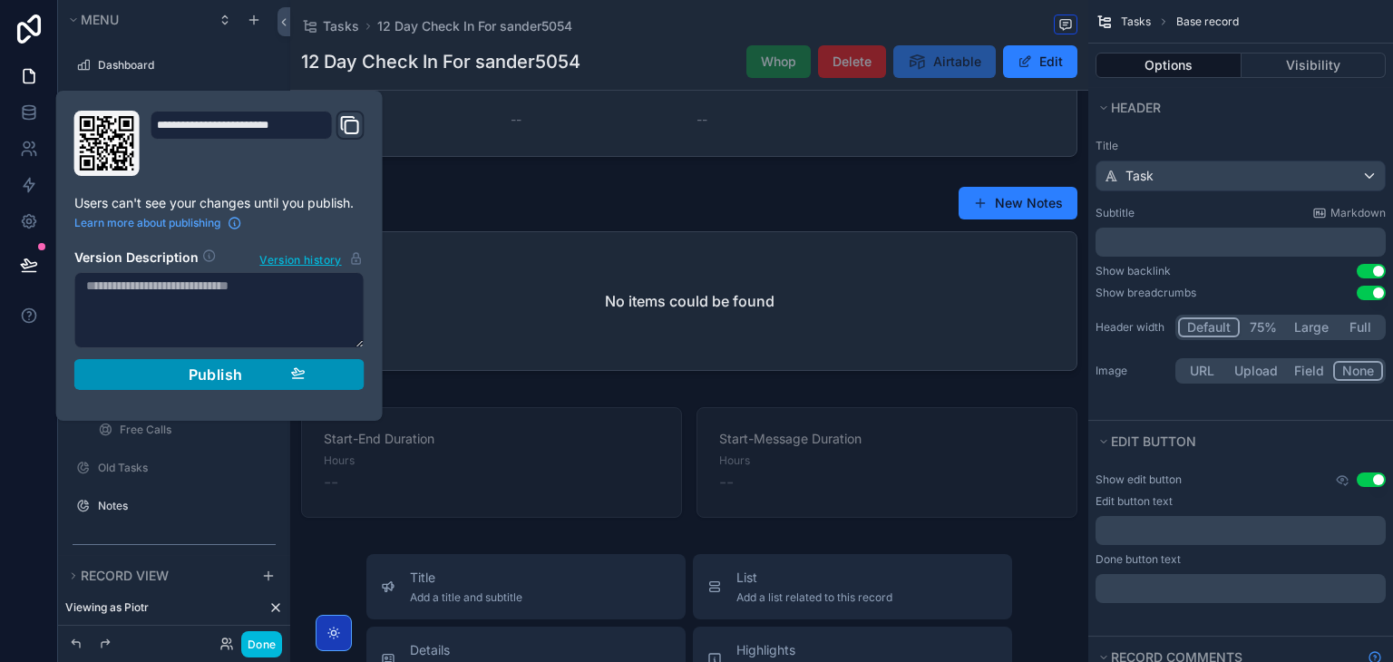
click at [157, 368] on div "Publish" at bounding box center [219, 375] width 172 height 18
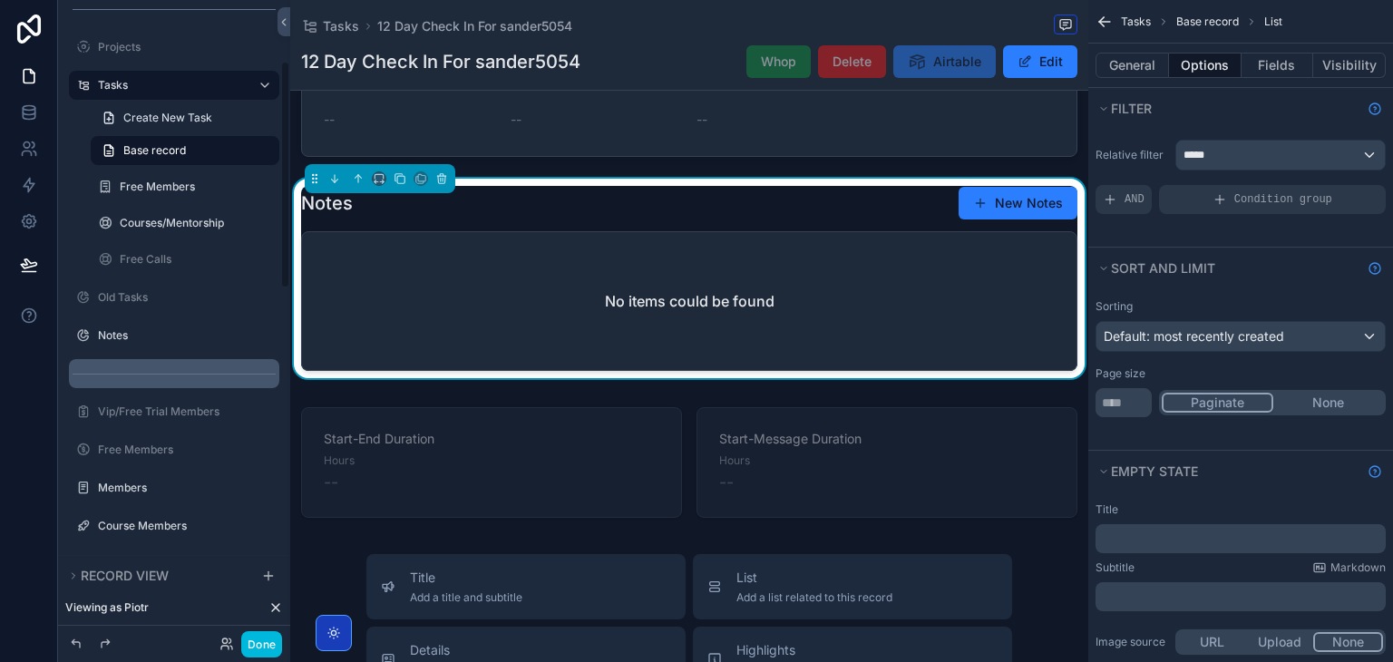
scroll to position [172, 0]
click at [138, 470] on div "Members" at bounding box center [174, 486] width 232 height 33
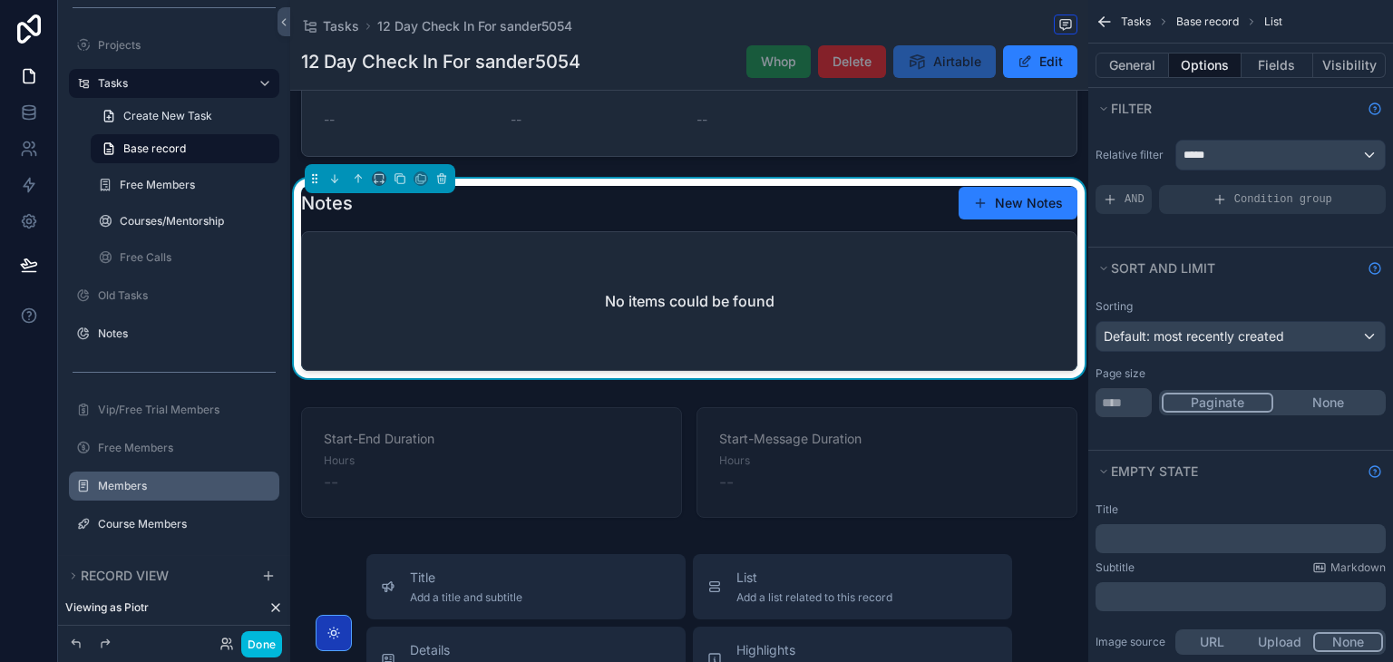
click at [135, 479] on div "Members" at bounding box center [187, 486] width 178 height 15
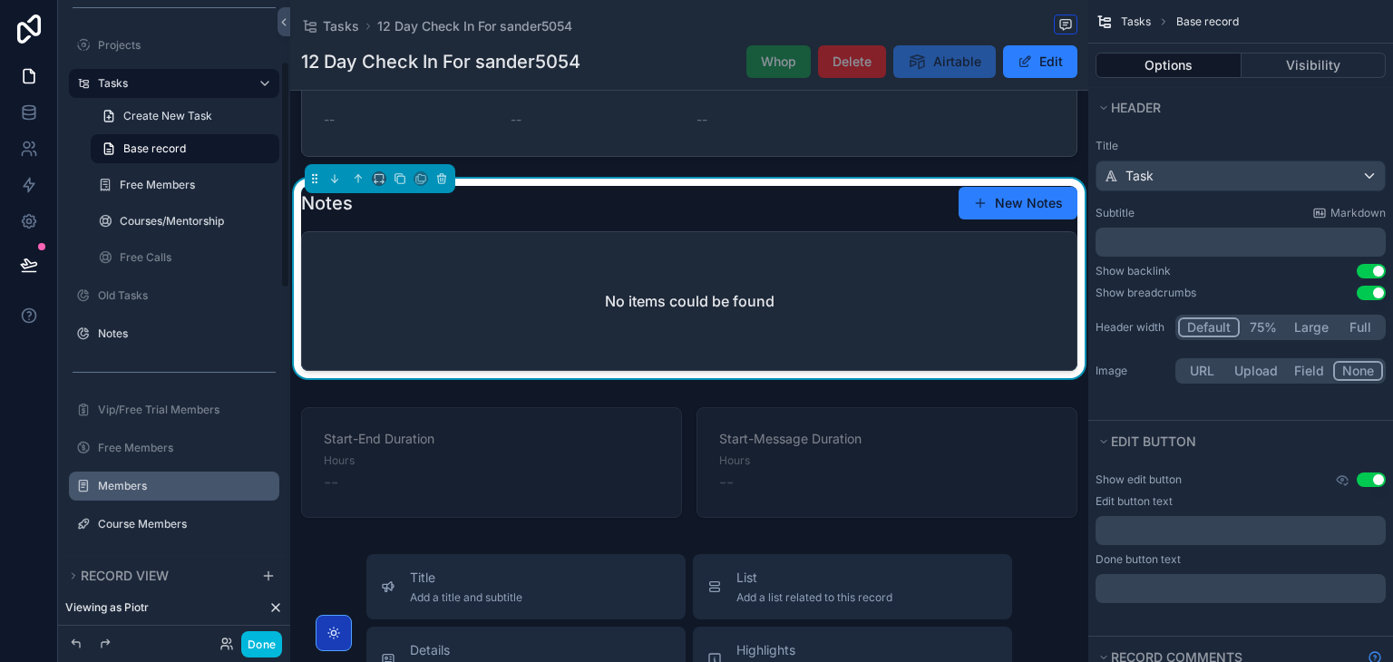
click at [174, 486] on label "Members" at bounding box center [183, 486] width 171 height 15
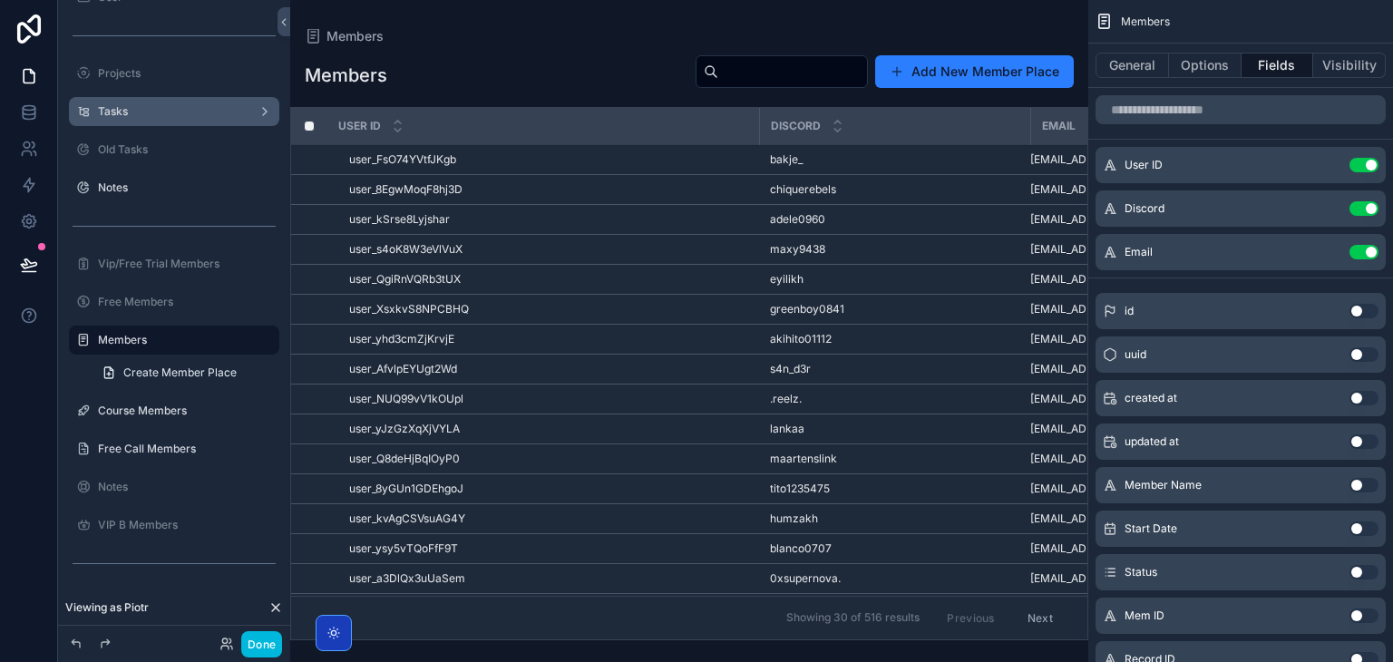
click at [546, 190] on div "scrollable content" at bounding box center [689, 331] width 798 height 662
click at [537, 196] on div "user_8EgwMoqF8hj3D user_8EgwMoqF8hj3D" at bounding box center [548, 189] width 399 height 15
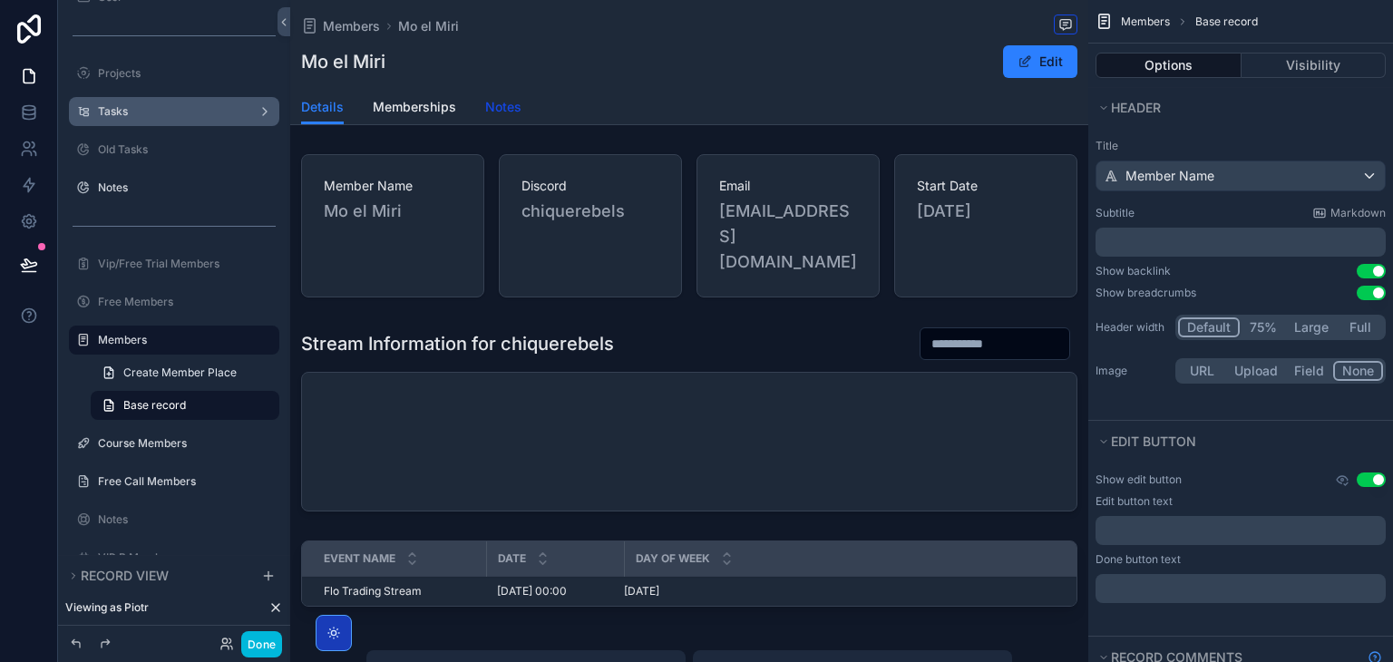
click at [486, 106] on span "Notes" at bounding box center [503, 107] width 36 height 18
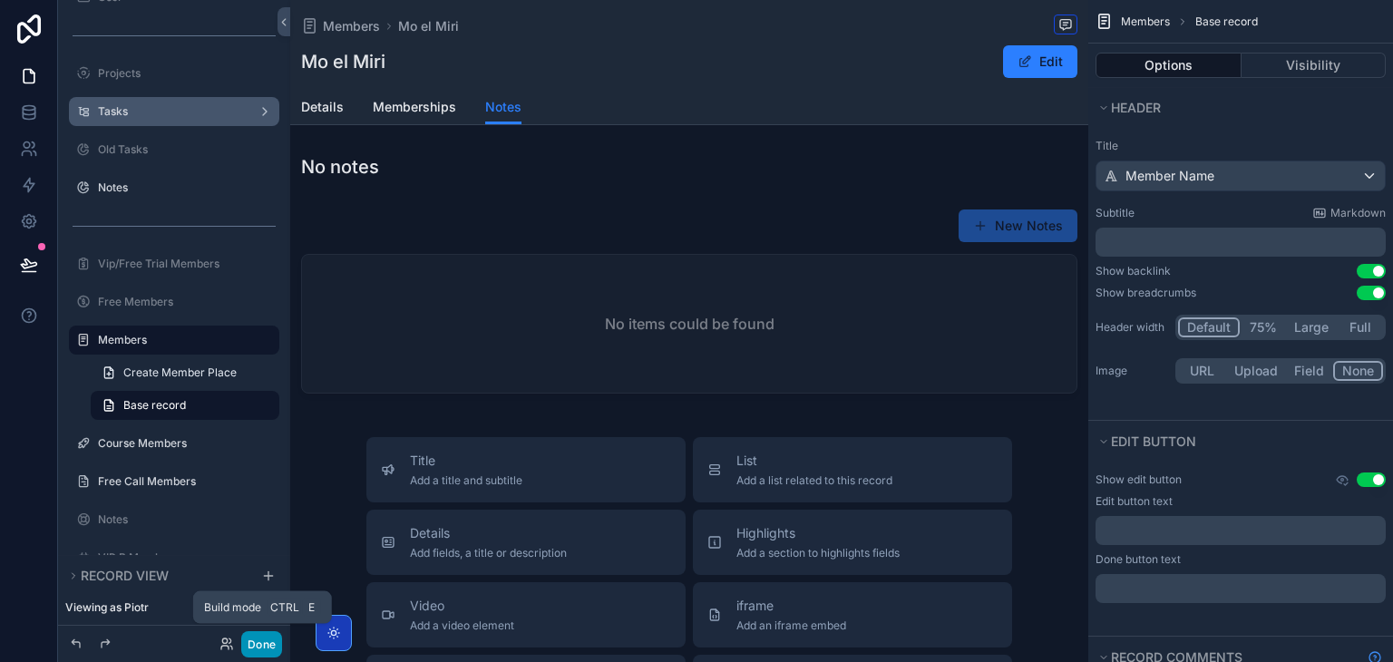
click at [274, 639] on button "Done" at bounding box center [261, 644] width 41 height 26
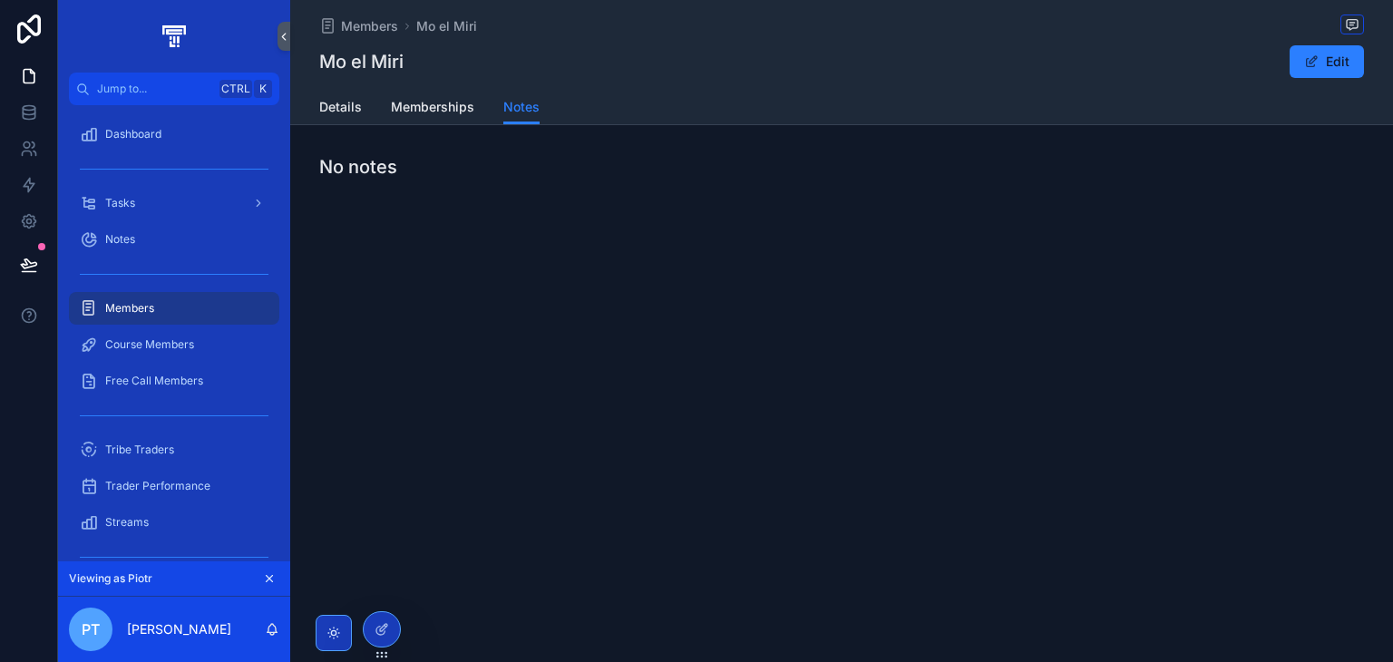
click at [169, 320] on div "Members" at bounding box center [174, 308] width 189 height 29
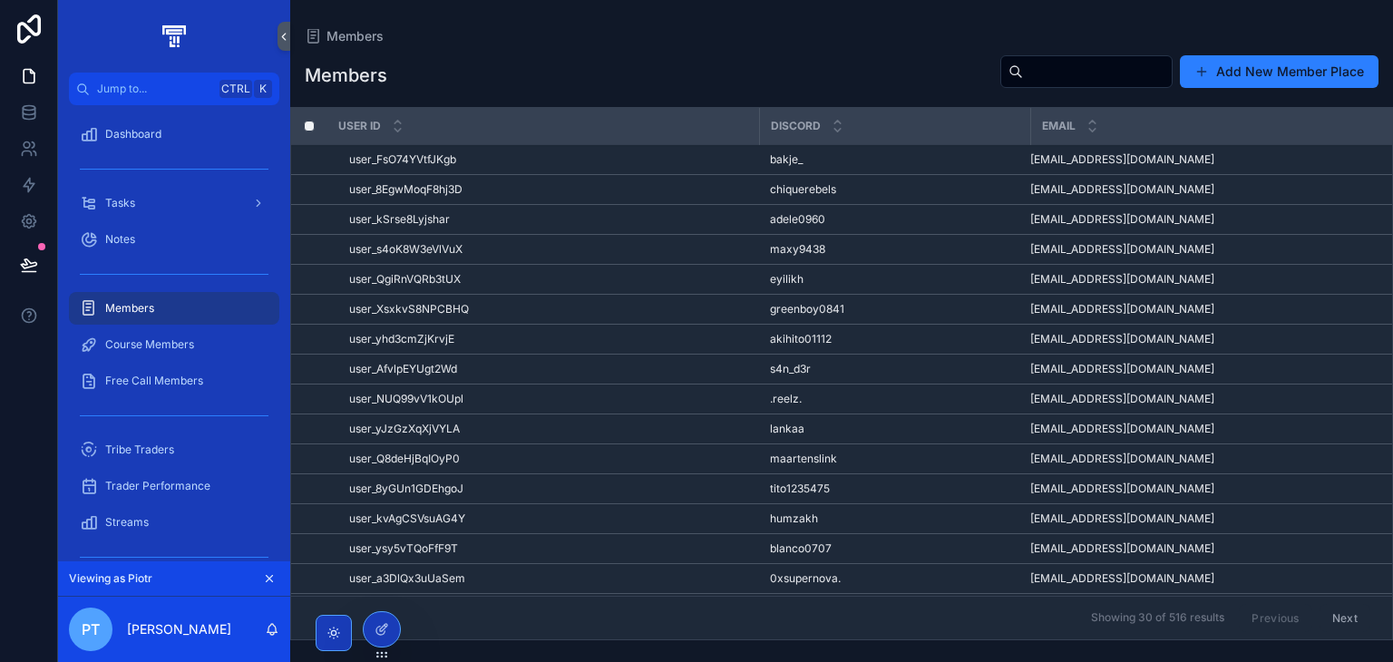
click at [1023, 73] on input "scrollable content" at bounding box center [1097, 71] width 149 height 25
type input "*"
type input "*****"
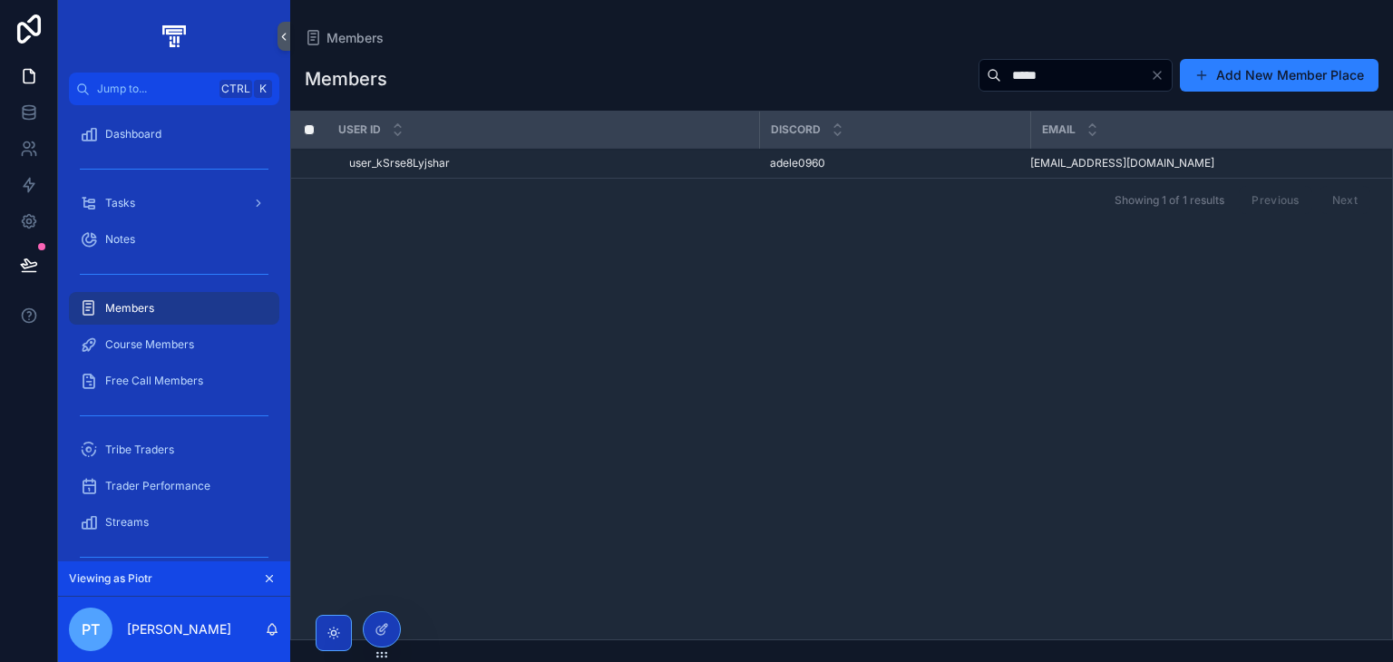
click at [620, 171] on td "user_kSrse8Lyjshar user_kSrse8Lyjshar" at bounding box center [543, 164] width 432 height 30
click at [650, 169] on div "user_kSrse8Lyjshar user_kSrse8Lyjshar" at bounding box center [548, 163] width 399 height 15
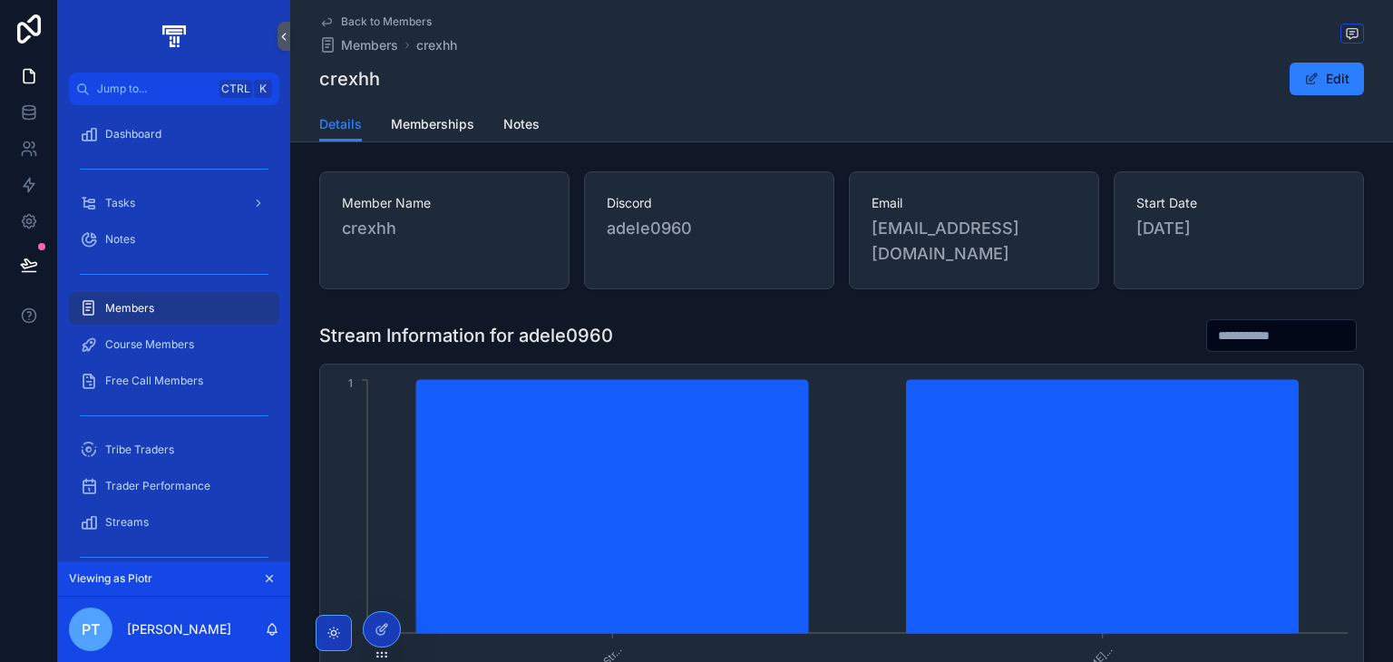
click at [509, 107] on div "Details Memberships Notes" at bounding box center [841, 124] width 1045 height 34
click at [486, 131] on div "Details Memberships Notes" at bounding box center [841, 124] width 1045 height 34
click at [503, 127] on span "Notes" at bounding box center [521, 124] width 36 height 18
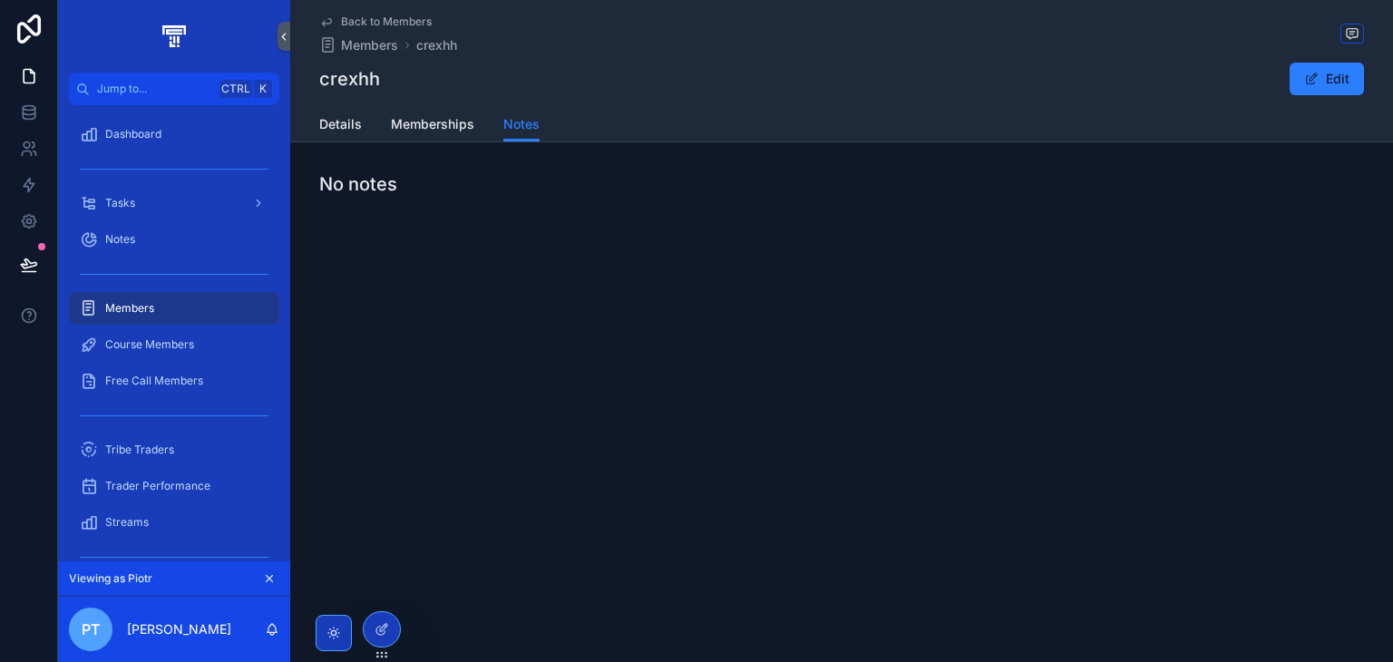
click at [1279, 411] on div "Back to Members Members crexhh crexhh Edit Notes Details Memberships Notes No n…" at bounding box center [841, 331] width 1103 height 662
drag, startPoint x: 394, startPoint y: 605, endPoint x: 387, endPoint y: 623, distance: 19.2
click at [387, 623] on div "Jump to... Ctrl K Dashboard Tasks Notes Members Course Members Free Call Member…" at bounding box center [725, 331] width 1335 height 662
click at [387, 623] on icon at bounding box center [382, 629] width 15 height 15
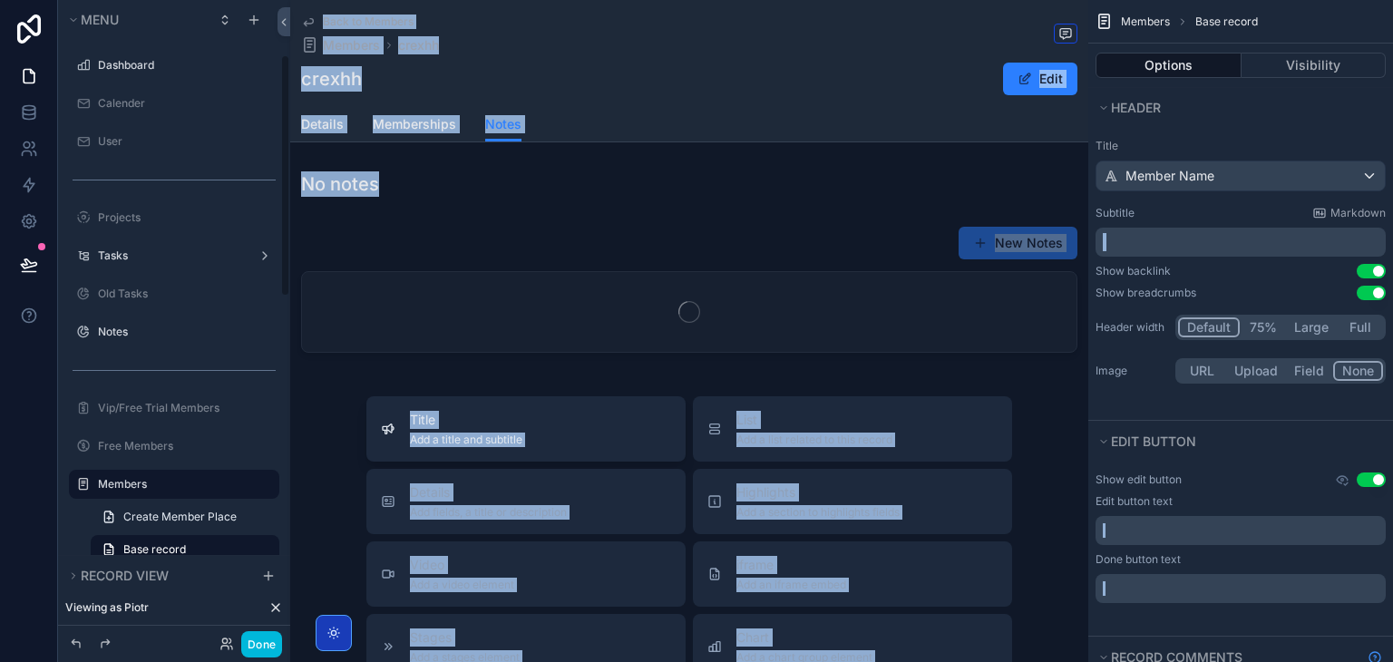
scroll to position [144, 0]
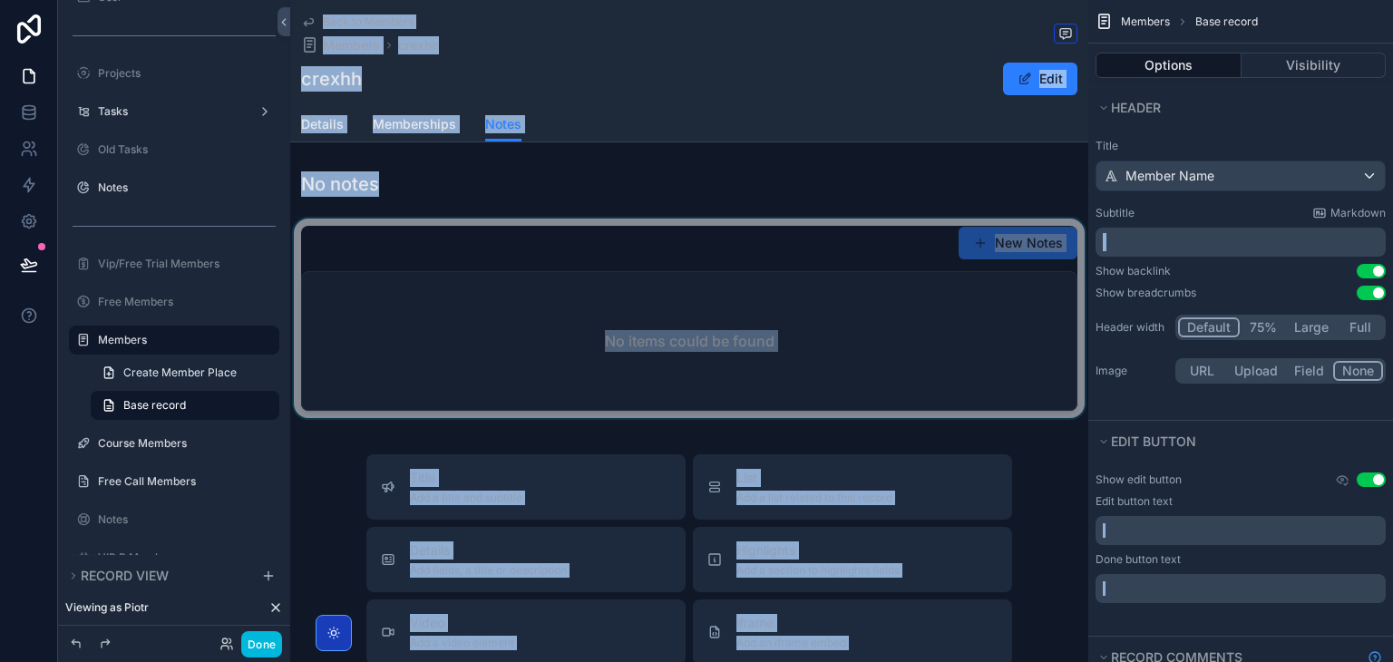
click at [527, 300] on div "scrollable content" at bounding box center [689, 322] width 798 height 207
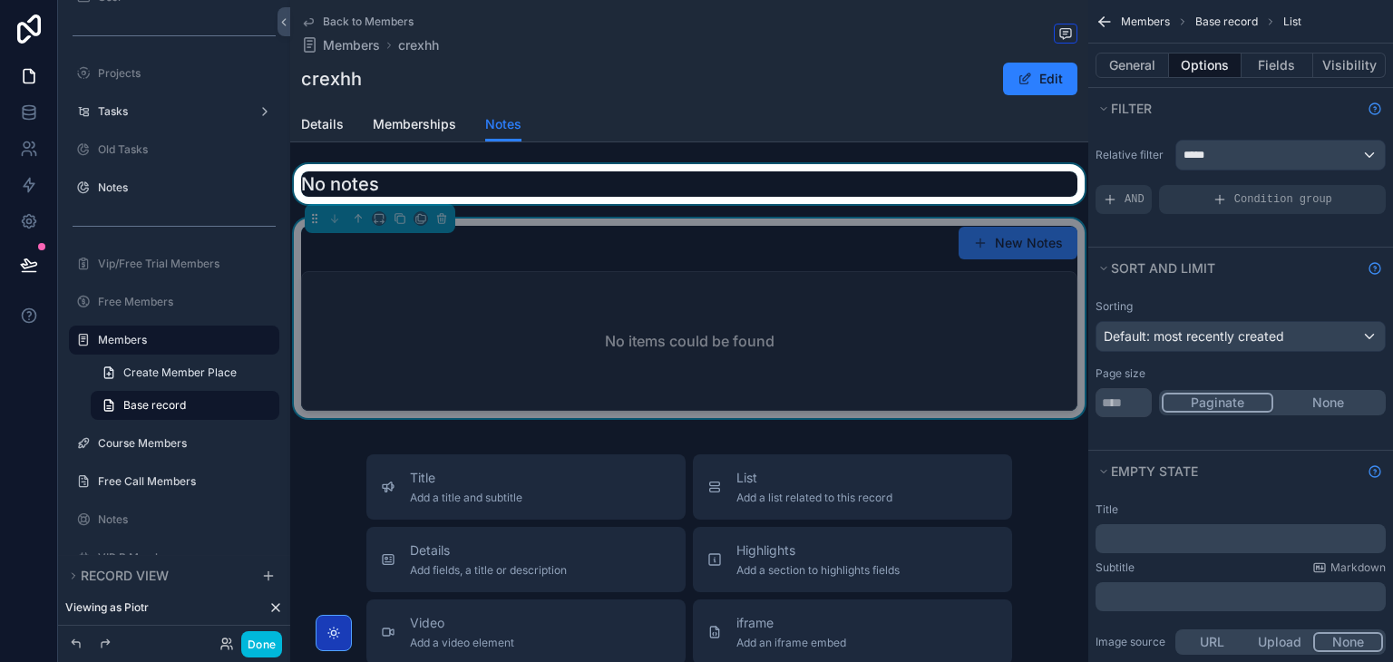
click at [509, 186] on div "scrollable content" at bounding box center [689, 184] width 798 height 40
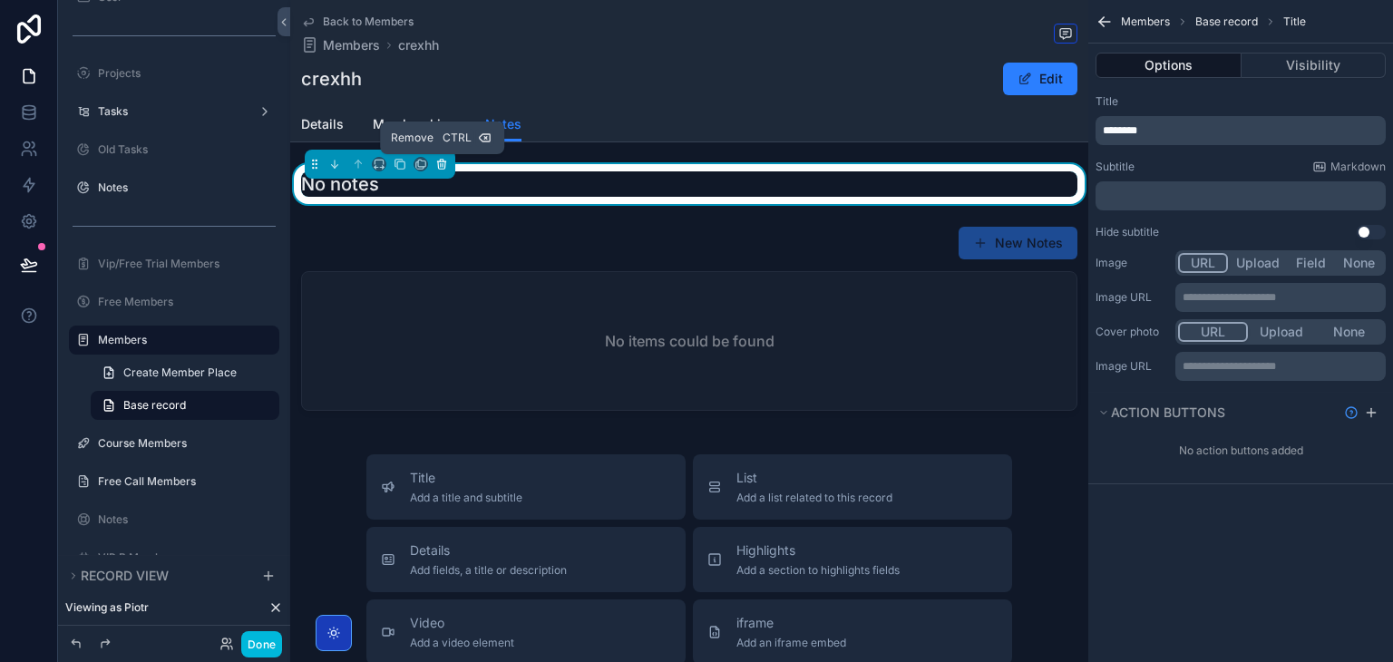
click at [441, 161] on icon "scrollable content" at bounding box center [441, 164] width 13 height 13
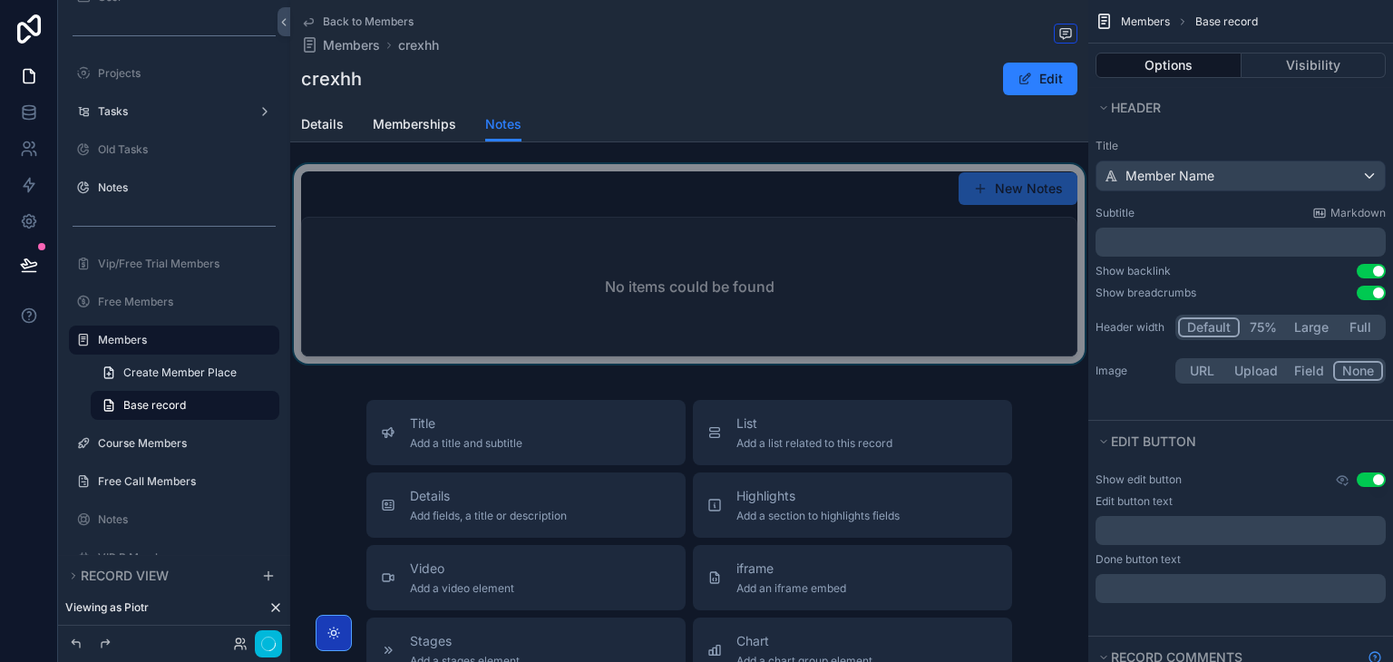
click at [480, 226] on div "scrollable content" at bounding box center [689, 267] width 798 height 207
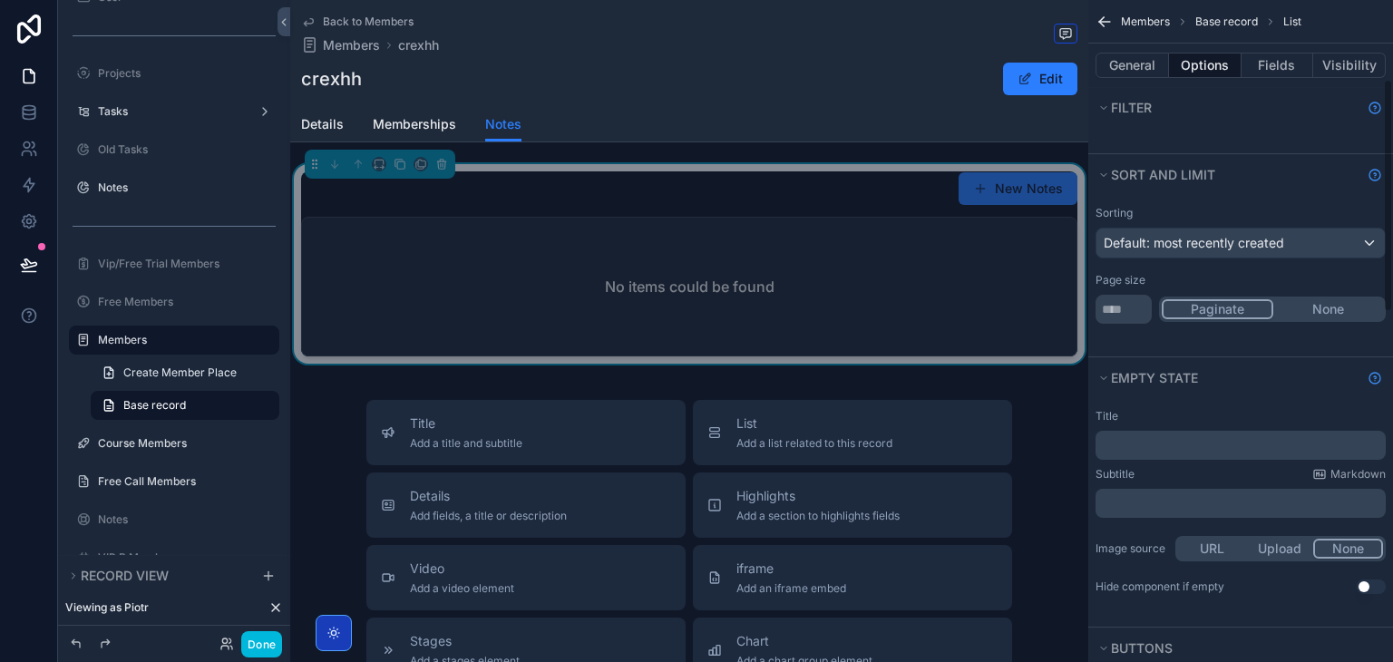
scroll to position [0, 0]
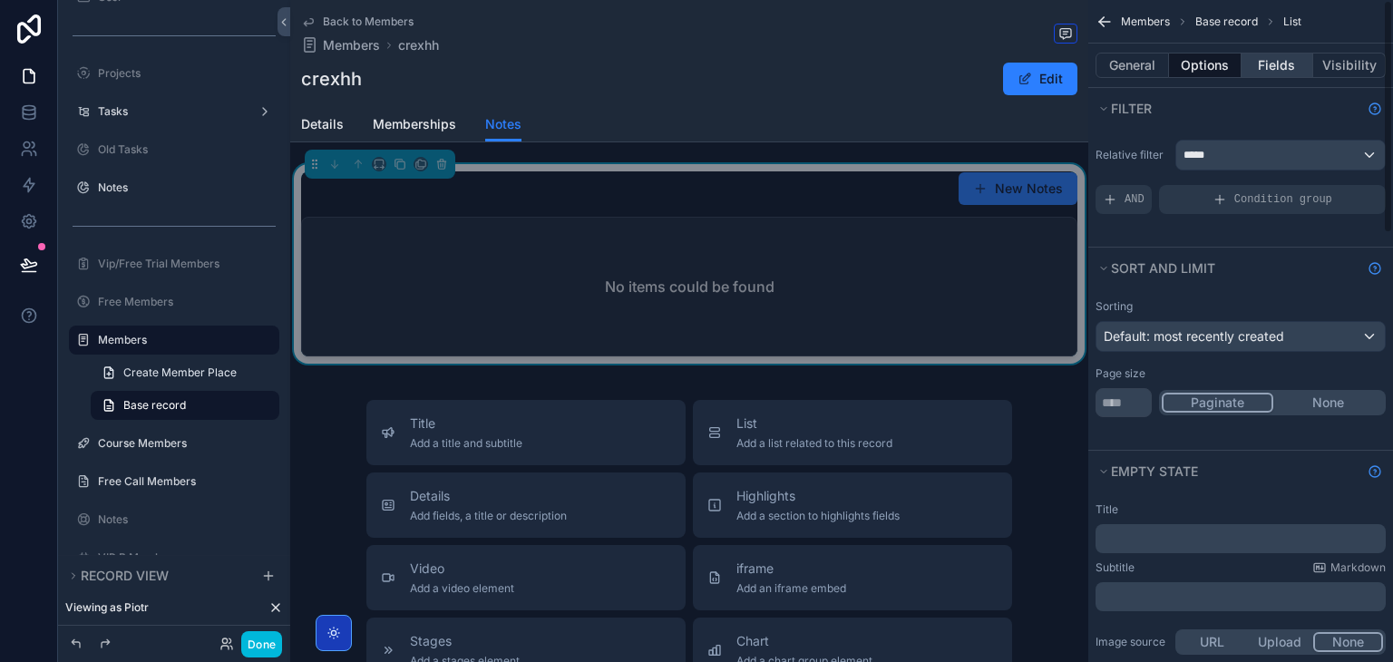
click at [1278, 65] on button "Fields" at bounding box center [1278, 65] width 73 height 25
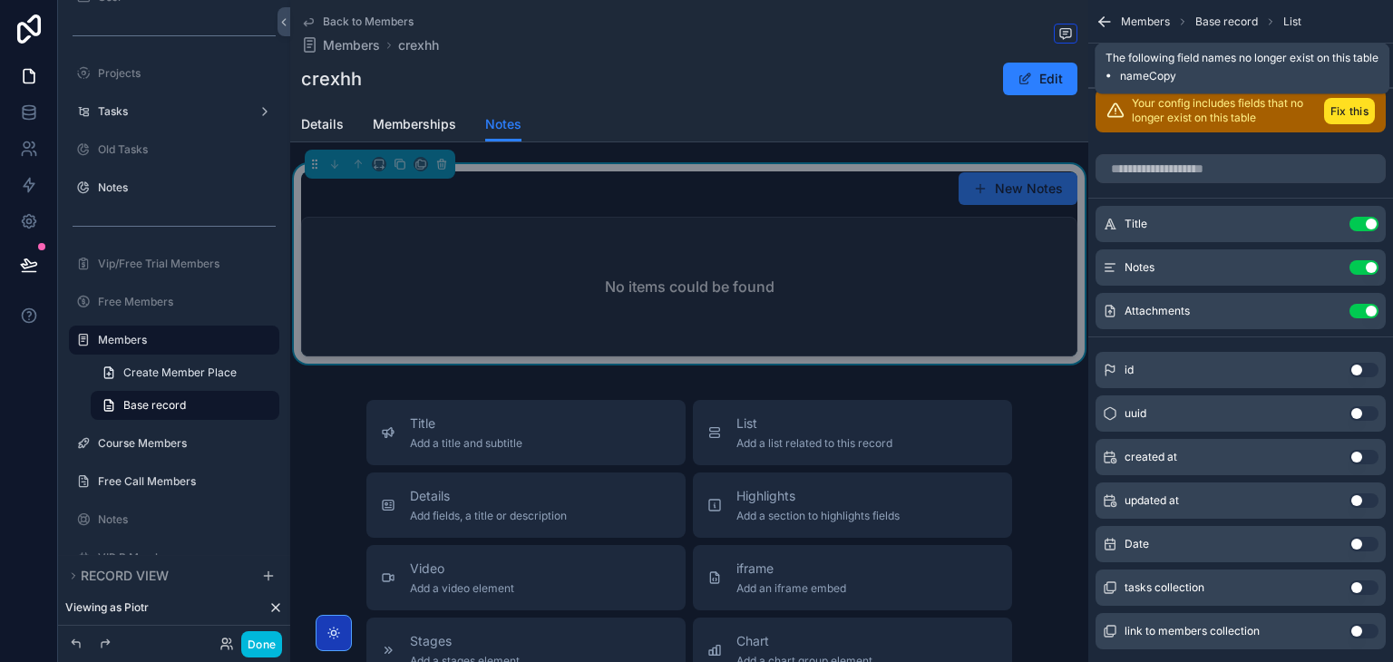
click at [1326, 103] on button "Fix this" at bounding box center [1349, 111] width 51 height 26
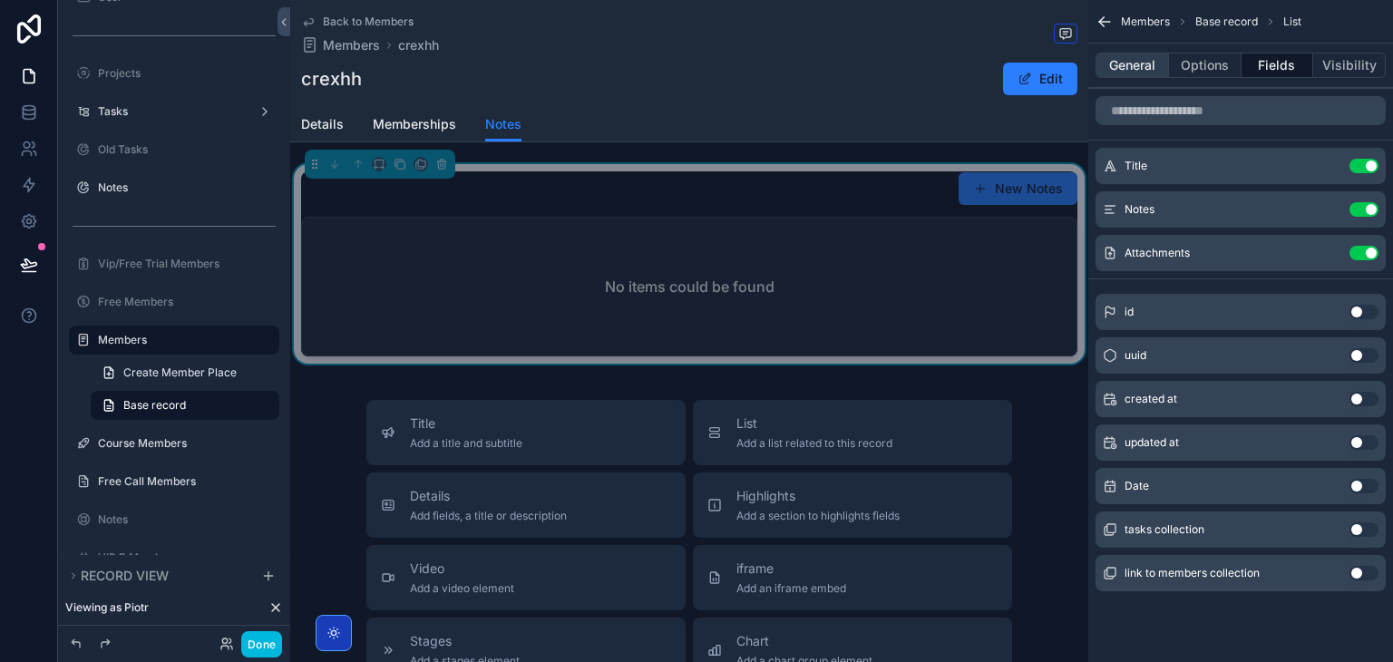
click at [1127, 62] on button "General" at bounding box center [1132, 65] width 73 height 25
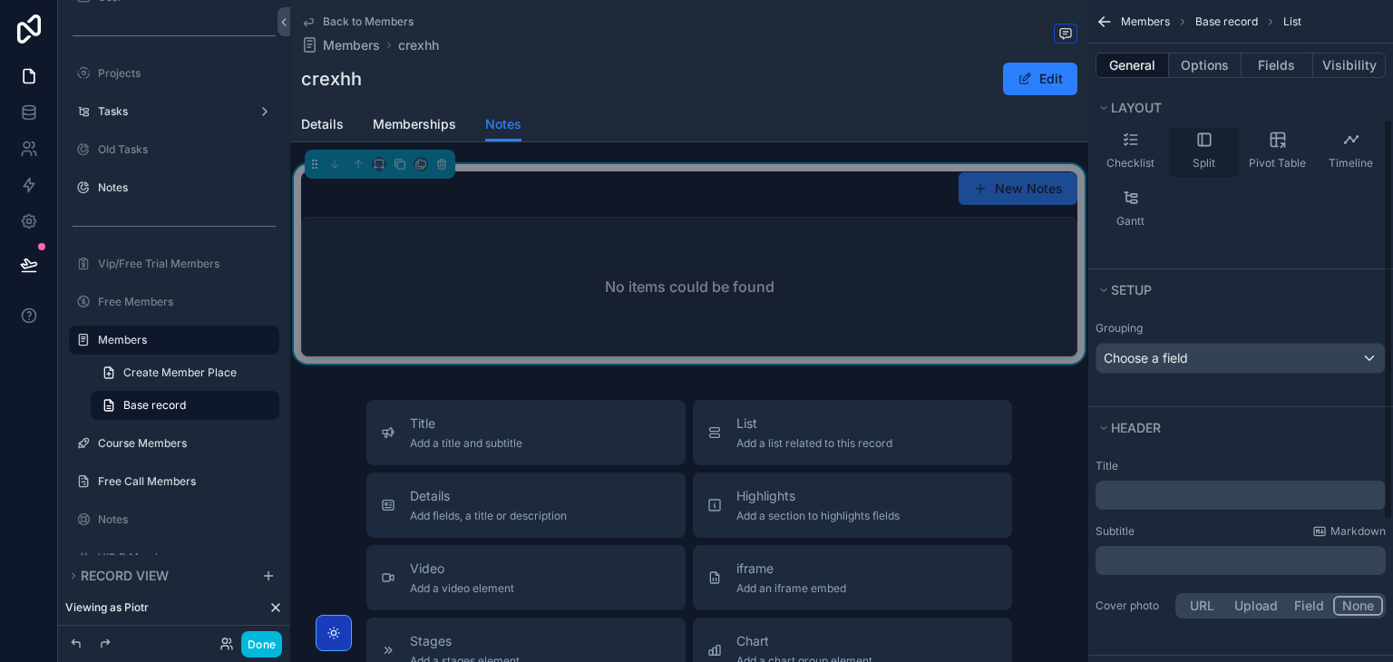
scroll to position [169, 0]
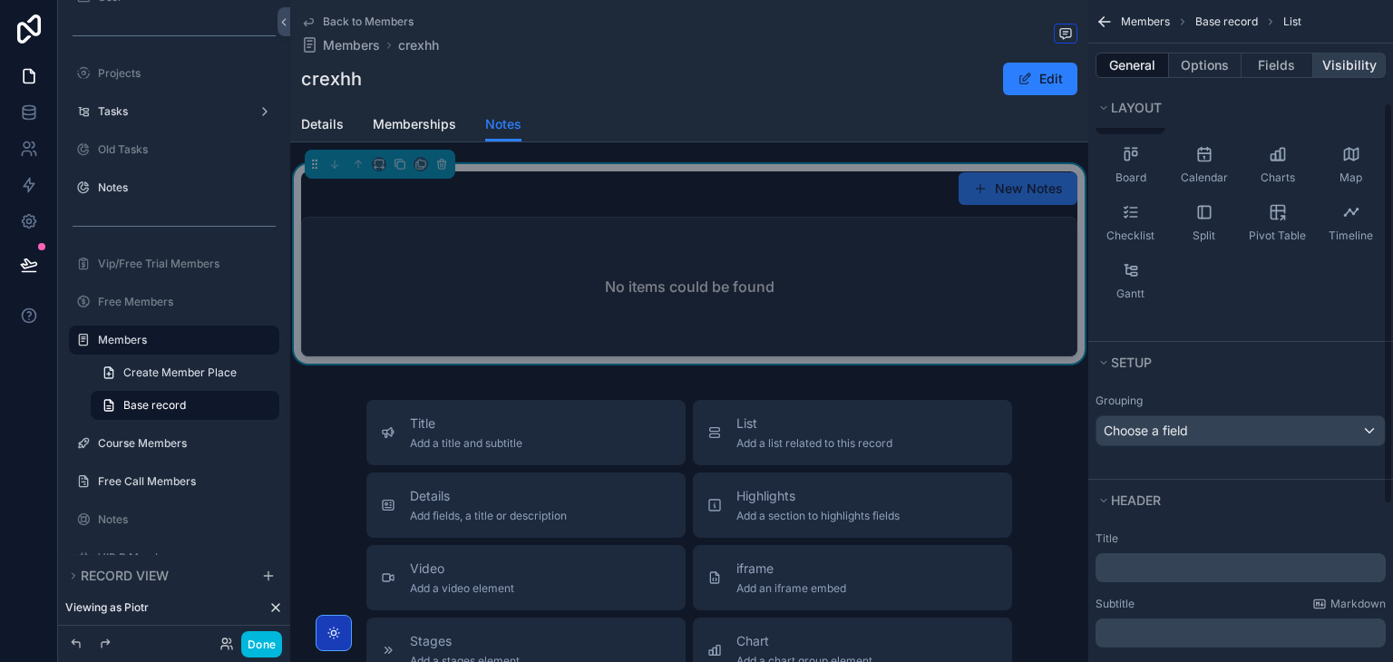
click at [1327, 59] on button "Visibility" at bounding box center [1349, 65] width 73 height 25
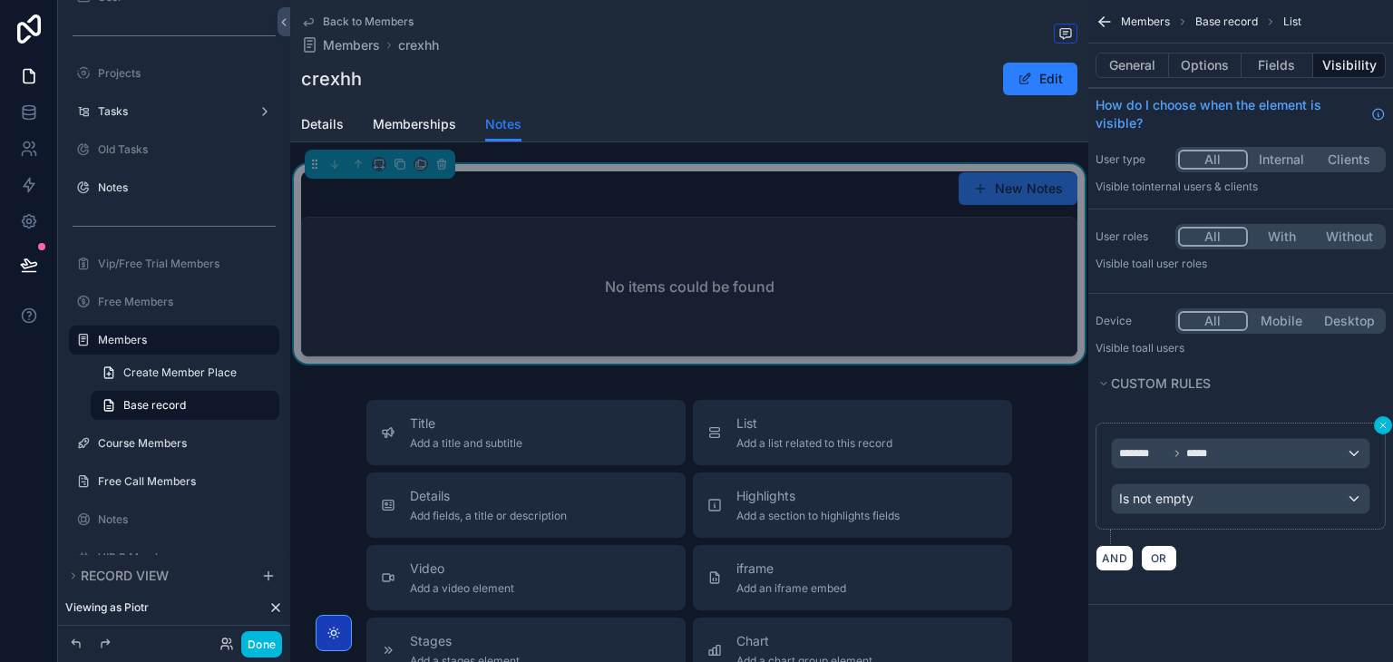
click at [1383, 416] on button "scrollable content" at bounding box center [1383, 425] width 18 height 18
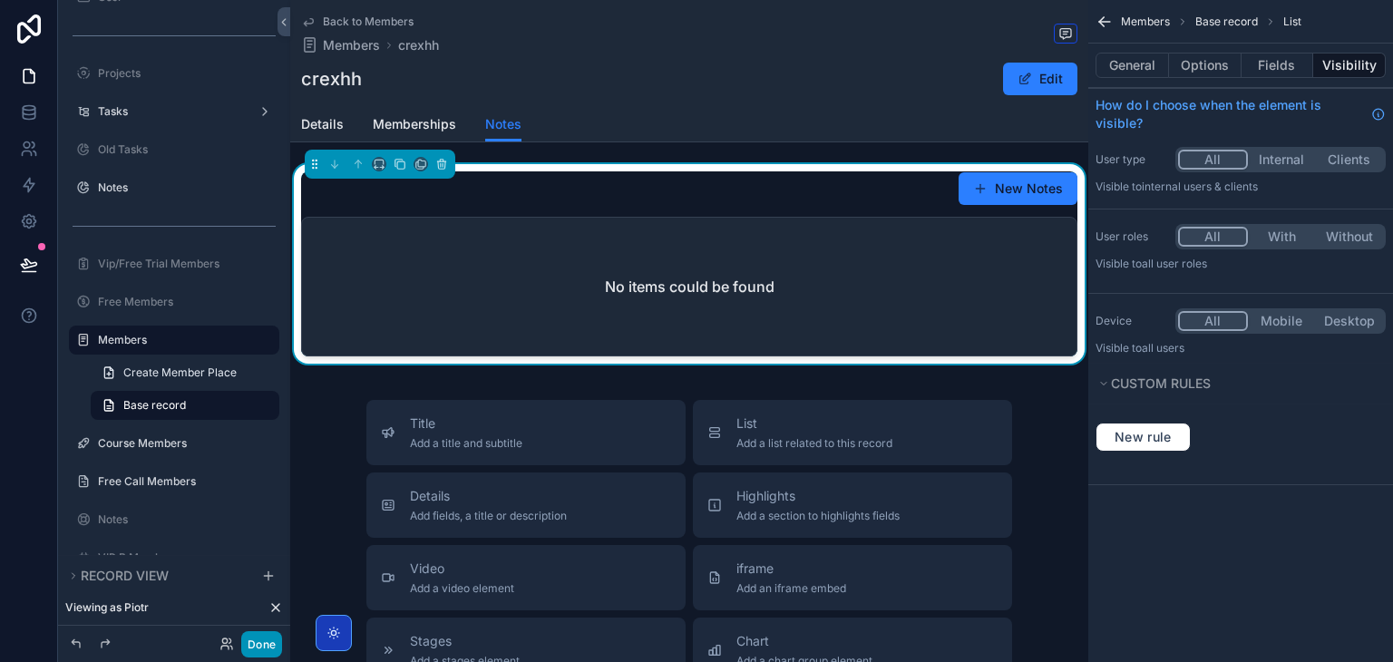
click at [268, 639] on button "Done" at bounding box center [261, 644] width 41 height 26
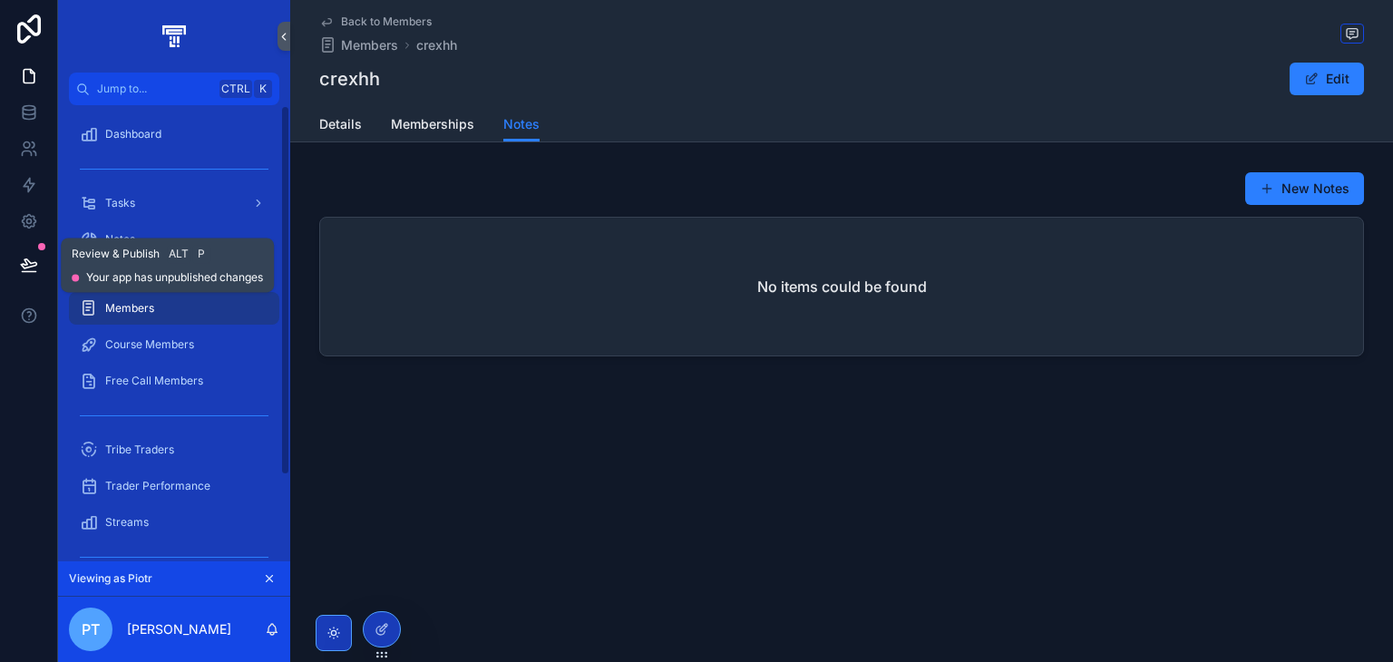
click at [13, 259] on button at bounding box center [29, 264] width 40 height 51
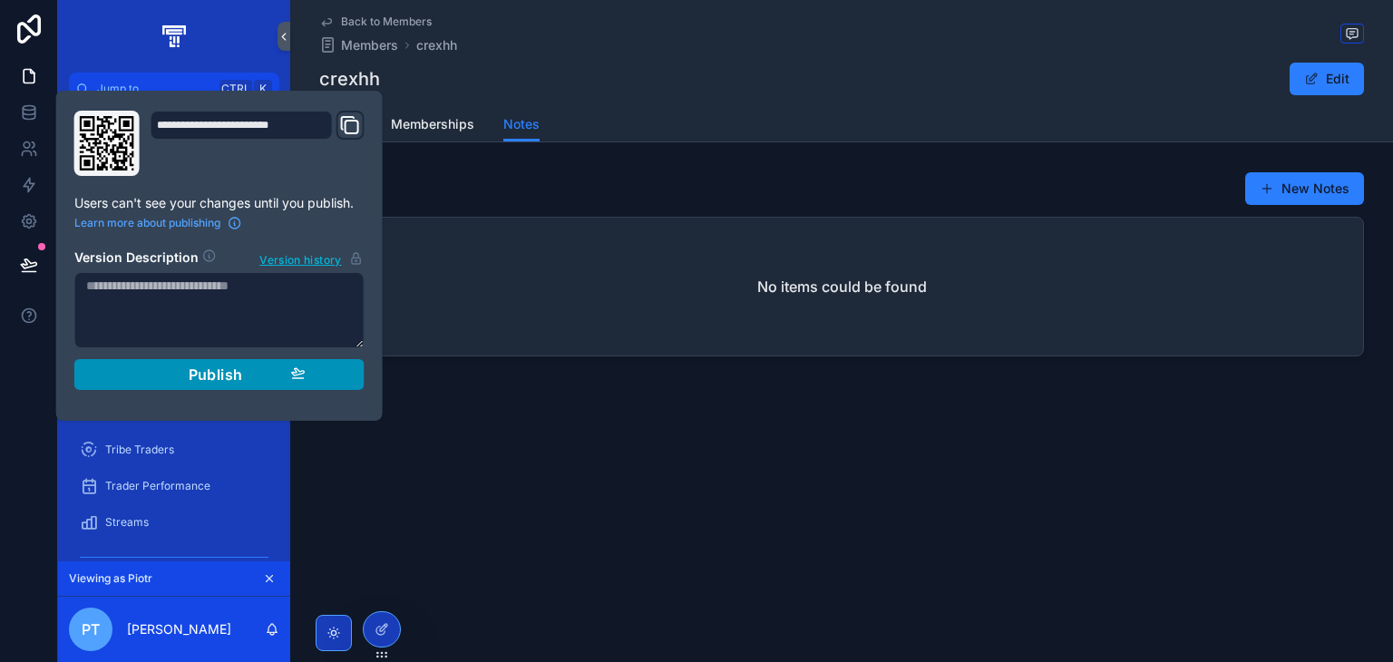
click at [148, 366] on div "Publish" at bounding box center [219, 375] width 172 height 18
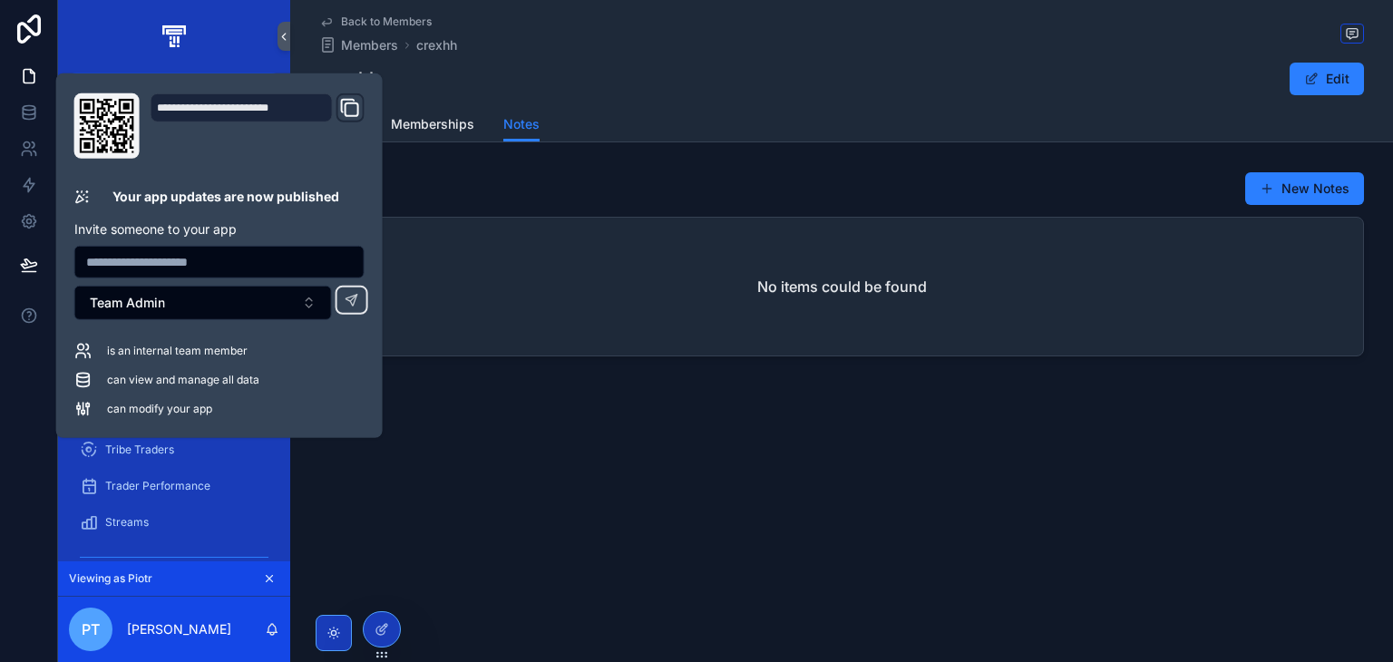
click at [1264, 372] on div "Back to Members Members crexhh crexhh Edit Notes Details Memberships Notes New …" at bounding box center [841, 243] width 1103 height 487
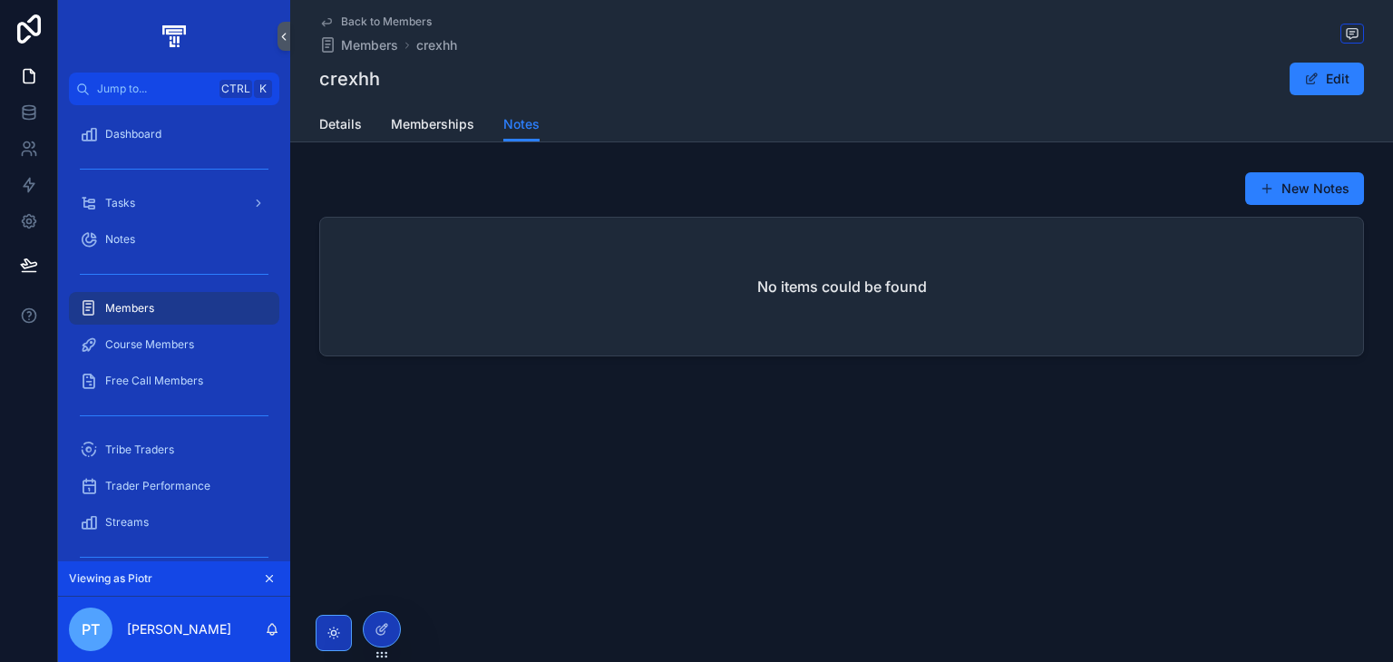
click at [1269, 463] on div "Back to Members Members crexhh crexhh Edit Notes Details Memberships Notes New …" at bounding box center [841, 243] width 1103 height 487
click at [163, 301] on div "Members" at bounding box center [174, 308] width 189 height 29
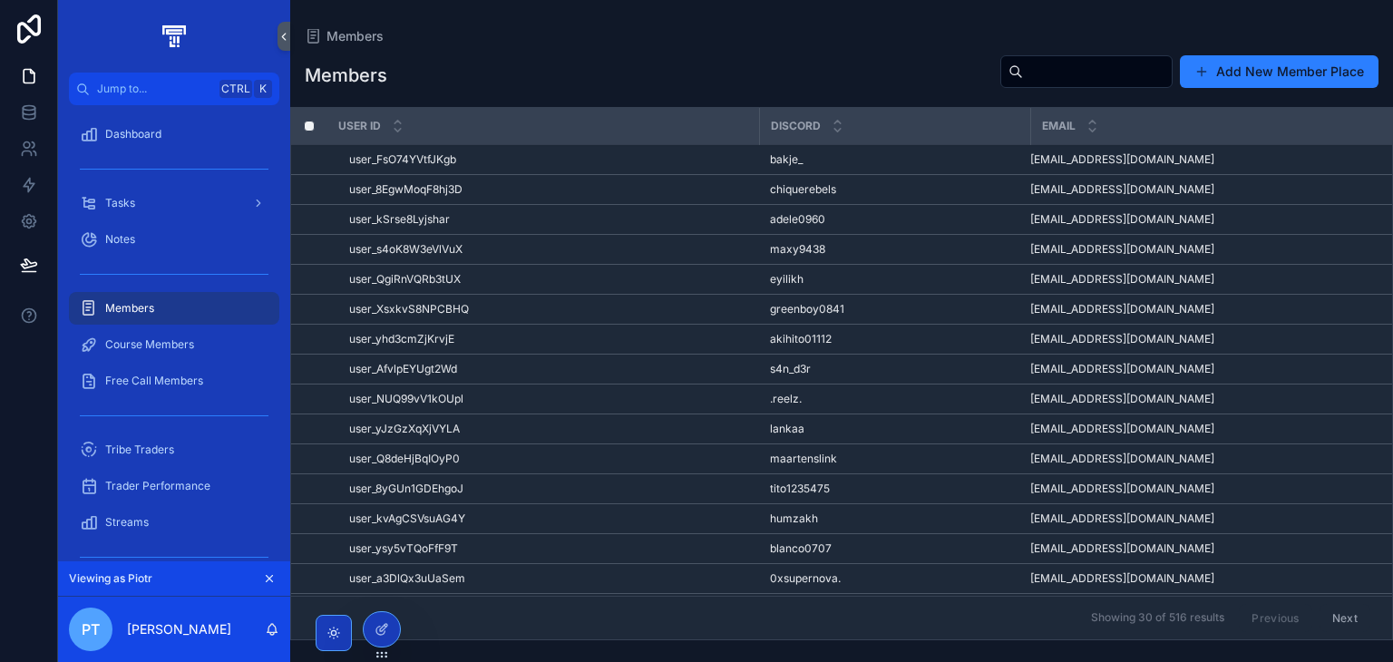
click at [580, 212] on div "user_kSrse8Lyjshar user_kSrse8Lyjshar" at bounding box center [548, 219] width 399 height 15
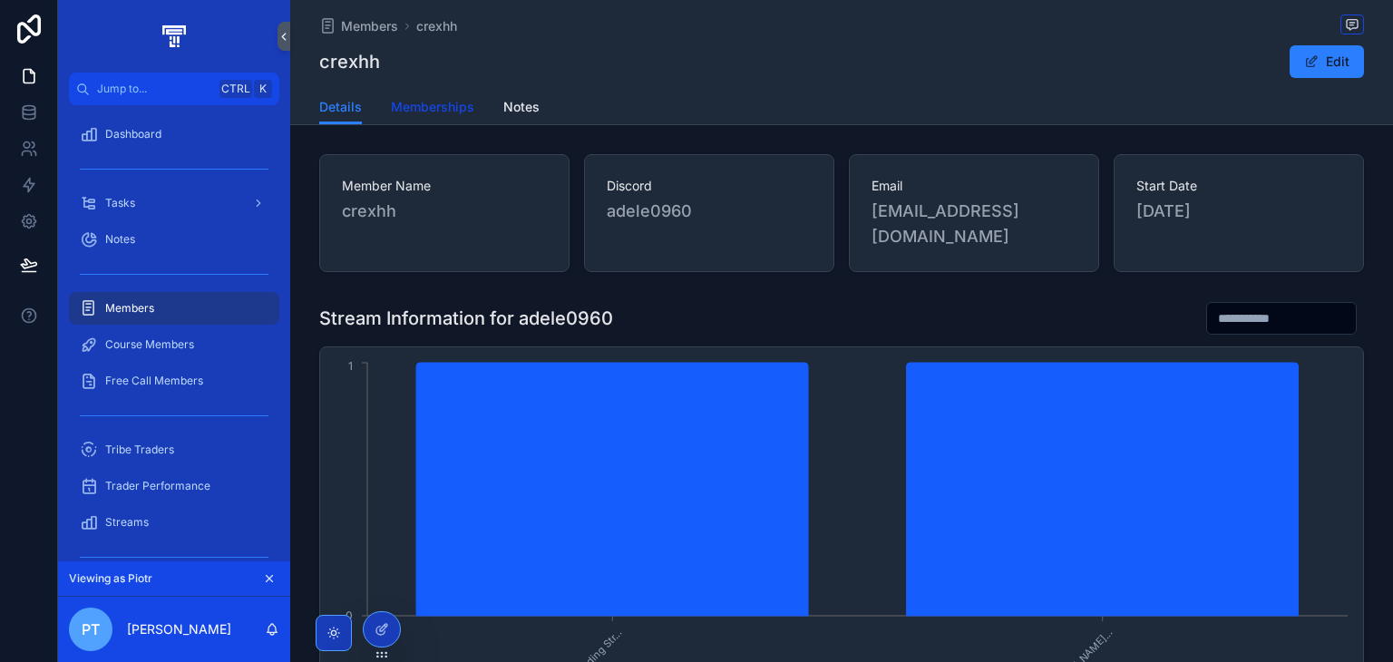
click at [454, 99] on span "Memberships" at bounding box center [432, 107] width 83 height 18
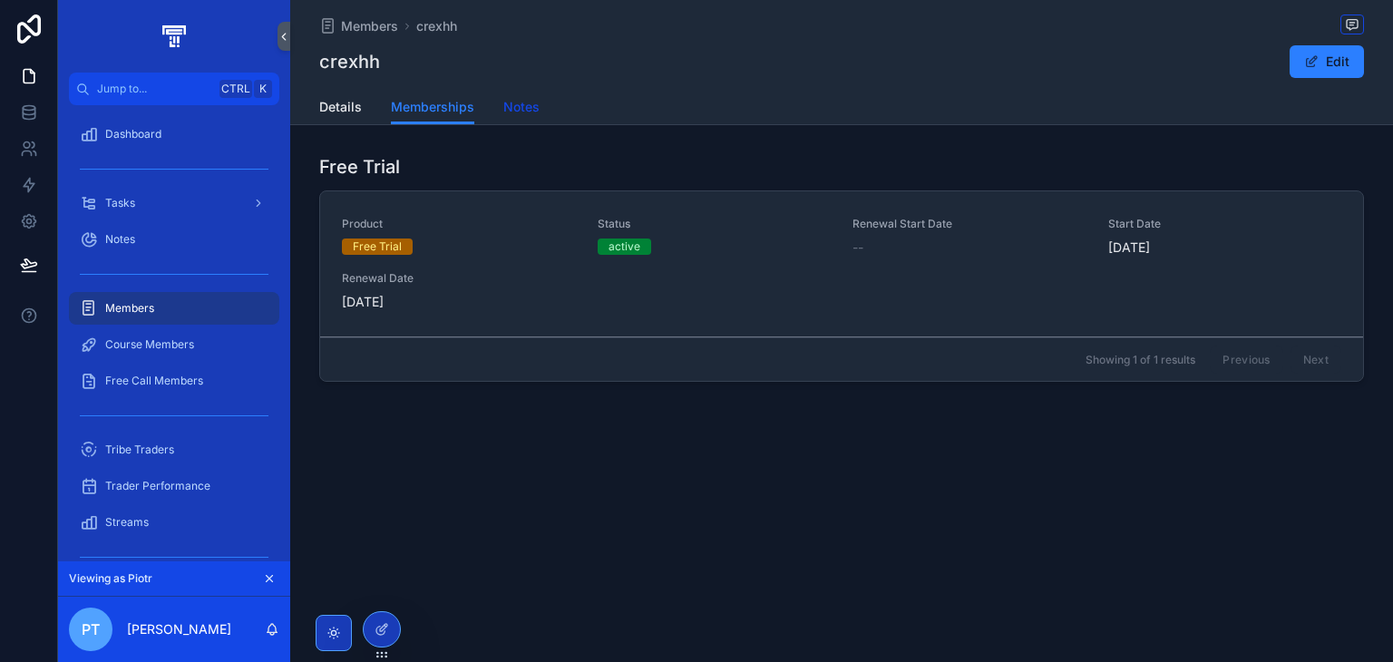
click at [507, 121] on link "Notes" at bounding box center [521, 109] width 36 height 36
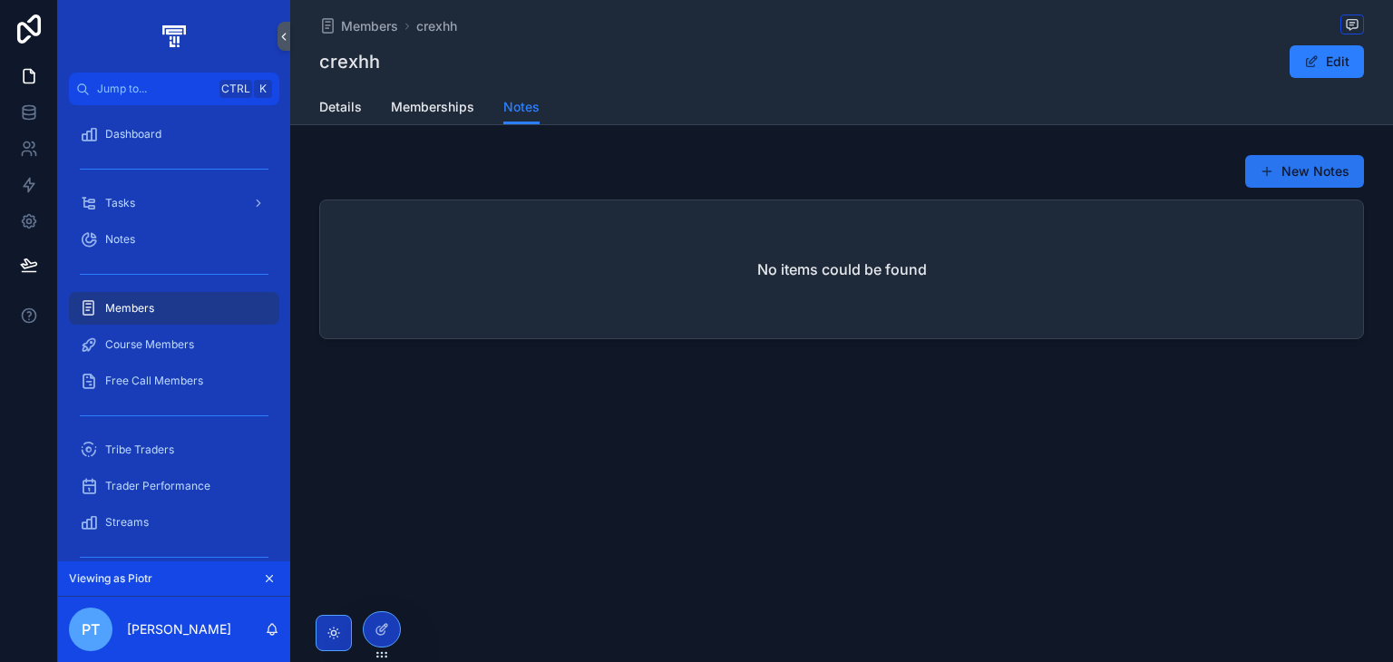
click at [1301, 185] on button "New Notes" at bounding box center [1304, 171] width 119 height 33
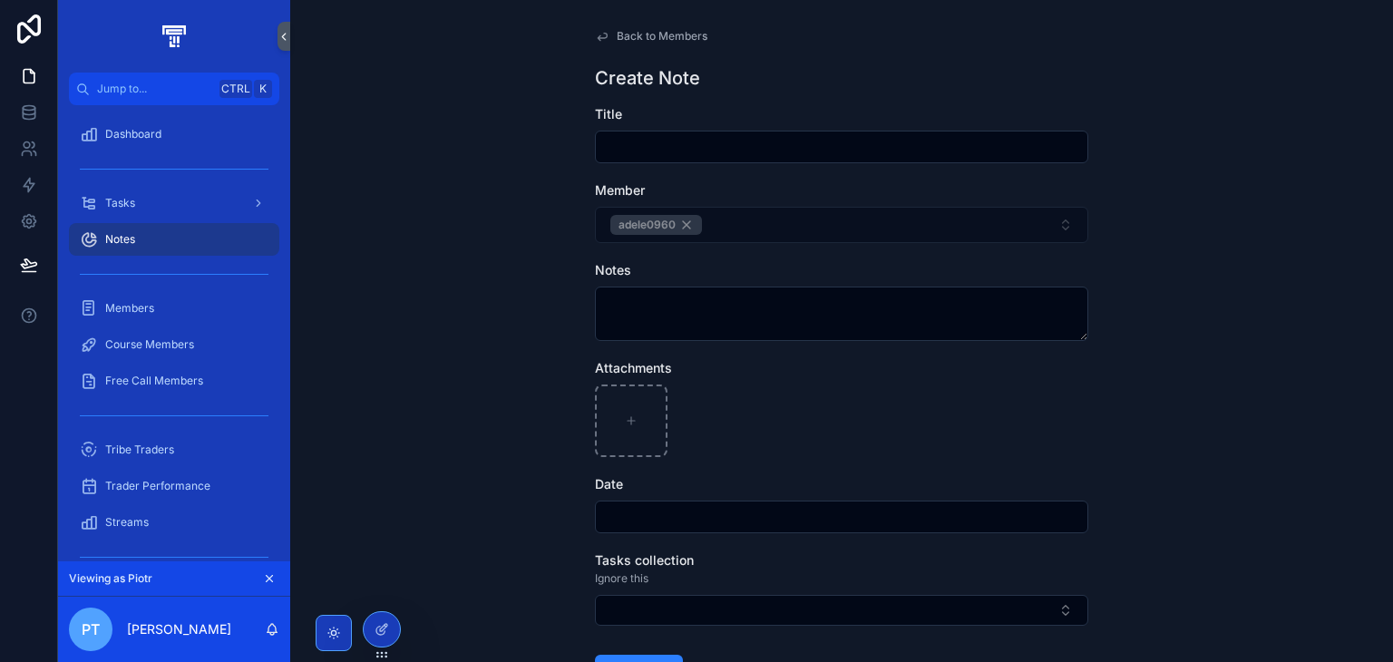
click at [718, 154] on input "scrollable content" at bounding box center [842, 146] width 492 height 25
type input "**********"
click at [747, 299] on textarea "scrollable content" at bounding box center [841, 314] width 493 height 54
click at [675, 302] on textarea "scrollable content" at bounding box center [841, 314] width 493 height 54
click at [645, 504] on input "scrollable content" at bounding box center [842, 516] width 492 height 25
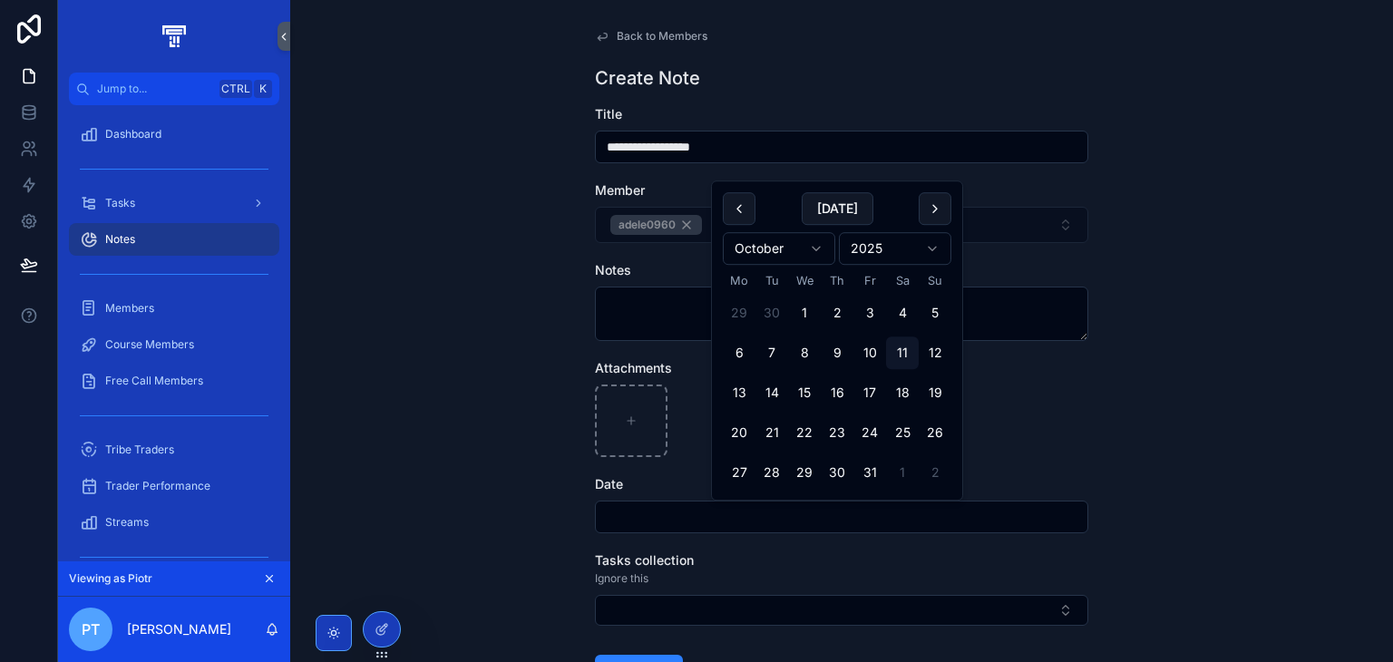
click at [1062, 424] on div "scrollable content" at bounding box center [841, 421] width 493 height 73
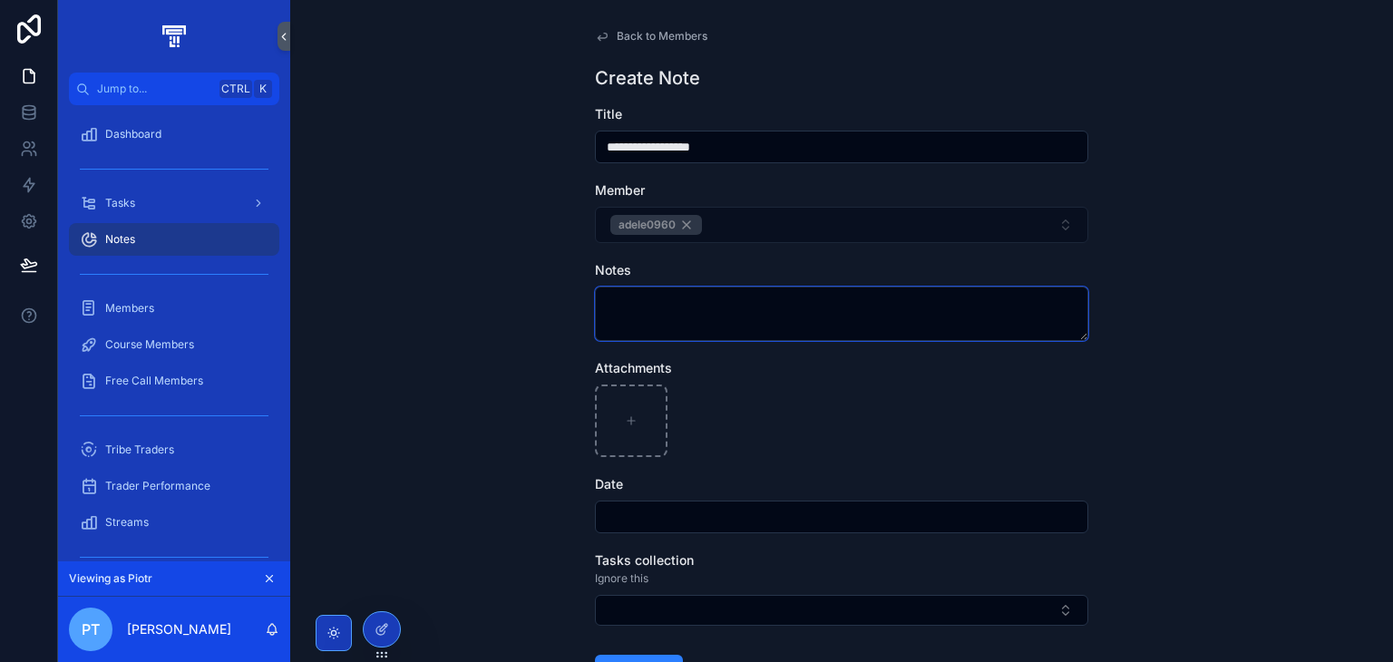
click at [688, 319] on textarea "scrollable content" at bounding box center [841, 314] width 493 height 54
type textarea "**********"
click at [720, 535] on form "**********" at bounding box center [841, 454] width 493 height 698
click at [726, 531] on div "scrollable content" at bounding box center [841, 517] width 493 height 33
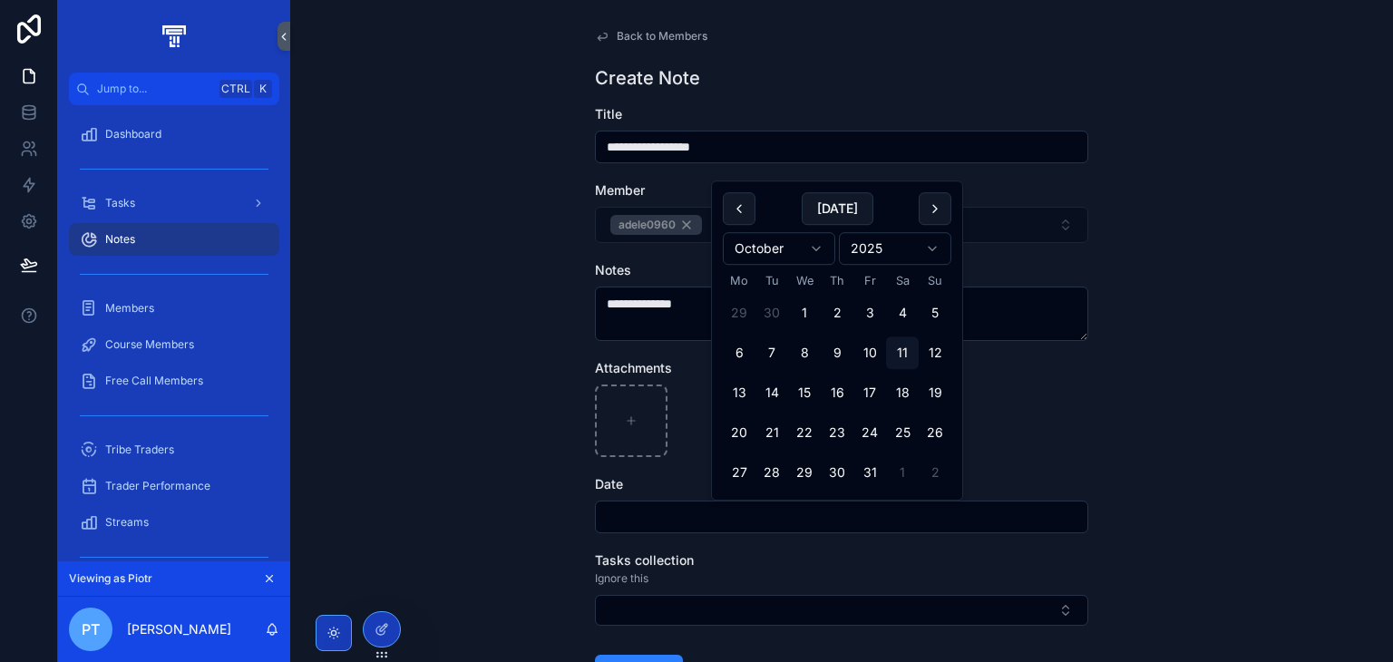
click at [736, 519] on input "scrollable content" at bounding box center [842, 516] width 492 height 25
click at [849, 224] on button "[DATE]" at bounding box center [838, 208] width 72 height 33
type input "**********"
click at [1078, 378] on div "Attachments" at bounding box center [841, 408] width 493 height 98
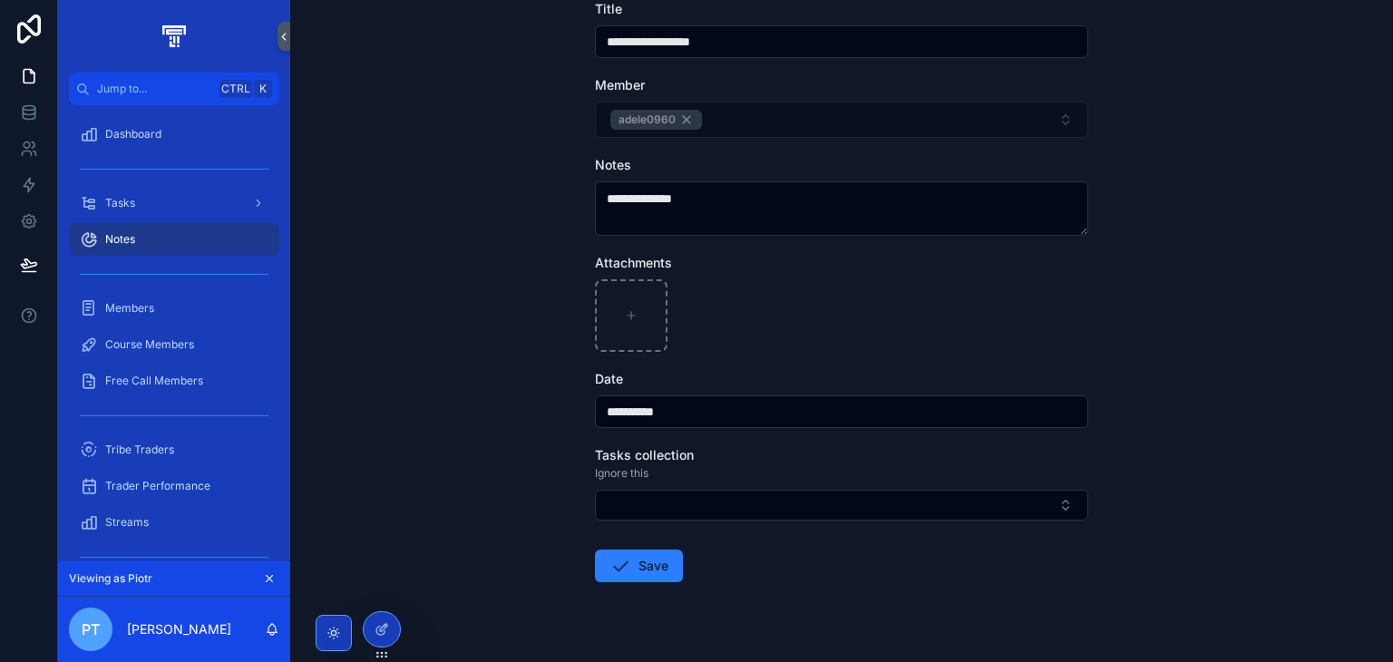
scroll to position [108, 0]
click at [649, 554] on button "Save" at bounding box center [639, 563] width 88 height 33
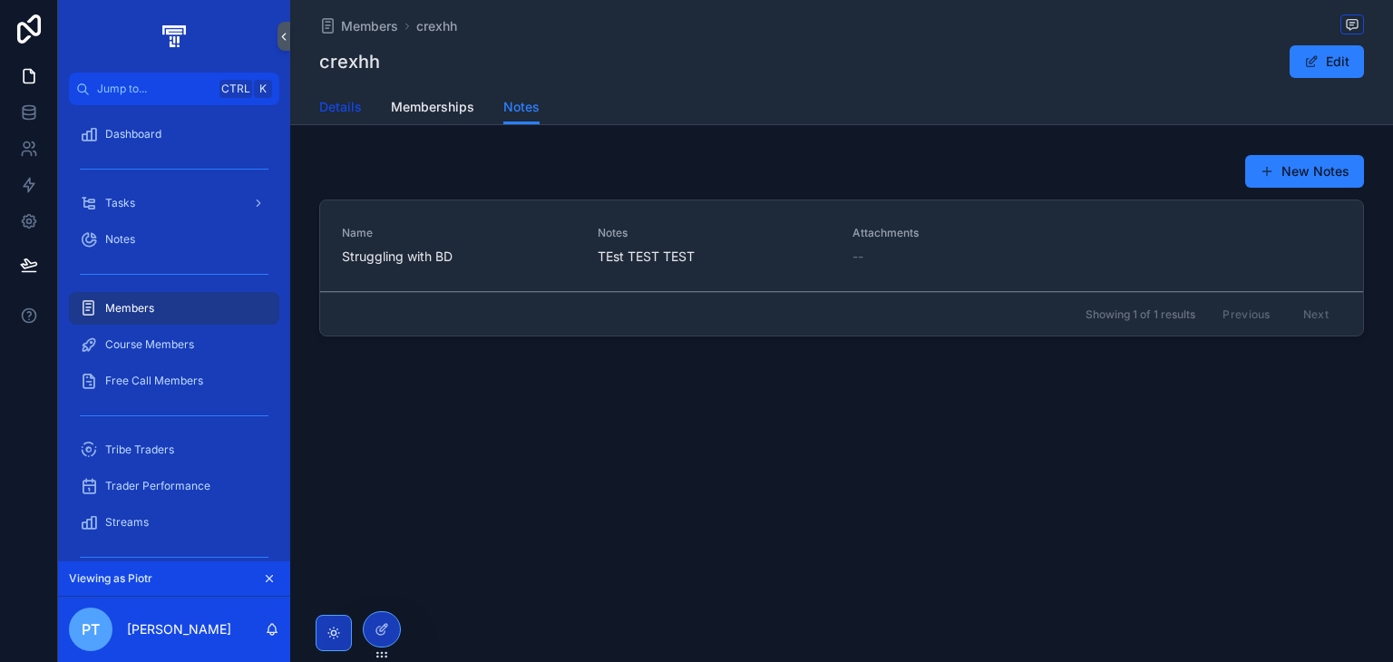
click at [346, 94] on link "Details" at bounding box center [340, 109] width 43 height 36
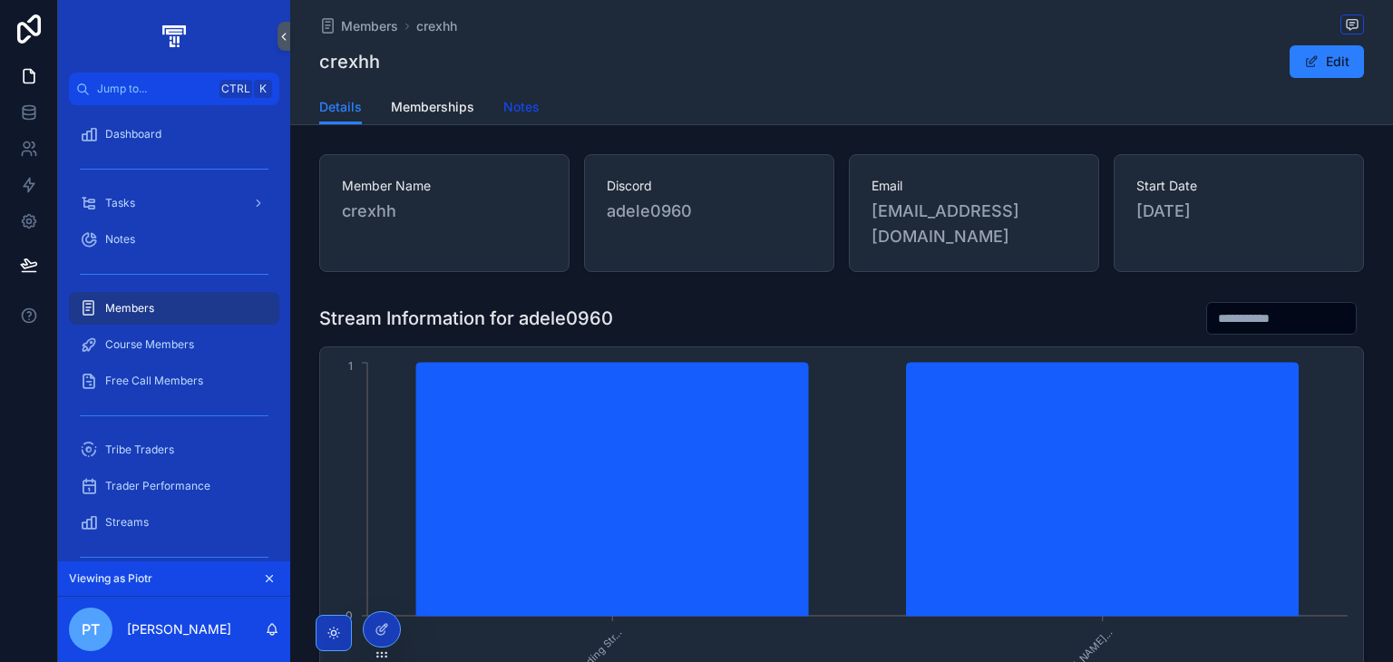
click at [516, 112] on span "Notes" at bounding box center [521, 107] width 36 height 18
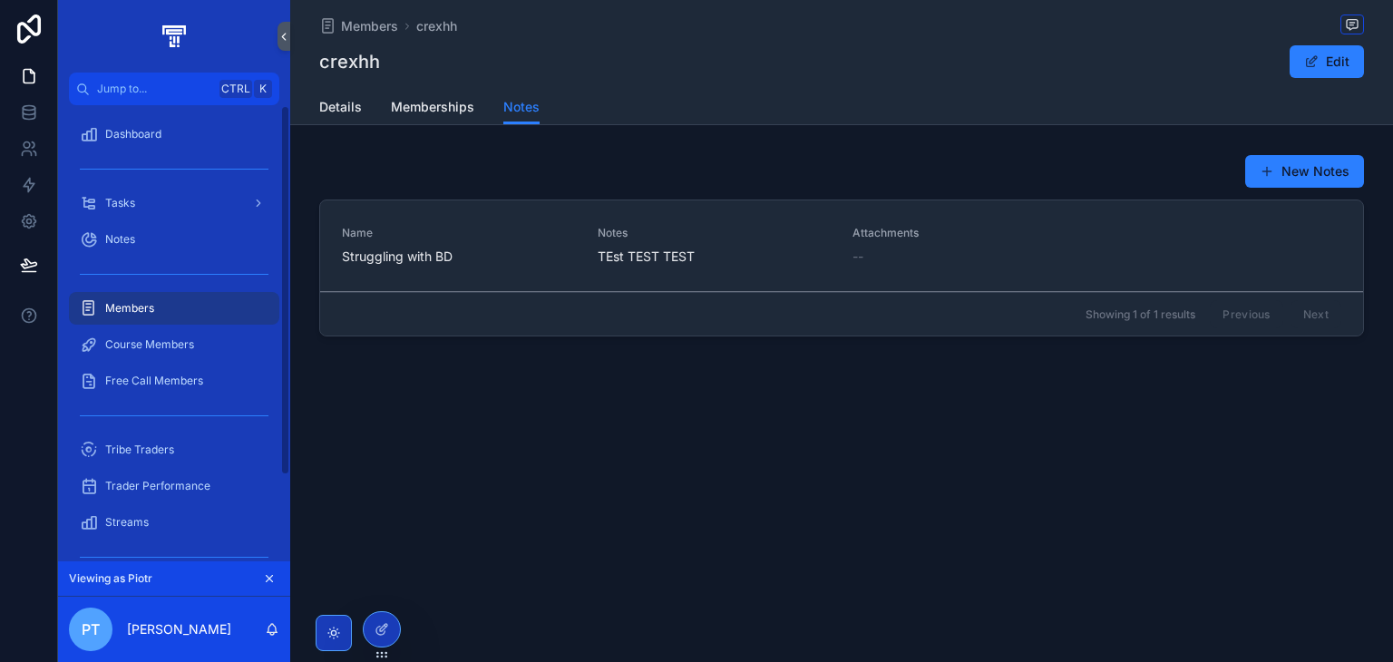
click at [208, 301] on div "Members" at bounding box center [174, 308] width 189 height 29
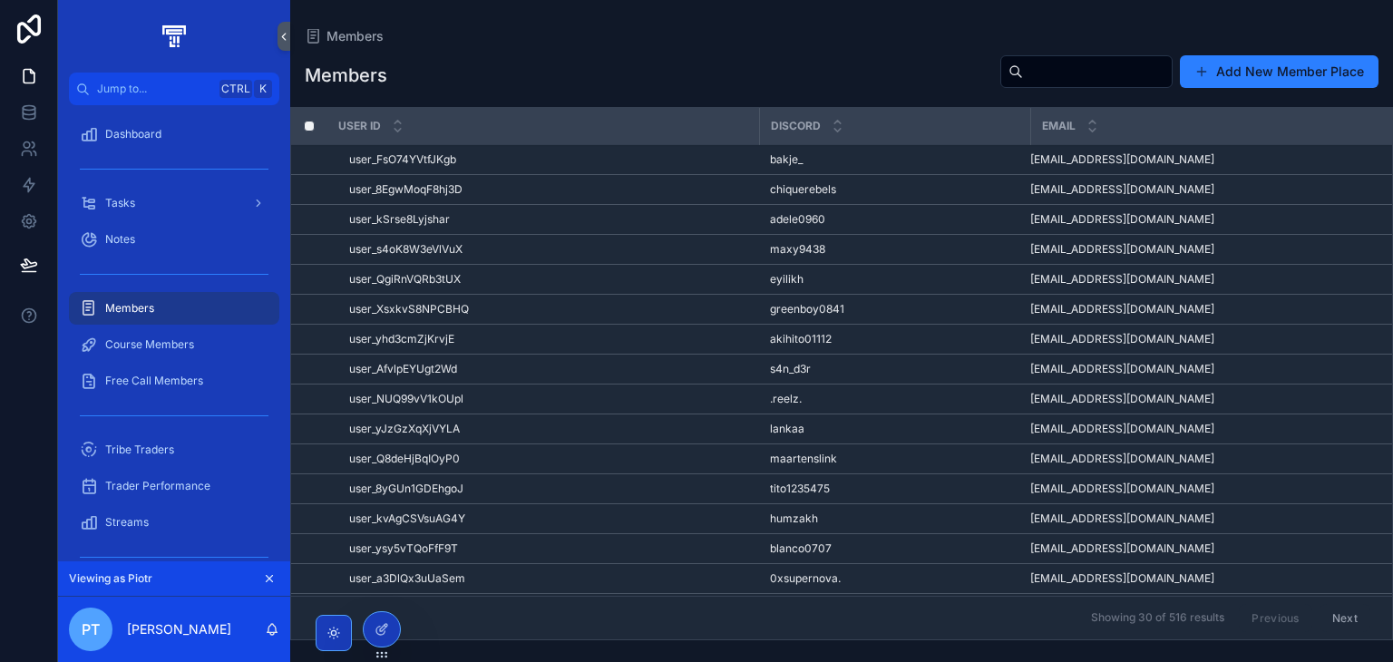
click at [609, 365] on div "user_AfvlpEYUgt2Wd user_AfvlpEYUgt2Wd" at bounding box center [548, 369] width 399 height 15
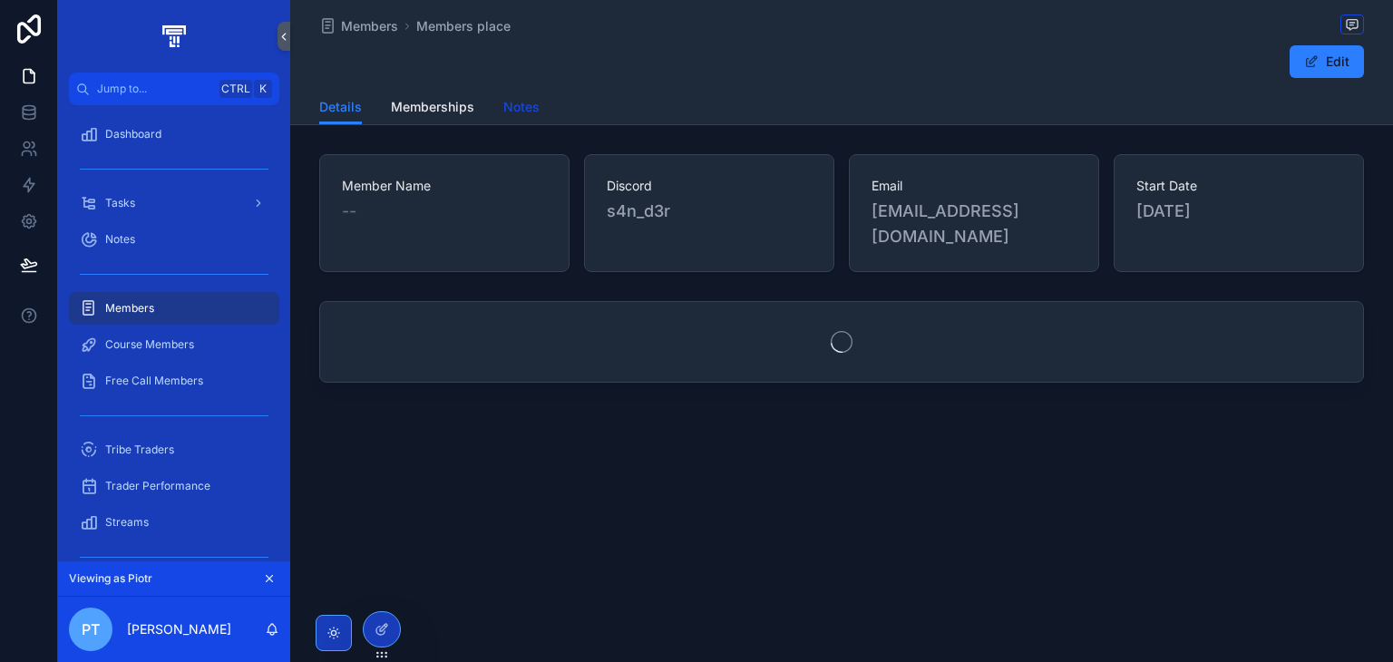
click at [533, 104] on span "Notes" at bounding box center [521, 107] width 36 height 18
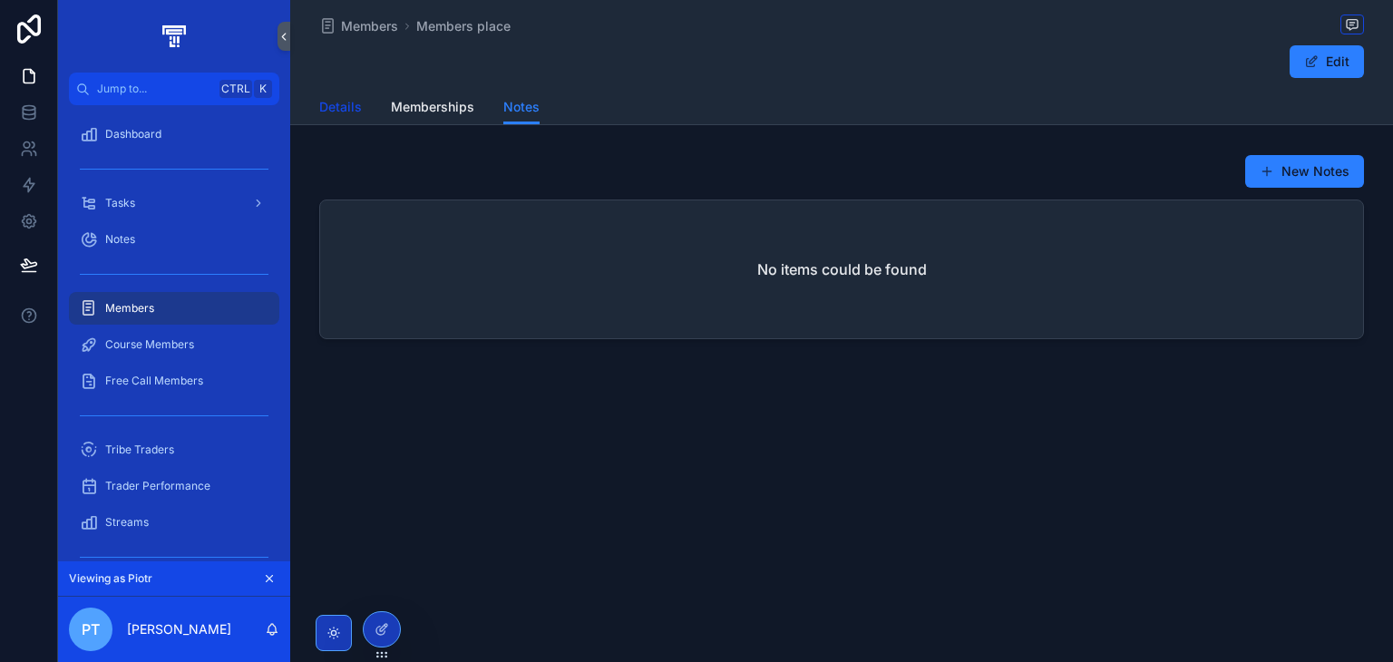
click at [326, 101] on span "Details" at bounding box center [340, 107] width 43 height 18
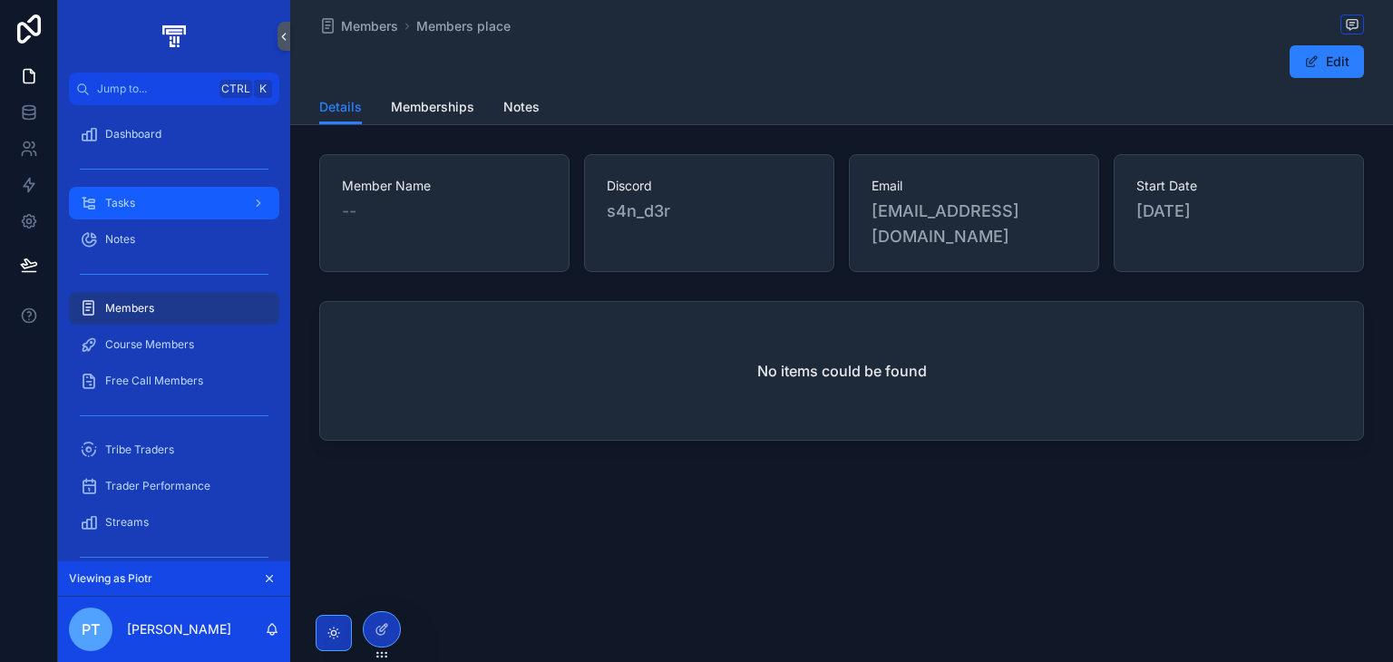
click at [214, 214] on div "Tasks" at bounding box center [174, 203] width 189 height 29
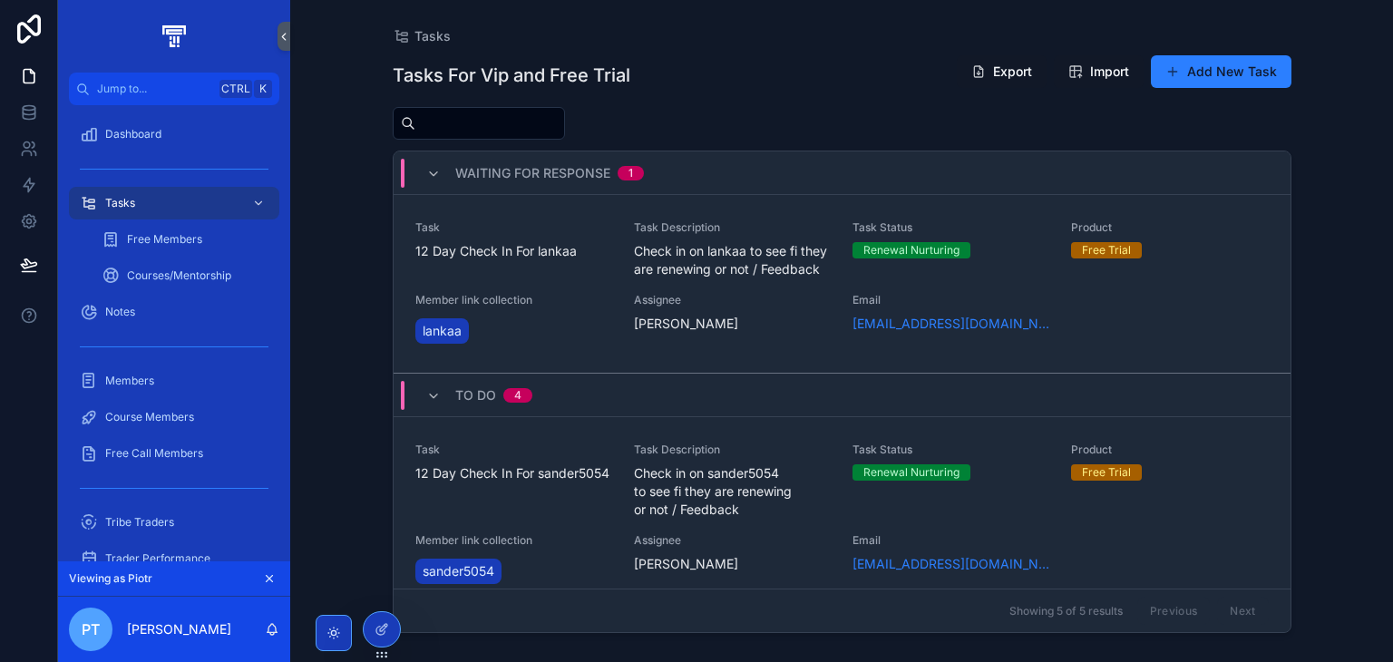
click at [617, 472] on div "Task 12 Day Check In For sander5054 Task Description Check in on sander5054 to …" at bounding box center [842, 515] width 854 height 145
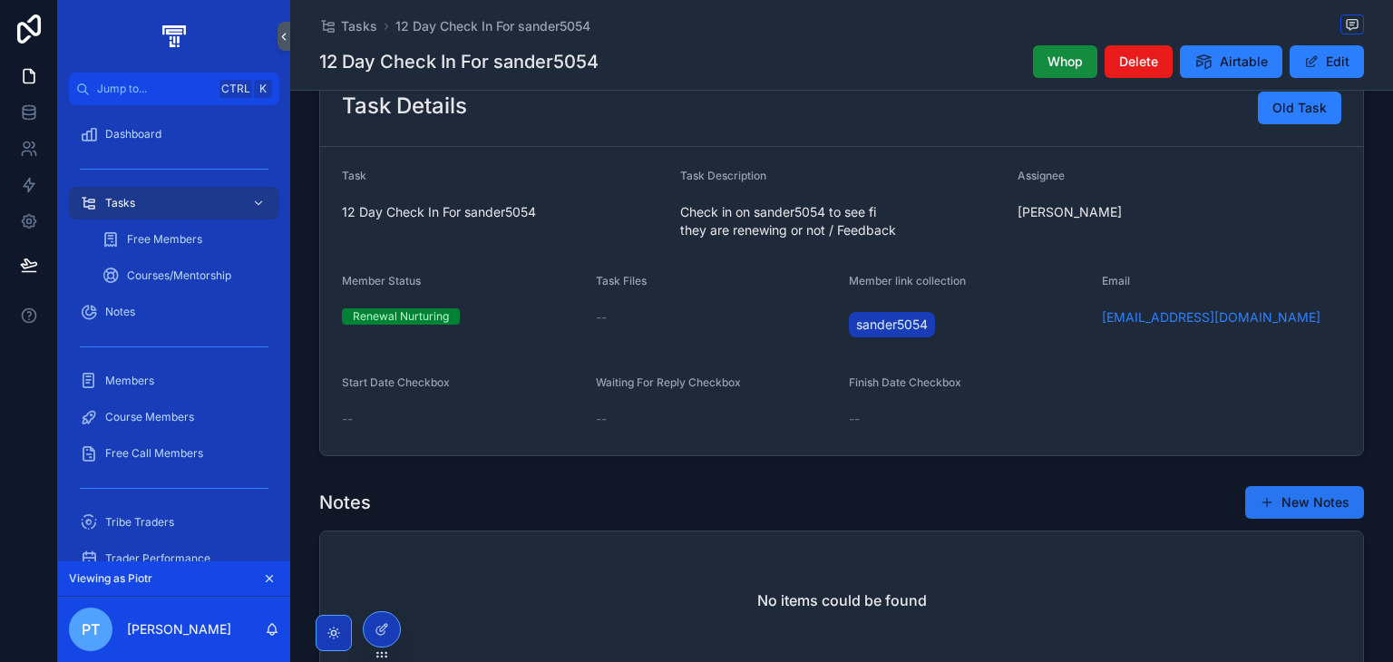
scroll to position [249, 0]
click at [1265, 487] on button "New Notes" at bounding box center [1304, 503] width 119 height 33
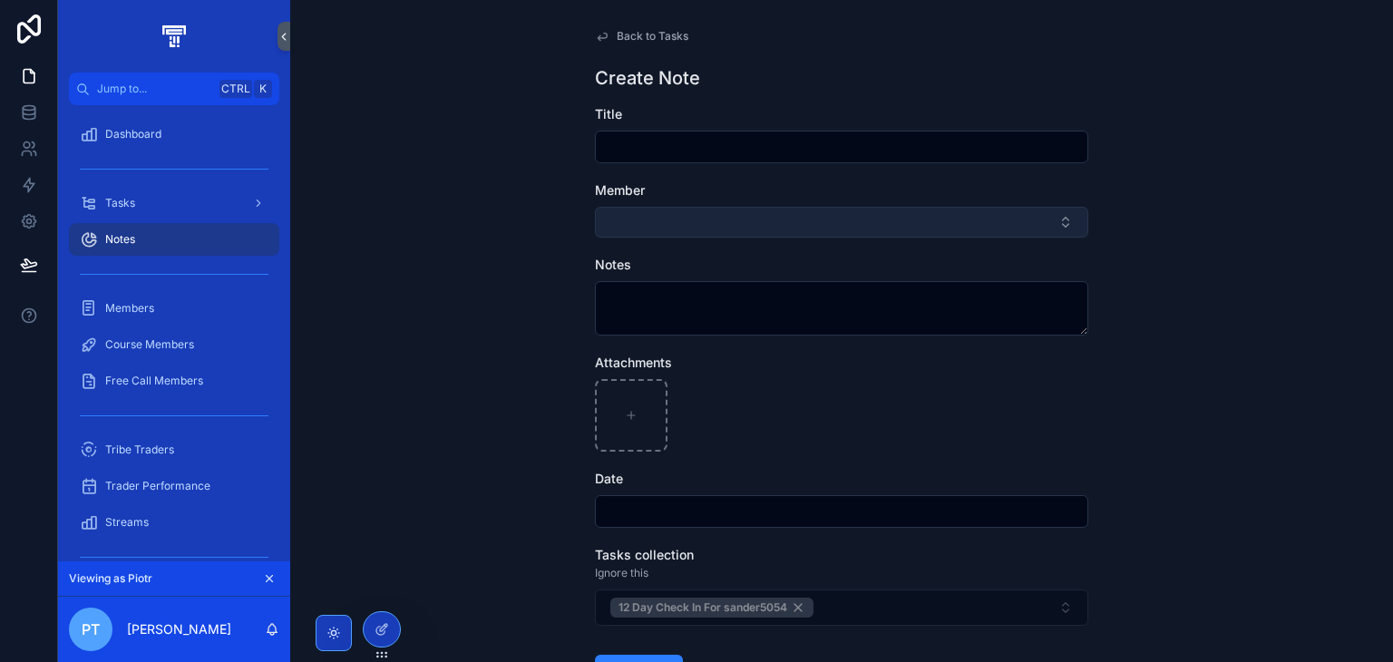
click at [806, 229] on button "Select Button" at bounding box center [841, 222] width 493 height 31
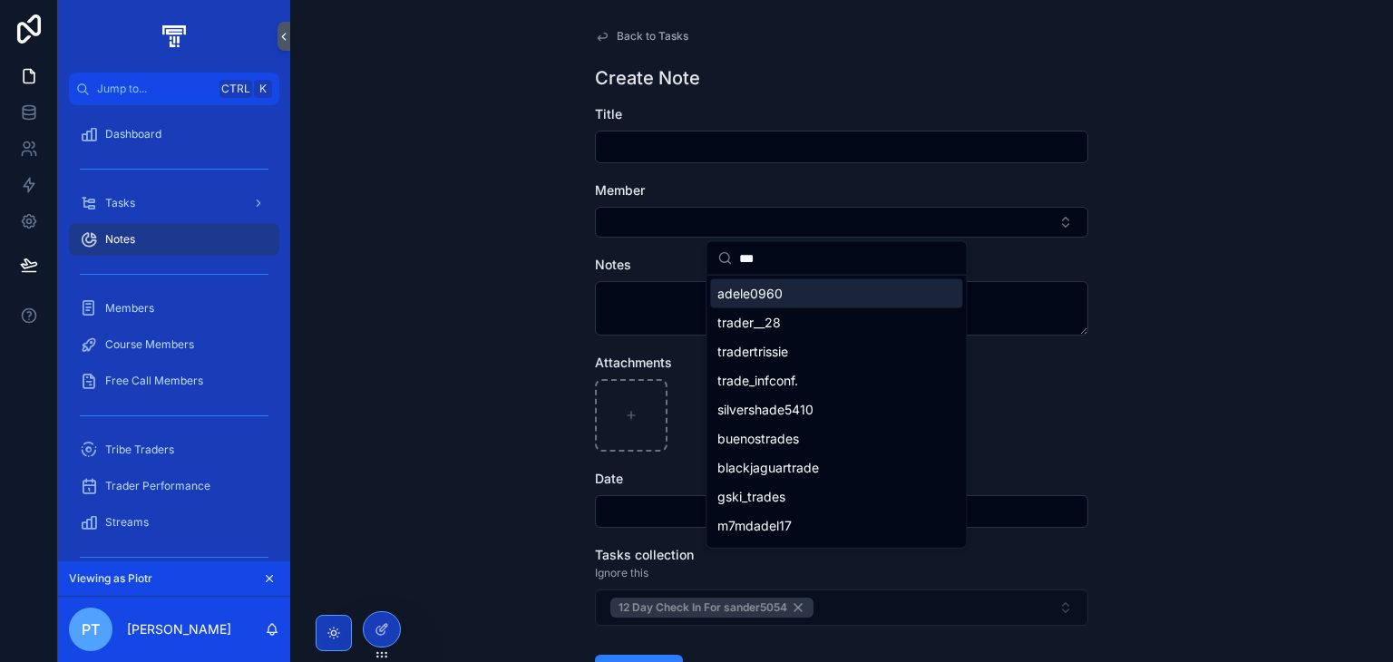
type input "***"
click at [652, 196] on div "Member" at bounding box center [841, 190] width 493 height 18
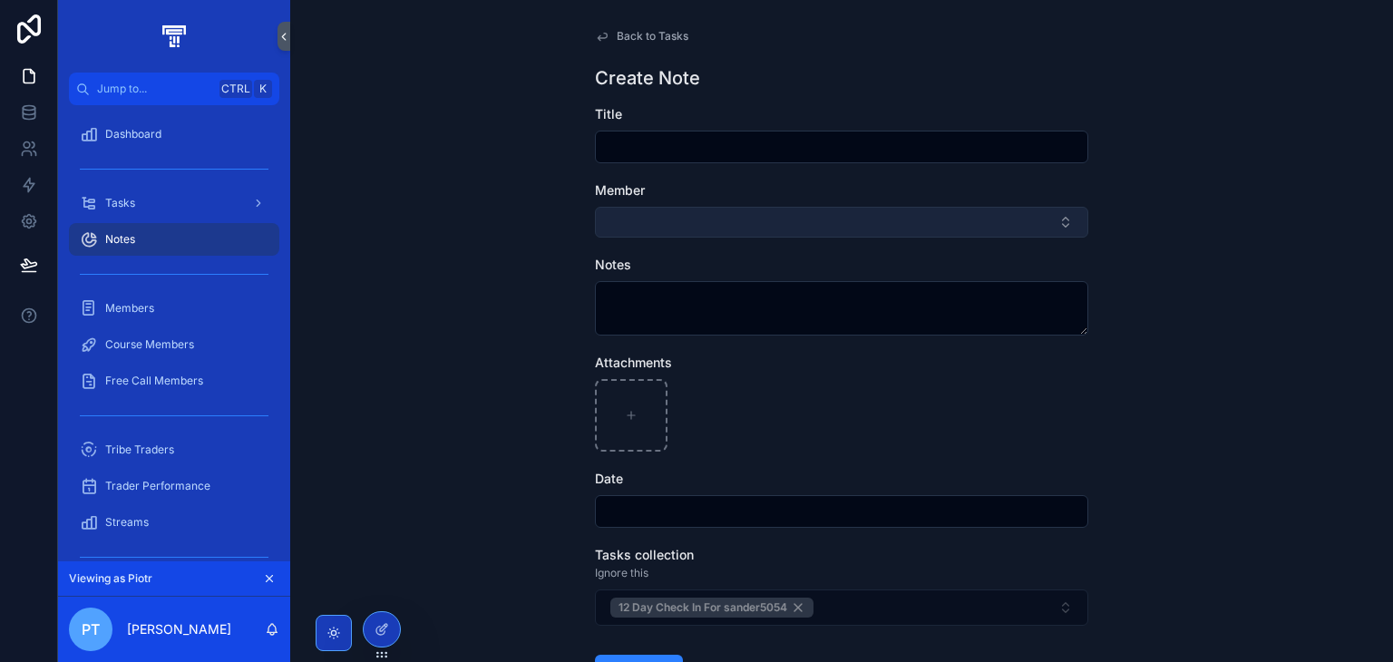
scroll to position [116, 0]
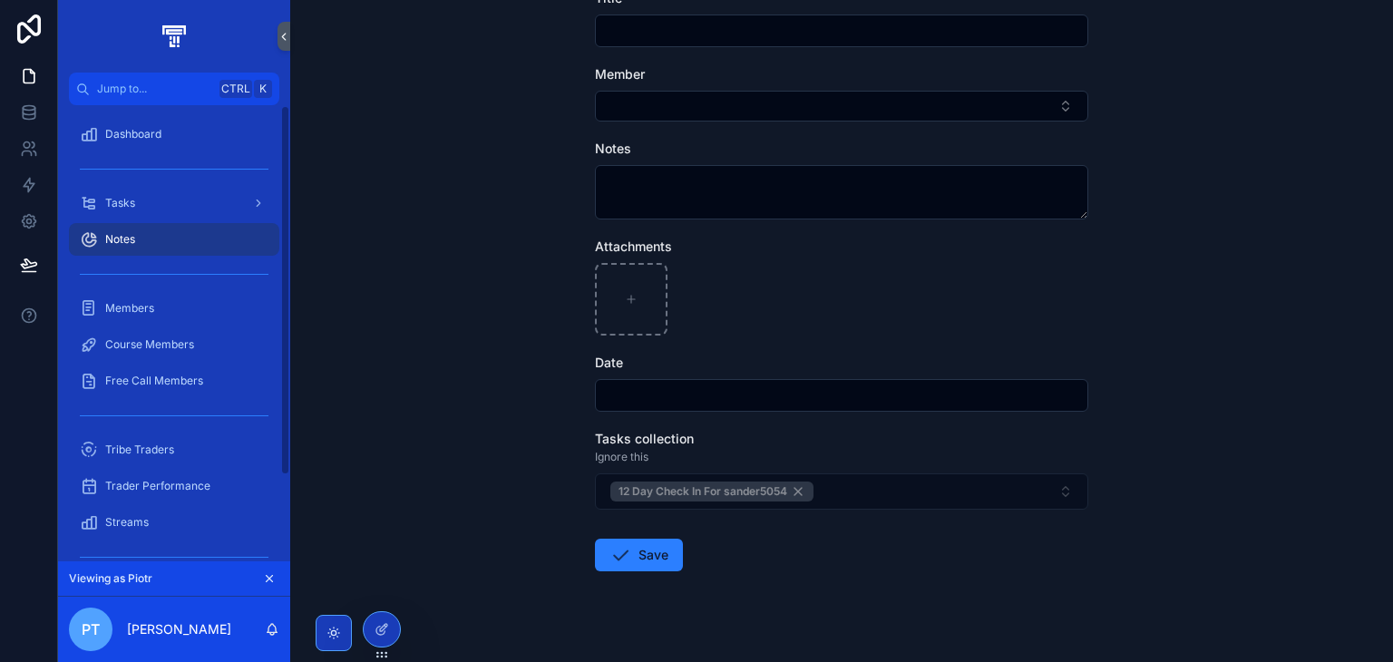
click at [171, 239] on div "Notes" at bounding box center [174, 239] width 189 height 29
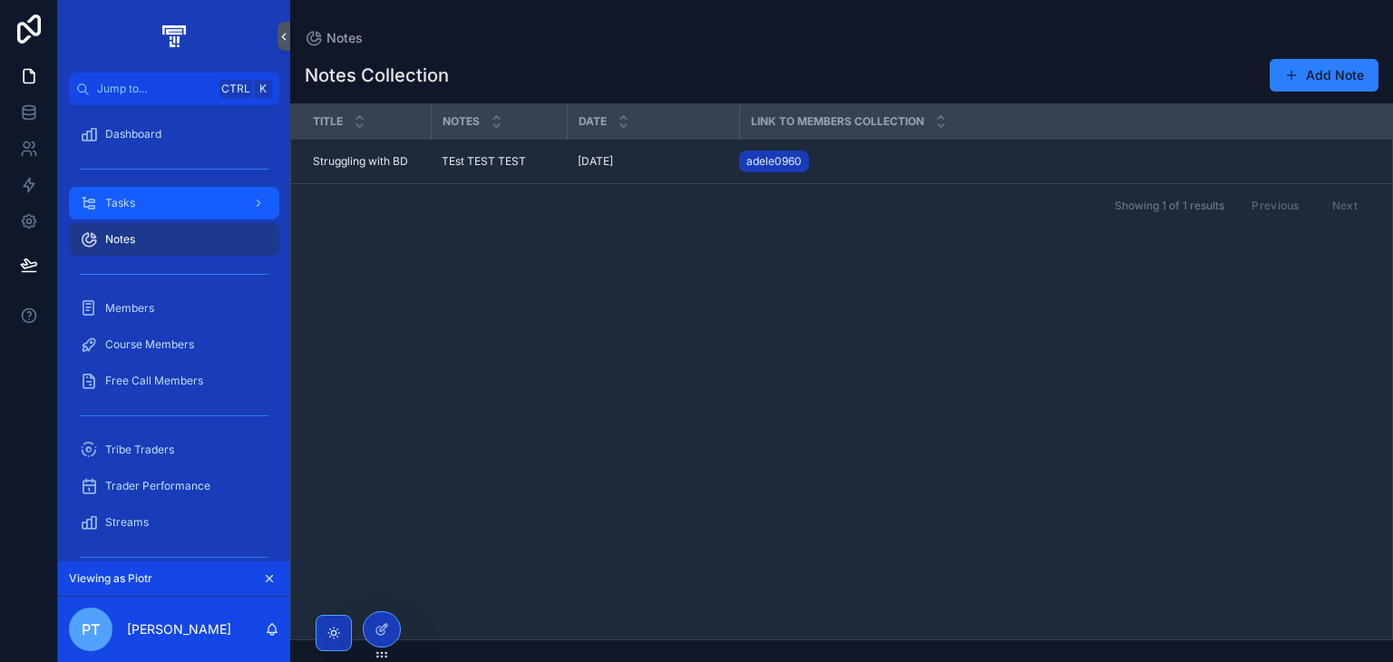
click at [162, 198] on div "Tasks" at bounding box center [174, 203] width 189 height 29
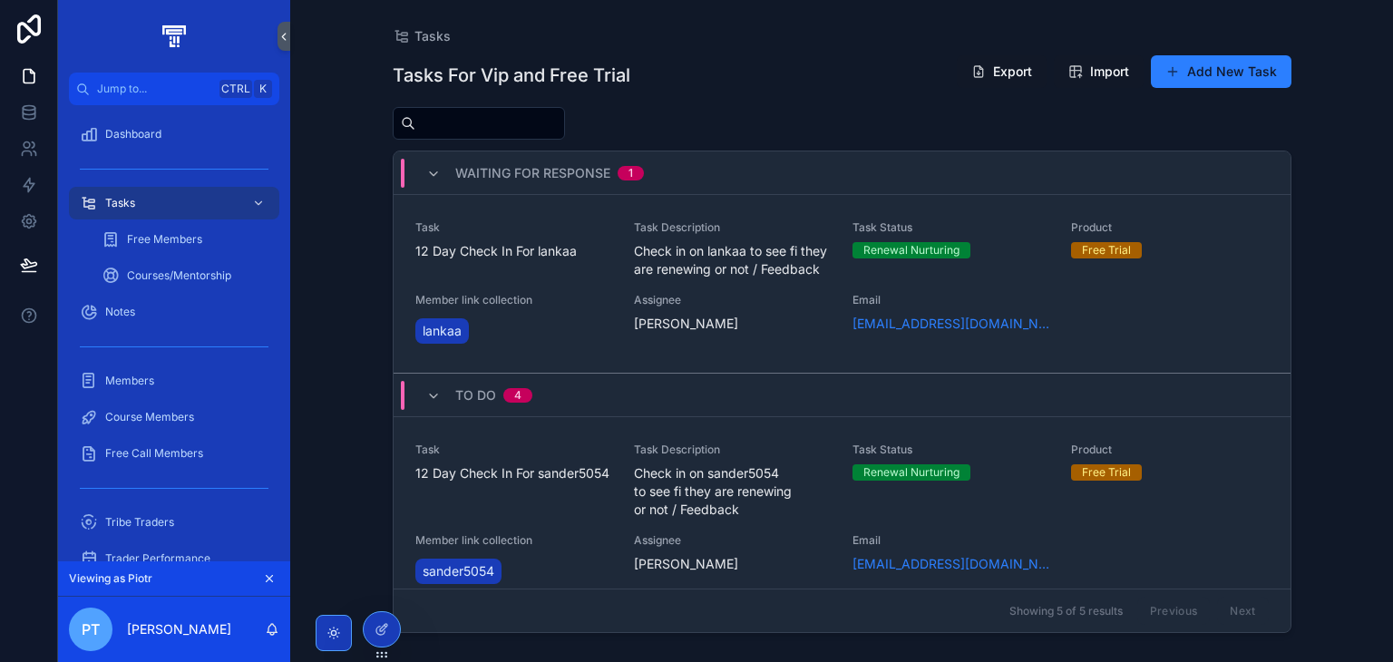
click at [642, 502] on span "Check in on sander5054 to see fi they are renewing or not / Feedback" at bounding box center [732, 491] width 197 height 54
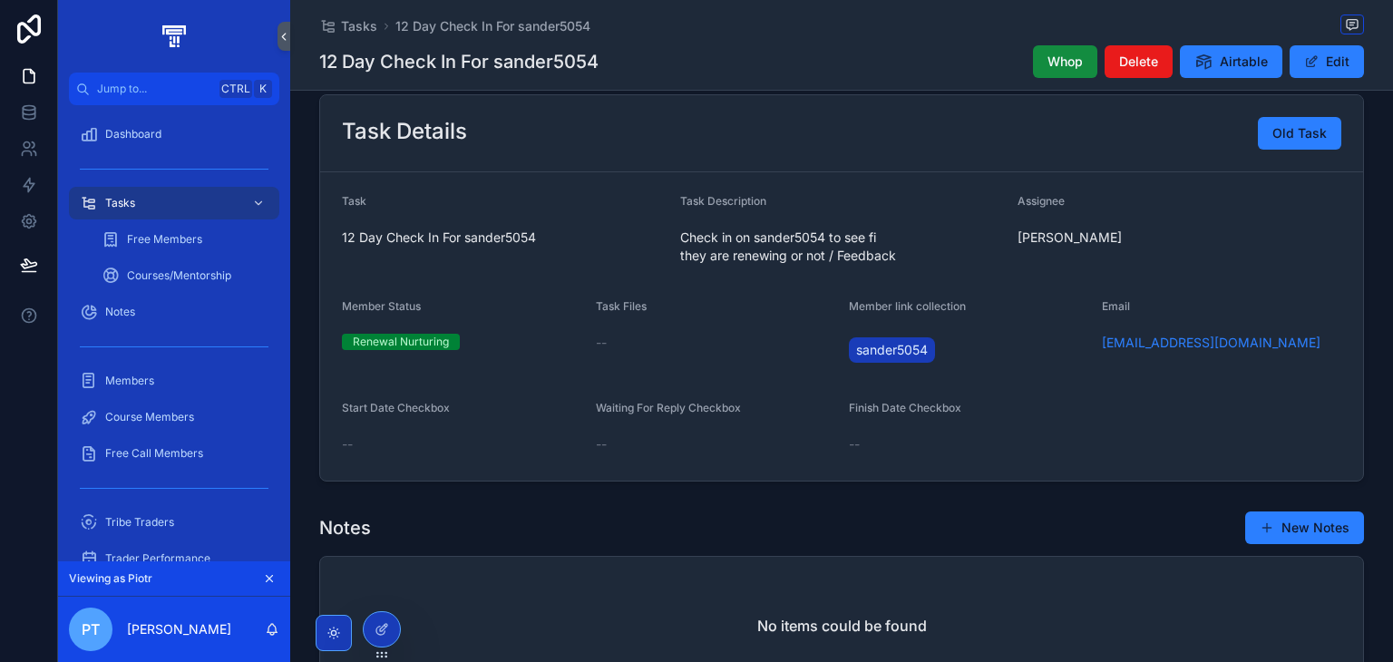
scroll to position [229, 0]
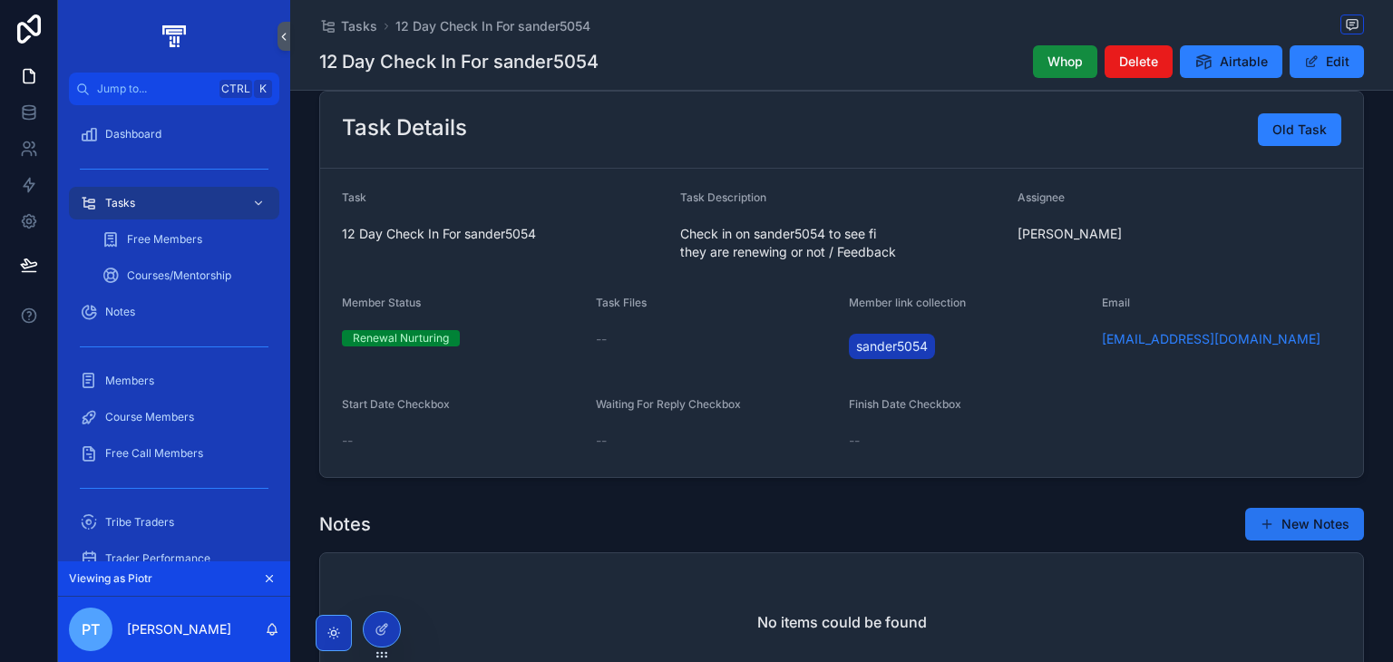
click at [1320, 522] on button "New Notes" at bounding box center [1304, 524] width 119 height 33
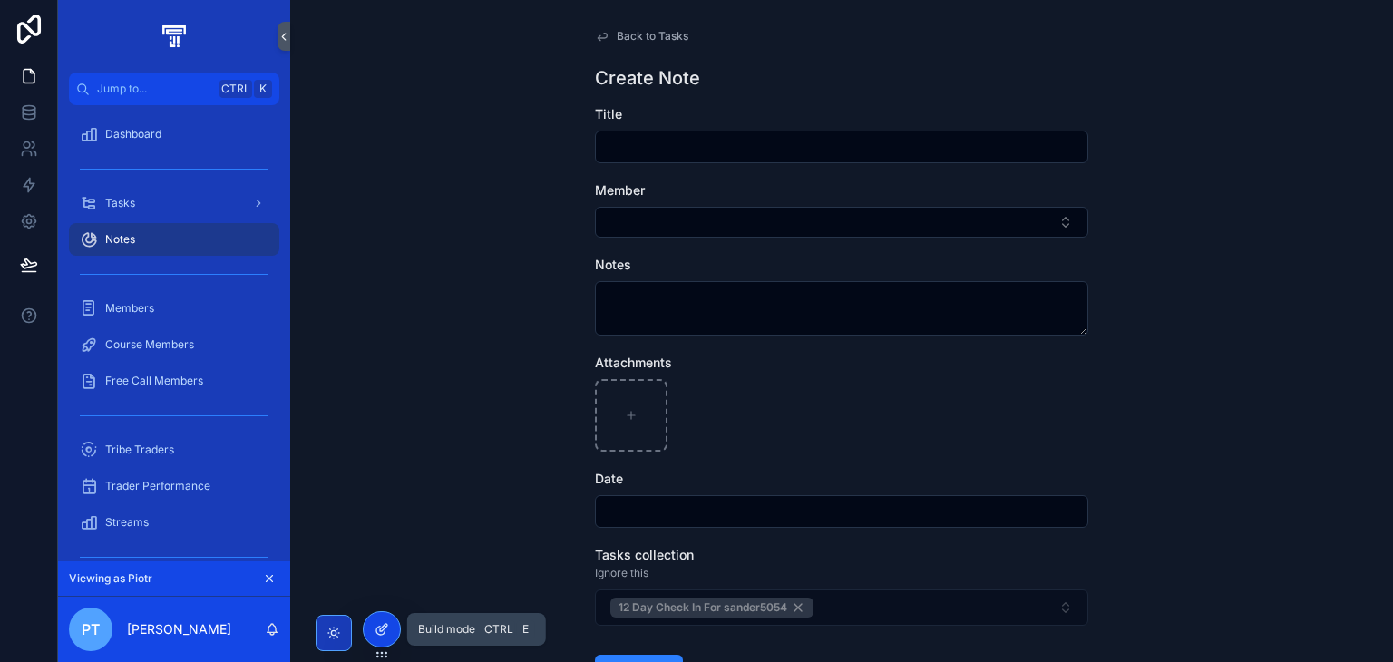
click at [371, 625] on div at bounding box center [382, 629] width 36 height 34
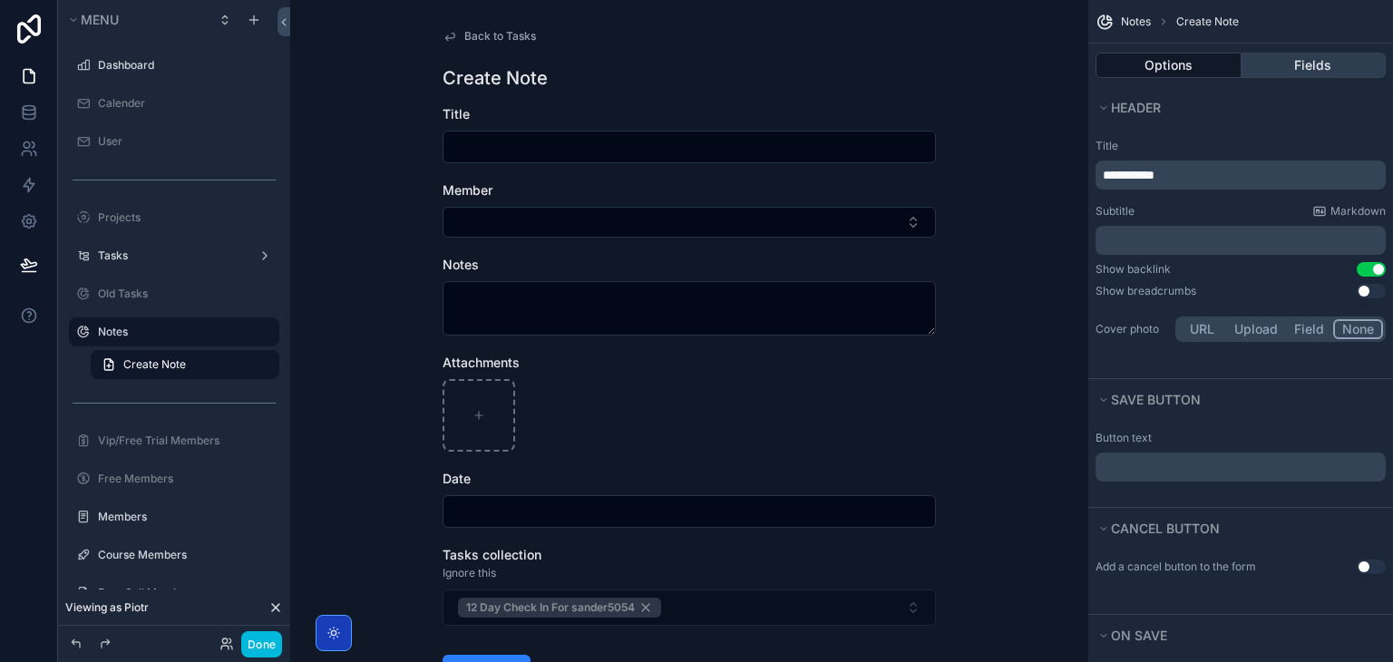
click at [1280, 62] on button "Fields" at bounding box center [1314, 65] width 145 height 25
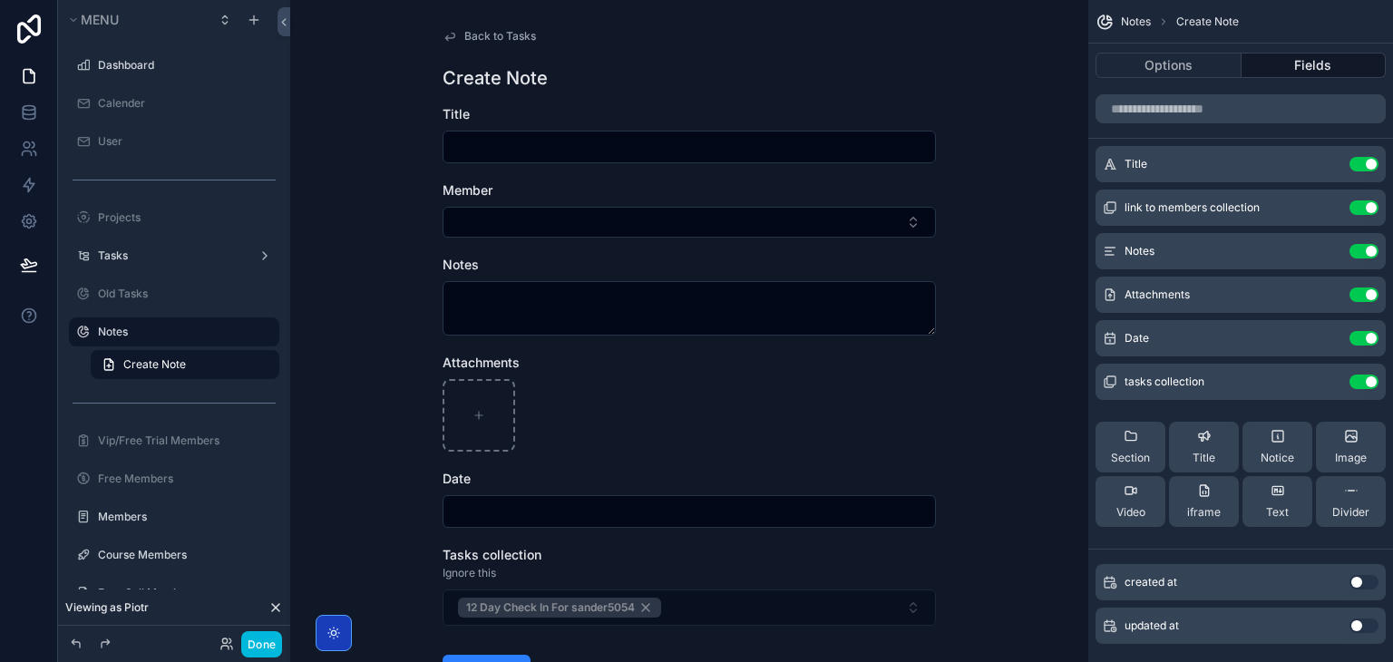
click at [1332, 155] on div "Title Use setting" at bounding box center [1241, 164] width 290 height 36
click at [1322, 172] on div "Title Use setting" at bounding box center [1241, 164] width 290 height 36
click at [0, 0] on icon "scrollable content" at bounding box center [0, 0] width 0 height 0
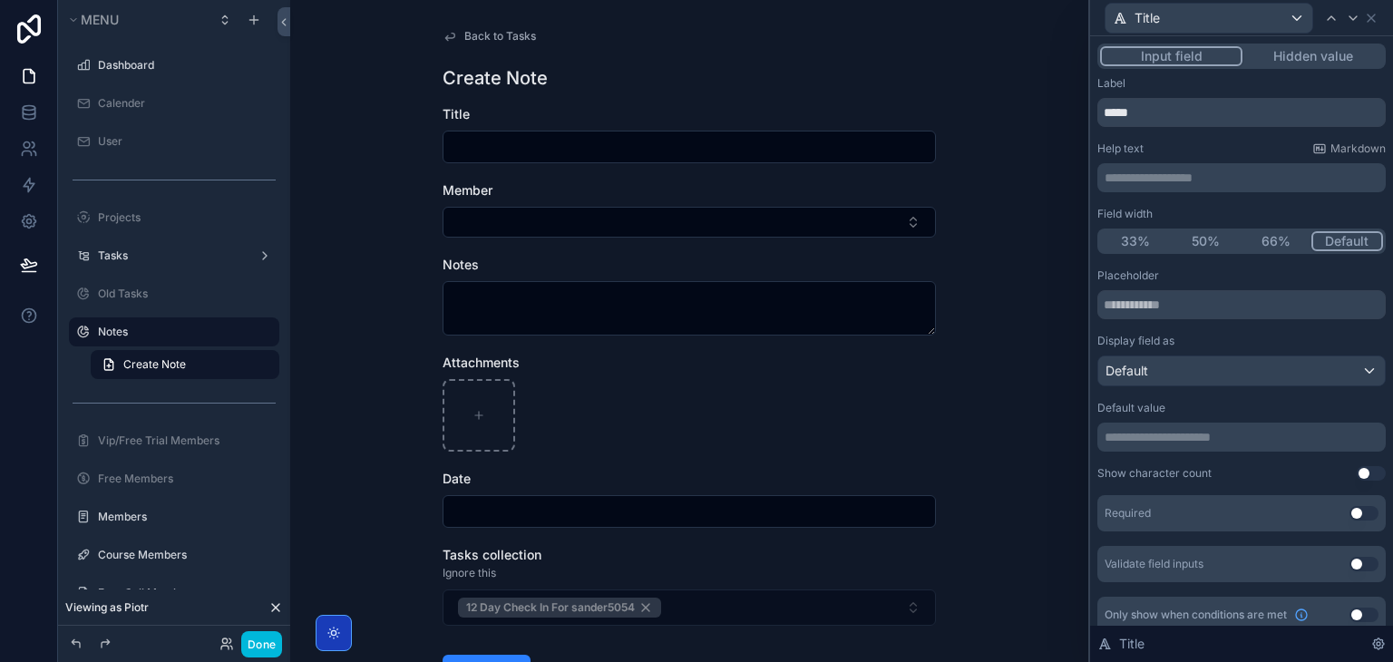
scroll to position [15, 0]
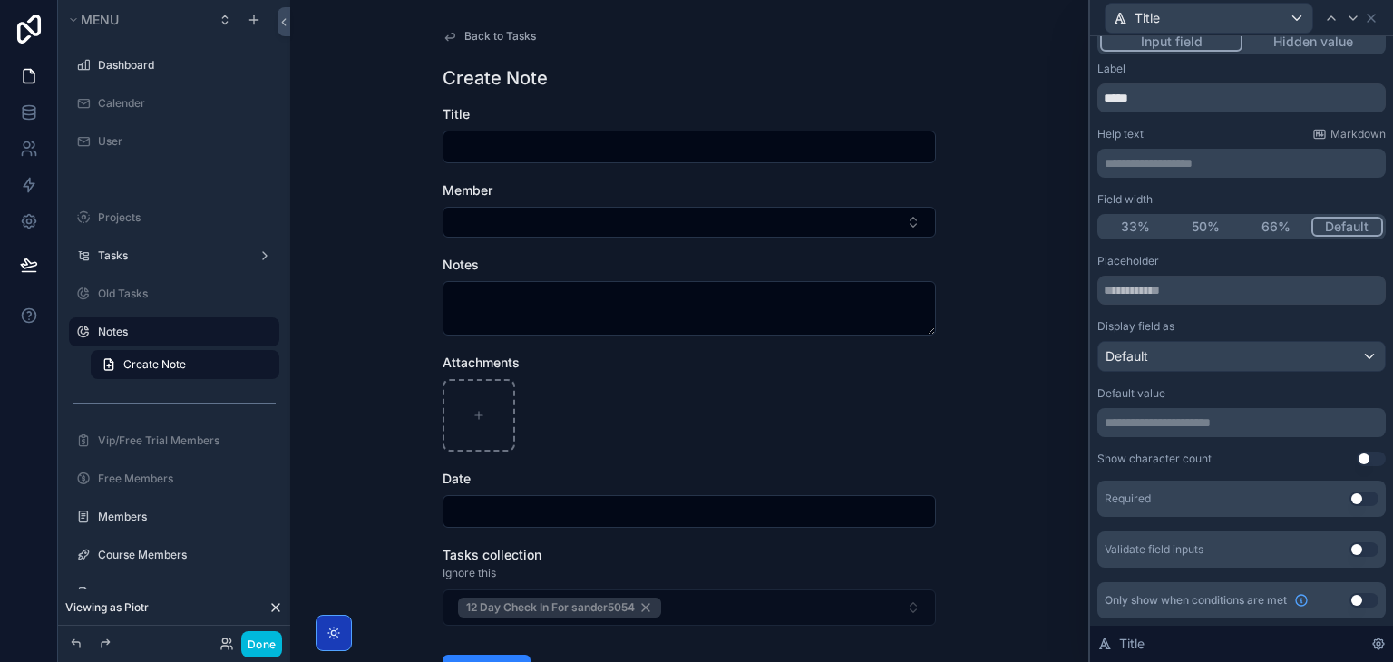
click at [1335, 493] on div "Required Use setting" at bounding box center [1242, 499] width 288 height 36
click at [1350, 495] on button "Use setting" at bounding box center [1364, 499] width 29 height 15
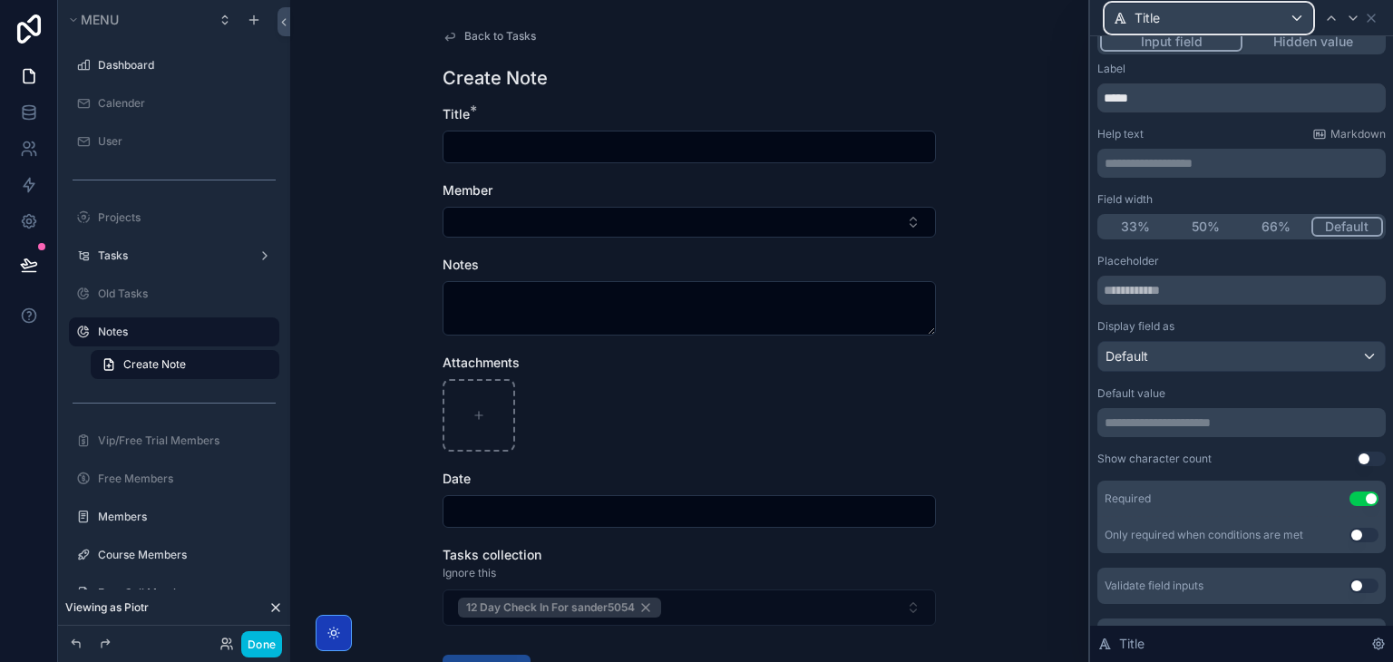
click at [1288, 27] on div "Title" at bounding box center [1209, 18] width 207 height 29
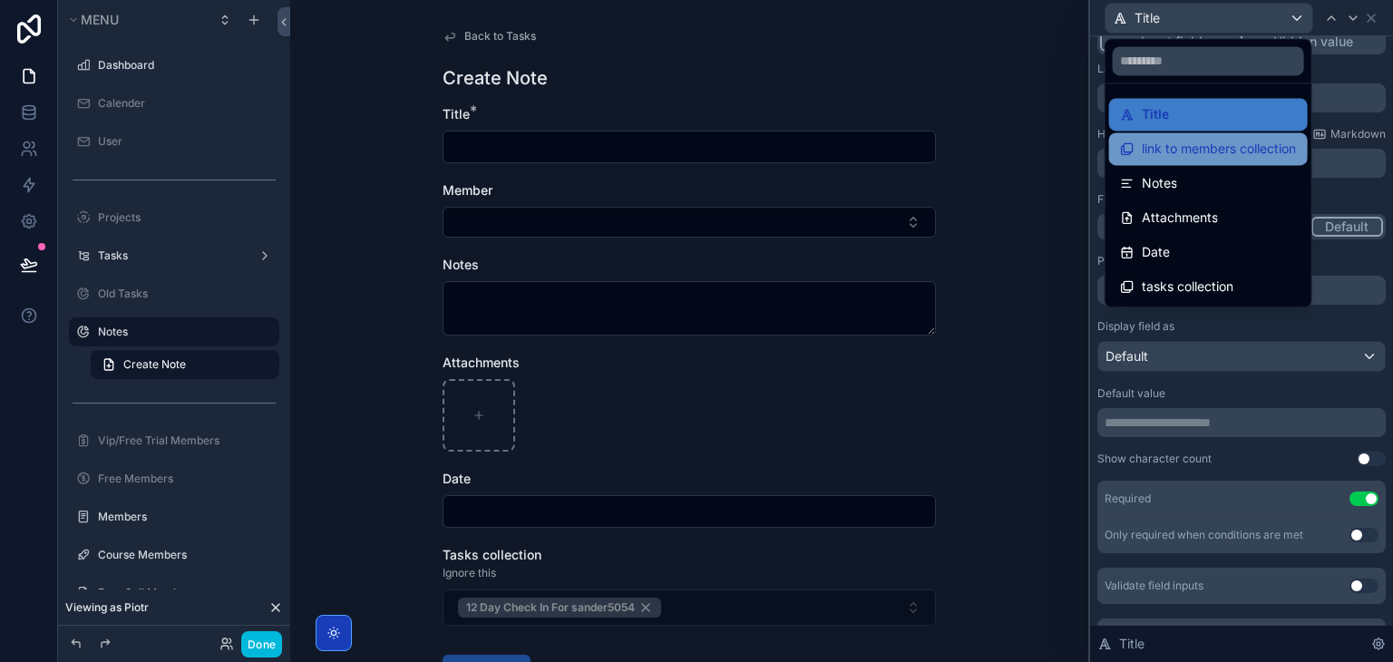
click at [1230, 147] on span "link to members collection" at bounding box center [1219, 149] width 154 height 22
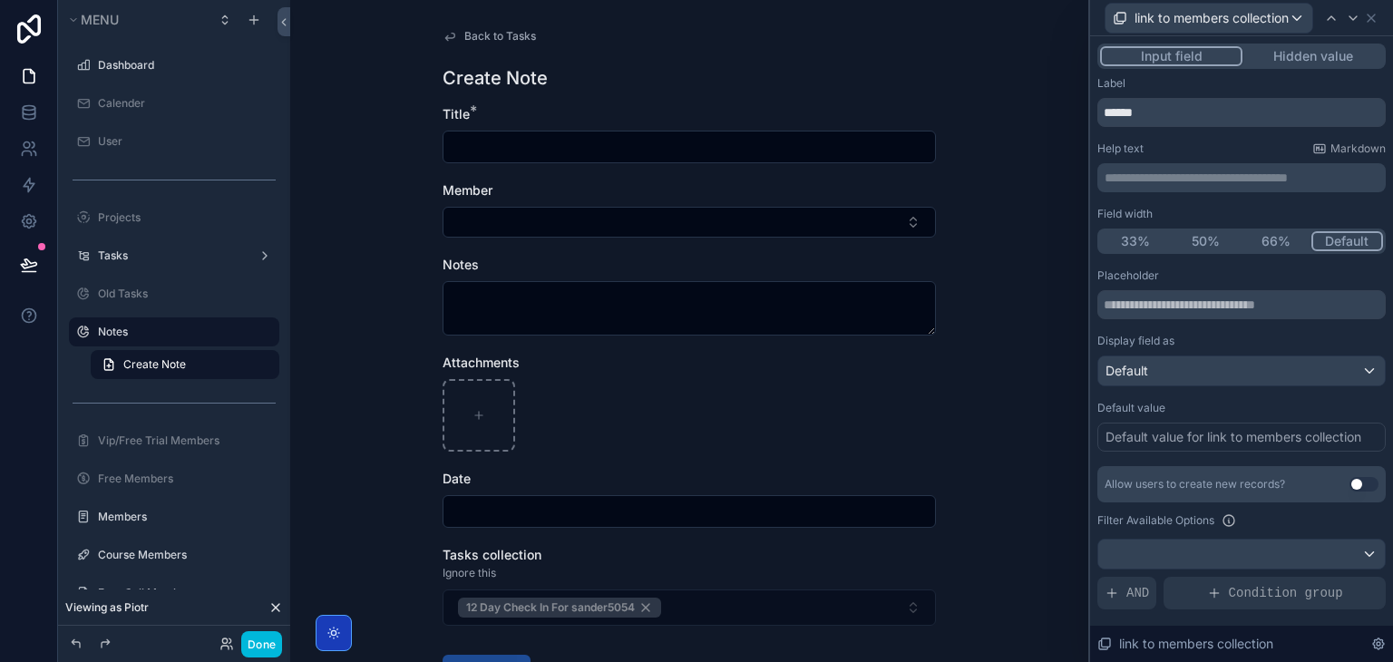
click at [1350, 480] on button "Use setting" at bounding box center [1364, 484] width 29 height 15
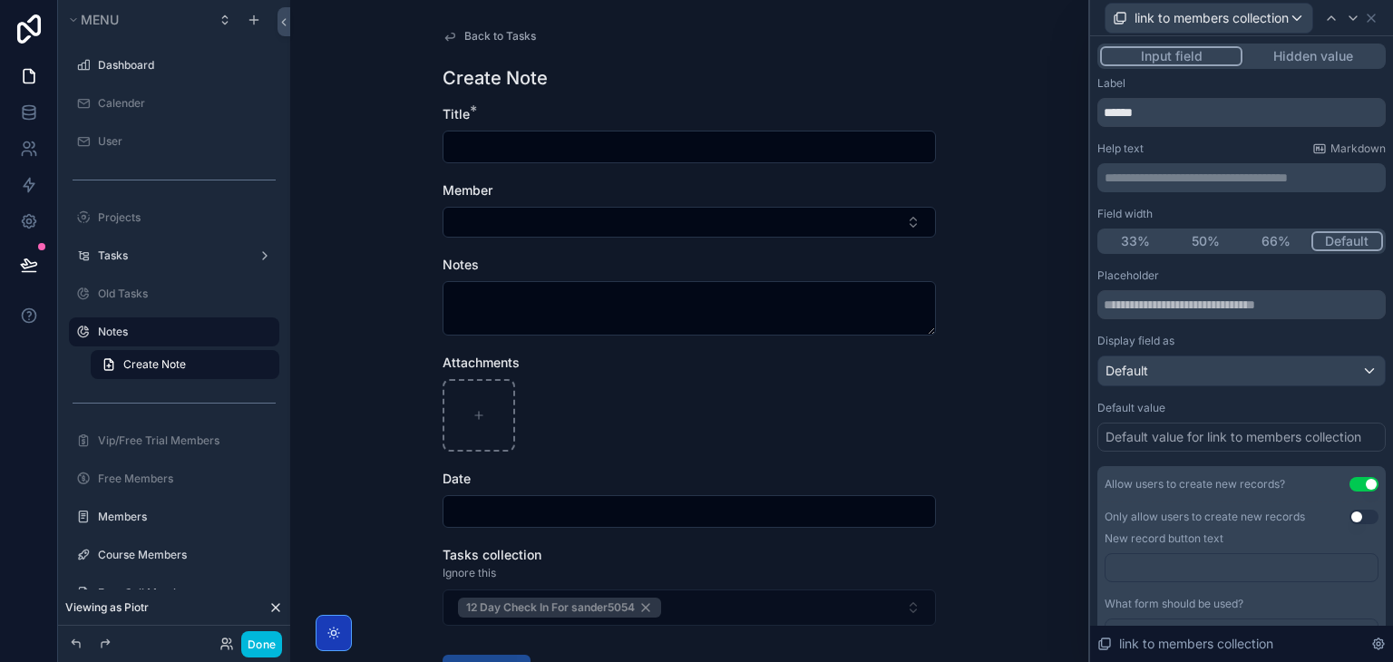
click at [1350, 480] on button "Use setting" at bounding box center [1364, 484] width 29 height 15
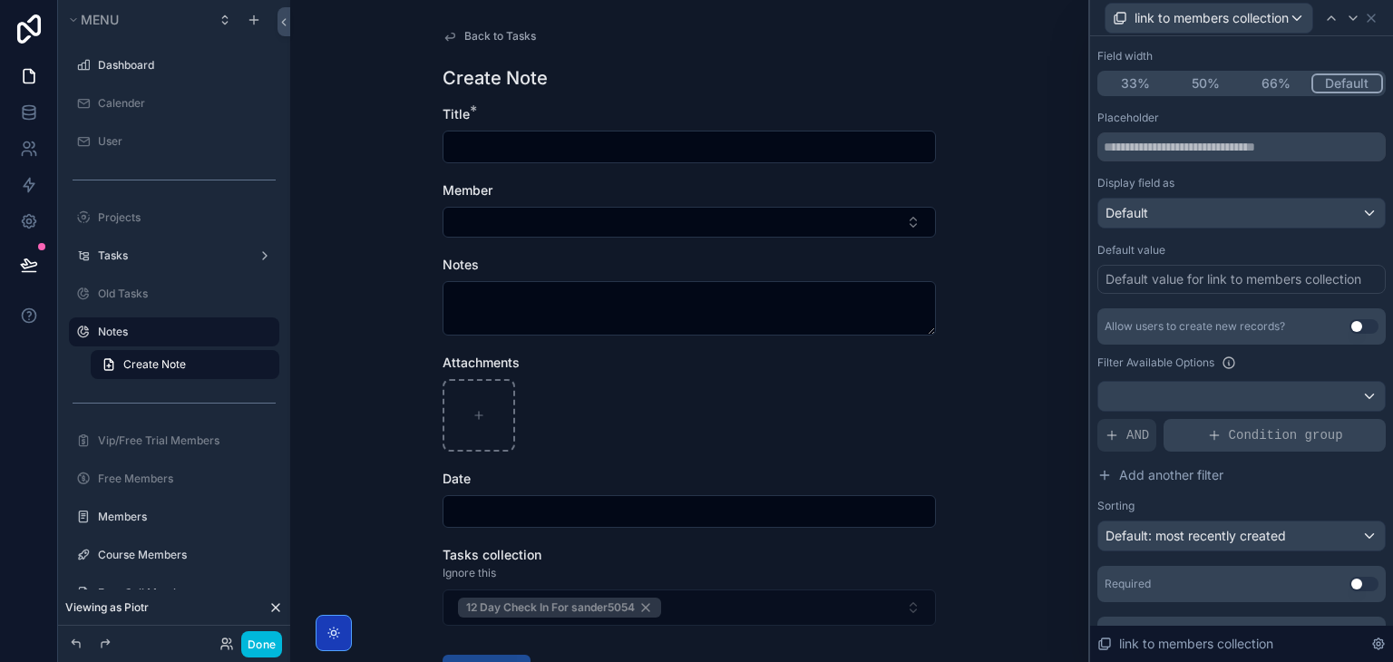
scroll to position [191, 0]
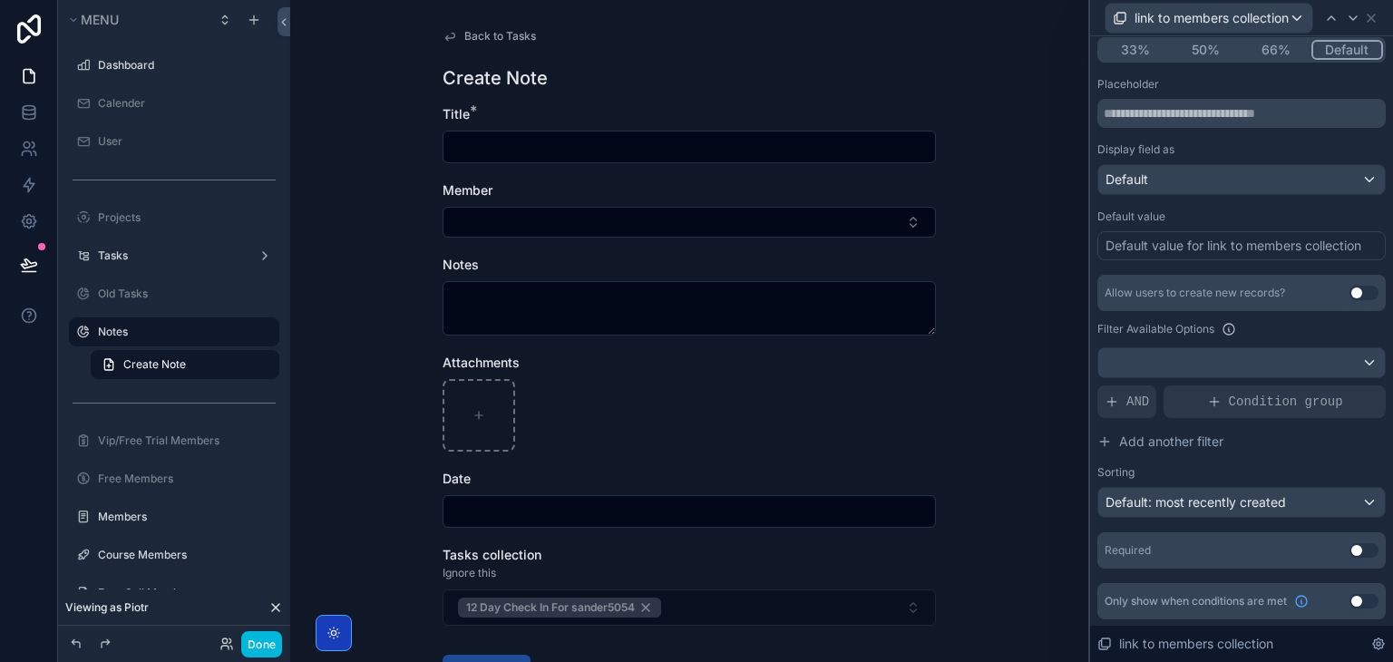
click at [1350, 546] on button "Use setting" at bounding box center [1364, 550] width 29 height 15
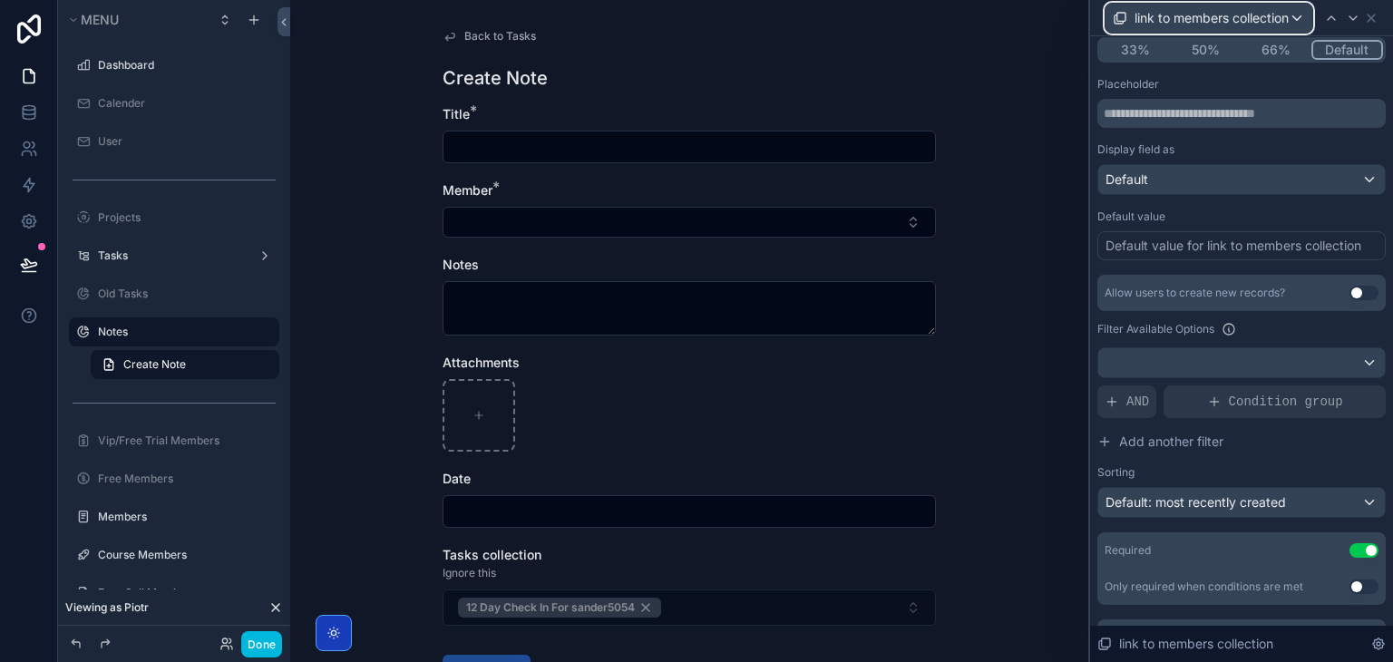
click at [1226, 26] on span "link to members collection" at bounding box center [1212, 18] width 154 height 18
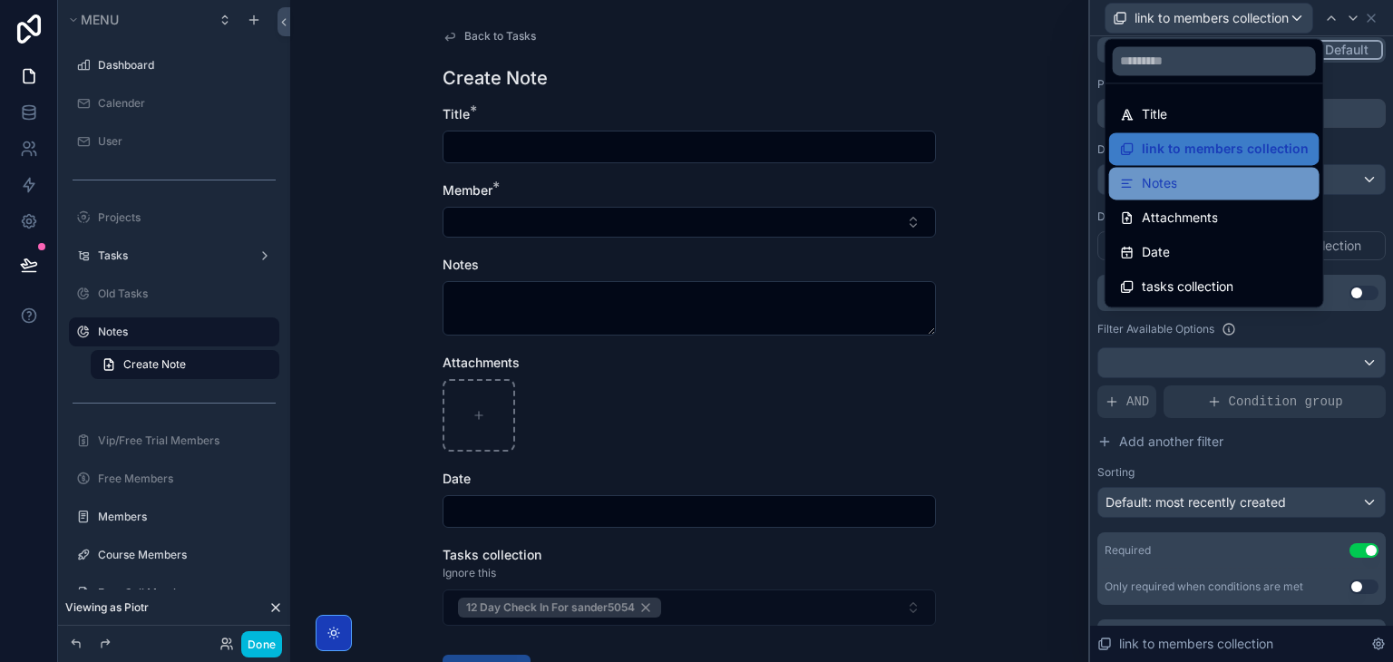
click at [1179, 182] on div "Notes" at bounding box center [1214, 183] width 189 height 22
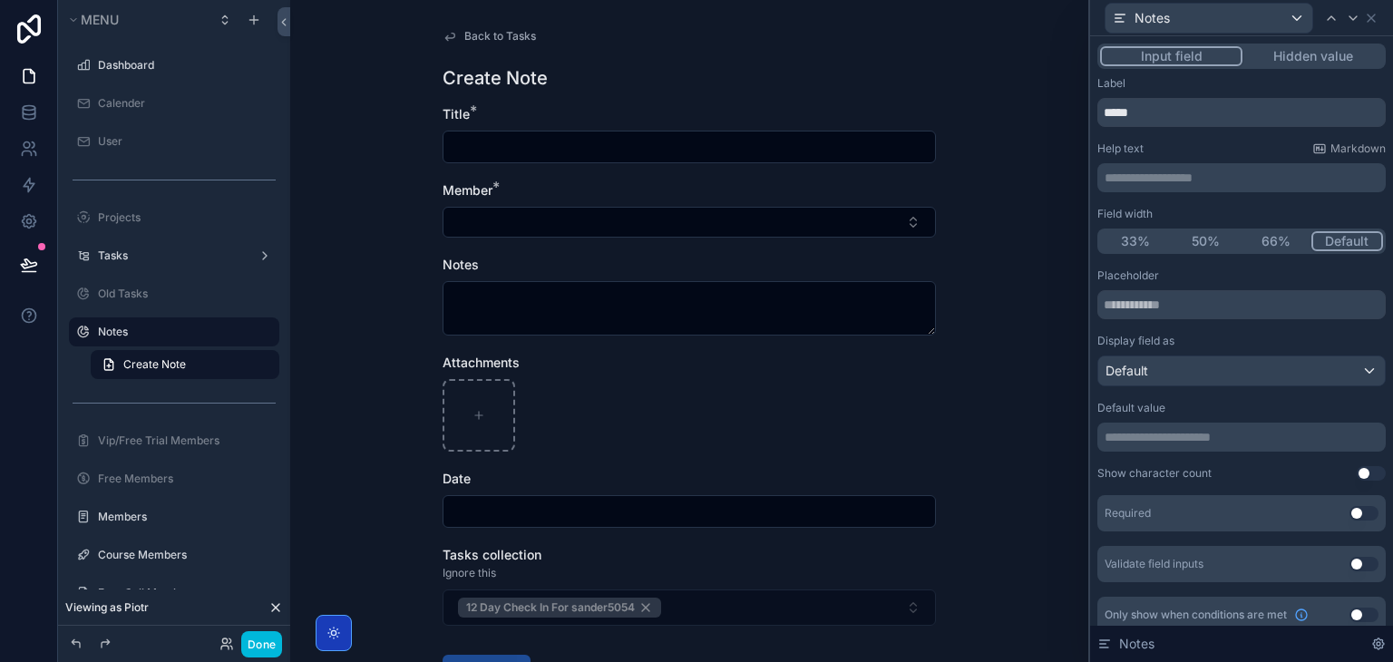
click at [1352, 512] on button "Use setting" at bounding box center [1364, 513] width 29 height 15
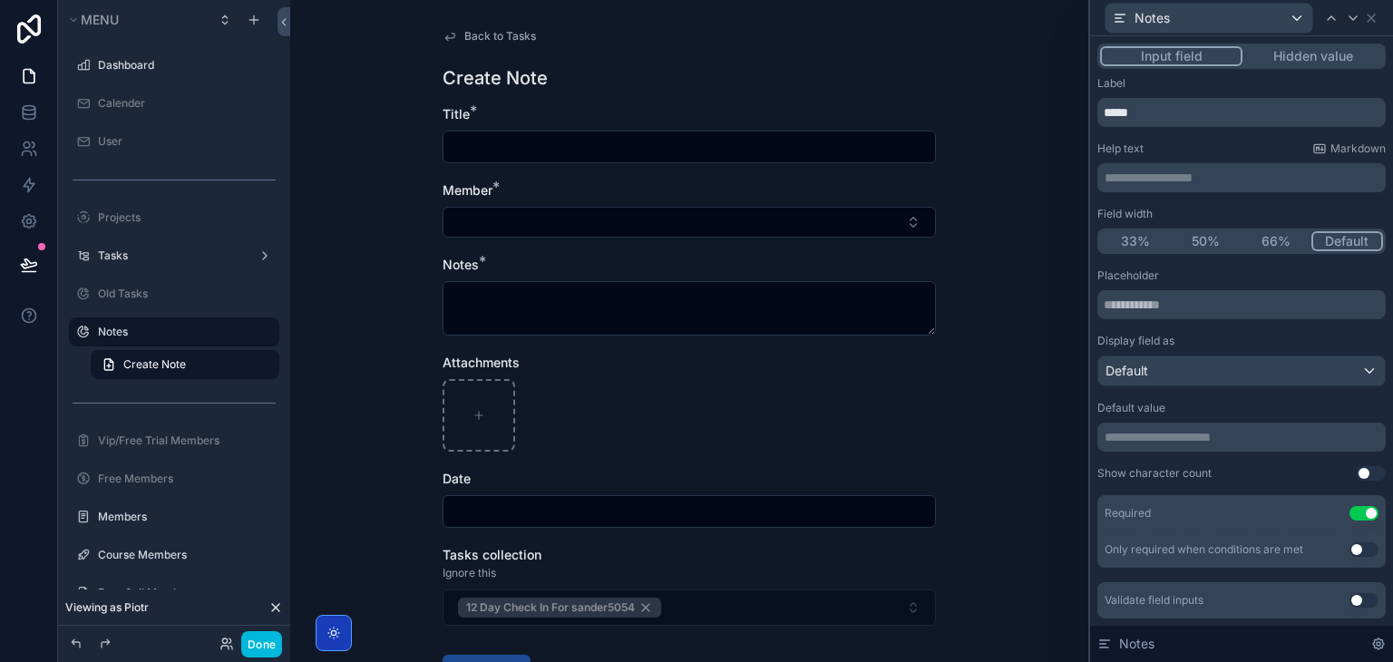
click at [1247, 34] on div "Notes" at bounding box center [1242, 17] width 288 height 35
click at [1251, 14] on div "Notes" at bounding box center [1209, 18] width 207 height 29
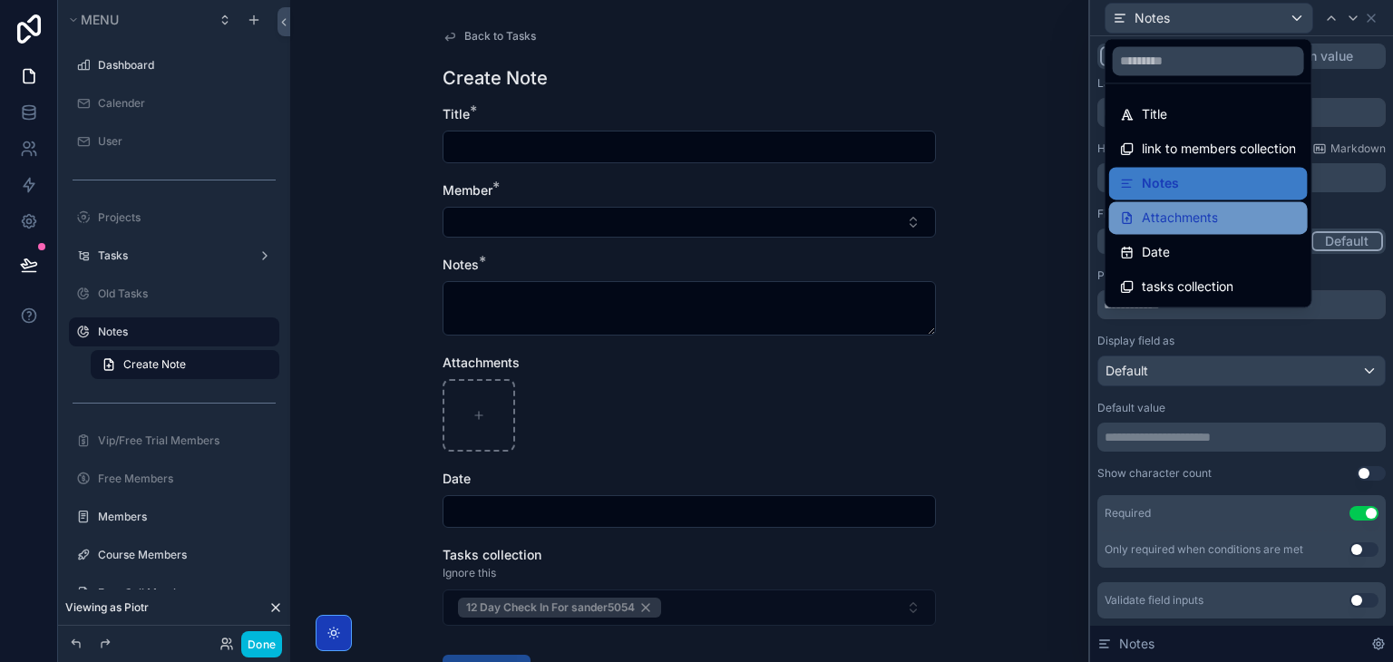
click at [1219, 221] on div "Attachments" at bounding box center [1208, 218] width 177 height 22
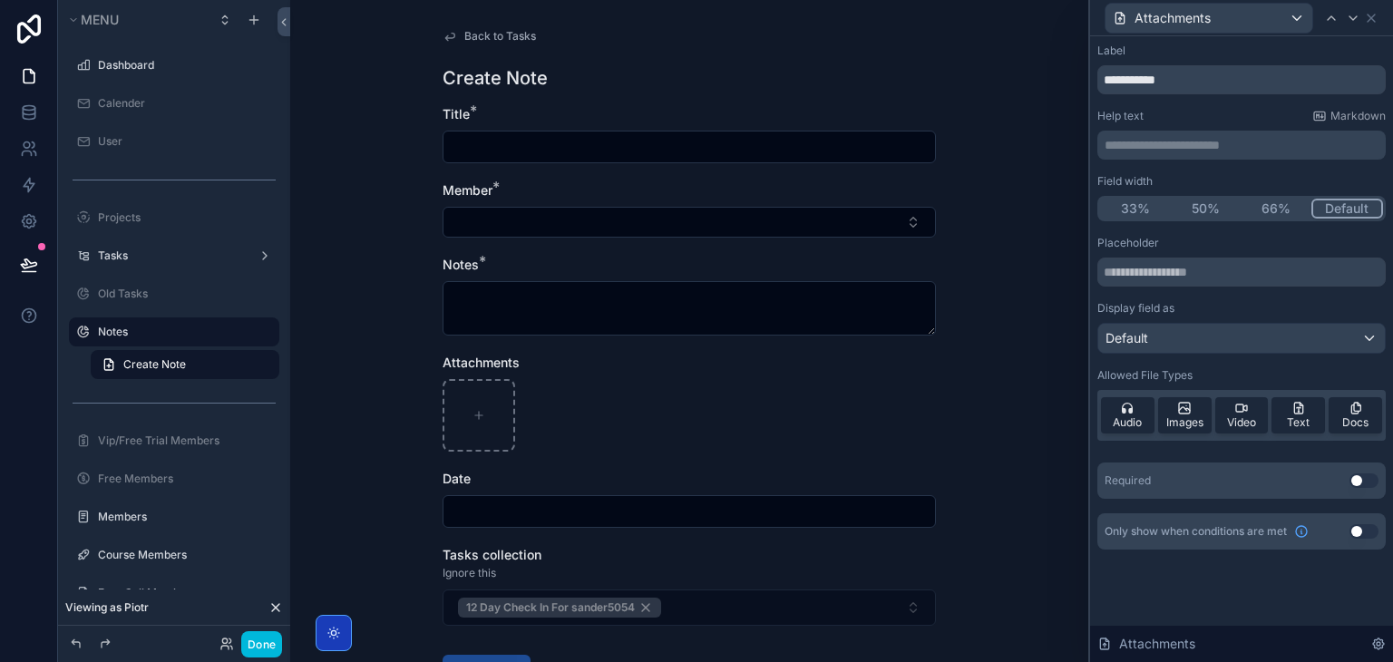
click at [1368, 479] on button "Use setting" at bounding box center [1364, 480] width 29 height 15
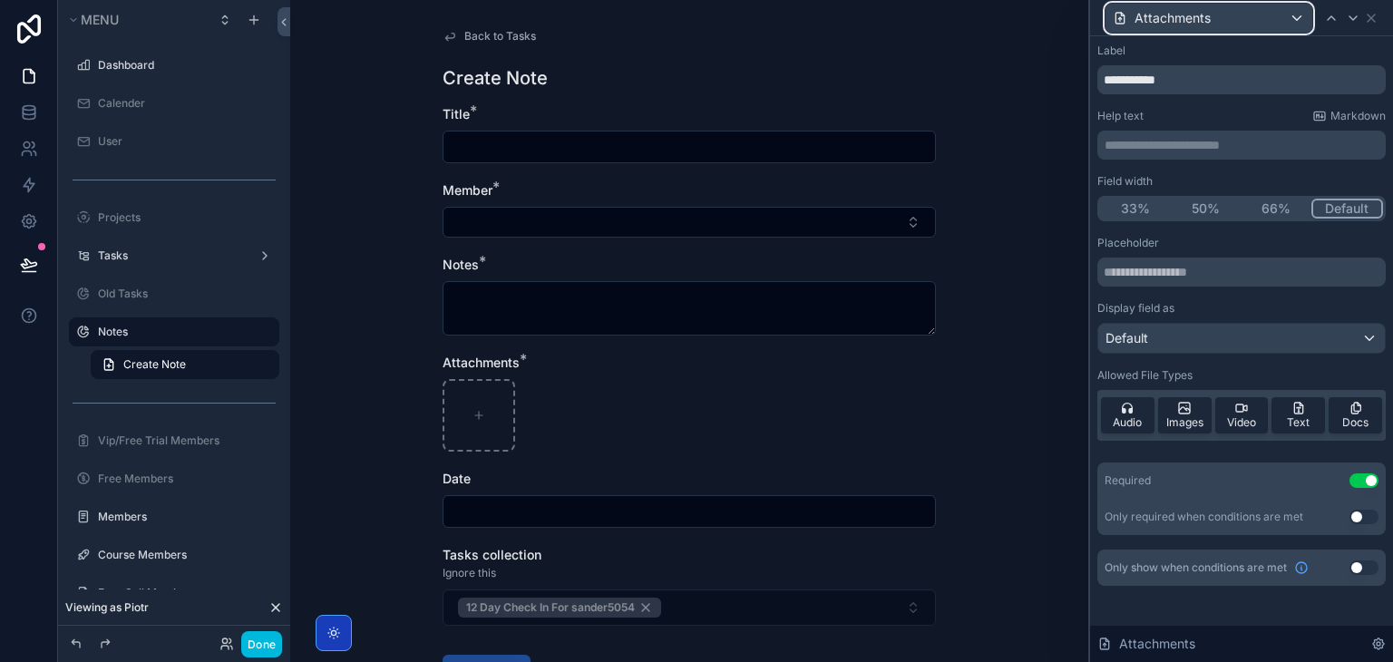
click at [1191, 32] on div "Attachments" at bounding box center [1209, 18] width 207 height 29
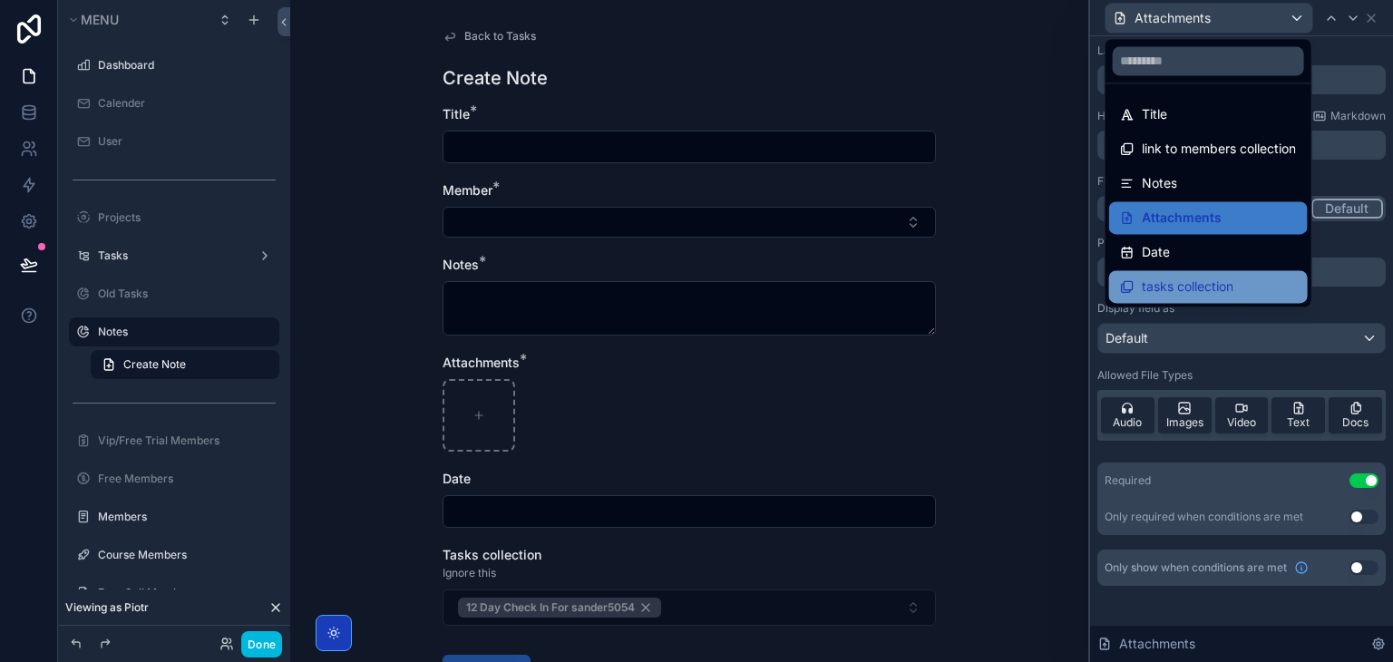
click at [1190, 271] on div "tasks collection" at bounding box center [1208, 286] width 199 height 33
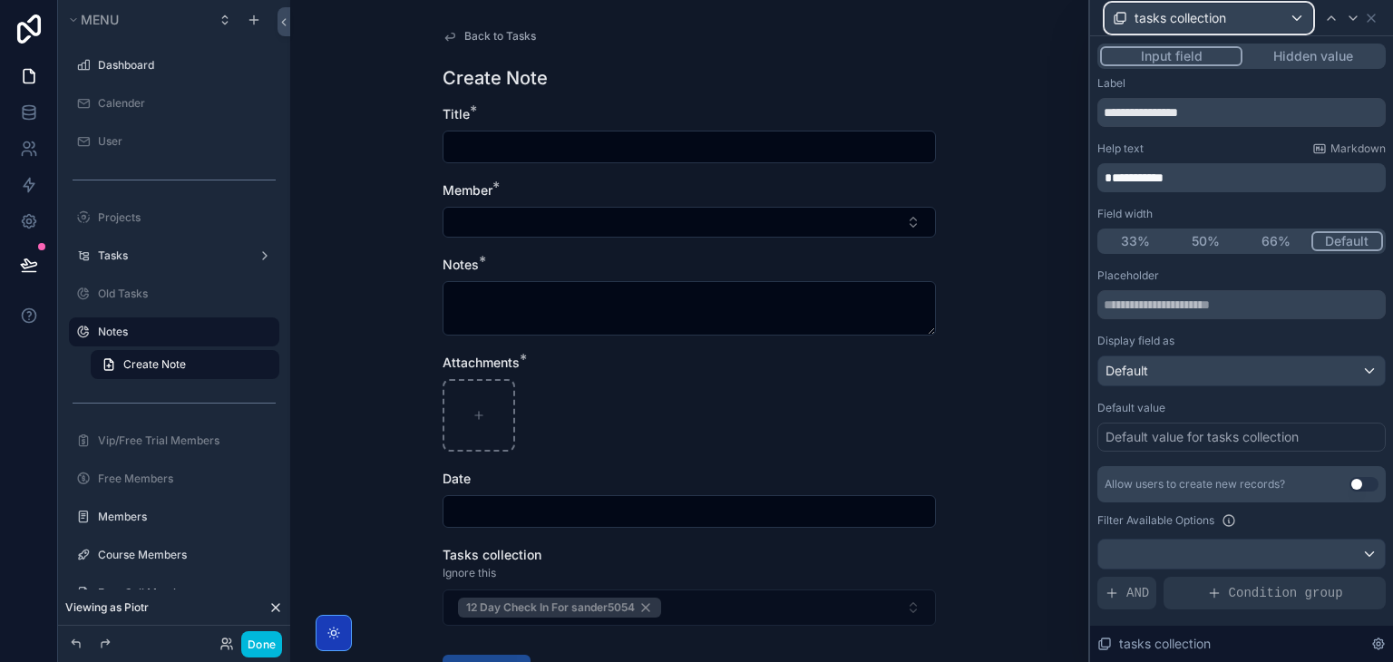
click at [1150, 12] on span "tasks collection" at bounding box center [1181, 18] width 92 height 18
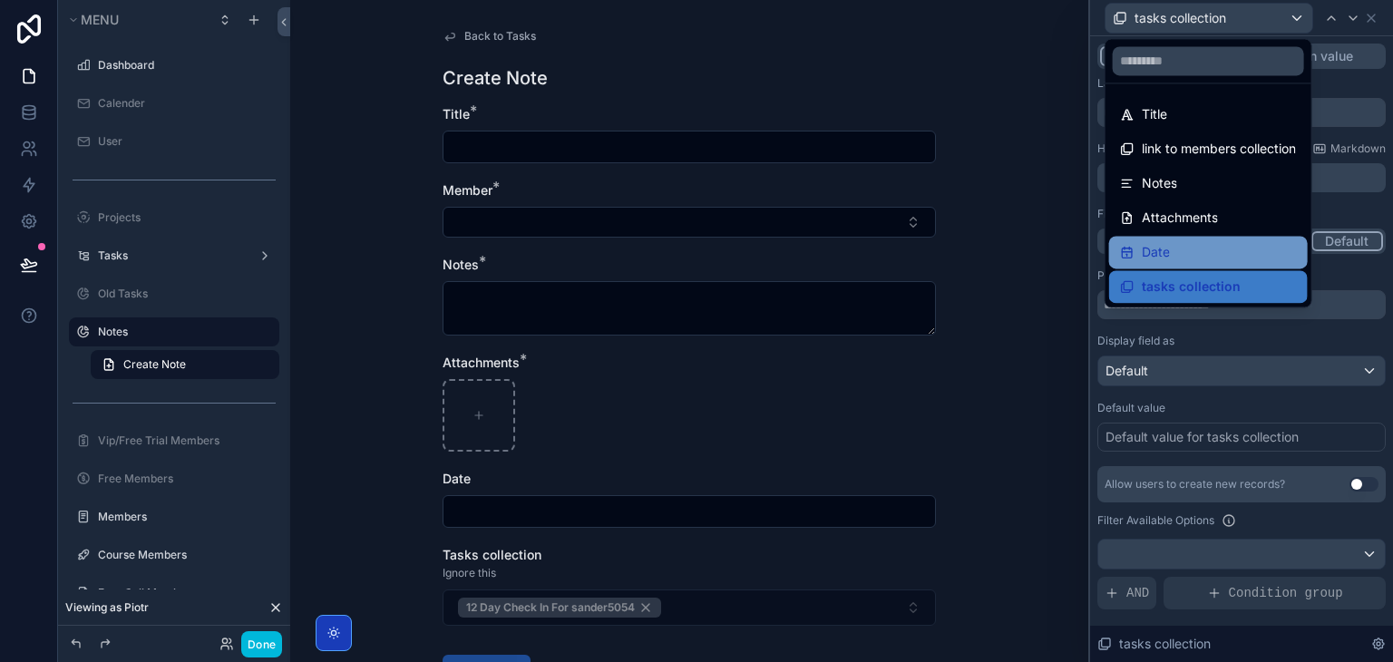
click at [1188, 244] on div "Date" at bounding box center [1208, 252] width 177 height 22
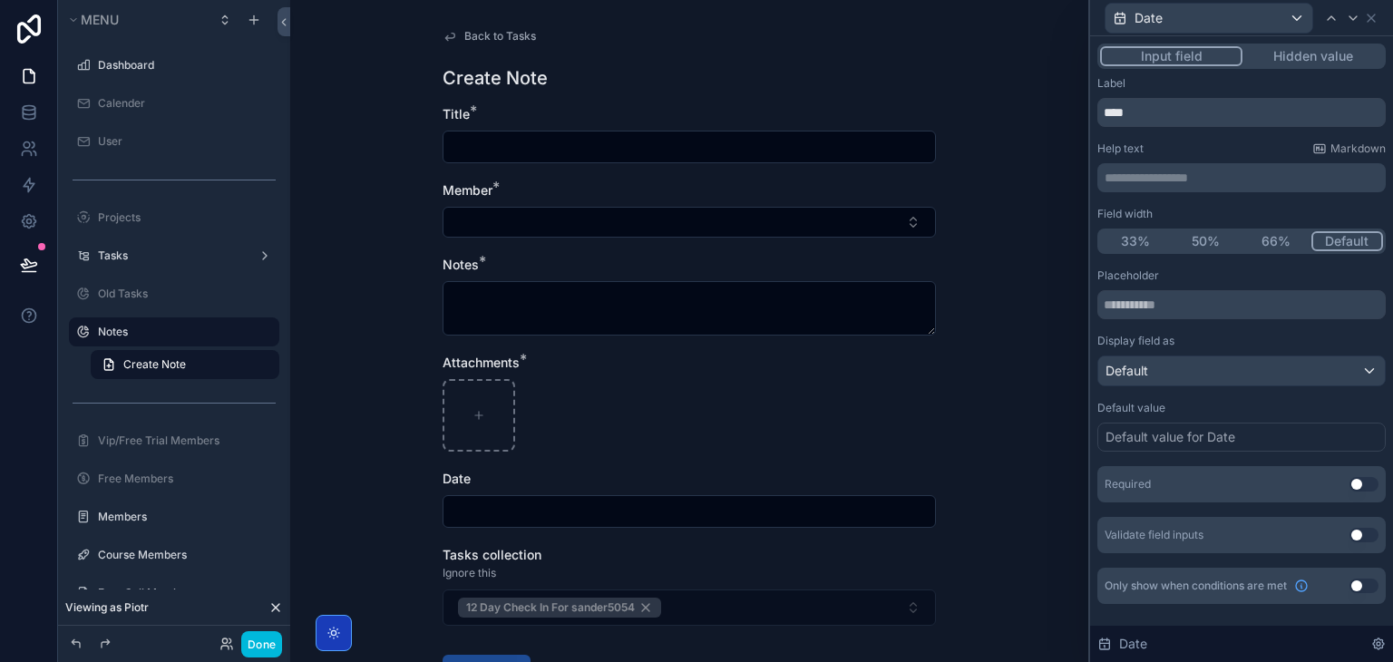
click at [1350, 483] on button "Use setting" at bounding box center [1364, 484] width 29 height 15
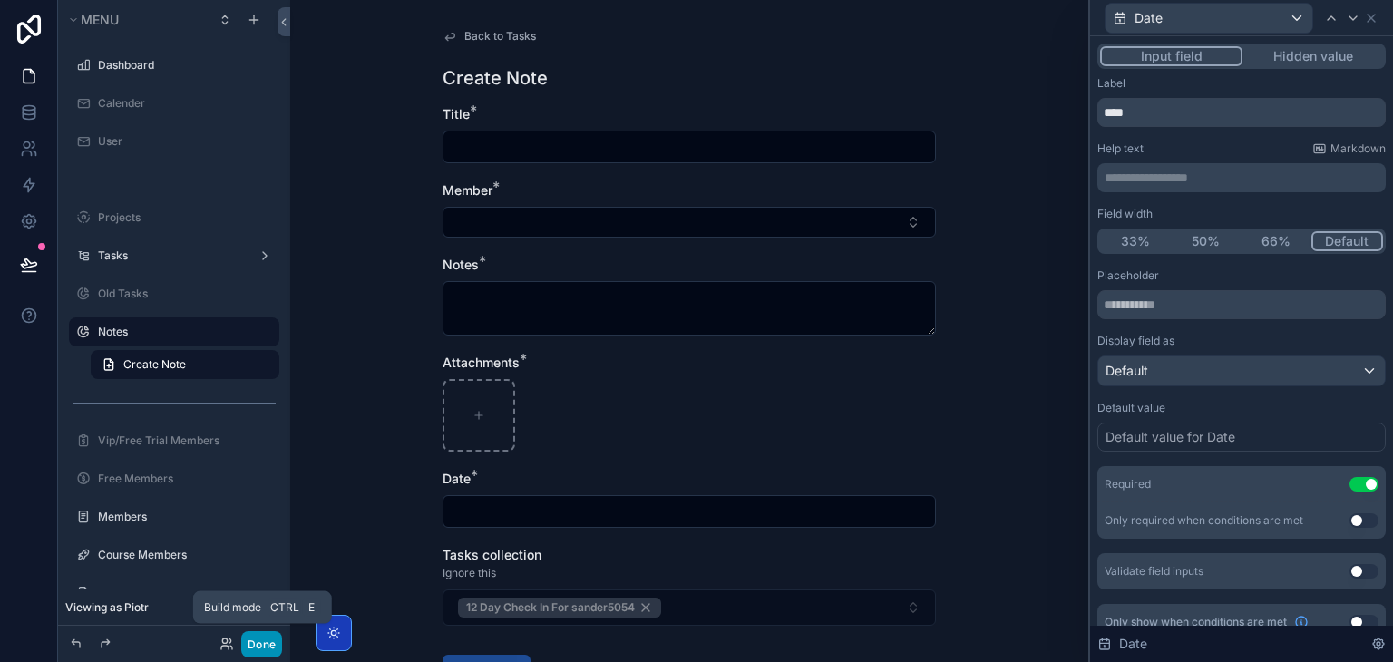
click at [254, 648] on button "Done" at bounding box center [261, 644] width 41 height 26
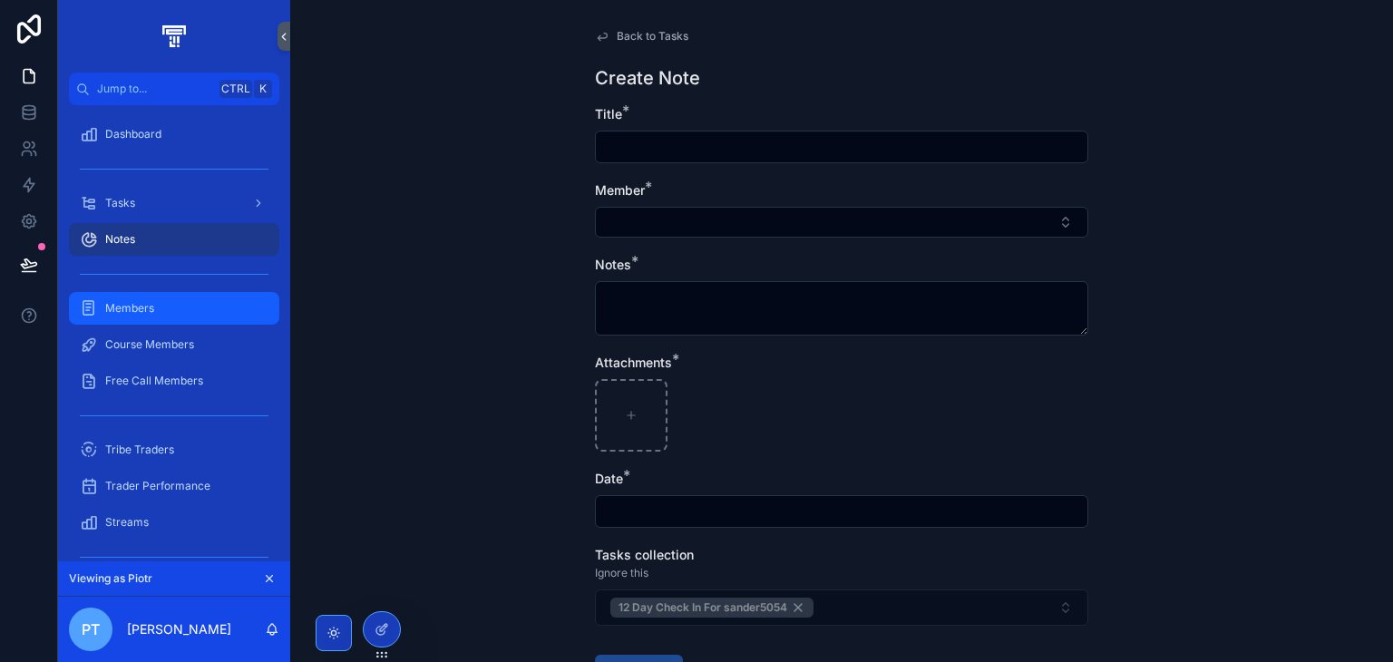
click at [163, 313] on div "Members" at bounding box center [174, 308] width 189 height 29
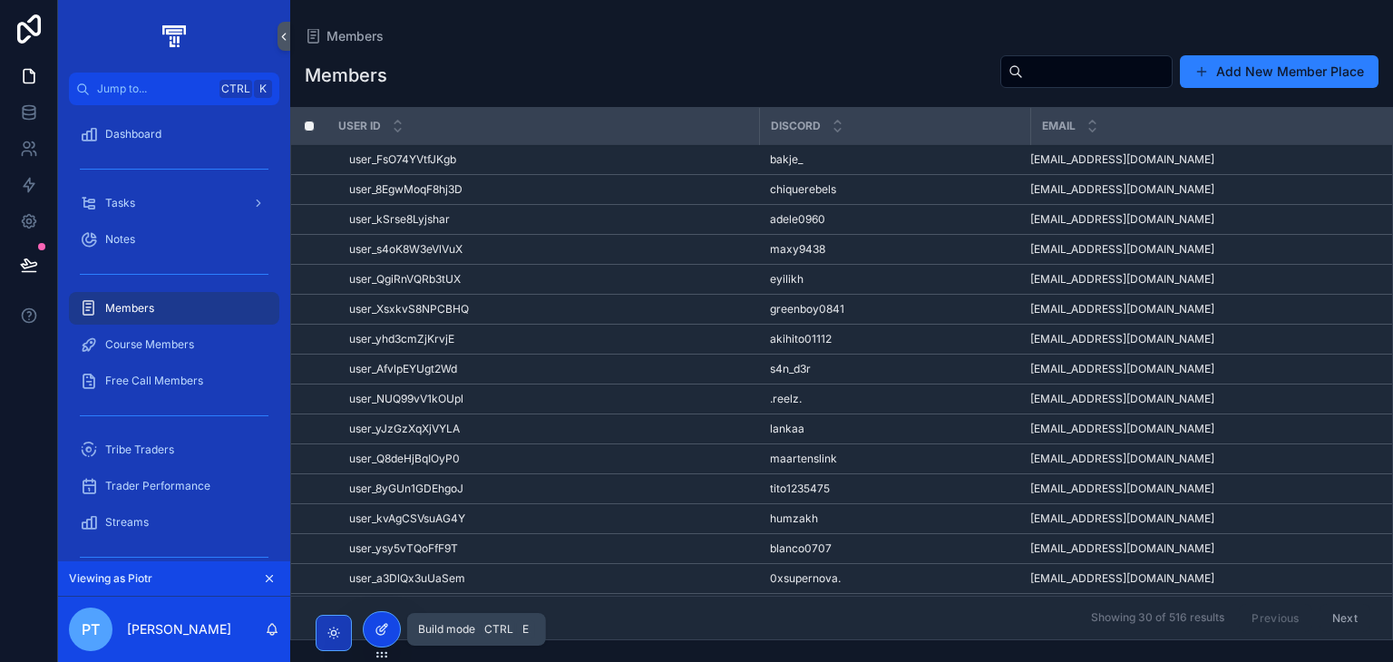
click at [374, 631] on div at bounding box center [382, 629] width 36 height 34
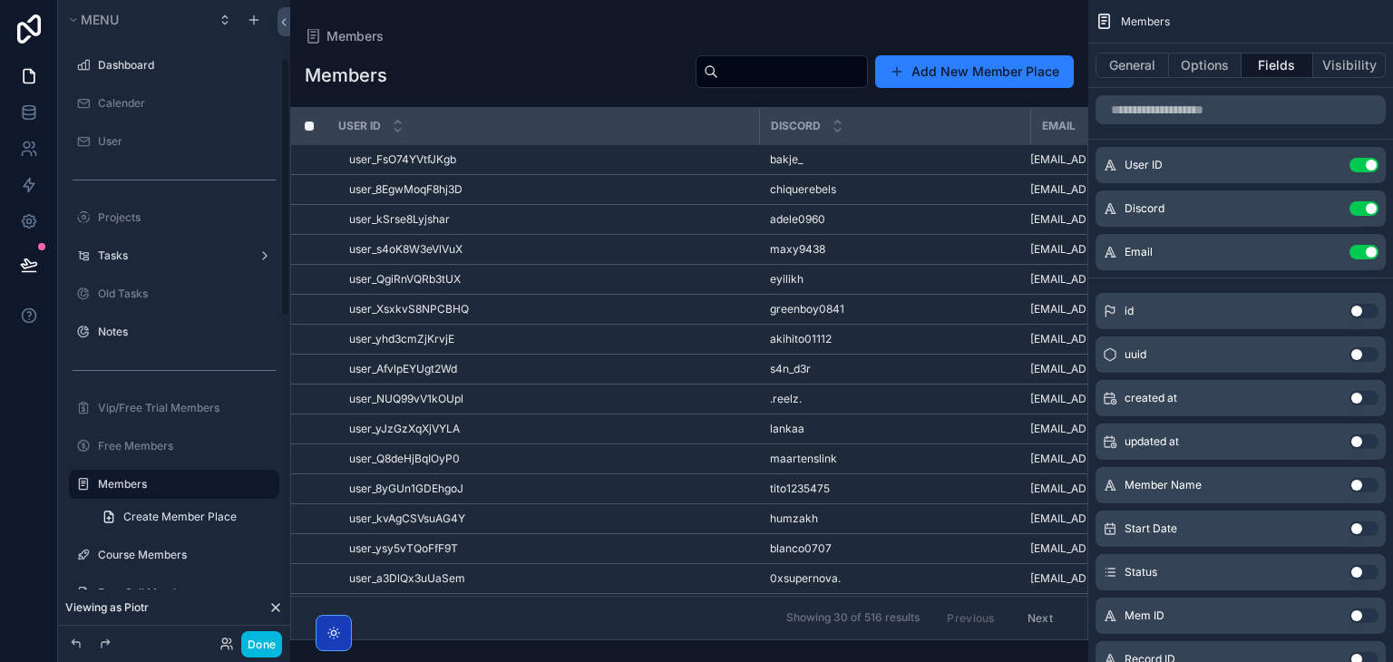
scroll to position [144, 0]
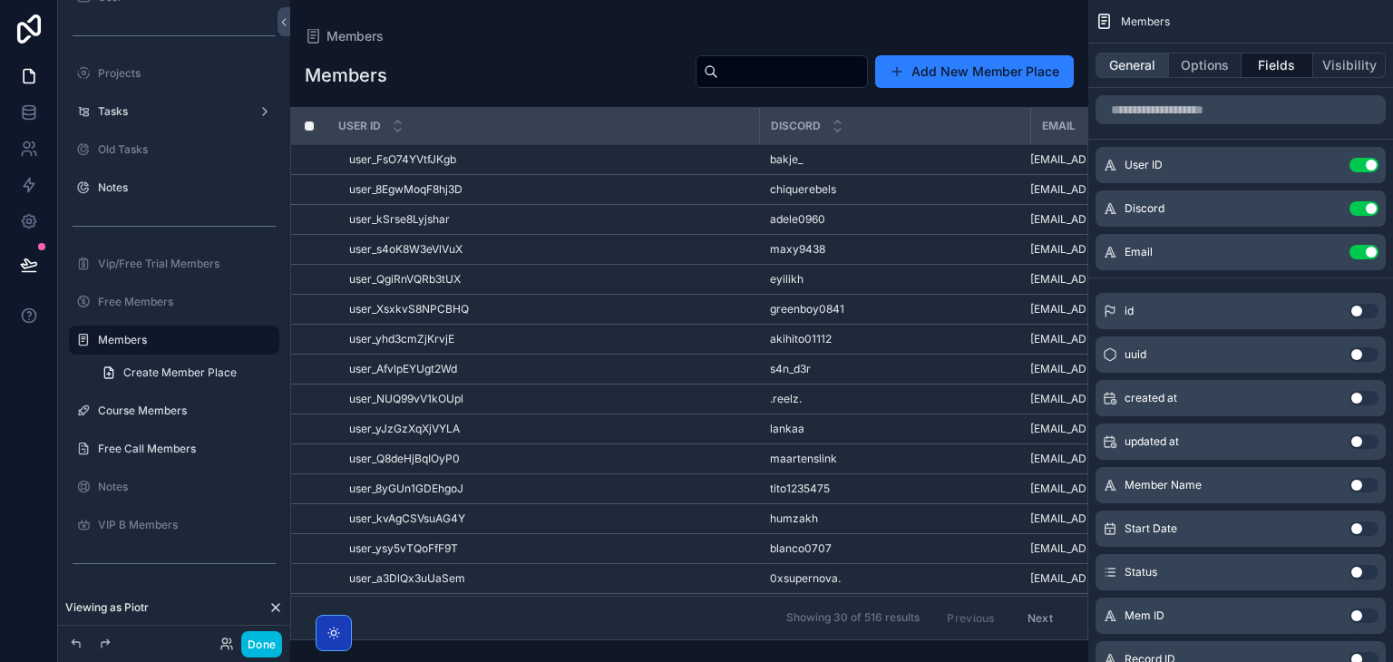
click at [1142, 63] on button "General" at bounding box center [1132, 65] width 73 height 25
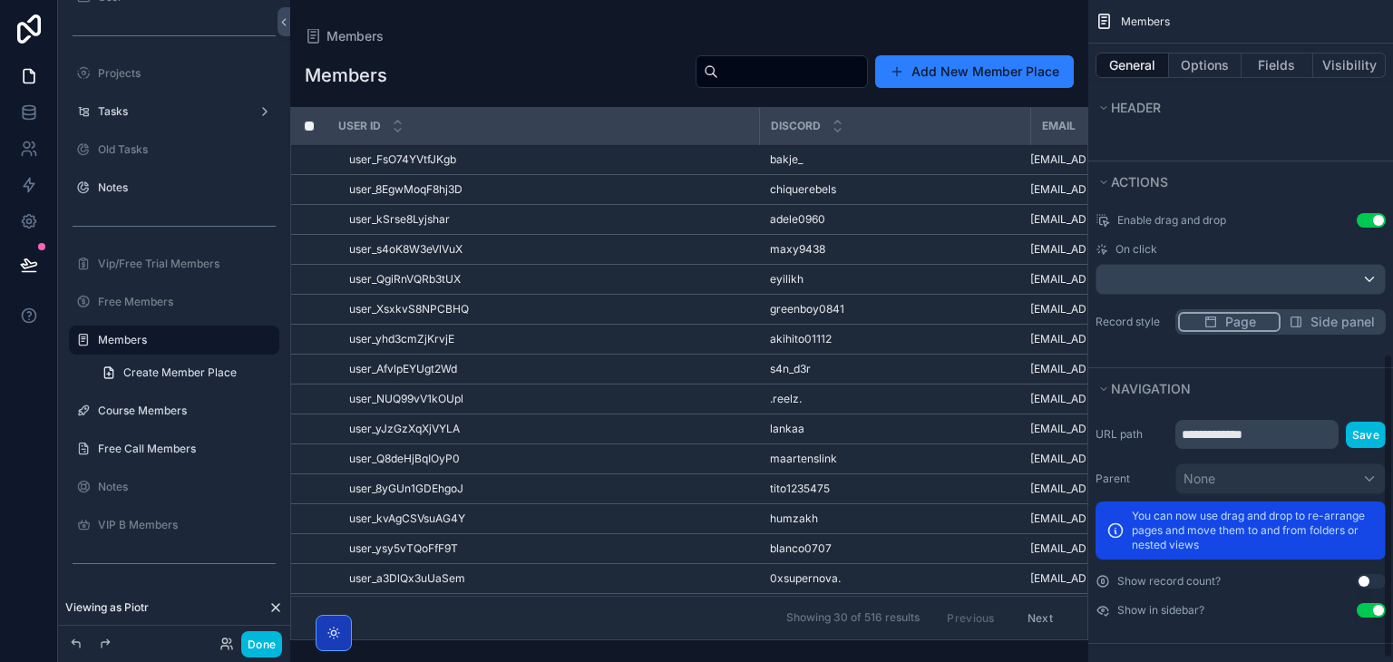
scroll to position [776, 0]
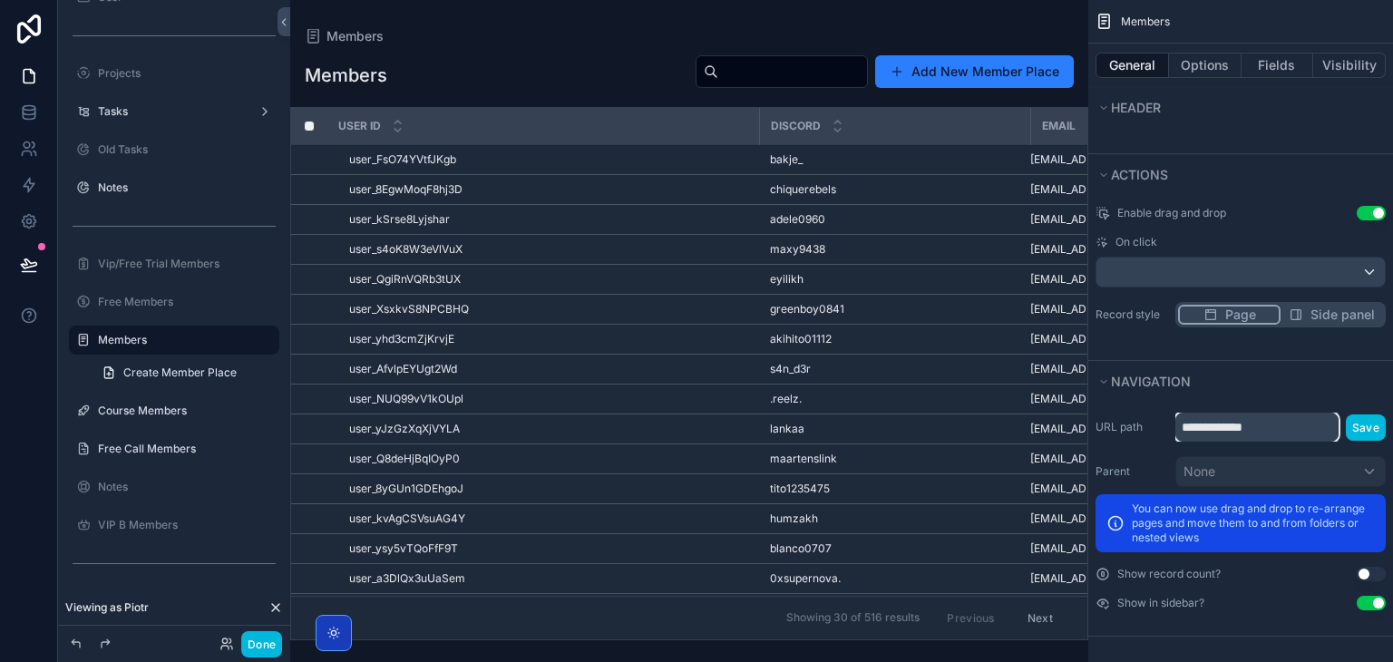
click at [1295, 430] on input "**********" at bounding box center [1257, 427] width 163 height 29
type input "*******"
click at [1371, 427] on button "Save" at bounding box center [1366, 428] width 40 height 26
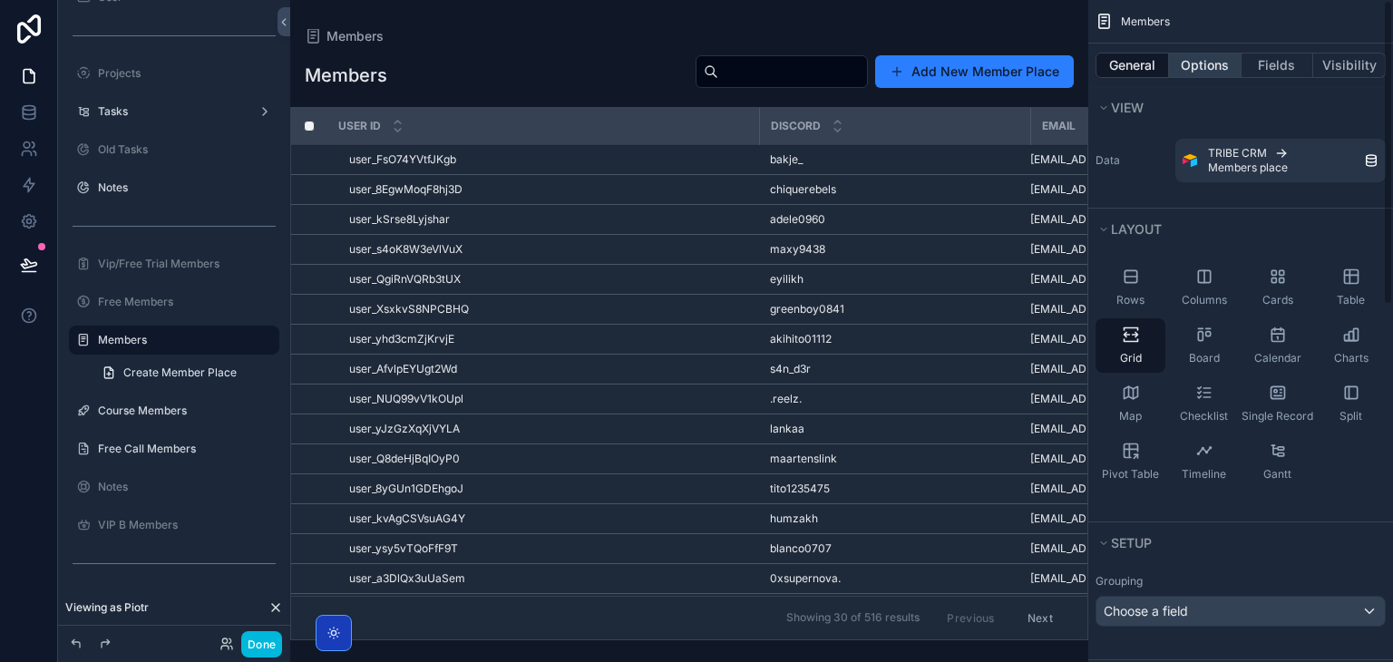
click at [1200, 72] on button "Options" at bounding box center [1205, 65] width 73 height 25
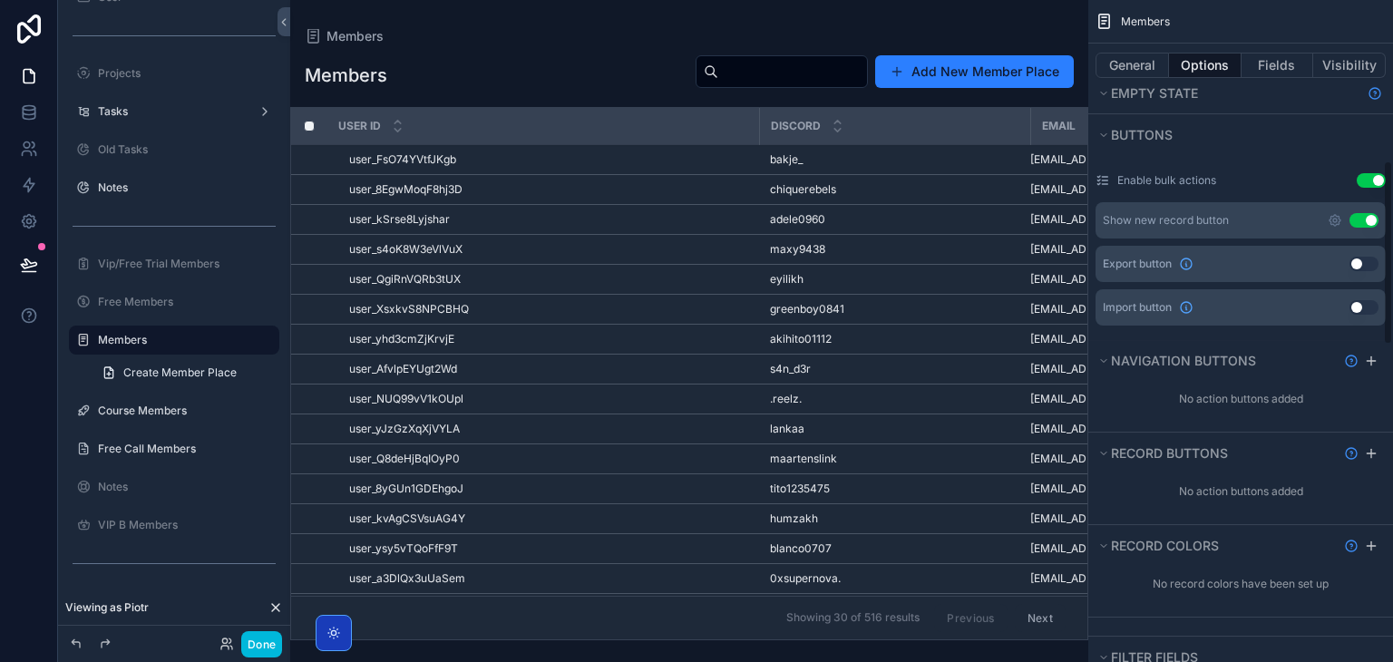
scroll to position [579, 0]
click at [1338, 220] on icon "scrollable content" at bounding box center [1335, 218] width 11 height 11
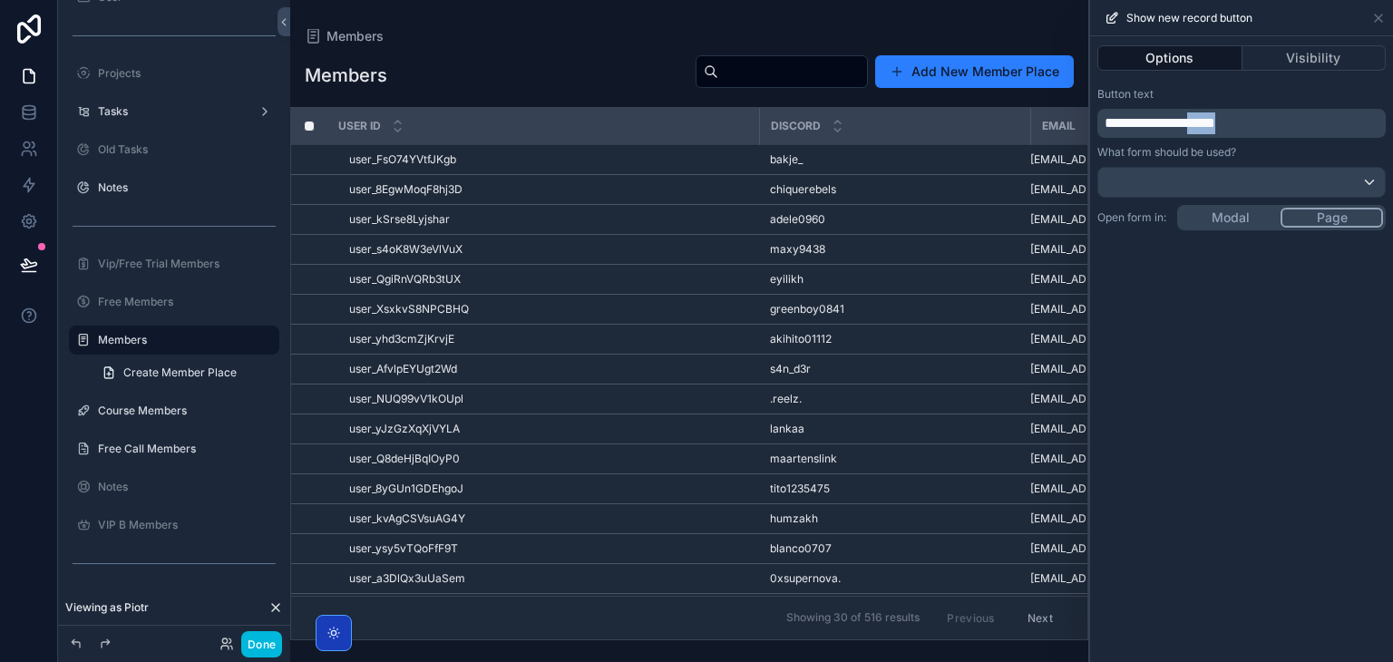
drag, startPoint x: 1307, startPoint y: 131, endPoint x: 1230, endPoint y: 127, distance: 77.2
click at [1230, 127] on p "**********" at bounding box center [1244, 123] width 278 height 22
click at [1245, 95] on div "Button text" at bounding box center [1242, 94] width 288 height 15
click at [1382, 28] on div "Show new record button" at bounding box center [1242, 17] width 288 height 35
click at [1381, 23] on icon at bounding box center [1378, 18] width 15 height 15
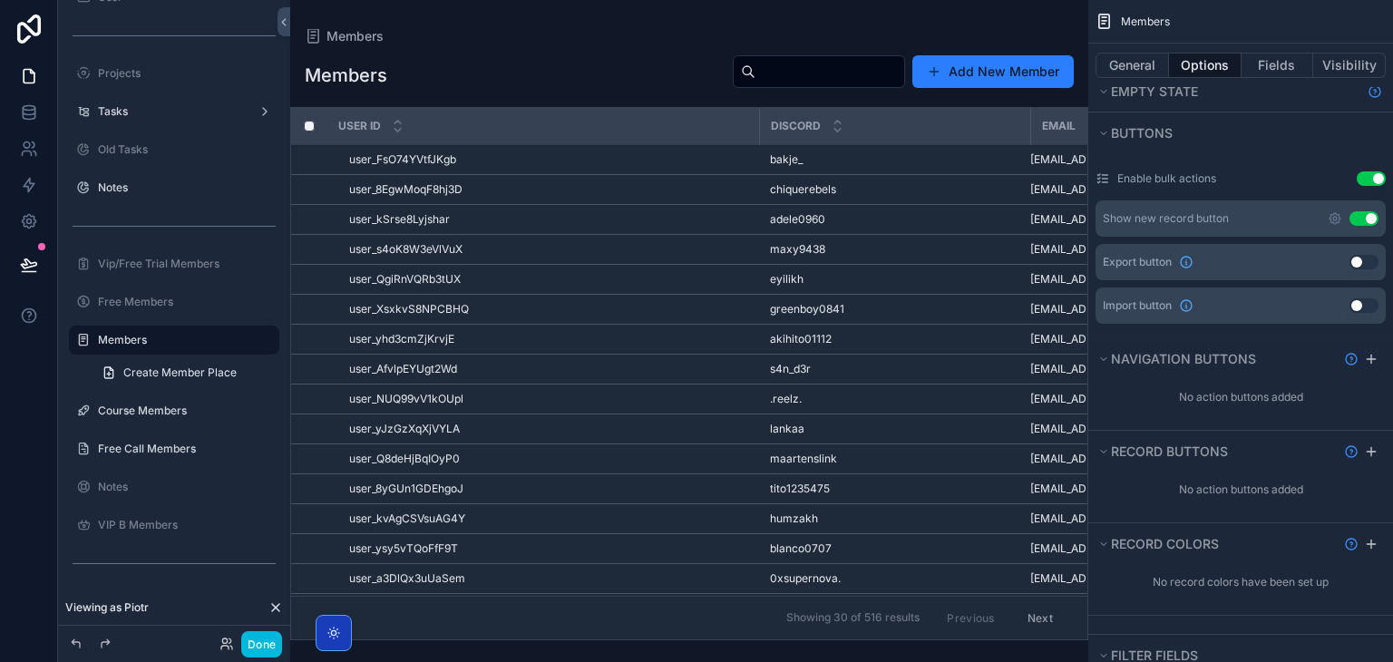
click at [1368, 216] on button "Use setting" at bounding box center [1364, 218] width 29 height 15
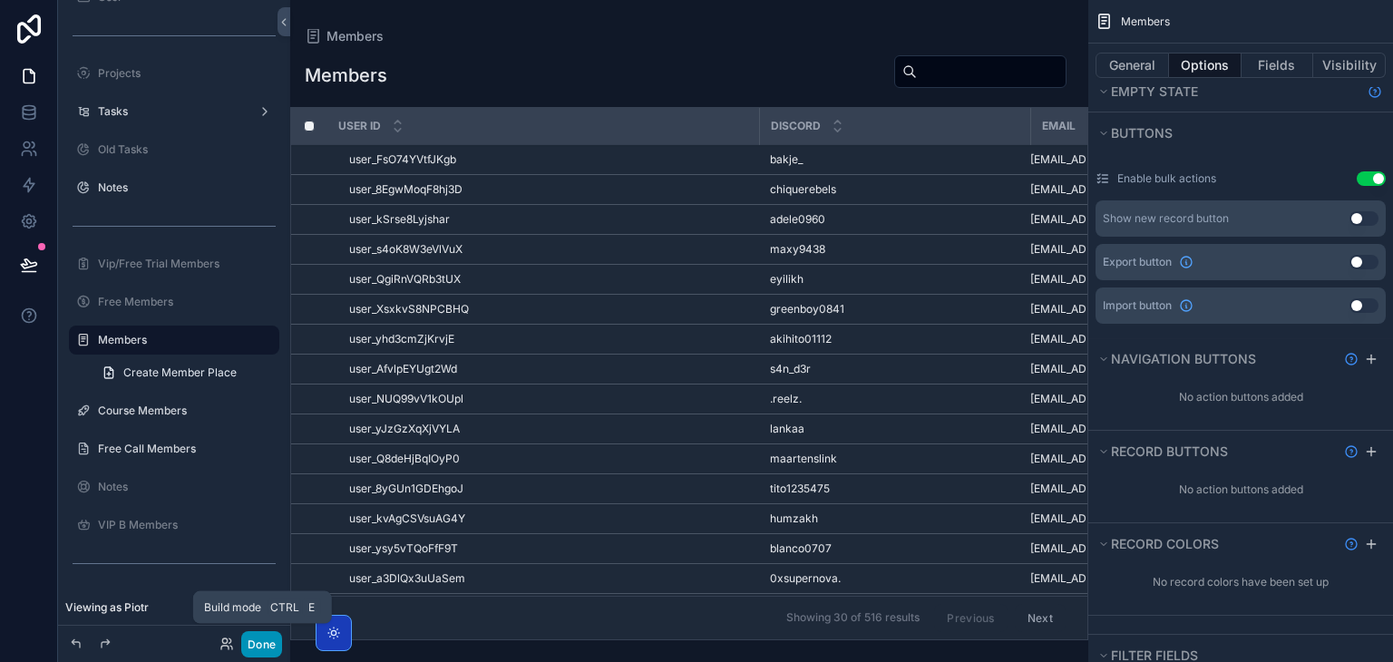
click at [252, 640] on button "Done" at bounding box center [261, 644] width 41 height 26
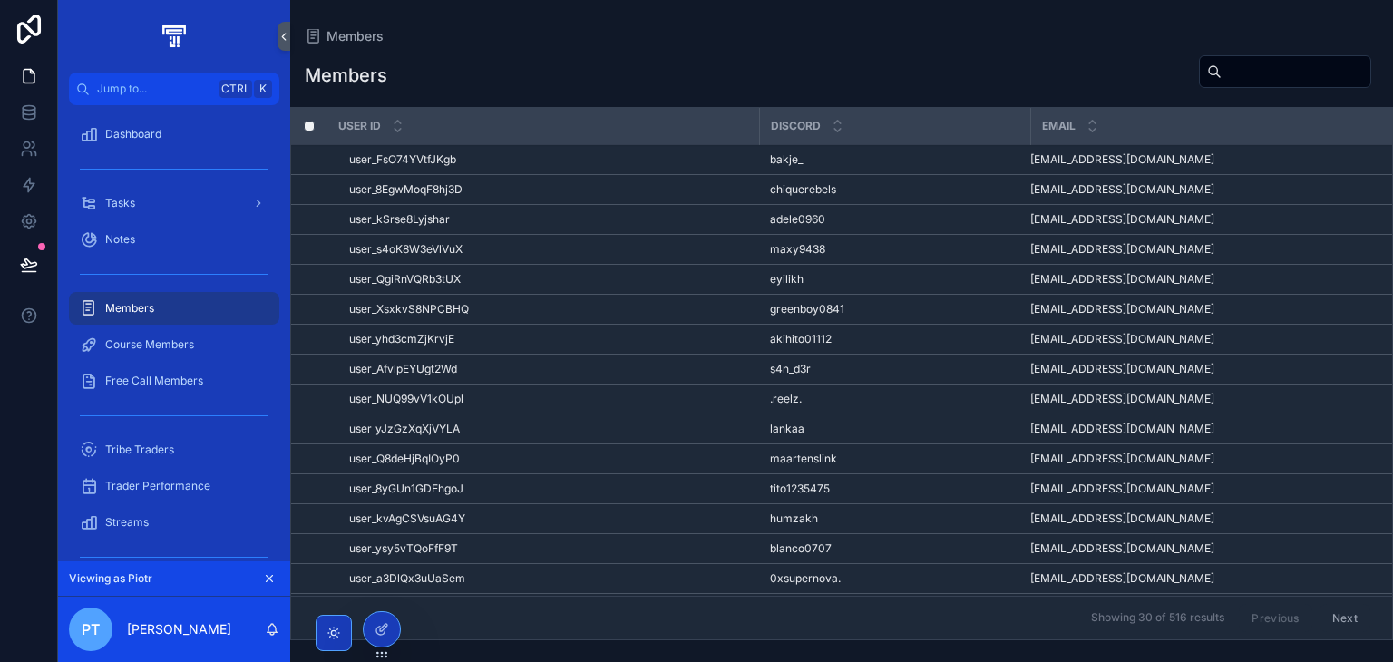
click at [620, 351] on td "user_yhd3cmZjKrvjE user_yhd3cmZjKrvjE" at bounding box center [543, 340] width 432 height 30
click at [620, 342] on div "user_yhd3cmZjKrvjE user_yhd3cmZjKrvjE" at bounding box center [548, 339] width 399 height 15
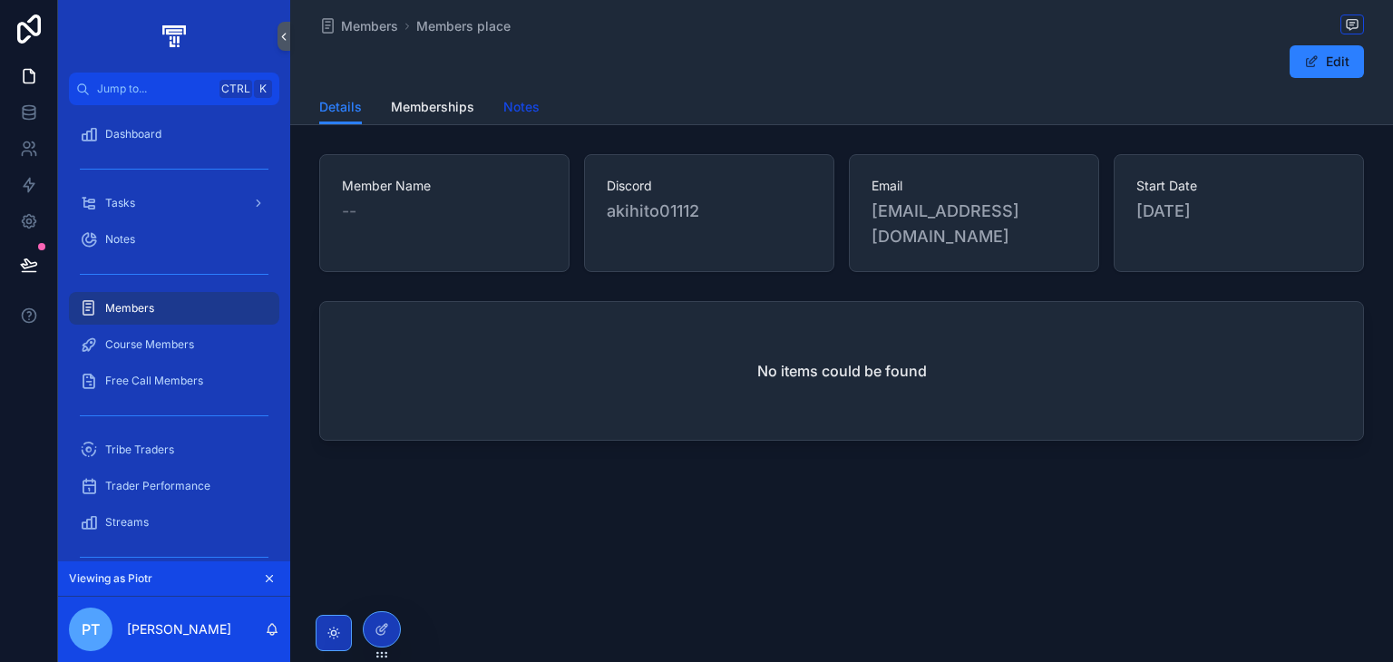
click at [530, 112] on span "Notes" at bounding box center [521, 107] width 36 height 18
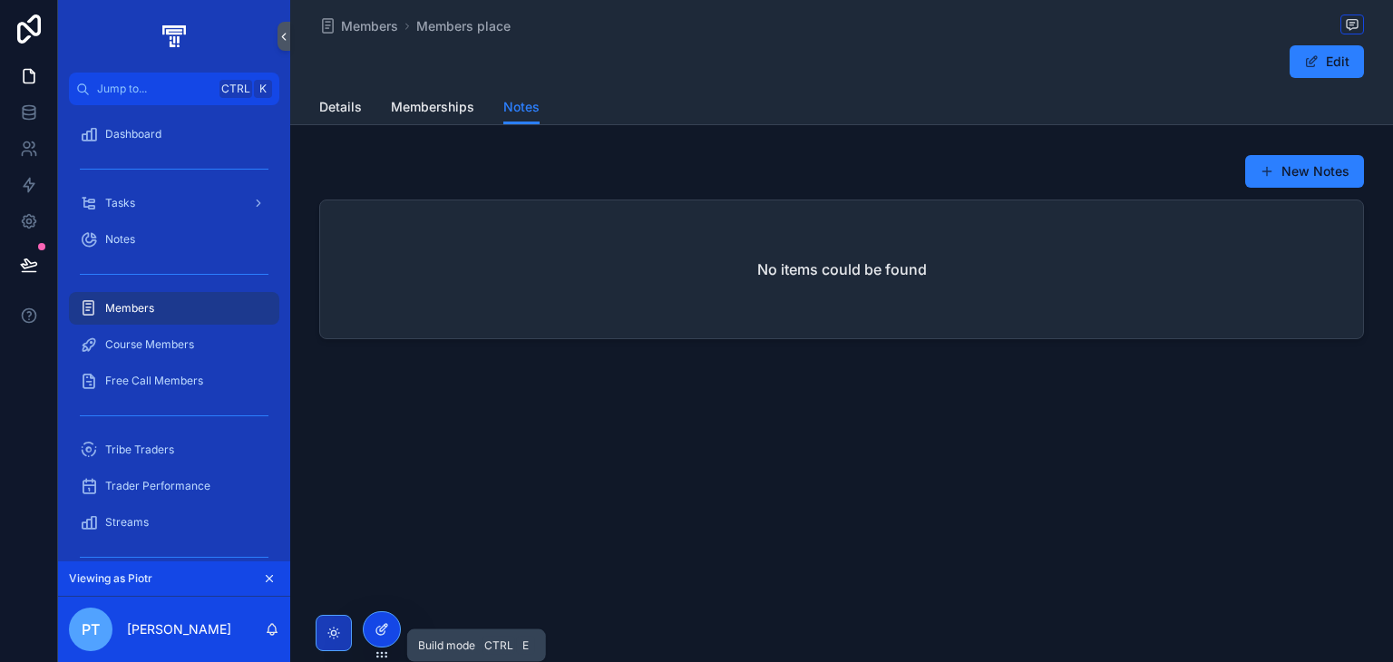
click at [375, 632] on icon at bounding box center [382, 629] width 15 height 15
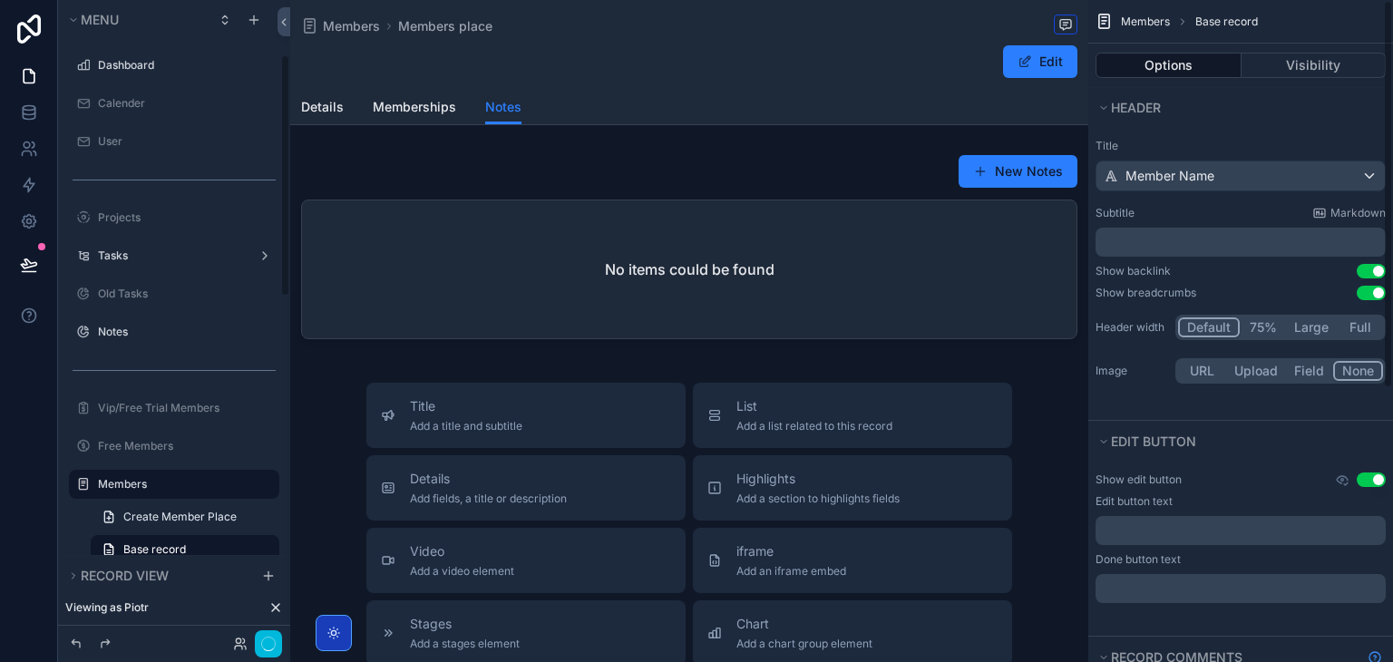
scroll to position [144, 0]
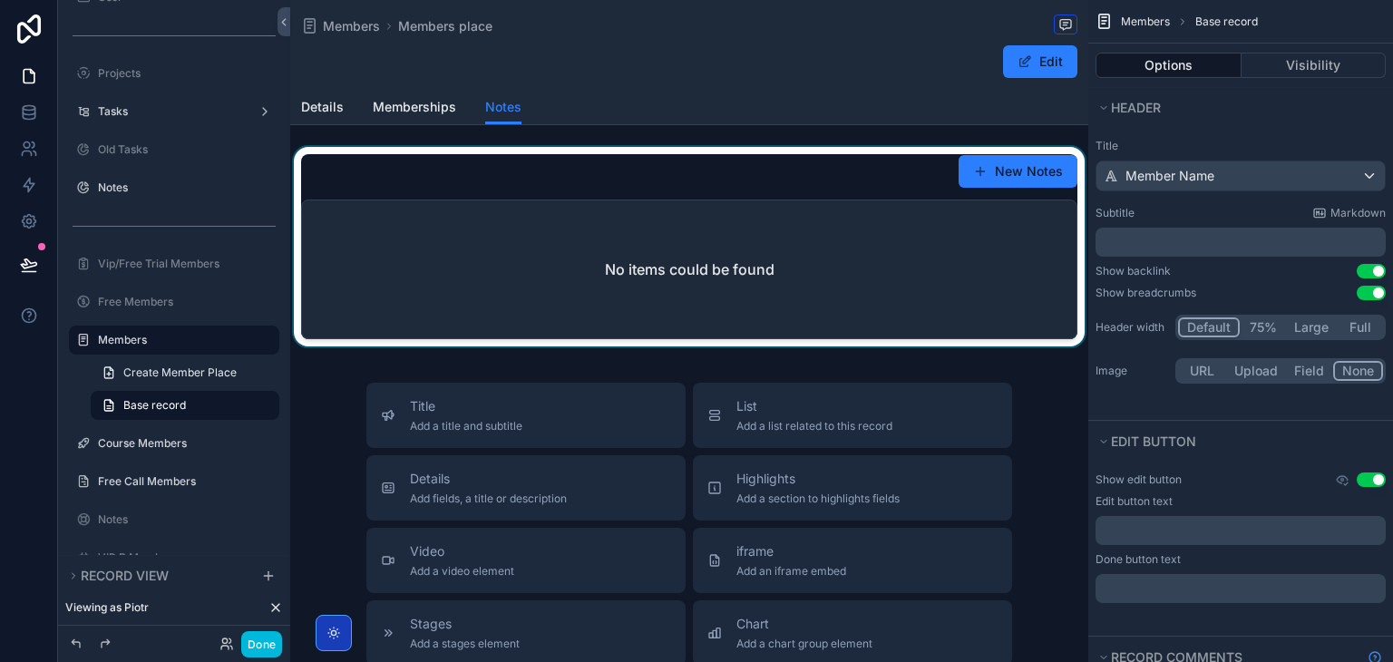
click at [1038, 167] on div "scrollable content" at bounding box center [689, 250] width 798 height 207
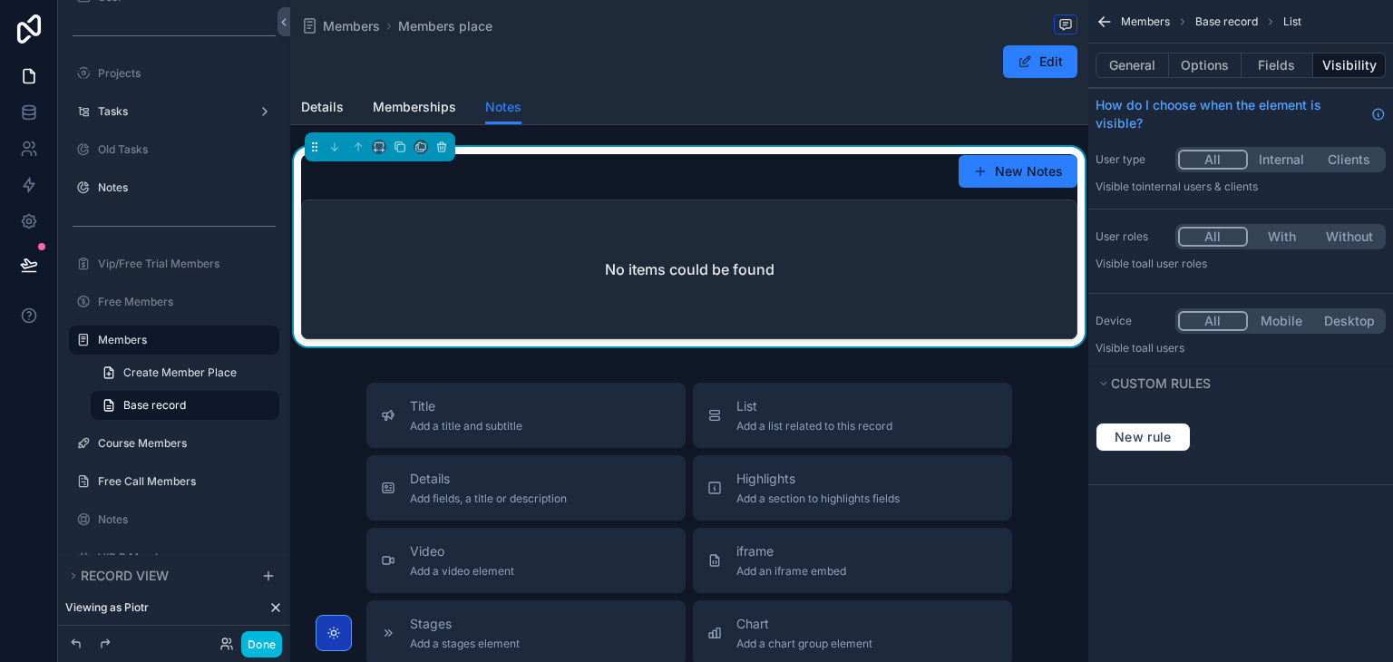
click at [1038, 167] on button "New Notes" at bounding box center [1018, 171] width 119 height 33
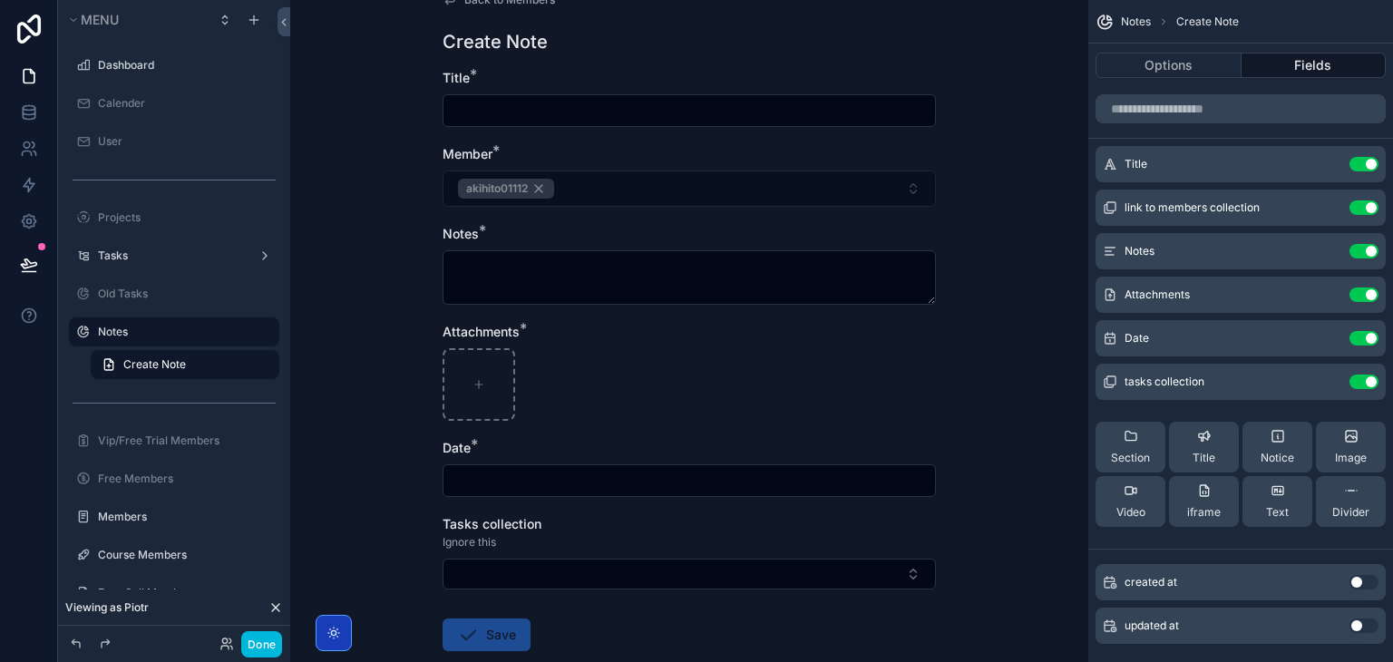
scroll to position [38, 0]
click at [0, 0] on icon "scrollable content" at bounding box center [0, 0] width 0 height 0
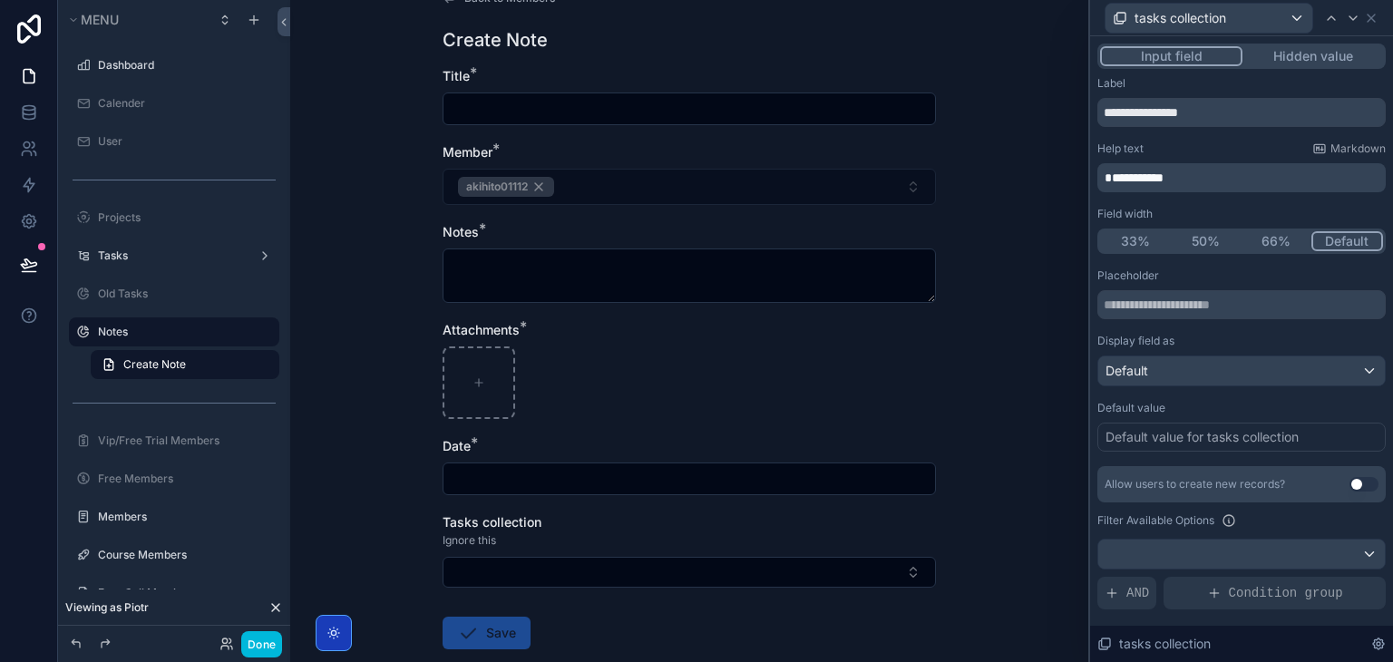
click at [1242, 179] on p "**********" at bounding box center [1244, 178] width 278 height 18
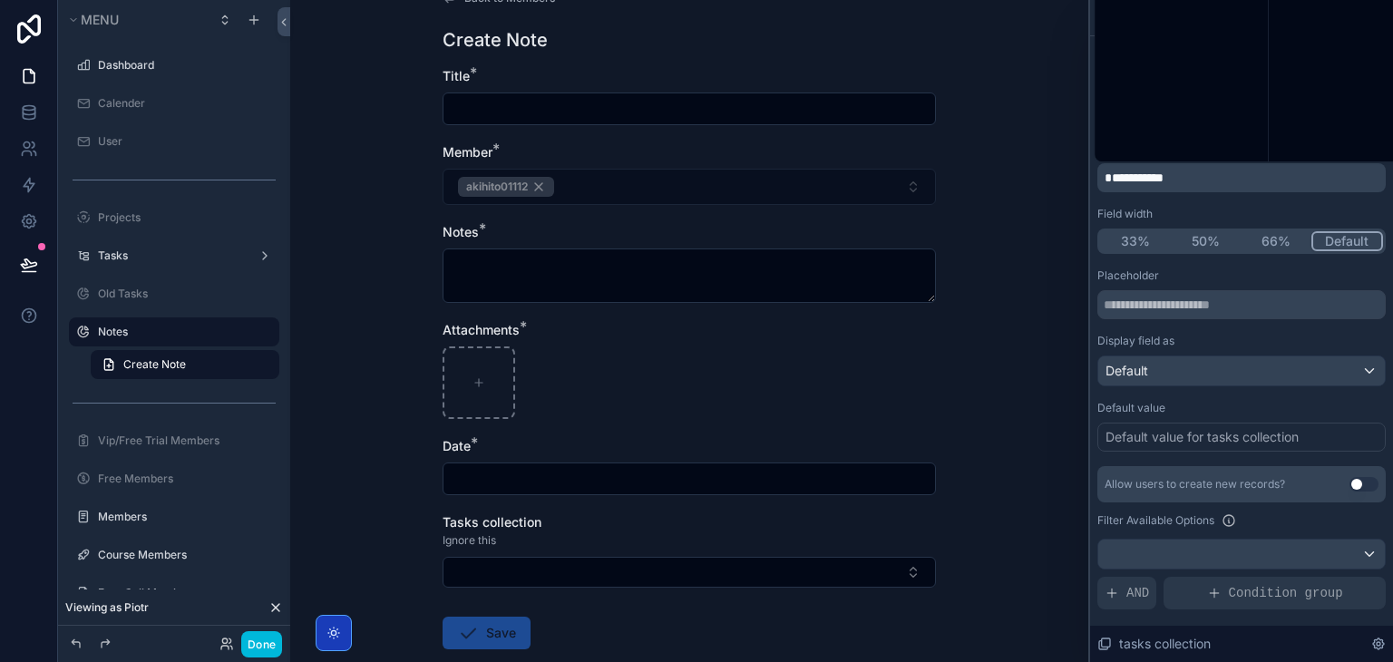
click at [1242, 179] on p "**********" at bounding box center [1244, 178] width 278 height 18
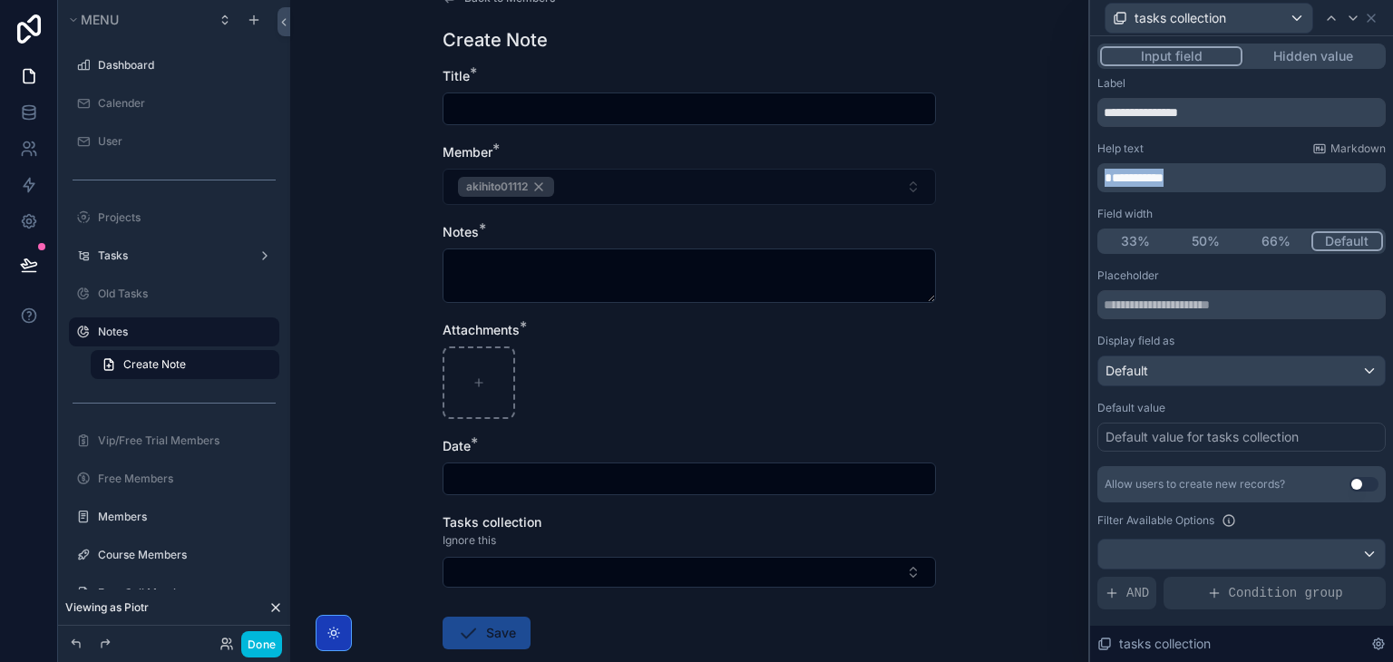
click at [1242, 179] on p "**********" at bounding box center [1244, 178] width 278 height 18
click at [271, 643] on button "Done" at bounding box center [261, 644] width 41 height 26
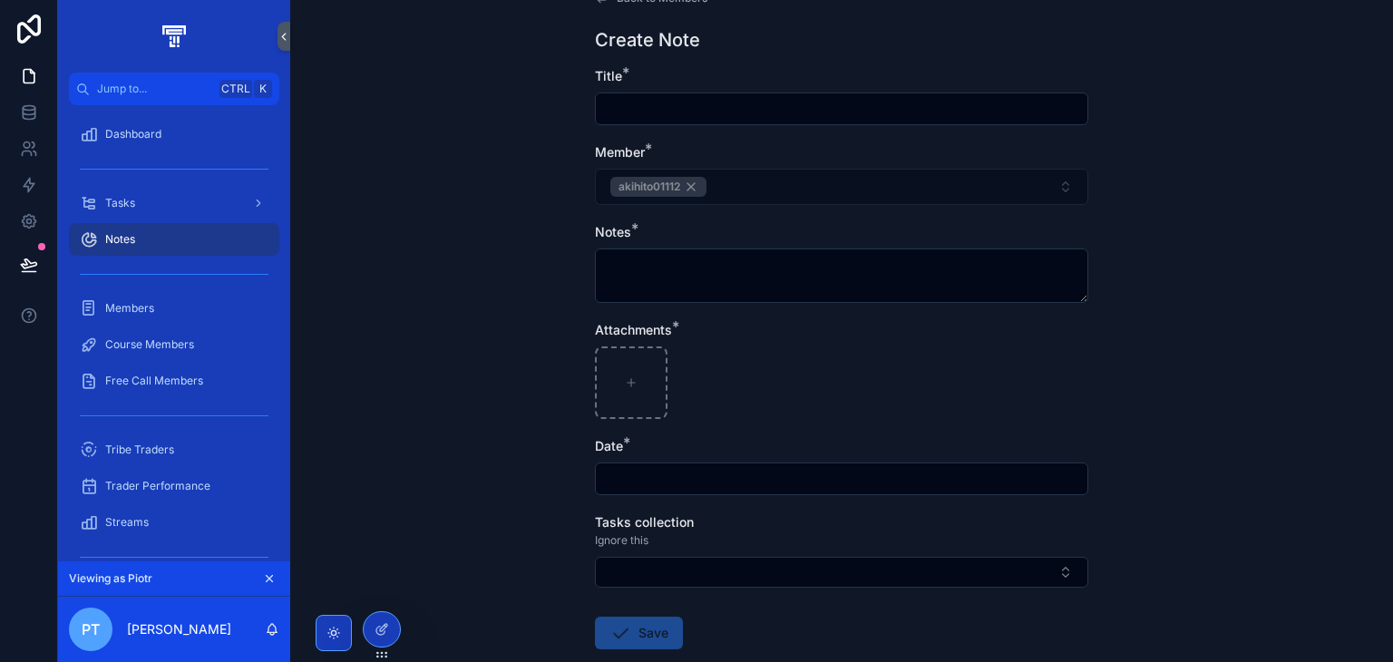
scroll to position [0, 0]
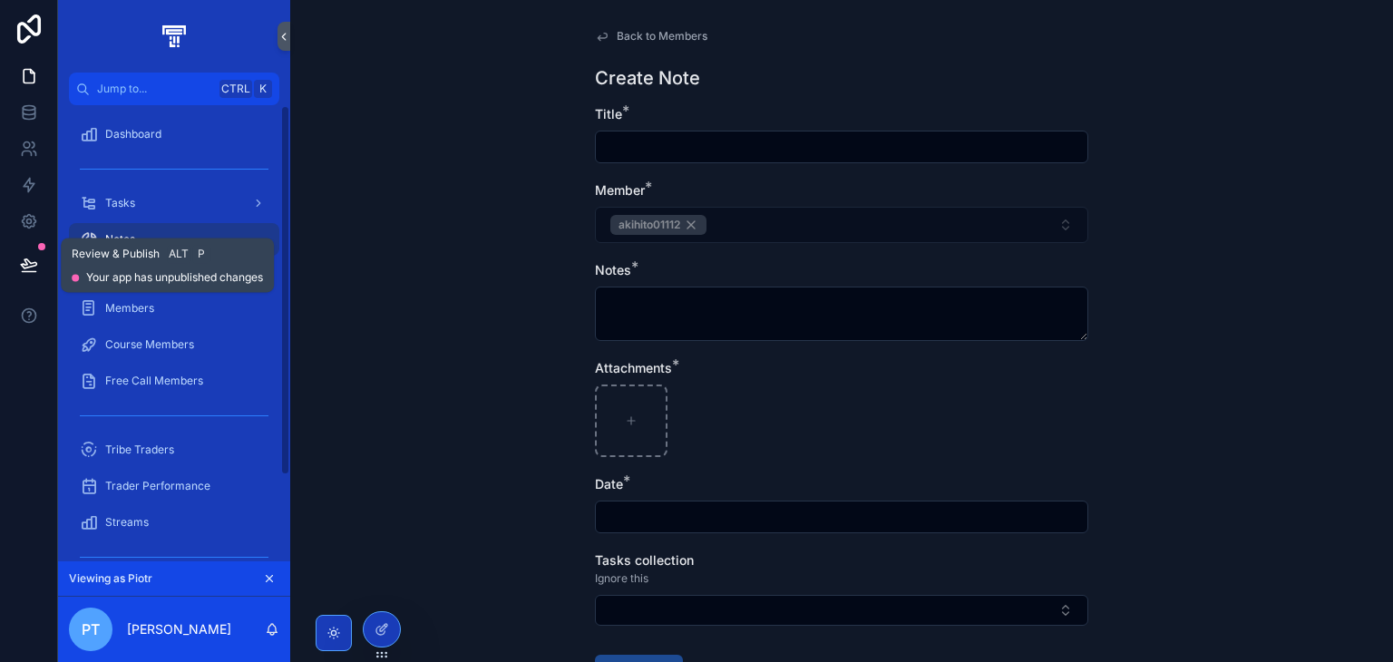
click at [32, 259] on icon at bounding box center [29, 265] width 18 height 18
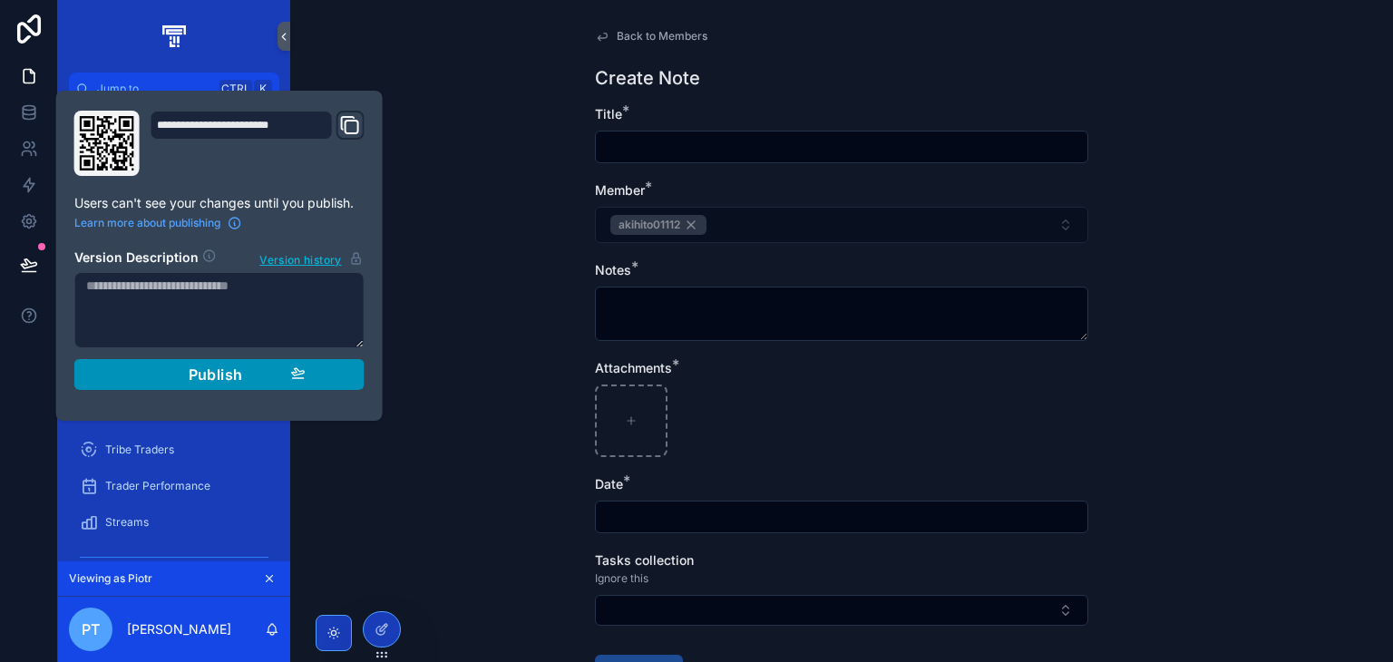
click at [226, 382] on span "Publish" at bounding box center [216, 375] width 54 height 18
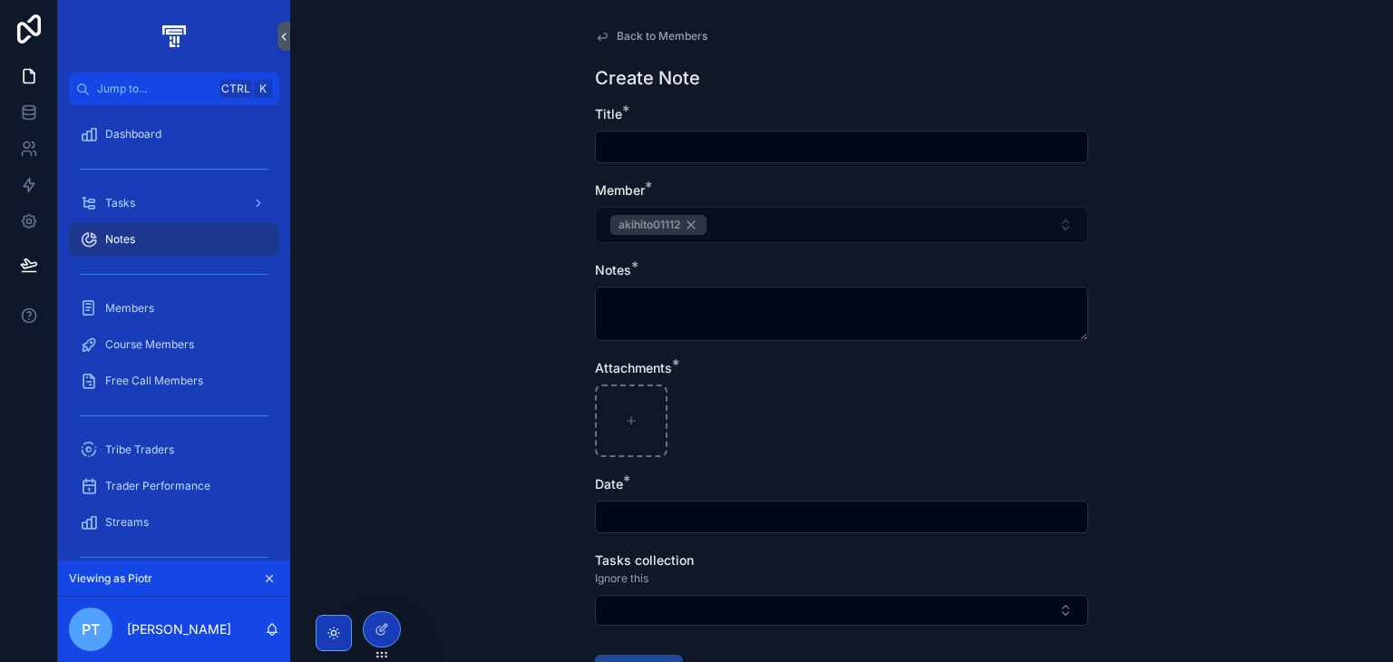
click at [465, 488] on div "Back to Members Create Note Title * Member * akihito01112 Notes * Attachments *…" at bounding box center [841, 331] width 1103 height 662
click at [1352, 190] on div "Back to Members Create Note Title * Member * akihito01112 Notes * Attachments *…" at bounding box center [841, 331] width 1103 height 662
click at [143, 354] on div "Course Members" at bounding box center [174, 344] width 189 height 29
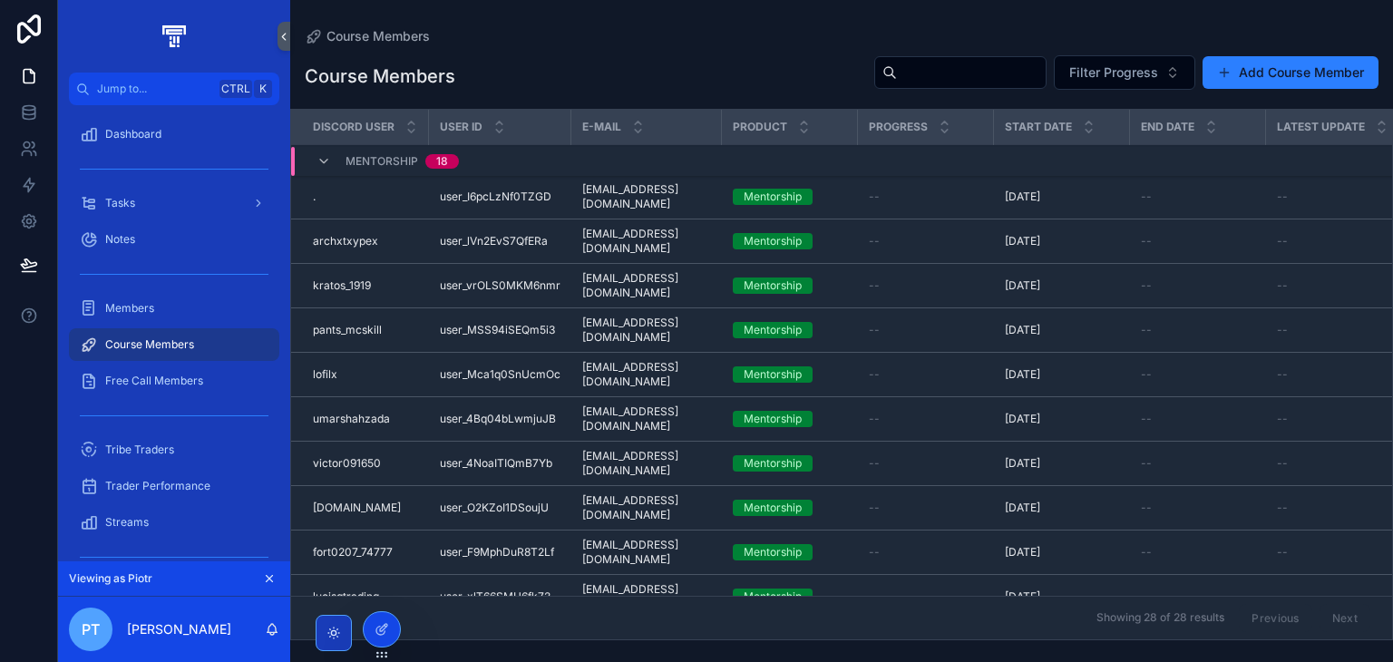
click at [0, 0] on div at bounding box center [0, 0] width 0 height 0
click at [373, 625] on div at bounding box center [382, 629] width 36 height 34
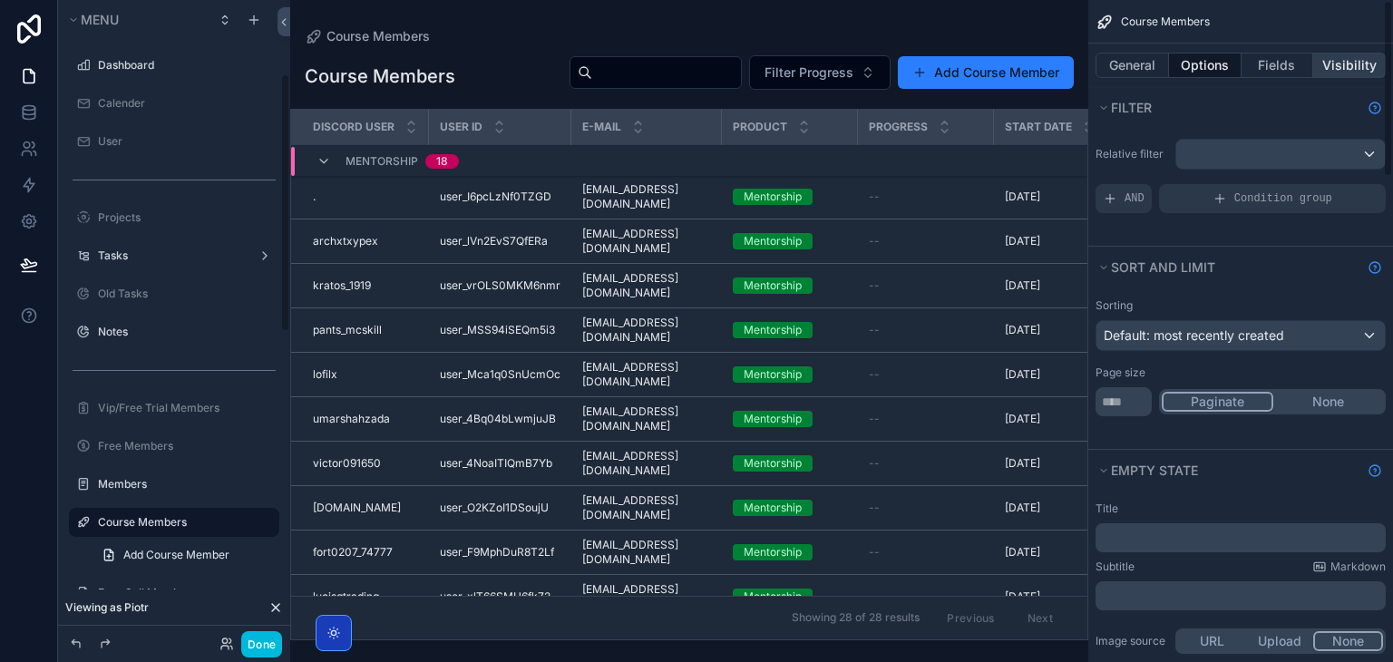
scroll to position [182, 0]
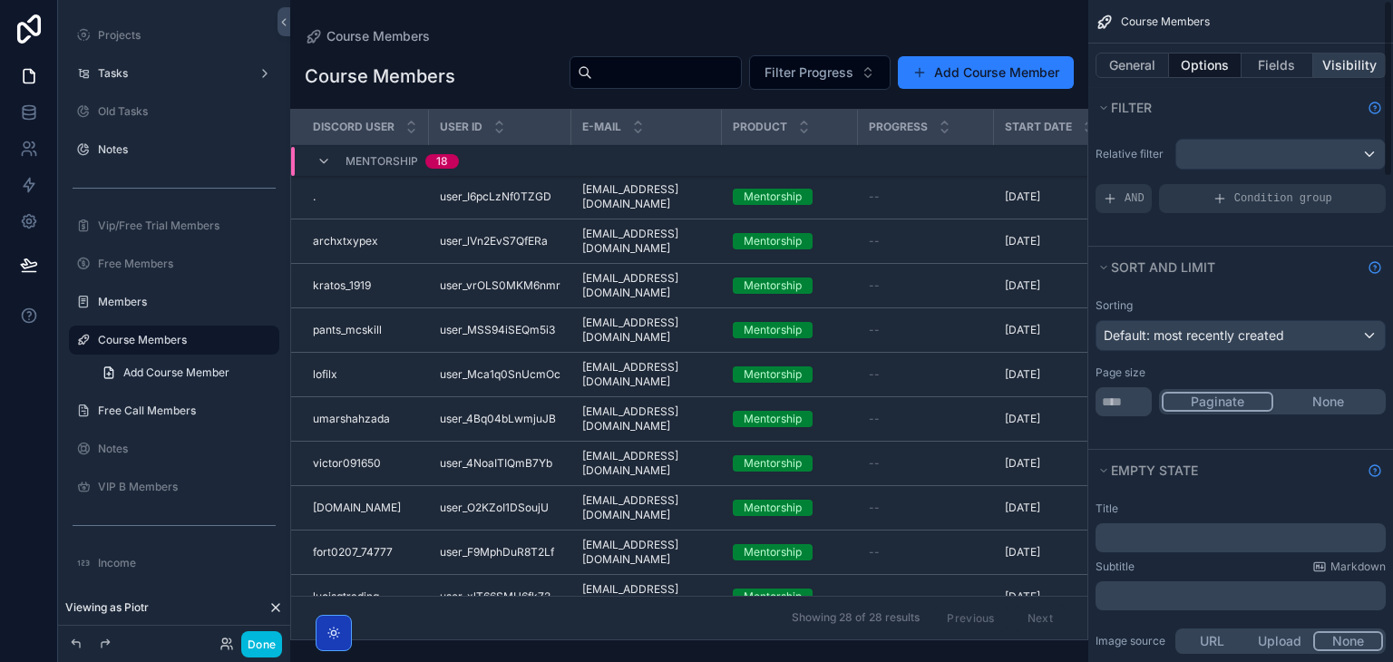
click at [1371, 61] on button "Visibility" at bounding box center [1349, 65] width 73 height 25
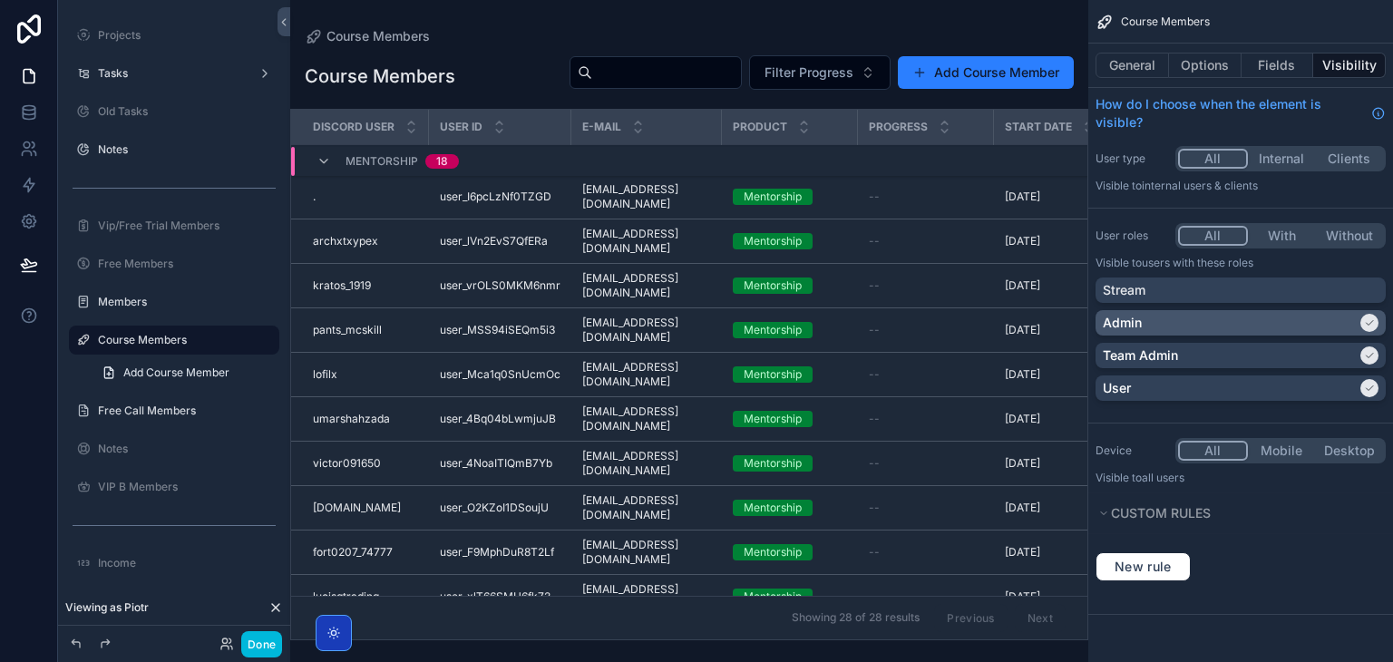
click at [1198, 325] on div "Admin" at bounding box center [1230, 323] width 254 height 18
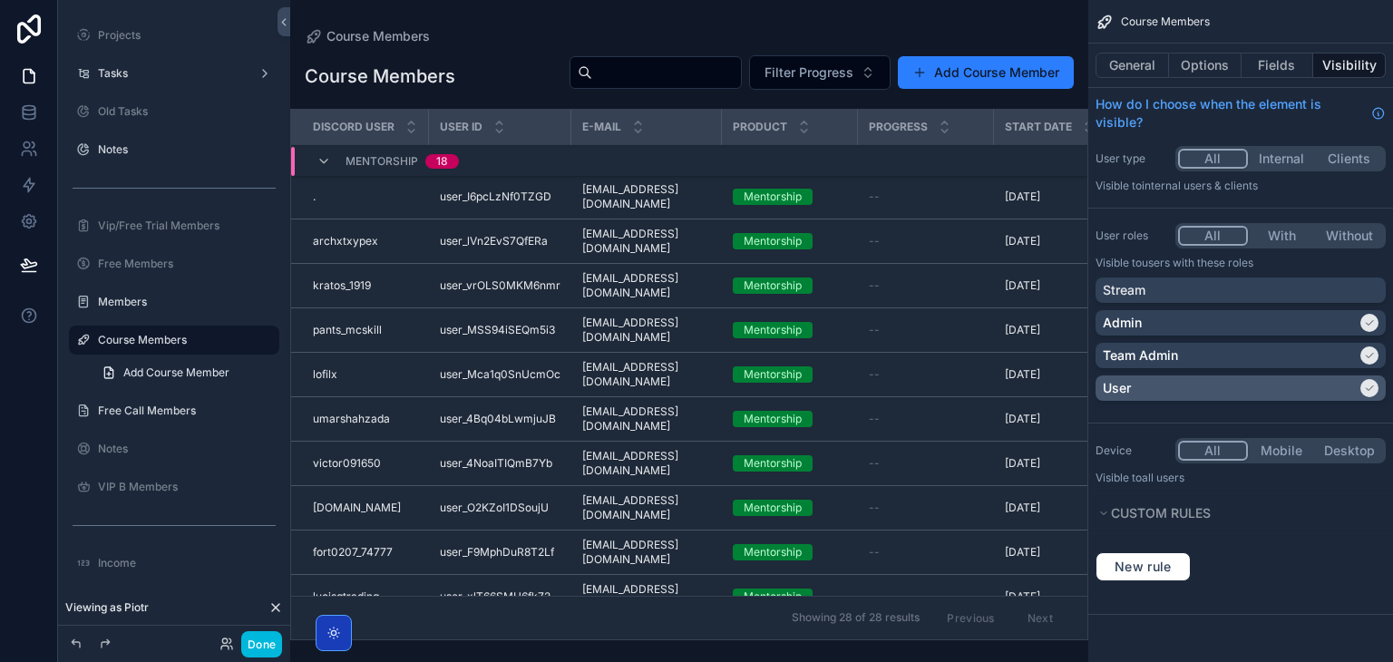
click at [1185, 376] on div "User" at bounding box center [1241, 388] width 290 height 25
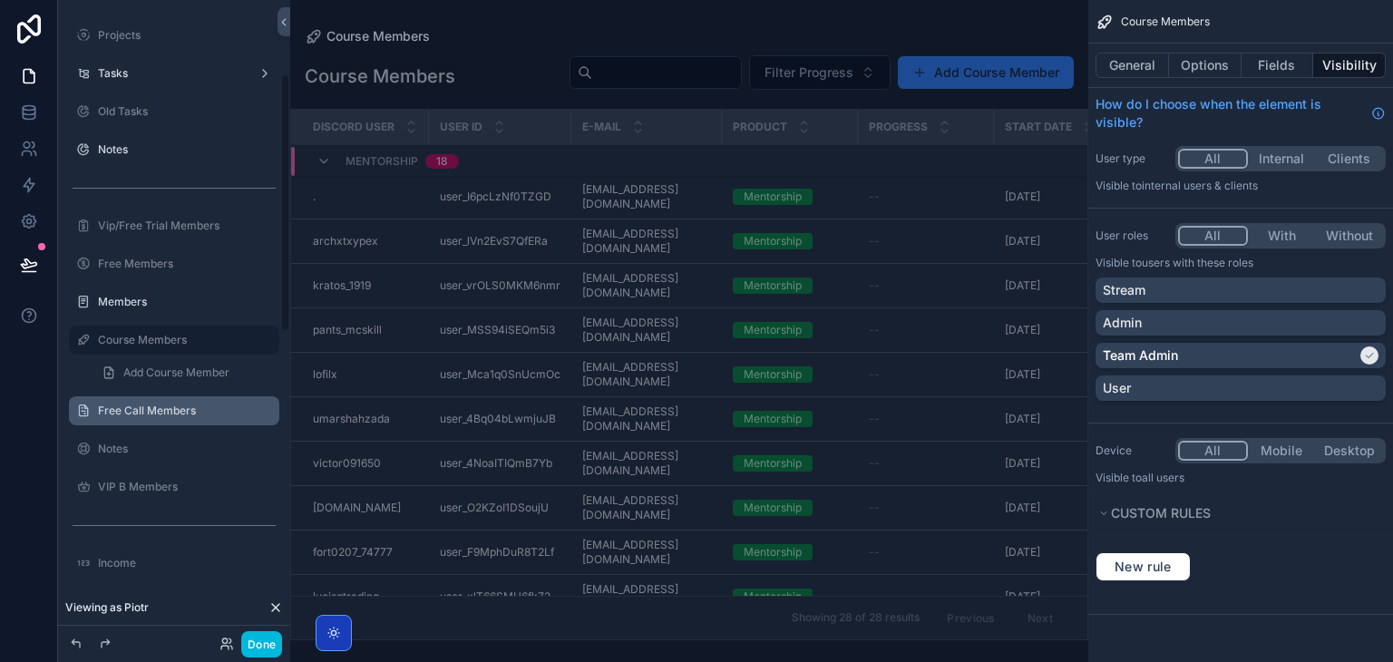
click at [183, 415] on label "Free Call Members" at bounding box center [183, 411] width 171 height 15
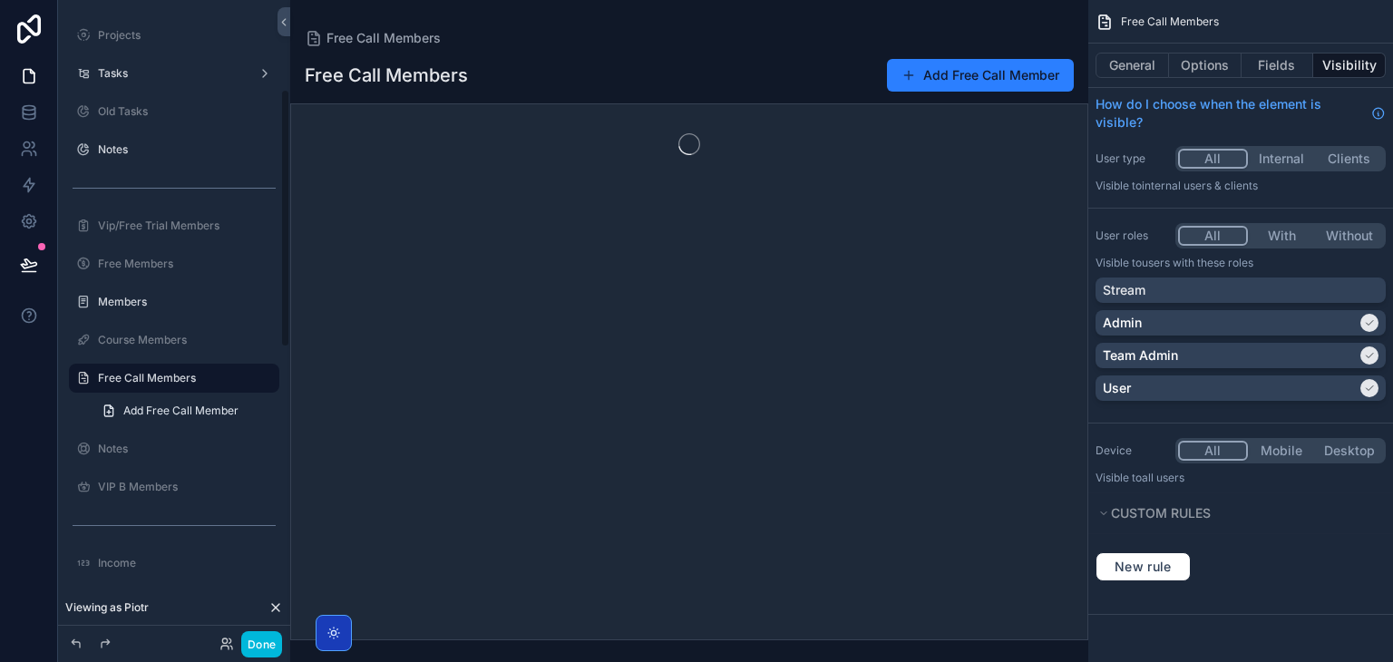
scroll to position [220, 0]
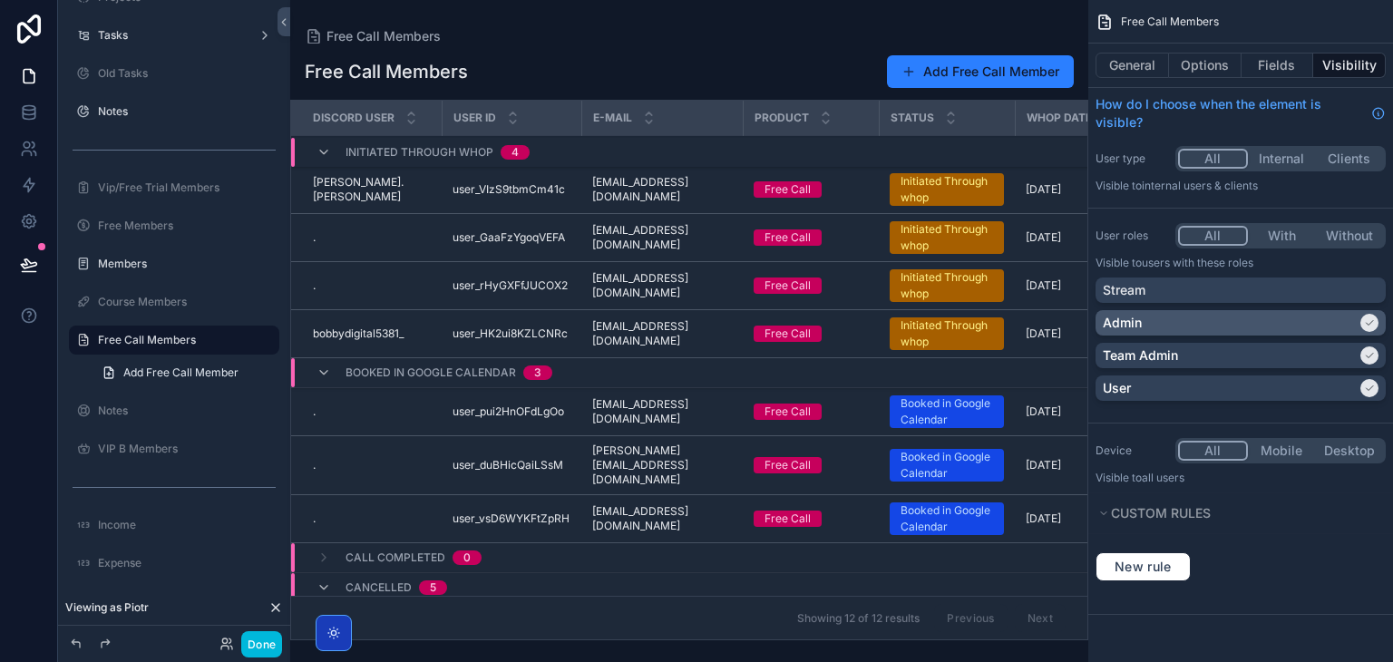
click at [1157, 329] on div "Admin" at bounding box center [1230, 323] width 254 height 18
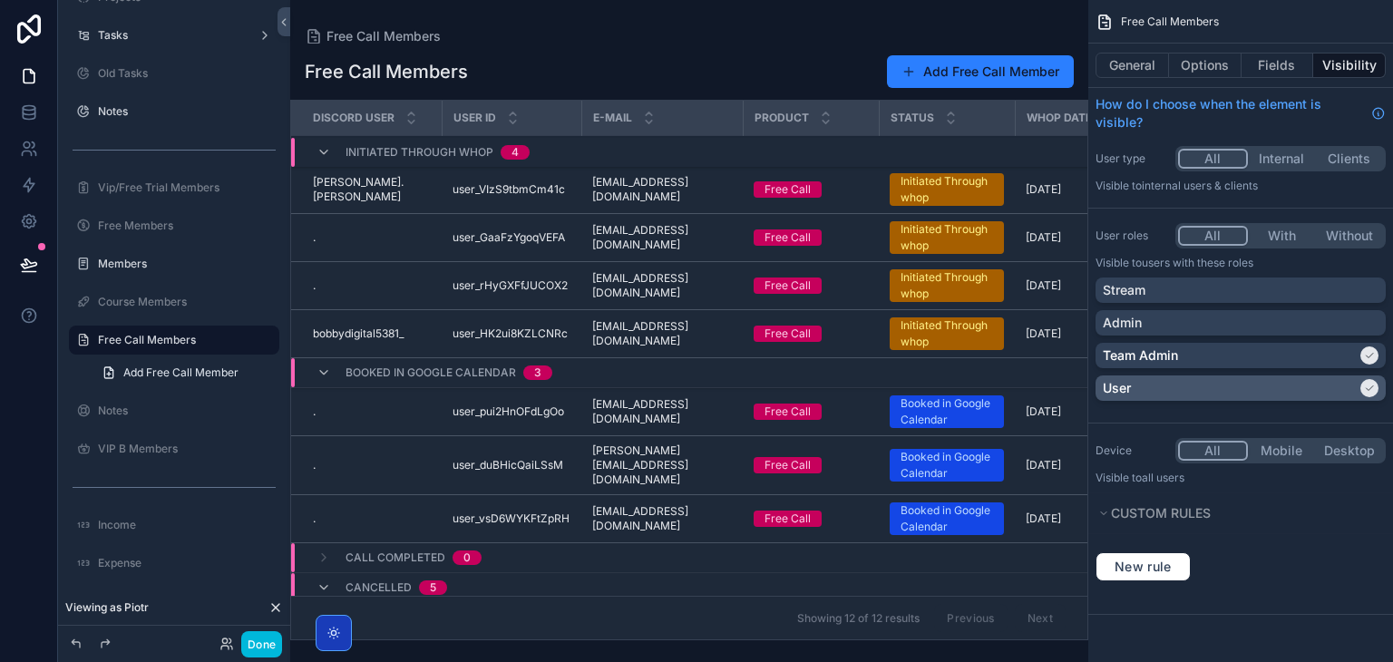
click at [1139, 394] on div "User" at bounding box center [1230, 388] width 254 height 18
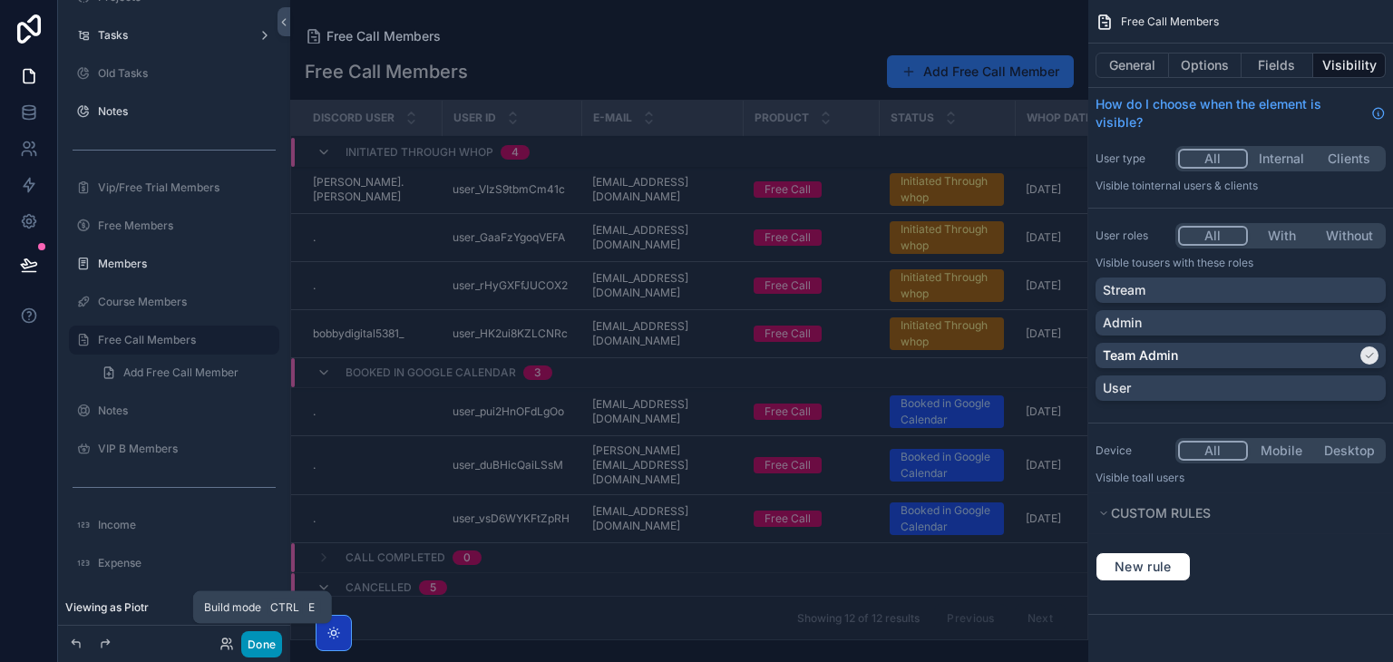
click at [265, 640] on button "Done" at bounding box center [261, 644] width 41 height 26
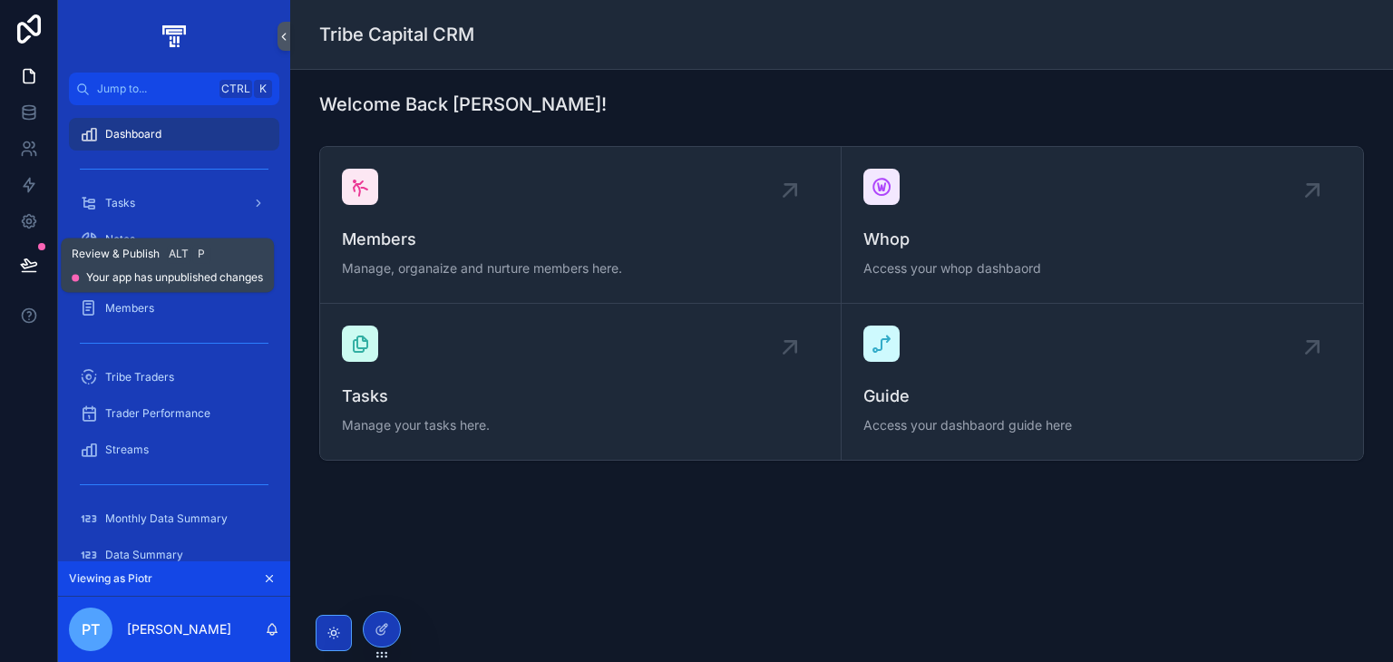
click at [34, 266] on icon at bounding box center [29, 265] width 18 height 18
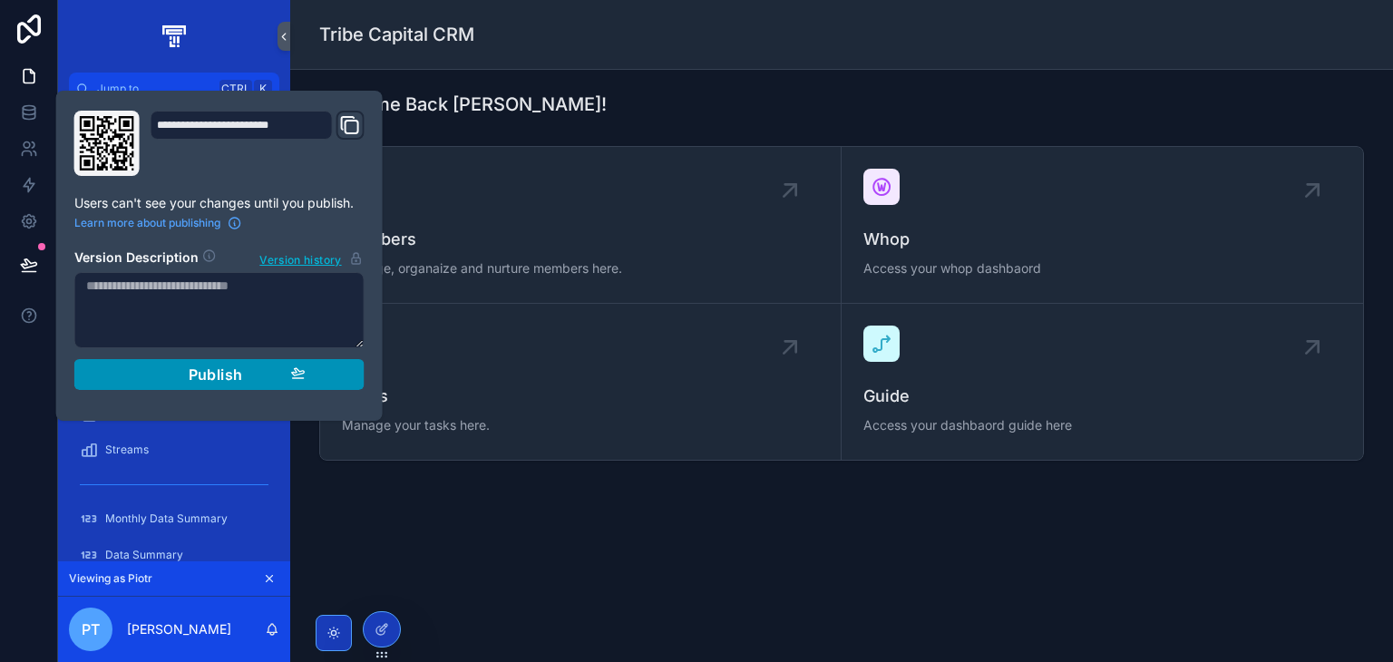
click at [244, 384] on button "Publish" at bounding box center [219, 374] width 290 height 31
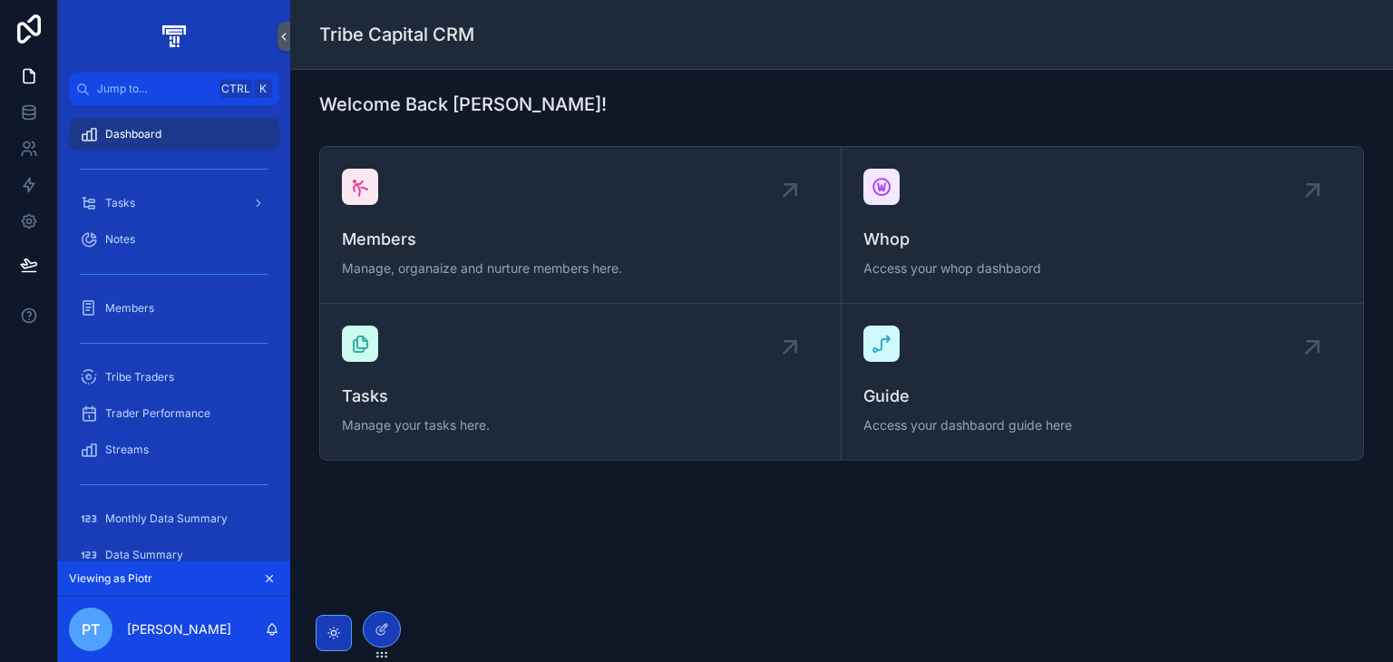
click at [565, 112] on div "Welcome Back [PERSON_NAME]!" at bounding box center [841, 104] width 1045 height 25
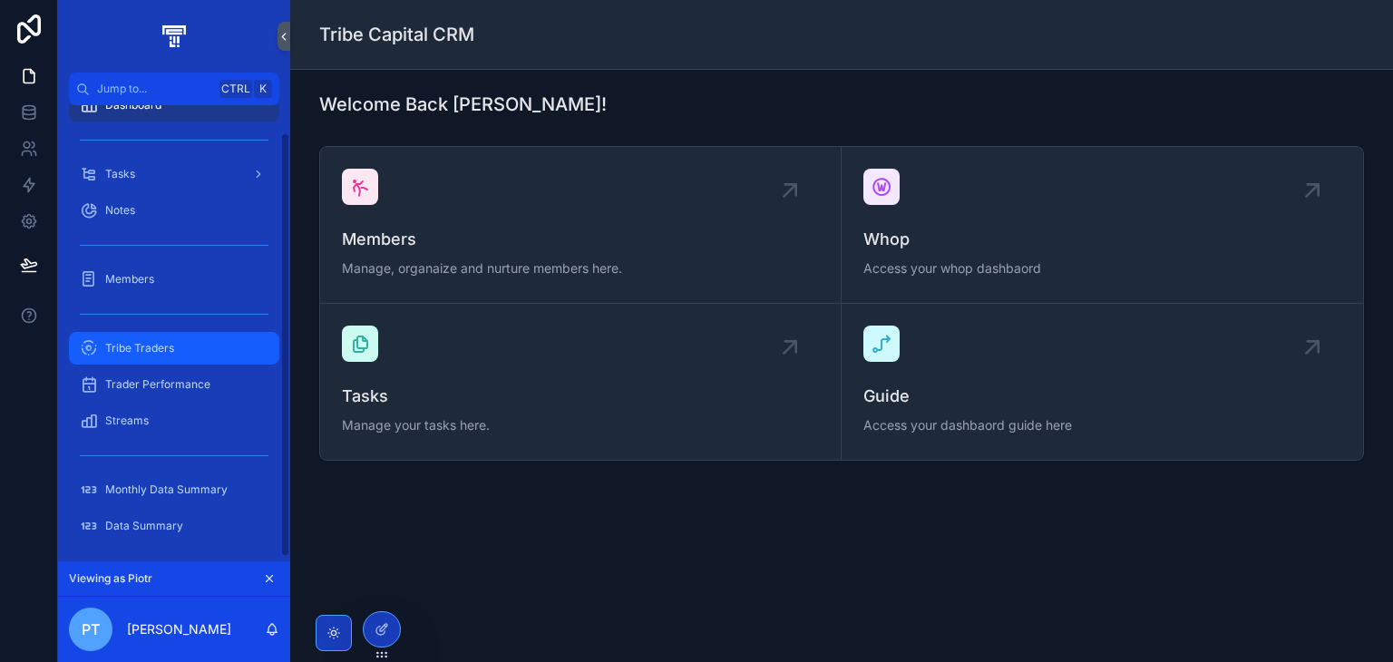
scroll to position [33, 0]
click at [160, 344] on span "Tribe Traders" at bounding box center [139, 344] width 69 height 15
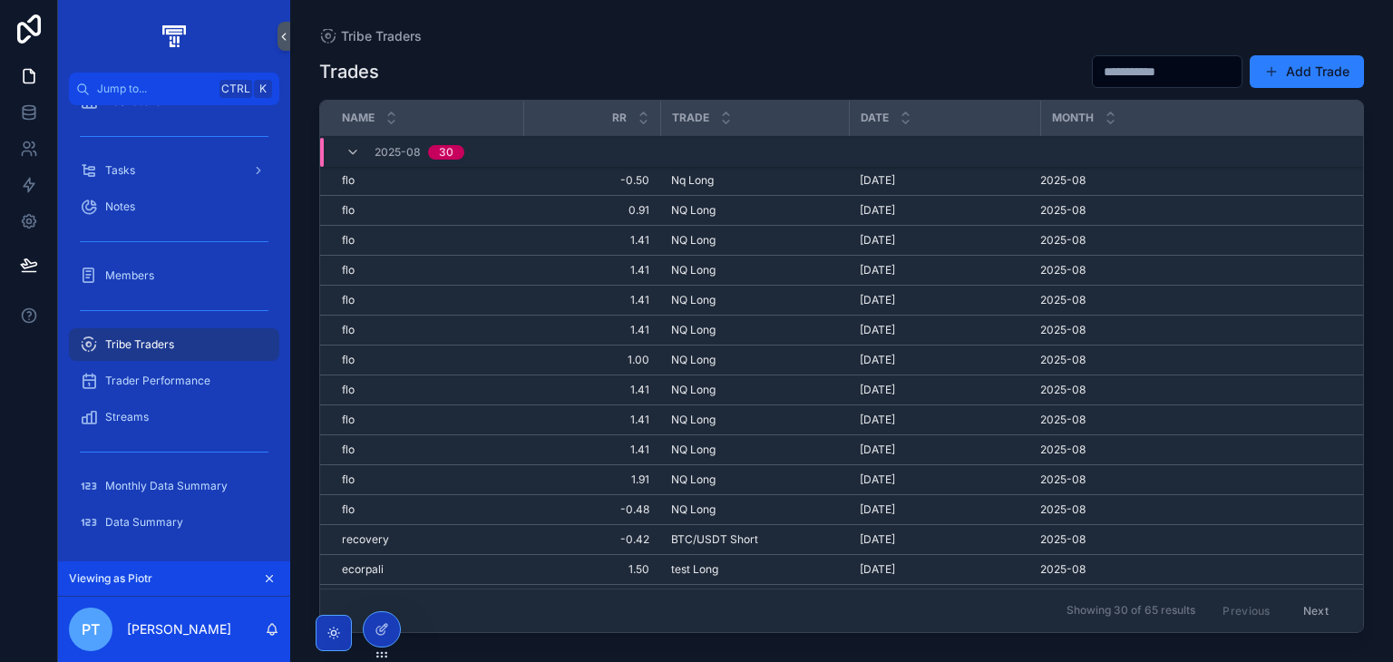
click at [65, 11] on div "scrollable content" at bounding box center [174, 36] width 232 height 73
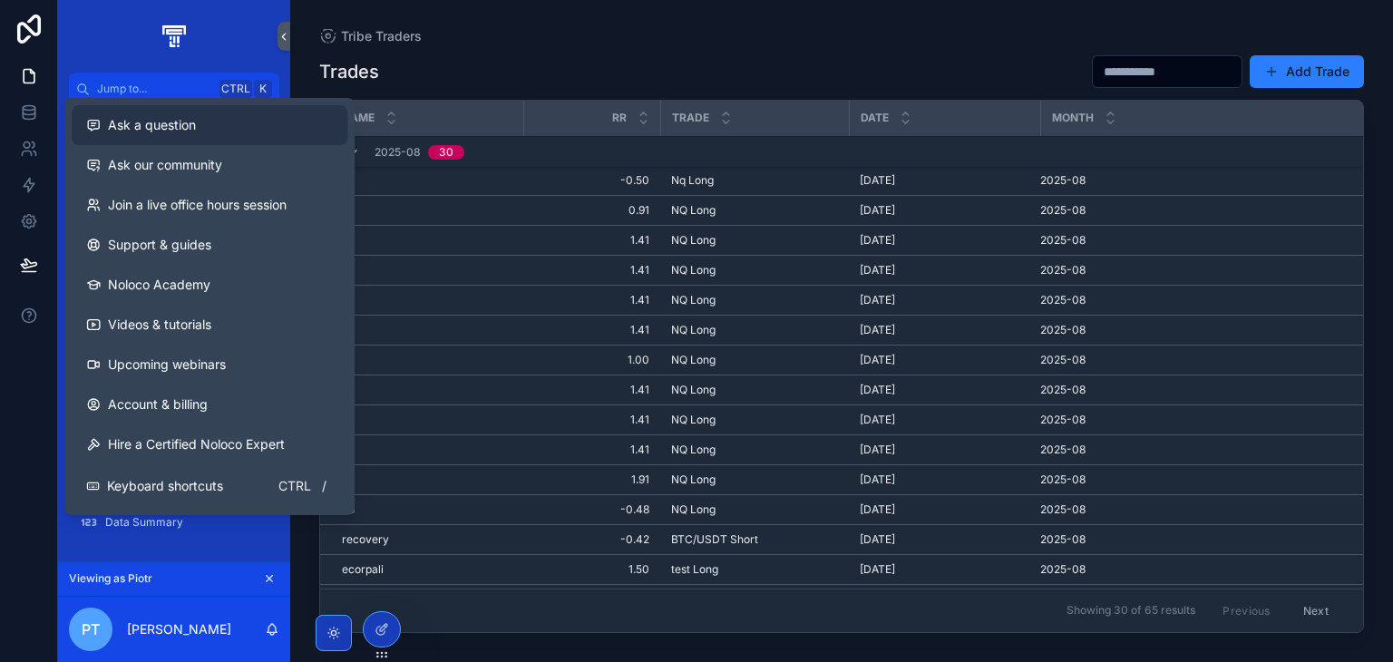
click at [182, 127] on span "Ask a question" at bounding box center [152, 125] width 88 height 18
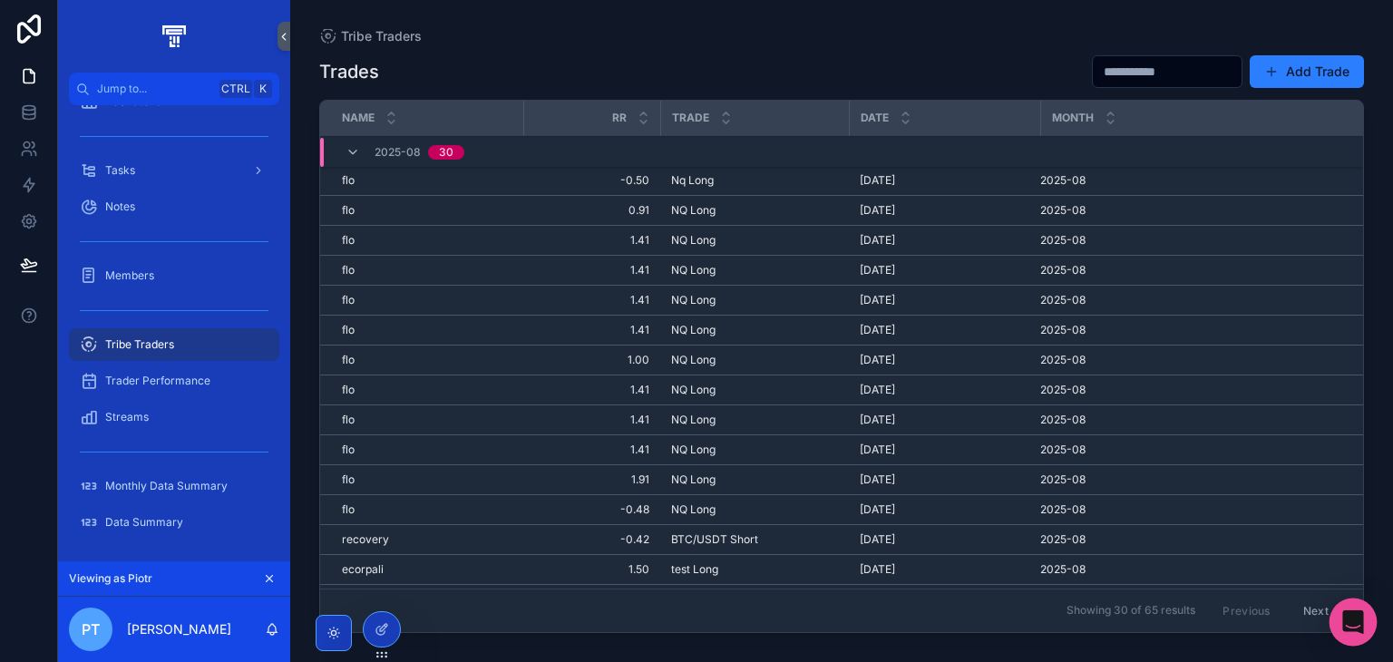
click at [1372, 611] on body "Jump to... Ctrl K Dashboard Tasks Notes Members Tribe Traders Trader Performanc…" at bounding box center [696, 331] width 1393 height 662
click at [1351, 615] on icon "Open Intercom Messenger" at bounding box center [1352, 622] width 21 height 24
